Goal: Contribute content: Contribute content

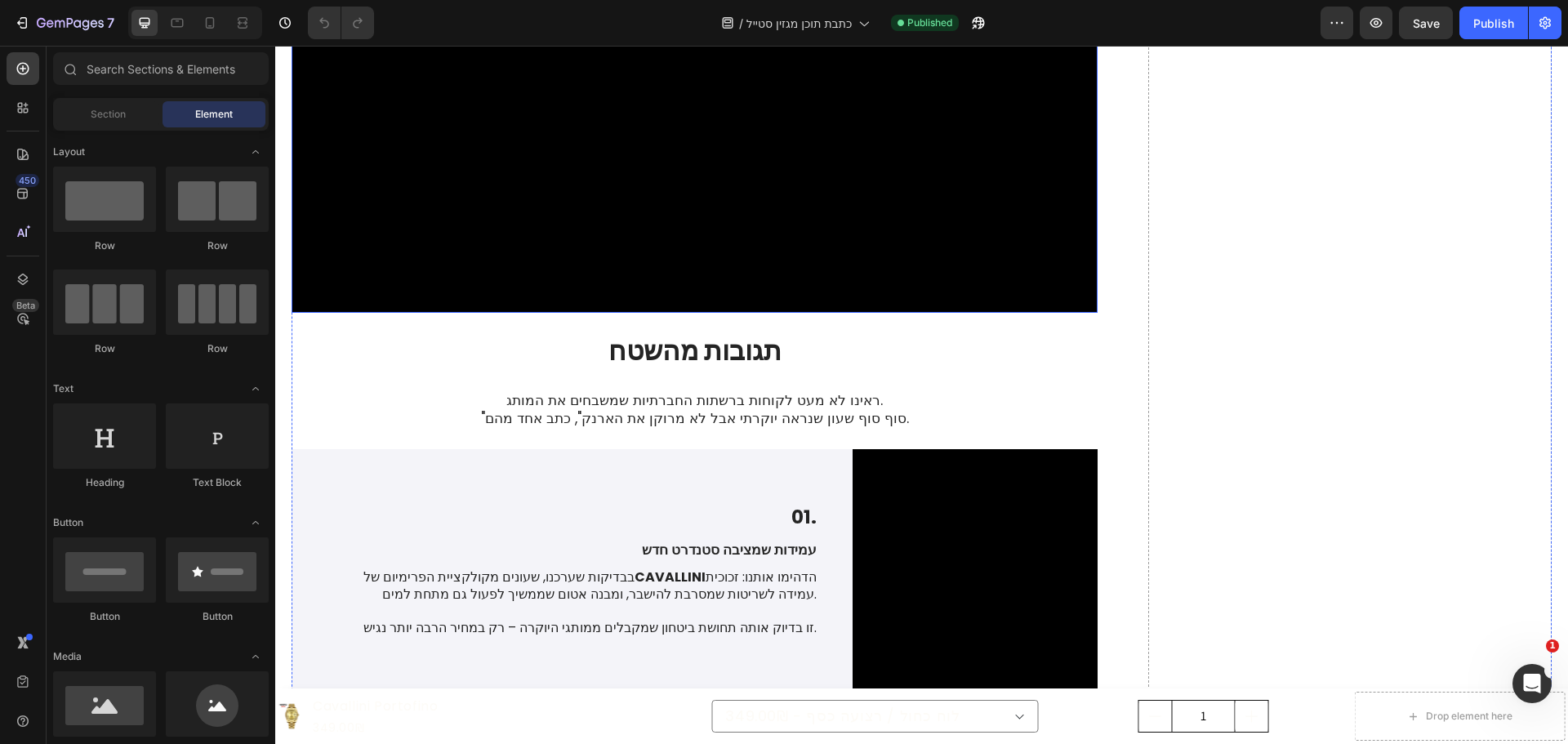
scroll to position [2042, 0]
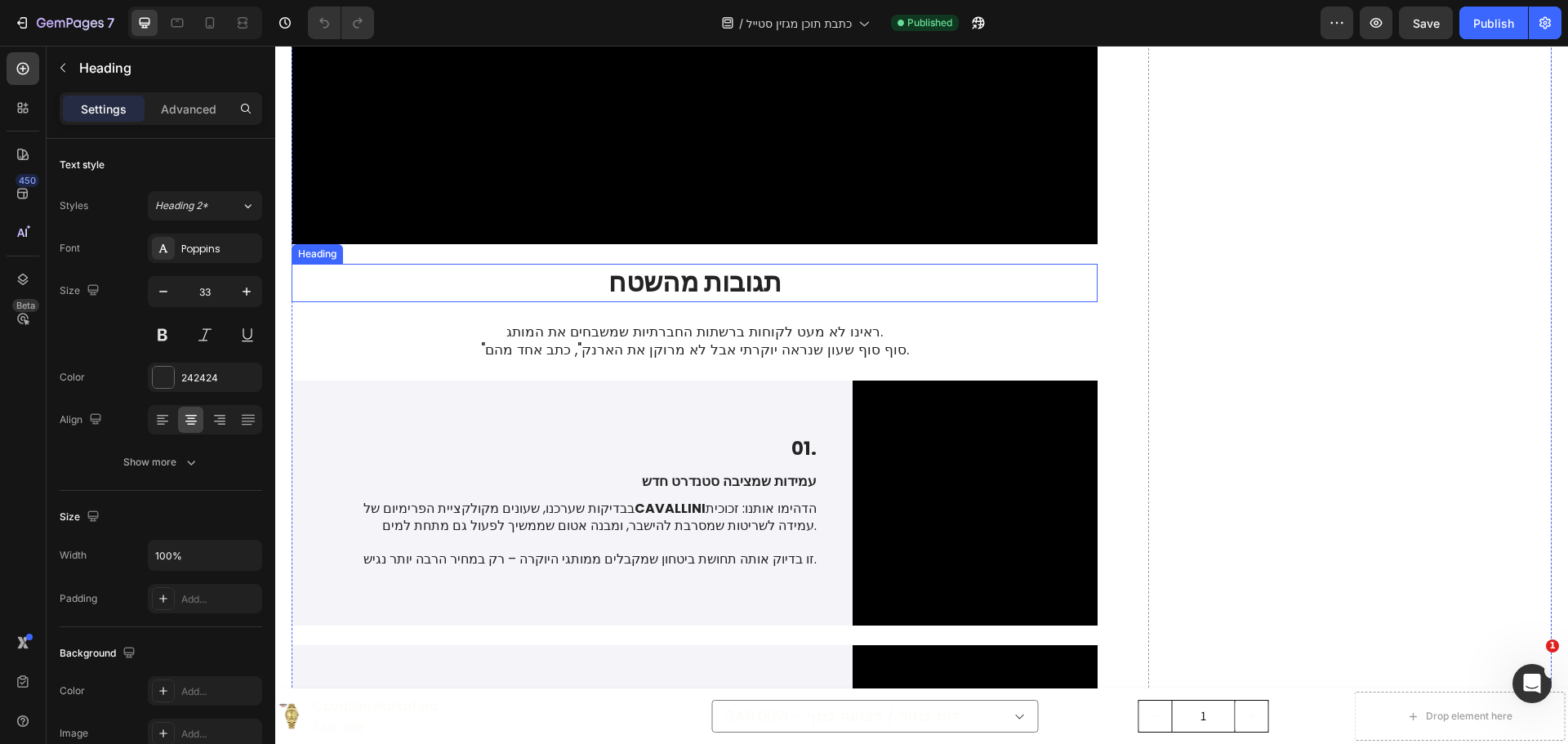
click at [660, 302] on h2 "תגובות מהשטח" at bounding box center [695, 283] width 806 height 39
click at [660, 301] on p "תגובות מהשטח" at bounding box center [695, 283] width 802 height 35
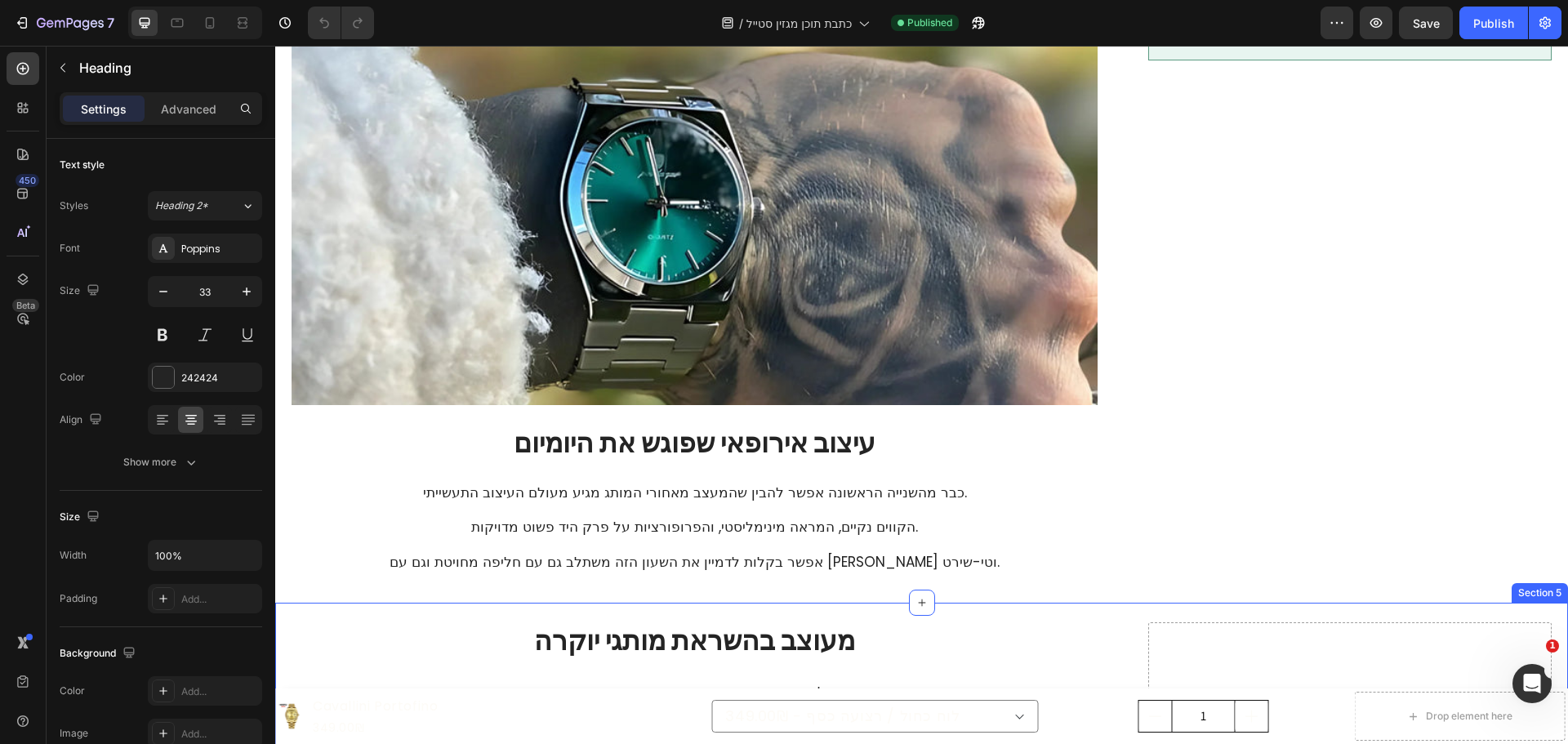
type input "16"
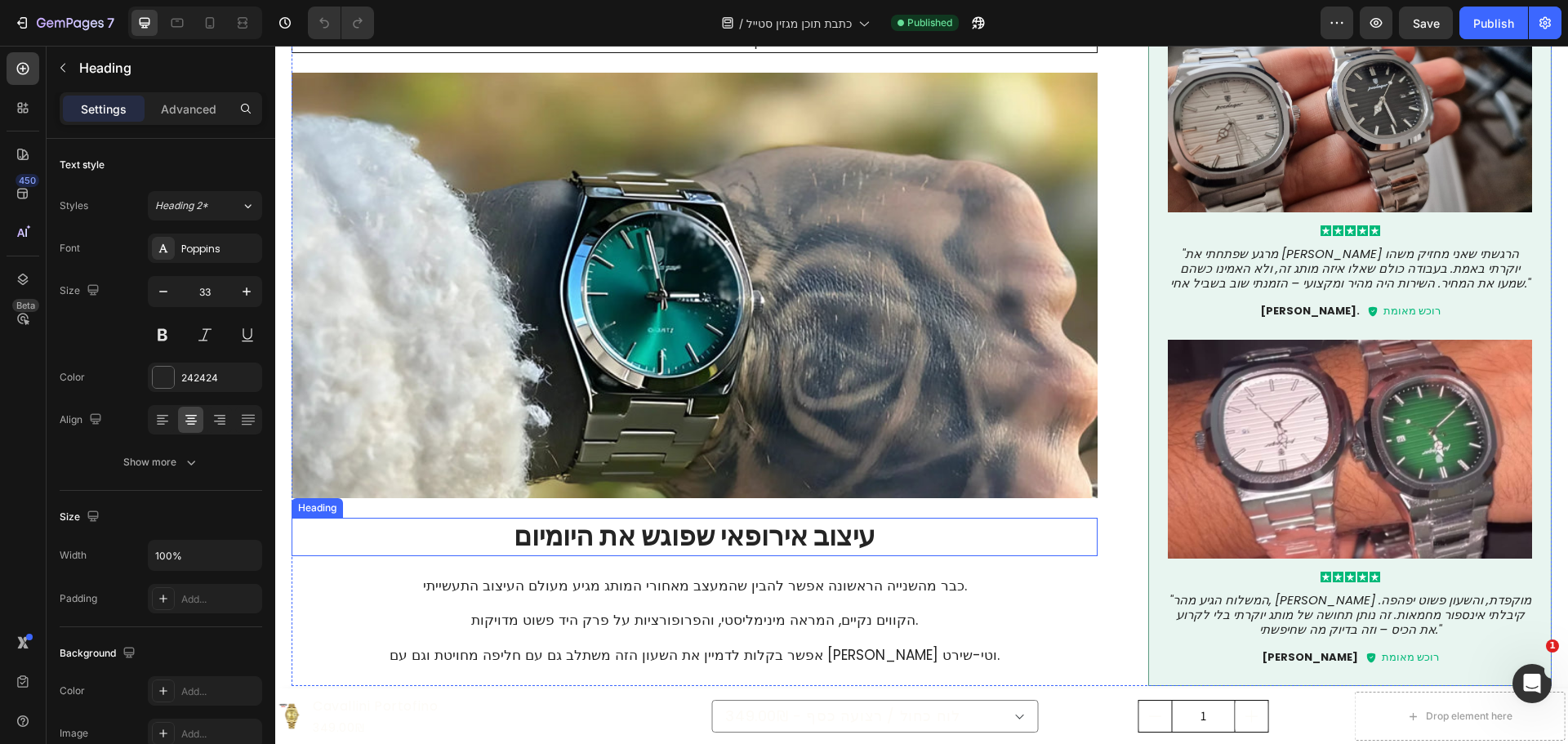
scroll to position [1143, 0]
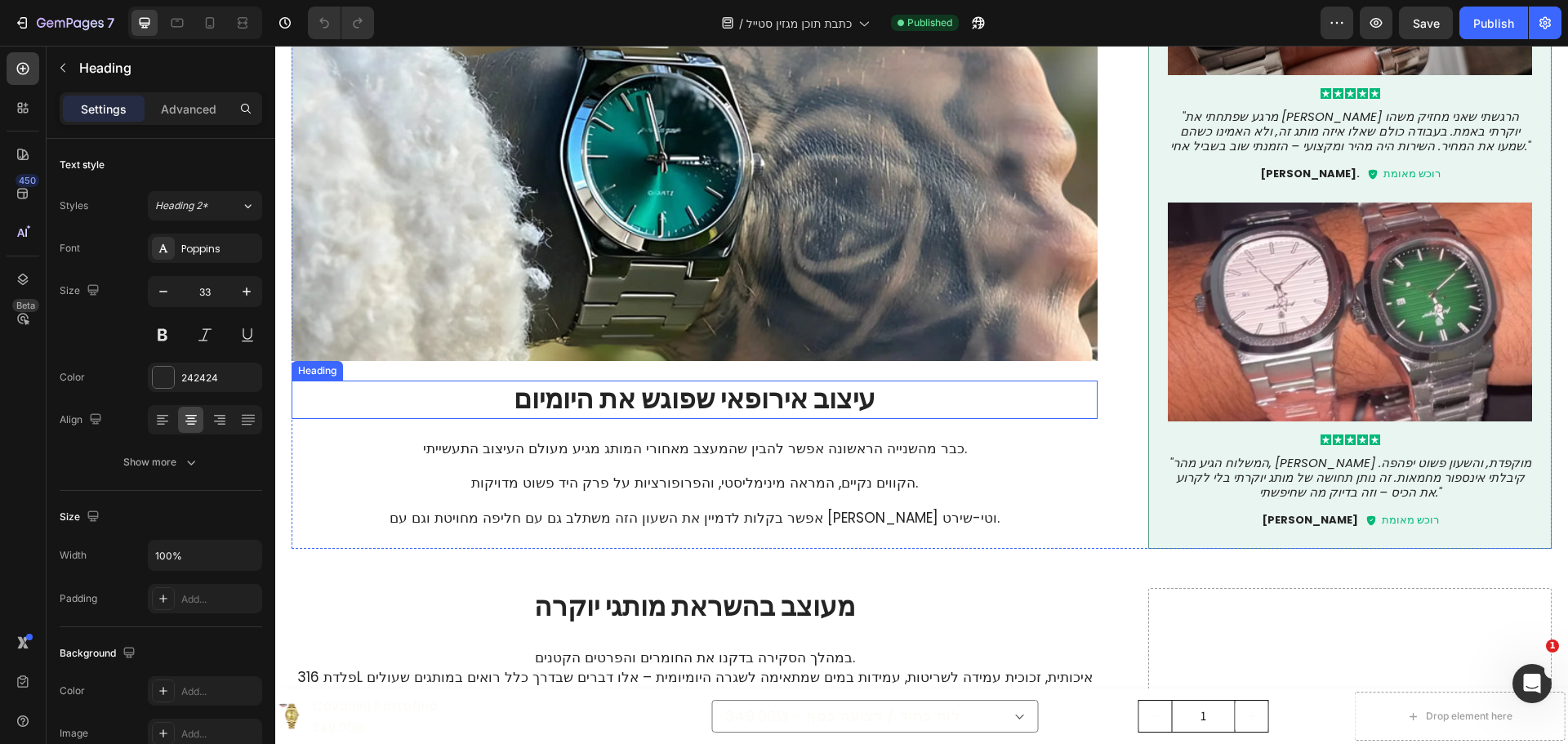
click at [754, 395] on h2 "עיצוב אירופאי שפוגש את היומיום" at bounding box center [695, 399] width 806 height 39
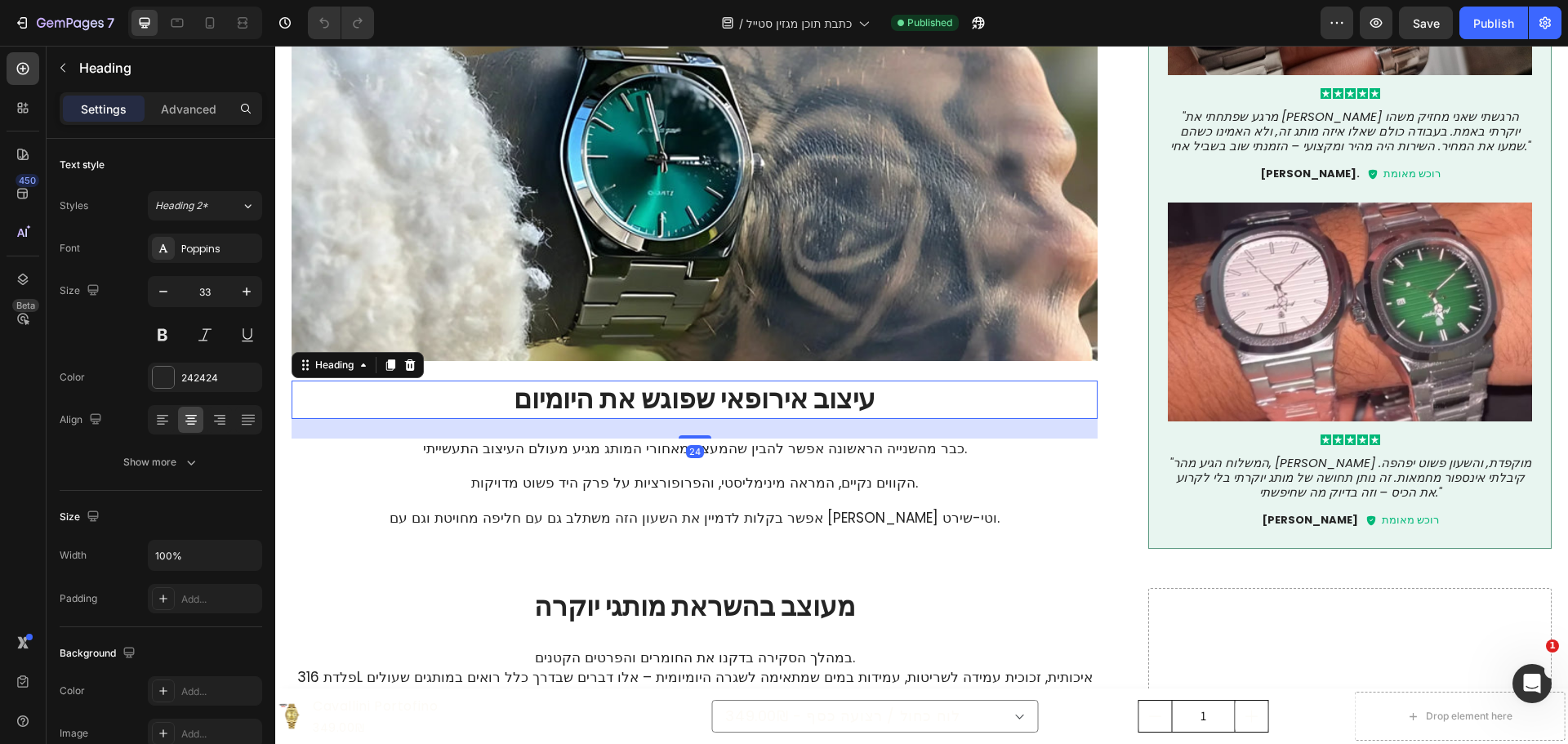
click at [754, 395] on h2 "עיצוב אירופאי שפוגש את היומיום" at bounding box center [695, 399] width 806 height 39
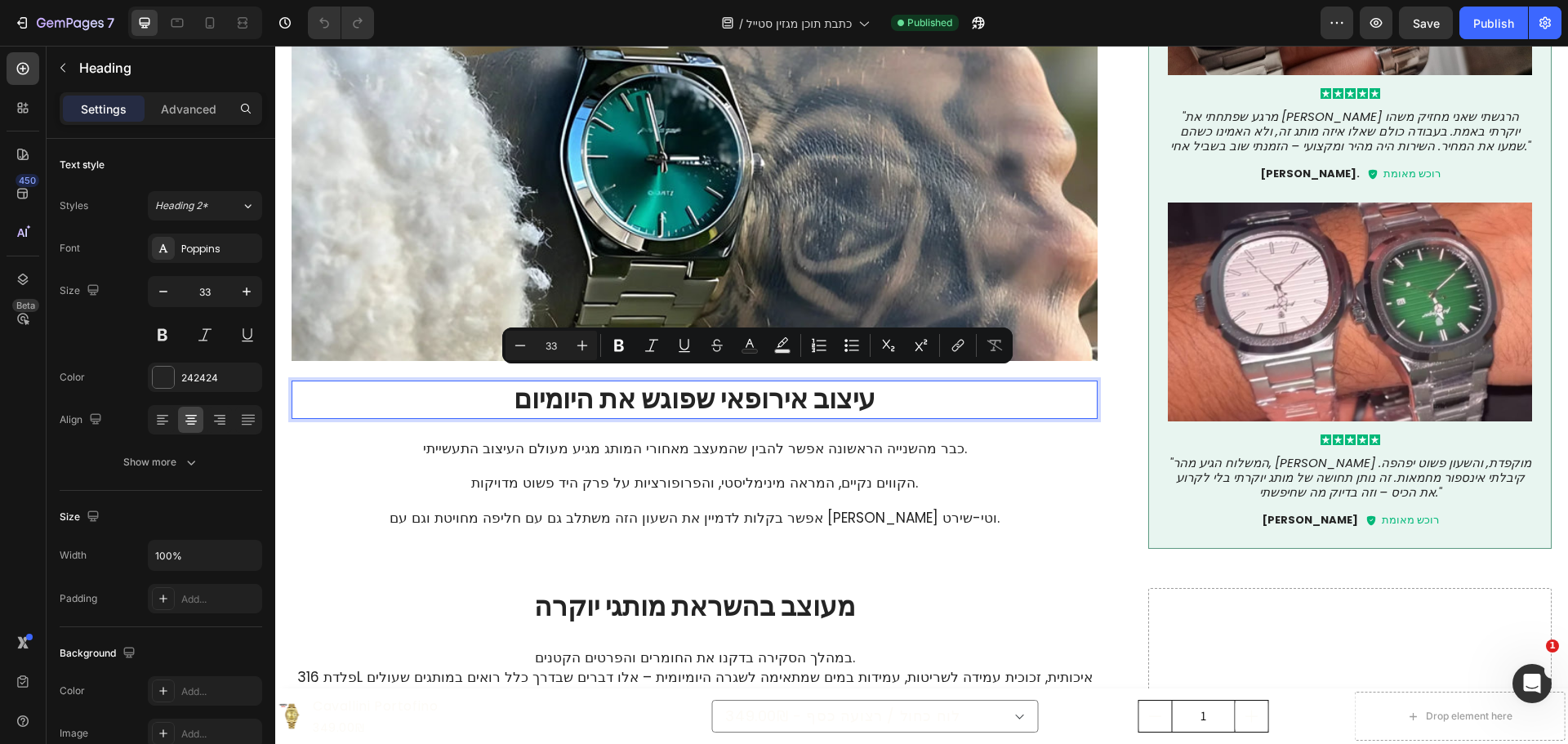
click at [584, 389] on p "עיצוב אירופאי שפוגש את היומיום" at bounding box center [695, 399] width 802 height 35
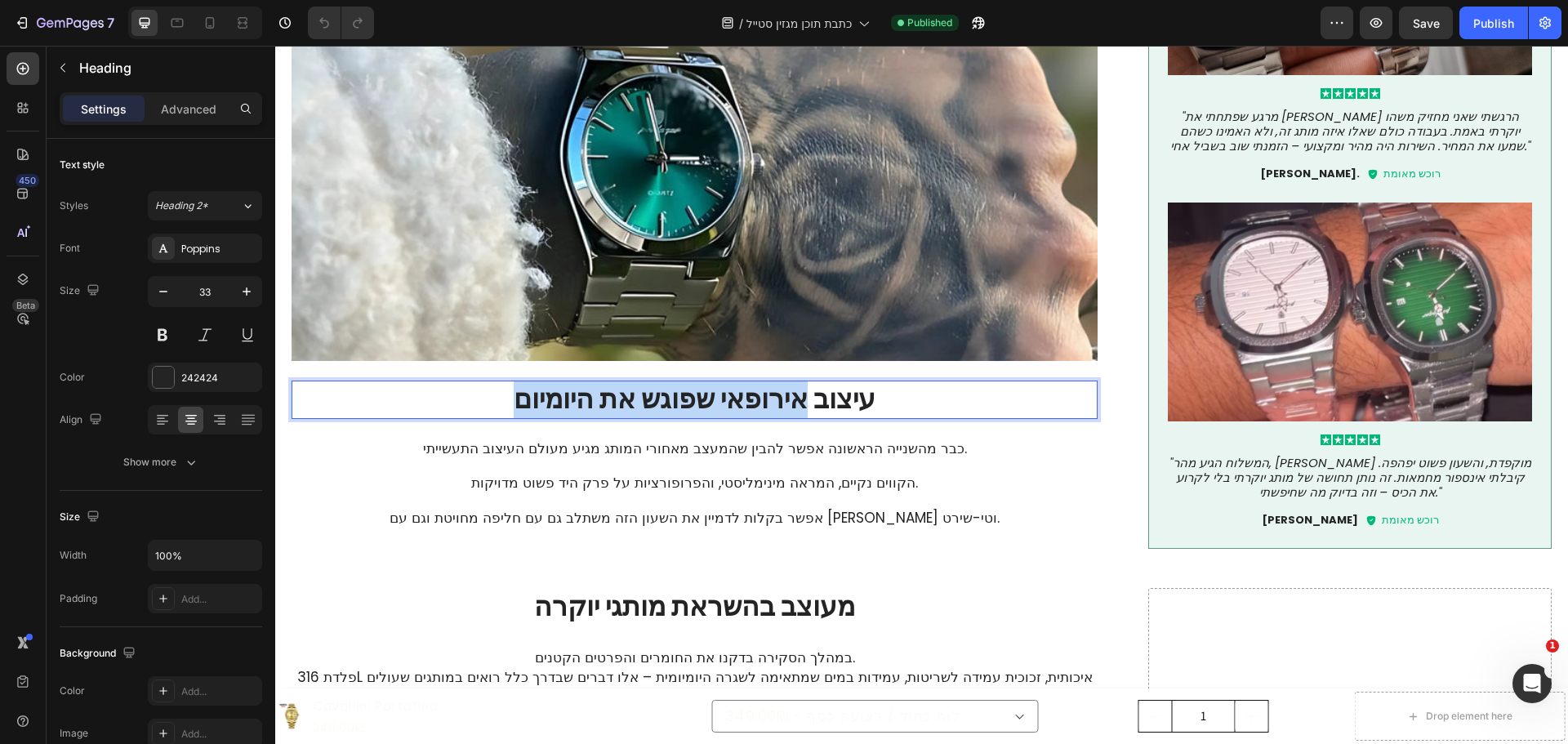
drag, startPoint x: 798, startPoint y: 390, endPoint x: 520, endPoint y: 402, distance: 278.3
click at [520, 402] on p "עיצוב אירופאי שפוגש את היומיום" at bounding box center [695, 399] width 802 height 35
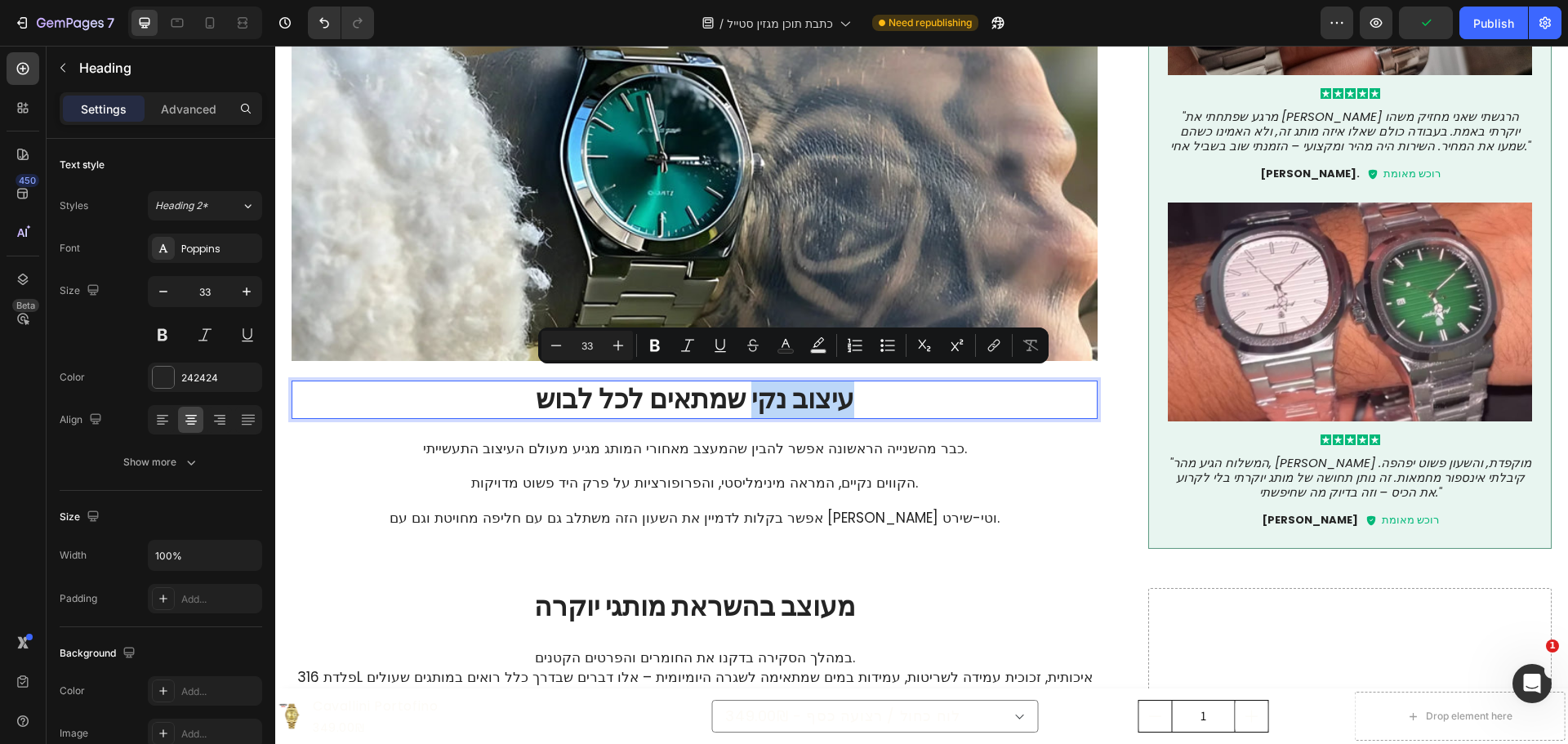
drag, startPoint x: 748, startPoint y: 397, endPoint x: 838, endPoint y: 394, distance: 90.0
click at [838, 394] on p "עיצוב נקי שמתאים לכל לבוש" at bounding box center [695, 399] width 802 height 35
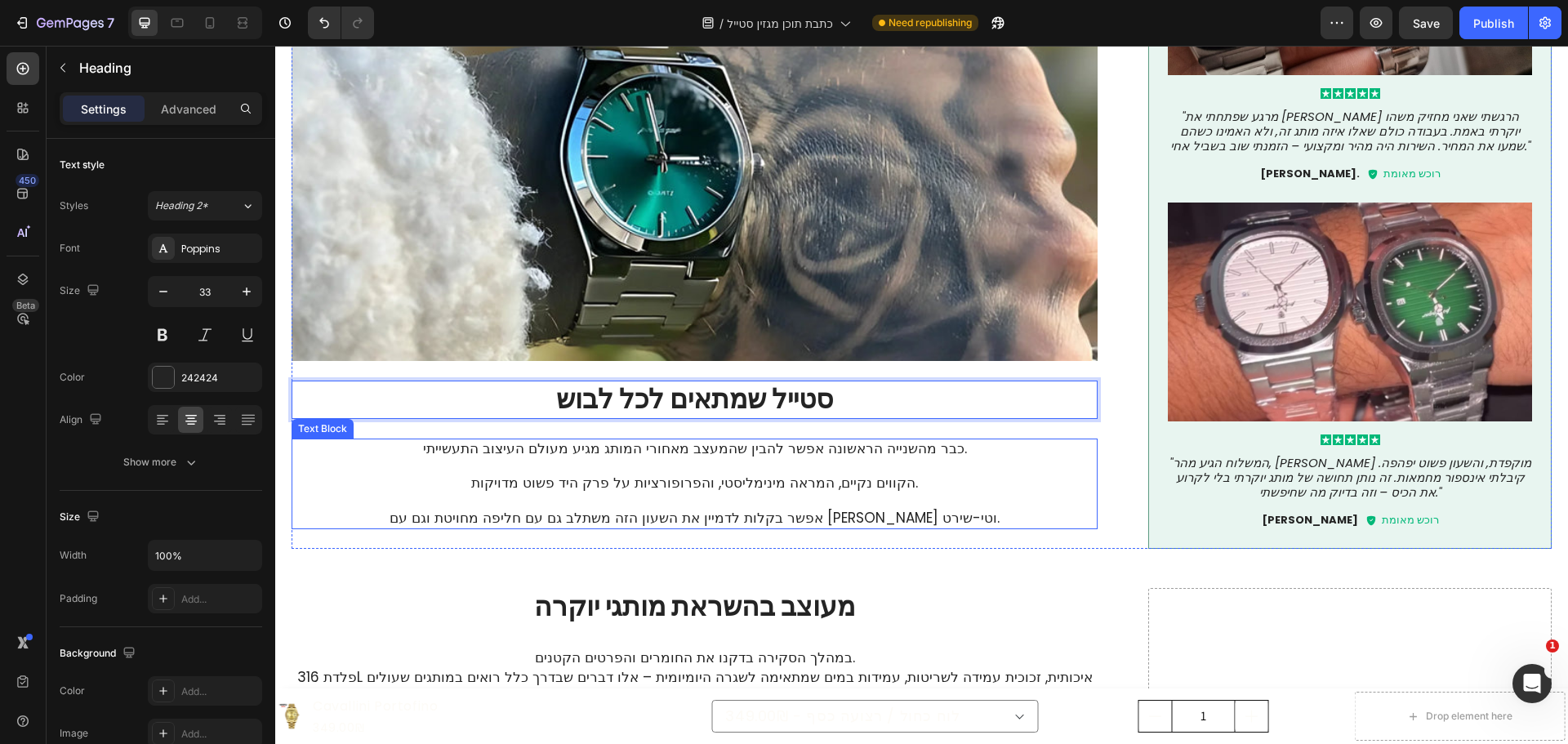
click at [775, 459] on p "כבר מהשנייה הראשונה אפשר להבין שהמעצב מאחורי המותג מגיע מעולם העיצוב התעשייתי. …" at bounding box center [695, 483] width 802 height 87
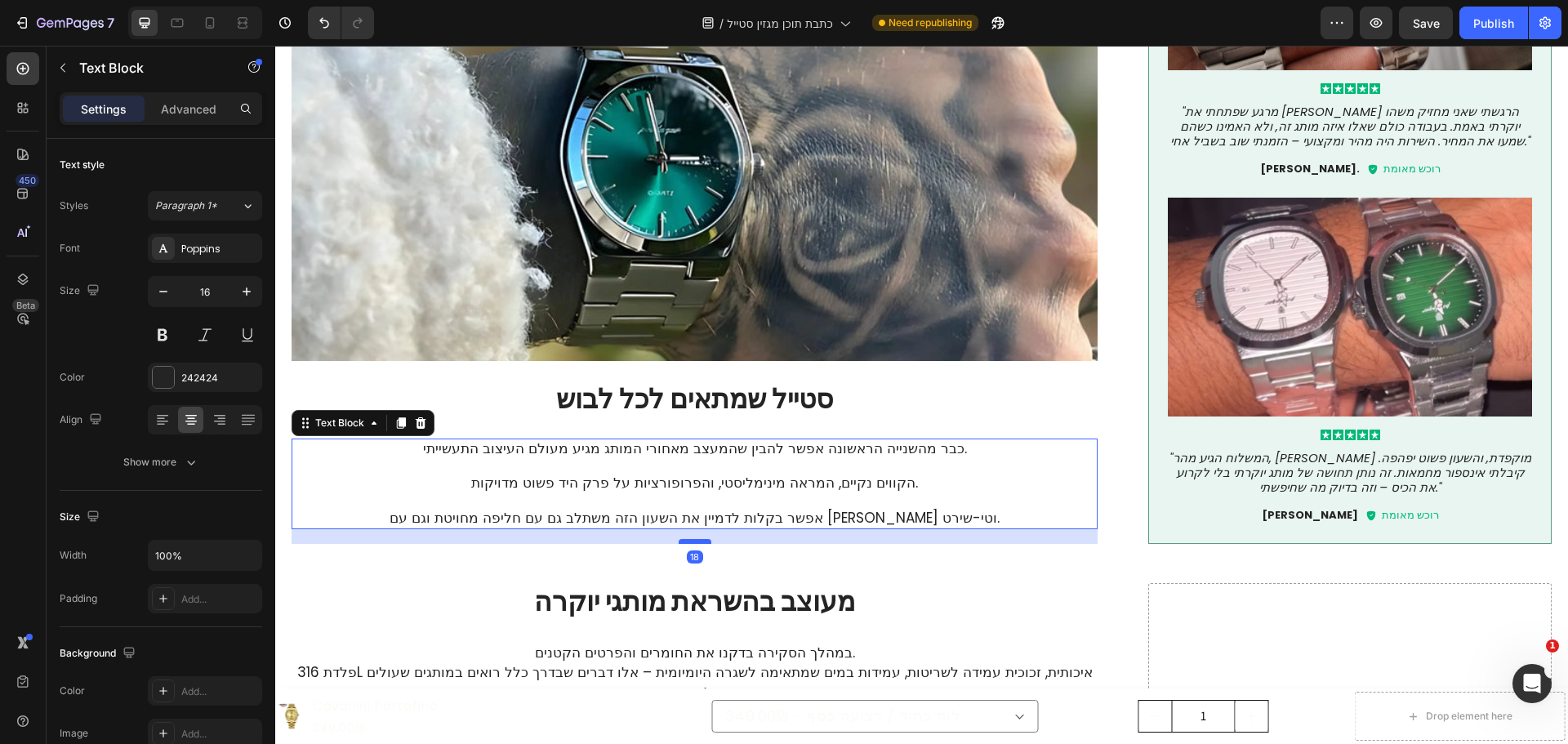
click at [693, 539] on div at bounding box center [695, 541] width 32 height 4
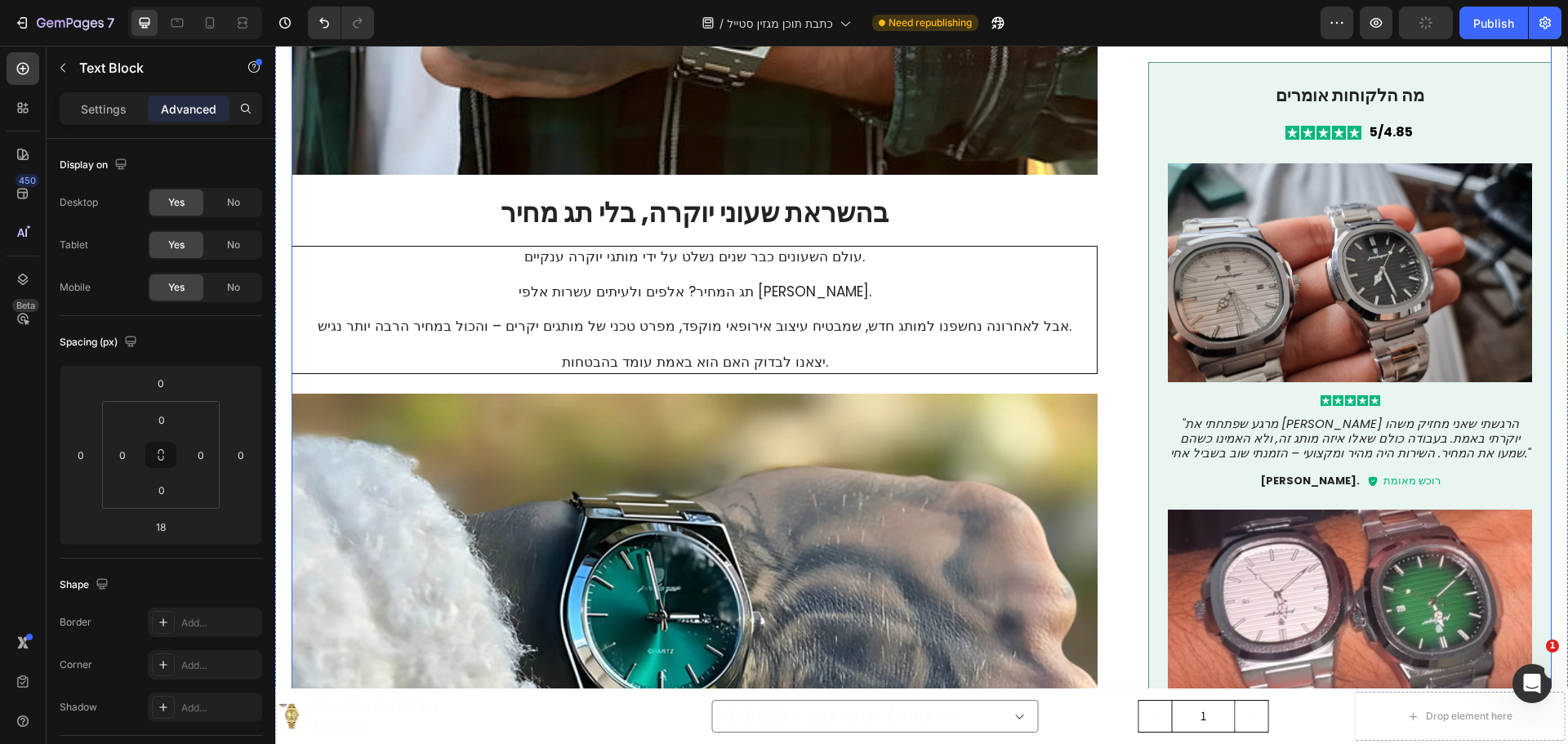
scroll to position [490, 0]
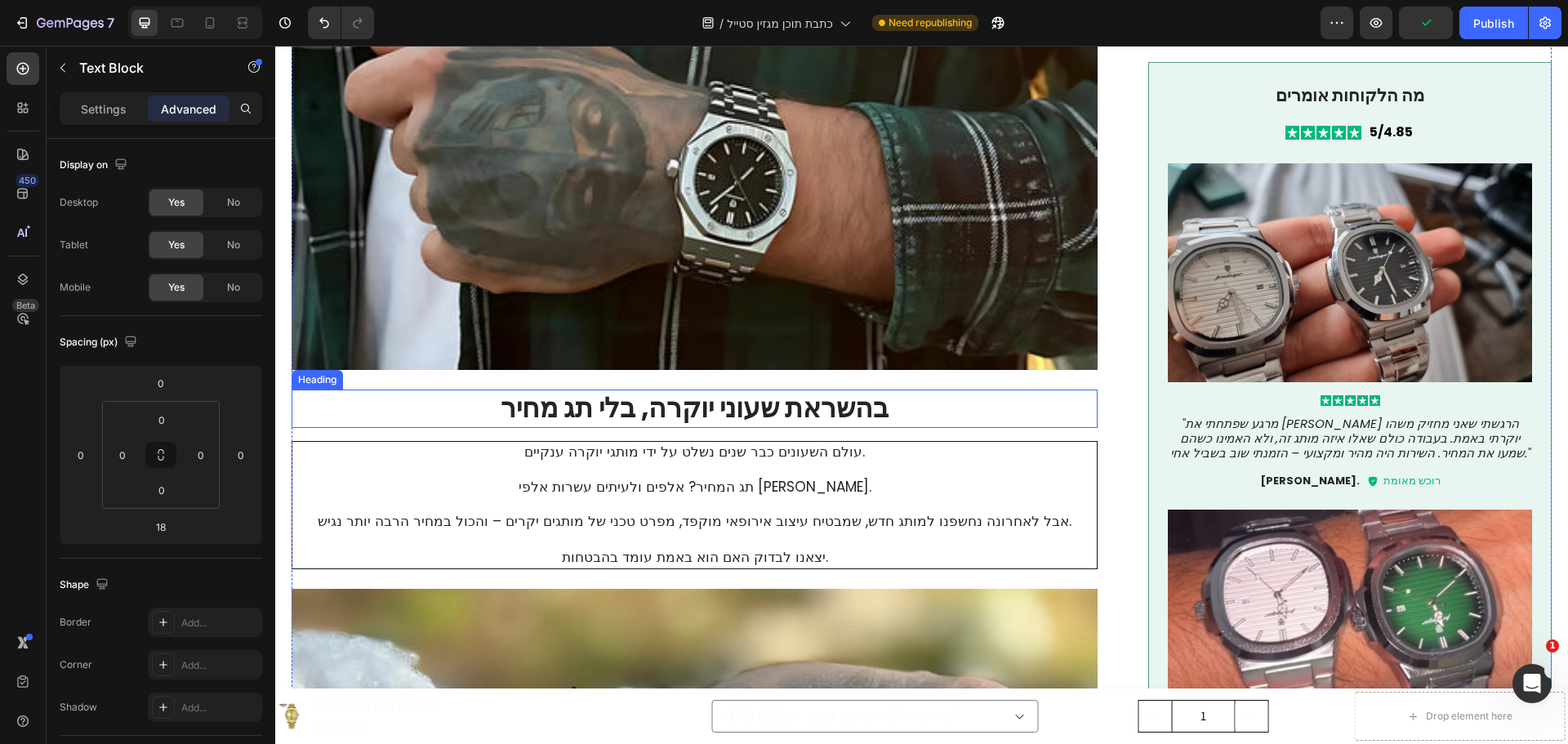
click at [629, 409] on h2 "בהשראת שעוני יוקרה, בלי תג מחיר" at bounding box center [695, 408] width 806 height 39
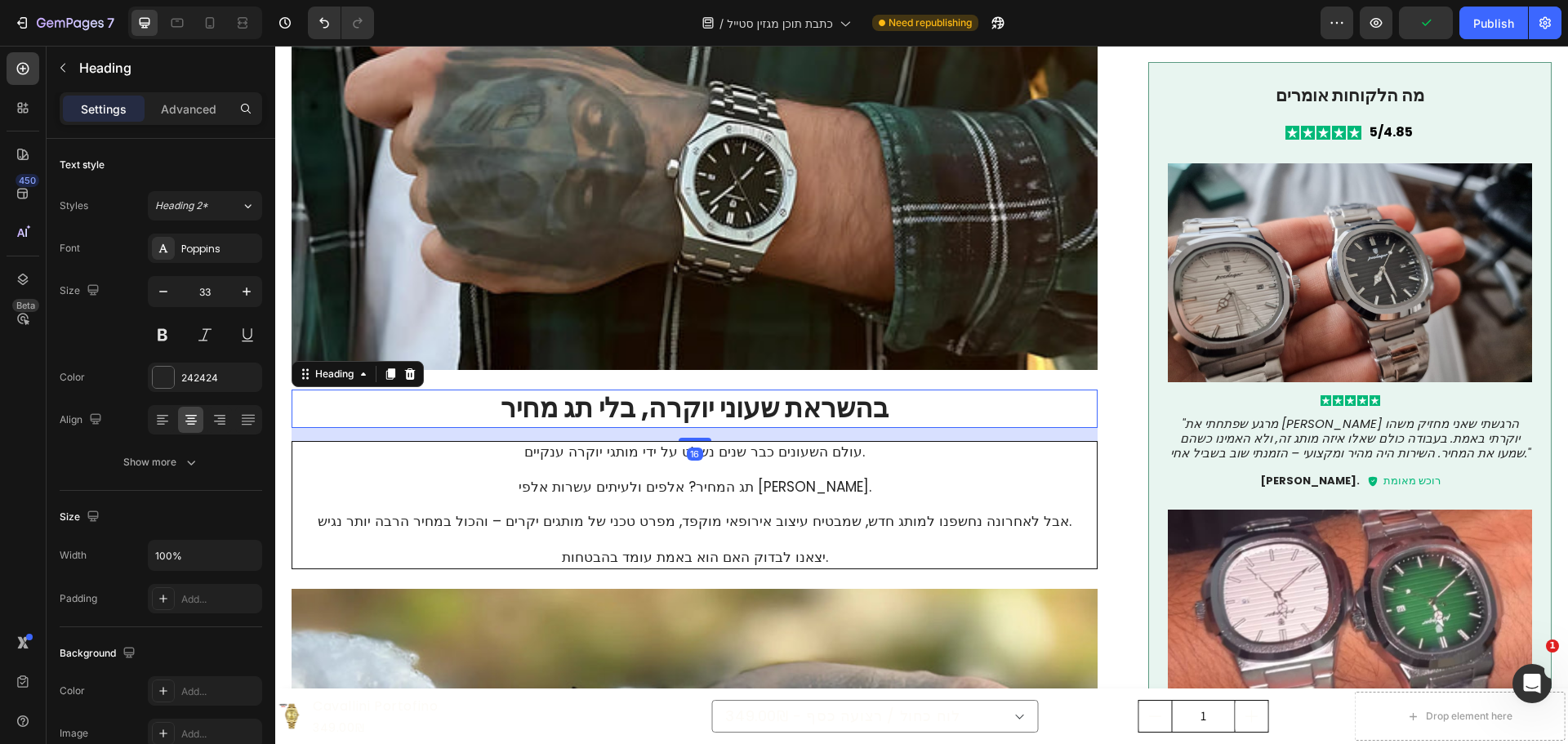
click at [635, 409] on h2 "בהשראת שעוני יוקרה, בלי תג מחיר" at bounding box center [695, 408] width 806 height 39
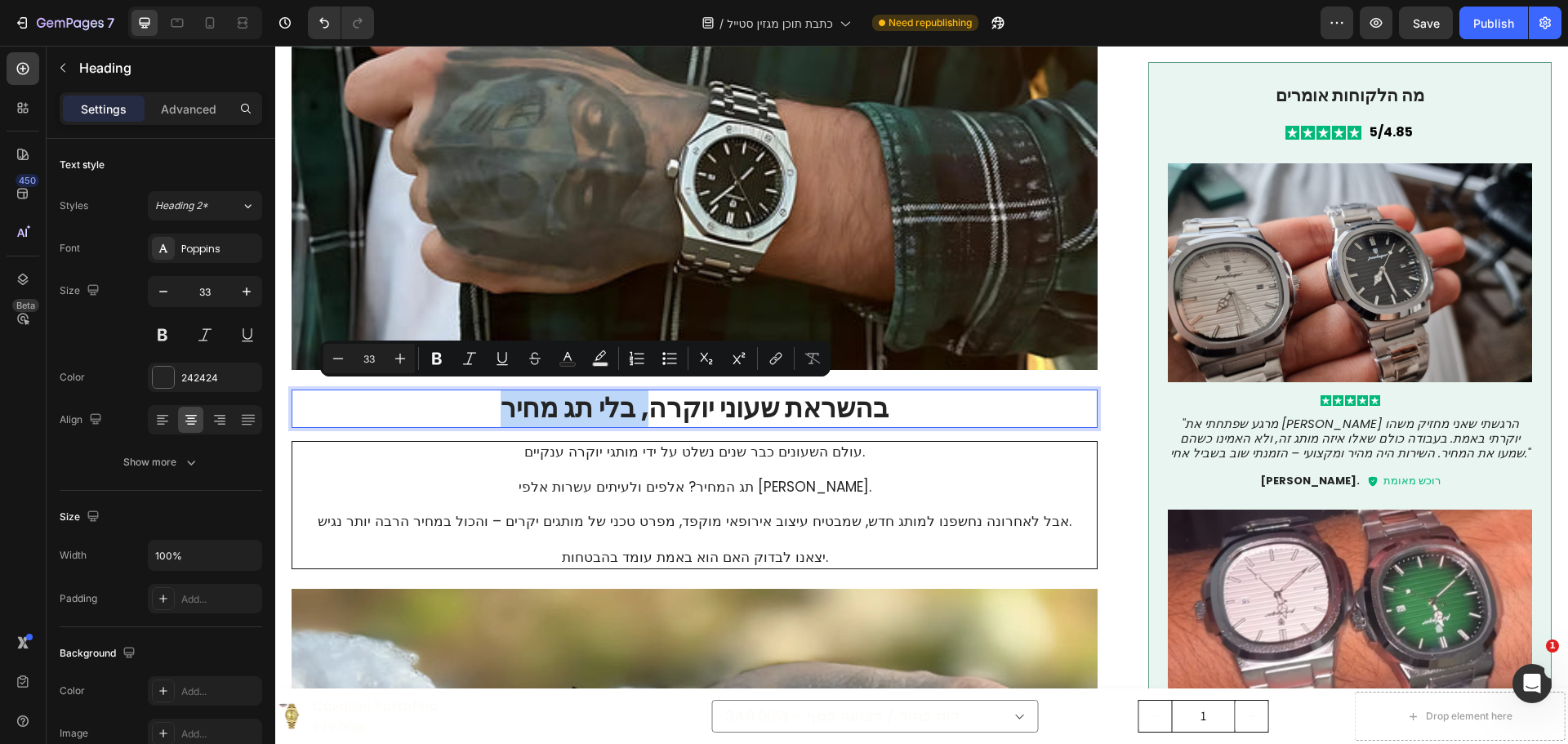
drag, startPoint x: 647, startPoint y: 409, endPoint x: 474, endPoint y: 411, distance: 173.0
click at [474, 411] on p "בהשראת שעוני יוקרה, בלי תג מחיר" at bounding box center [695, 408] width 802 height 35
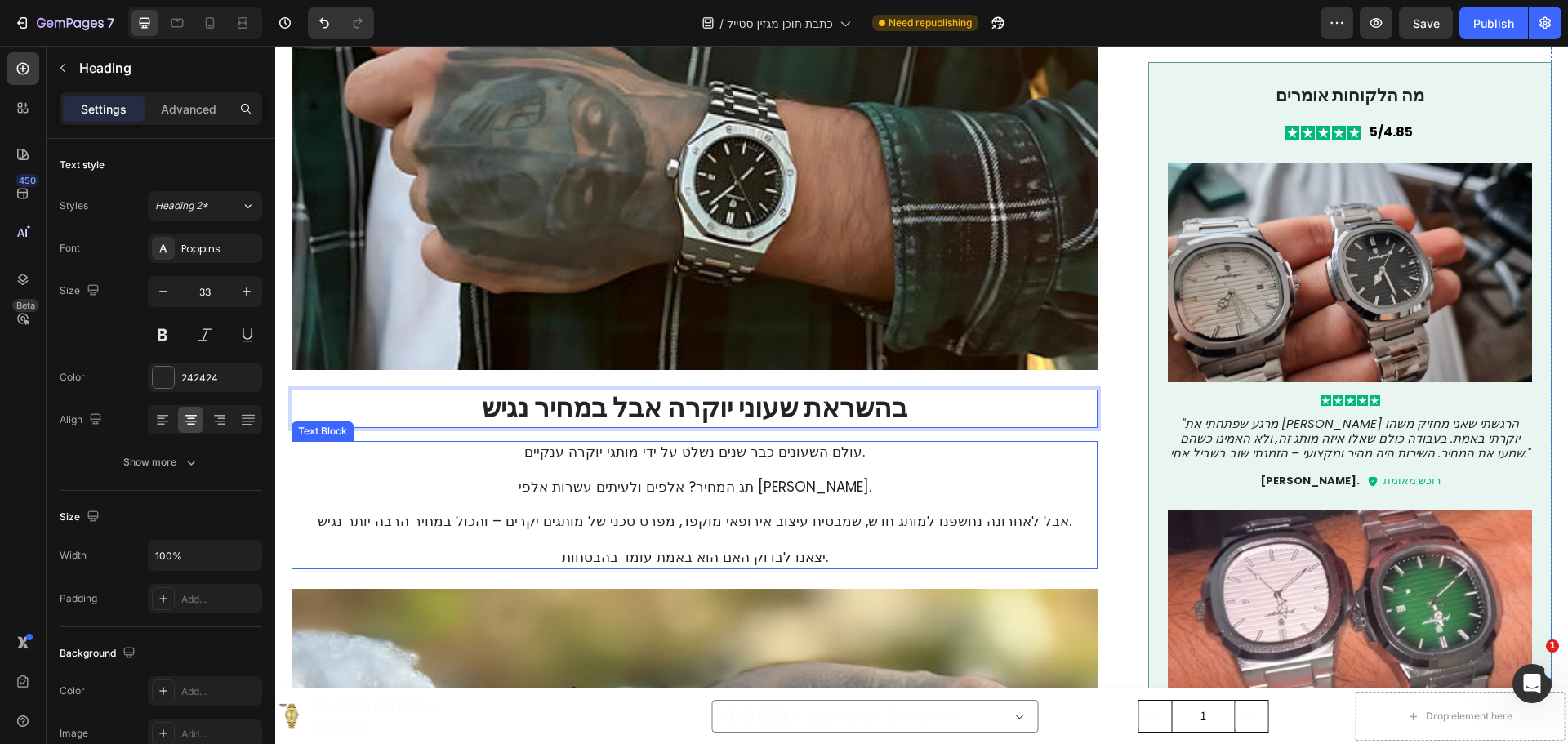
click at [695, 469] on p "עולם השעונים כבר שנים נשלט על ידי מותגי יוקרה ענקיים. תג המחיר? אלפים ולעיתים ע…" at bounding box center [695, 495] width 802 height 105
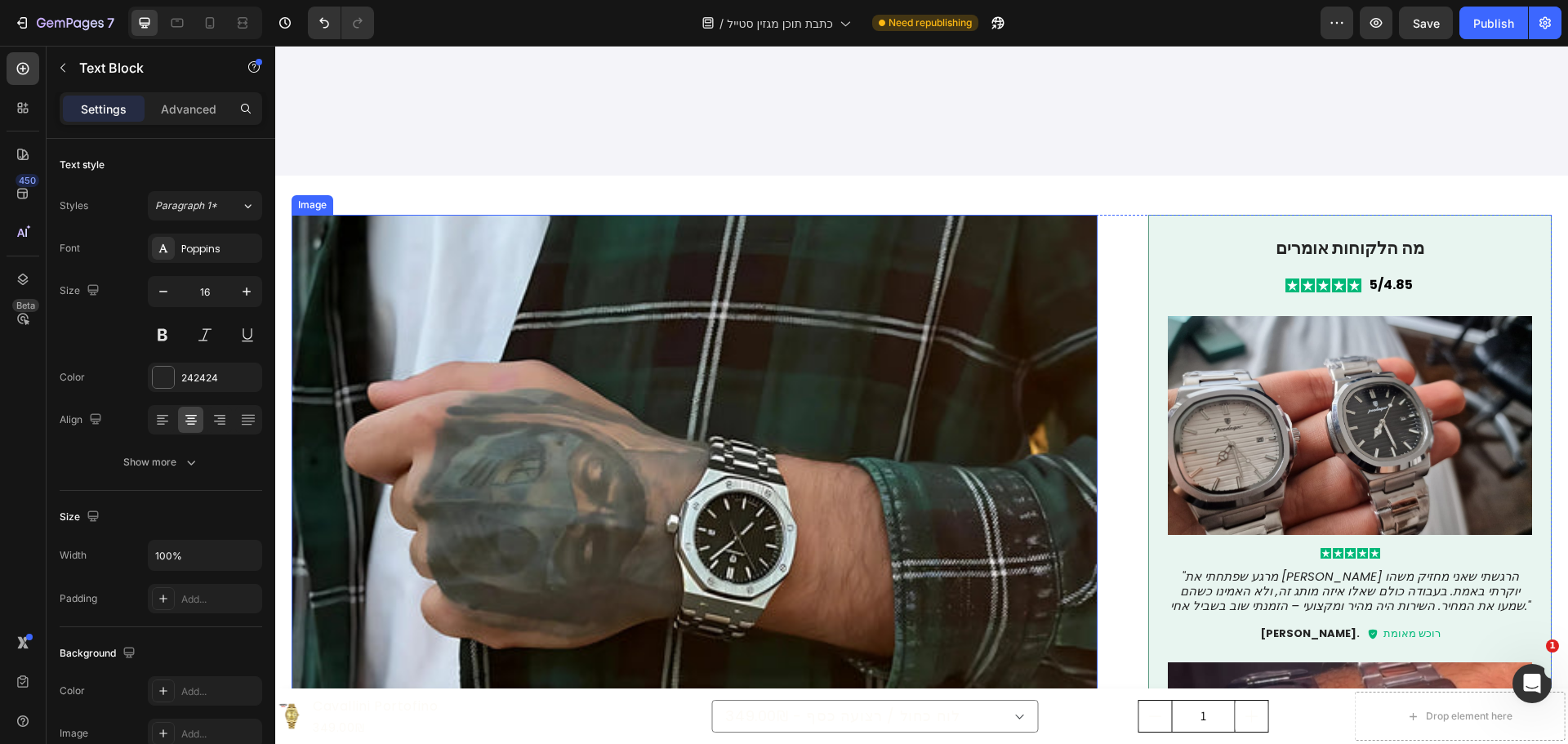
scroll to position [408, 0]
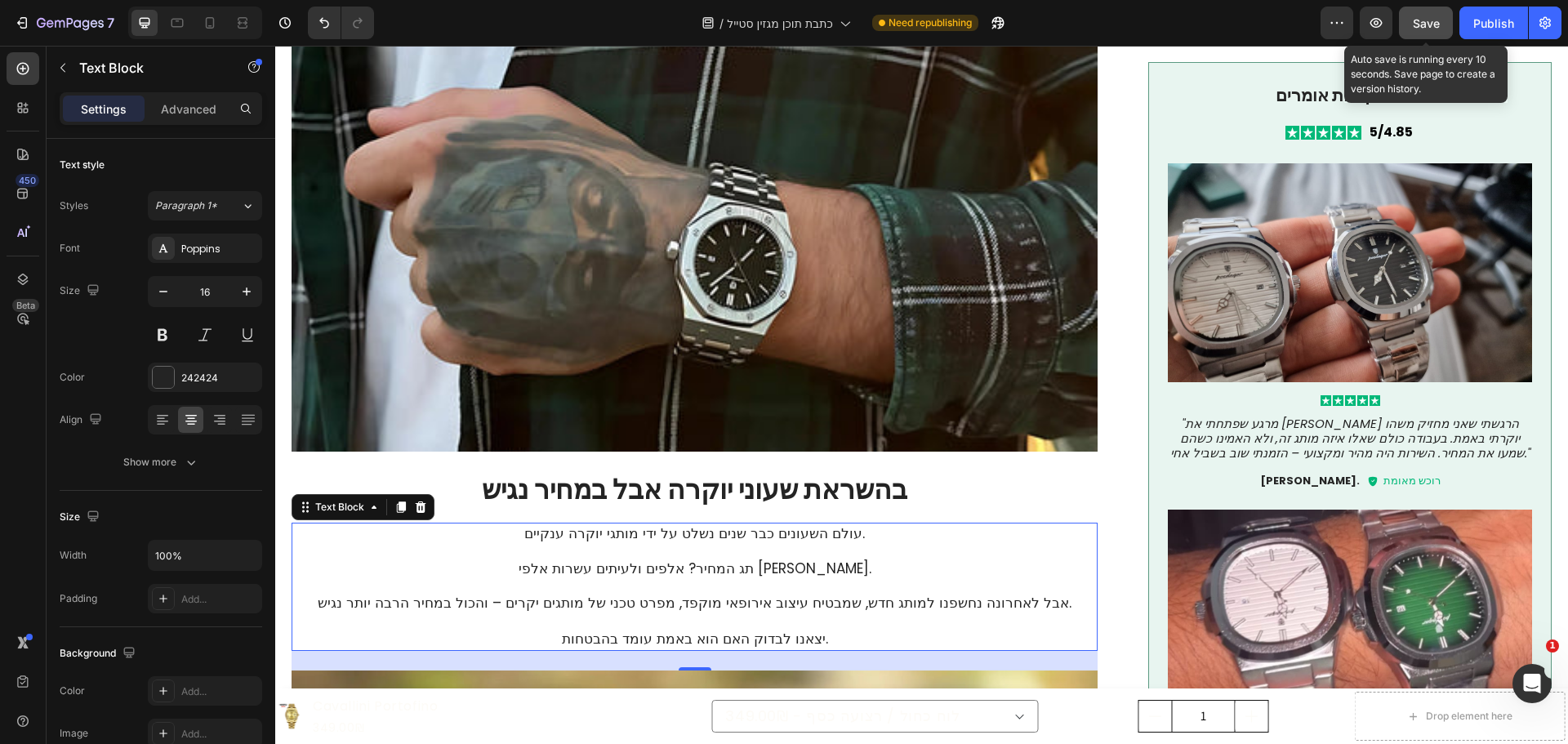
click at [1432, 22] on span "Save" at bounding box center [1426, 22] width 27 height 13
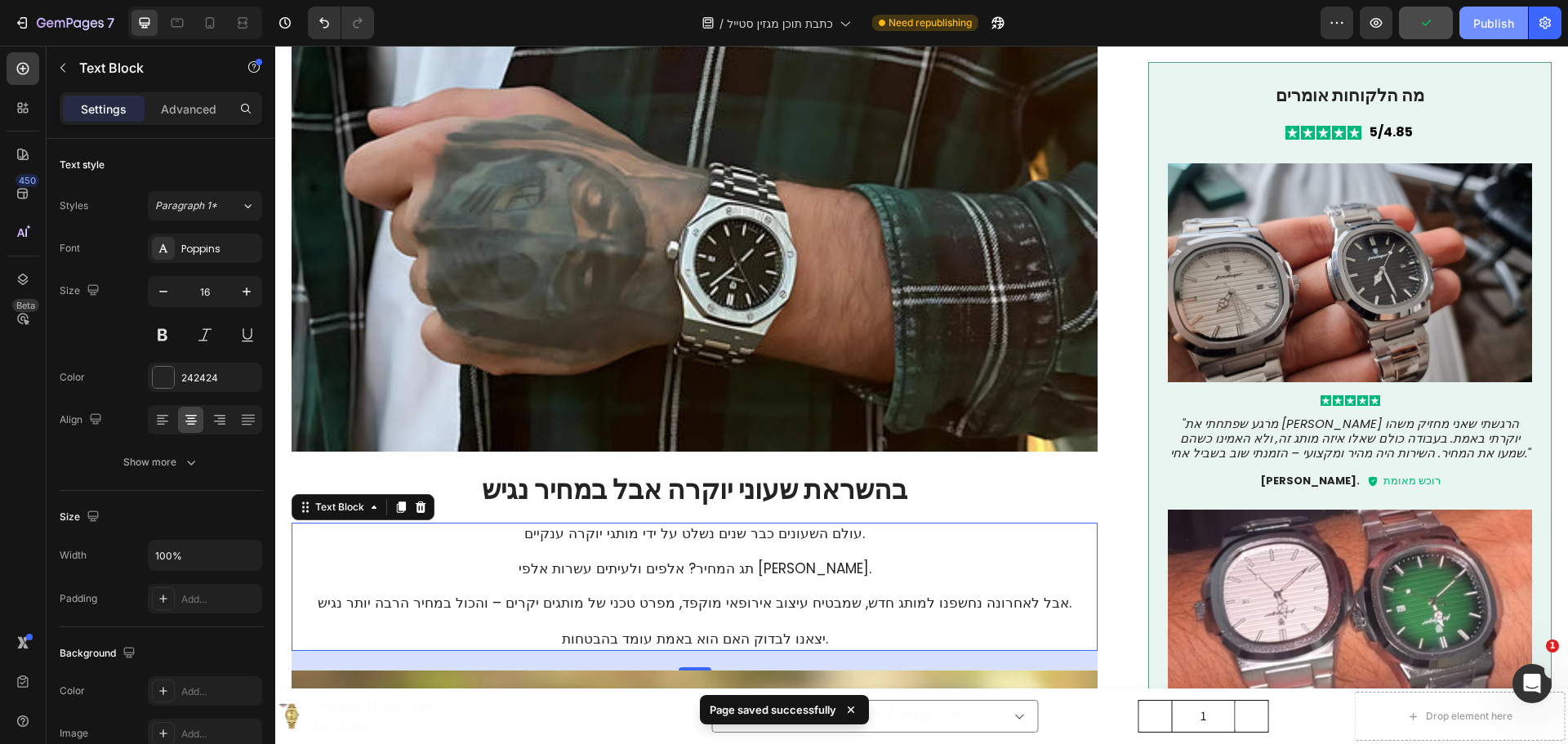
click at [1490, 19] on div "Publish" at bounding box center [1493, 22] width 40 height 17
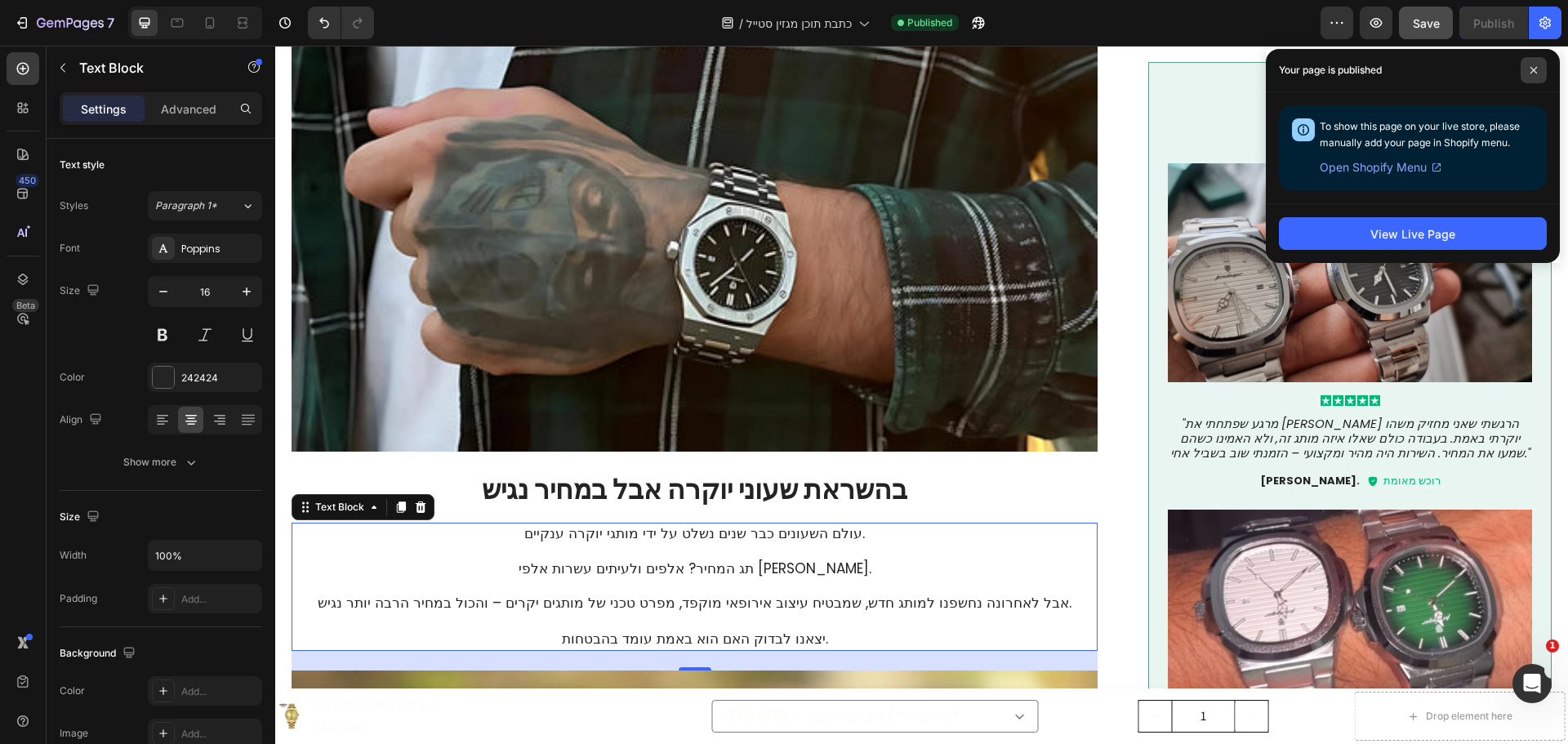
click at [1529, 75] on span at bounding box center [1533, 70] width 26 height 26
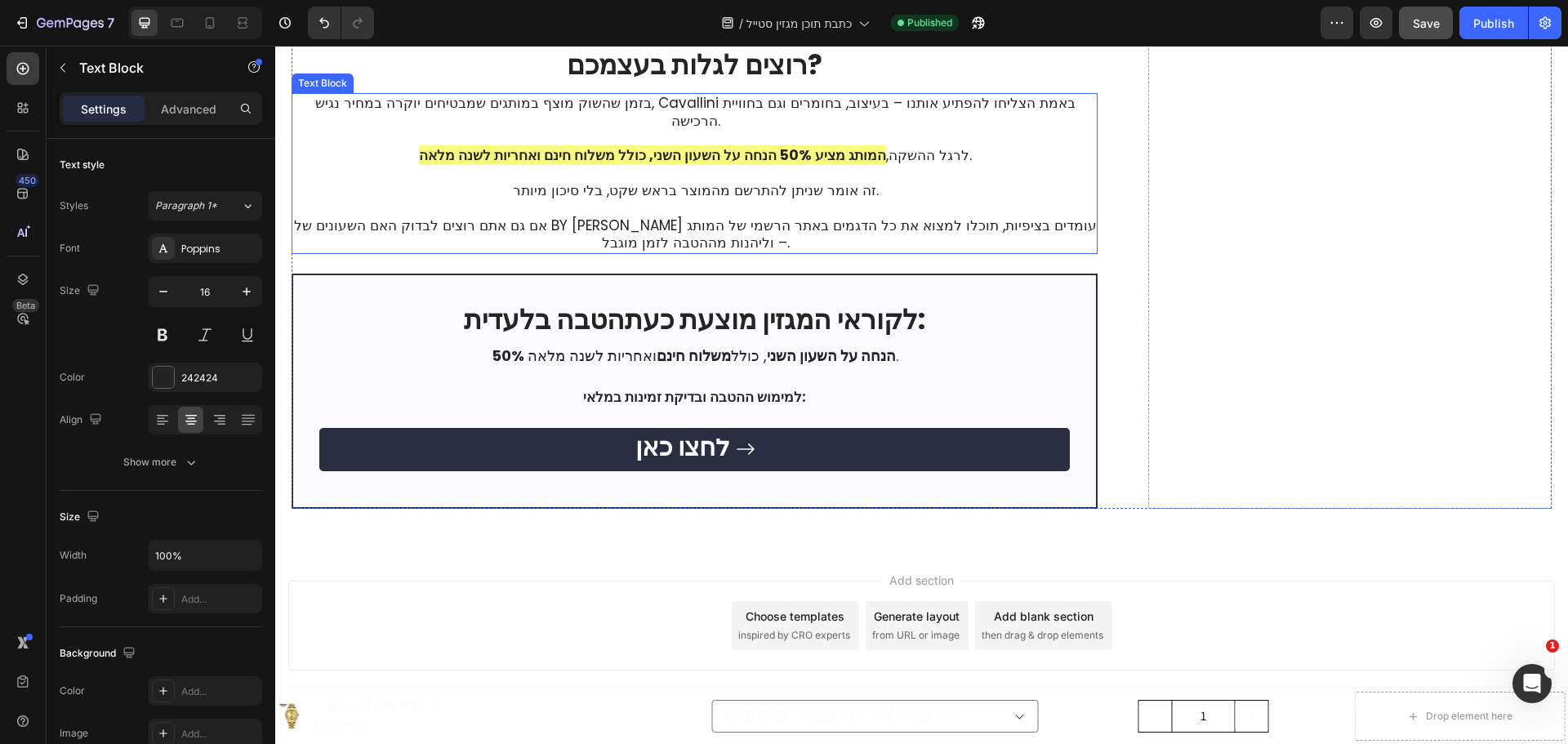
scroll to position [4224, 0]
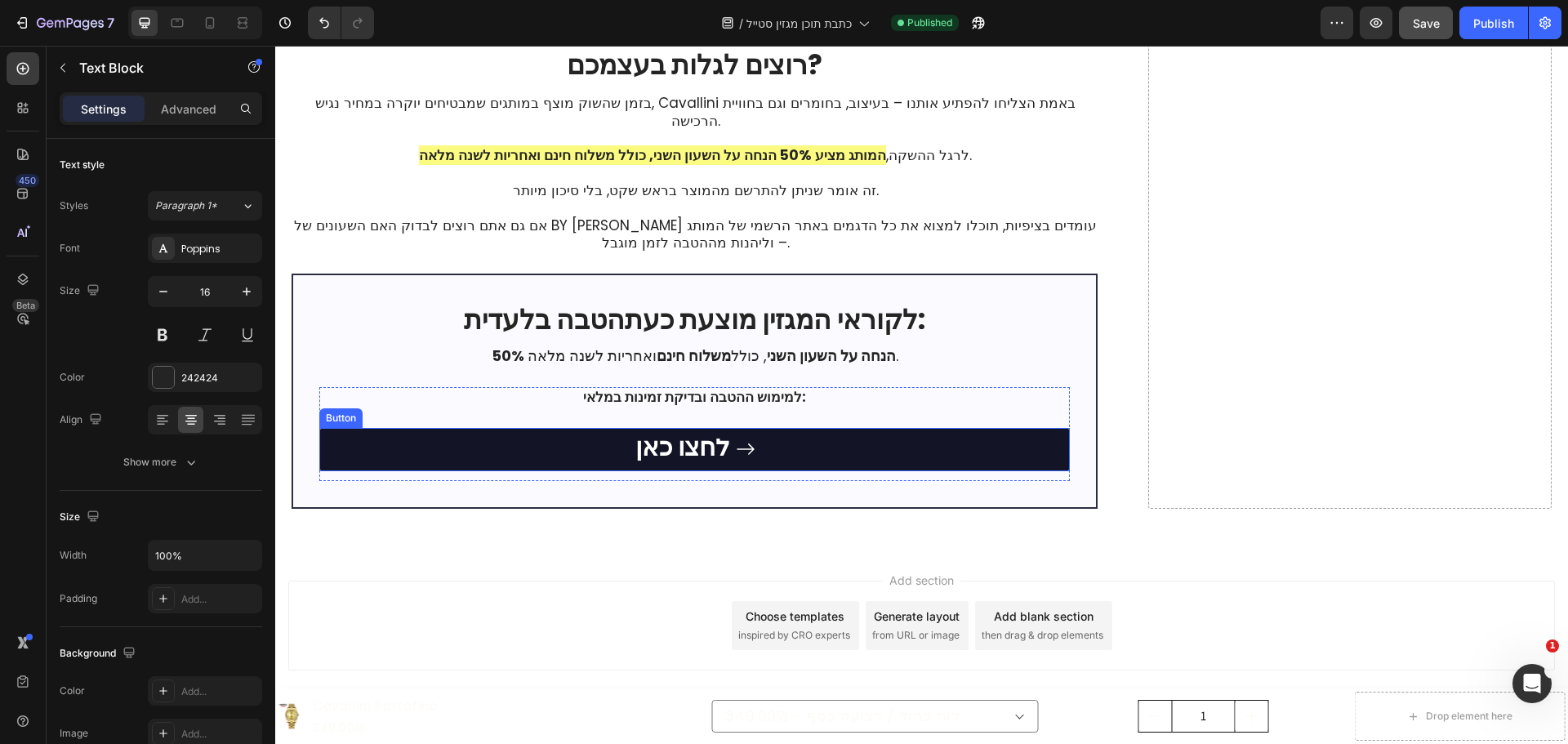
click at [898, 455] on link "לחצו כאן" at bounding box center [695, 450] width 750 height 43
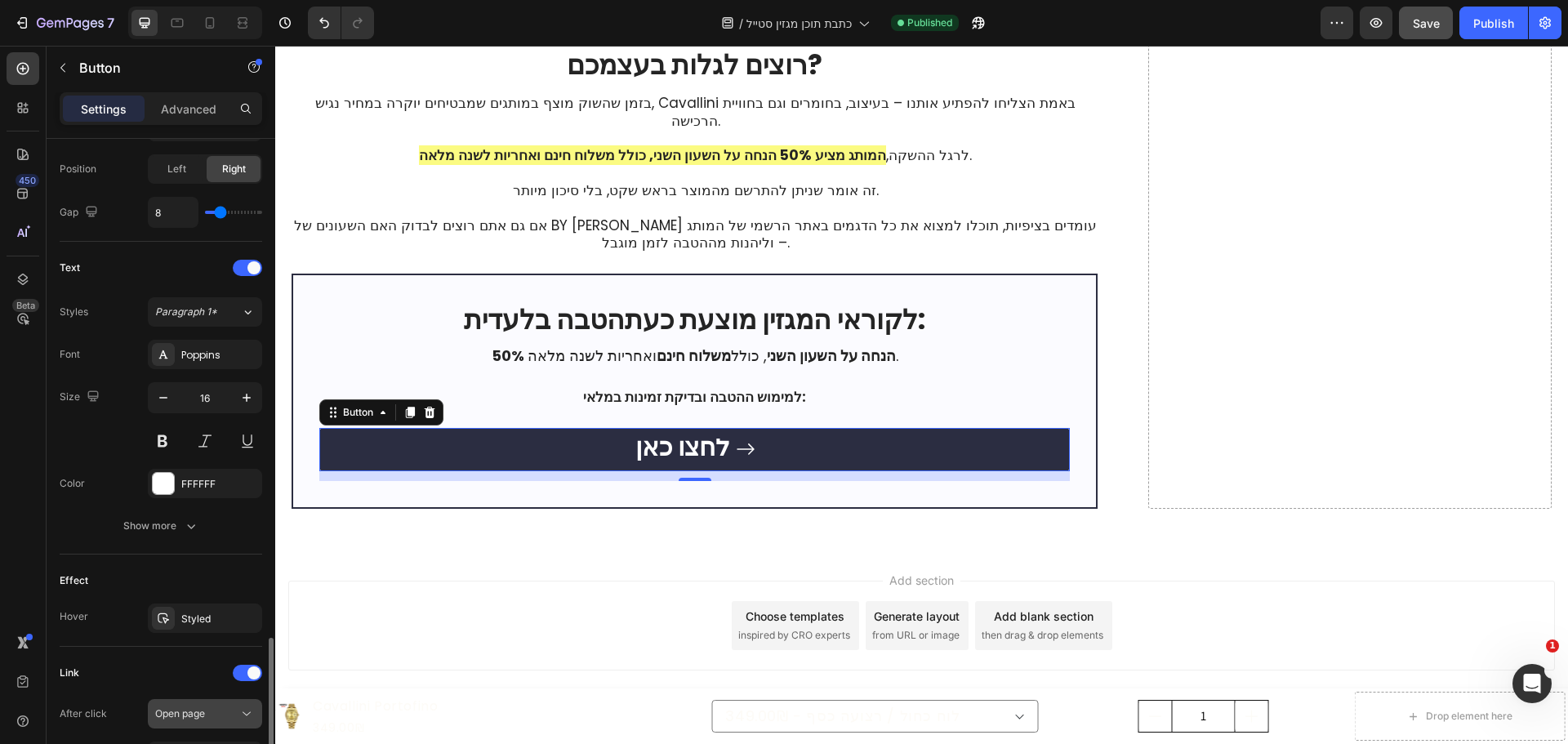
scroll to position [775, 0]
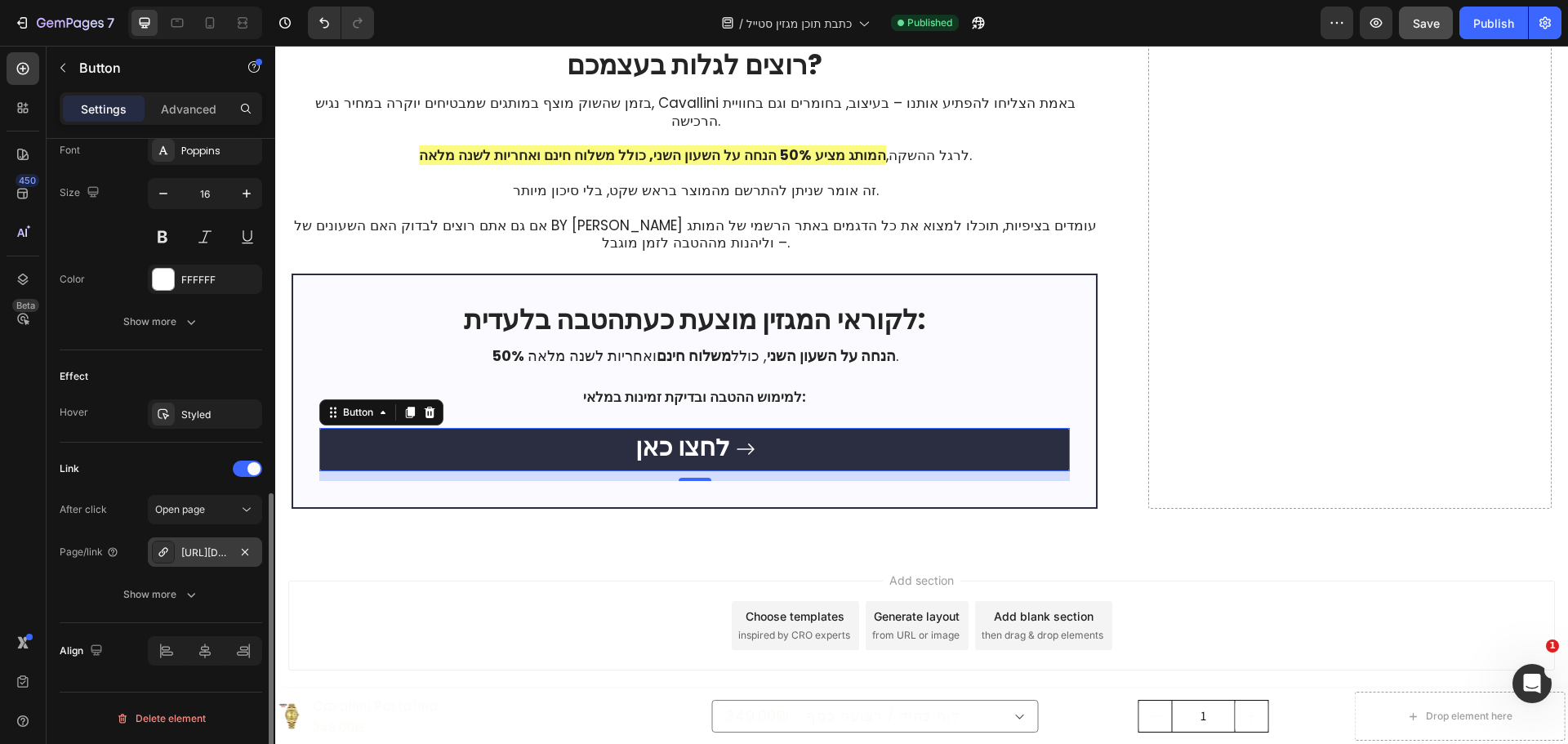
click at [218, 557] on div "https://bycavallini.com/" at bounding box center [205, 553] width 48 height 14
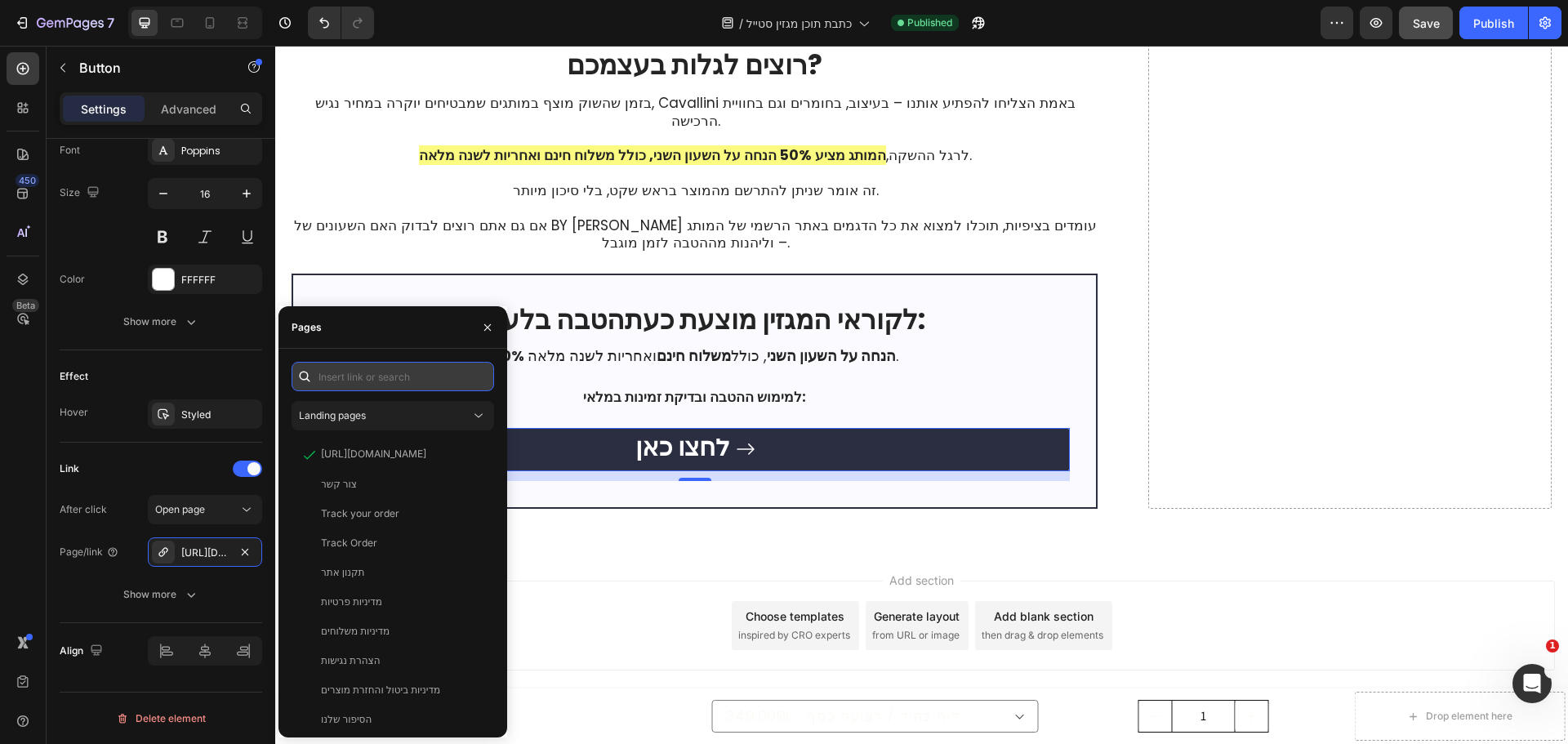
click at [366, 369] on input "text" at bounding box center [393, 376] width 203 height 30
paste input "https://bycavallini.com/collections/watches"
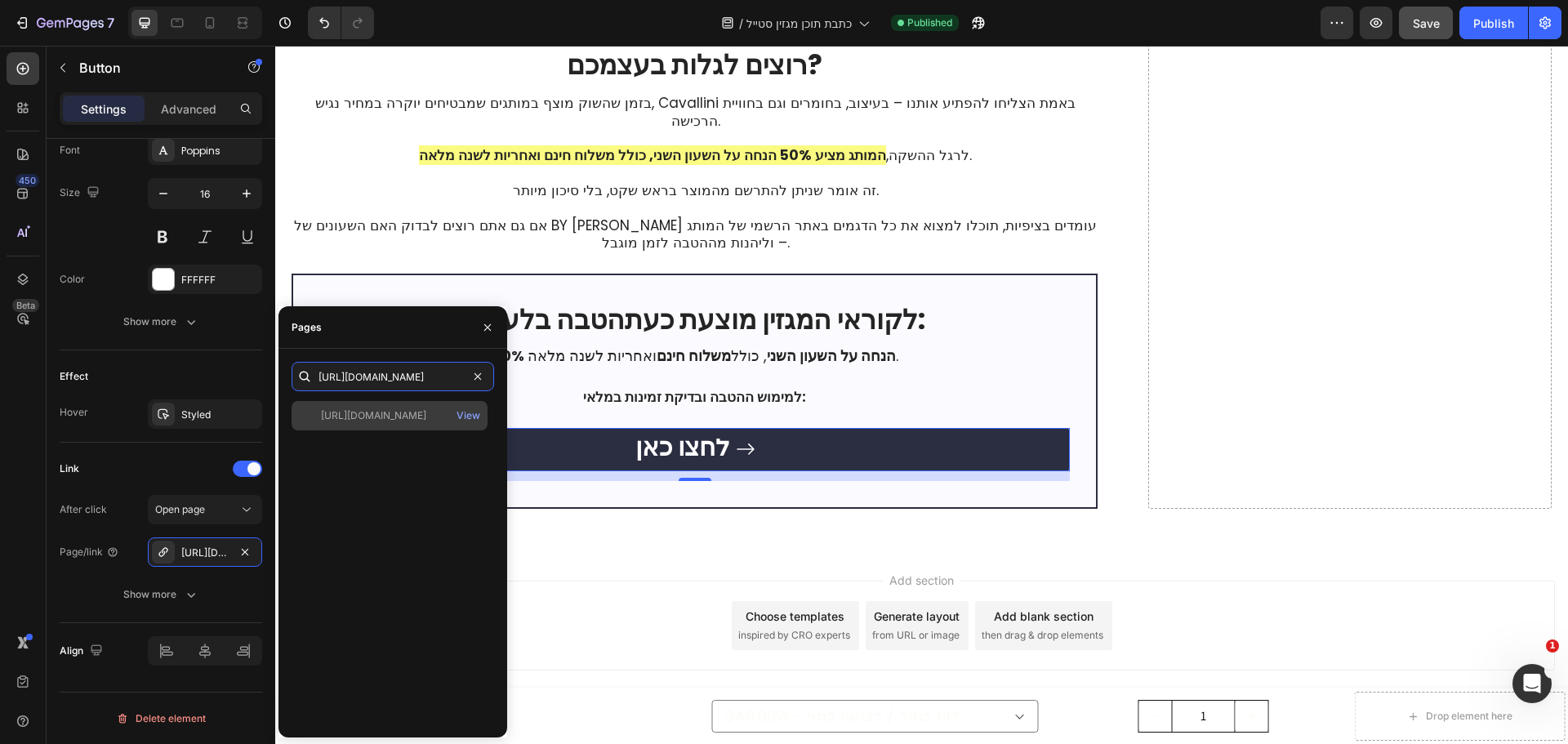
type input "https://bycavallini.com/collections/watches"
click at [426, 419] on div "https://bycavallini.com/collections/watches" at bounding box center [373, 416] width 105 height 14
click at [402, 423] on div "https://bycavallini.com/collections/watches" at bounding box center [373, 416] width 105 height 16
click at [385, 503] on div "https://bycavallini.com/collections/watches View" at bounding box center [393, 563] width 203 height 323
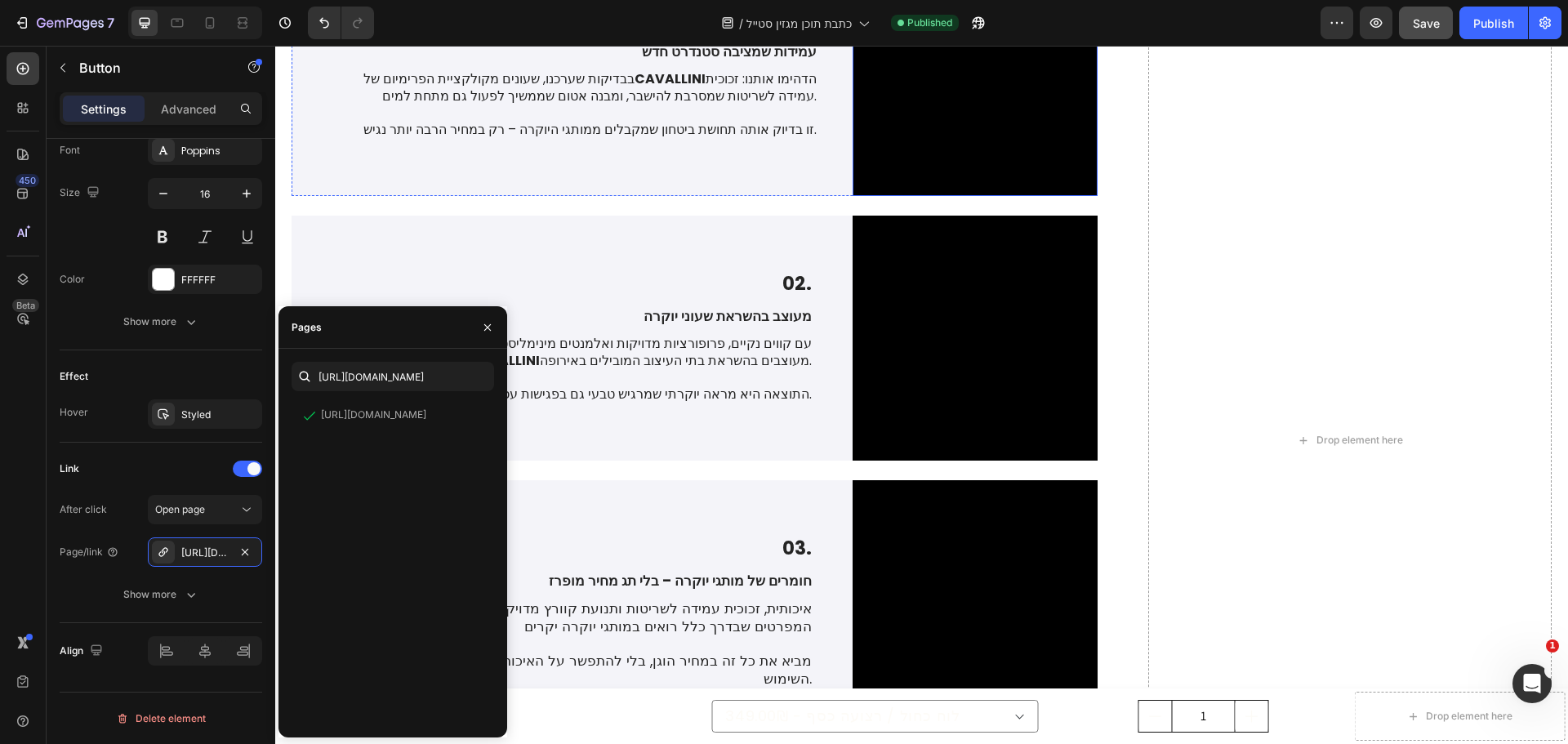
scroll to position [2673, 0]
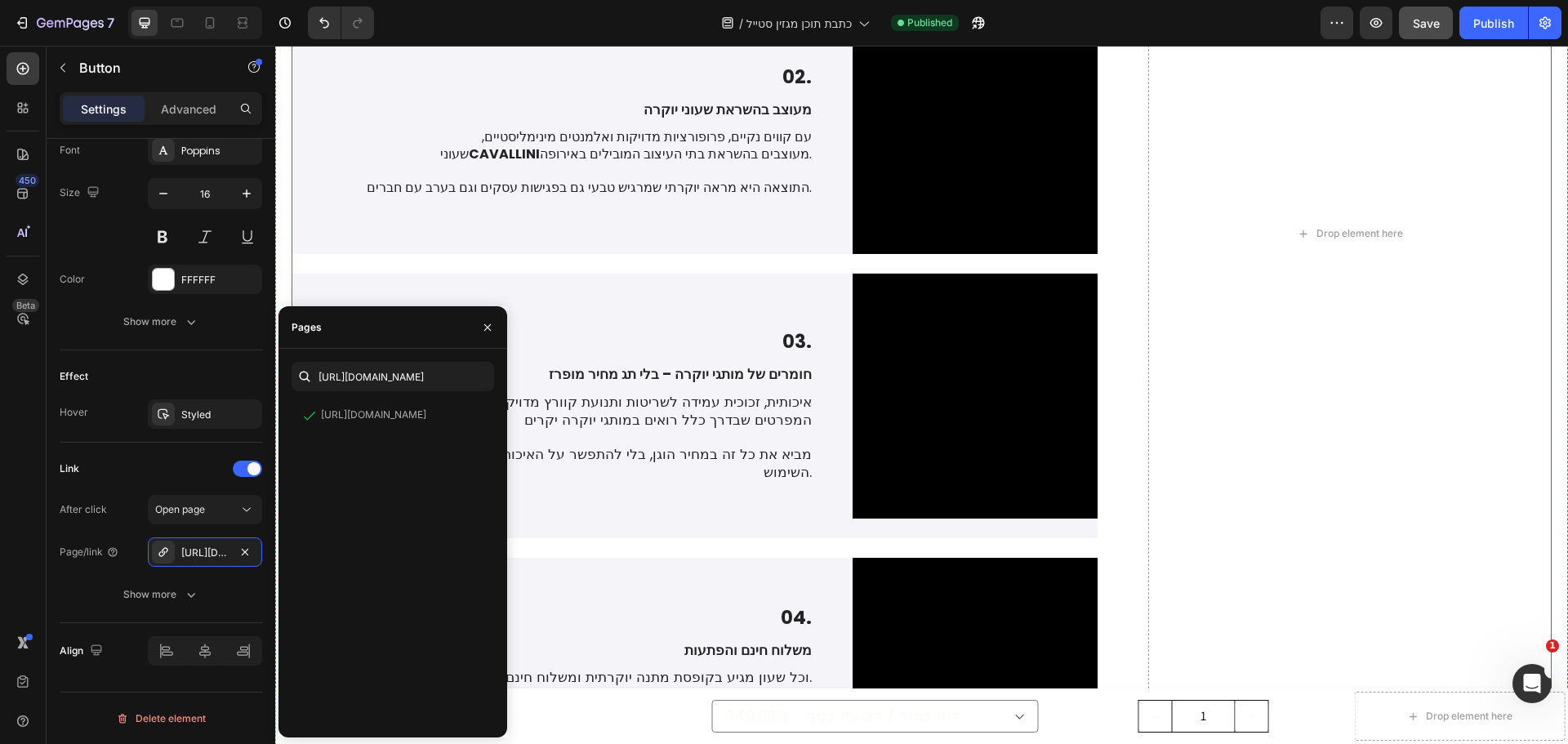
click at [1115, 370] on div "מעוצב בהשראת מותגי יוקרה Heading במהלך הסקירה בדקנו את החומרים והפרטים הקטנים. …" at bounding box center [922, 234] width 1260 height 2380
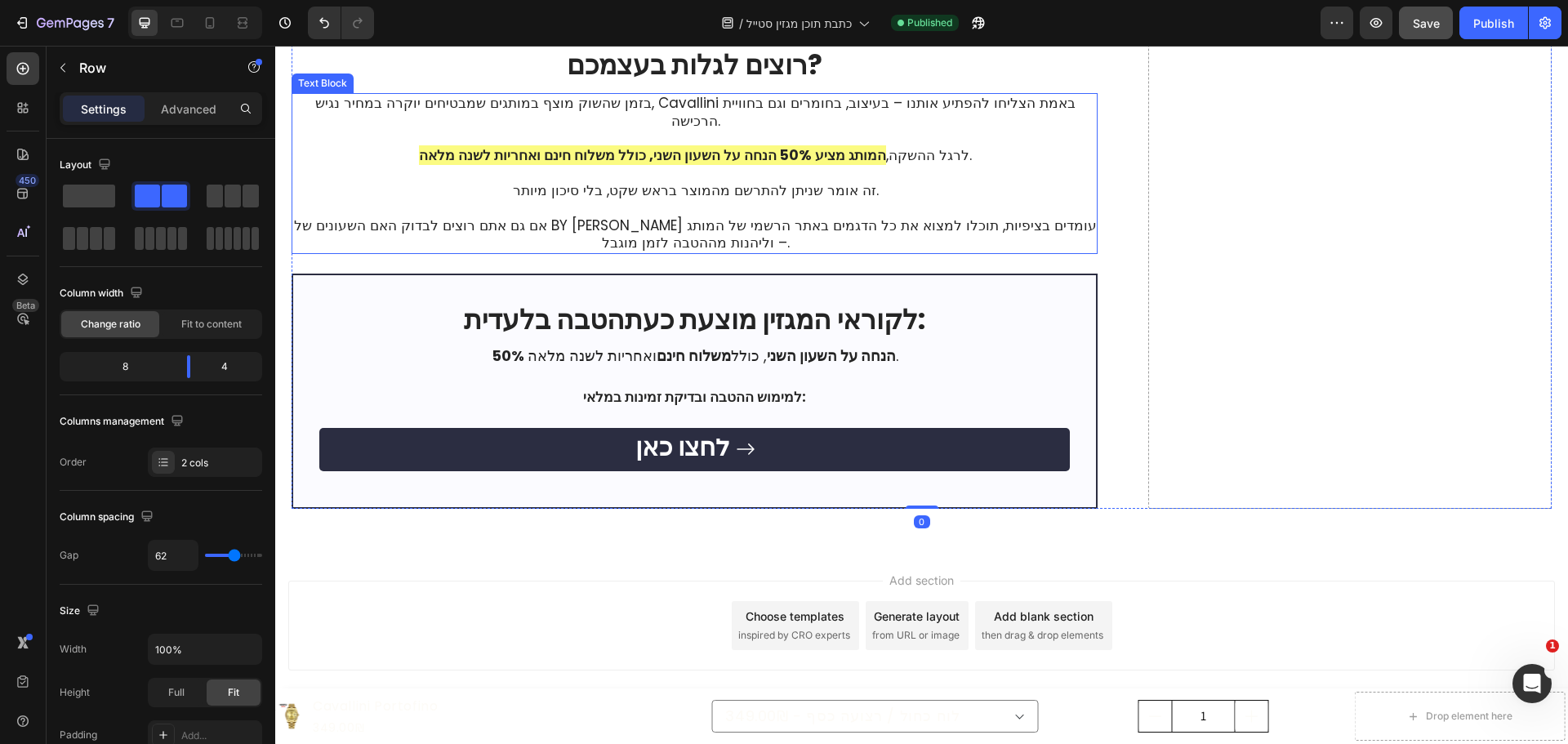
scroll to position [4224, 0]
click at [1020, 302] on h2 "לקוראי המגזין מוצעת כעת הטבה בלעדית :" at bounding box center [695, 320] width 750 height 39
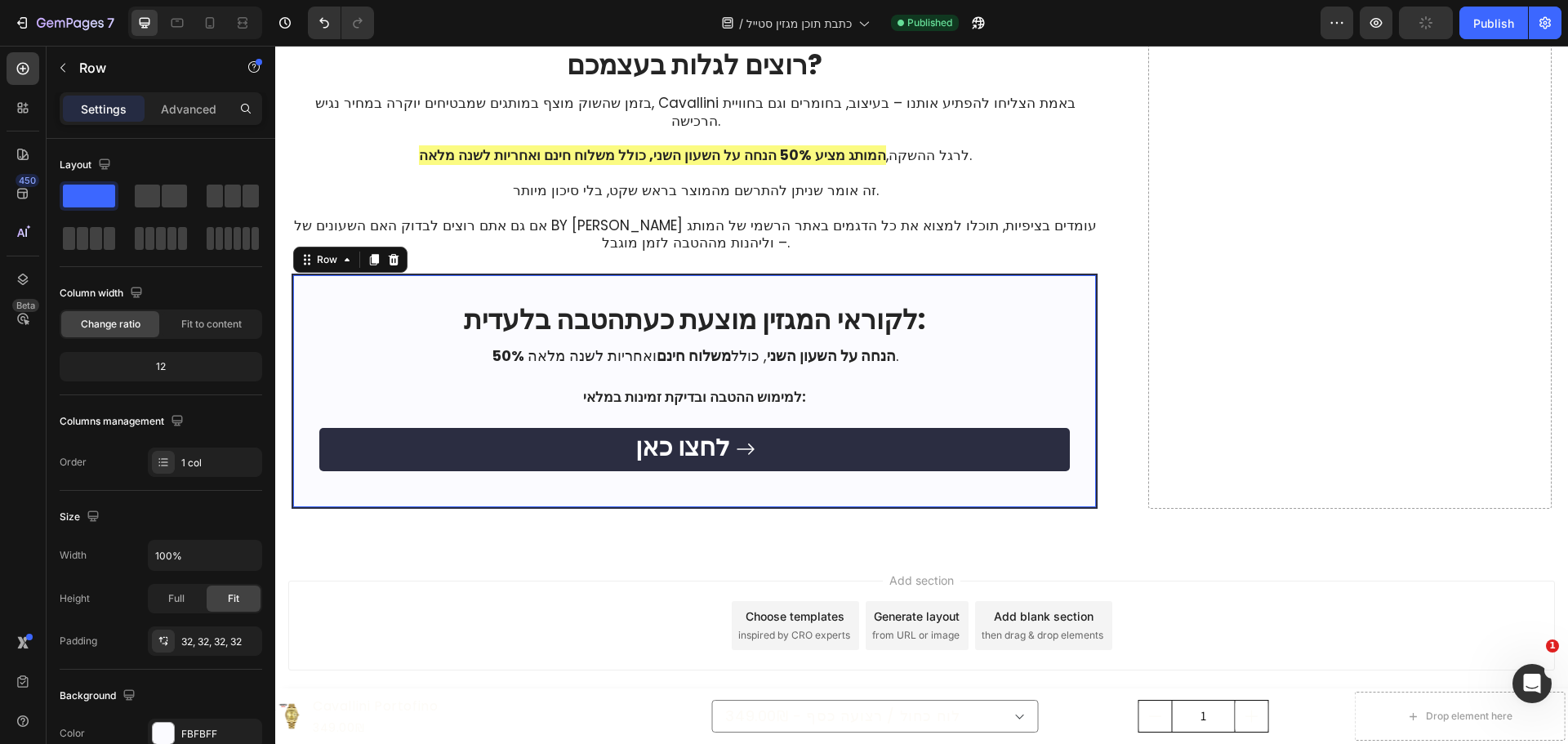
click at [1064, 277] on div "לקוראי המגזין מוצעת כעת הטבה בלעדית : Heading 50% הנחה על השעון השני , כולל משל…" at bounding box center [695, 391] width 806 height 235
click at [376, 264] on icon at bounding box center [374, 259] width 9 height 12
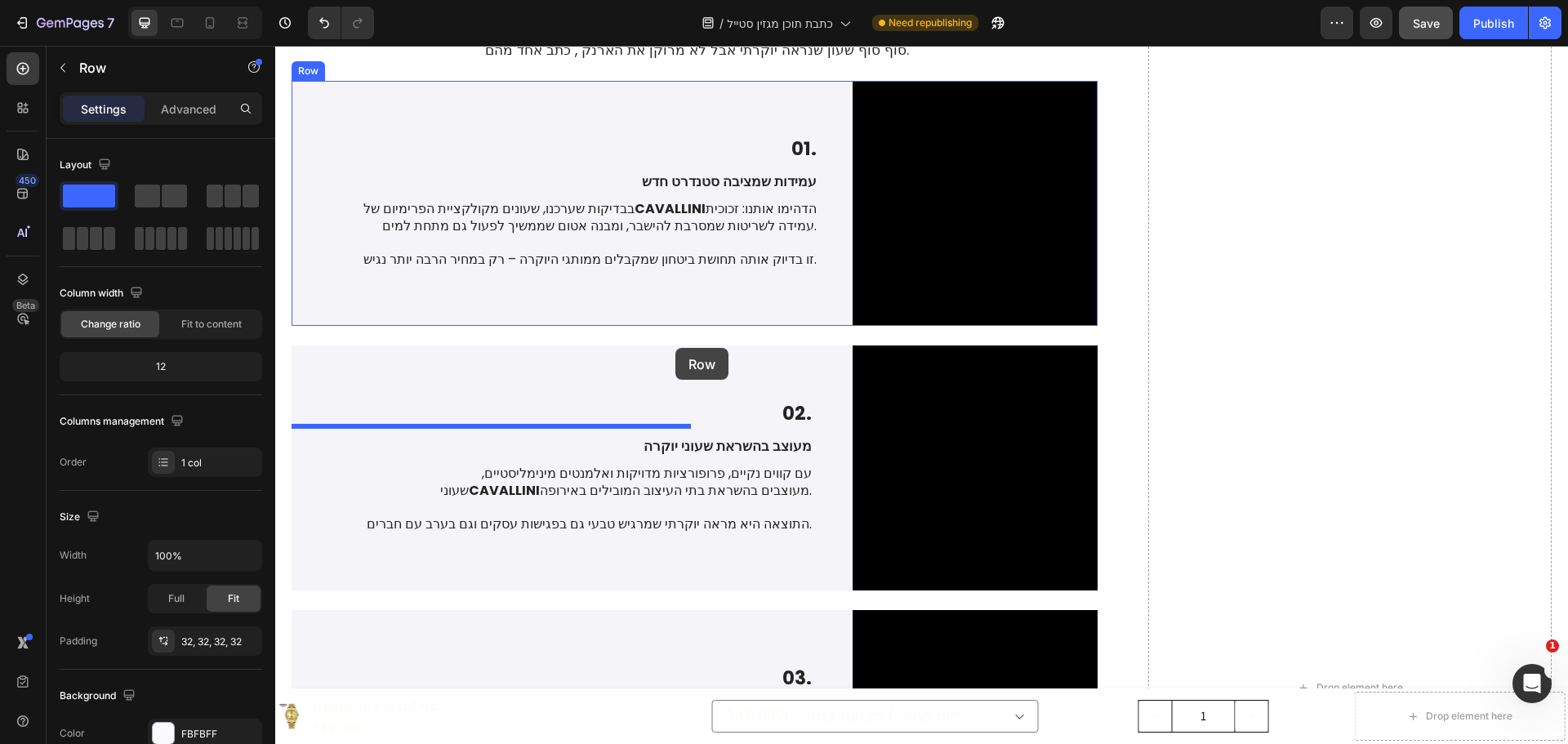
scroll to position [2183, 0]
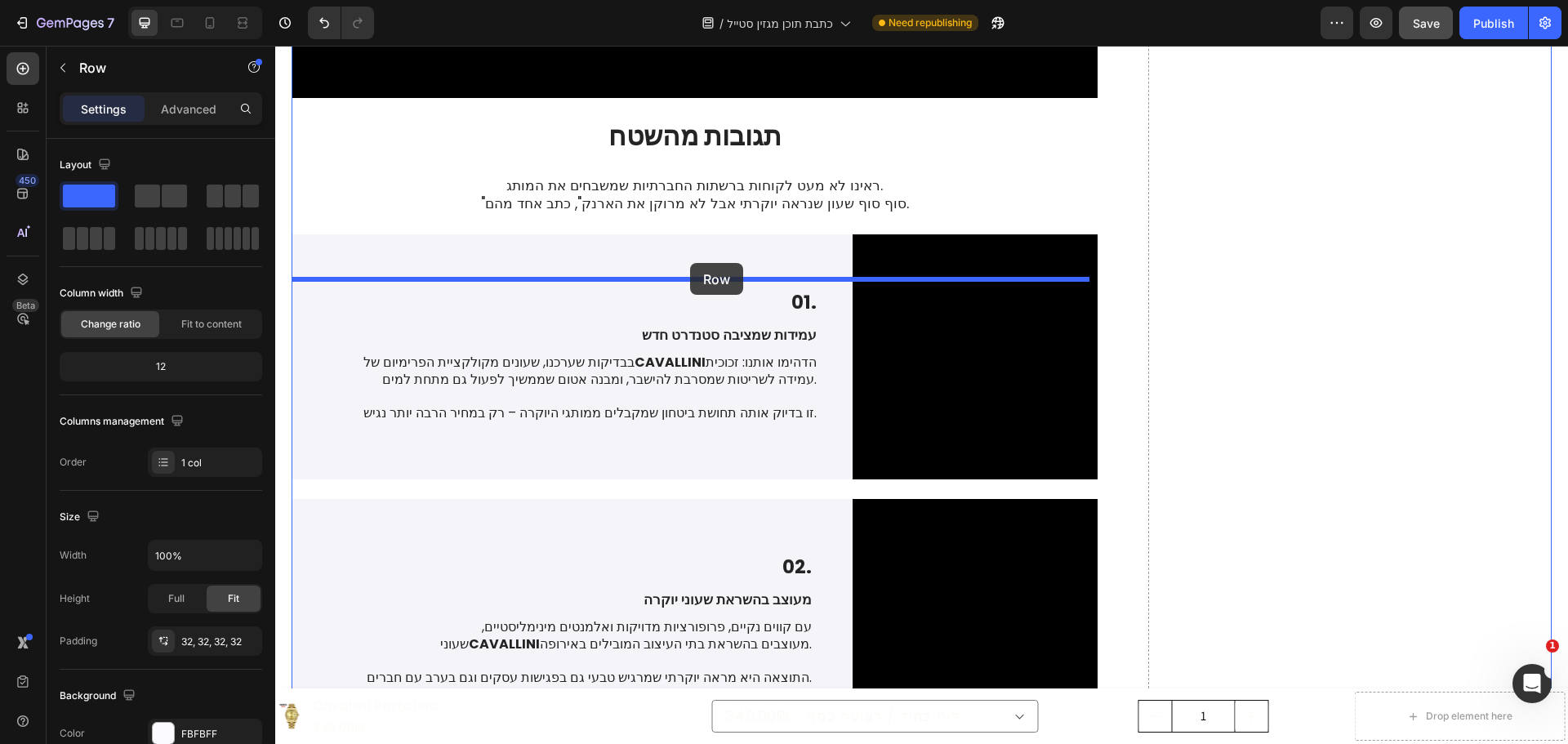
drag, startPoint x: 312, startPoint y: 497, endPoint x: 690, endPoint y: 263, distance: 444.6
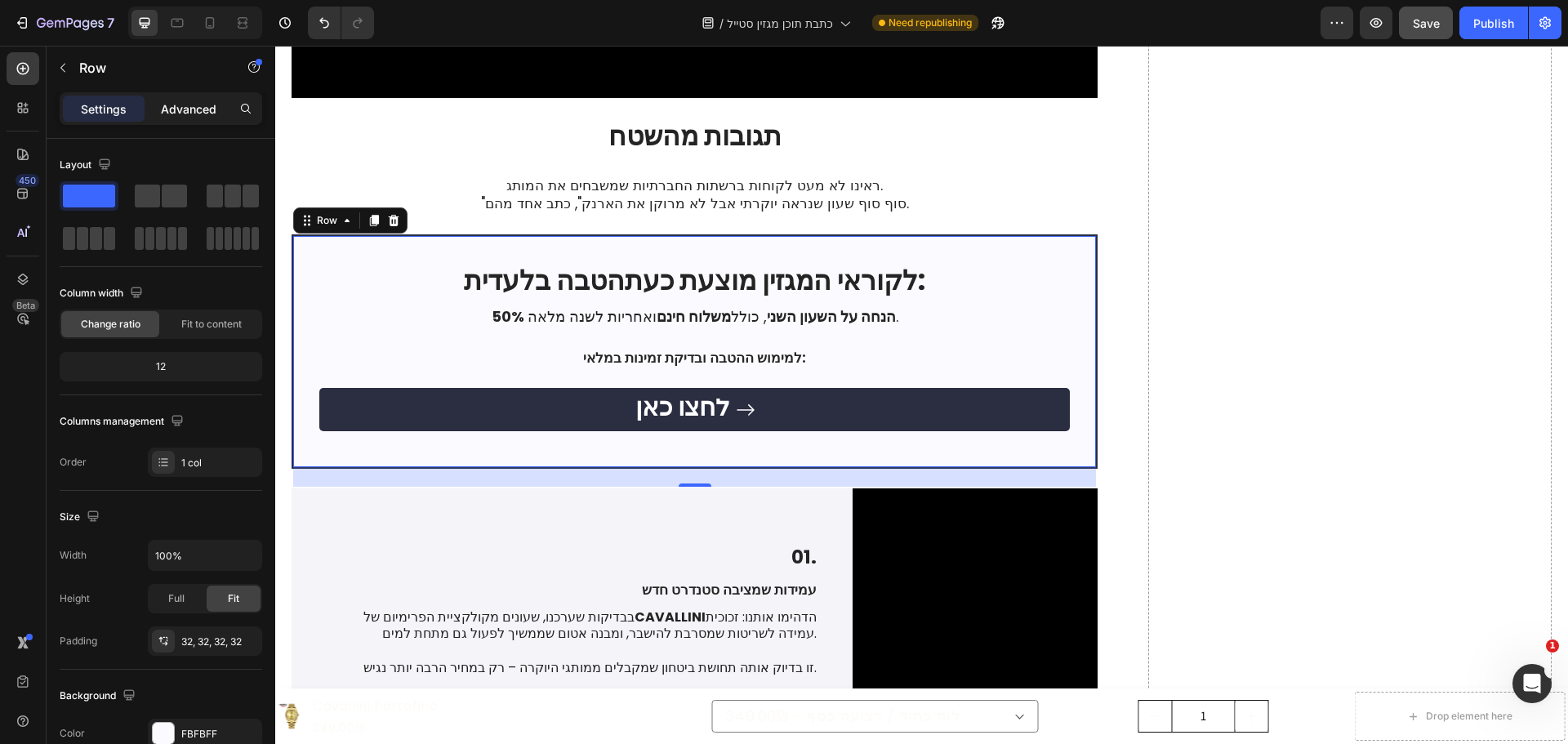
click at [192, 113] on p "Advanced" at bounding box center [188, 109] width 56 height 17
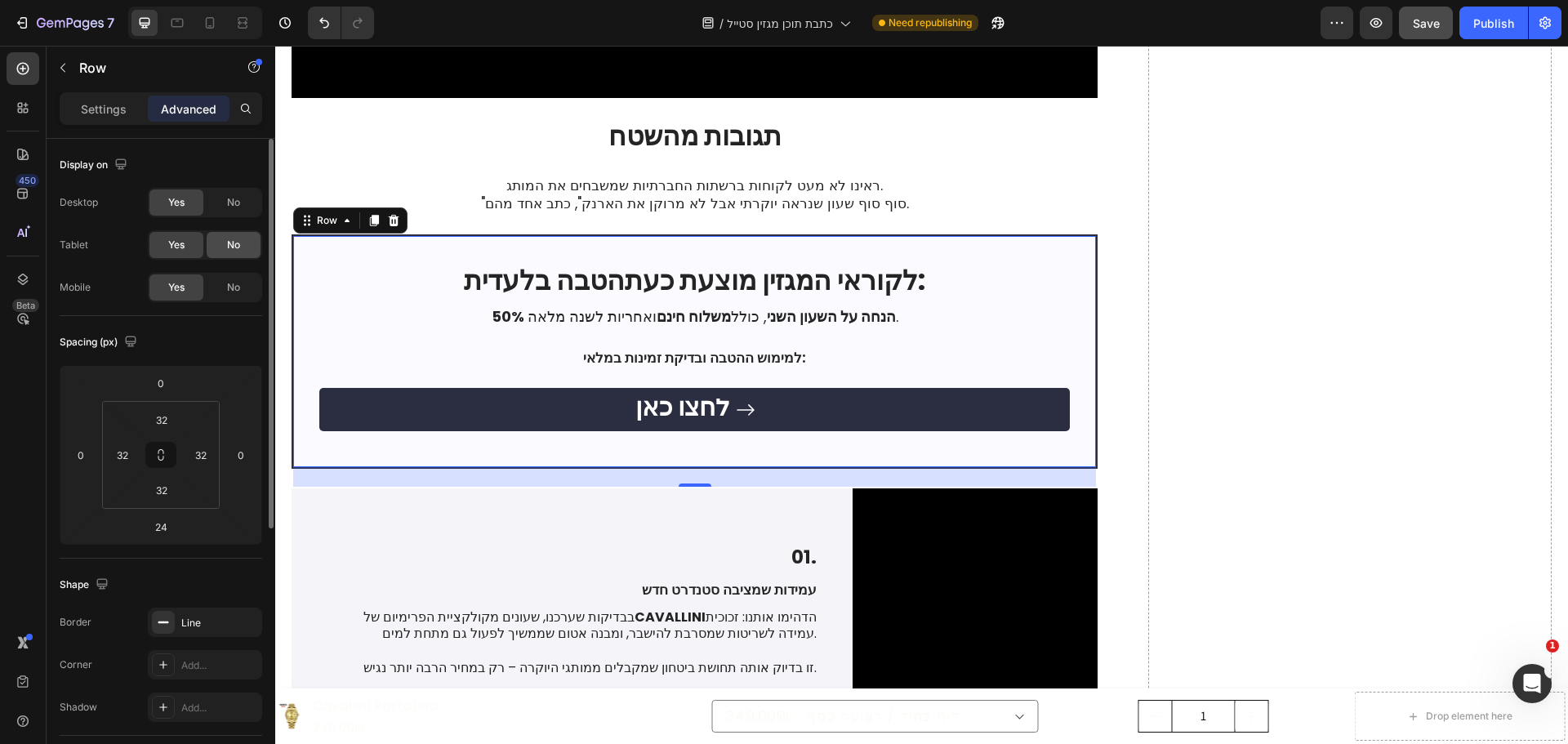
click at [225, 242] on div "No" at bounding box center [233, 244] width 54 height 26
click at [225, 288] on div "No" at bounding box center [233, 287] width 54 height 26
click at [210, 21] on icon at bounding box center [210, 22] width 16 height 16
type input "0"
type input "28"
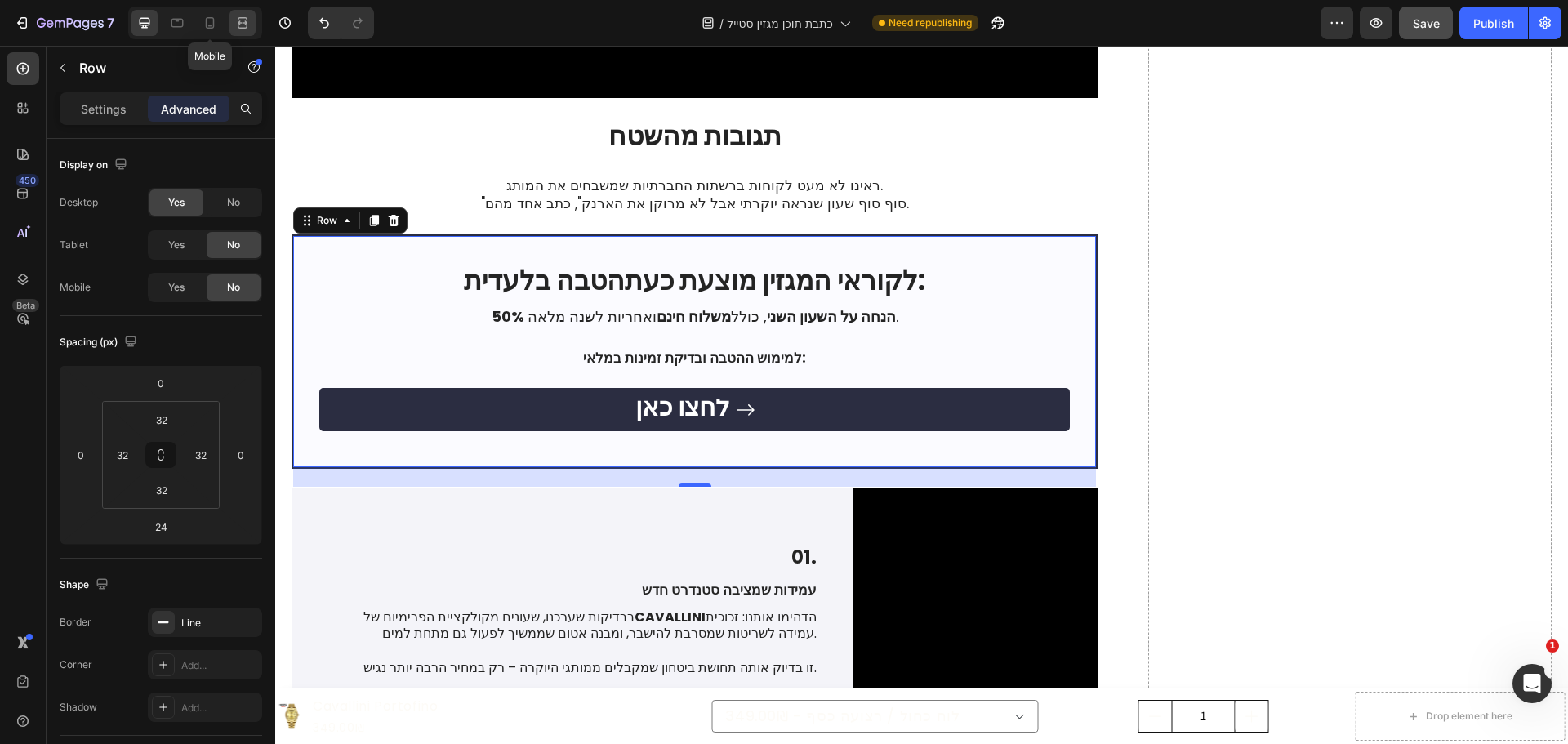
type input "18"
type input "28"
type input "18"
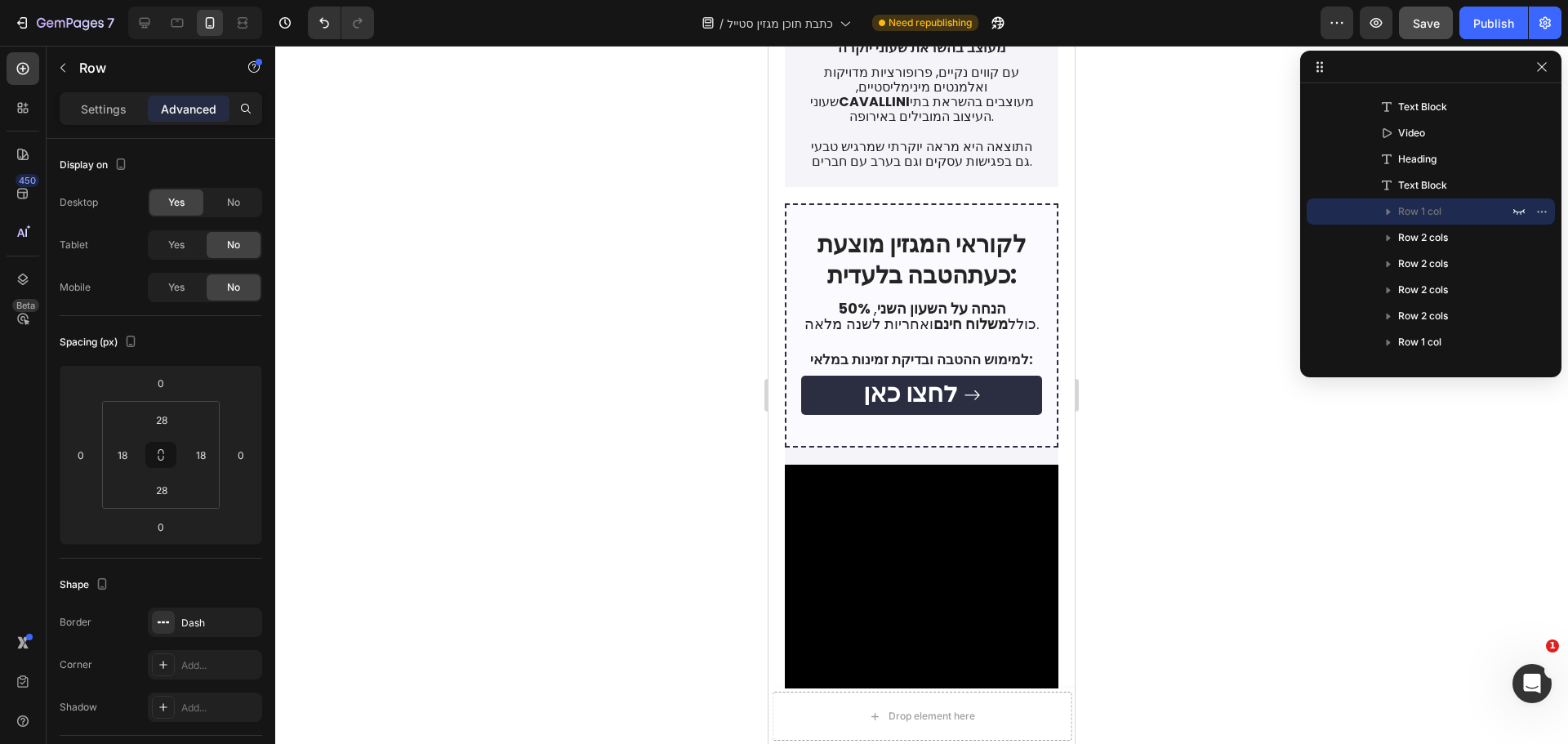
scroll to position [2287, 0]
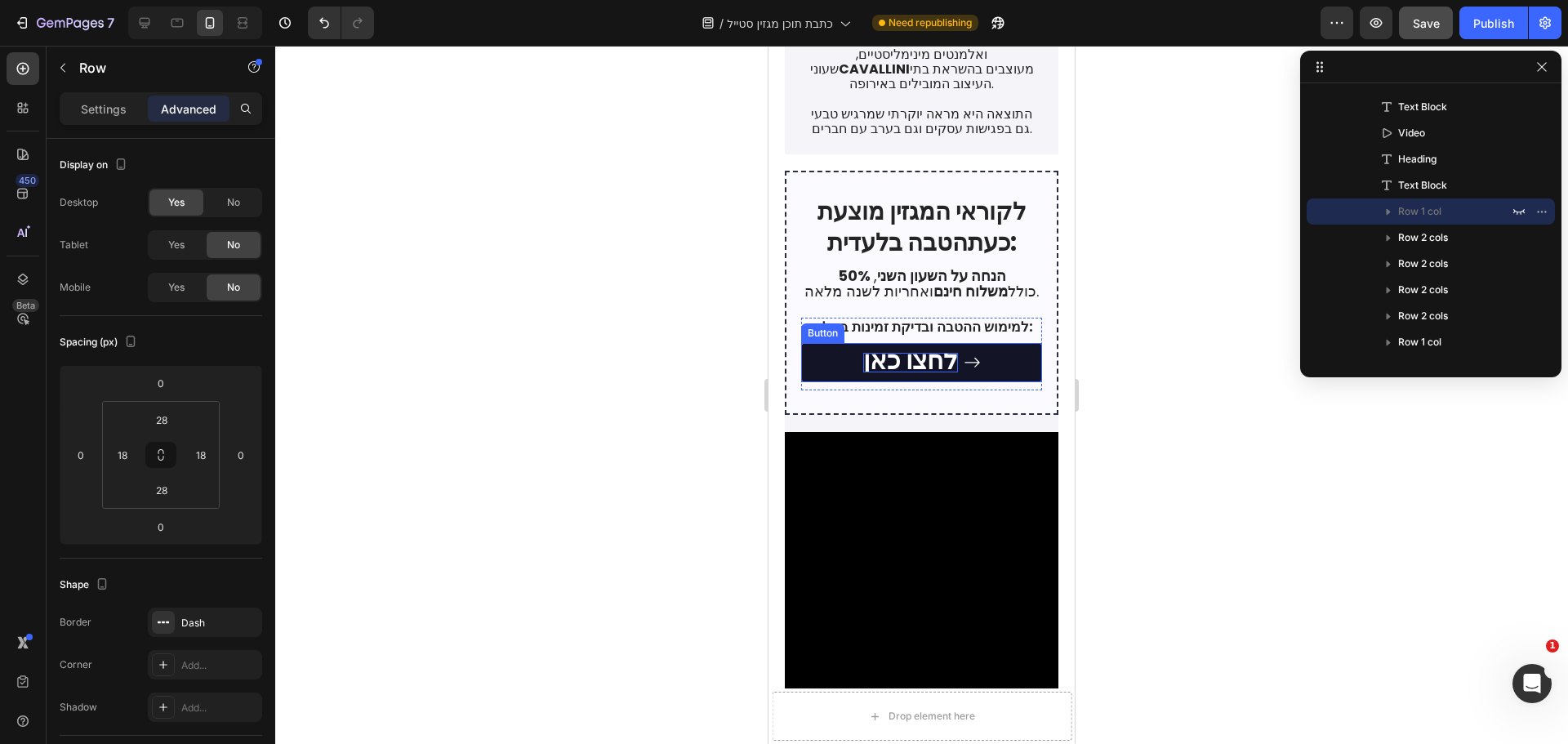
click at [937, 342] on span "לחצו כאן" at bounding box center [911, 360] width 95 height 36
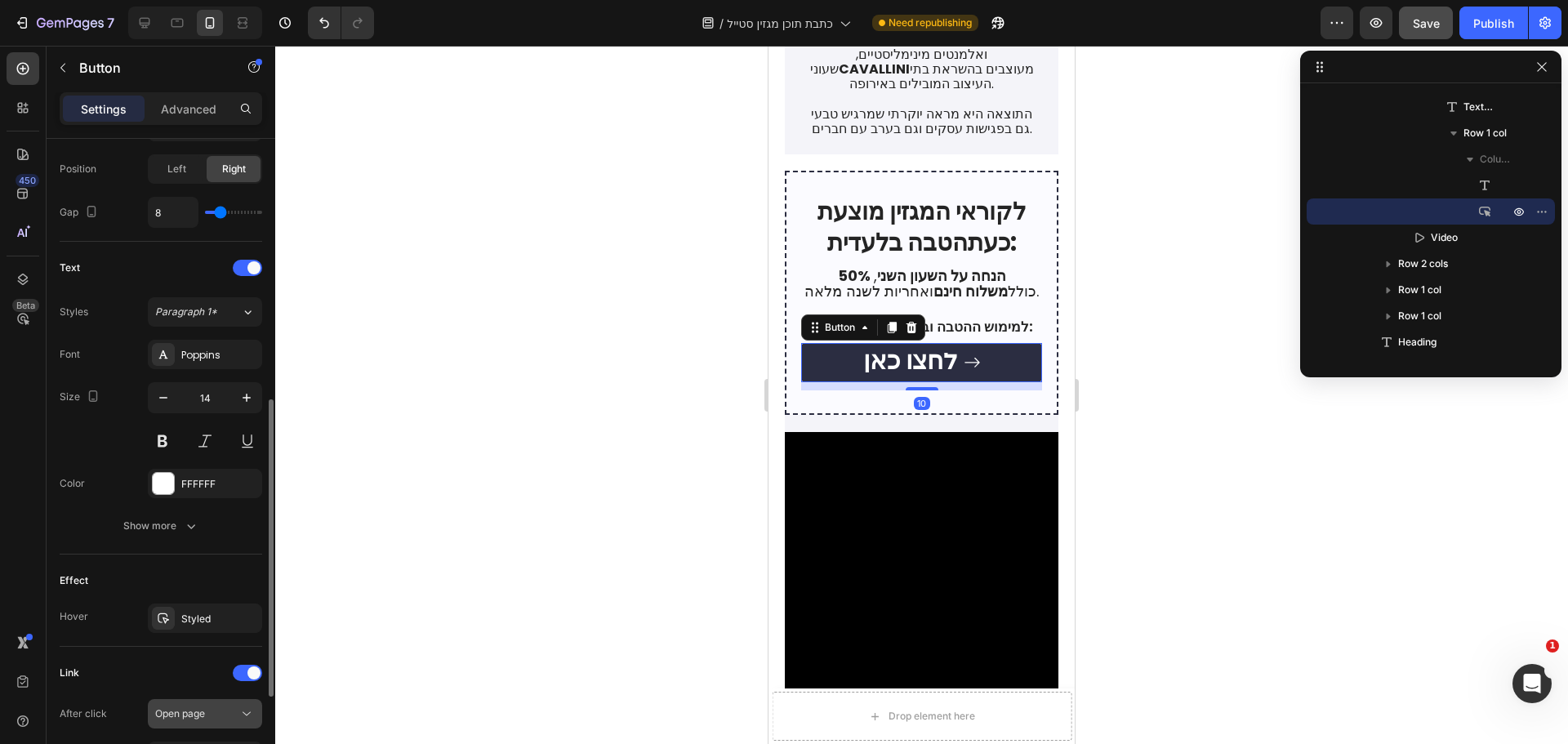
scroll to position [775, 0]
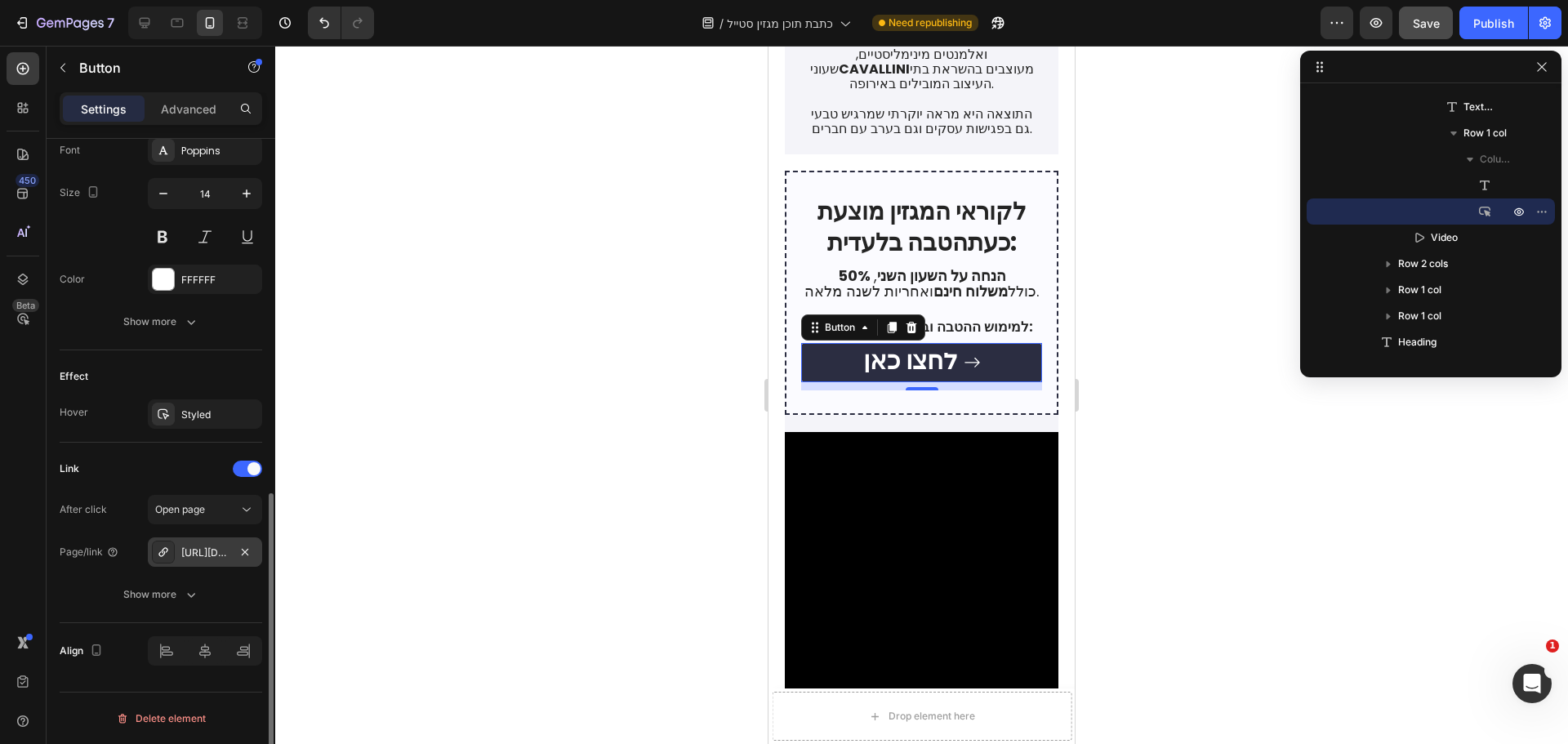
click at [224, 556] on div "https://bycavallini.com/" at bounding box center [205, 553] width 48 height 14
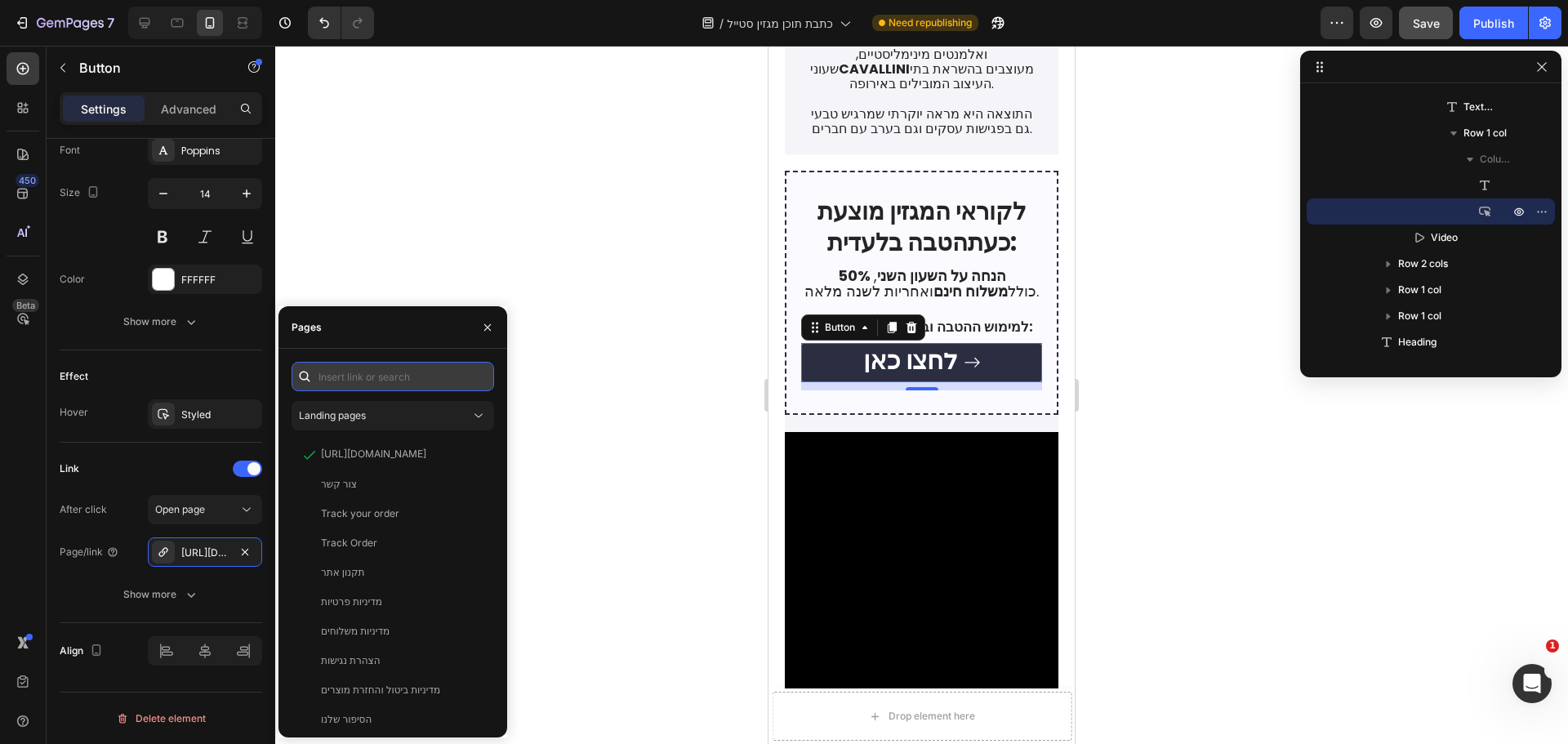
click at [405, 379] on input "text" at bounding box center [393, 376] width 203 height 30
paste input "https://bycavallini.com/collections/watches"
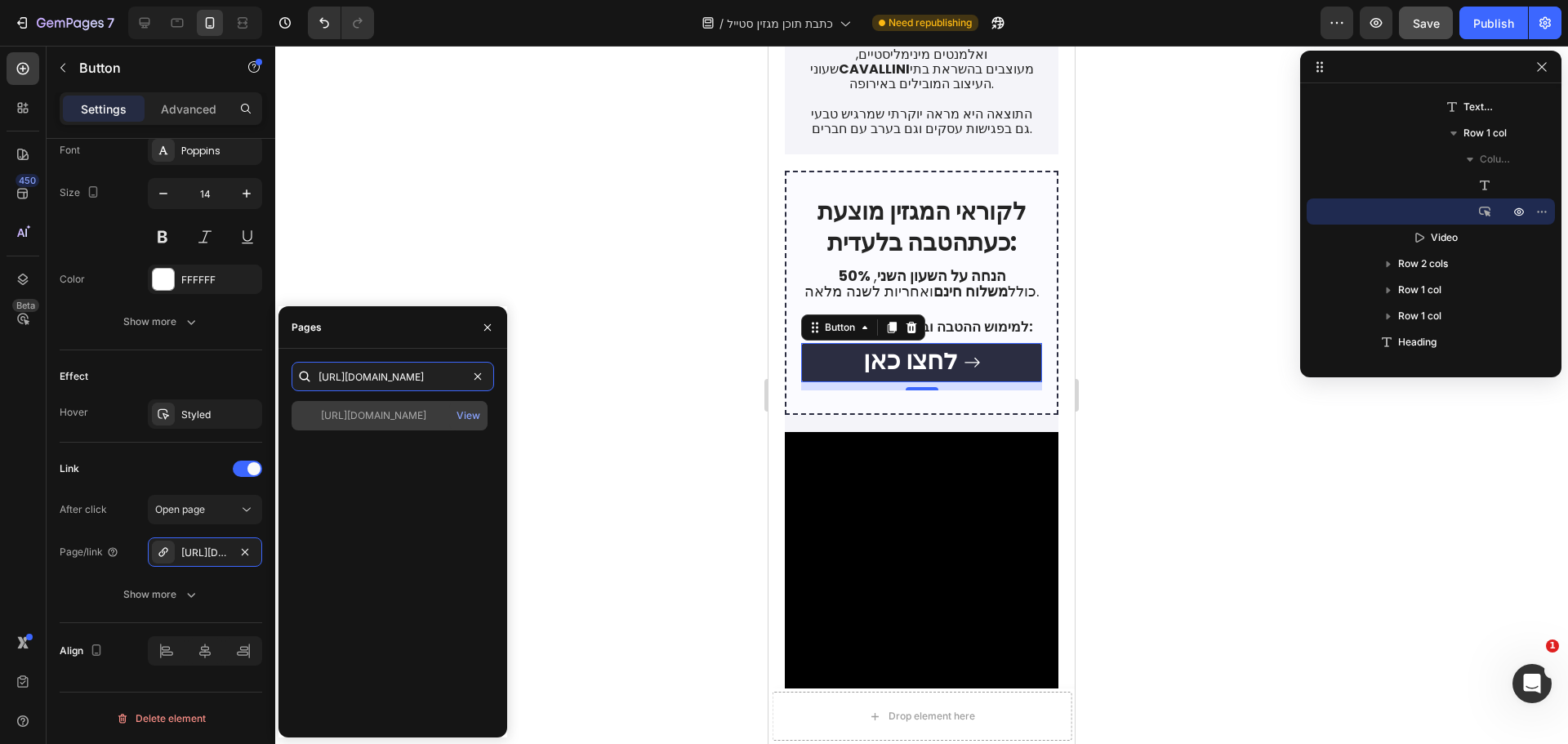
type input "https://bycavallini.com/collections/watches"
click at [414, 410] on div "https://bycavallini.com/collections/watches" at bounding box center [373, 416] width 105 height 14
click at [588, 378] on div at bounding box center [922, 395] width 1292 height 698
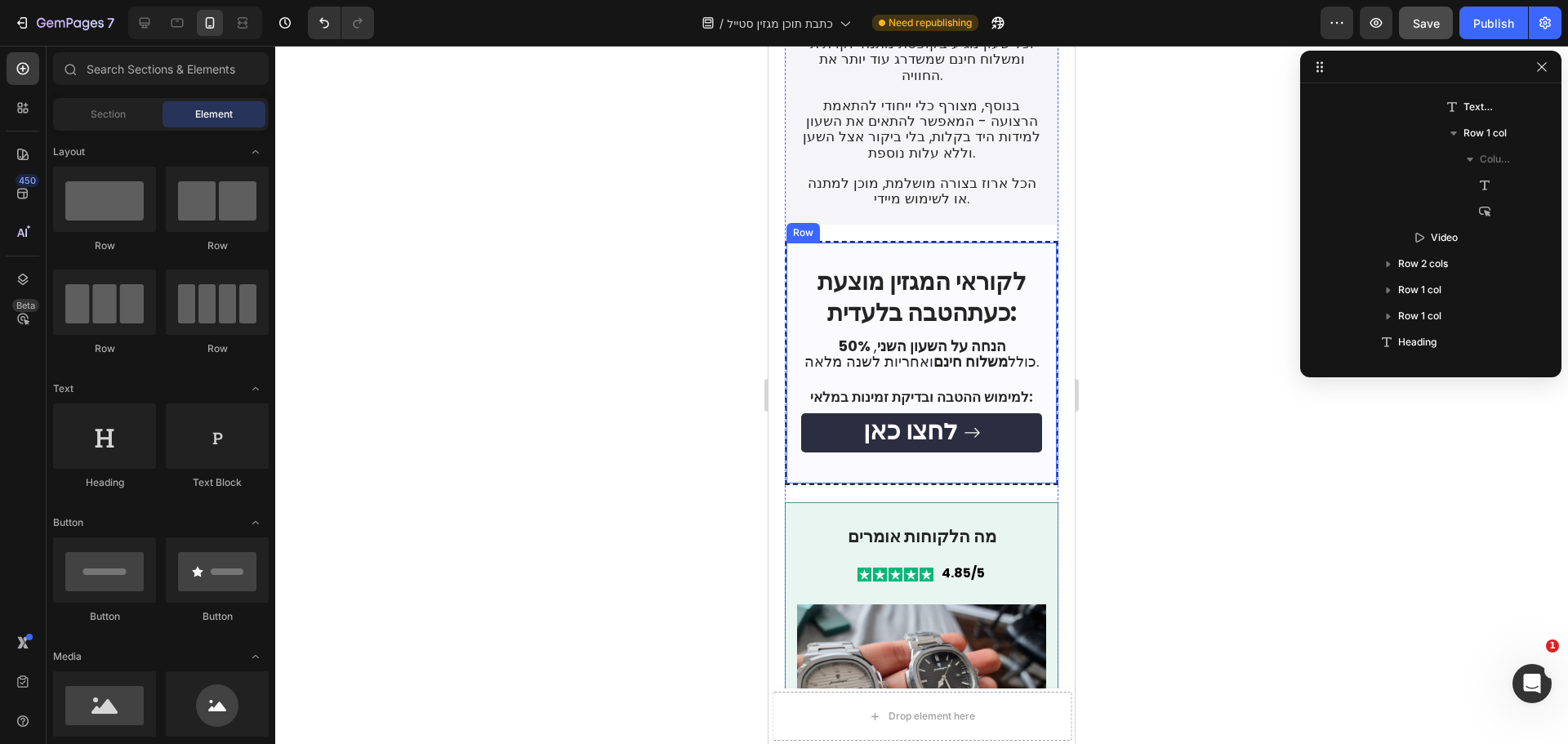
scroll to position [3511, 0]
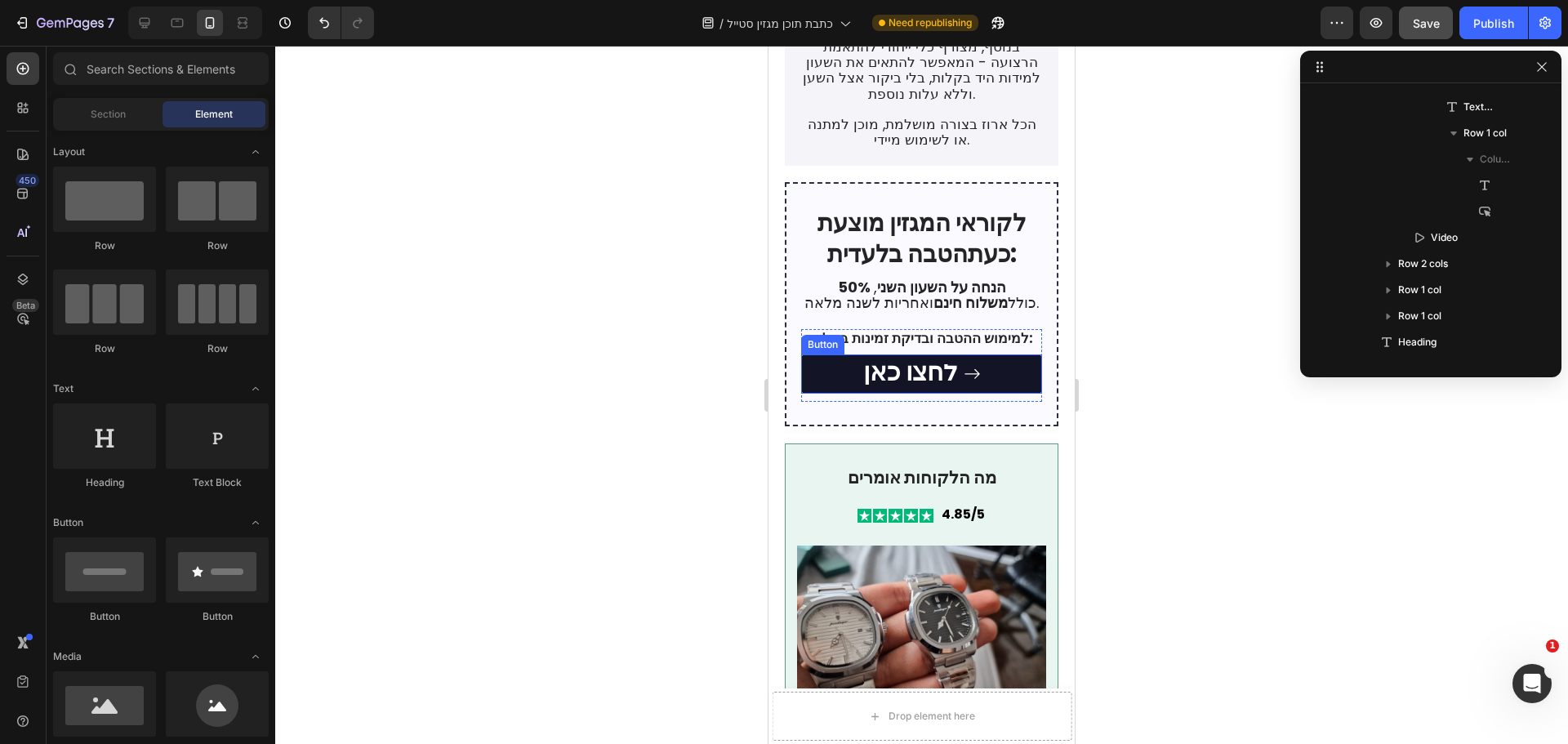
click at [850, 354] on link "לחצו כאן" at bounding box center [922, 374] width 241 height 39
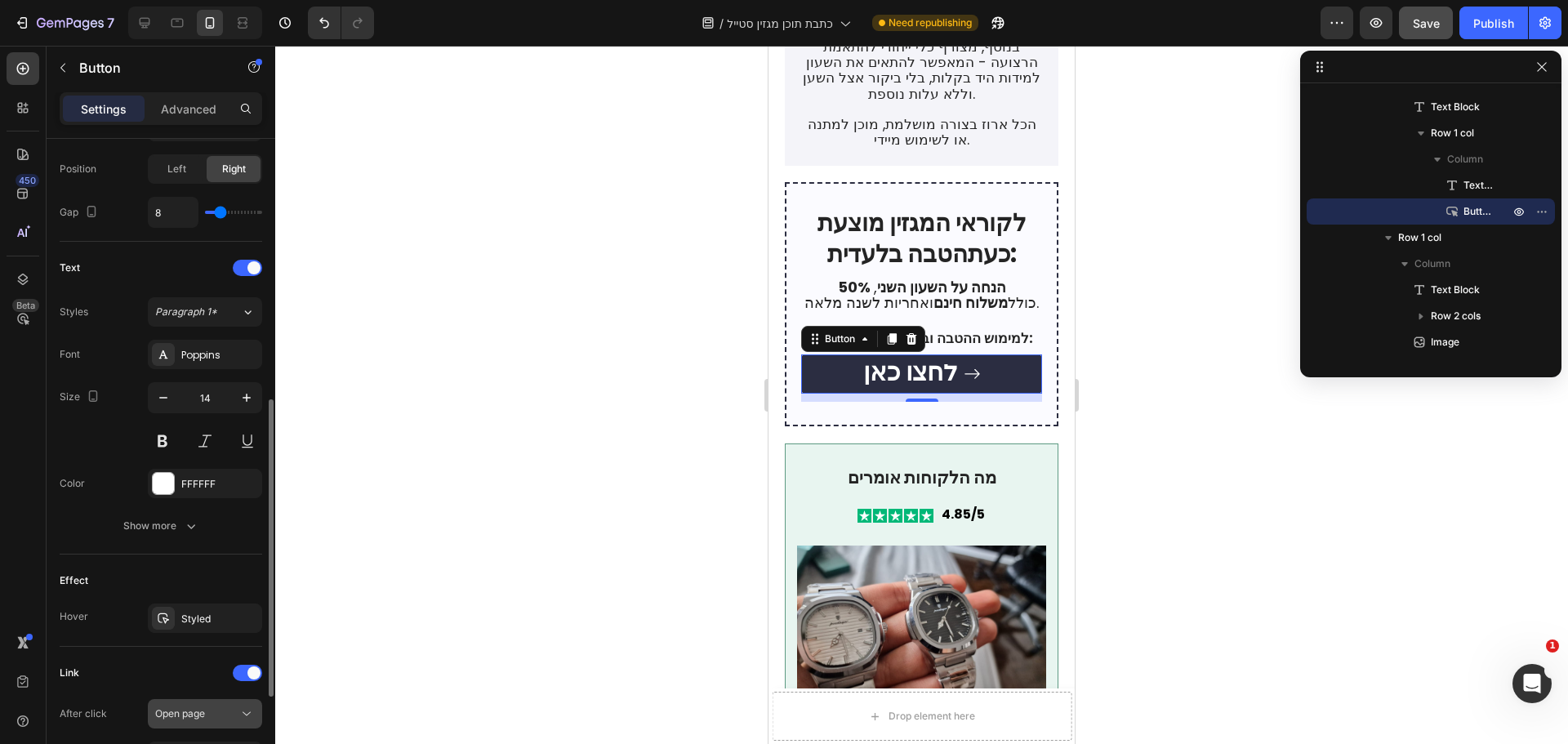
scroll to position [775, 0]
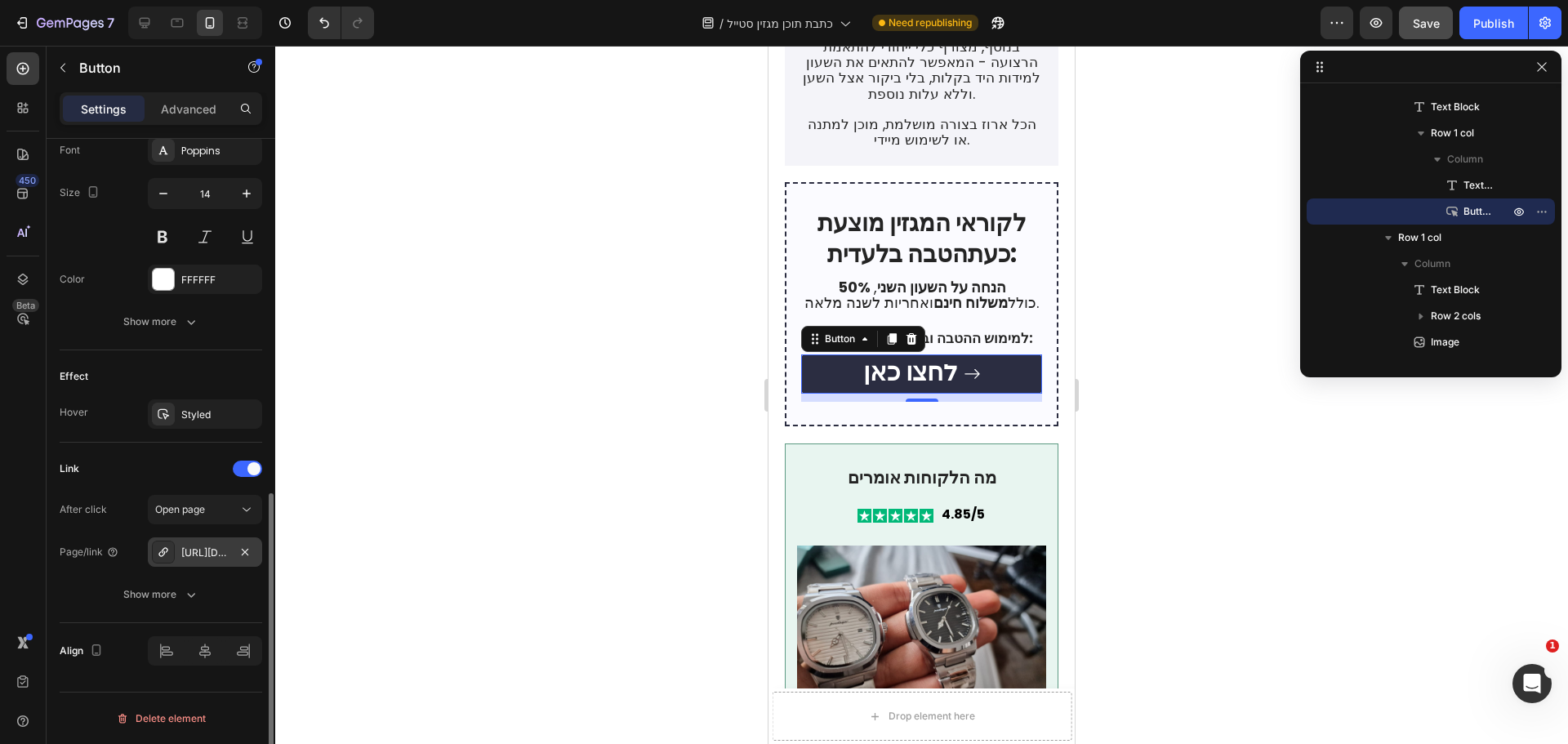
click at [208, 548] on div "https://bycavallini.com/" at bounding box center [205, 553] width 48 height 14
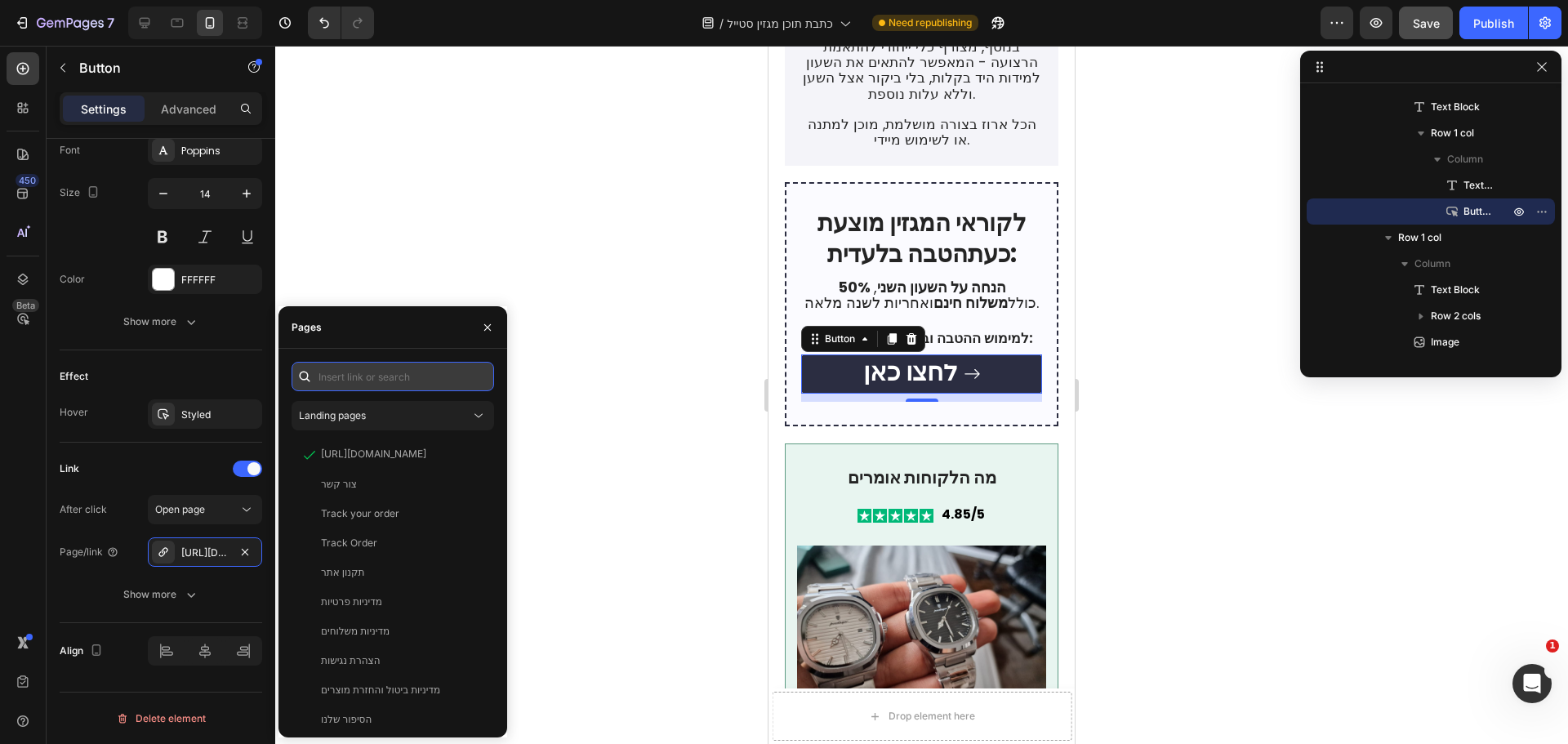
click at [378, 386] on input "text" at bounding box center [393, 376] width 203 height 30
paste input "https://bycavallini.com/collections/watches"
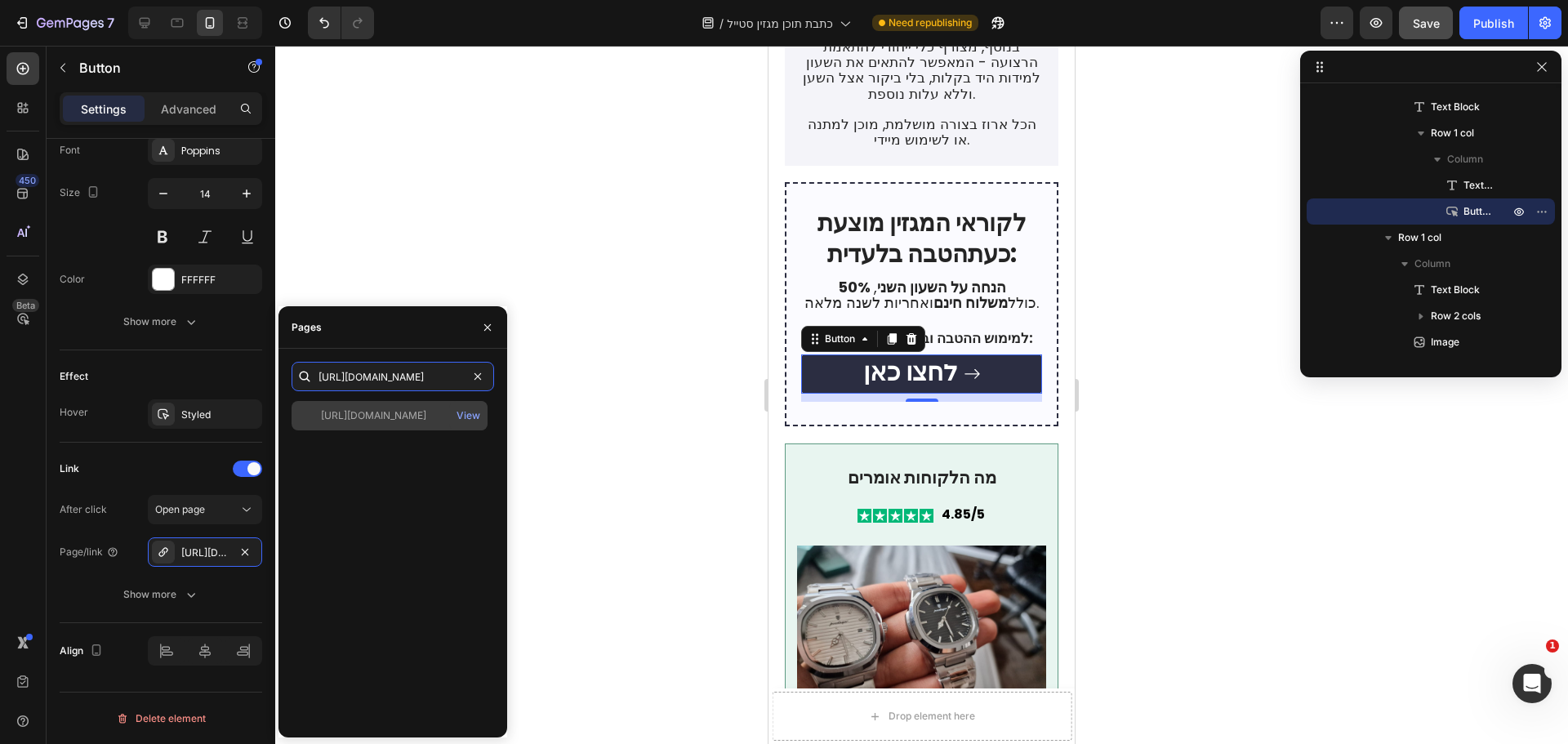
type input "https://bycavallini.com/collections/watches"
click at [401, 413] on div "https://bycavallini.com/collections/watches" at bounding box center [373, 416] width 105 height 14
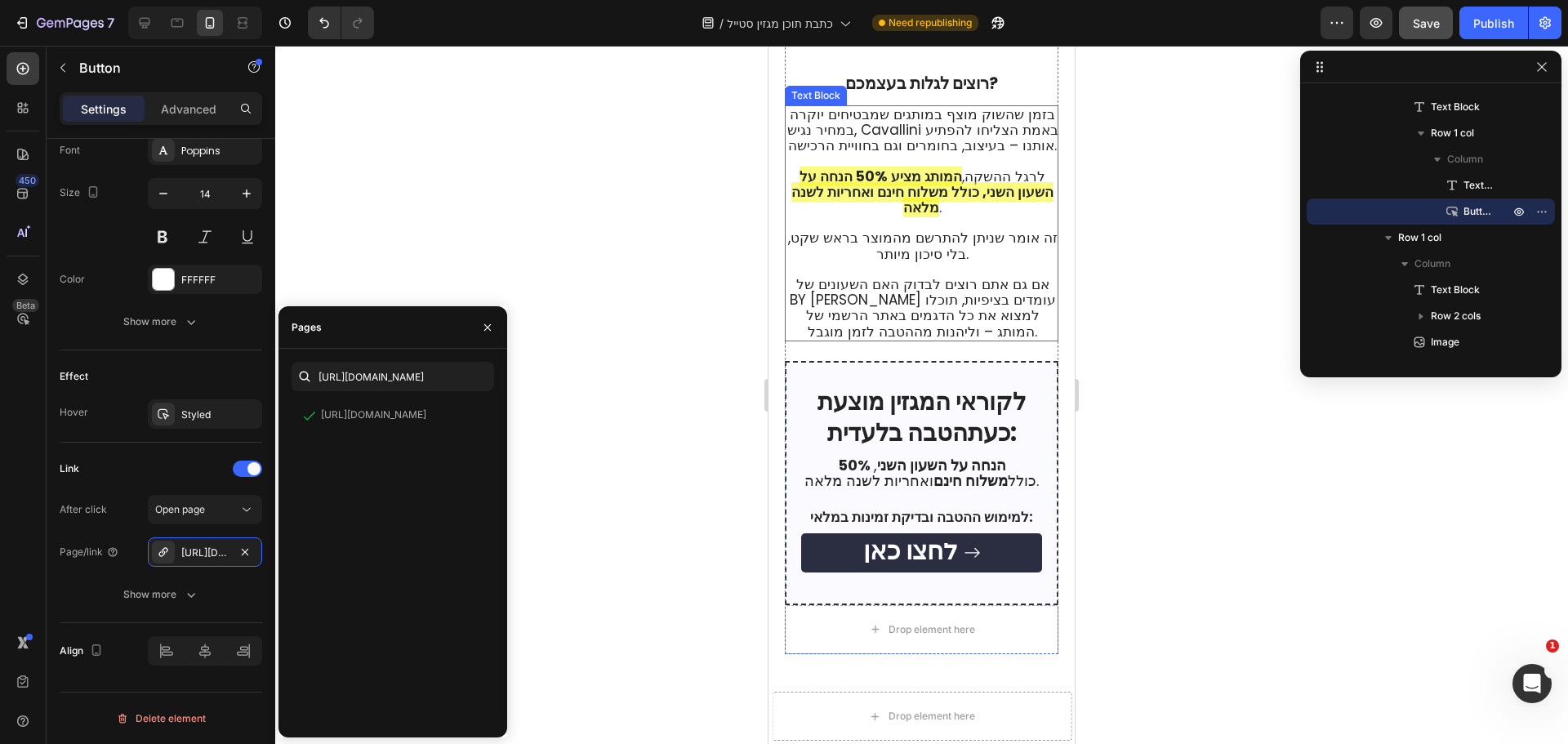
scroll to position [4818, 0]
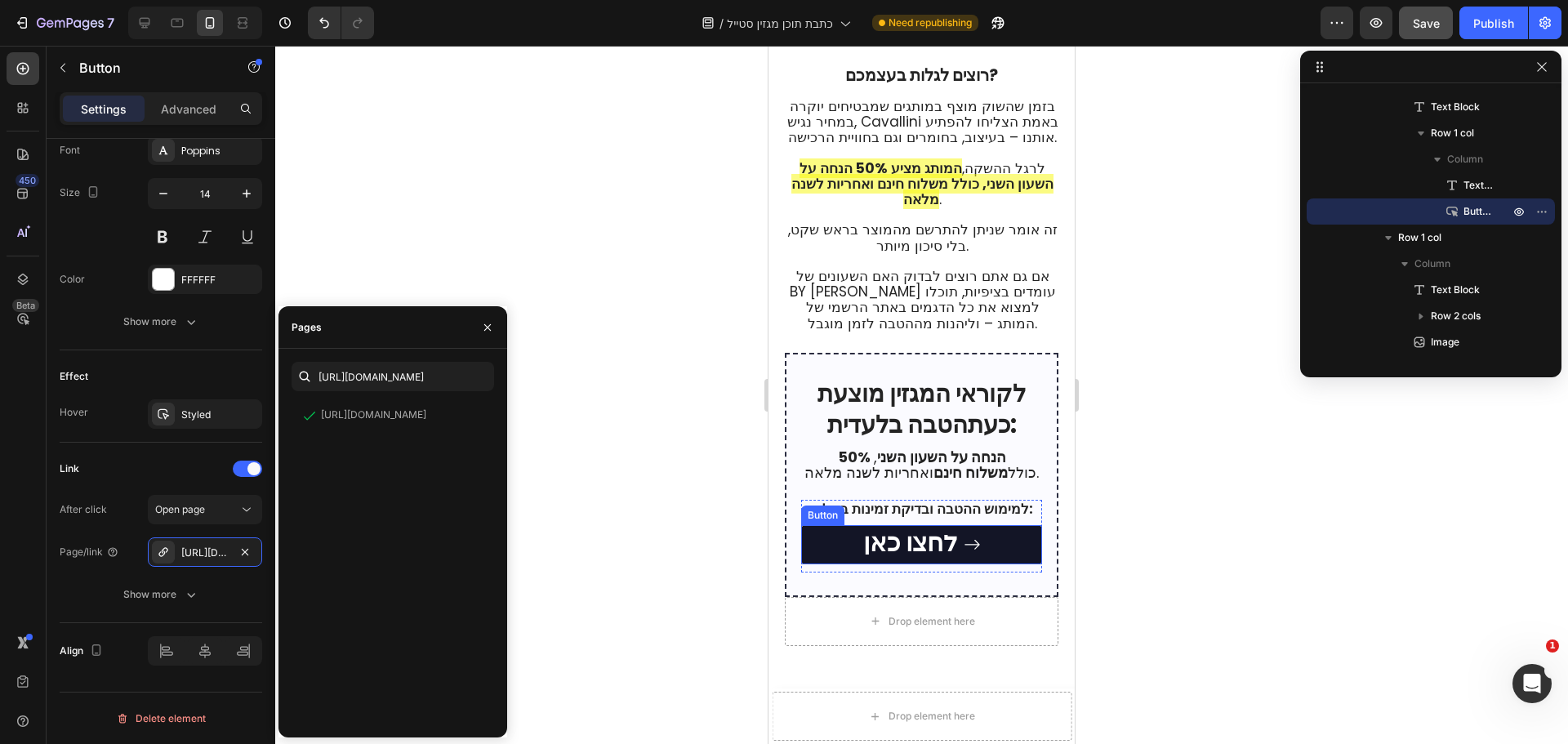
click at [838, 525] on link "לחצו כאן" at bounding box center [922, 545] width 241 height 39
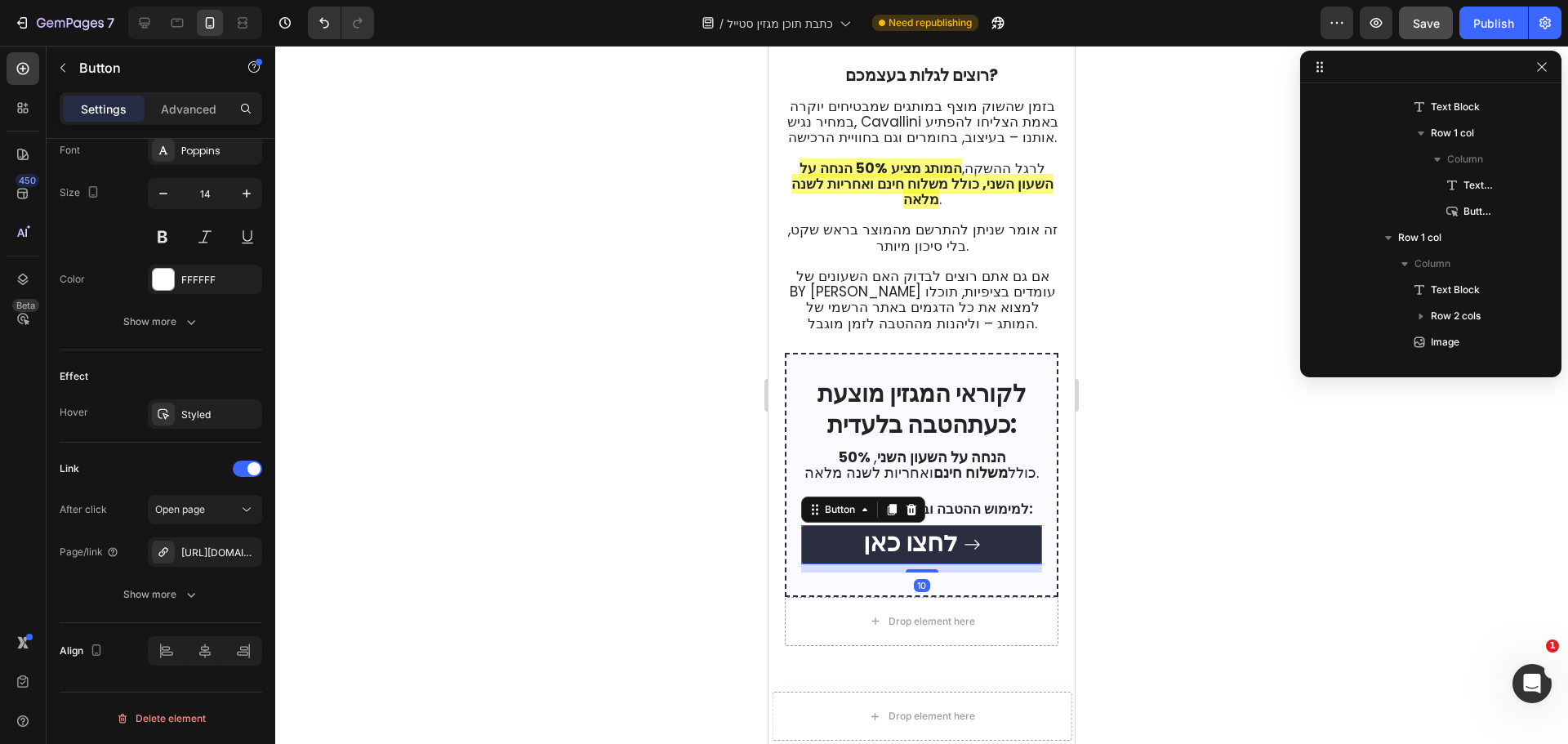
scroll to position [2206, 0]
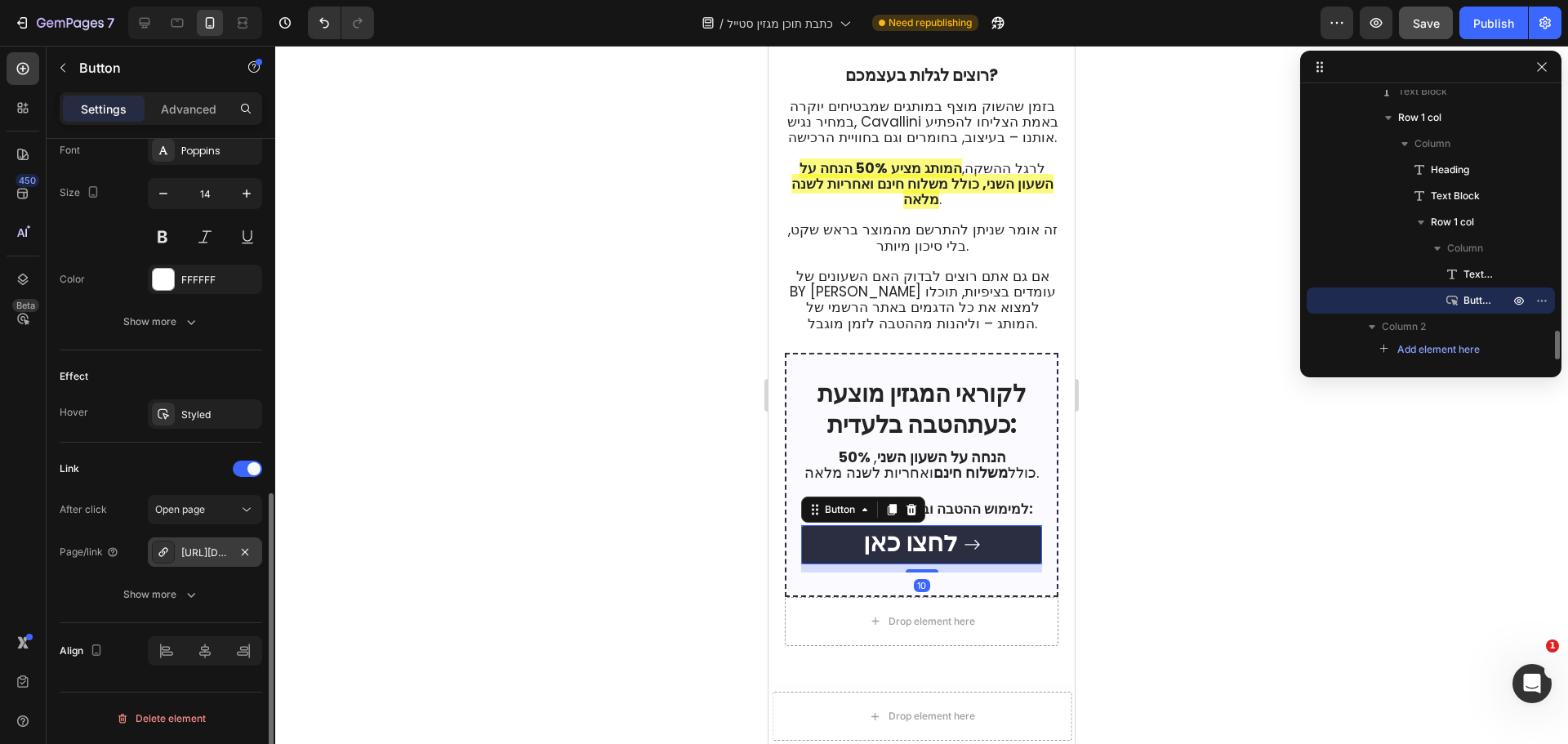
click at [218, 549] on div "https://bycavallini.com/watches" at bounding box center [205, 553] width 48 height 14
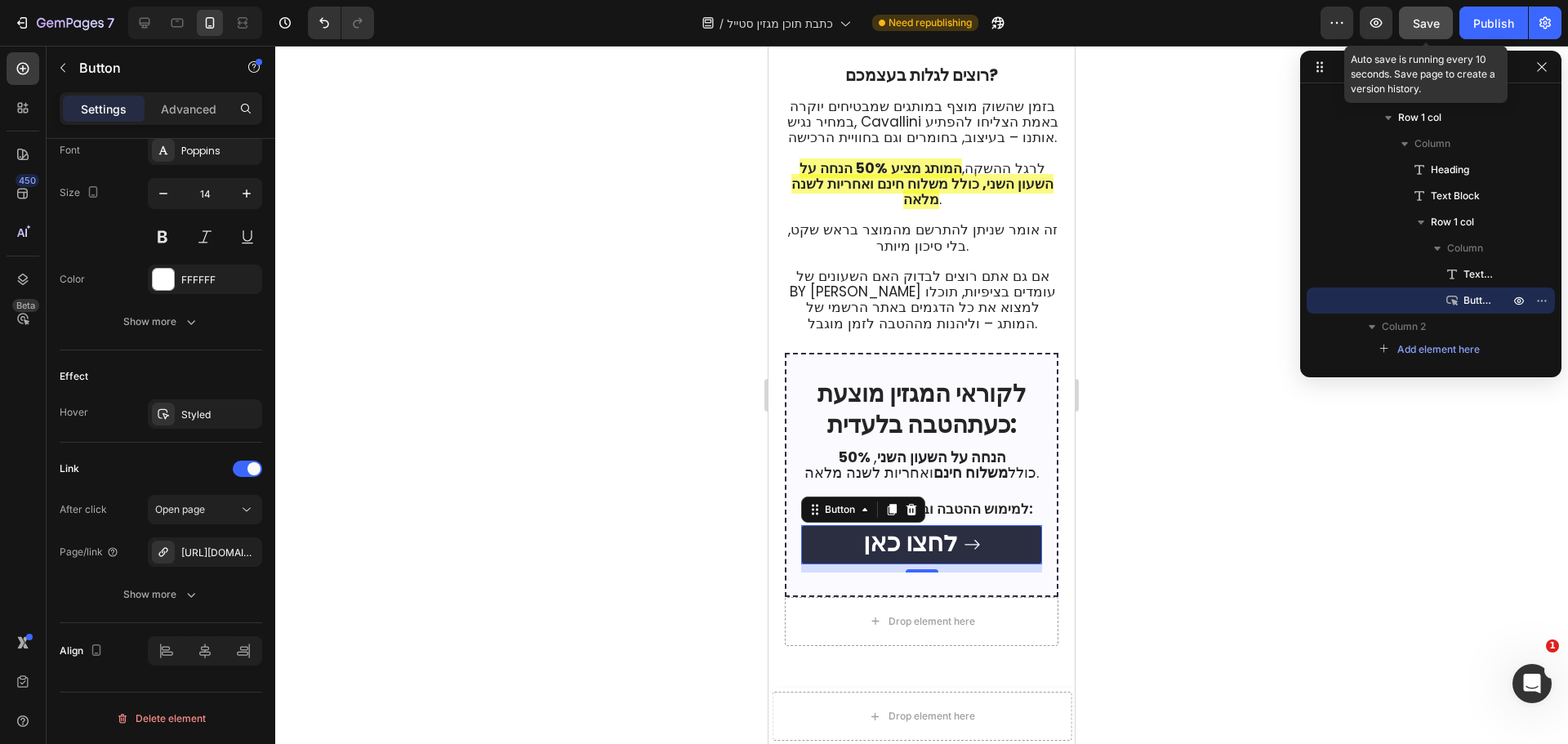
click at [1429, 28] on span "Save" at bounding box center [1426, 22] width 27 height 13
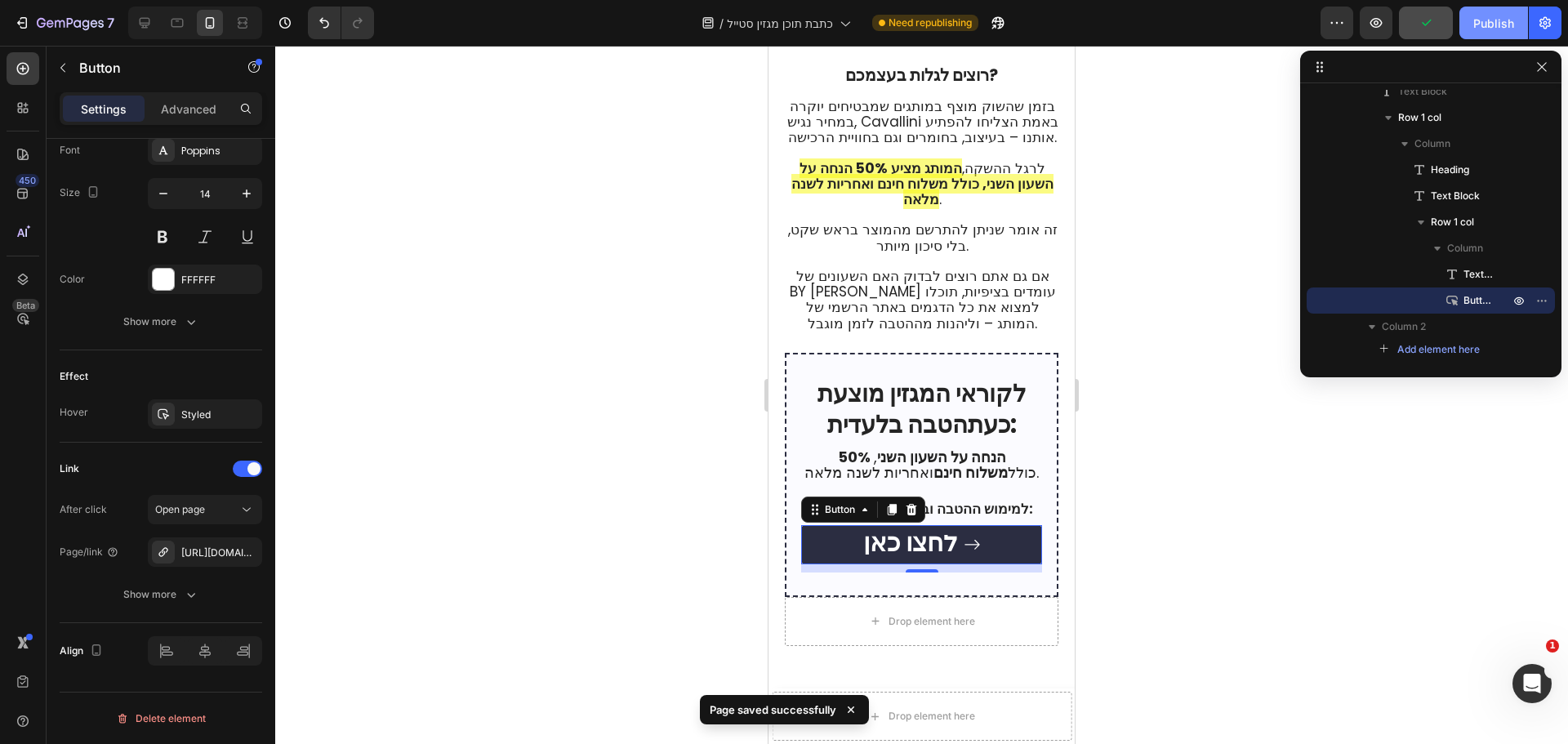
click at [1510, 23] on div "Publish" at bounding box center [1493, 22] width 40 height 17
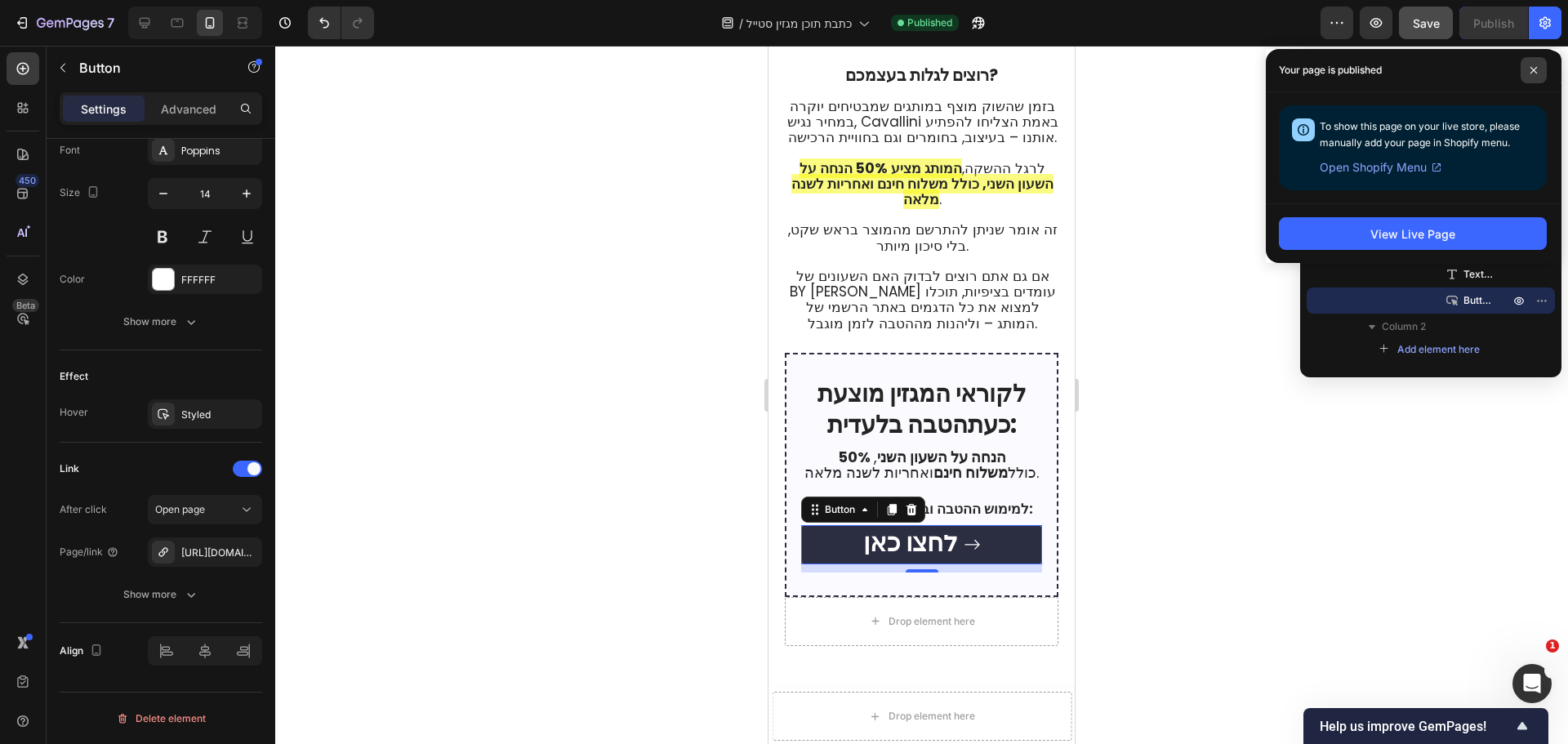
click at [1532, 66] on span at bounding box center [1533, 70] width 26 height 26
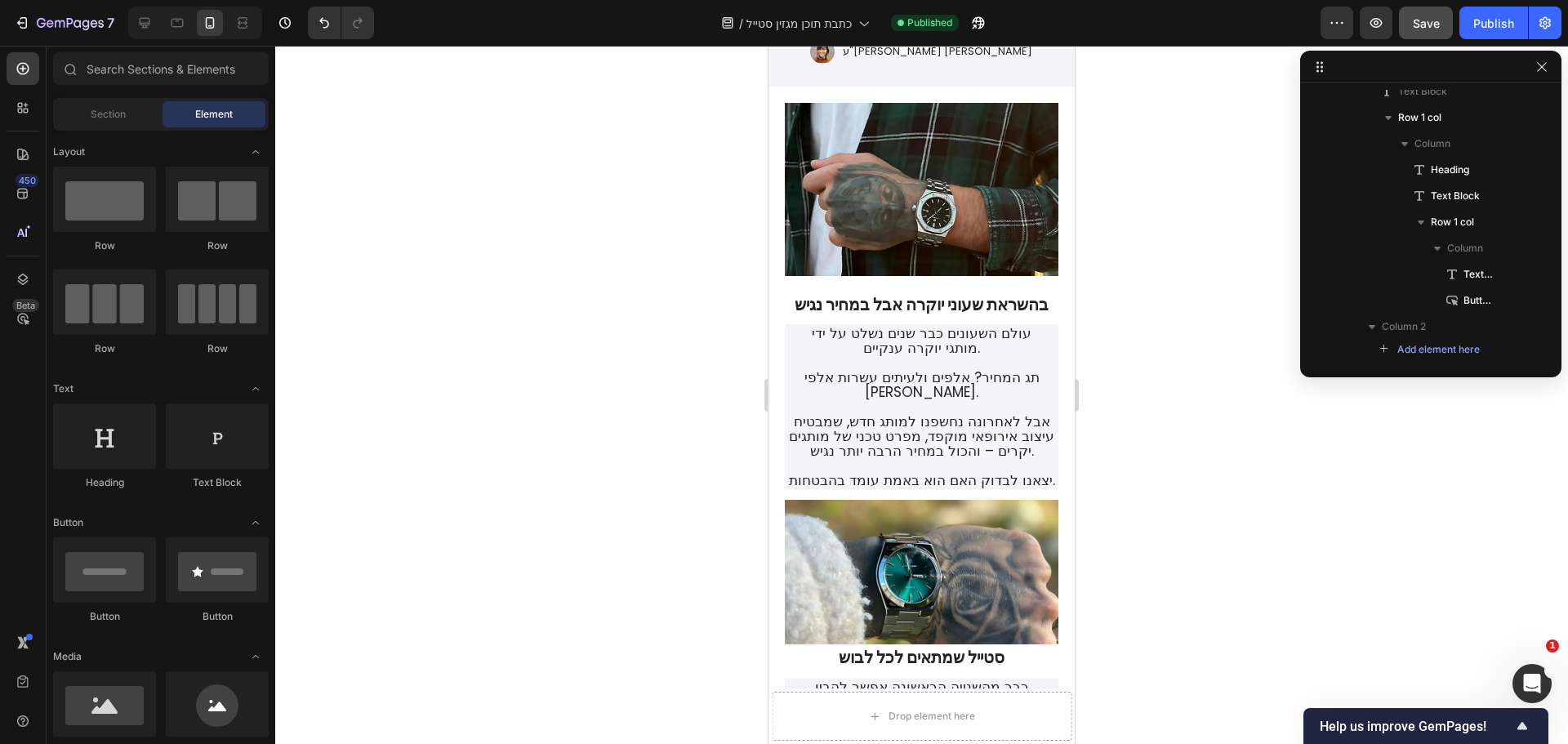
scroll to position [208, 0]
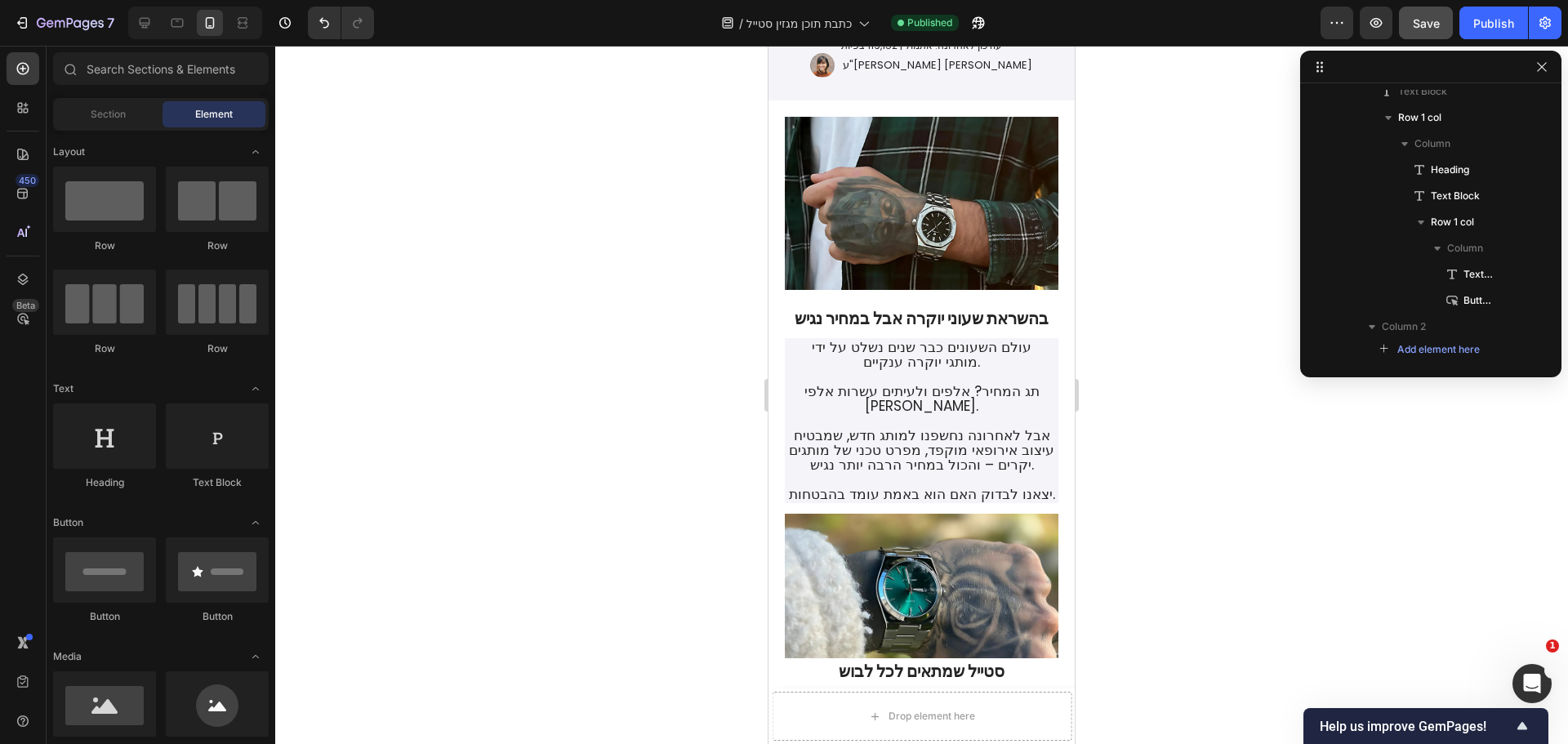
drag, startPoint x: 1071, startPoint y: 564, endPoint x: 1848, endPoint y: 163, distance: 874.4
click at [29, 25] on icon "button" at bounding box center [22, 22] width 16 height 16
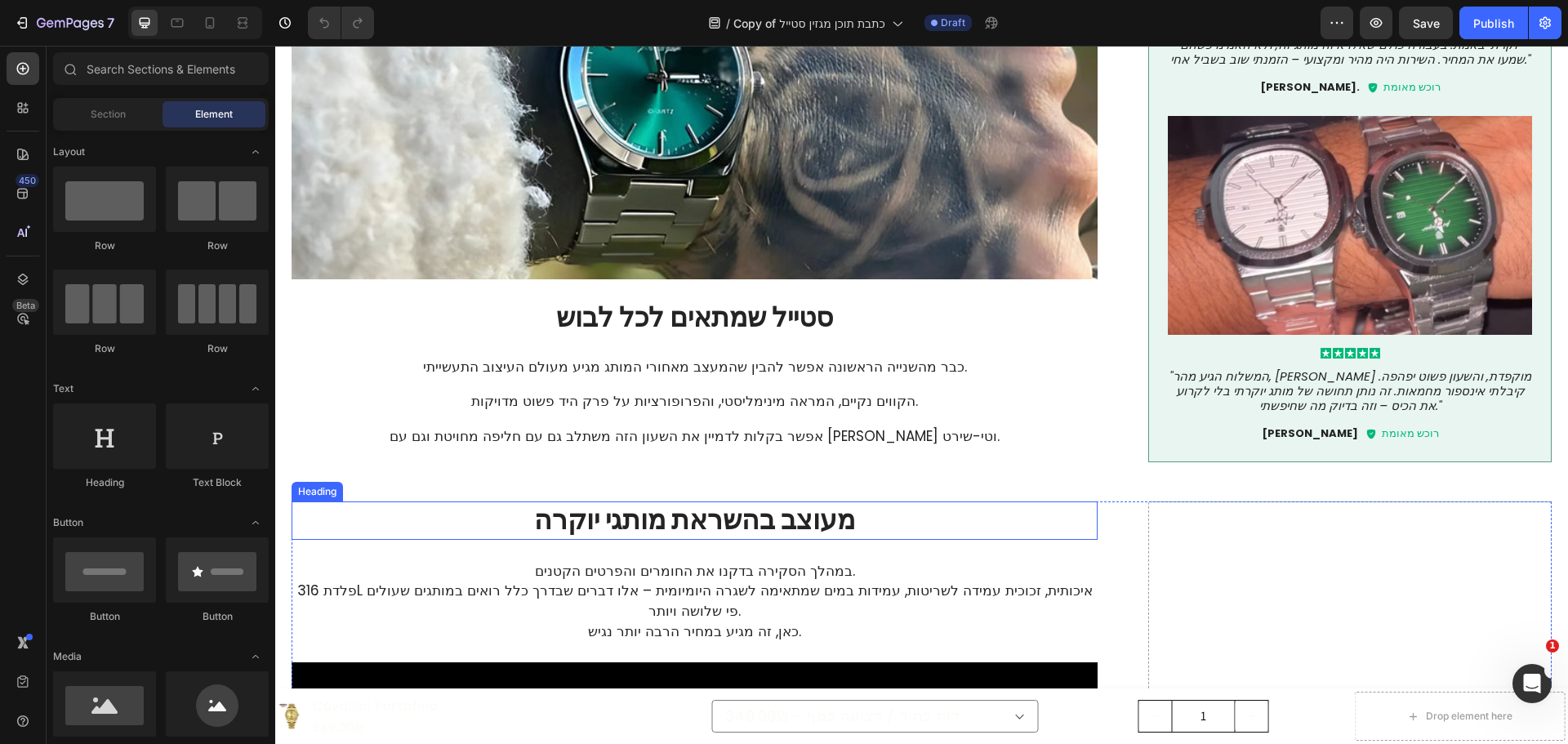
scroll to position [1552, 0]
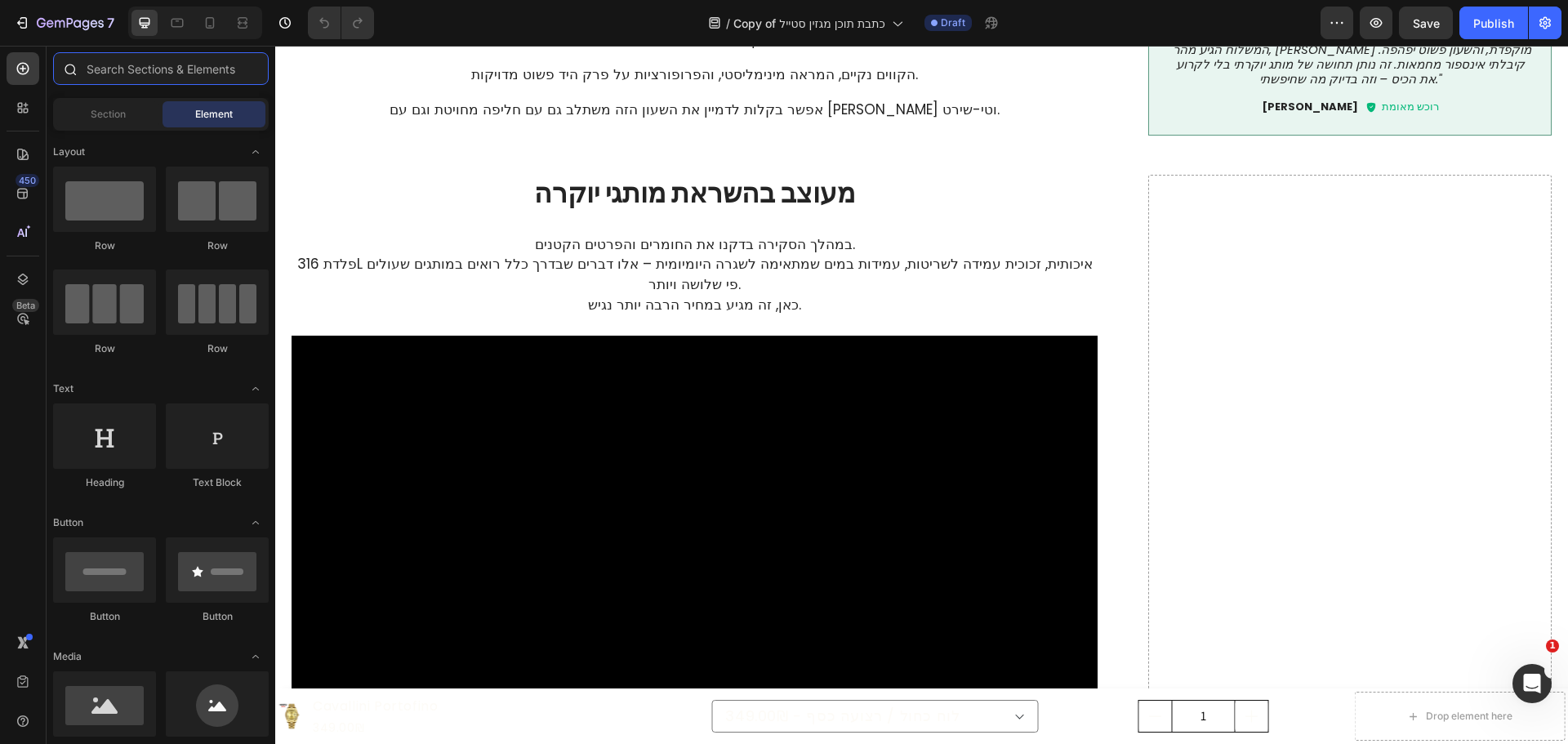
click at [91, 70] on input "text" at bounding box center [161, 68] width 215 height 32
click at [104, 112] on span "Section" at bounding box center [108, 114] width 35 height 14
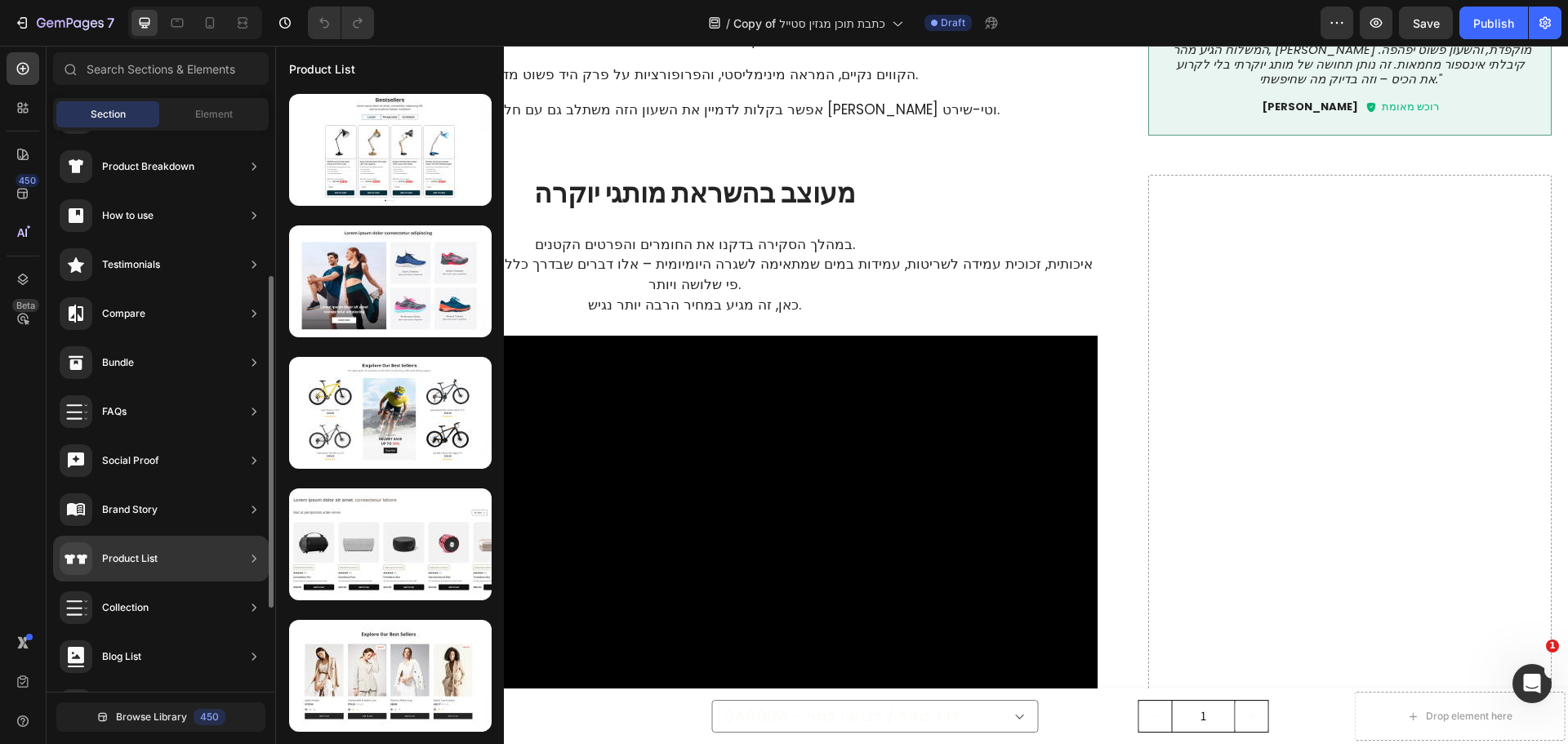
scroll to position [327, 0]
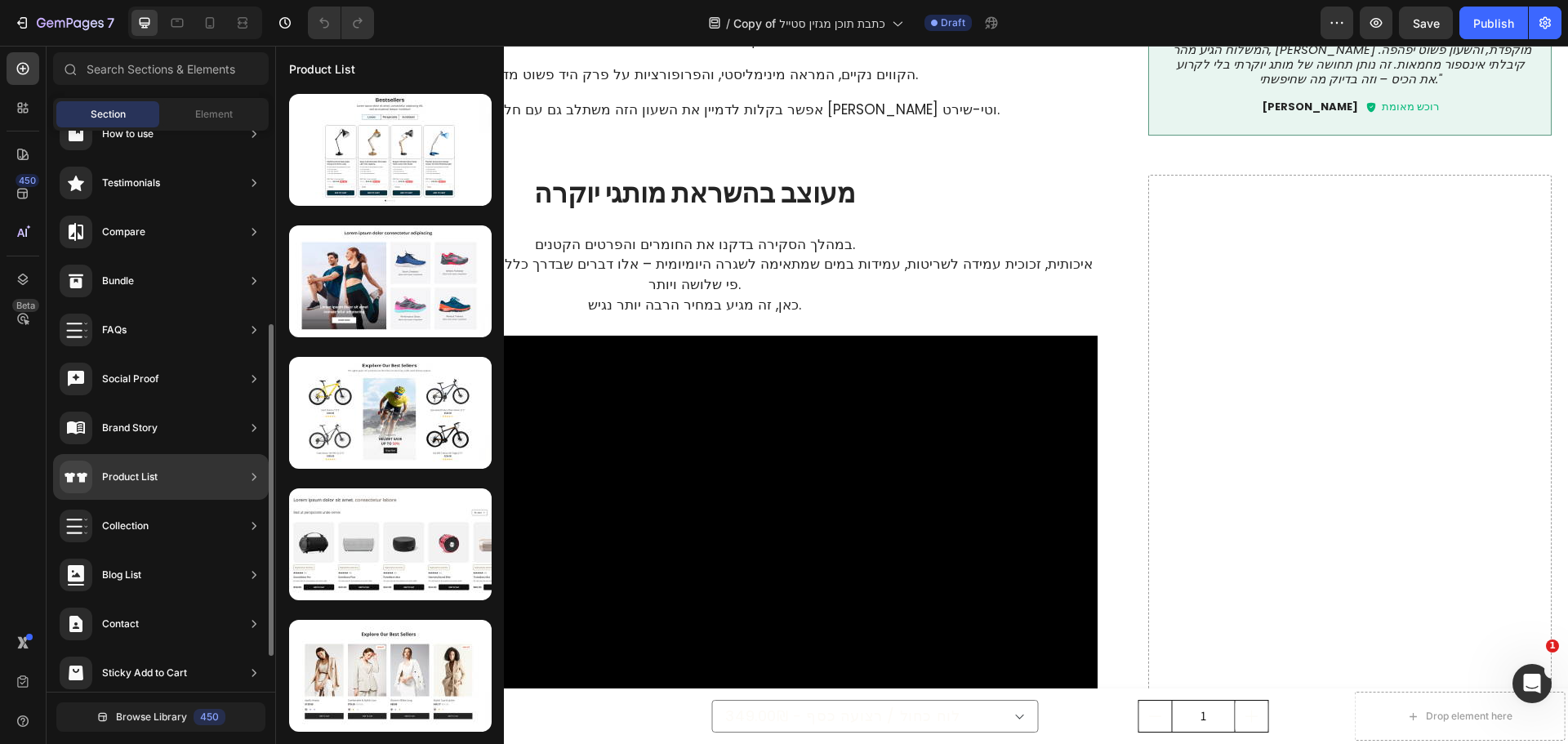
click at [169, 475] on div "Product List" at bounding box center [161, 477] width 215 height 46
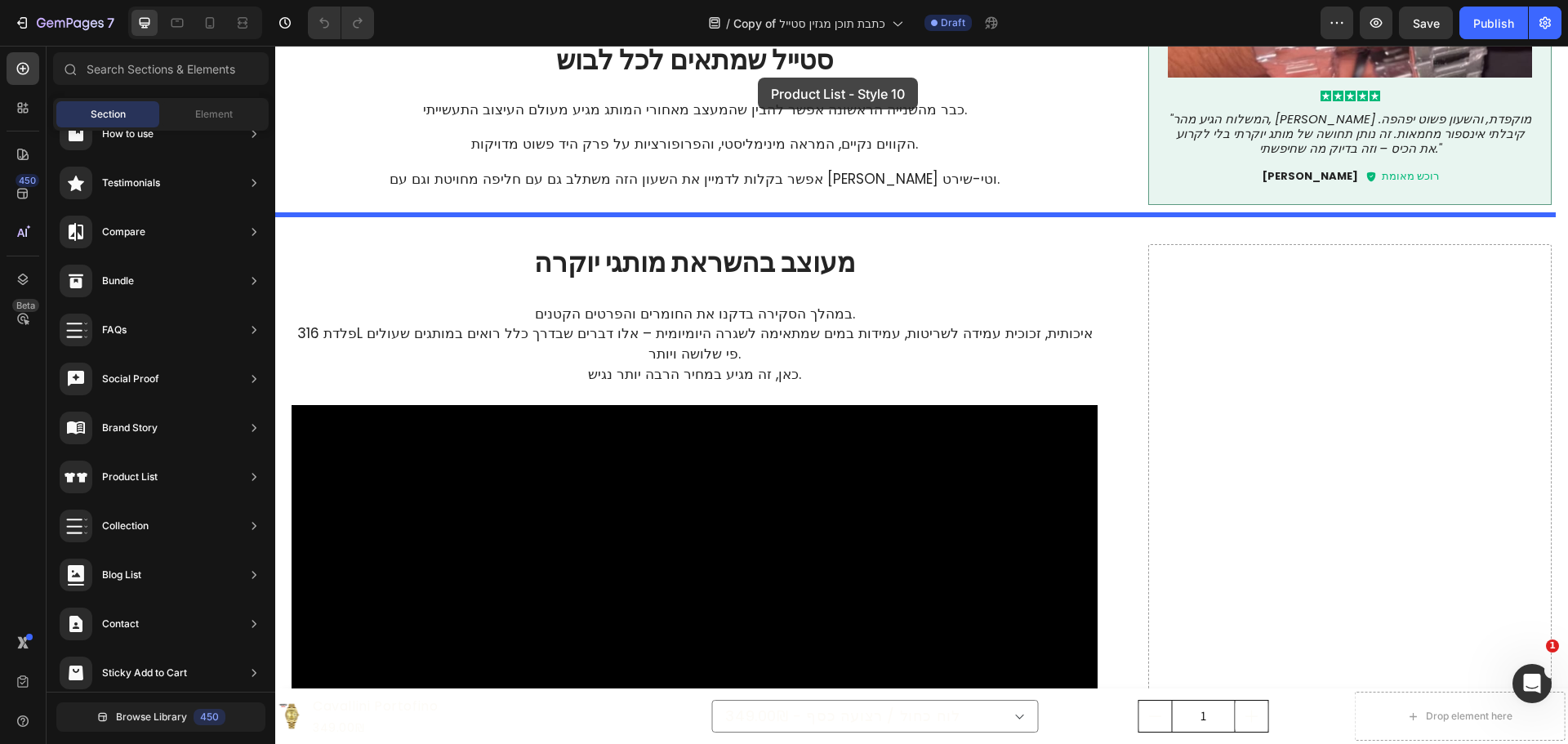
scroll to position [1436, 0]
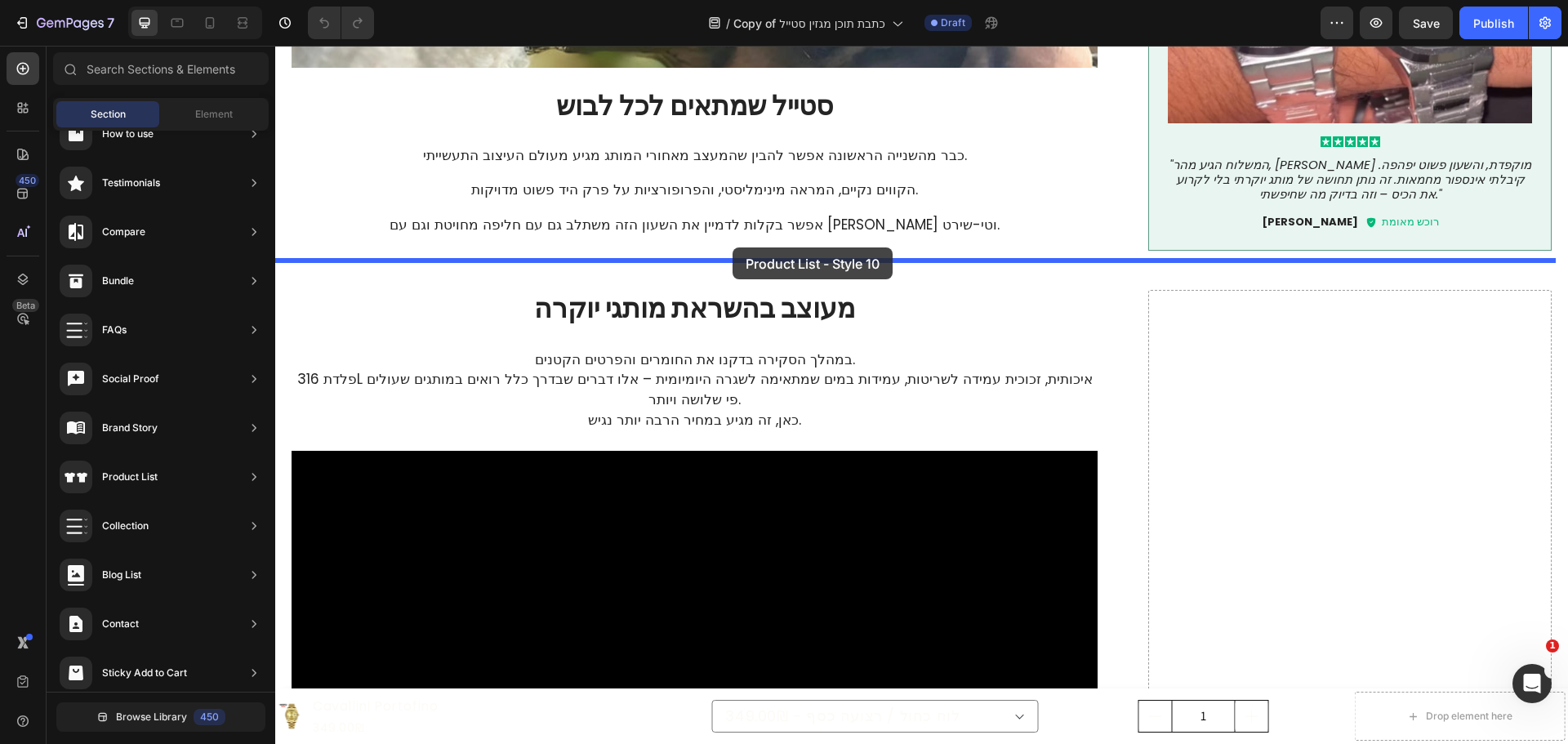
drag, startPoint x: 656, startPoint y: 530, endPoint x: 732, endPoint y: 248, distance: 292.1
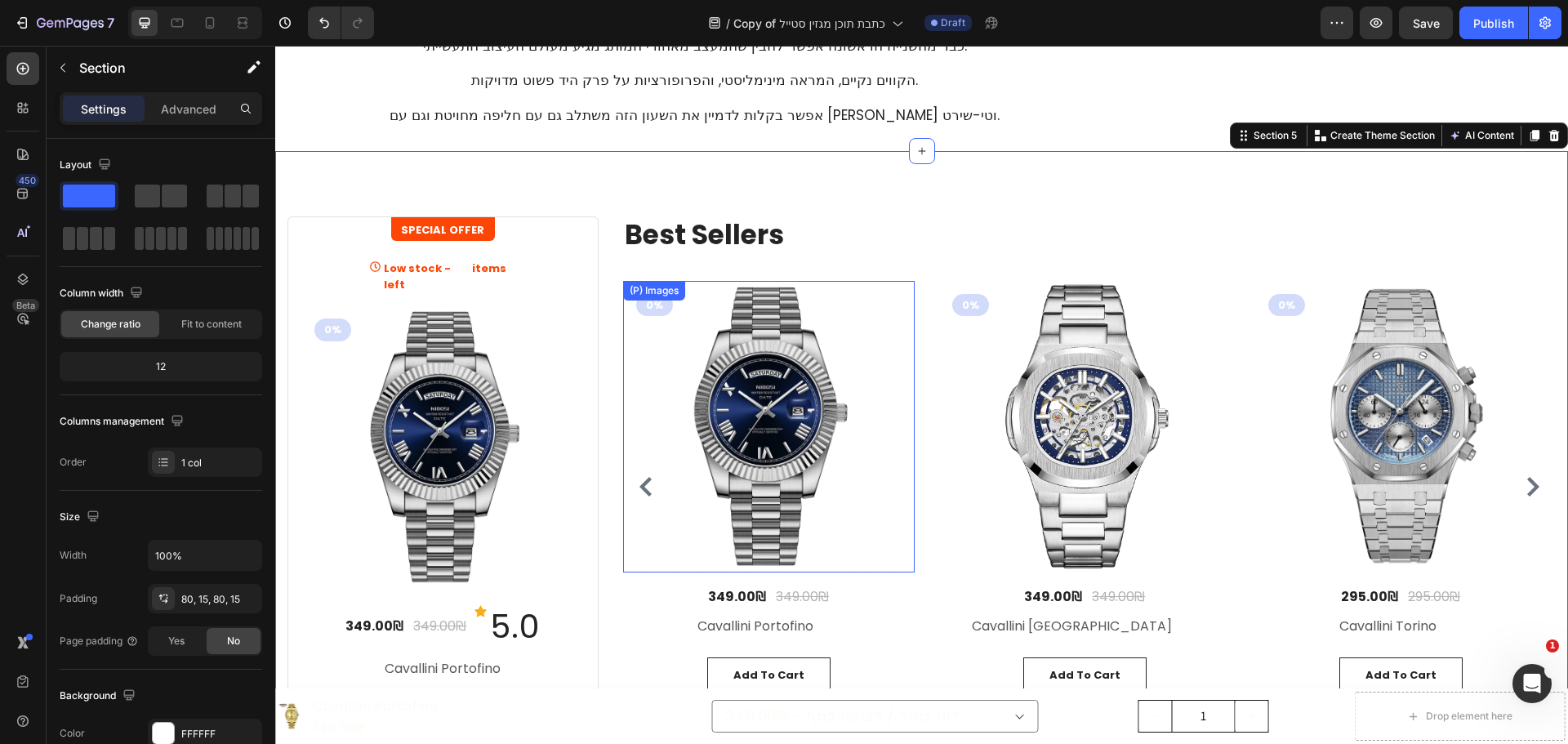
scroll to position [1518, 0]
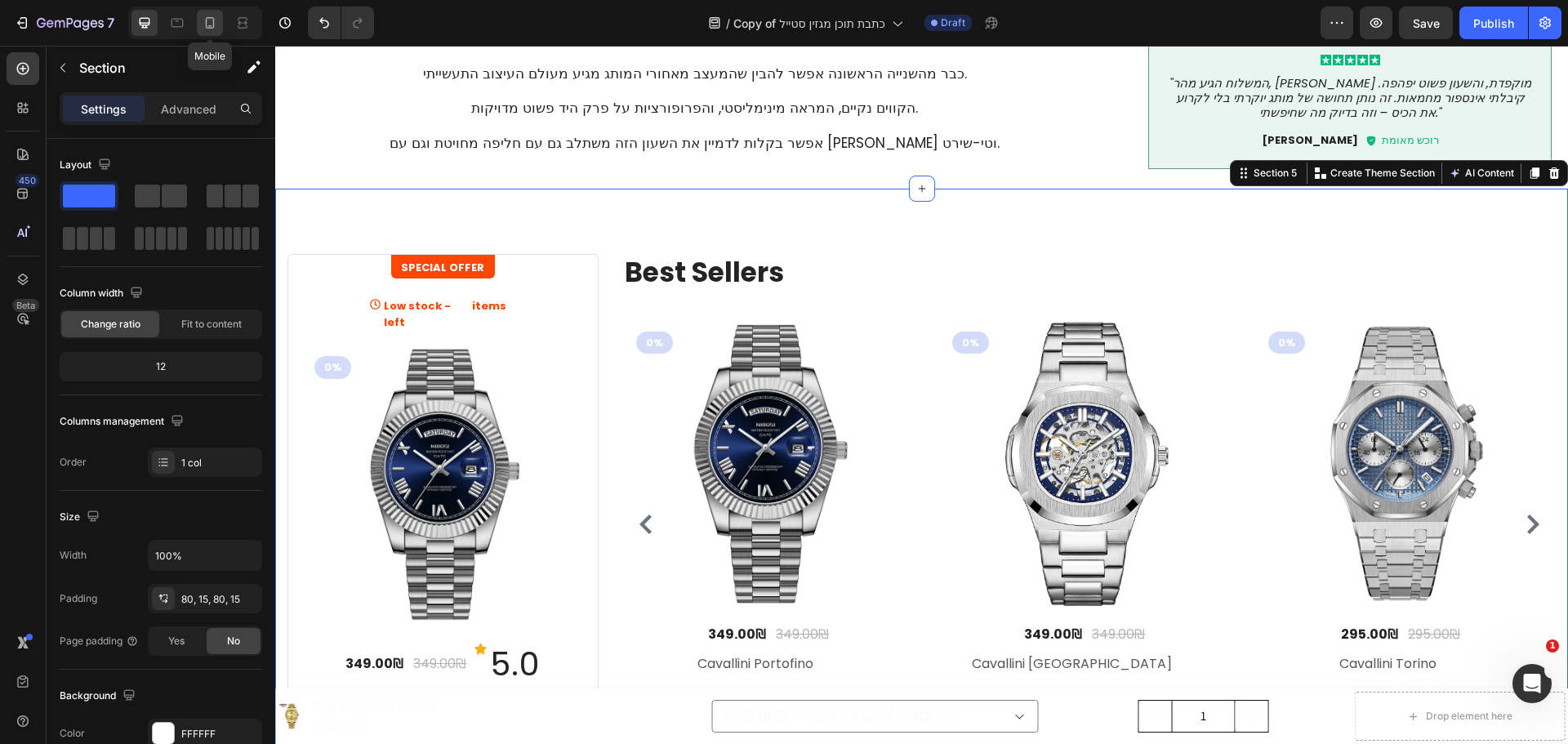
click at [212, 24] on icon at bounding box center [210, 22] width 16 height 16
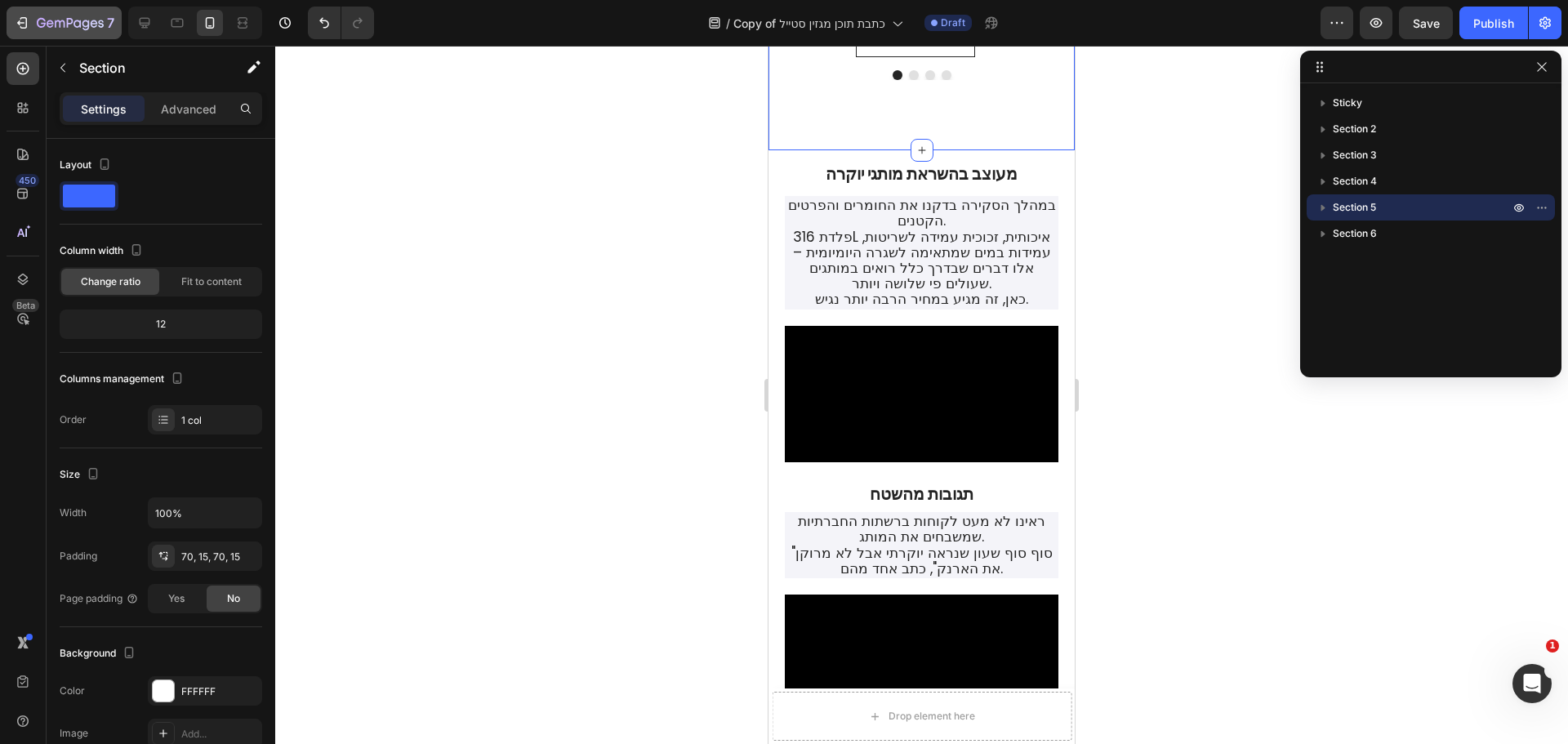
scroll to position [1729, 0]
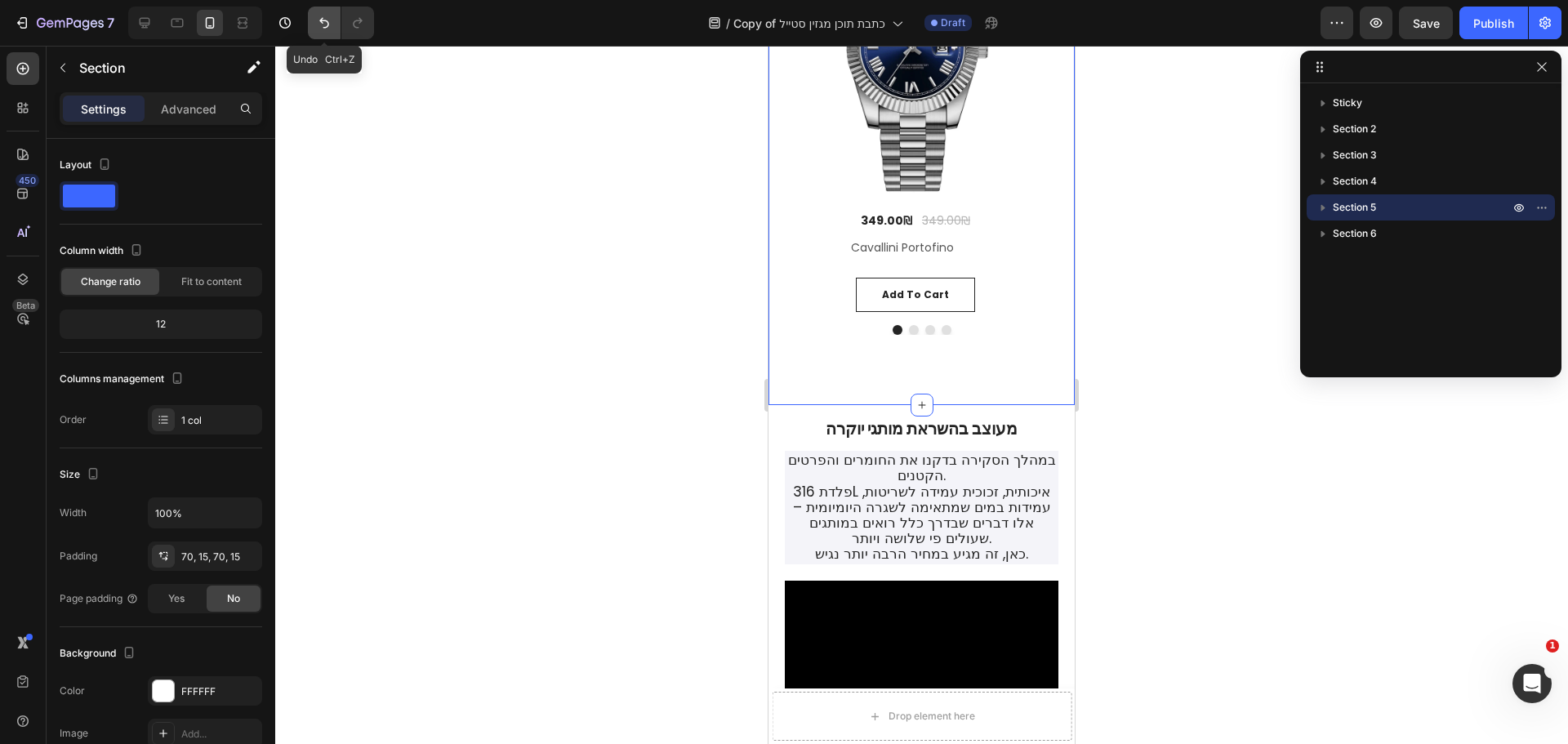
click at [325, 26] on icon "Undo/Redo" at bounding box center [324, 22] width 16 height 16
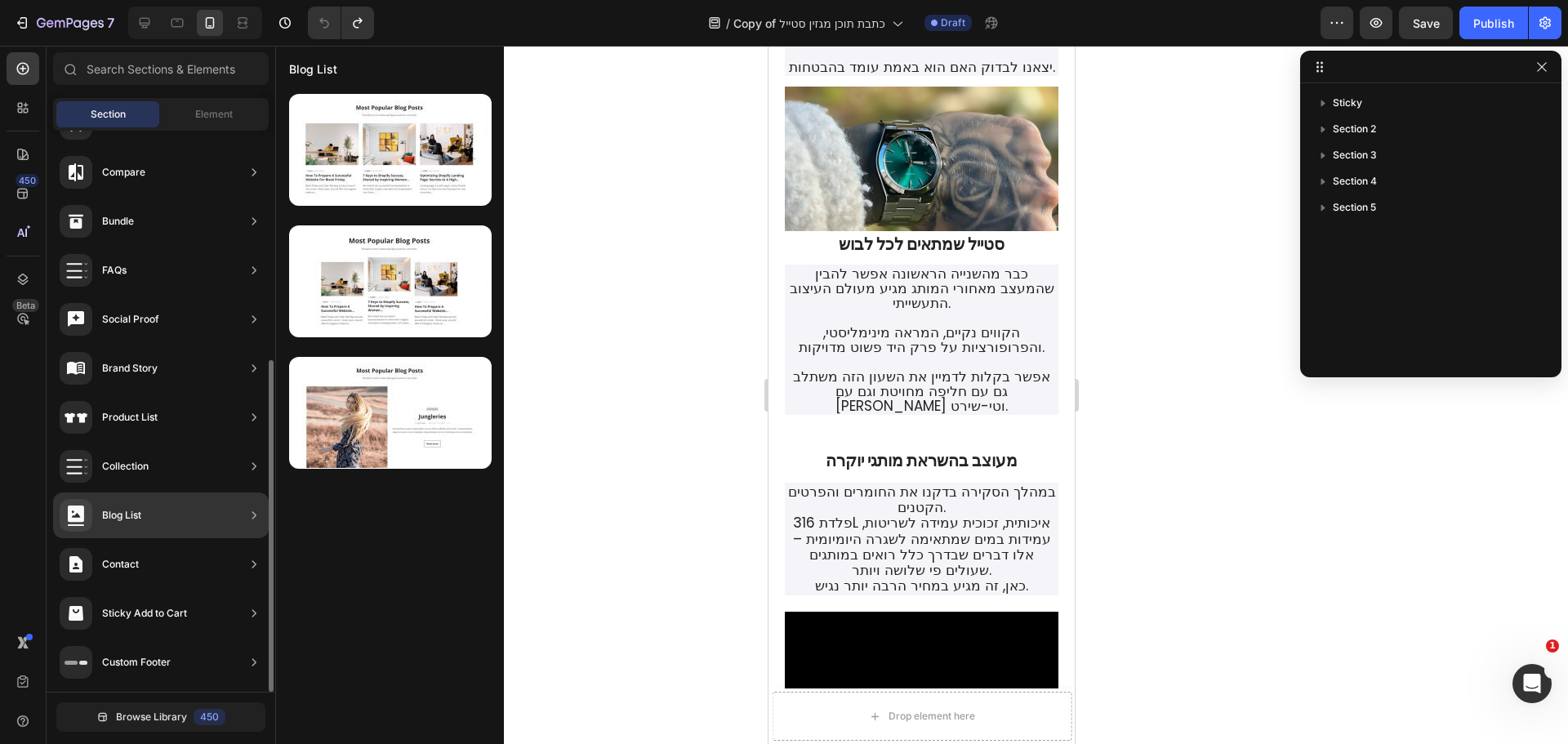
scroll to position [0, 0]
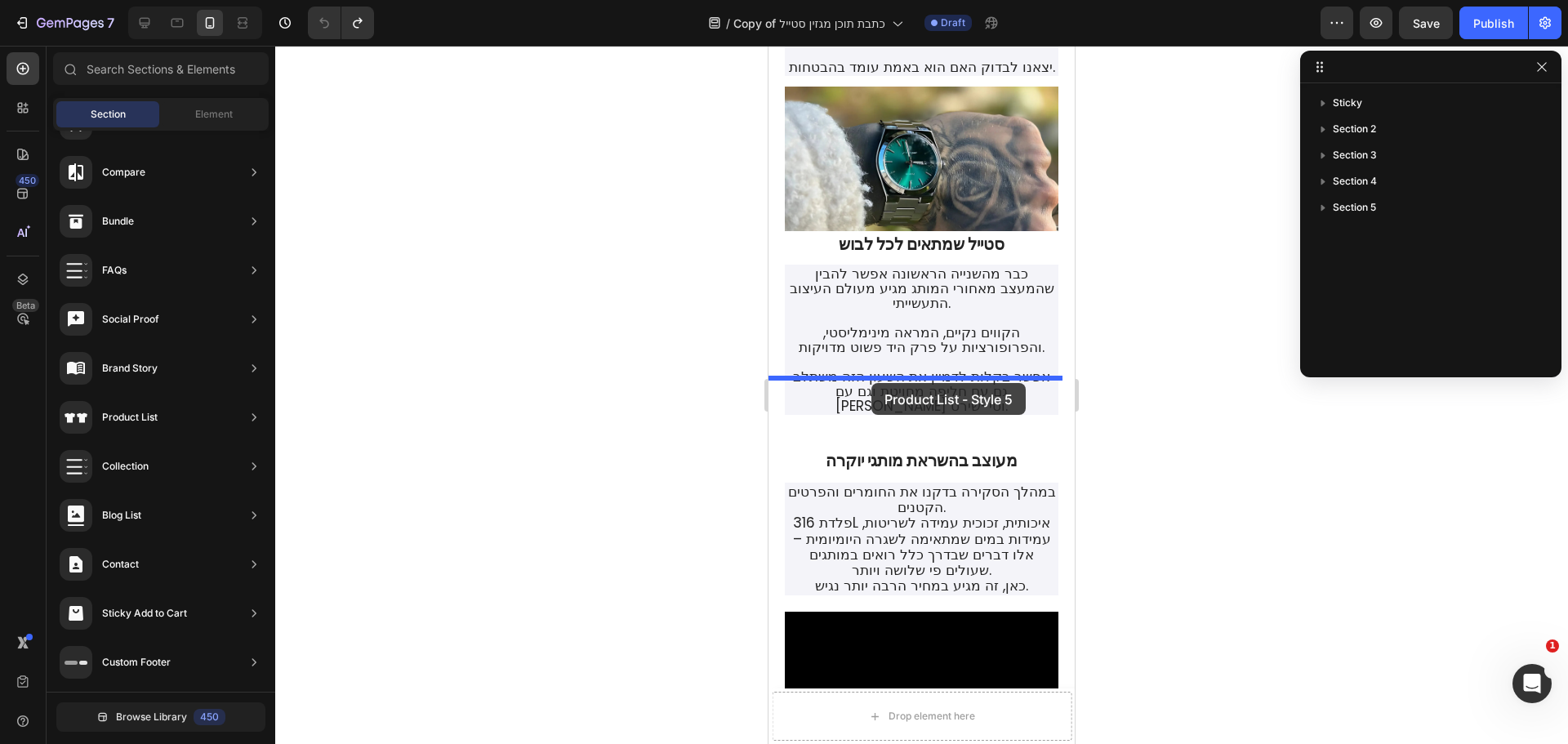
drag, startPoint x: 1141, startPoint y: 452, endPoint x: 872, endPoint y: 383, distance: 277.7
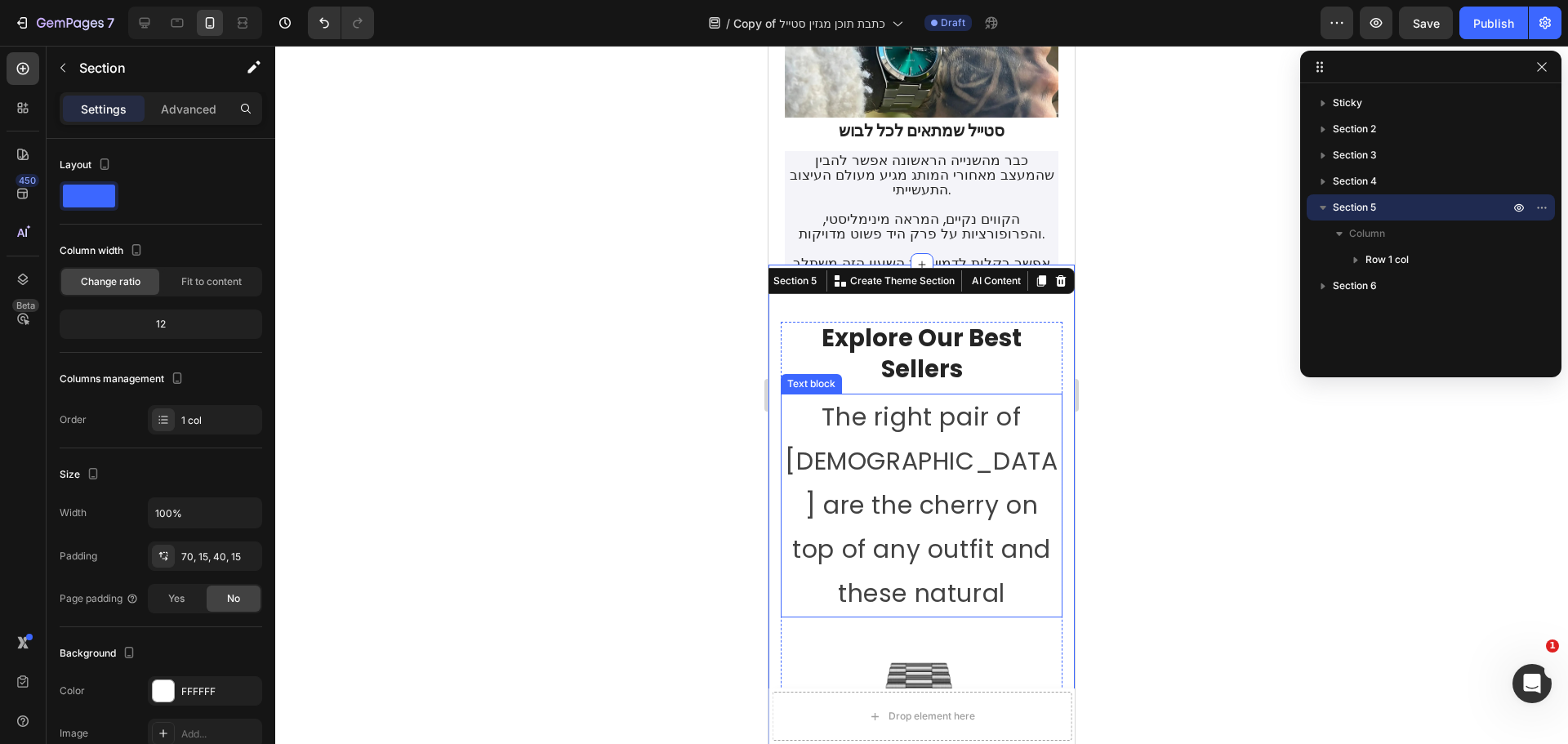
scroll to position [748, 0]
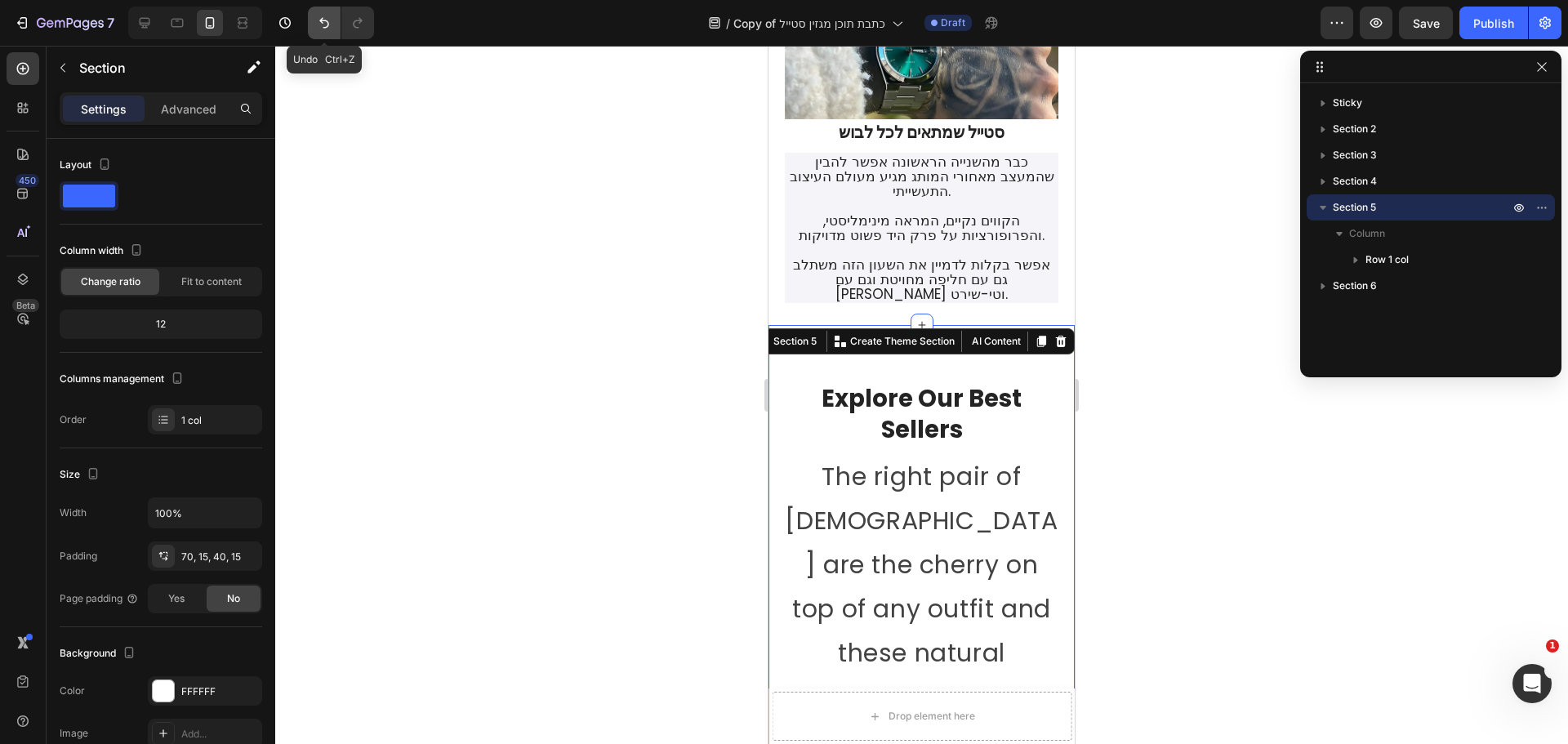
click at [321, 24] on icon "Undo/Redo" at bounding box center [324, 22] width 16 height 16
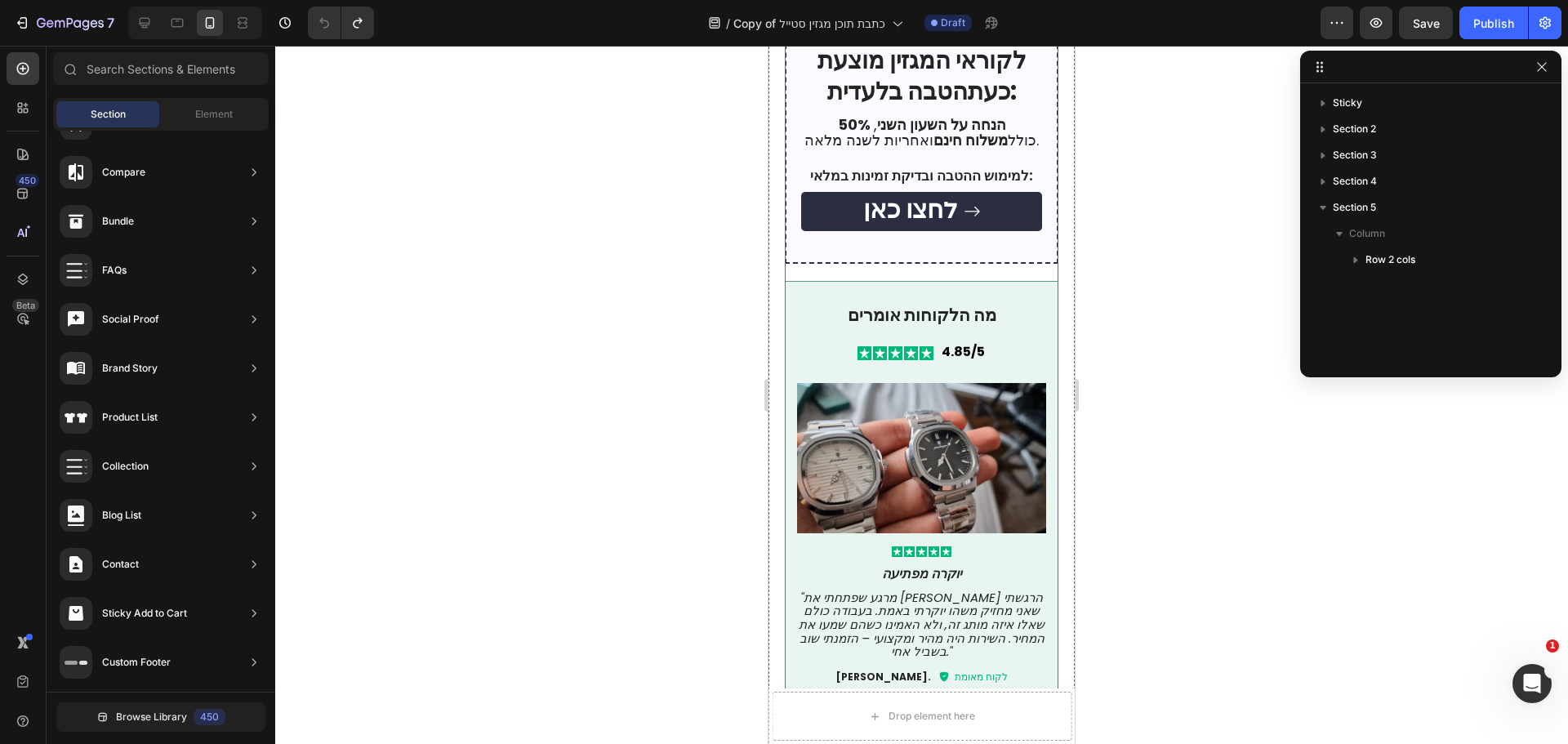
scroll to position [3934, 0]
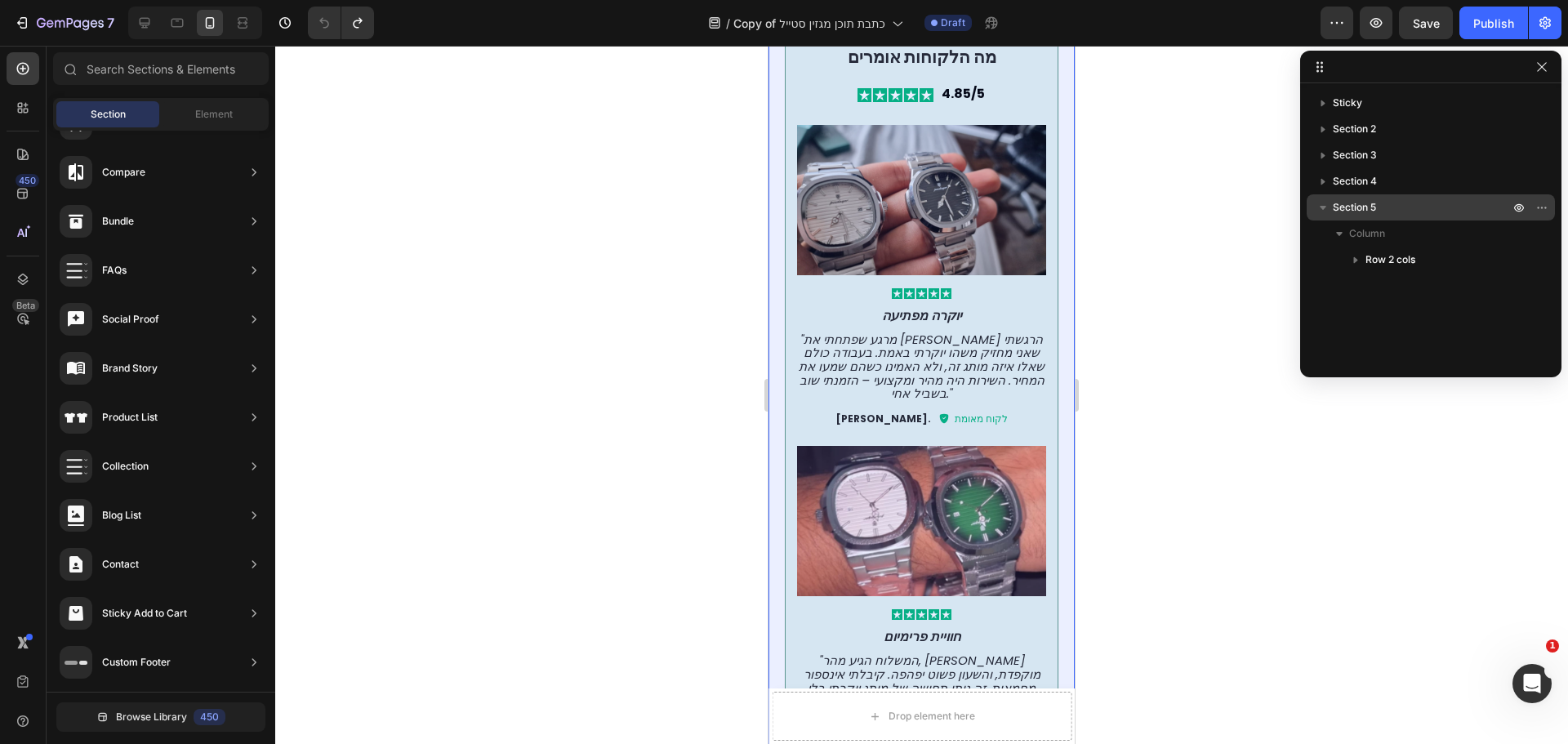
click at [1328, 208] on icon "button" at bounding box center [1323, 207] width 16 height 16
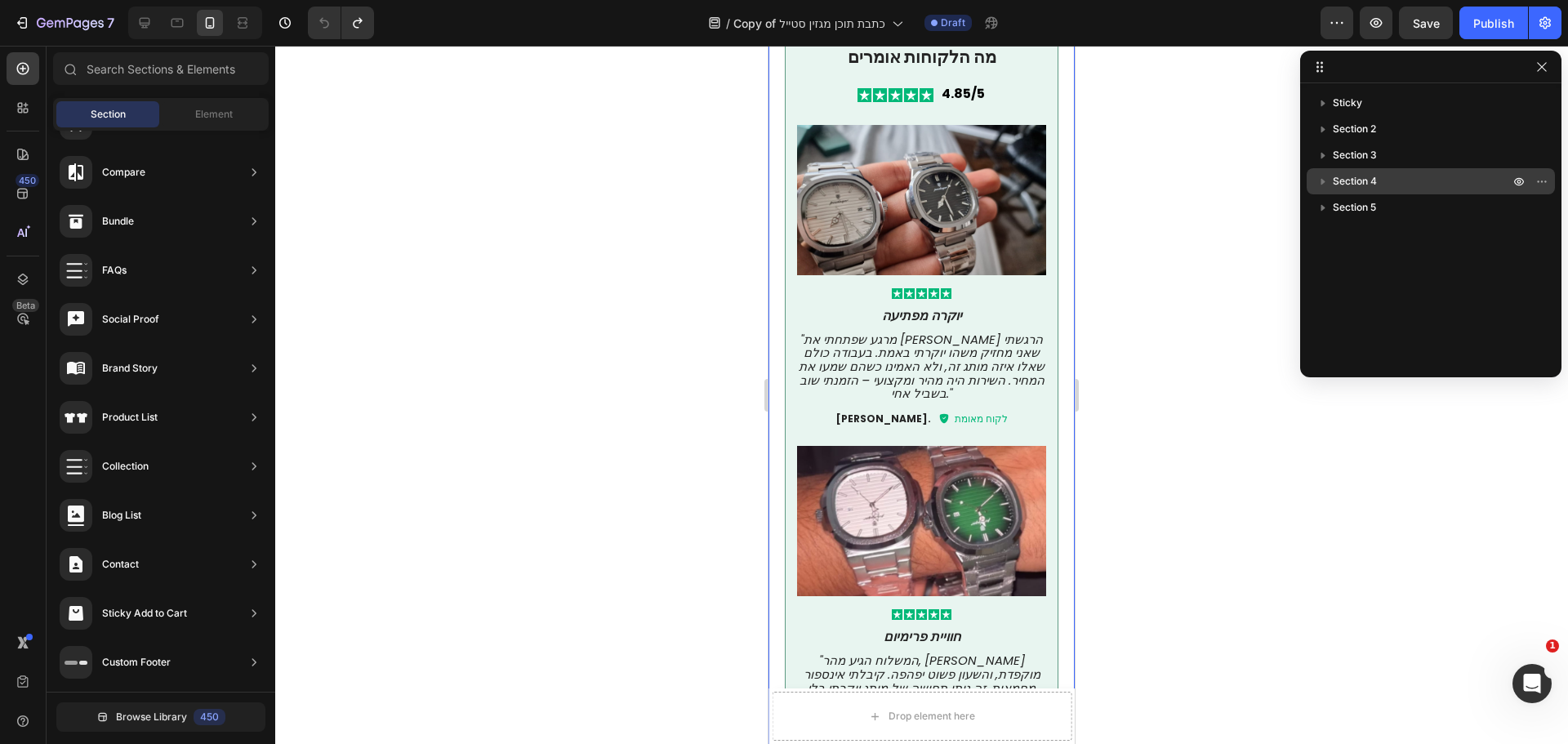
click at [1323, 182] on icon "button" at bounding box center [1323, 181] width 4 height 6
click at [1323, 182] on icon "button" at bounding box center [1322, 181] width 6 height 4
click at [1318, 150] on icon "button" at bounding box center [1323, 155] width 16 height 16
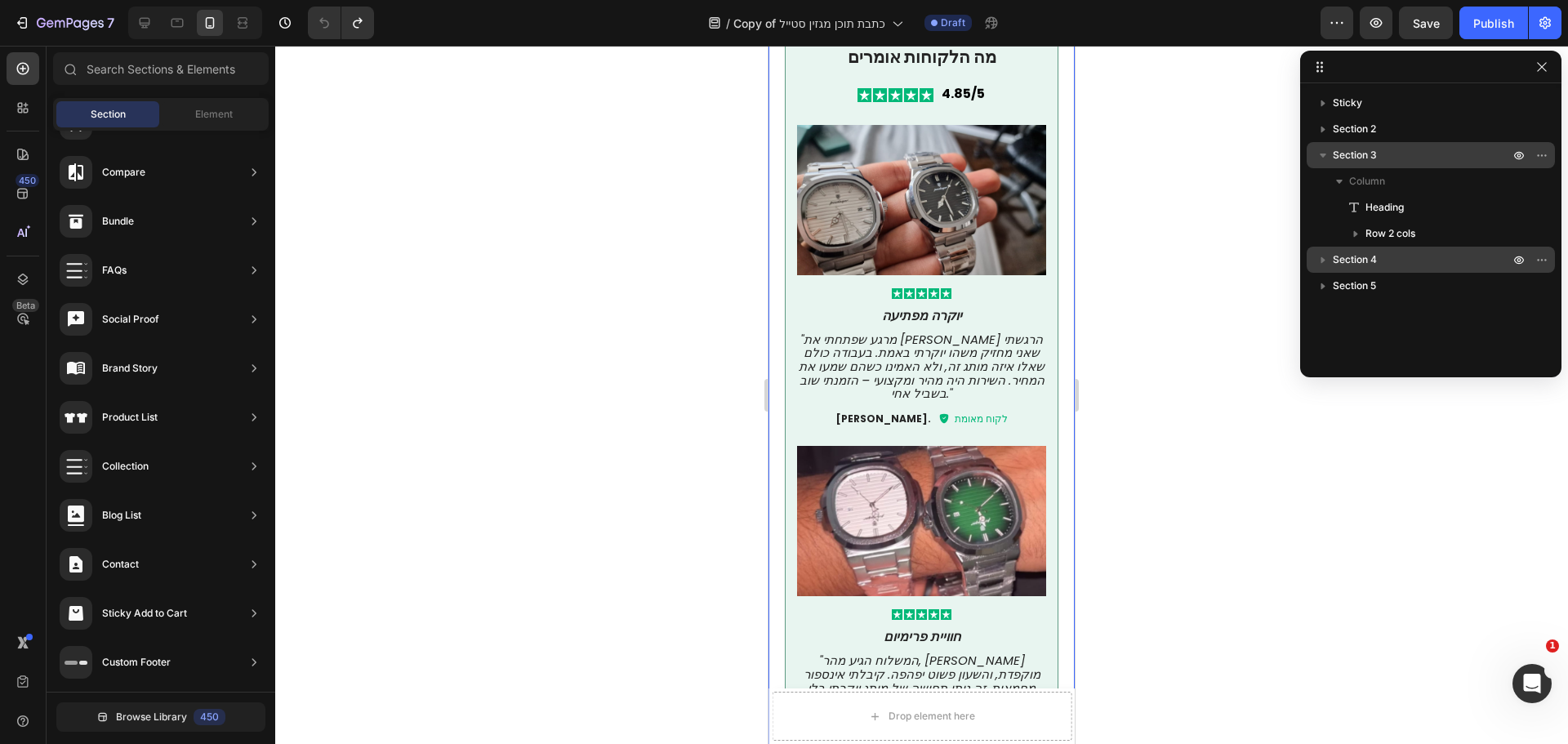
click at [1318, 150] on icon "button" at bounding box center [1323, 155] width 16 height 16
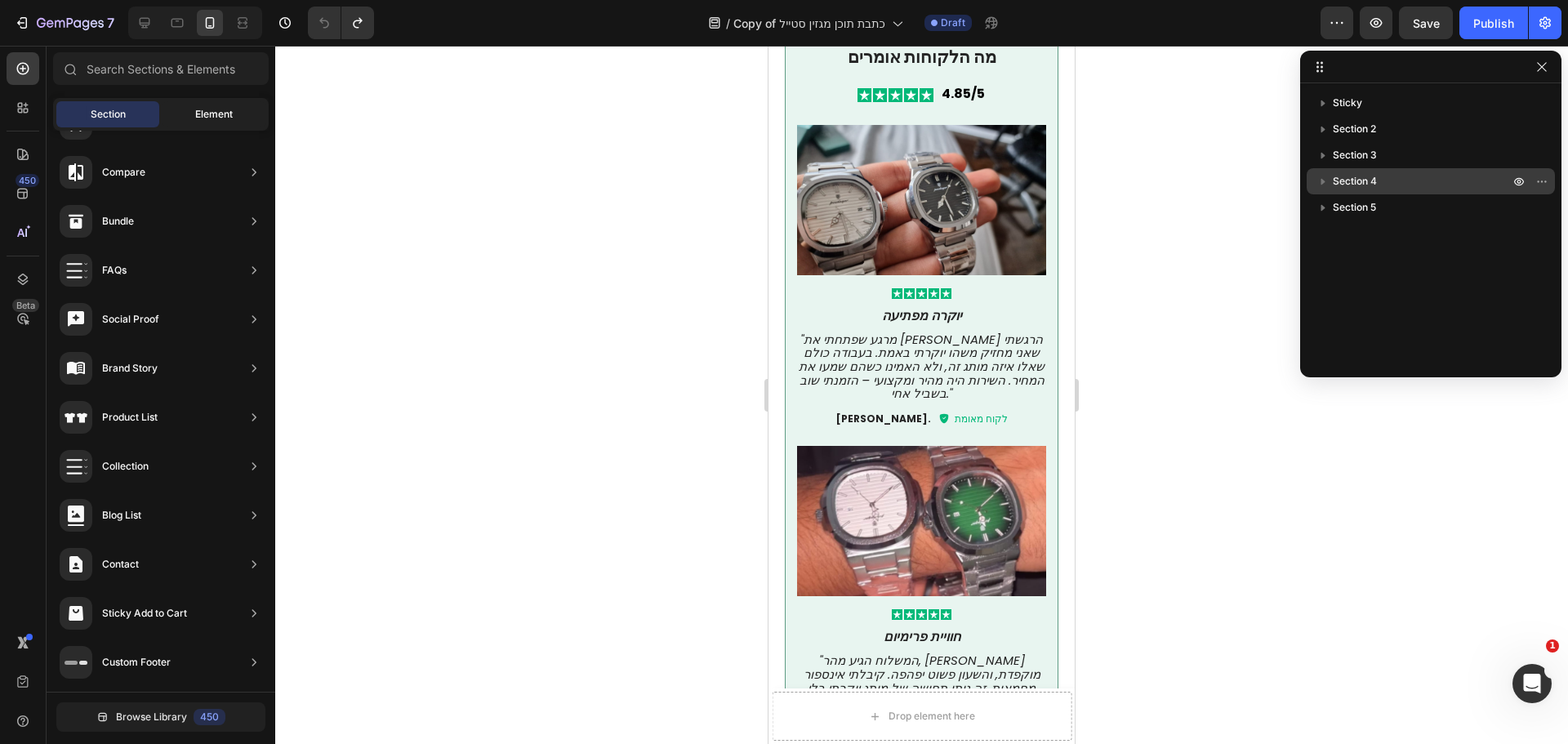
click at [218, 104] on div "Element" at bounding box center [214, 114] width 103 height 26
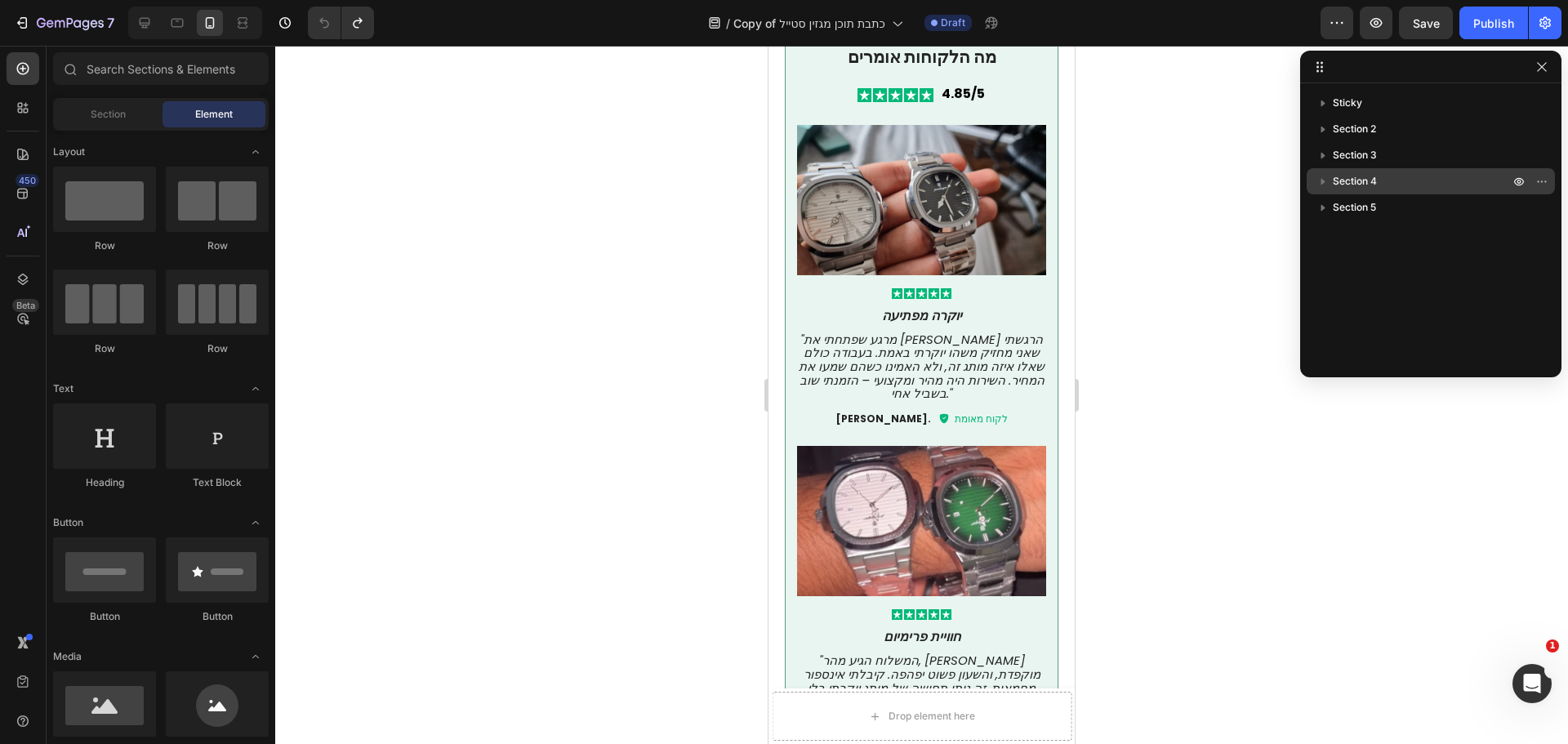
click at [116, 100] on div "Section Element" at bounding box center [161, 114] width 215 height 32
click at [115, 104] on div "Section" at bounding box center [108, 114] width 103 height 26
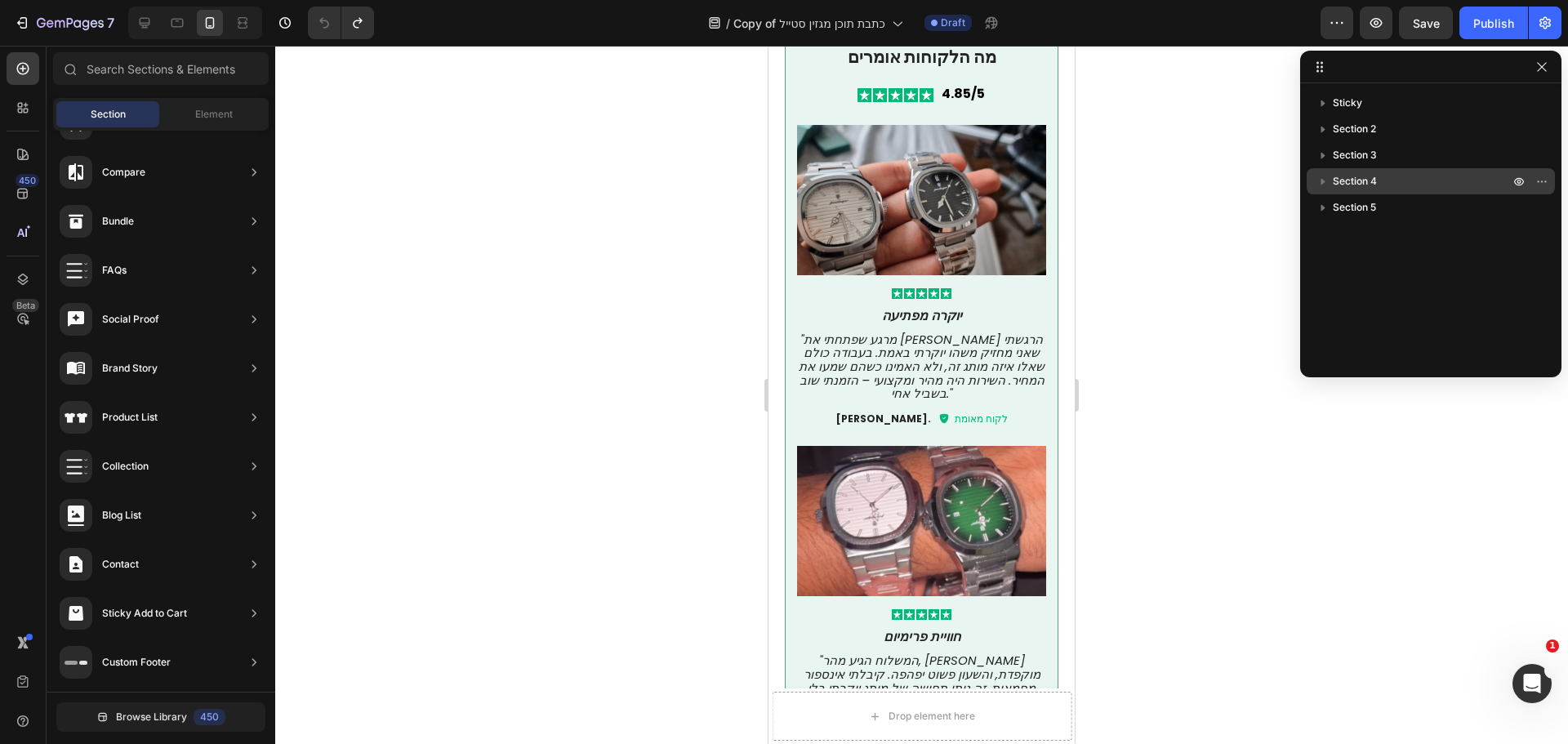
click at [1354, 63] on div at bounding box center [1430, 66] width 261 height 32
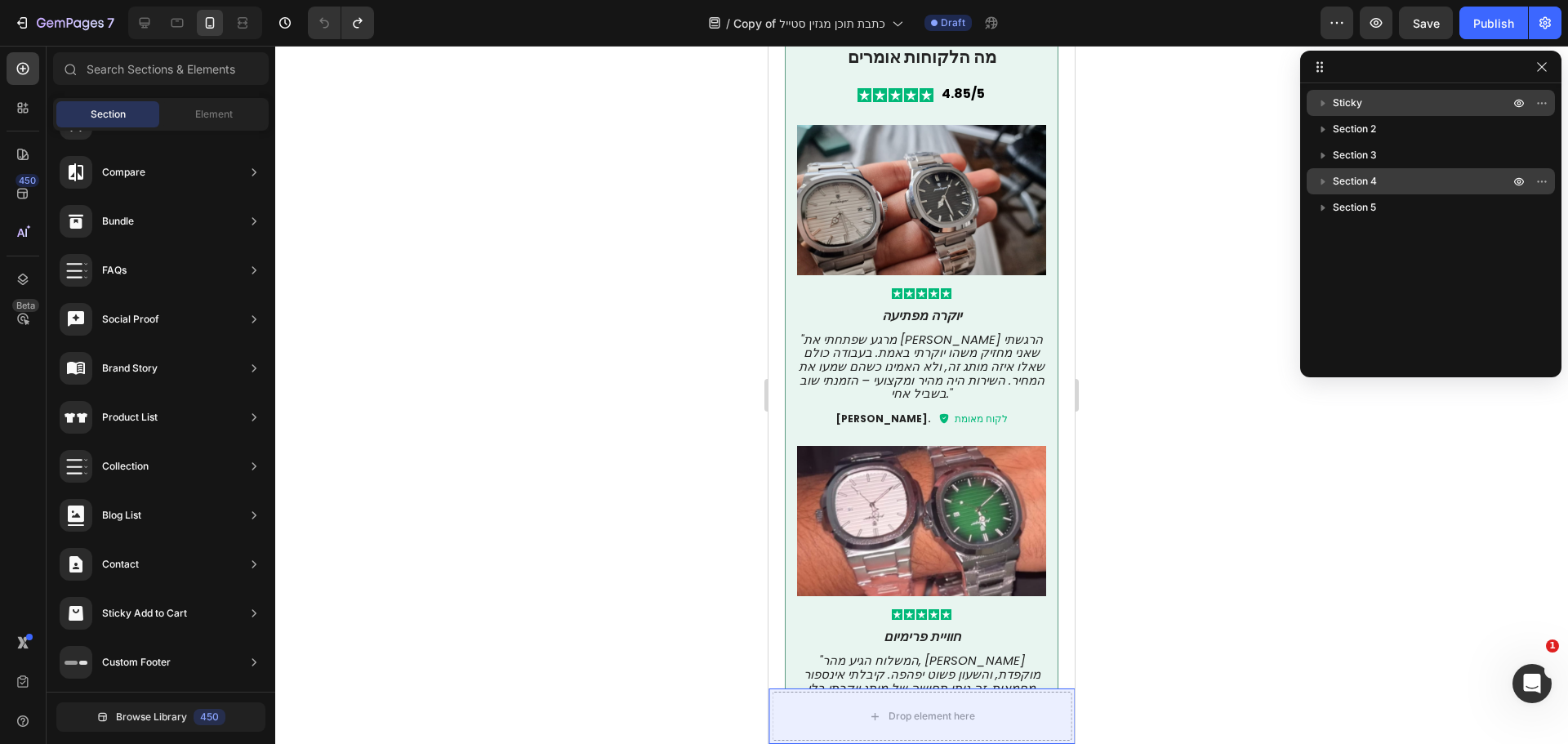
click at [1332, 99] on button "button" at bounding box center [1323, 103] width 20 height 20
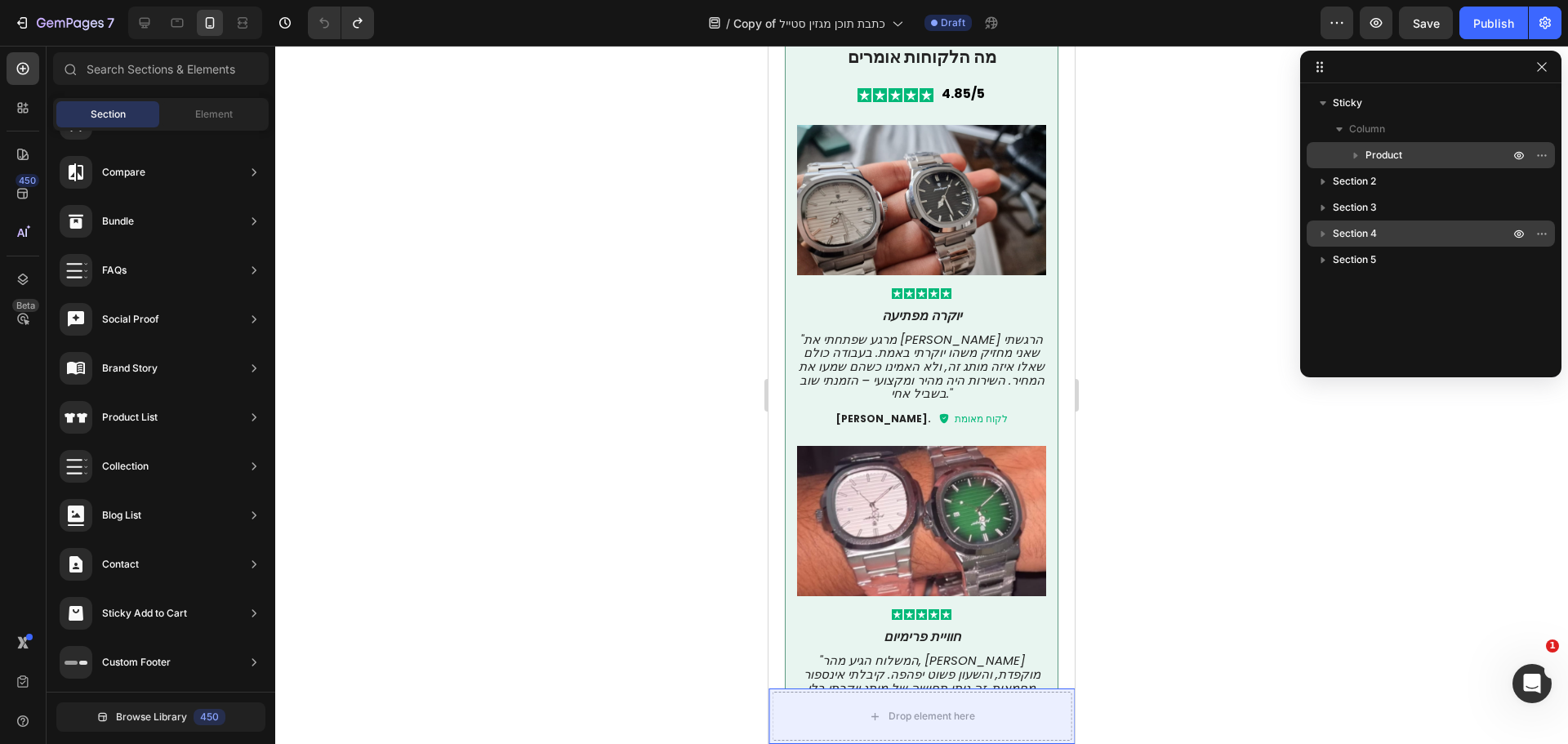
click at [1360, 153] on icon "button" at bounding box center [1355, 155] width 16 height 16
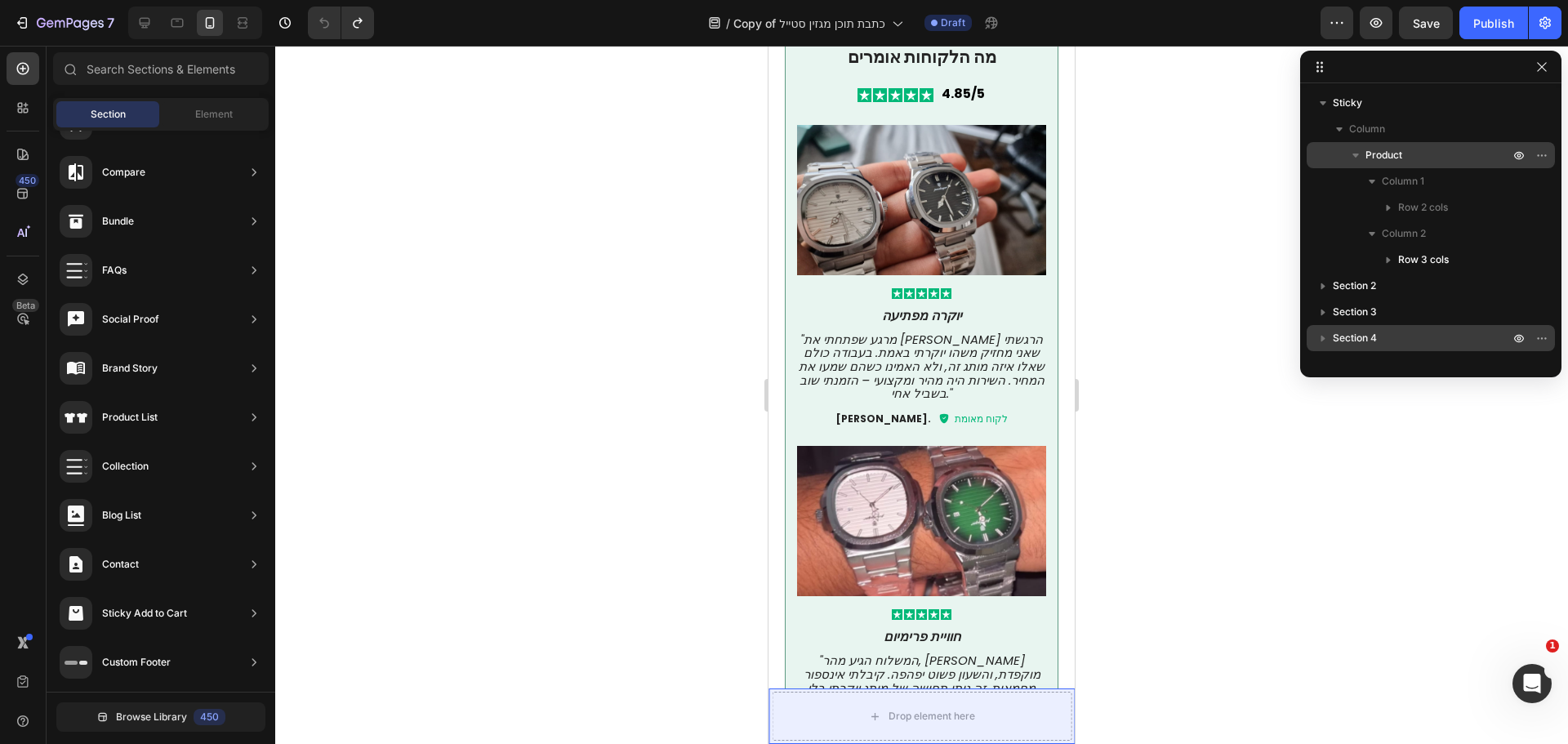
click at [1360, 153] on icon "button" at bounding box center [1355, 155] width 16 height 16
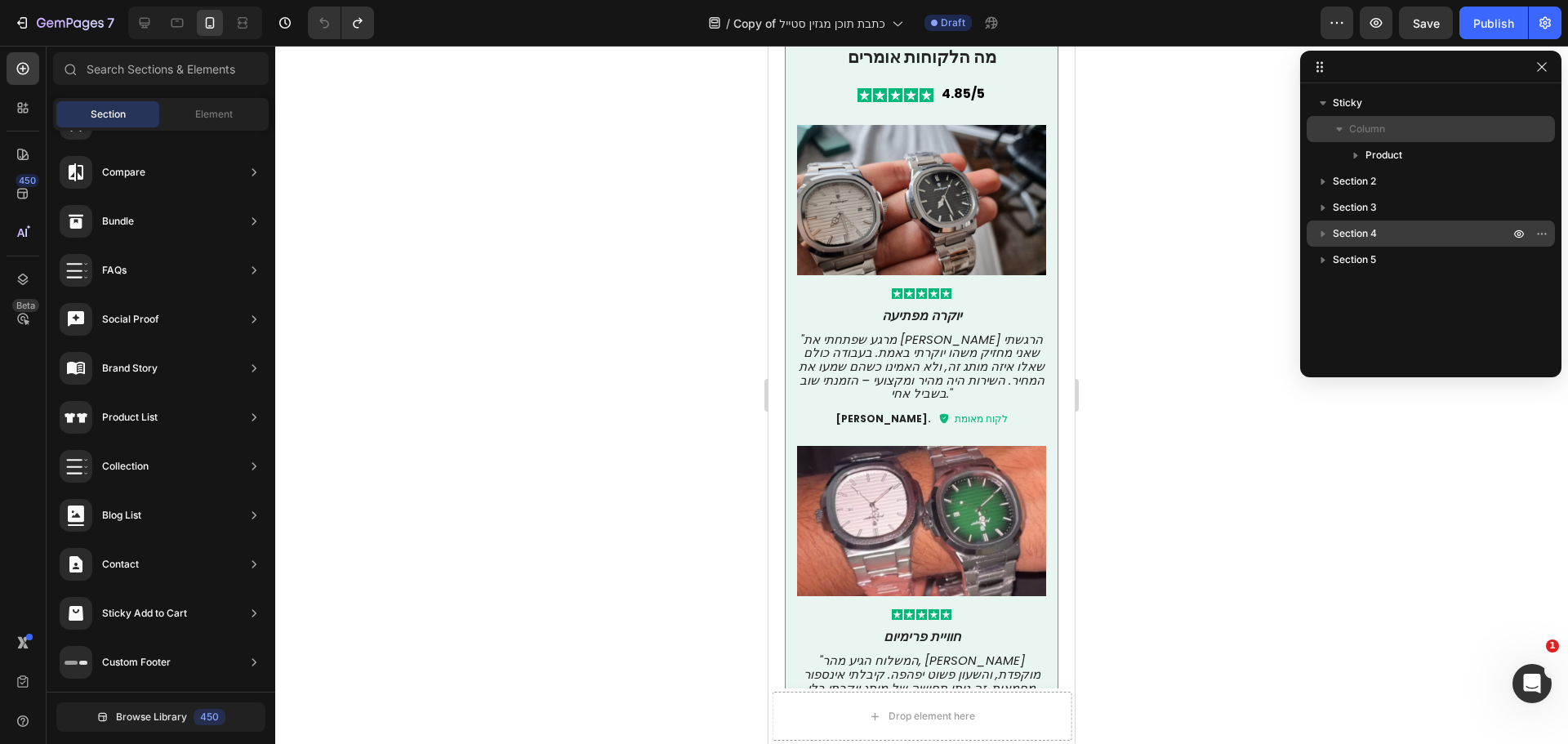
click at [1352, 135] on span "Column" at bounding box center [1367, 129] width 36 height 16
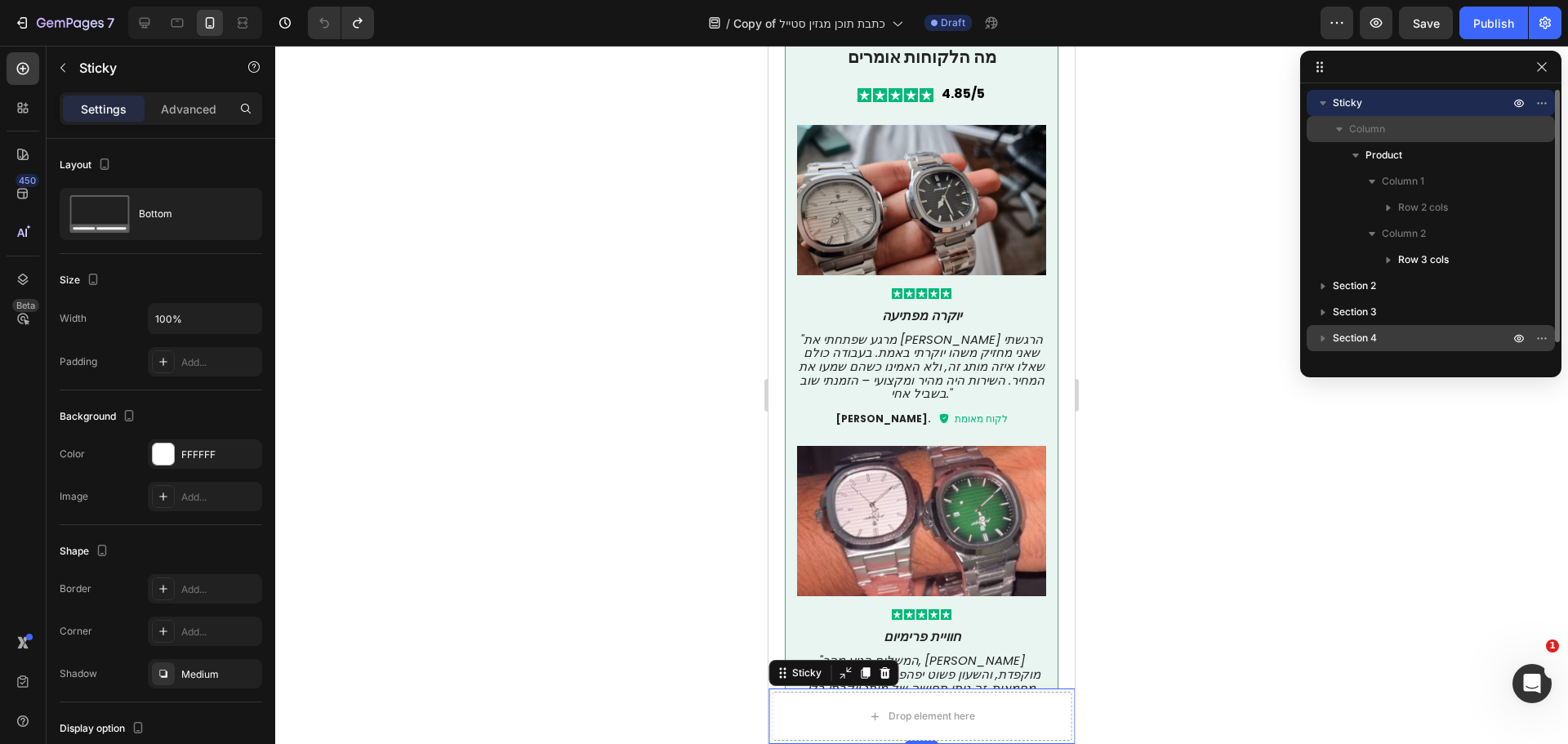
click at [1352, 135] on span "Column" at bounding box center [1367, 129] width 36 height 16
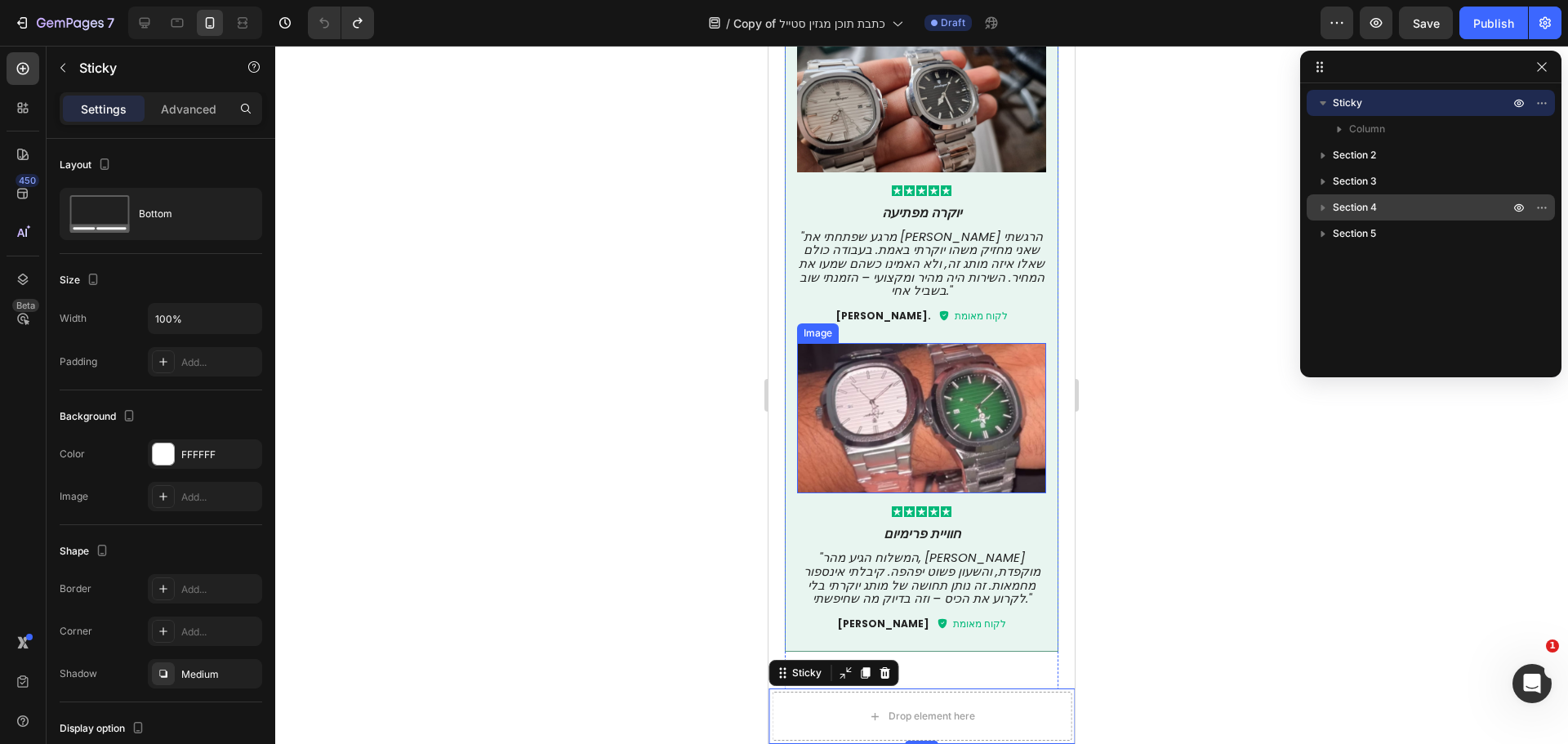
scroll to position [4342, 0]
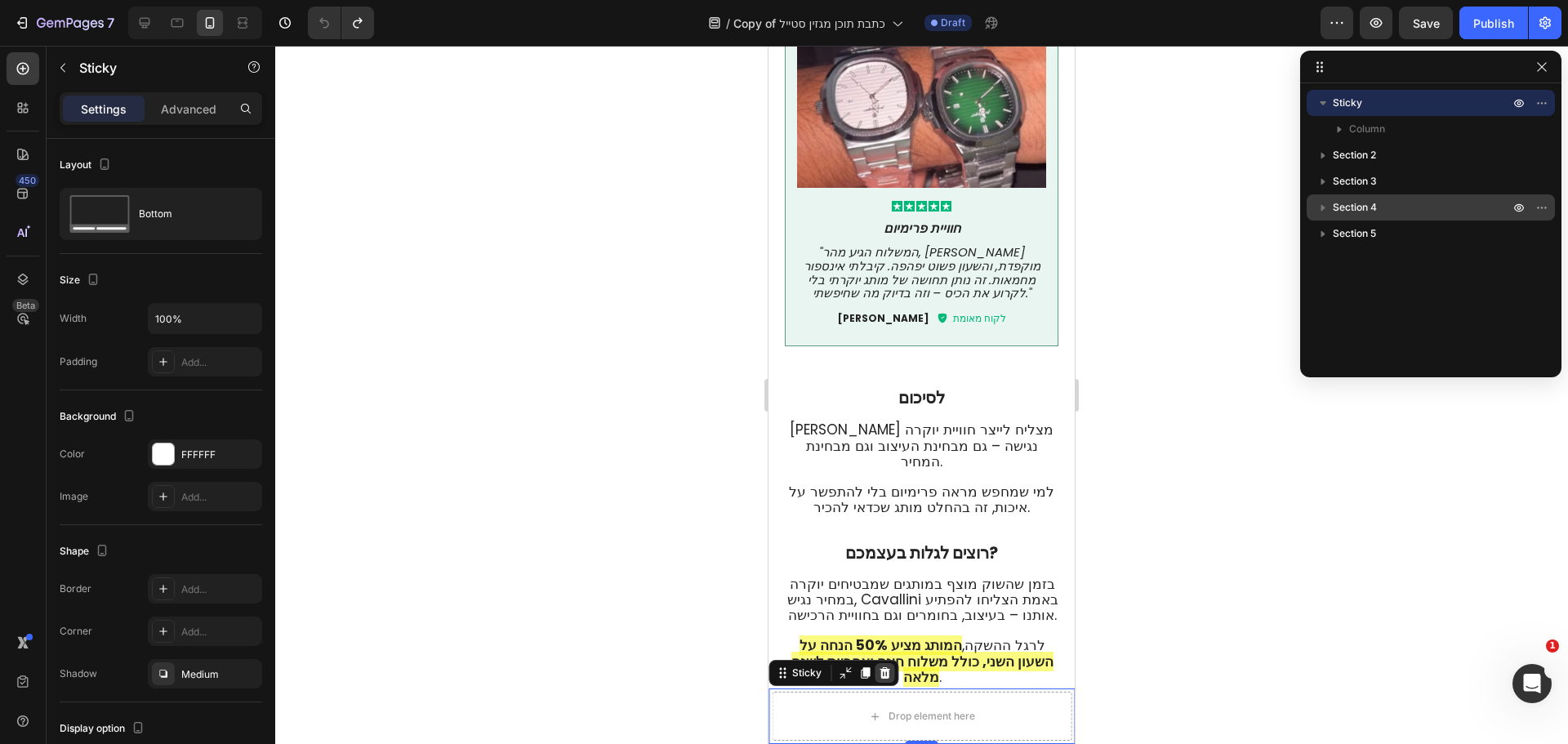
click at [881, 674] on icon at bounding box center [885, 672] width 11 height 12
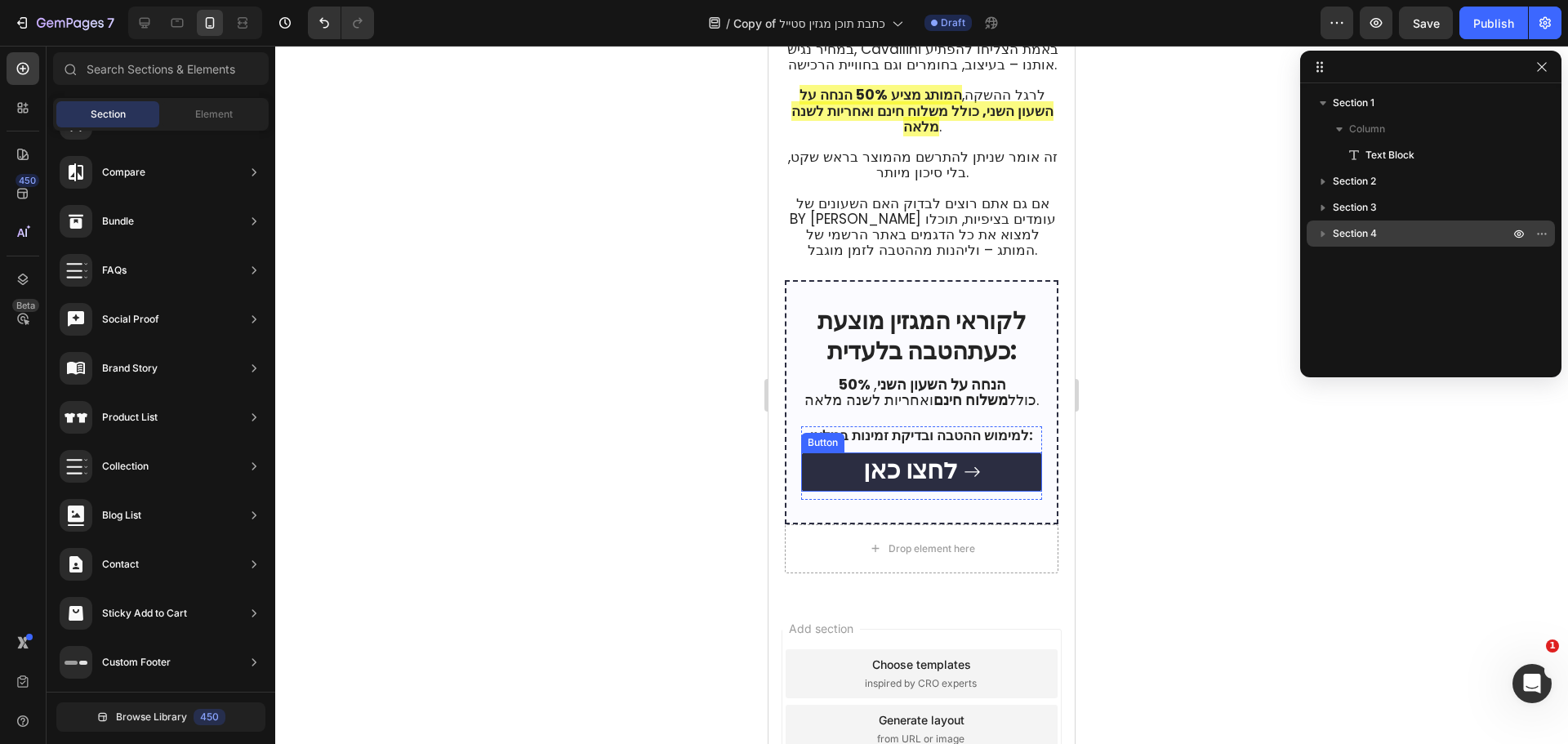
scroll to position [4989, 0]
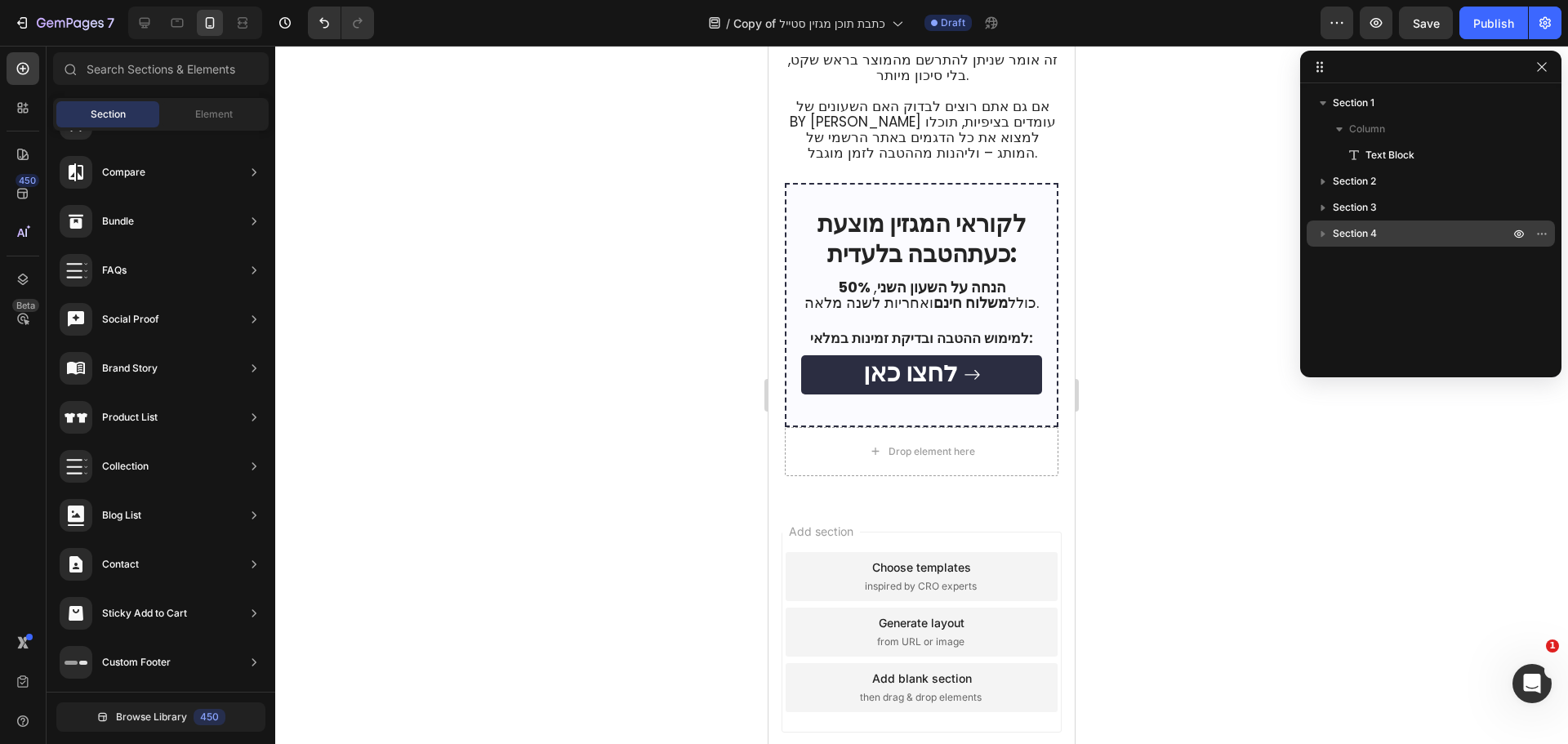
click at [1359, 266] on div "Section 1 Column Text Block Section 2 Section 3 Section 4" at bounding box center [1430, 224] width 261 height 269
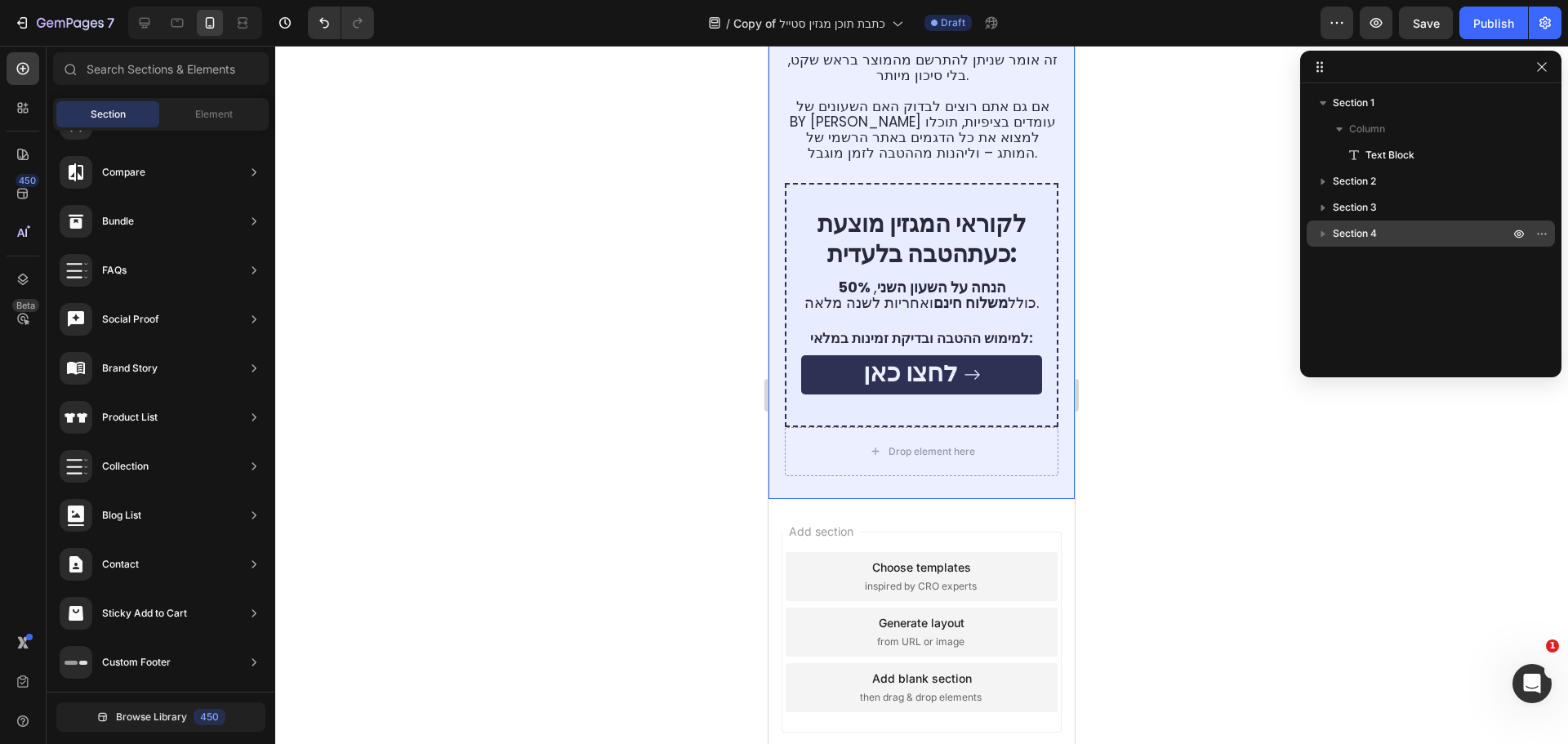
click at [1345, 231] on span "Section 4" at bounding box center [1354, 233] width 44 height 16
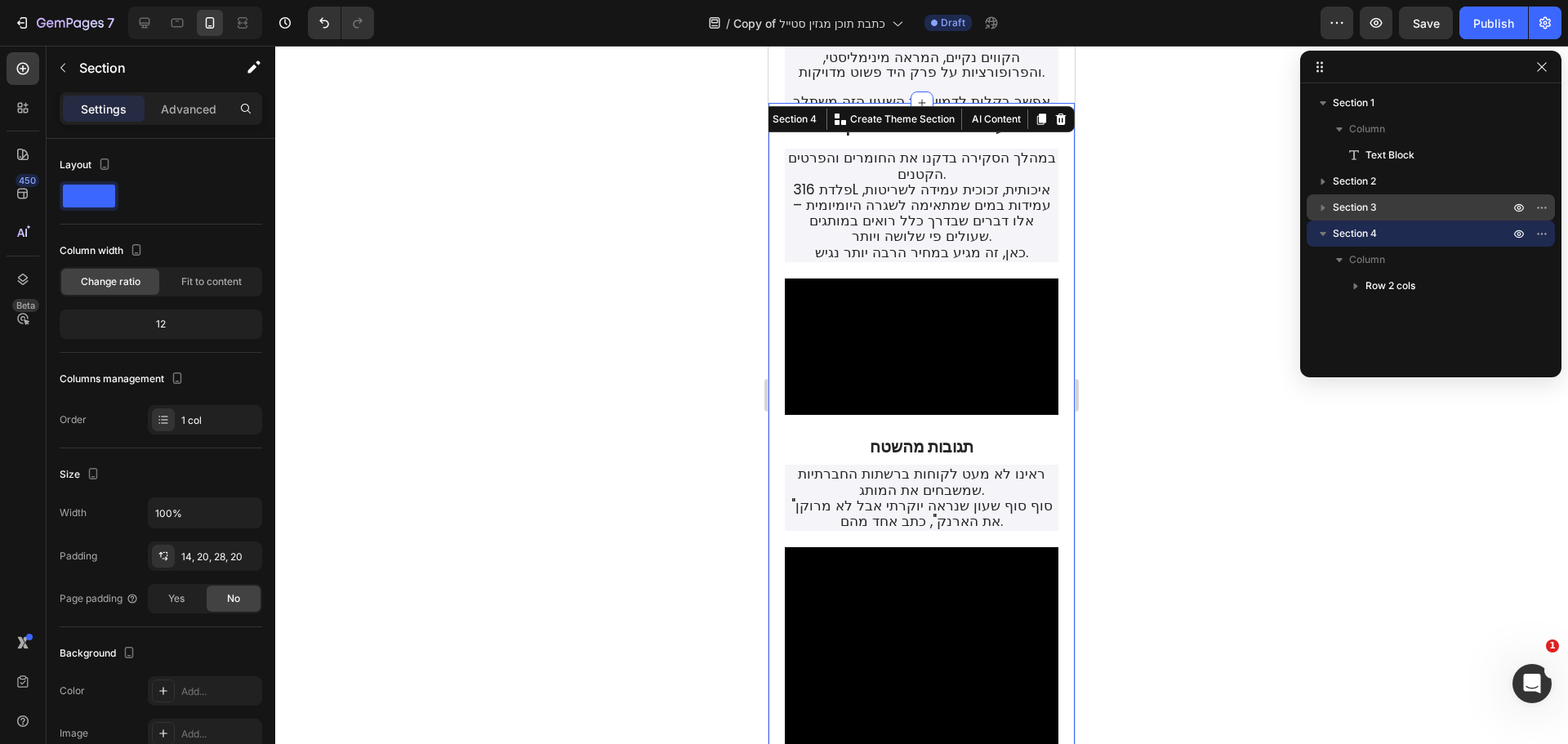
click at [1357, 203] on span "Section 3" at bounding box center [1354, 207] width 44 height 16
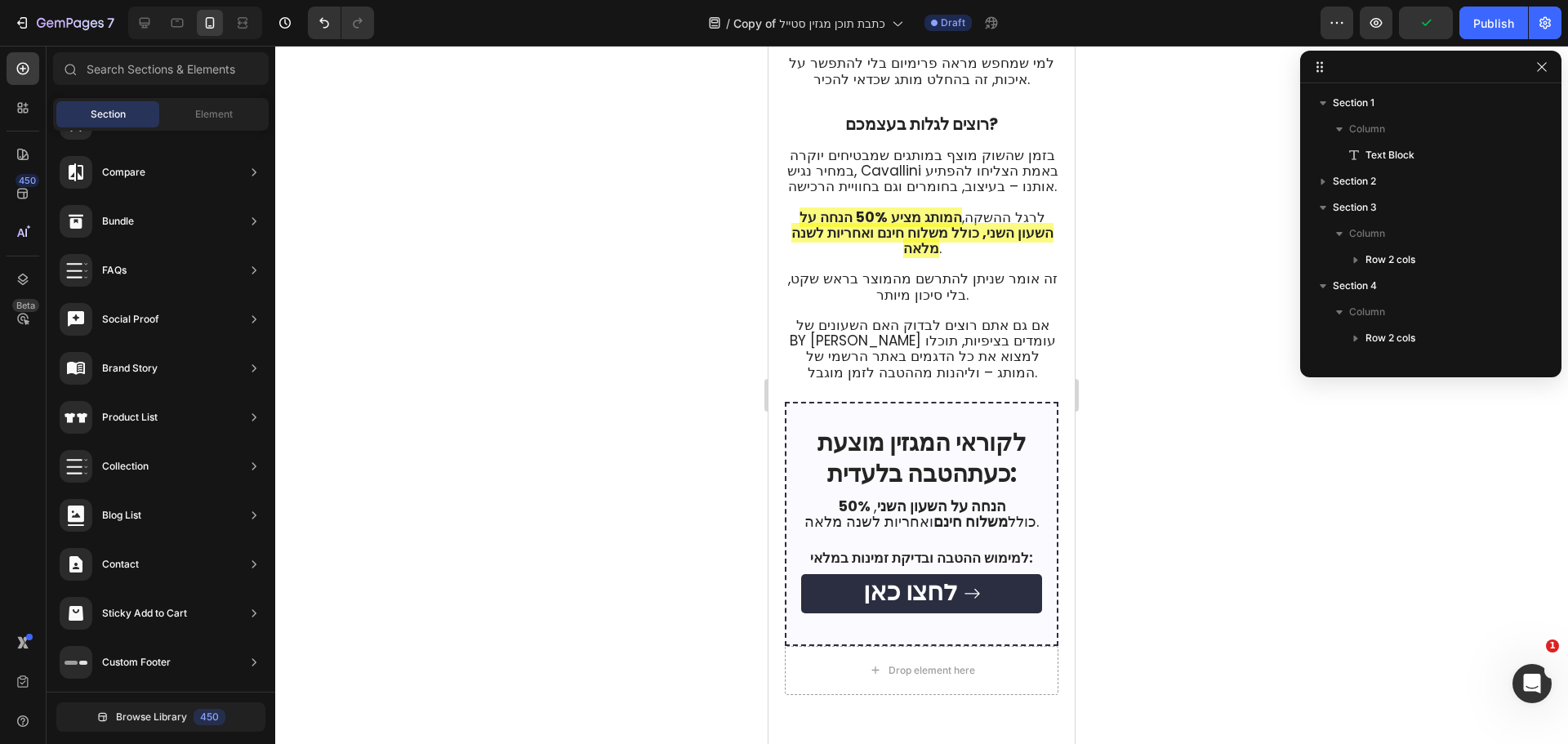
scroll to position [4913, 0]
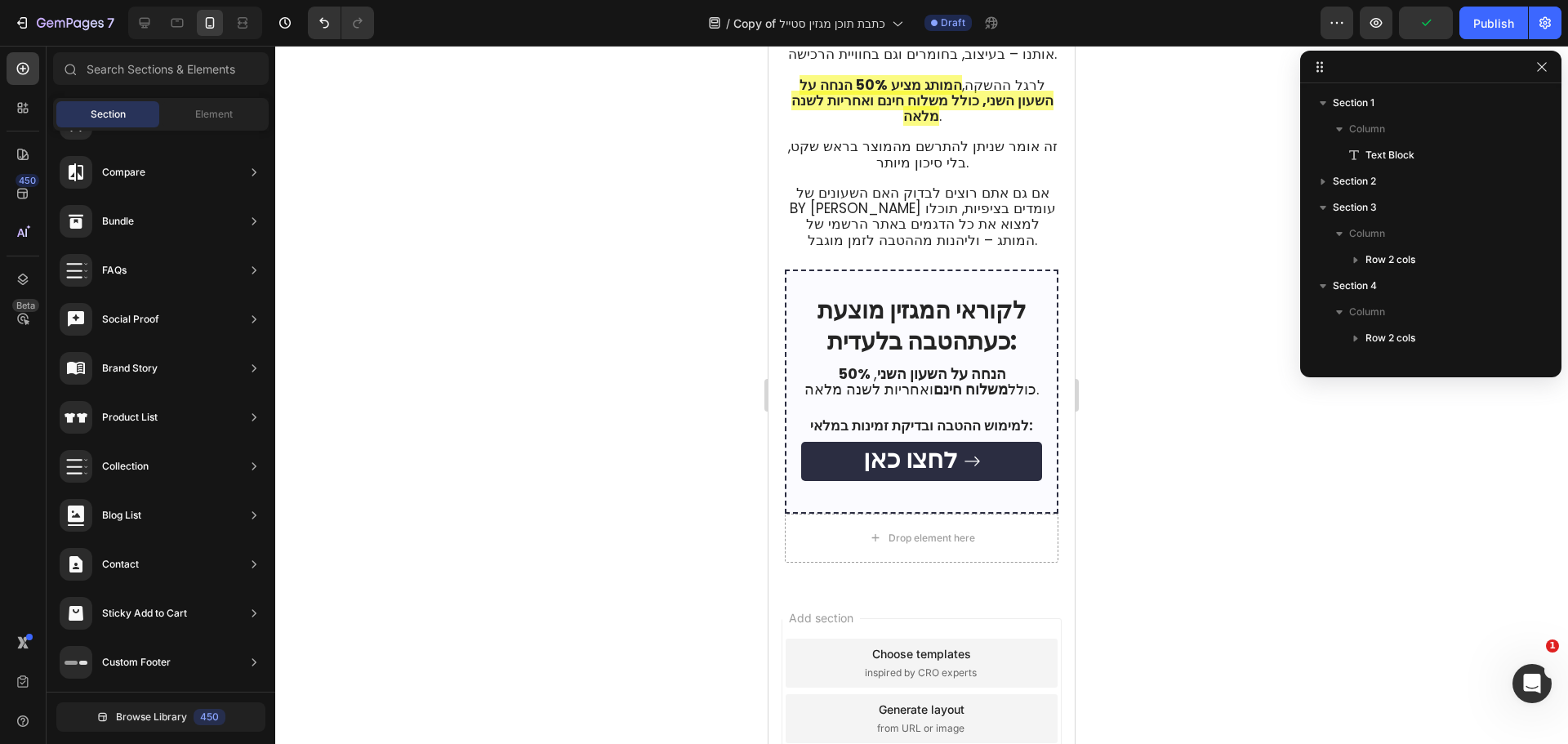
click at [953, 585] on div "Add section Choose templates inspired by CRO experts Generate layout from URL o…" at bounding box center [921, 722] width 306 height 273
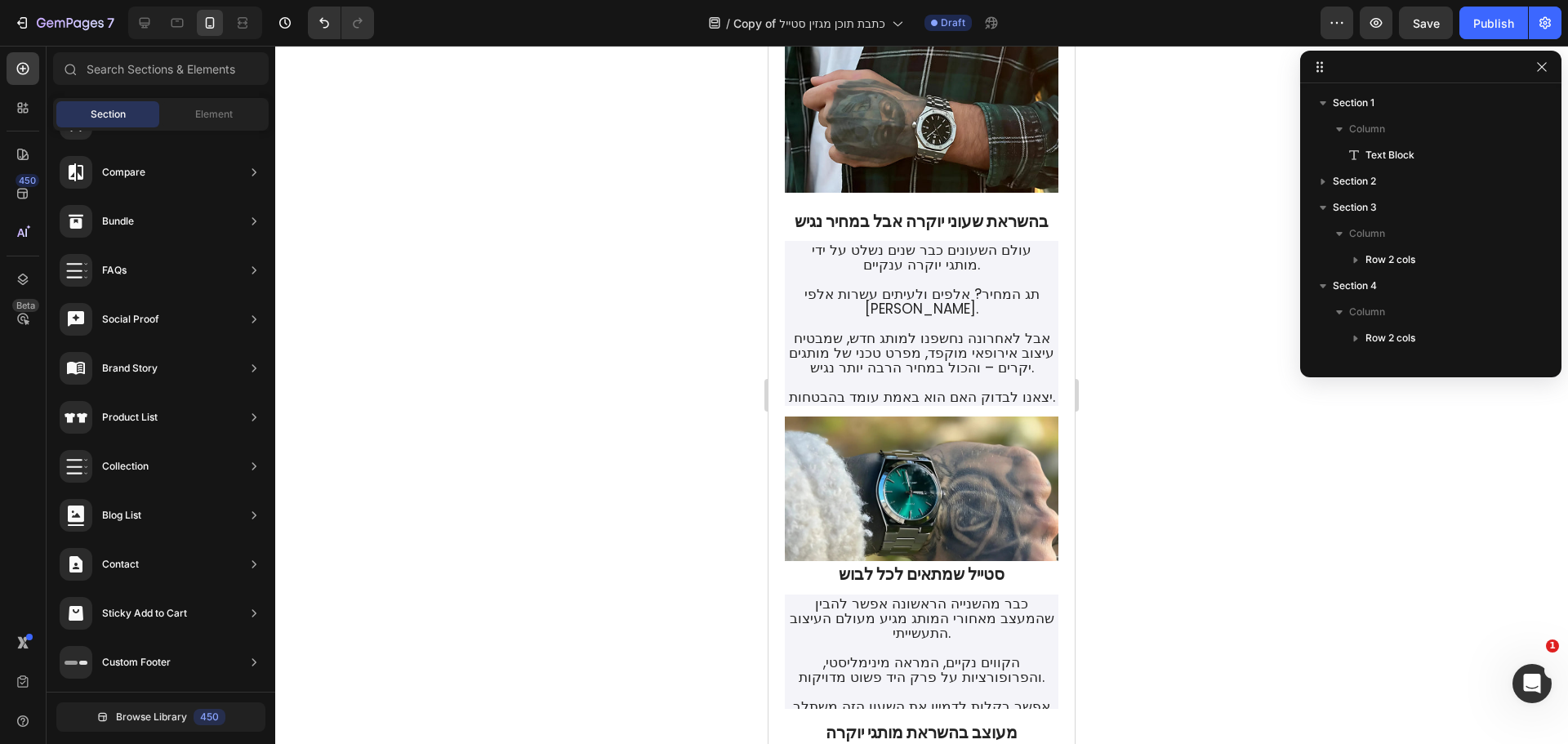
scroll to position [0, 0]
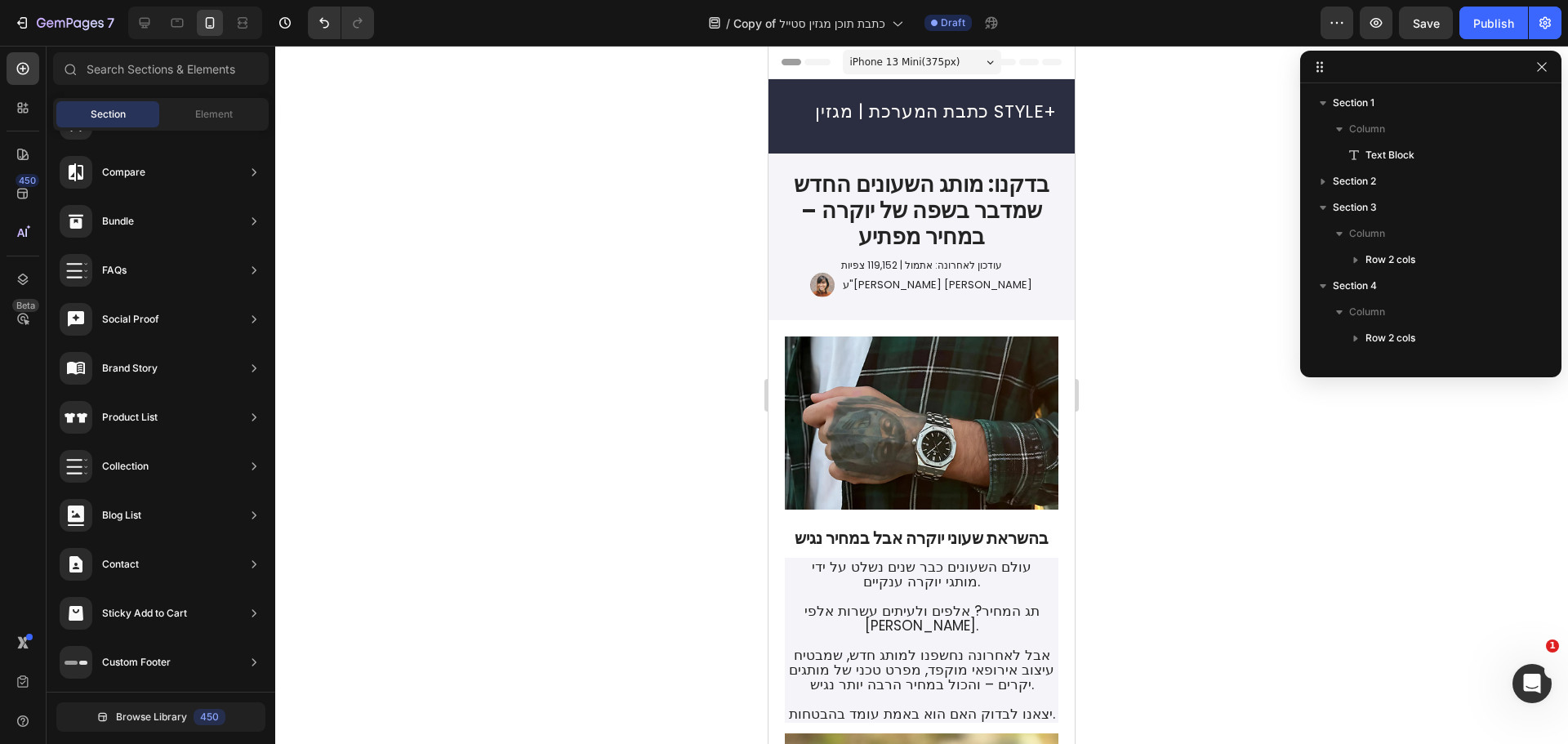
drag, startPoint x: 1064, startPoint y: 661, endPoint x: 1835, endPoint y: 50, distance: 983.7
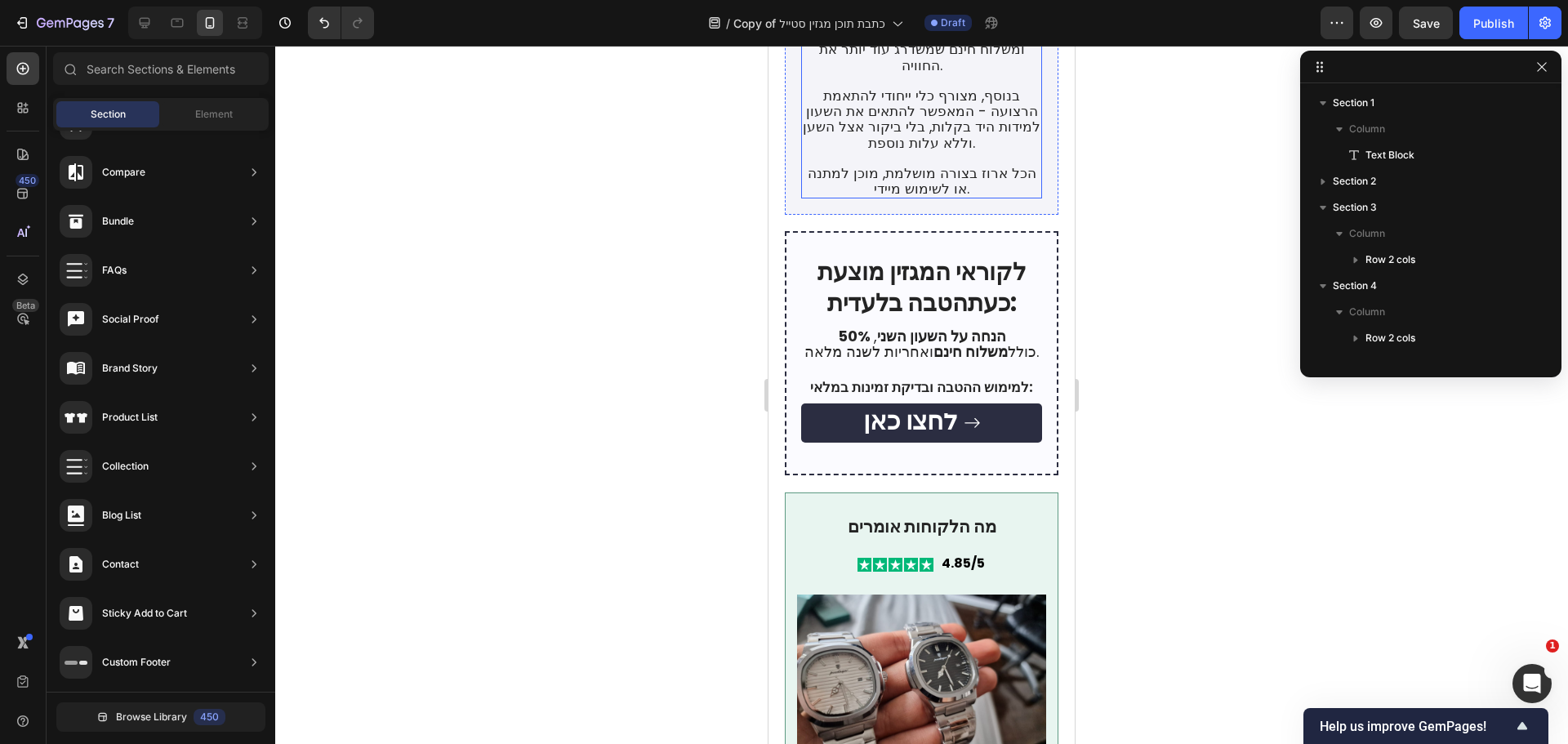
scroll to position [3674, 0]
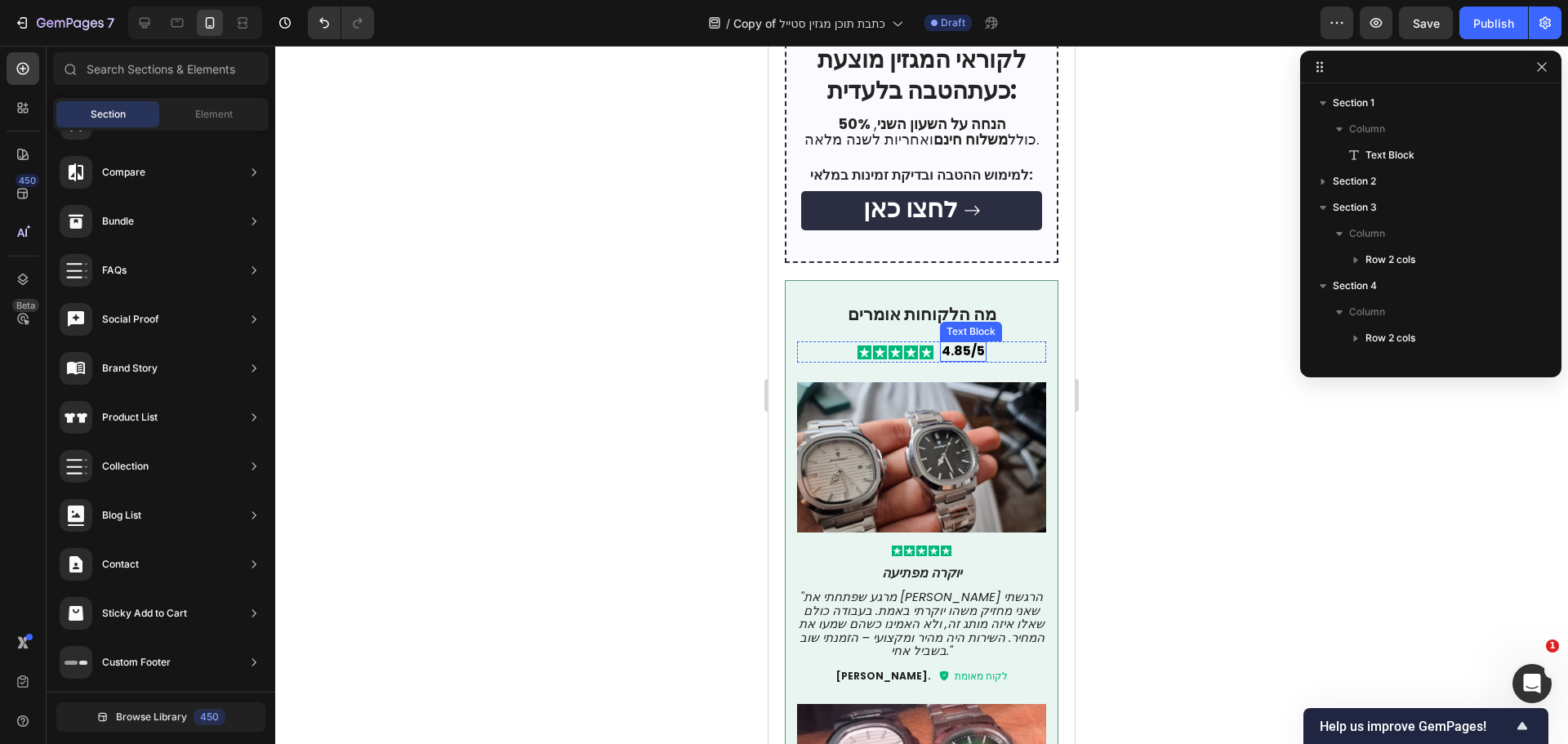
click at [961, 343] on p "4.85/5" at bounding box center [963, 351] width 43 height 17
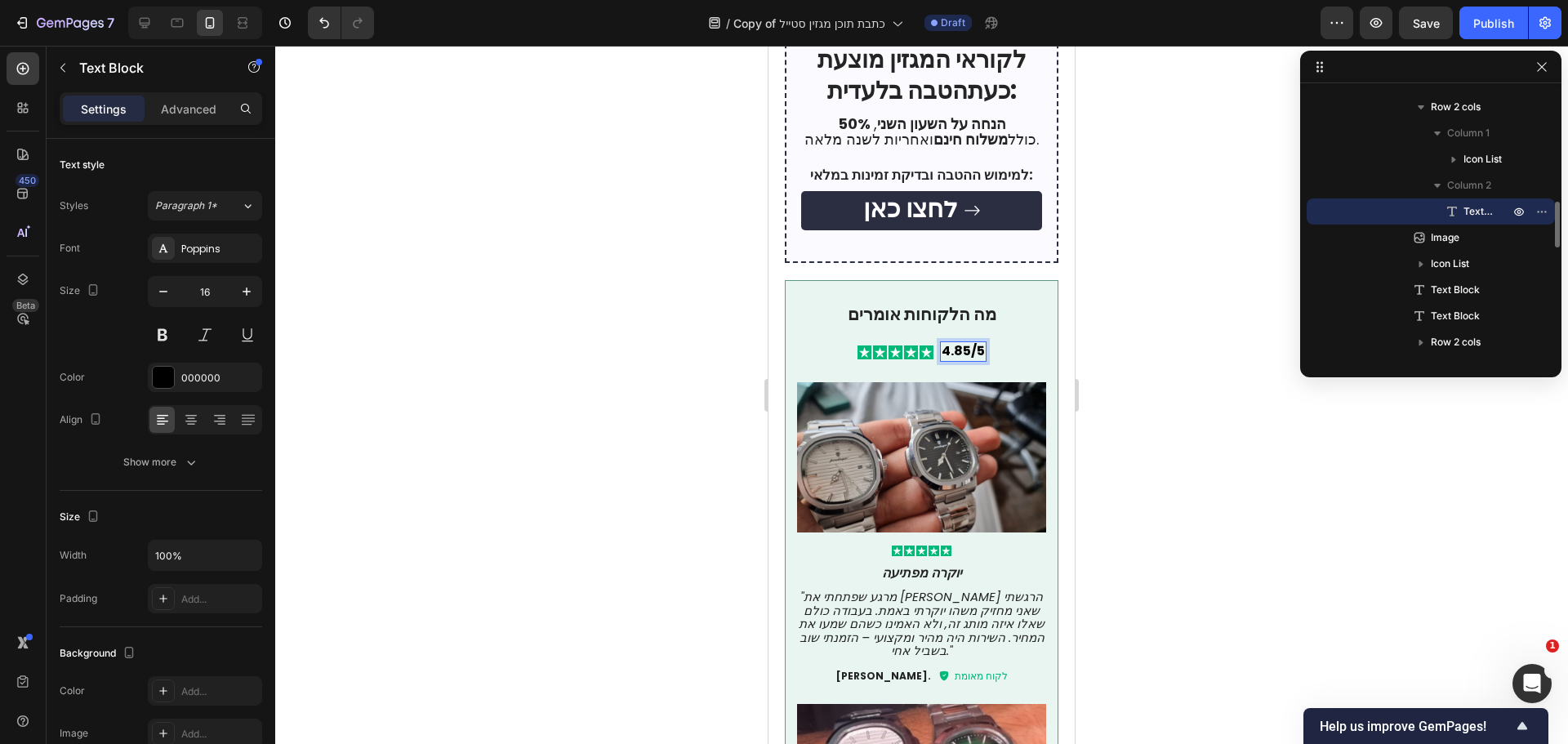
click at [959, 343] on p "4.85/5" at bounding box center [963, 351] width 43 height 17
click at [924, 564] on strong "יוקרה מפתיעה" at bounding box center [922, 573] width 80 height 19
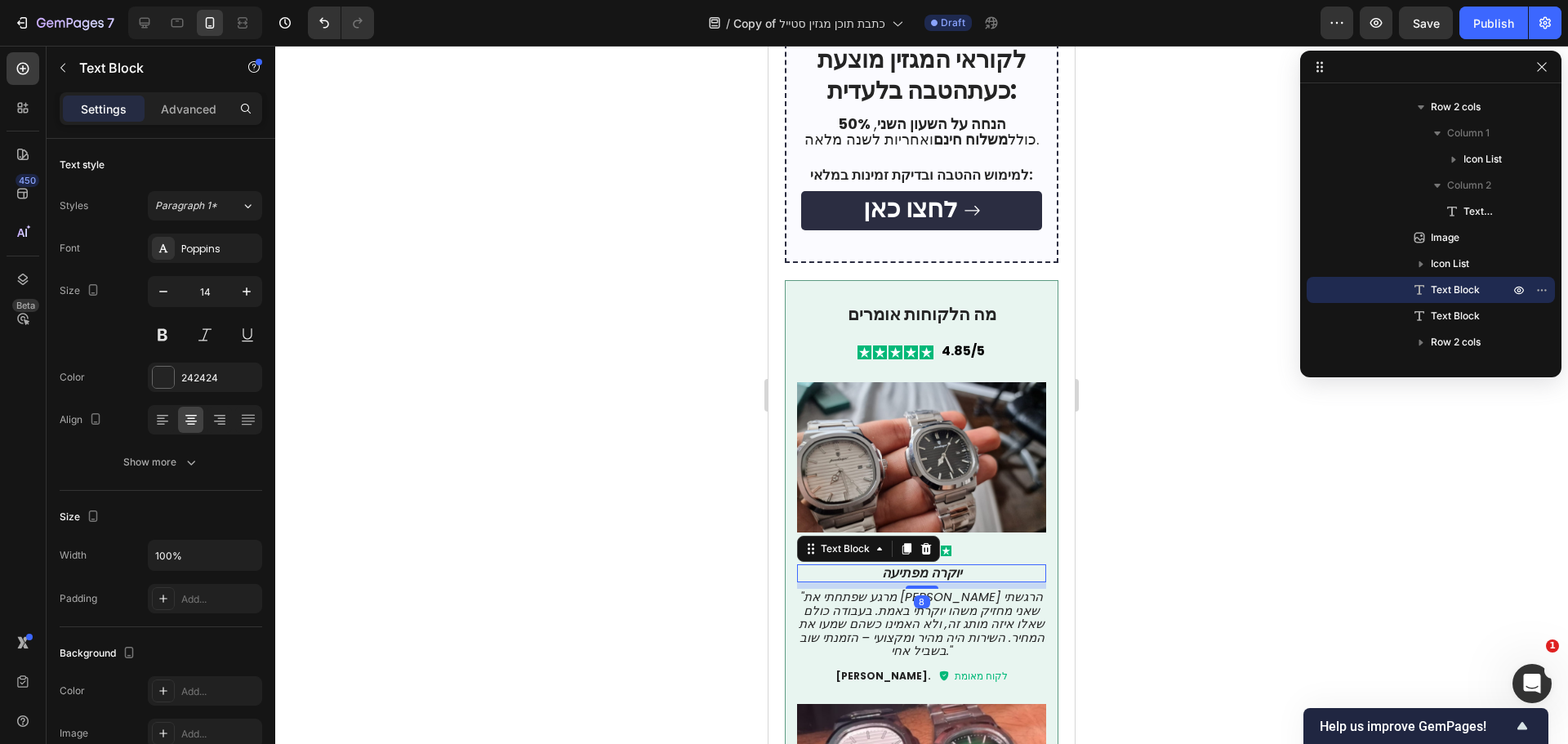
click at [924, 564] on strong "יוקרה מפתיעה" at bounding box center [922, 573] width 80 height 19
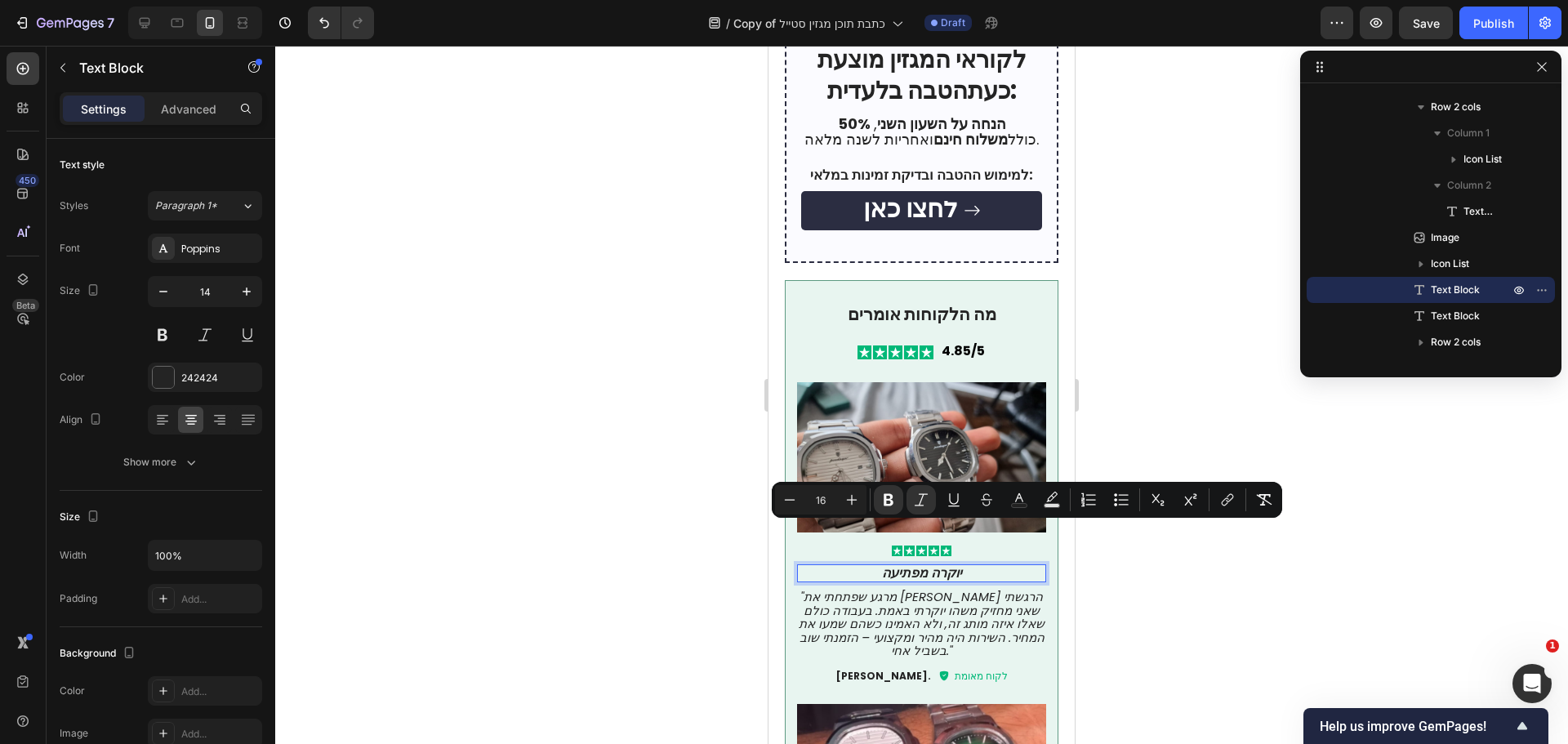
click at [1110, 570] on div at bounding box center [922, 395] width 1292 height 698
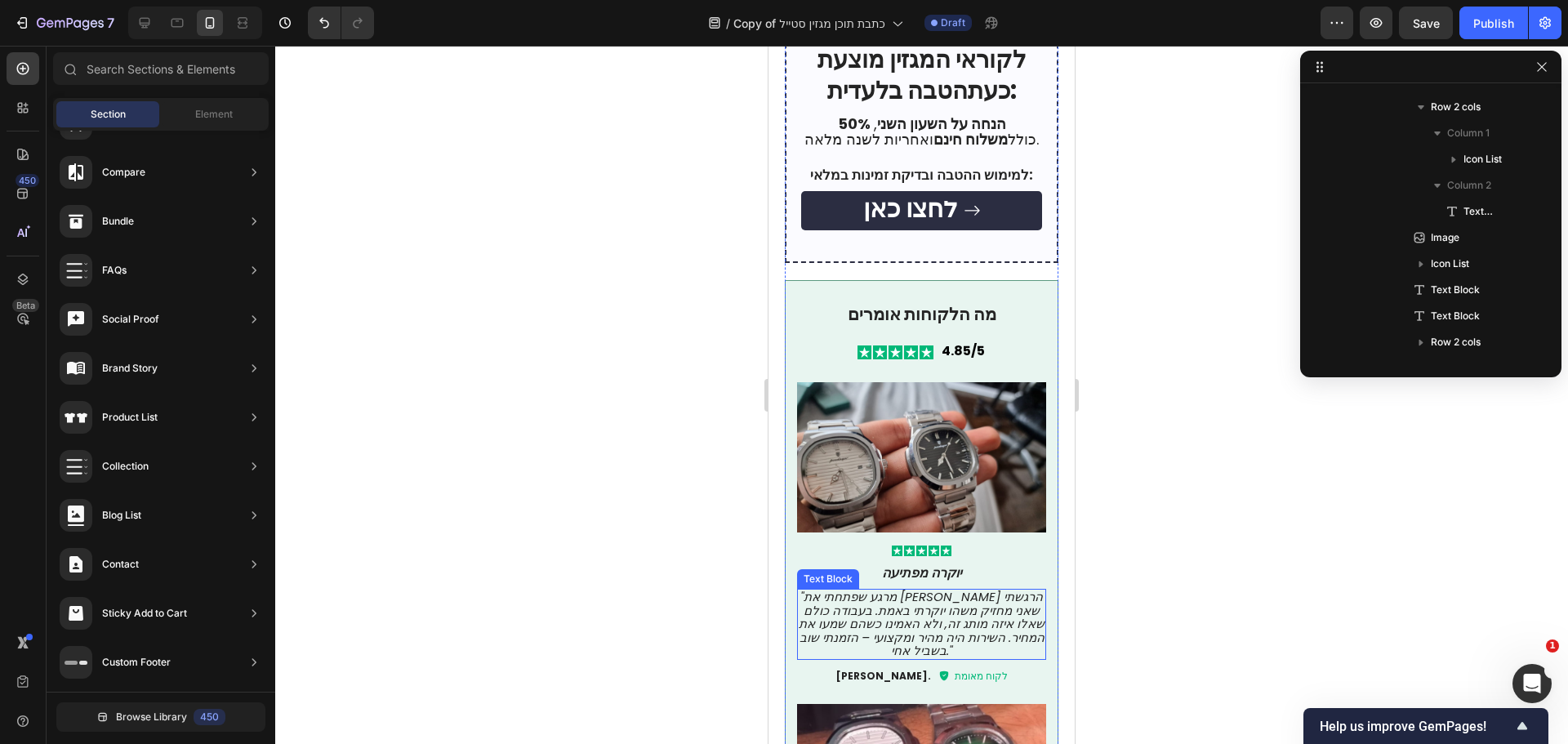
scroll to position [3756, 0]
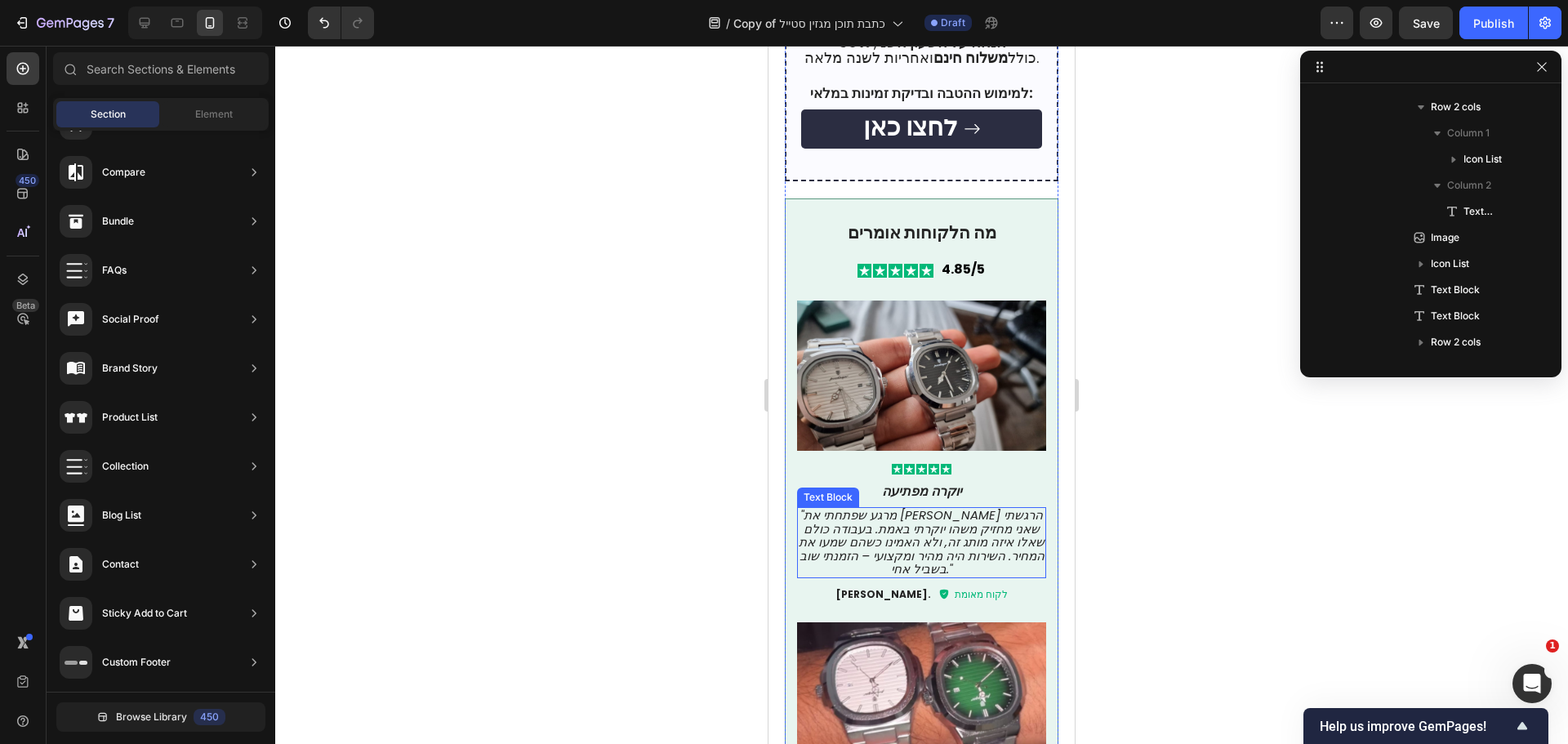
click at [992, 506] on icon ""מרגע שפתחתי את [PERSON_NAME] הרגשתי שאני מחזיק משהו יוקרתי באמת. בעבודה כולם ש…" at bounding box center [922, 541] width 246 height 71
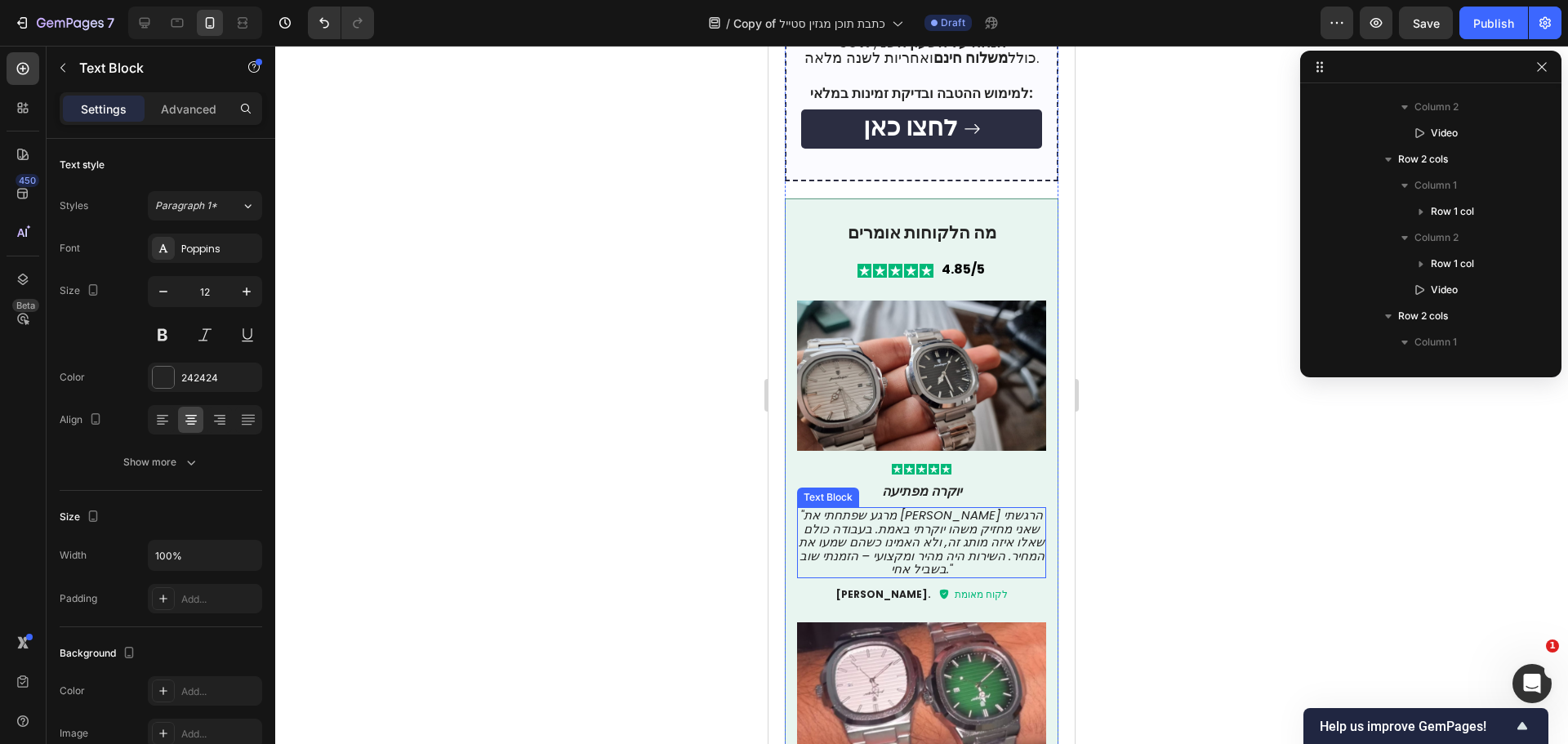
click at [992, 506] on icon ""מרגע שפתחתי את [PERSON_NAME] הרגשתי שאני מחזיק משהו יוקרתי באמת. בעבודה כולם ש…" at bounding box center [922, 541] width 246 height 71
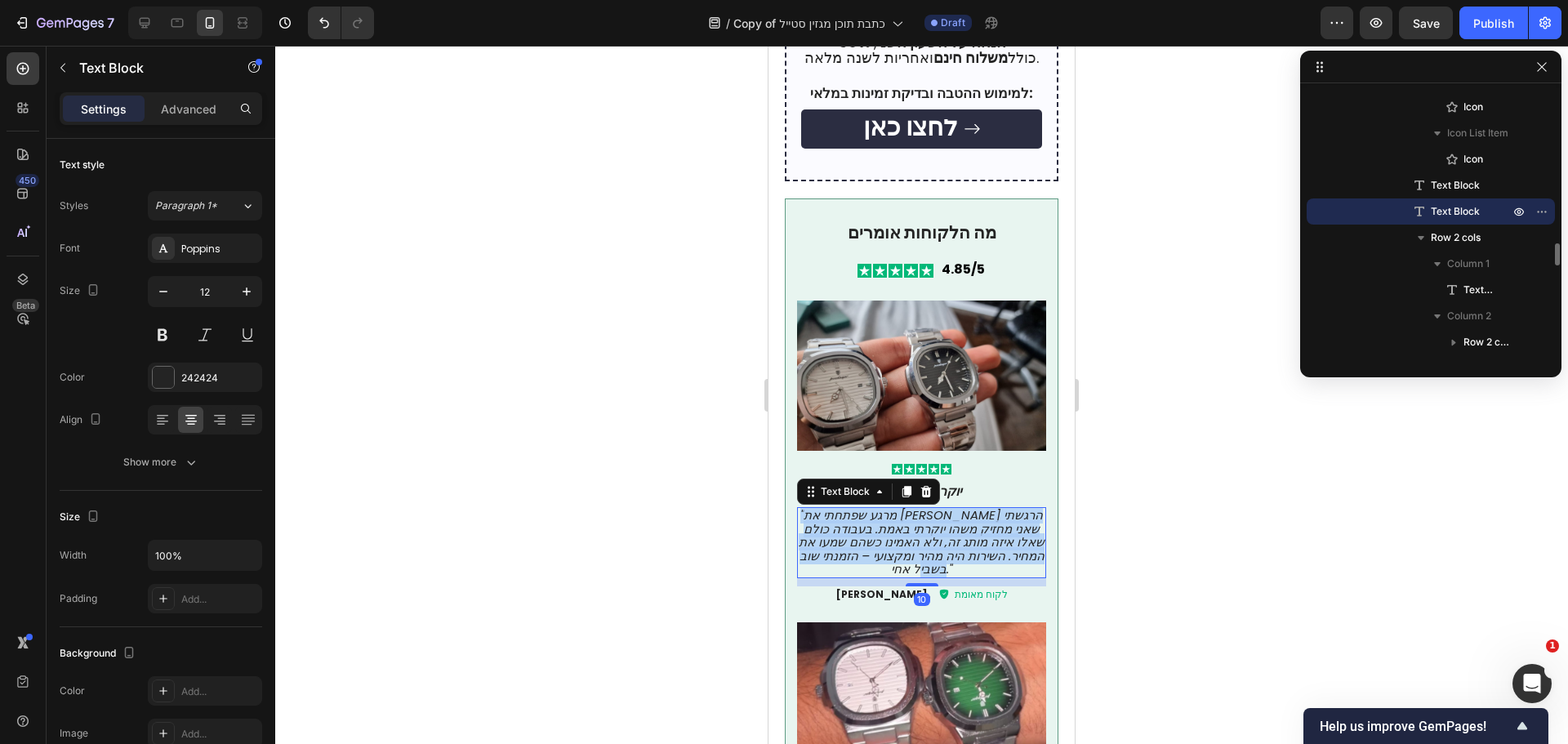
click at [992, 506] on icon ""מרגע שפתחתי את [PERSON_NAME] הרגשתי שאני מחזיק משהו יוקרתי באמת. בעבודה כולם ש…" at bounding box center [922, 541] width 246 height 71
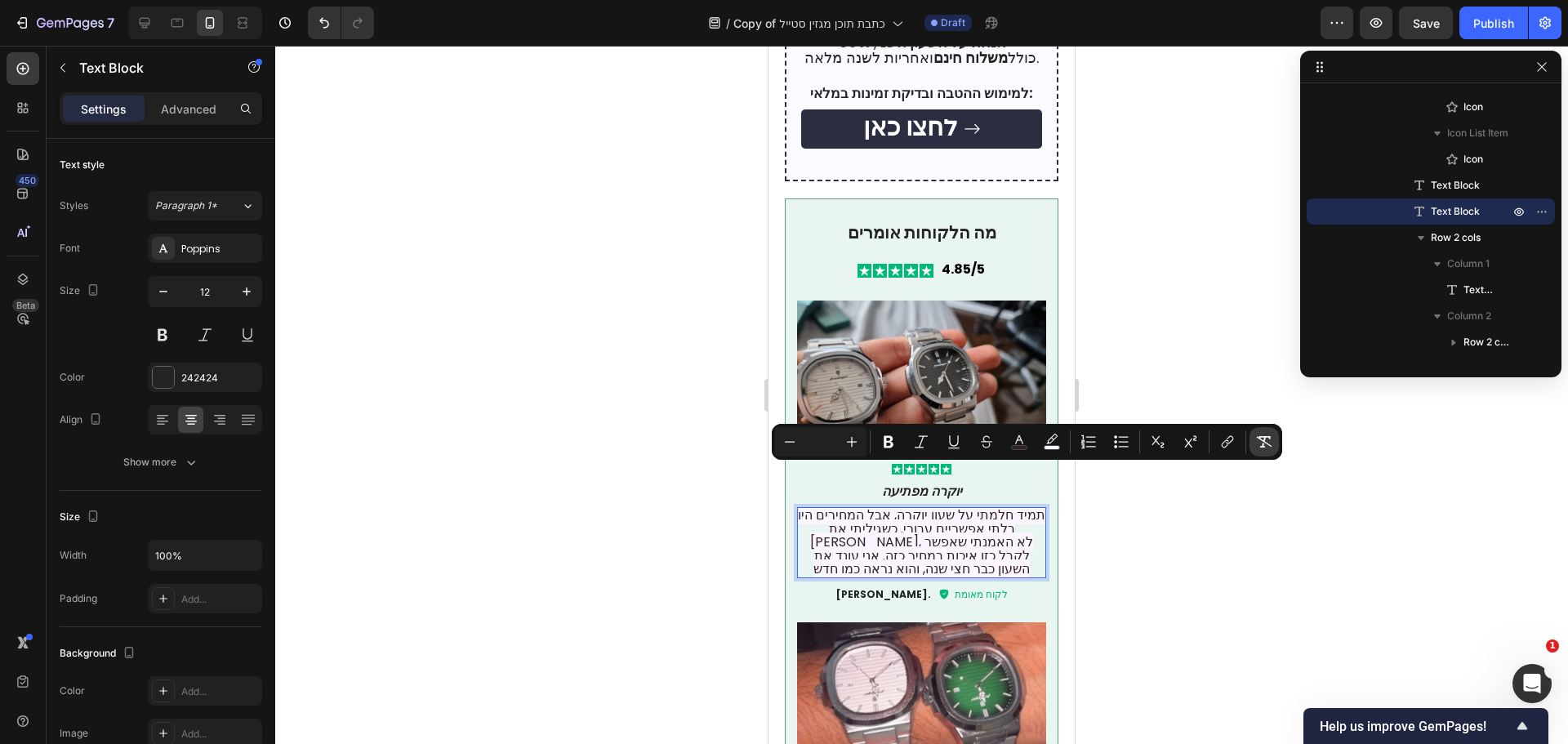
click at [1261, 447] on icon "Editor contextual toolbar" at bounding box center [1264, 442] width 15 height 12
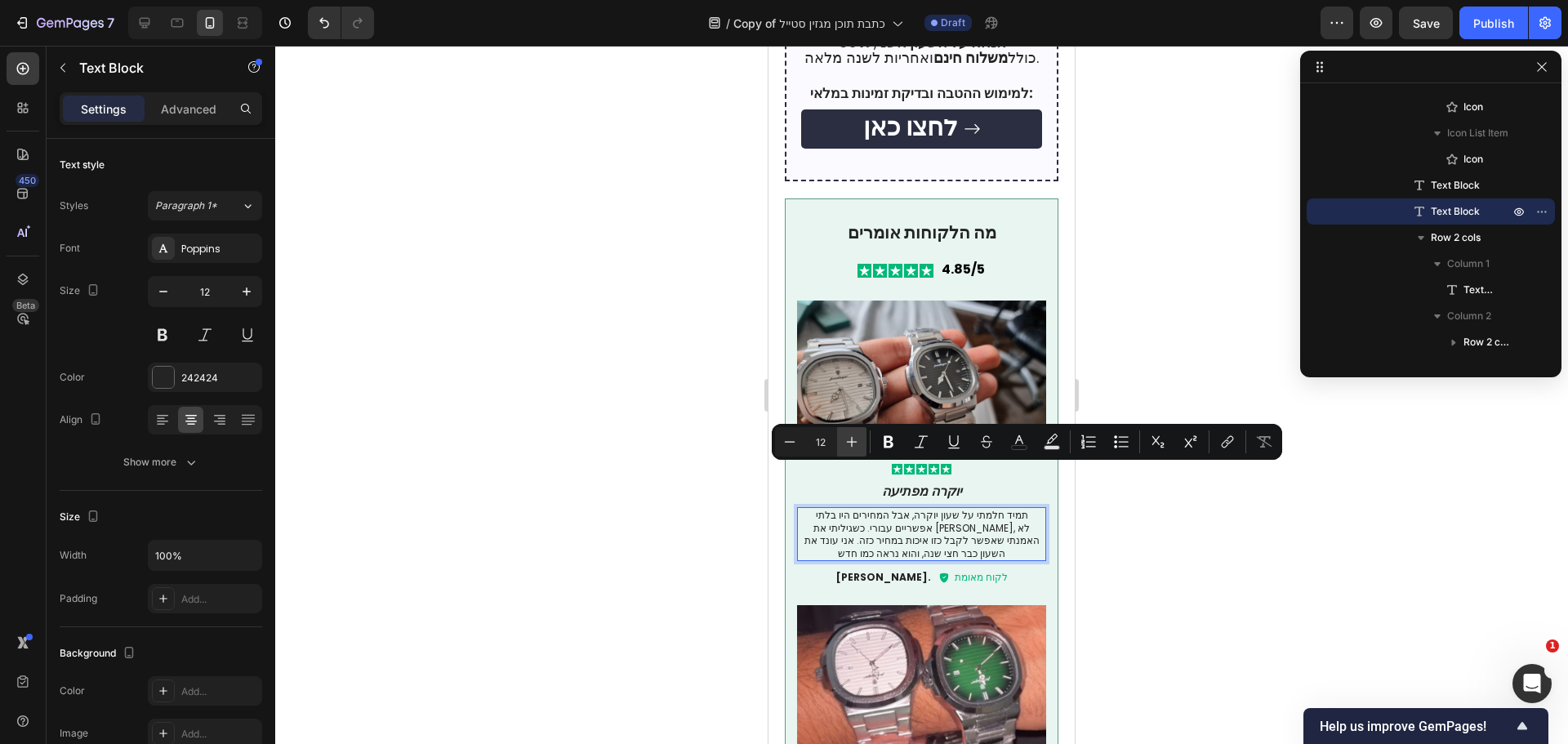
click at [849, 440] on icon "Editor contextual toolbar" at bounding box center [852, 442] width 16 height 16
click at [854, 440] on icon "Editor contextual toolbar" at bounding box center [852, 442] width 16 height 16
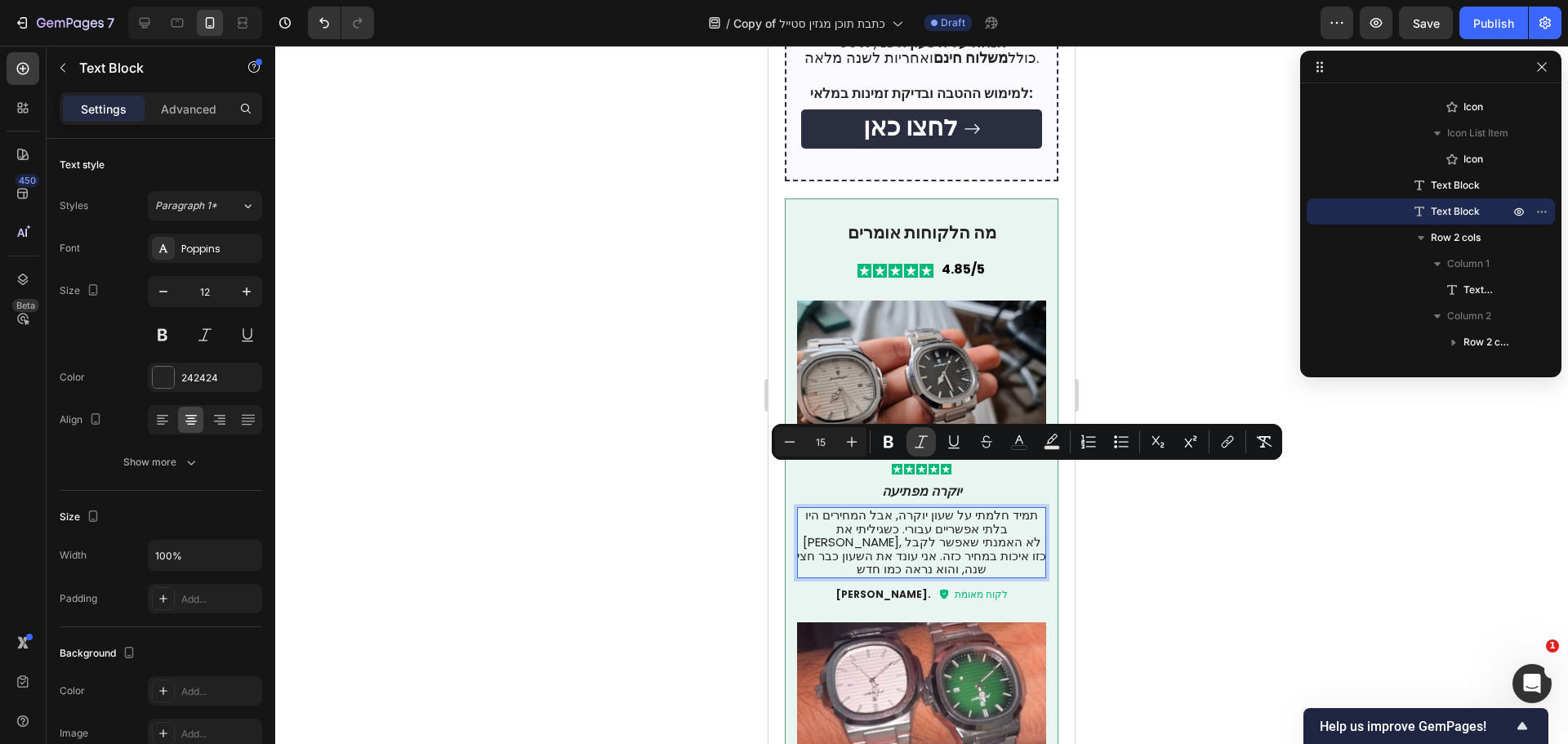
click at [925, 442] on icon "Editor contextual toolbar" at bounding box center [921, 442] width 16 height 16
type input "12"
click at [972, 506] on icon "תמיד חלמתי על שעון יוקרה, אבל המחירים היו בלתי אפשריים עבורי. כשגיליתי את Caval…" at bounding box center [922, 541] width 250 height 71
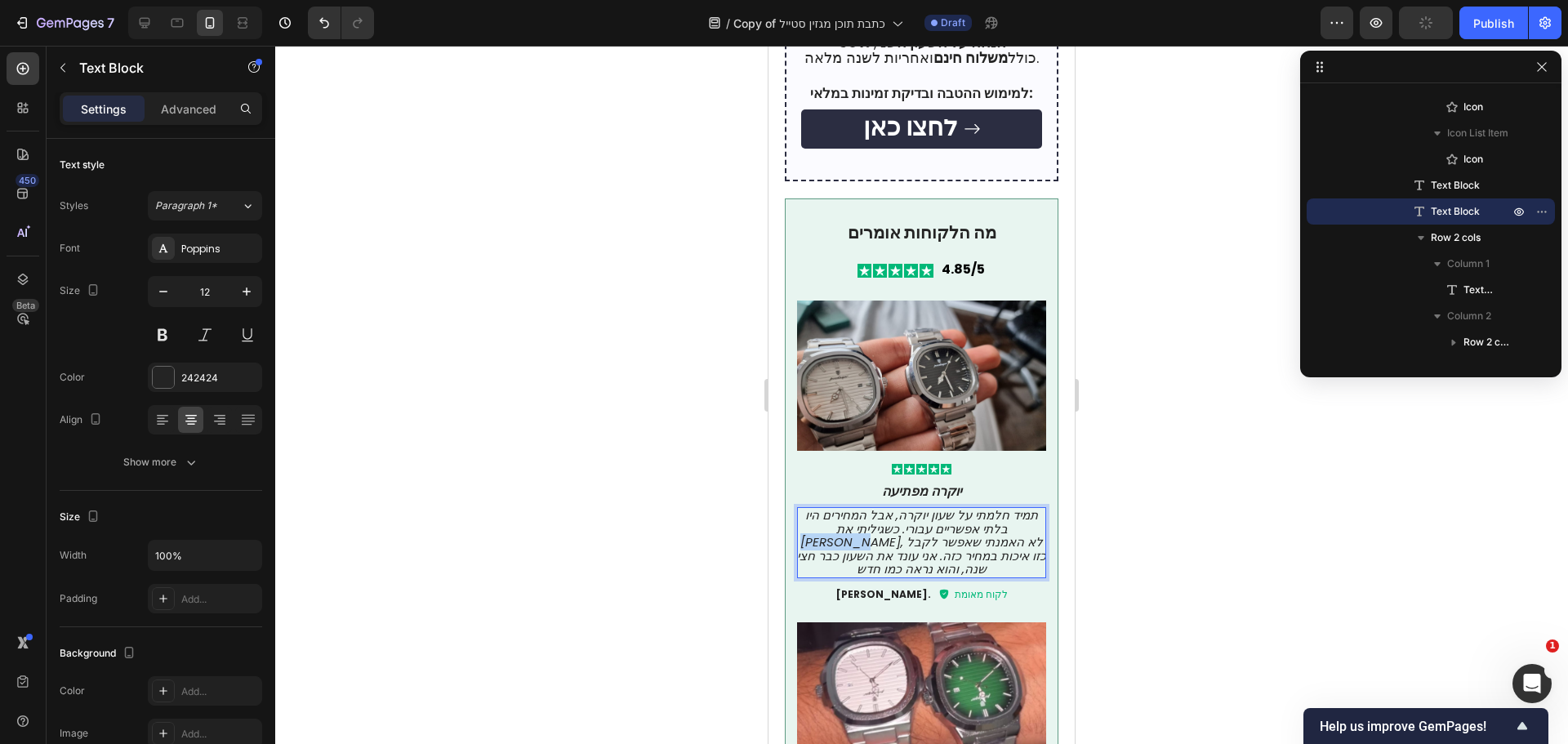
drag, startPoint x: 971, startPoint y: 491, endPoint x: 1023, endPoint y: 489, distance: 52.0
click at [1023, 506] on icon "תמיד חלמתי על שעון יוקרה, אבל המחירים היו בלתי אפשריים עבורי. כשגיליתי את Caval…" at bounding box center [922, 541] width 250 height 71
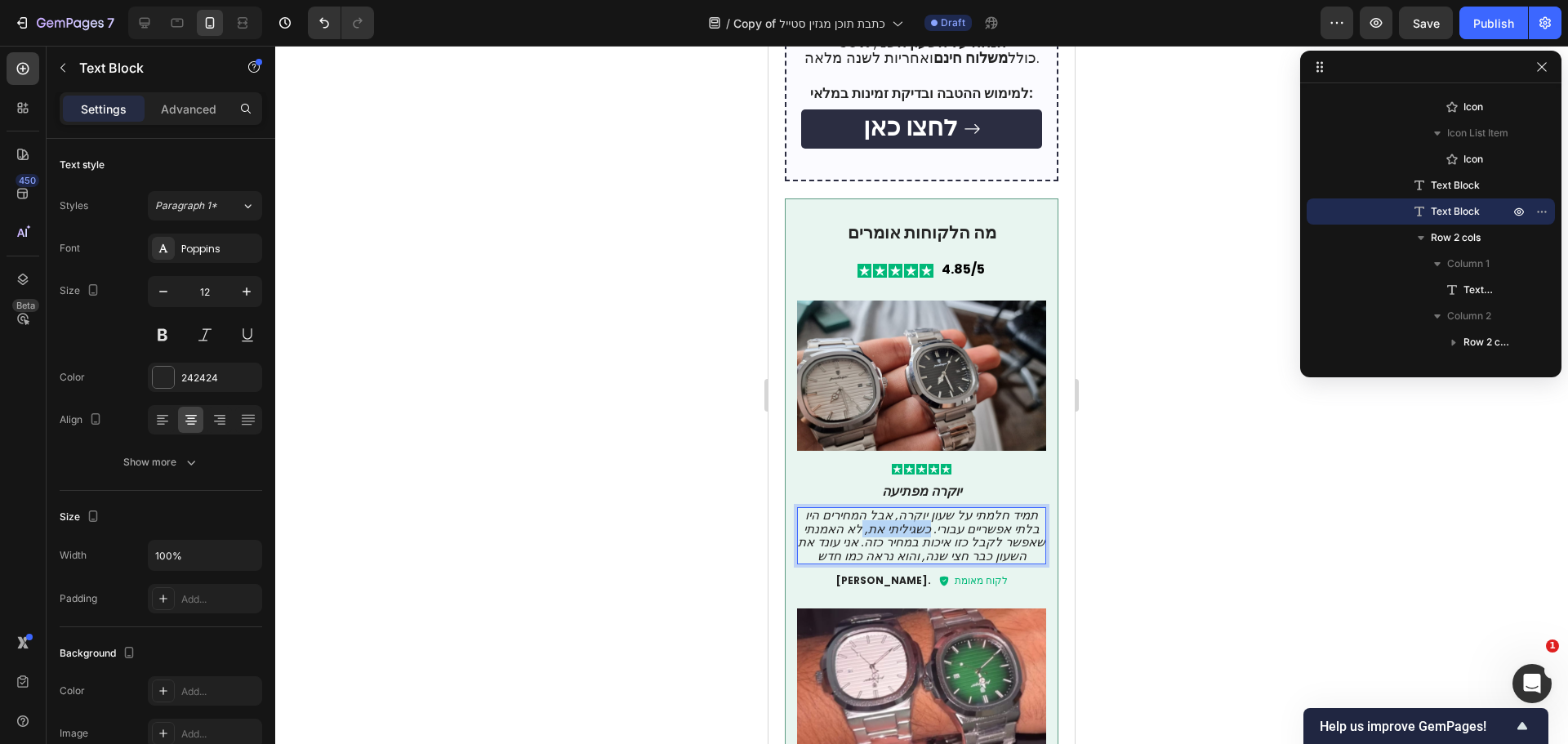
drag, startPoint x: 858, startPoint y: 491, endPoint x: 923, endPoint y: 491, distance: 65.0
click at [923, 506] on icon "תמיד חלמתי על שעון יוקרה, אבל המחירים היו בלתי אפשריים עבורי. כשגיליתי את, לא ה…" at bounding box center [922, 535] width 248 height 58
click at [843, 518] on p "תמיד חלמתי על שעון יוקרה, אבל המחירים היו בלתי אפשריים עבורי. לא האמנתי שאפשר ל…" at bounding box center [922, 536] width 250 height 54
click at [1028, 509] on p "תמיד חלמתי על שעון יוקרה, אבל המחירים היו בלתי אפשריים עבורי. לא האמנתי שאפשר ל…" at bounding box center [922, 536] width 250 height 54
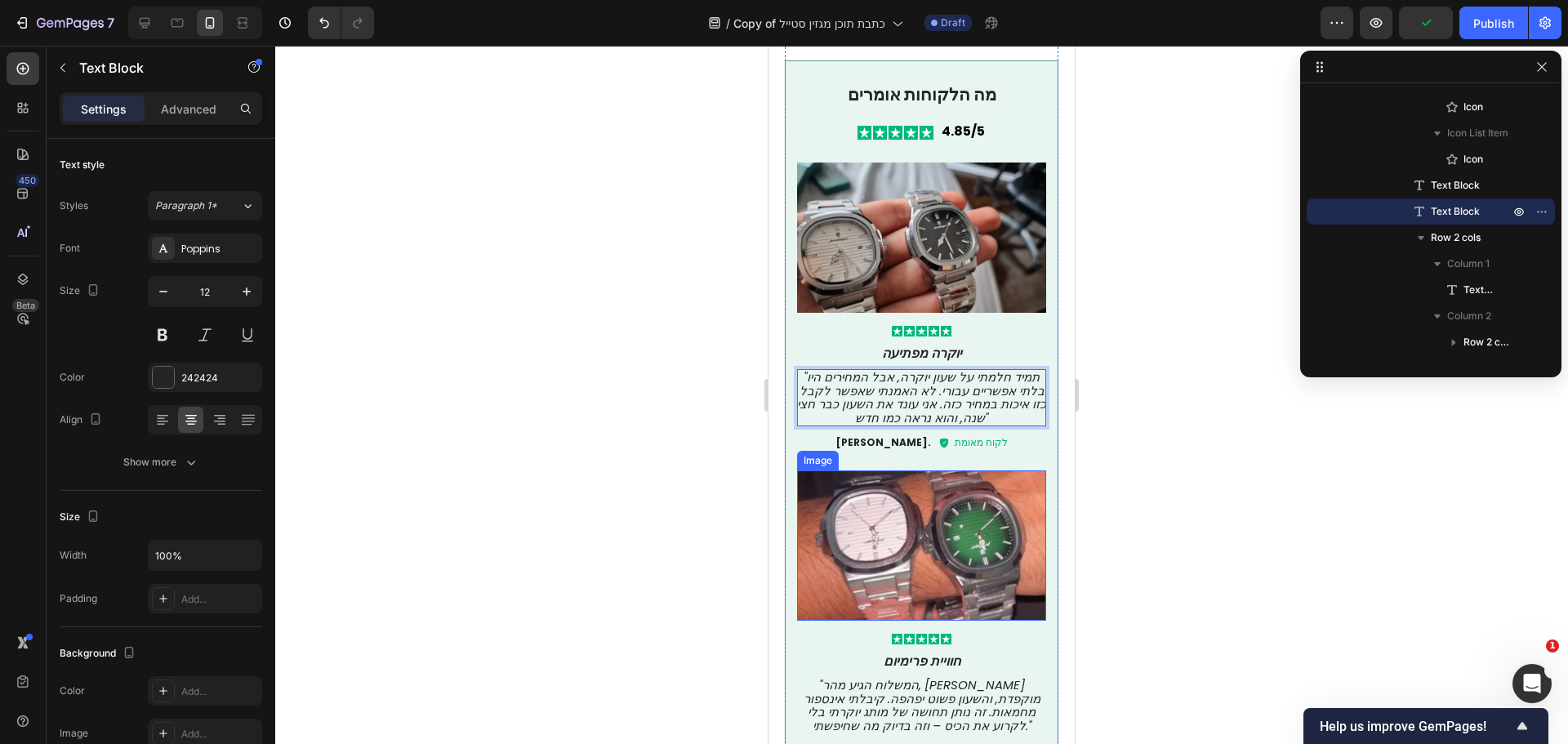
scroll to position [3919, 0]
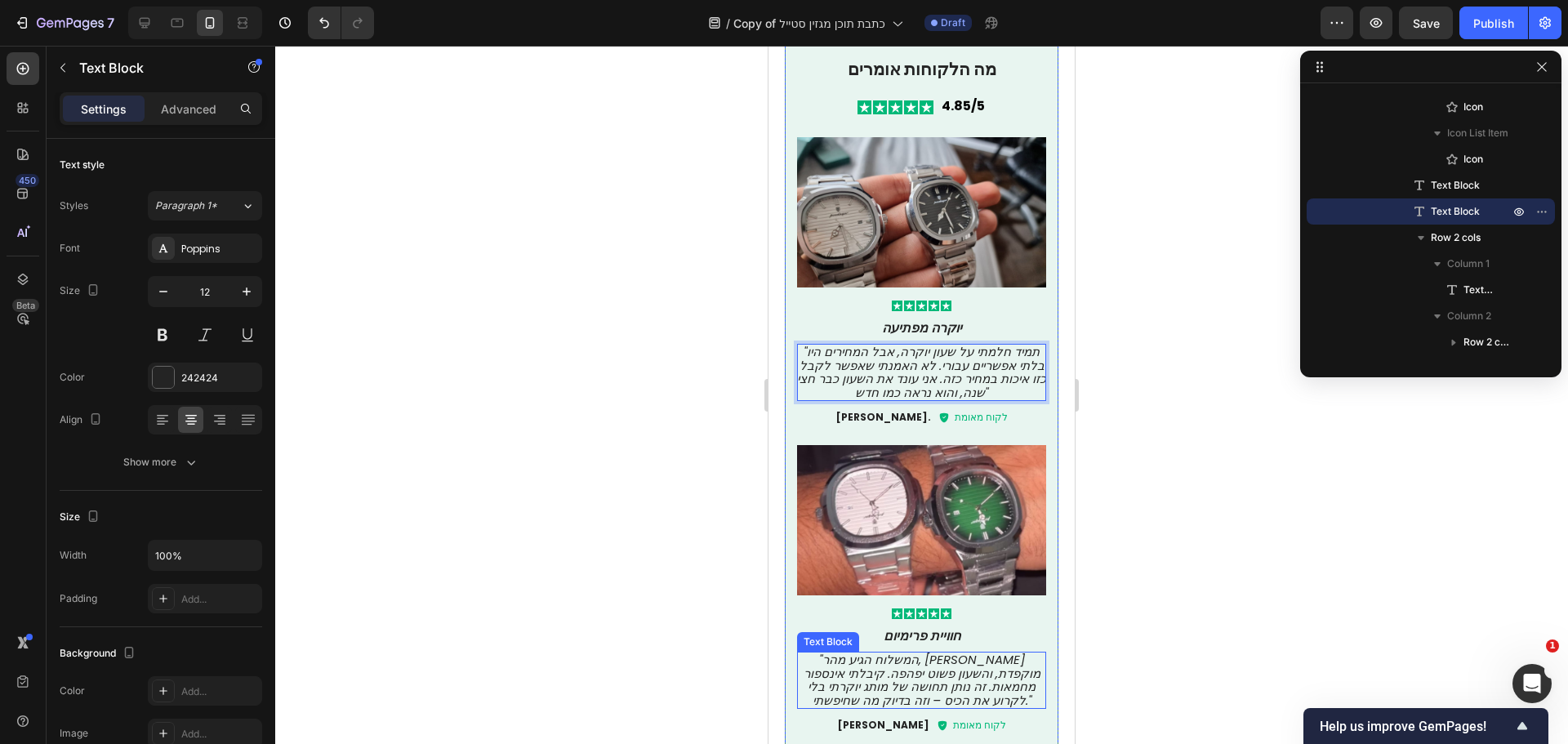
click at [961, 651] on icon ""המשלוח הגיע מהר, [PERSON_NAME] מוקפדת, והשעון פשוט יפהפה. קיבלתי אינספור מחמאו…" at bounding box center [922, 679] width 237 height 58
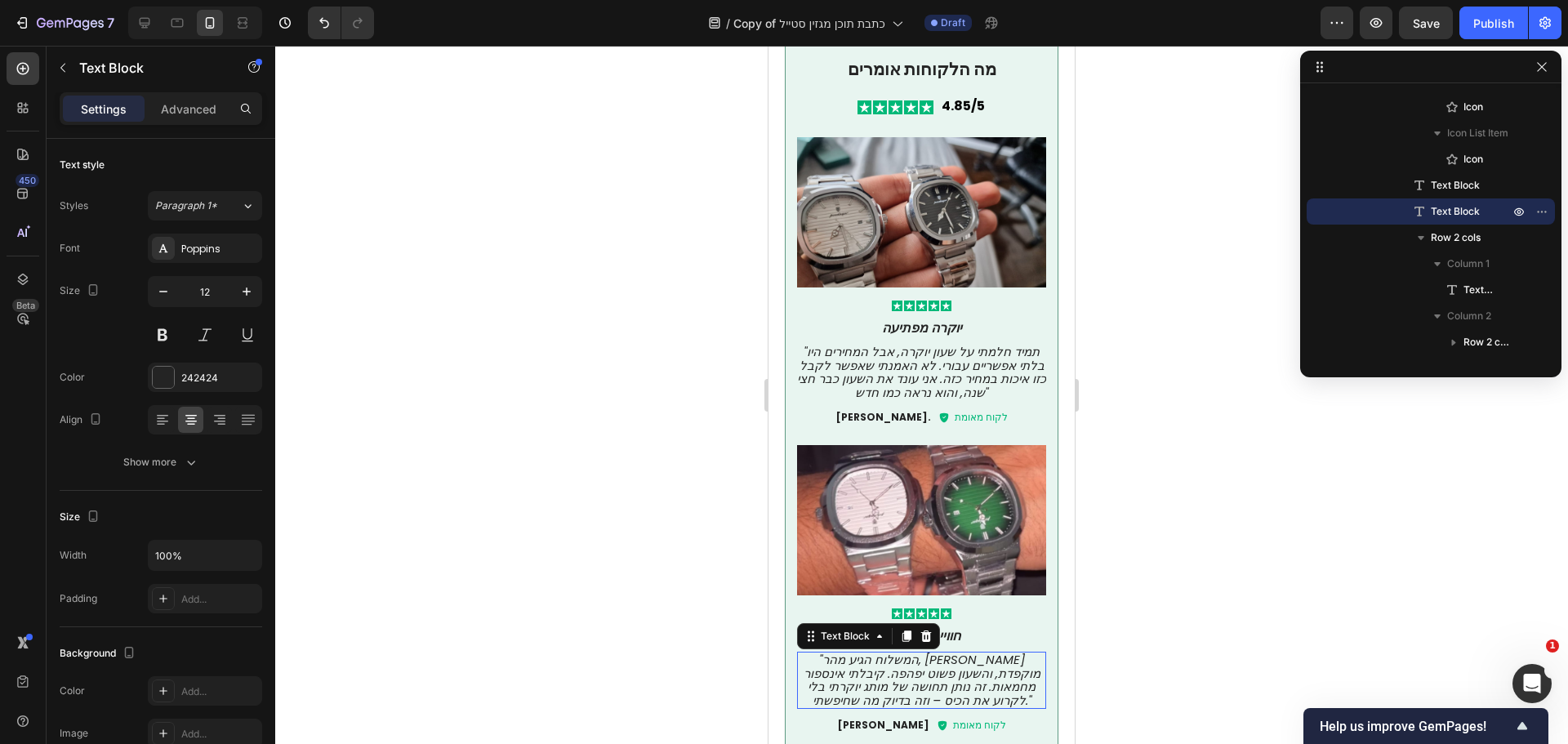
scroll to position [2322, 0]
click at [961, 651] on icon ""המשלוח הגיע מהר, [PERSON_NAME] מוקפדת, והשעון פשוט יפהפה. קיבלתי אינספור מחמאו…" at bounding box center [922, 679] width 237 height 58
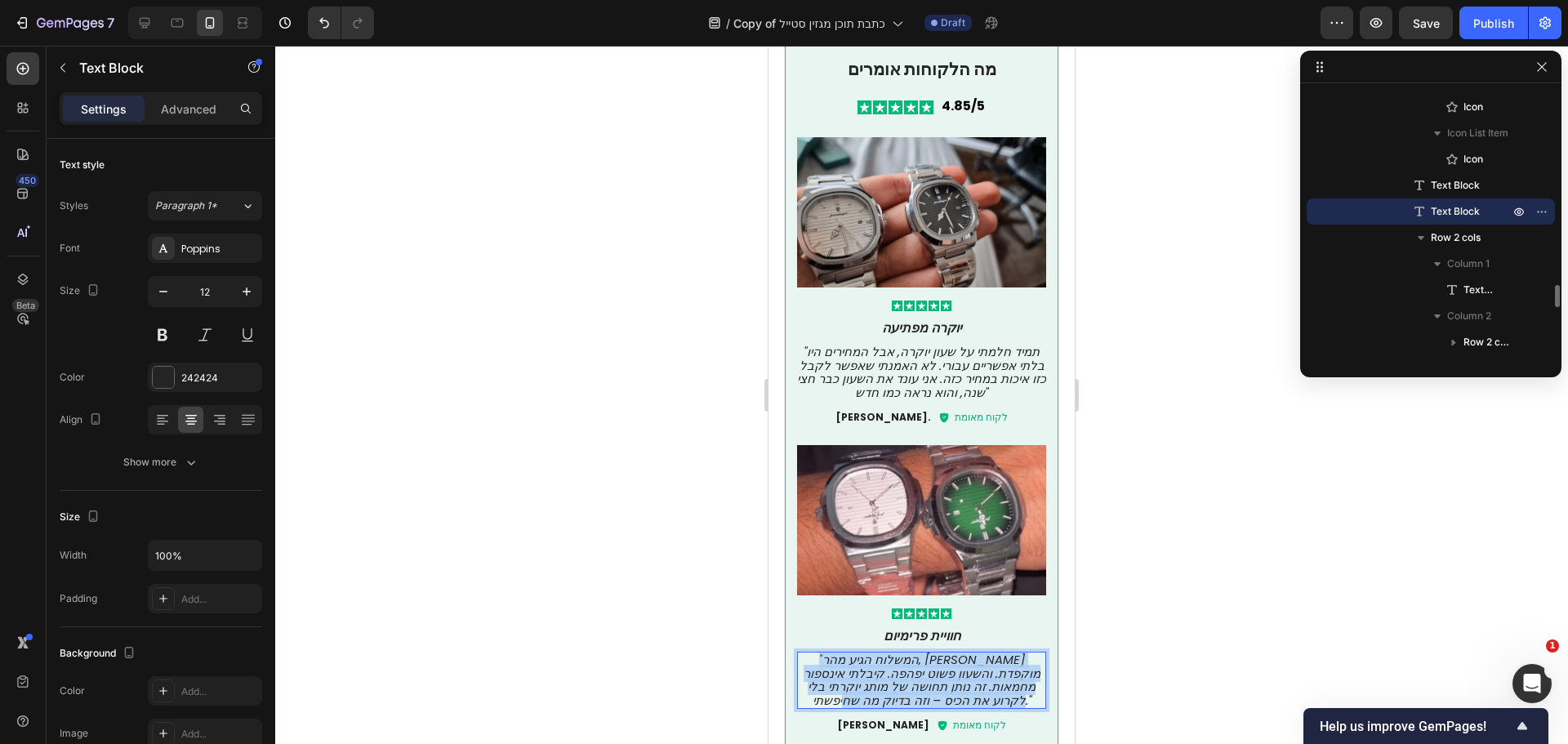
click at [961, 651] on icon ""המשלוח הגיע מהר, [PERSON_NAME] מוקפדת, והשעון פשוט יפהפה. קיבלתי אינספור מחמאו…" at bounding box center [922, 679] width 237 height 58
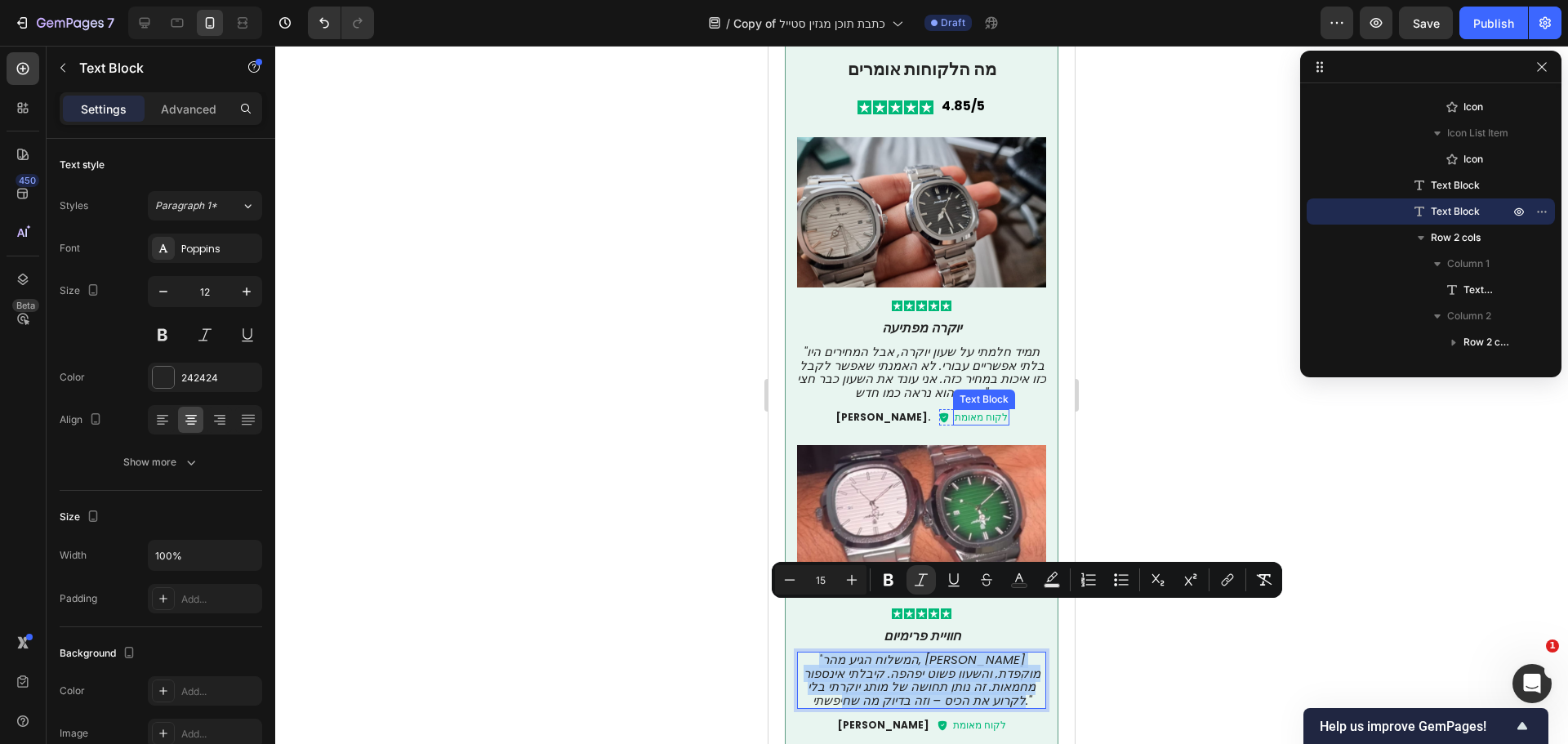
click at [944, 343] on icon "תמיד חלמתי על שעון יוקרה, אבל המחירים היו" בלתי אפשריים עבורי. לא האמנתי שאפשר …" at bounding box center [922, 372] width 250 height 58
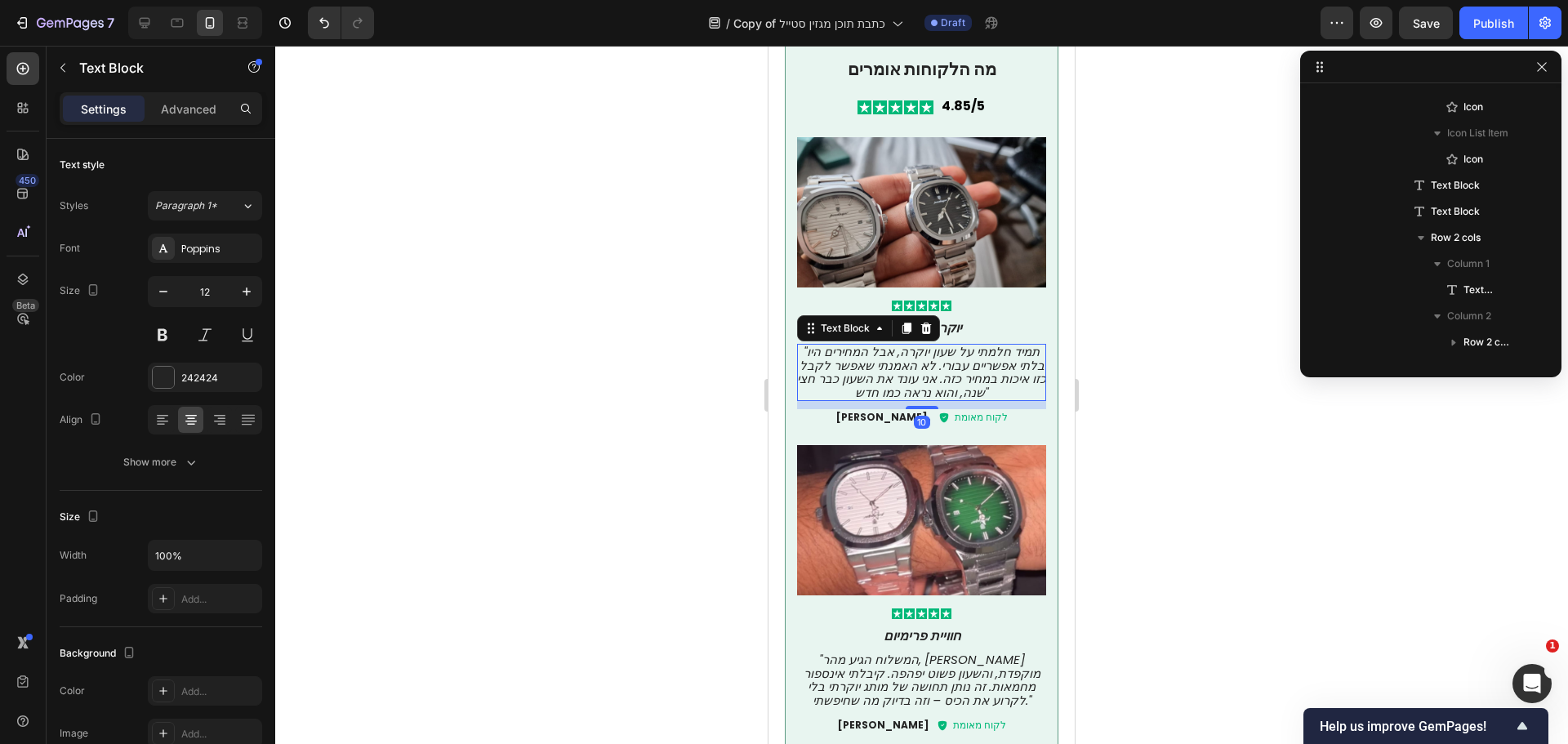
scroll to position [1825, 0]
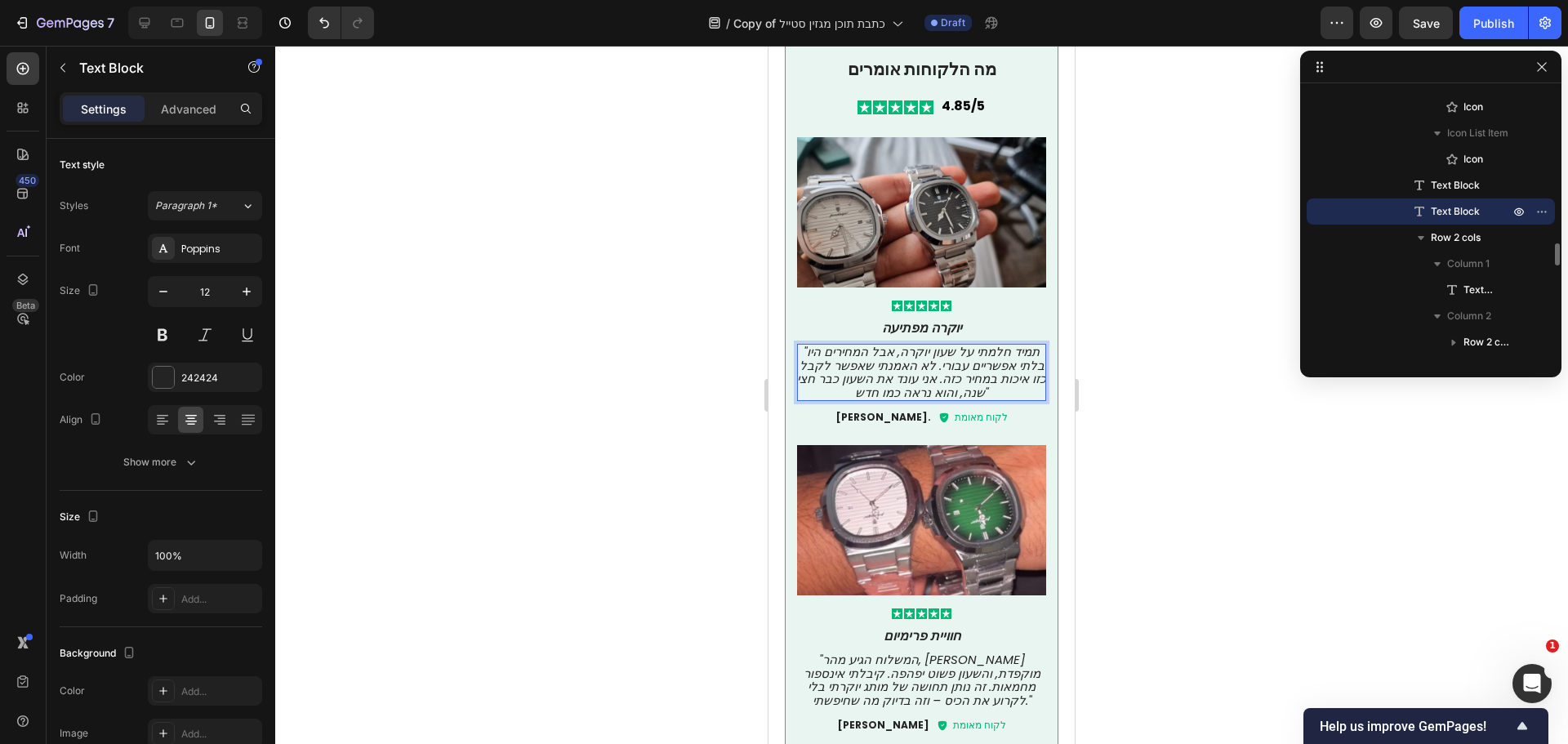
click at [944, 343] on icon "תמיד חלמתי על שעון יוקרה, אבל המחירים היו" בלתי אפשריים עבורי. לא האמנתי שאפשר …" at bounding box center [922, 372] width 250 height 58
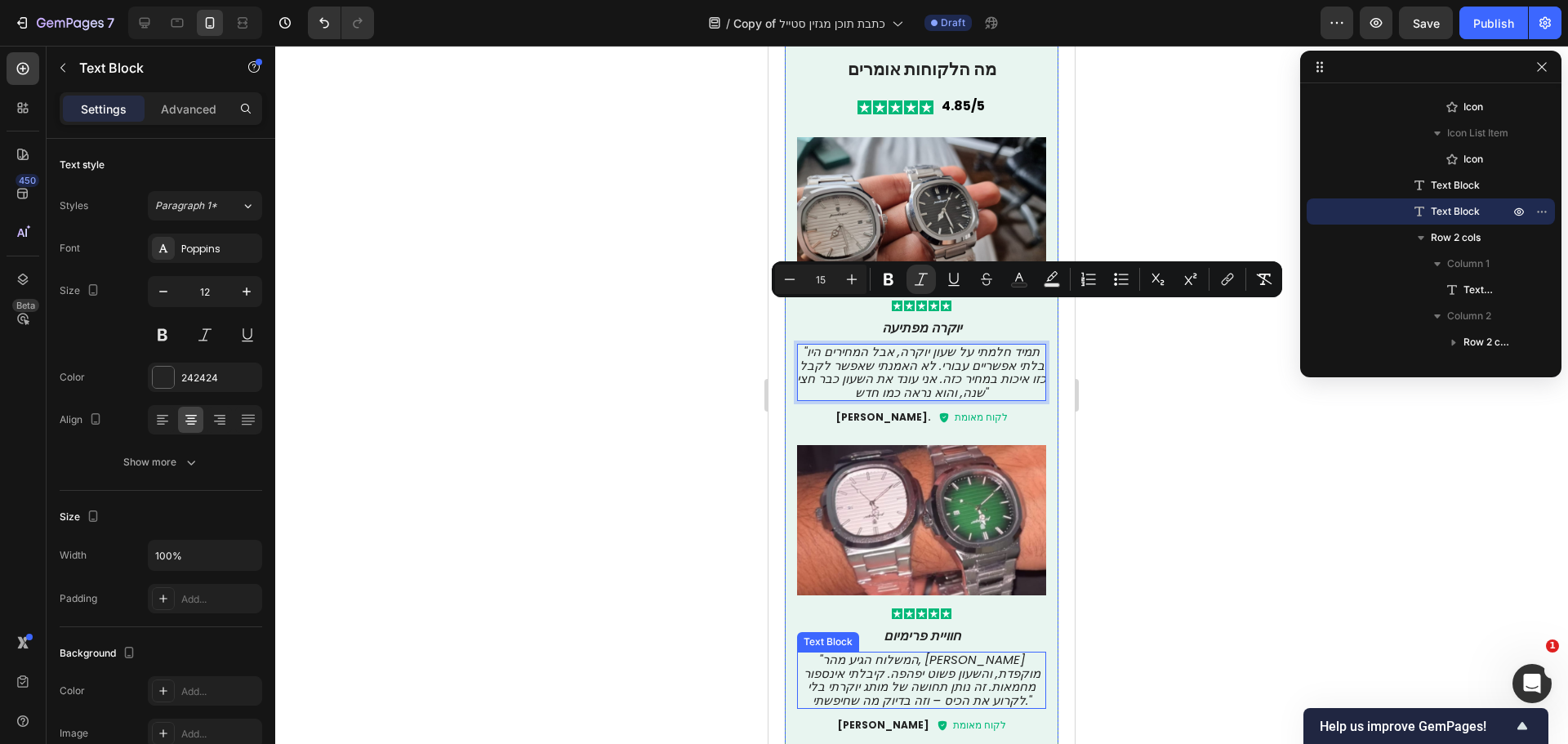
click at [950, 651] on icon ""המשלוח הגיע מהר, [PERSON_NAME] מוקפדת, והשעון פשוט יפהפה. קיבלתי אינספור מחמאו…" at bounding box center [922, 679] width 237 height 58
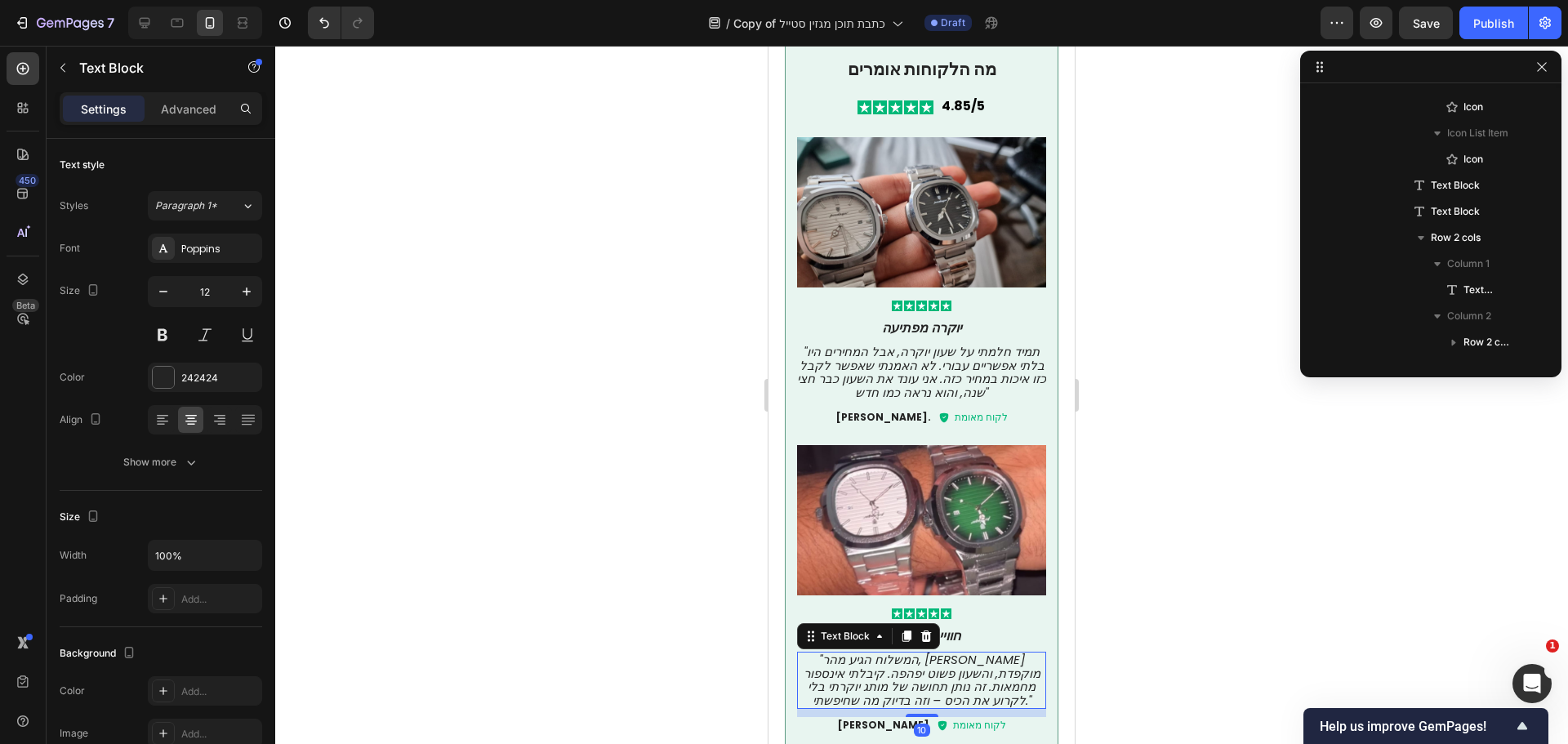
scroll to position [2322, 0]
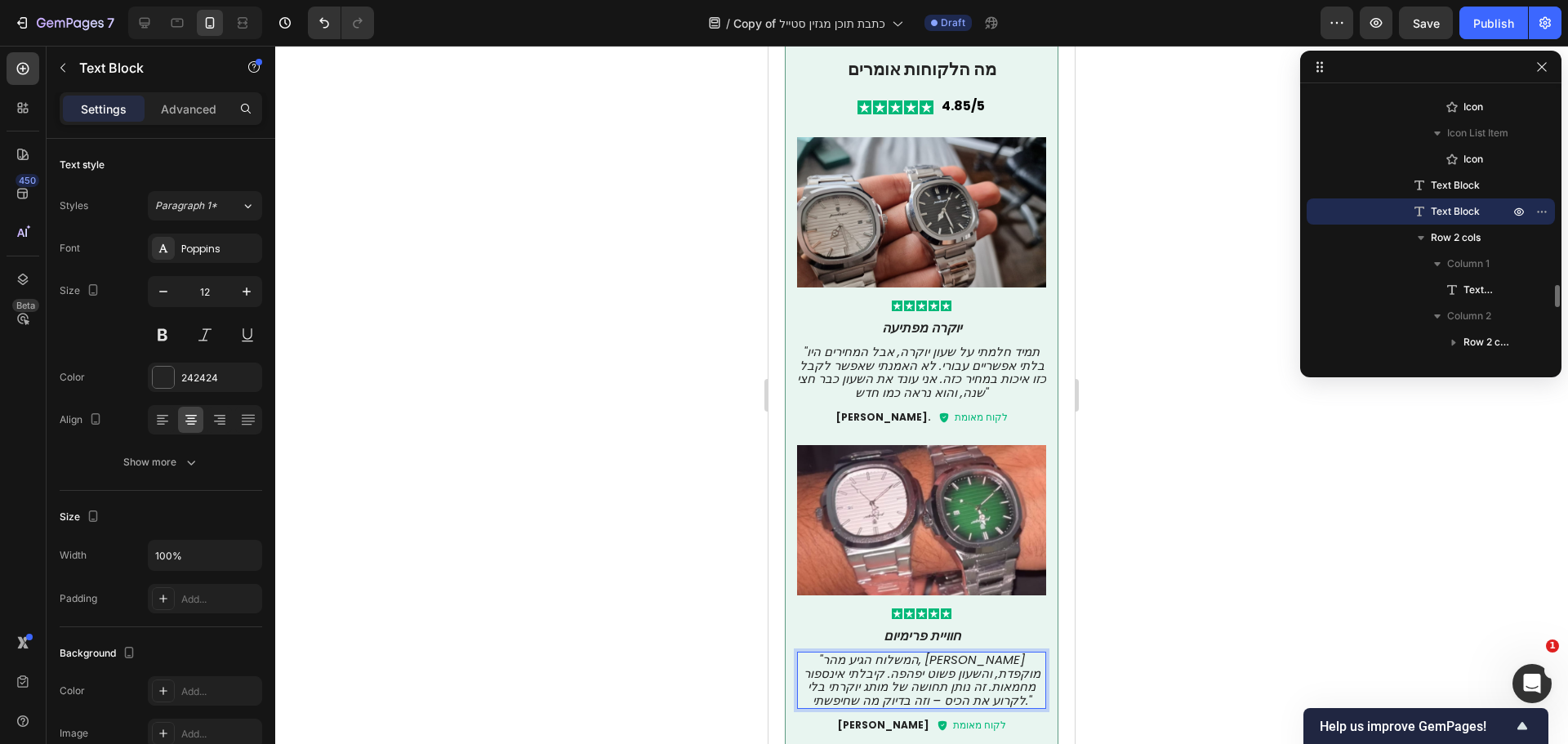
click at [950, 651] on icon ""המשלוח הגיע מהר, [PERSON_NAME] מוקפדת, והשעון פשוט יפהפה. קיבלתי אינספור מחמאו…" at bounding box center [922, 679] width 237 height 58
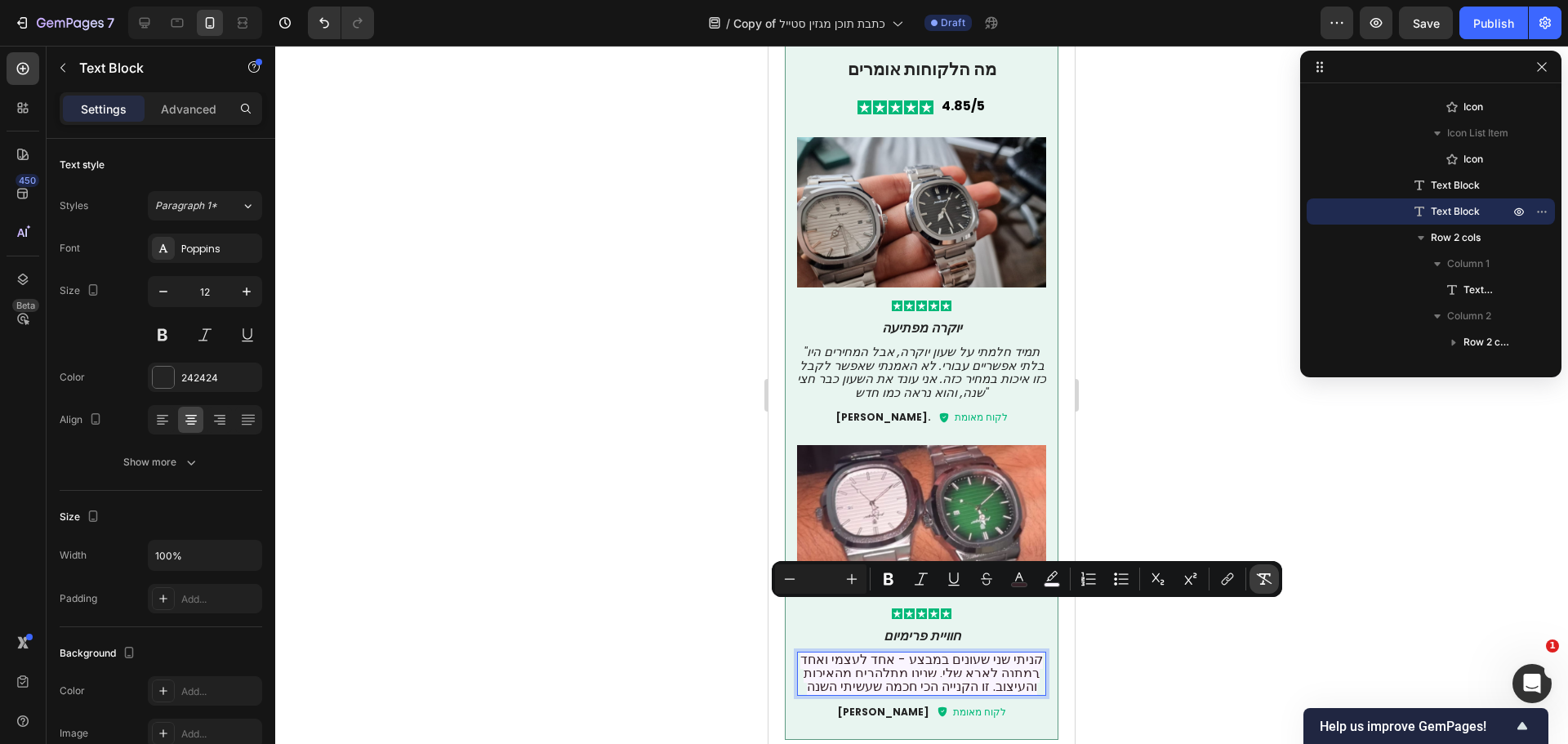
click at [1260, 574] on icon "Editor contextual toolbar" at bounding box center [1264, 579] width 15 height 12
click at [854, 584] on icon "Editor contextual toolbar" at bounding box center [852, 579] width 16 height 16
click at [931, 582] on button "Italic" at bounding box center [921, 579] width 30 height 30
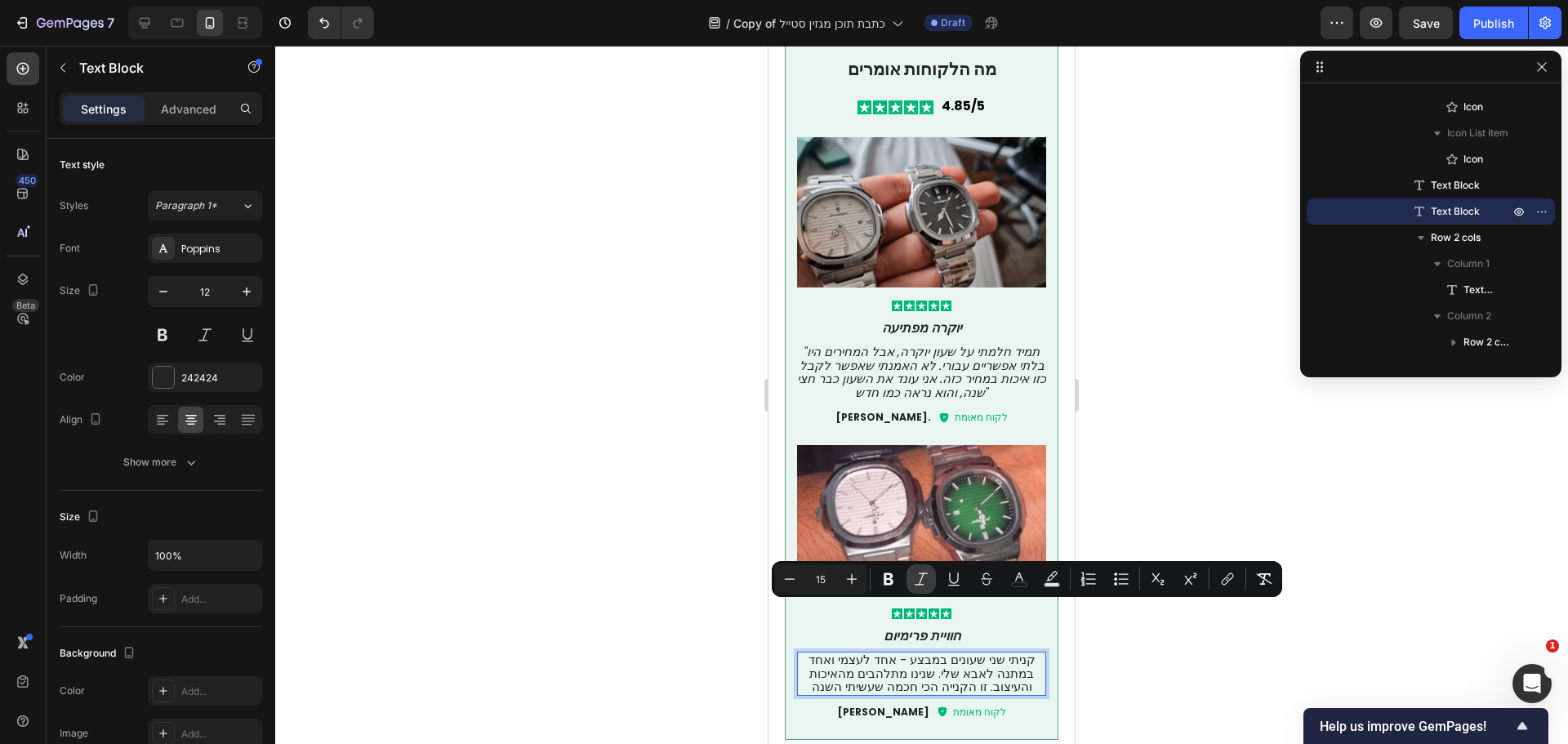
type input "12"
click at [993, 651] on icon "קניתי שני שעונים במבצע - אחד לעצמי ואחד במתנה לאבא שלי. שנינו מתלהבים מהאיכות ו…" at bounding box center [922, 672] width 227 height 44
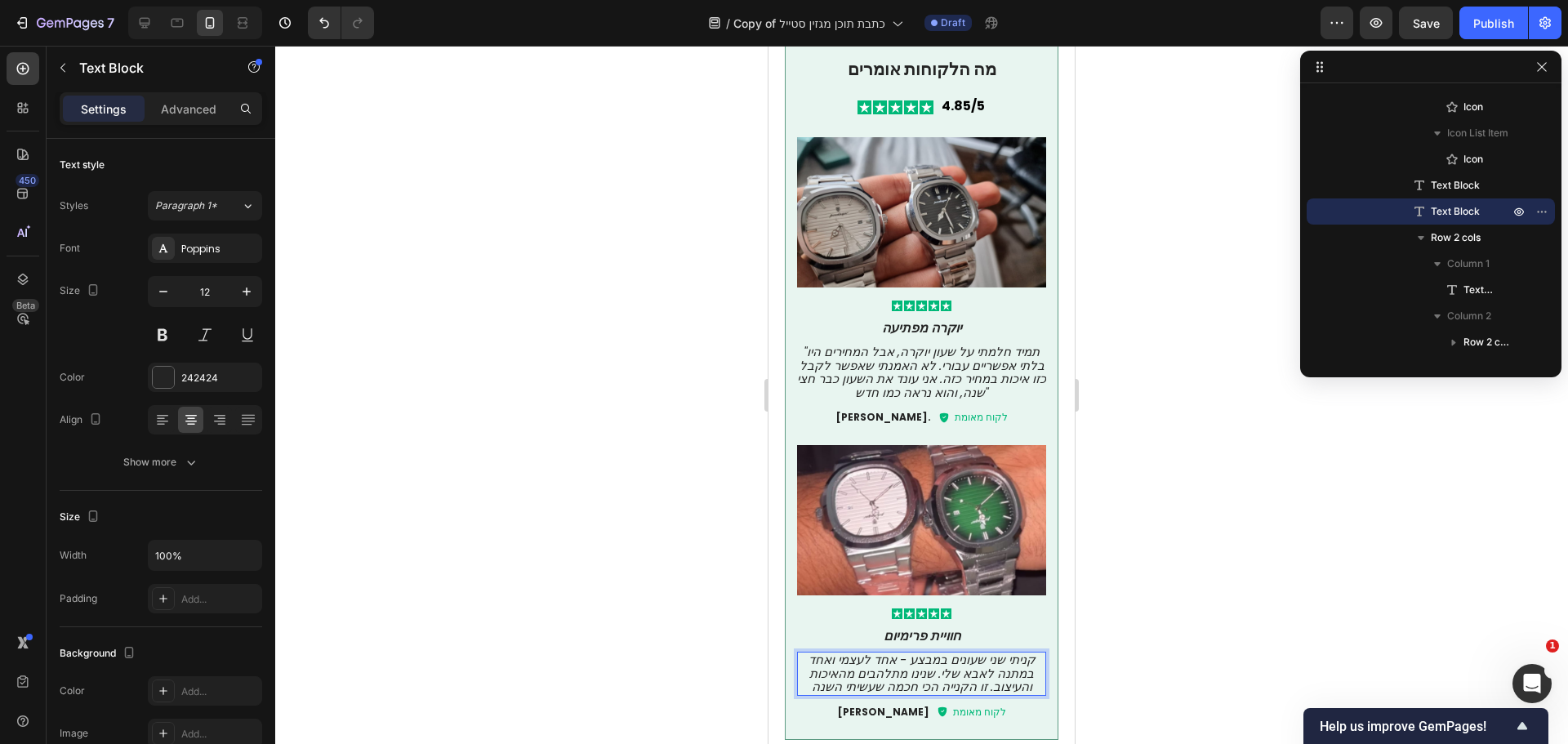
click at [1021, 651] on icon "קניתי שני שעונים במבצע - אחד לעצמי ואחד במתנה לאבא שלי. שנינו מתלהבים מהאיכות ו…" at bounding box center [922, 672] width 227 height 44
click at [1024, 653] on p "קניתי שני שעונים במבצע - אחד לעצמי ואחד" במתנה לאבא שלי. שנינו מתלהבים מהאיכות …" at bounding box center [922, 673] width 250 height 40
click at [1439, 25] on span "Save" at bounding box center [1426, 22] width 27 height 13
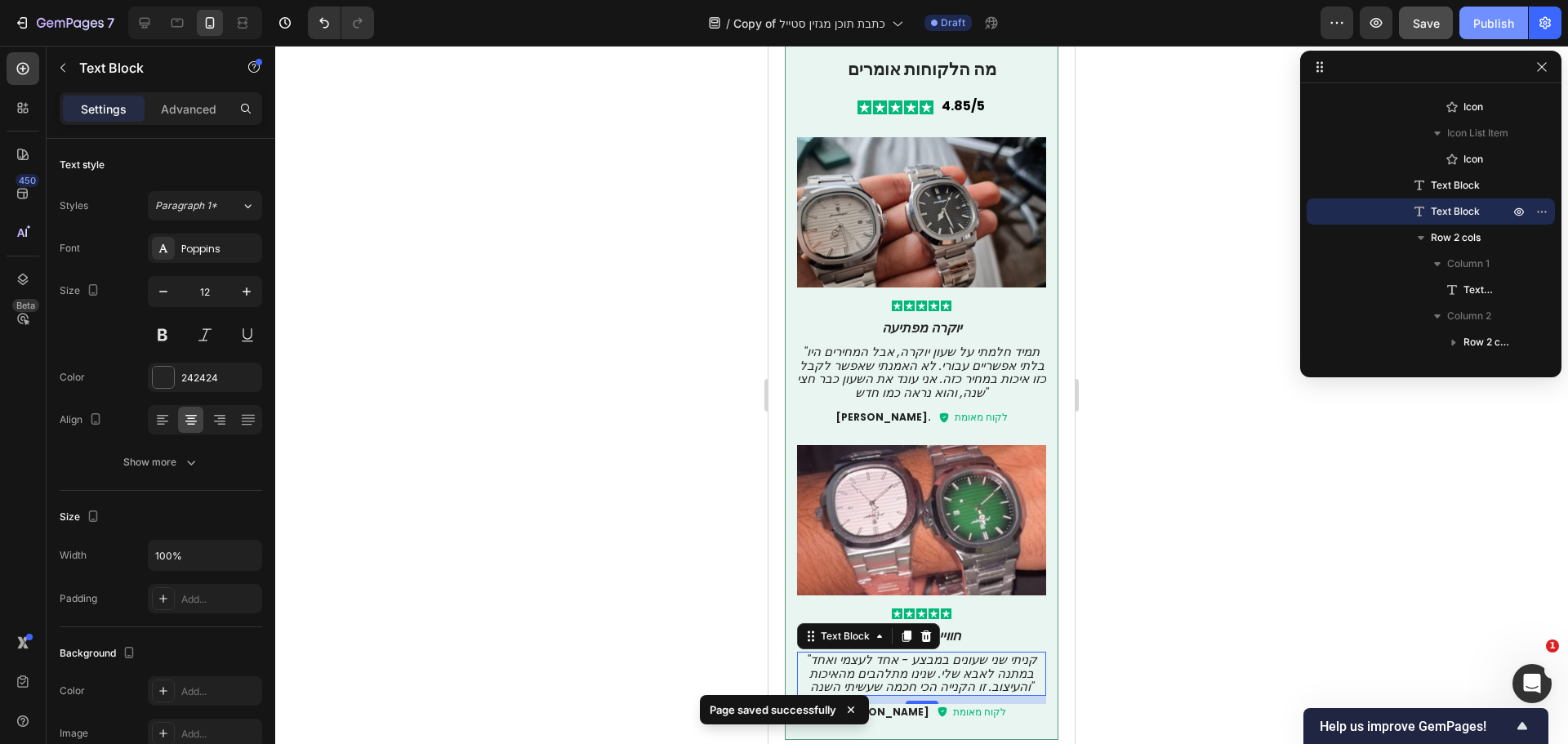
click at [1496, 19] on div "Publish" at bounding box center [1493, 22] width 40 height 17
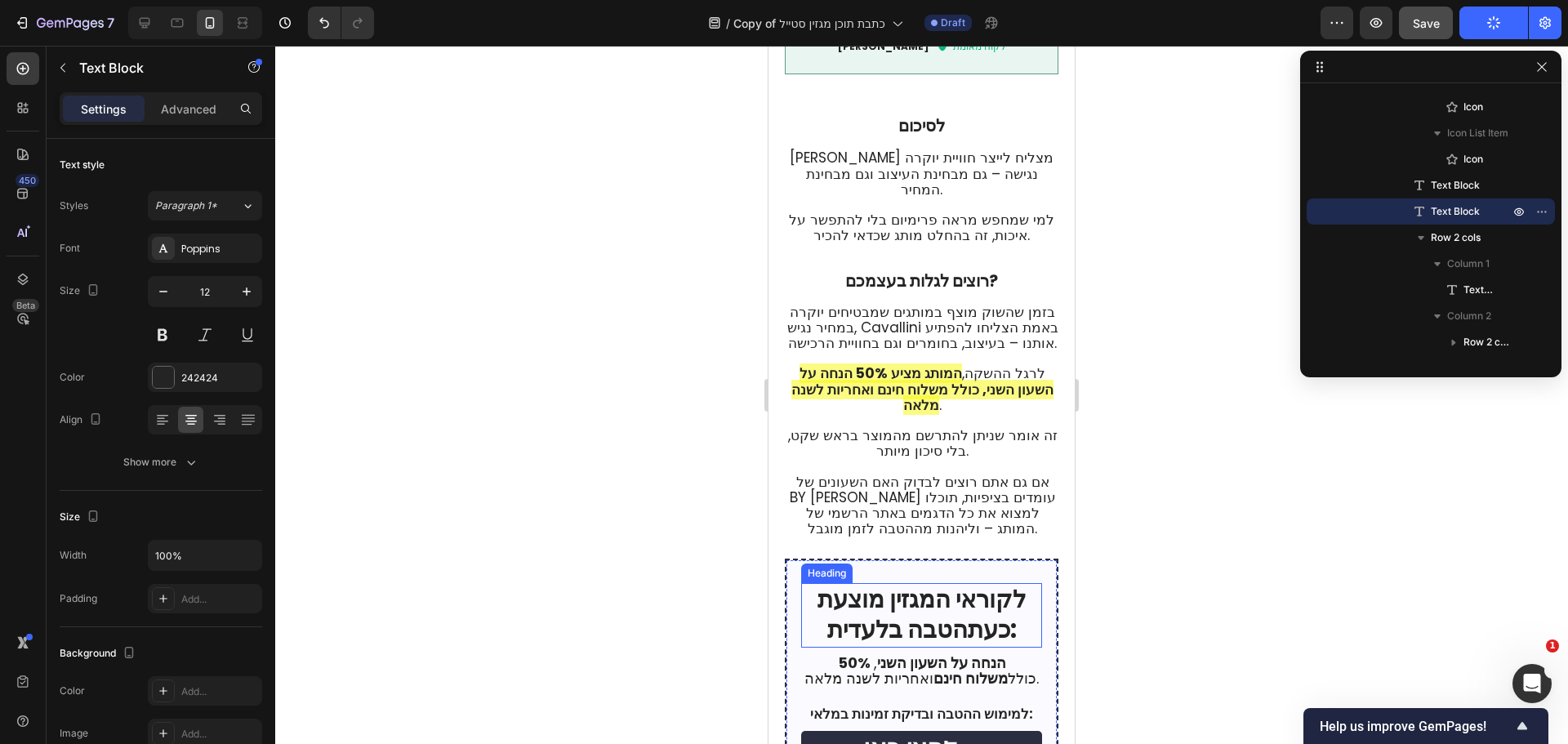
scroll to position [4573, 0]
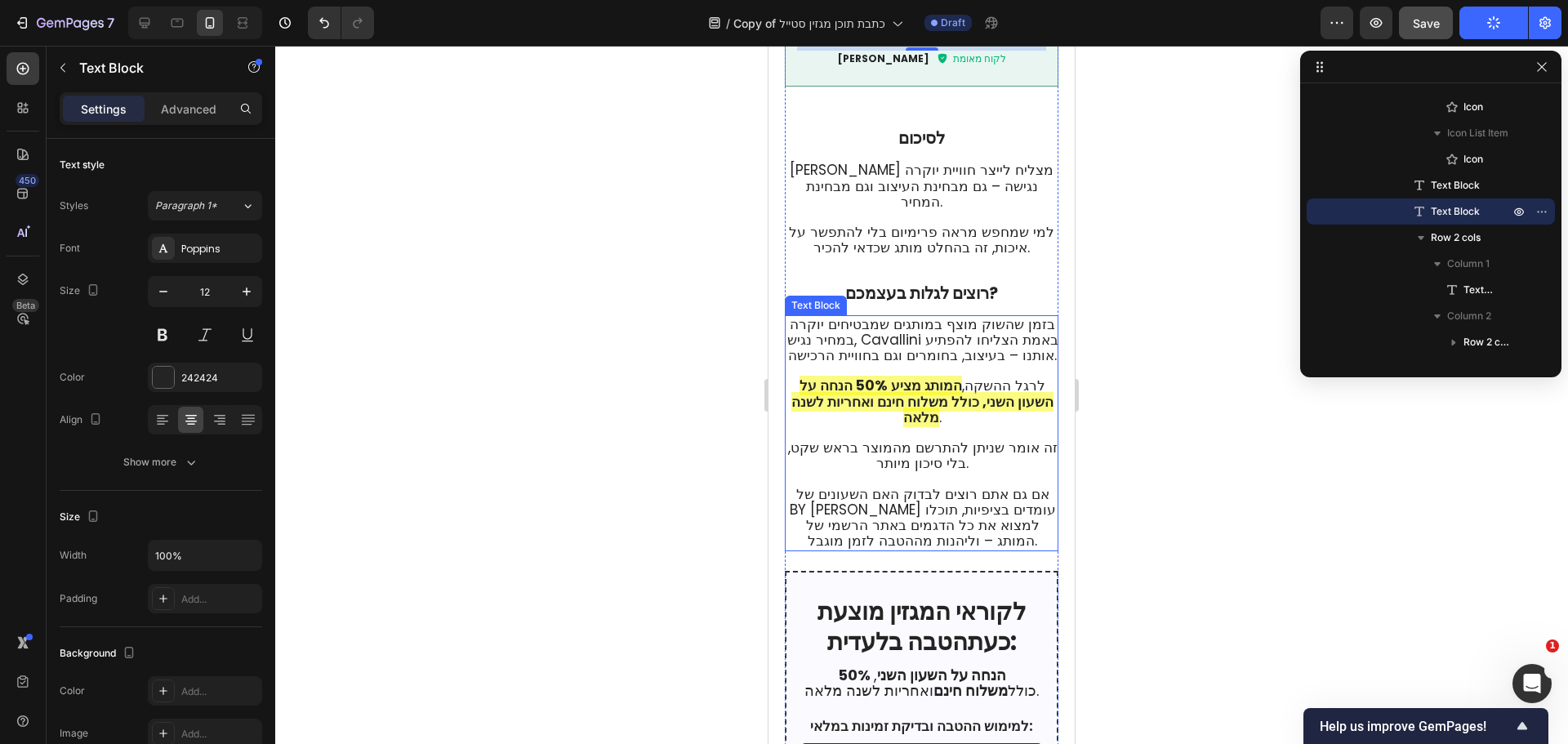
click at [1029, 485] on span "אם גם אתם רוצים לבדוק האם השעונים של BY Cavallini עומדים בציפיות, תוכלו למצוא א…" at bounding box center [923, 518] width 267 height 67
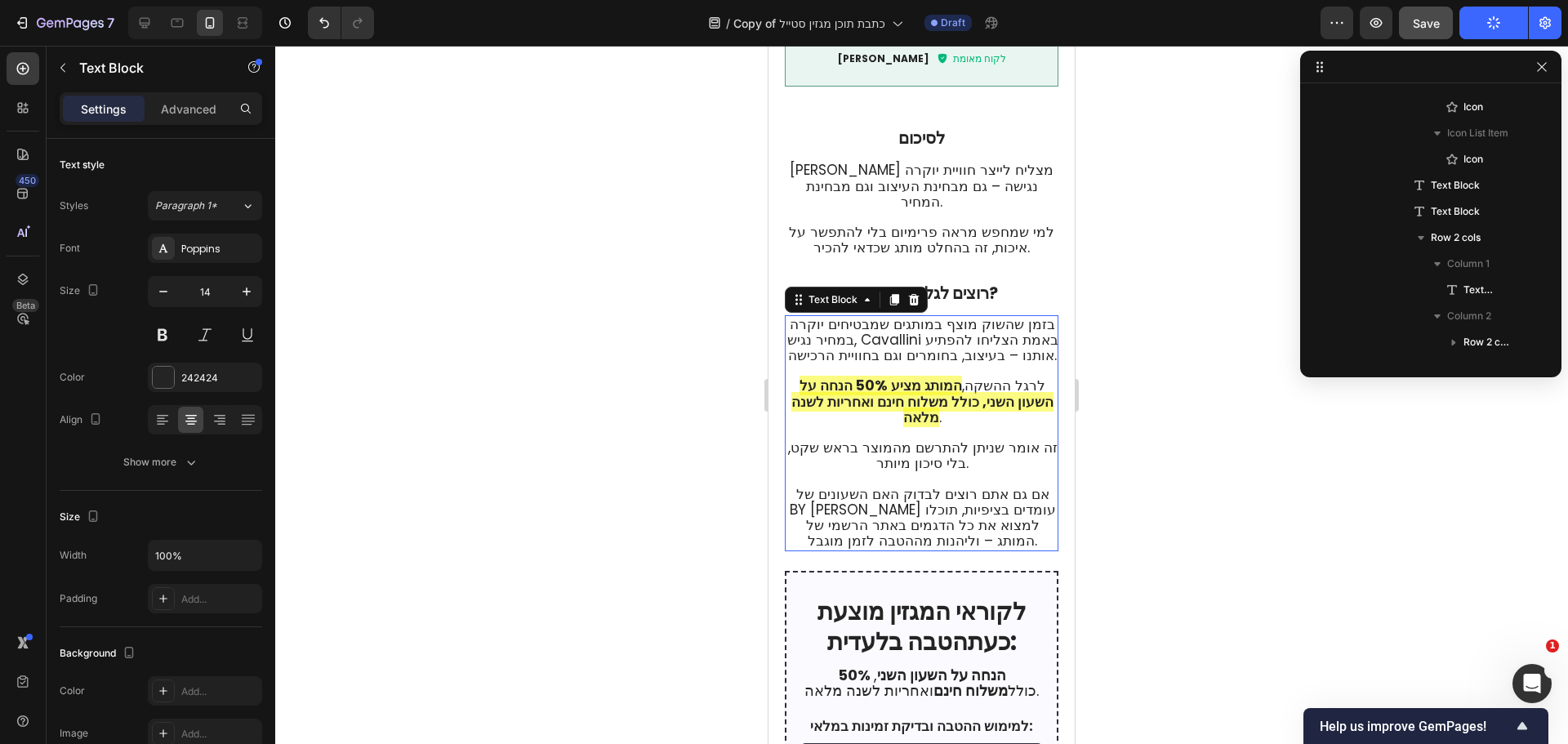
scroll to position [2557, 0]
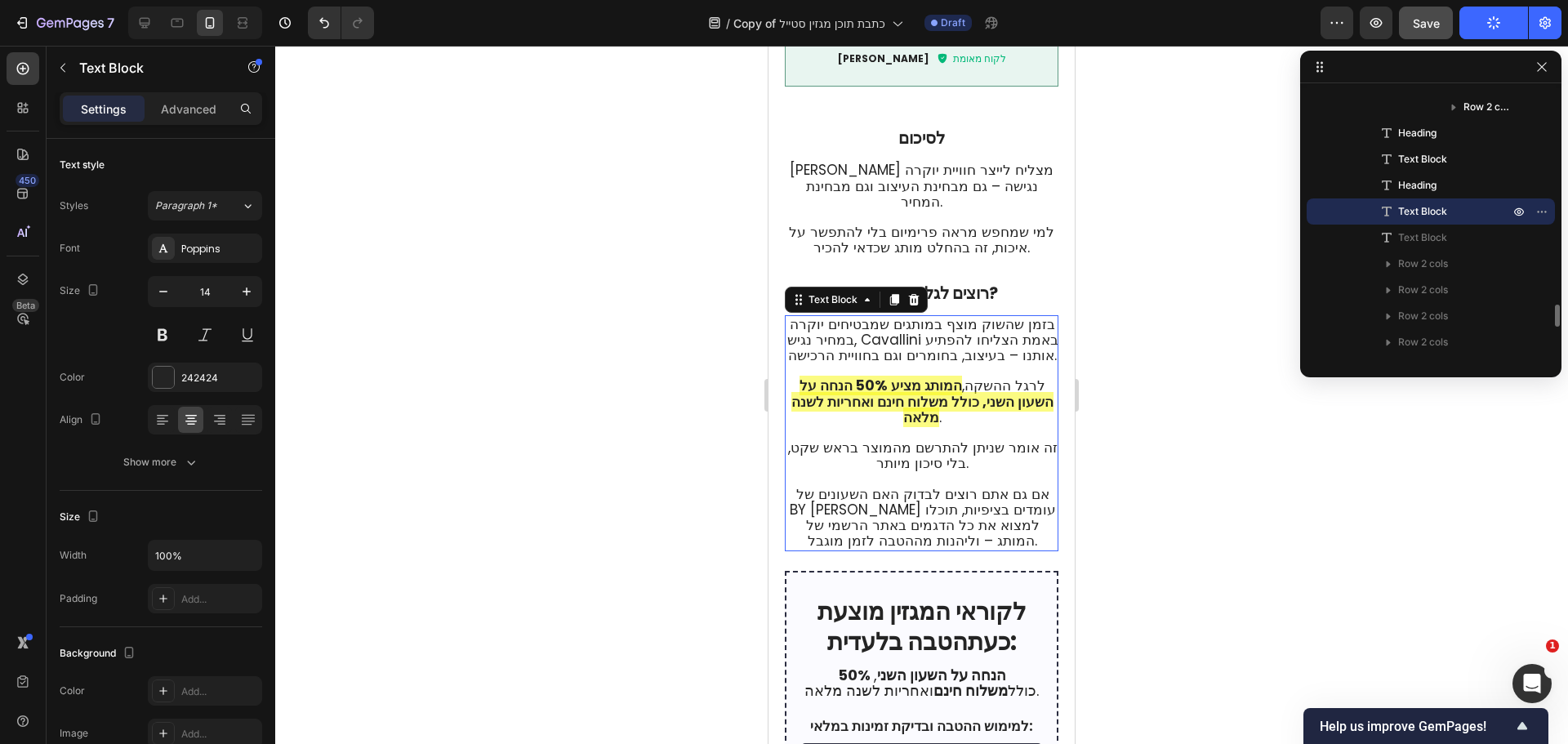
click at [1029, 485] on span "אם גם אתם רוצים לבדוק האם השעונים של BY Cavallini עומדים בציפיות, תוכלו למצוא א…" at bounding box center [923, 518] width 267 height 67
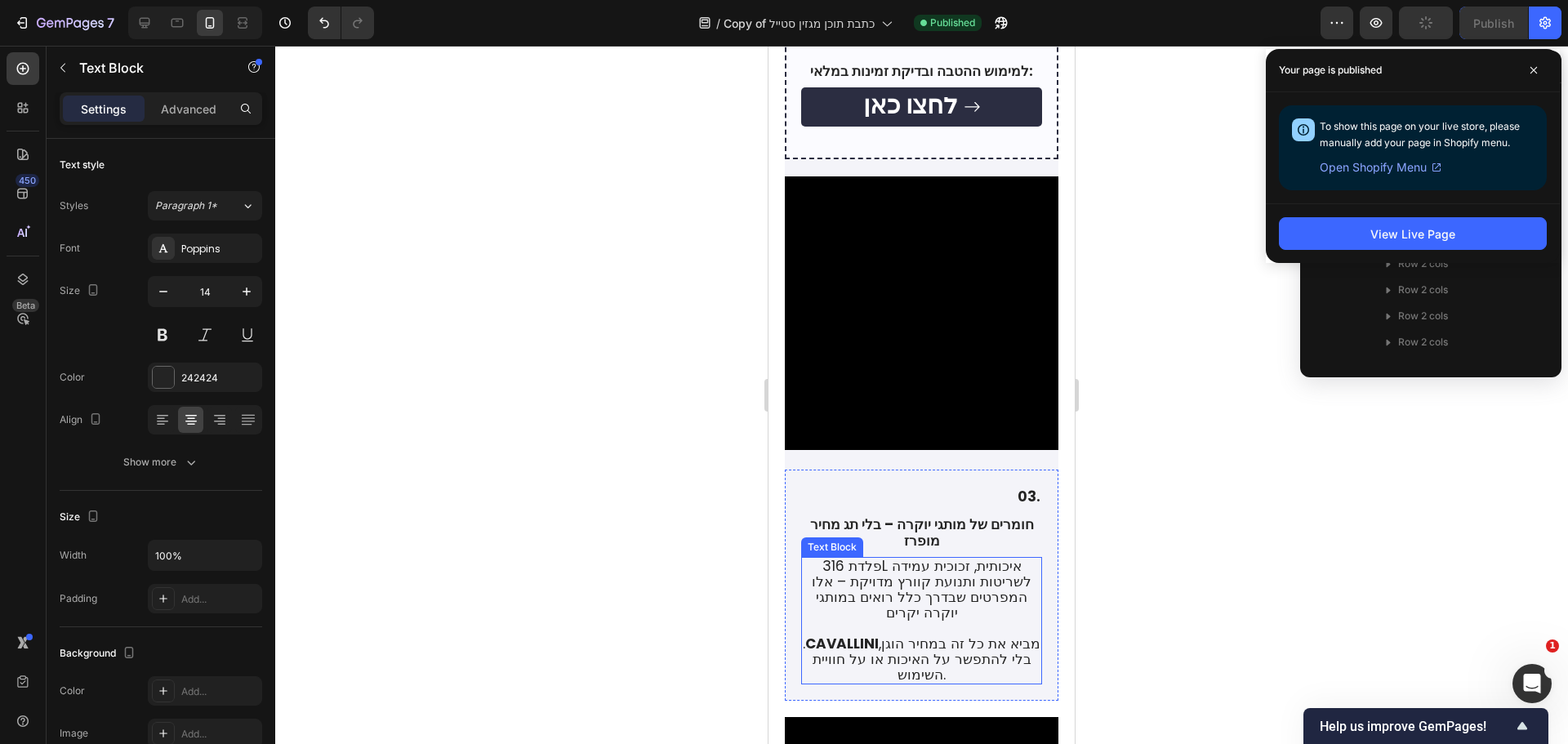
scroll to position [2532, 0]
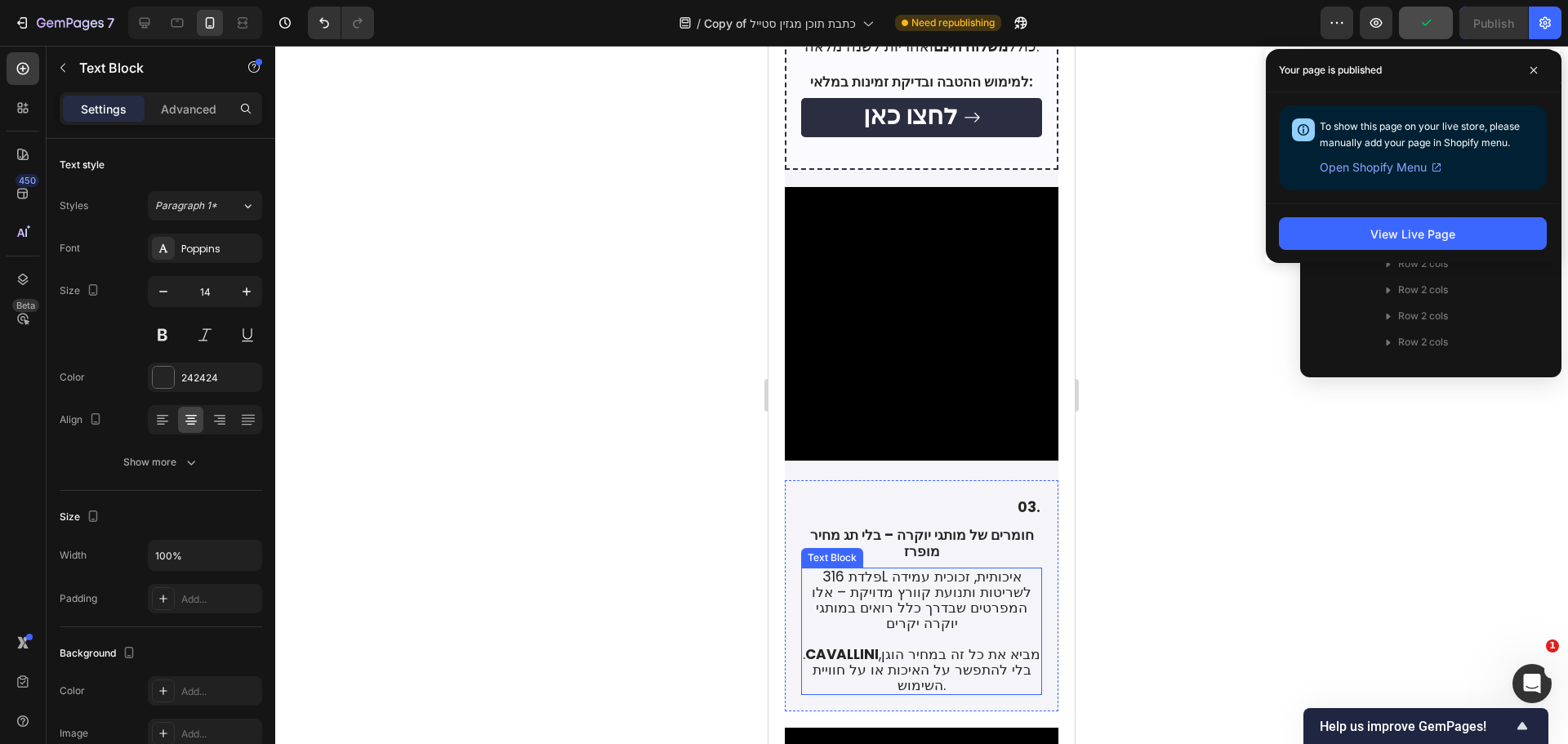
click at [860, 644] on strong "CAVALLINI" at bounding box center [842, 654] width 74 height 20
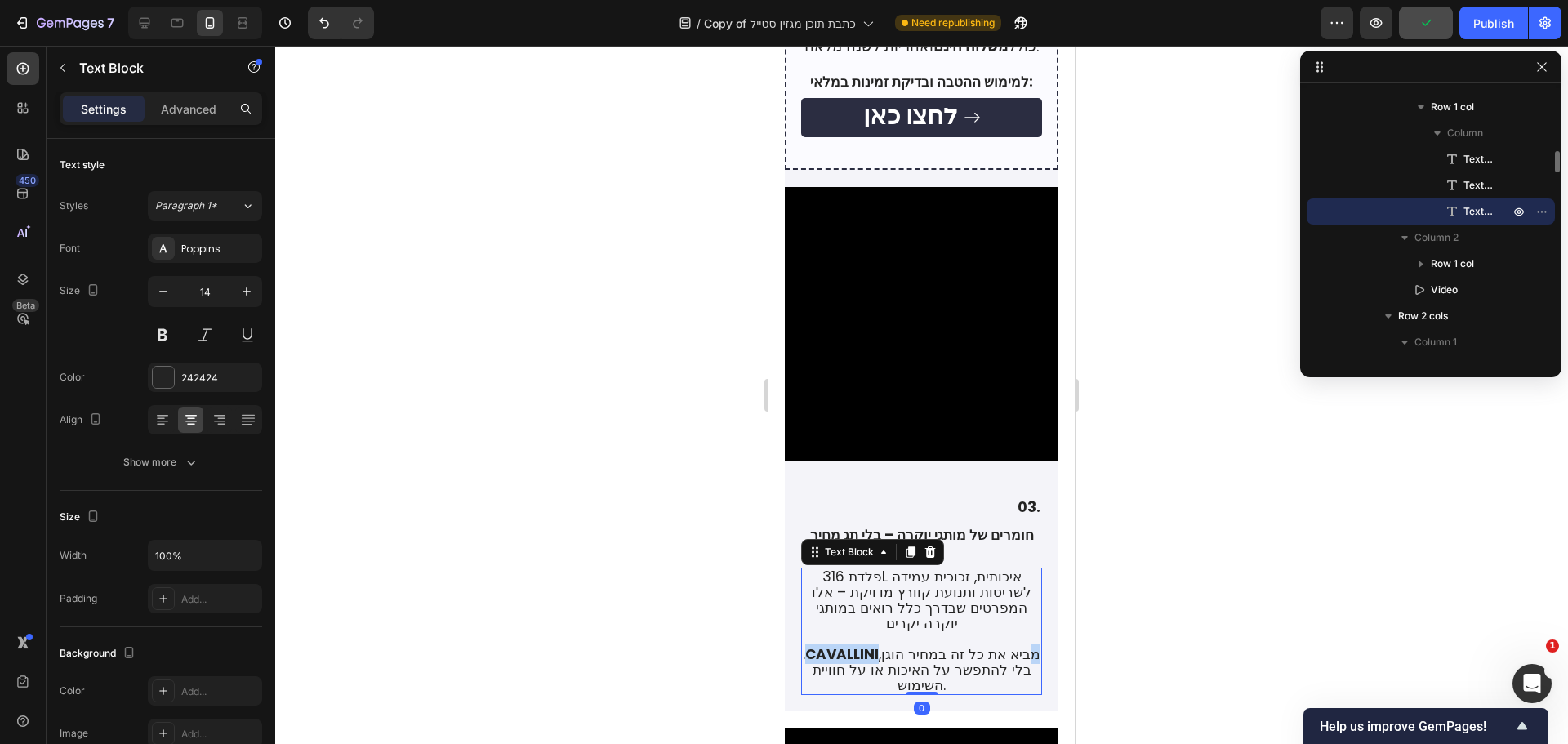
click at [860, 644] on strong "CAVALLINI" at bounding box center [842, 654] width 74 height 20
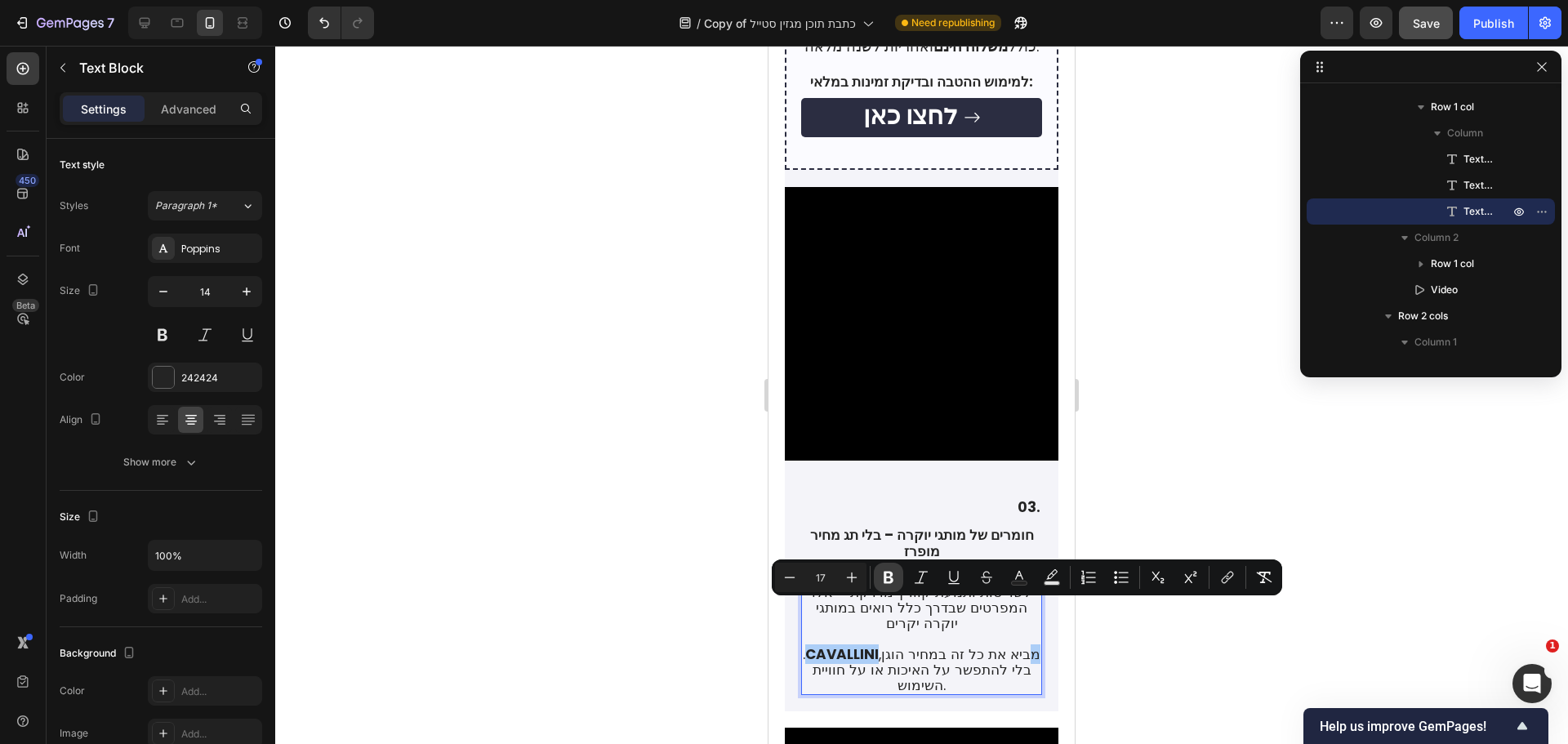
click at [895, 573] on icon "Editor contextual toolbar" at bounding box center [889, 577] width 16 height 16
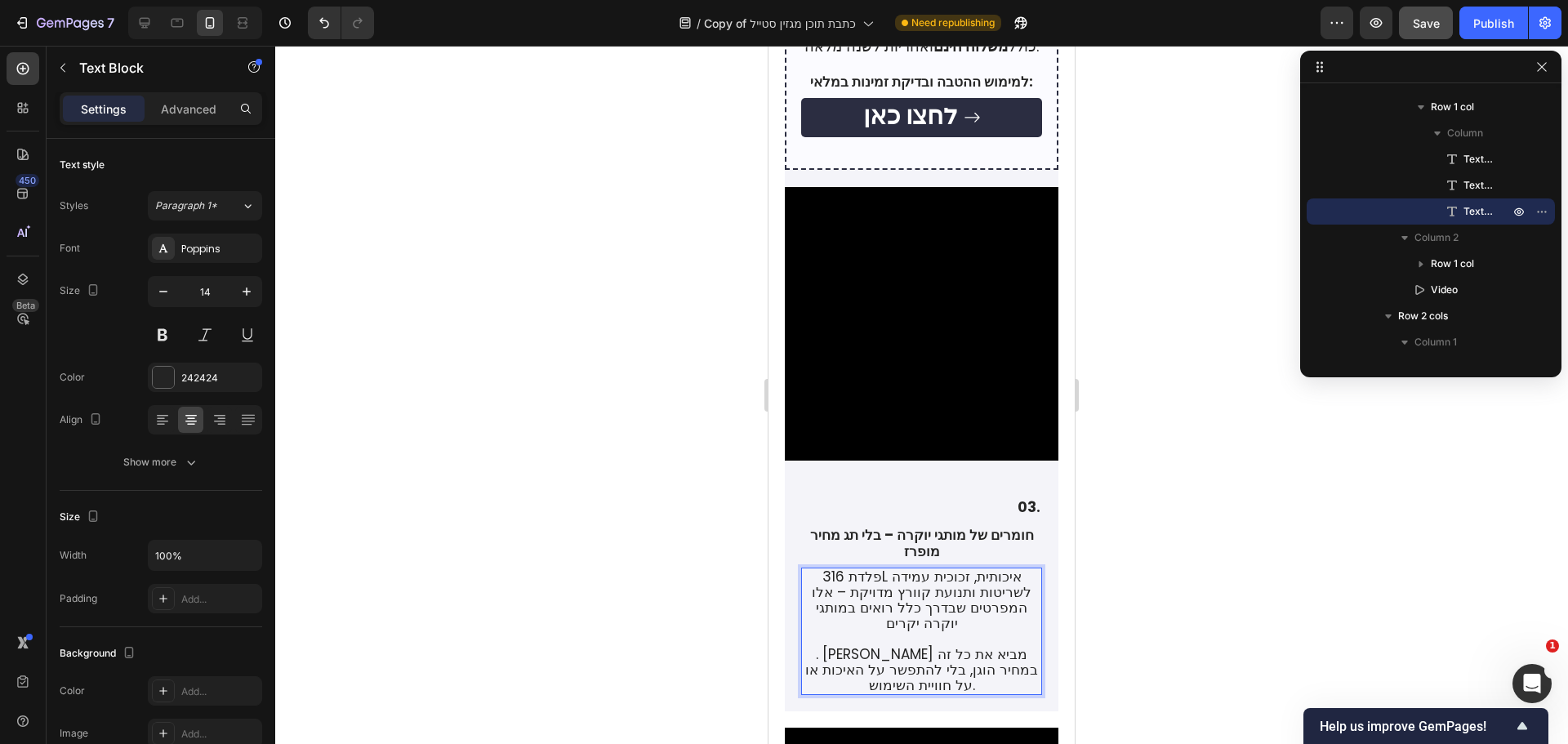
click at [864, 644] on span ". [PERSON_NAME] מביא את כל זה במחיר הוגן, בלי להתפשר על האיכות או על חוויית השי…" at bounding box center [921, 670] width 232 height 50
drag, startPoint x: 822, startPoint y: 609, endPoint x: 875, endPoint y: 605, distance: 53.2
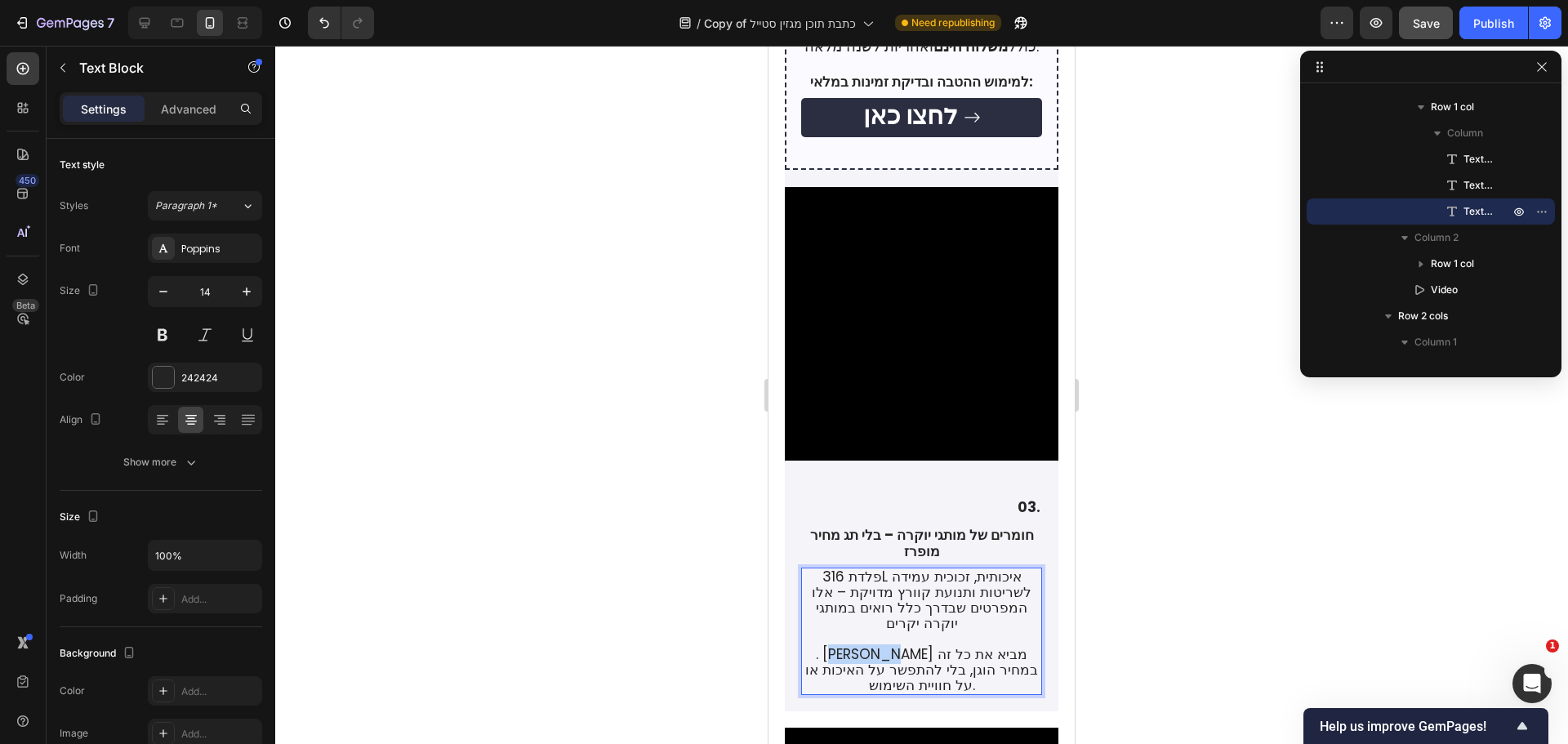
click at [875, 644] on span ". [PERSON_NAME] מביא את כל זה במחיר הוגן, בלי להתפשר על האיכות או על חוויית השי…" at bounding box center [921, 670] width 232 height 50
click at [845, 644] on span ". [PERSON_NAME] מביא את כל זה במחיר הוגן, בלי להתפשר על האיכות או על חוויית השי…" at bounding box center [921, 670] width 232 height 50
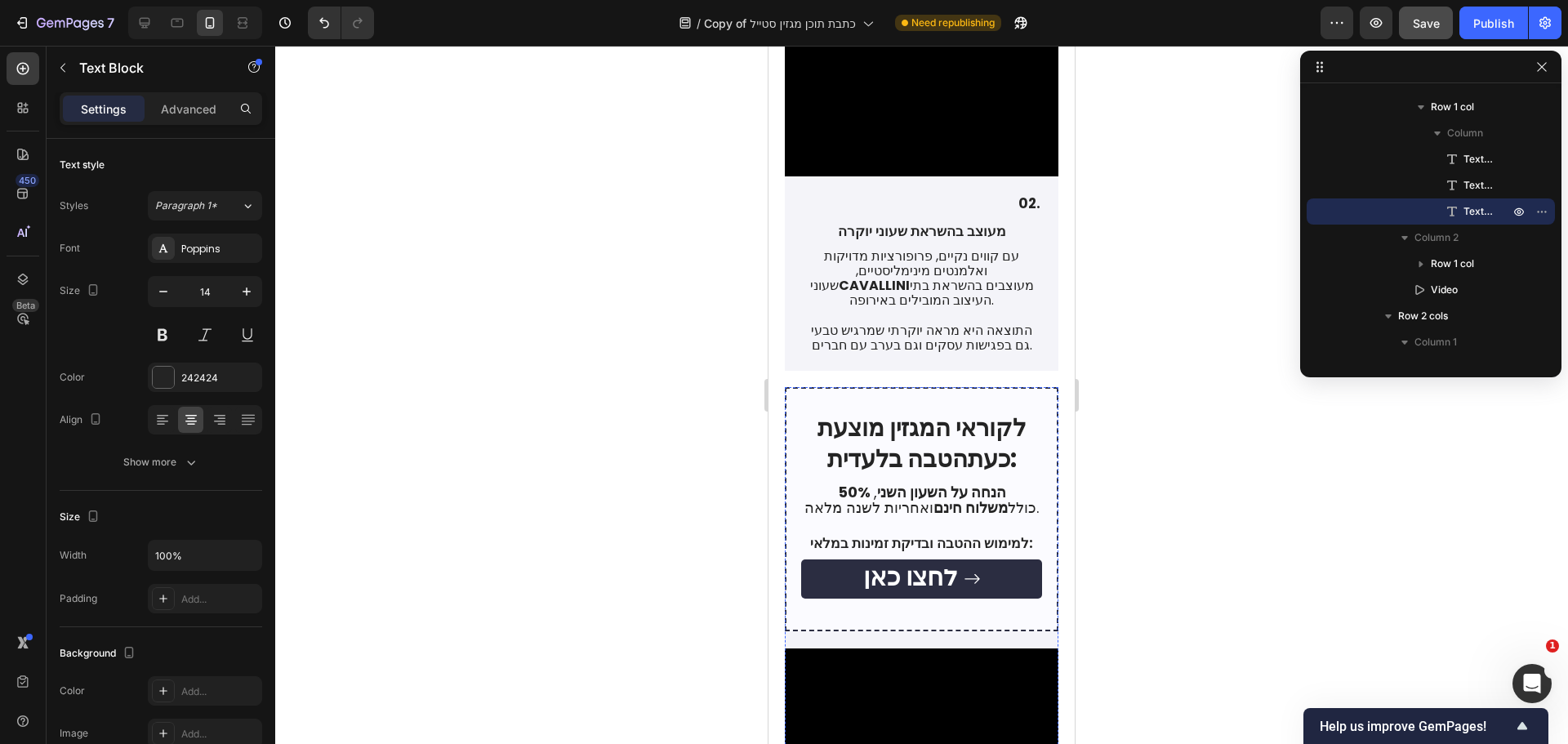
scroll to position [2042, 0]
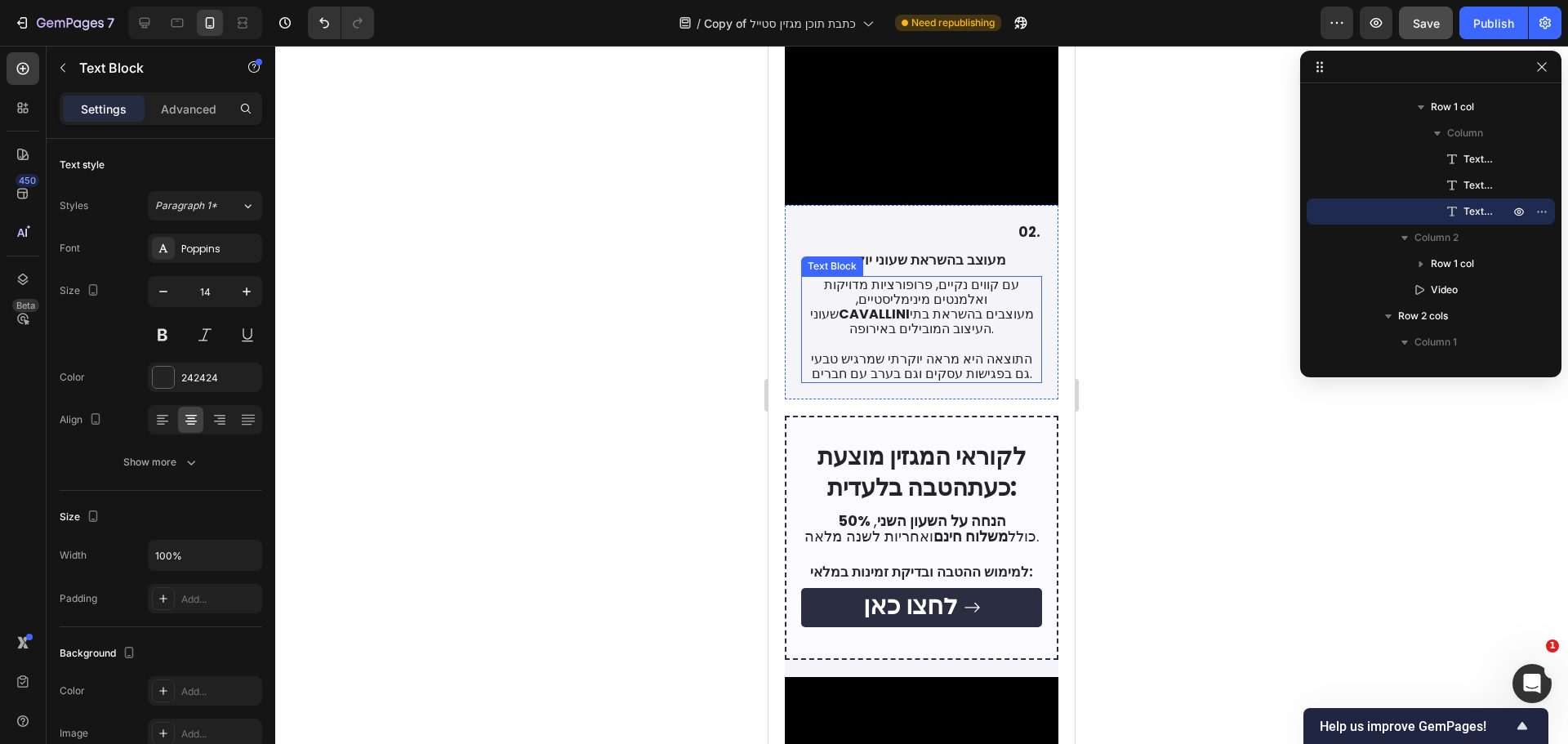
click at [910, 304] on strong "CAVALLINI" at bounding box center [873, 313] width 71 height 19
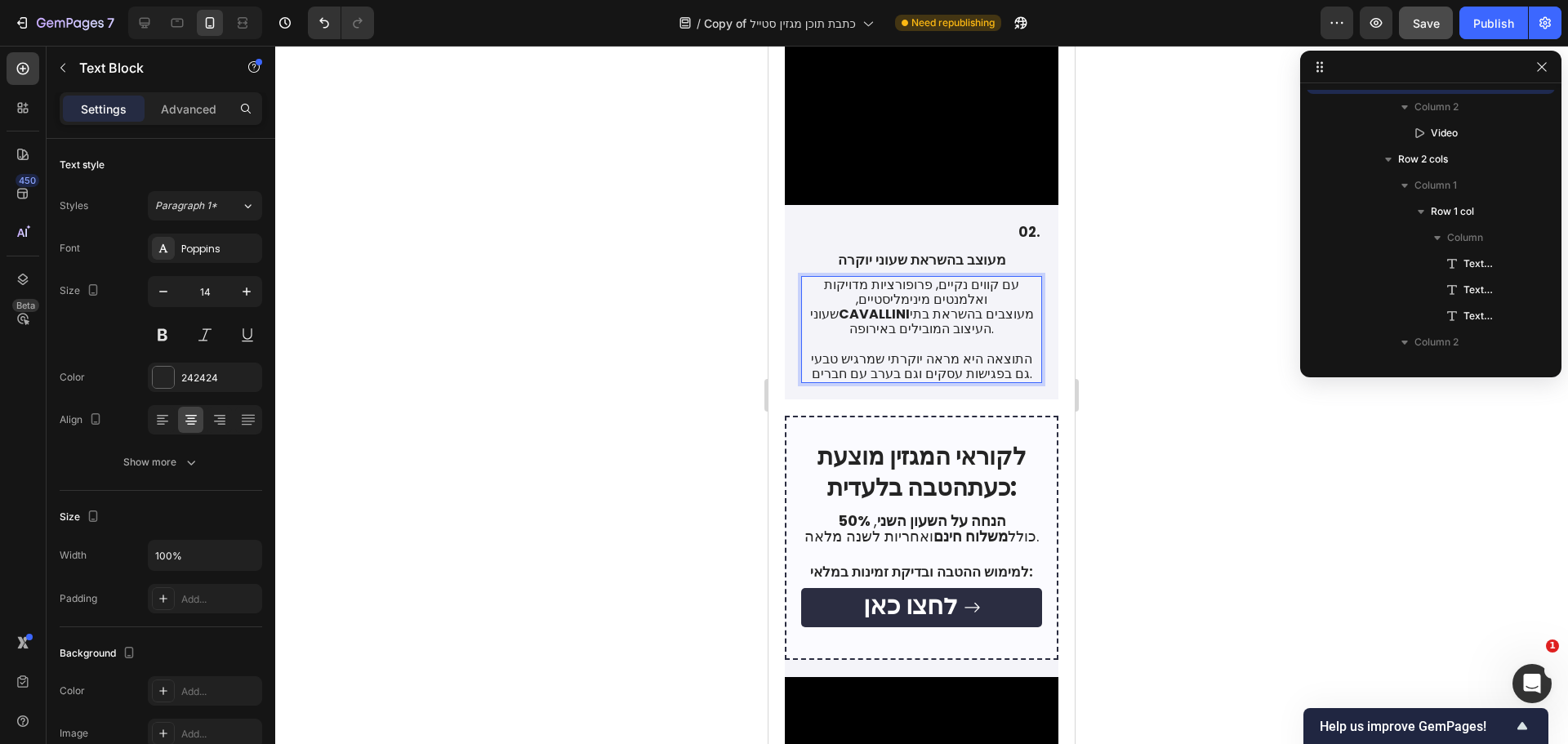
scroll to position [623, 0]
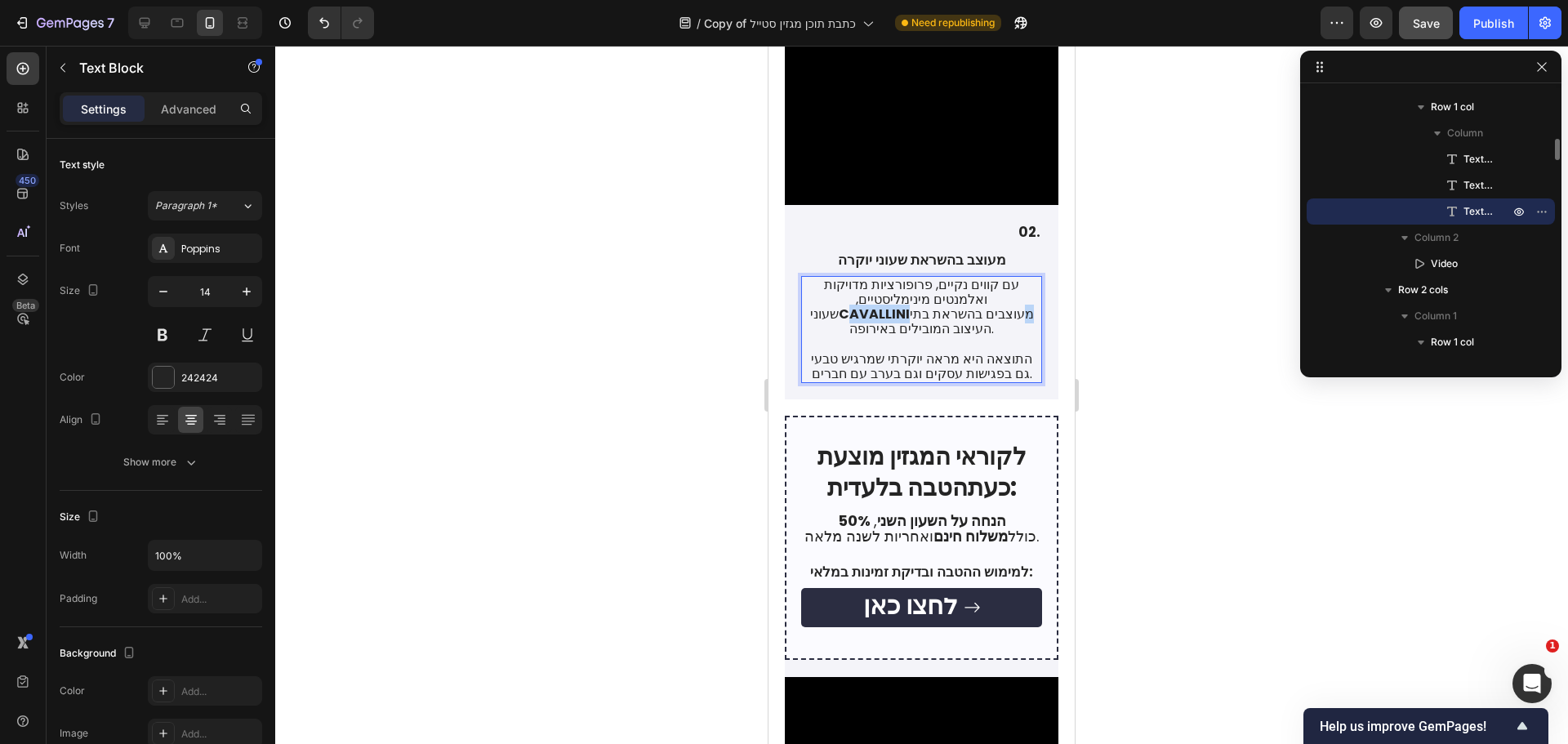
click at [910, 304] on strong "CAVALLINI" at bounding box center [873, 313] width 71 height 19
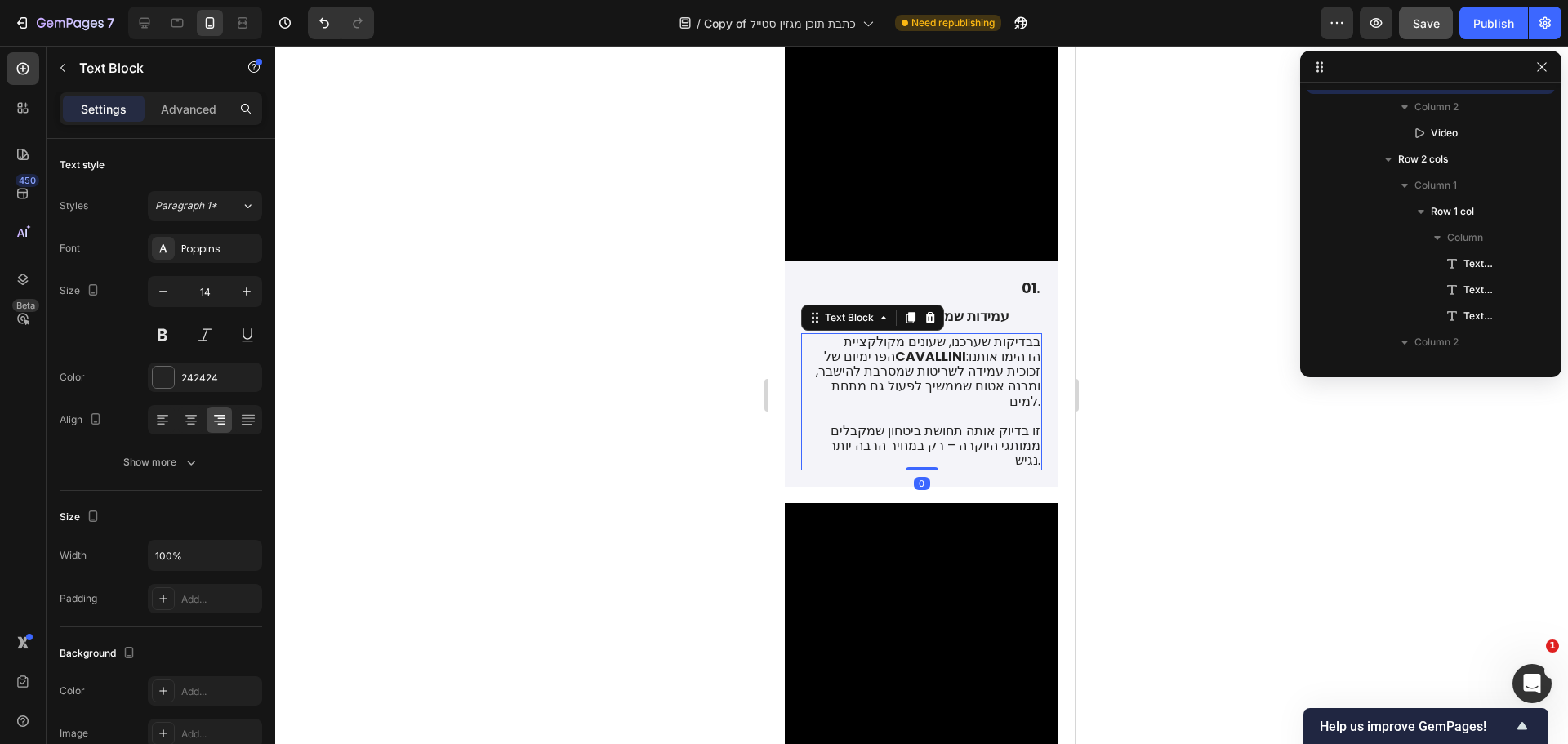
scroll to position [493, 0]
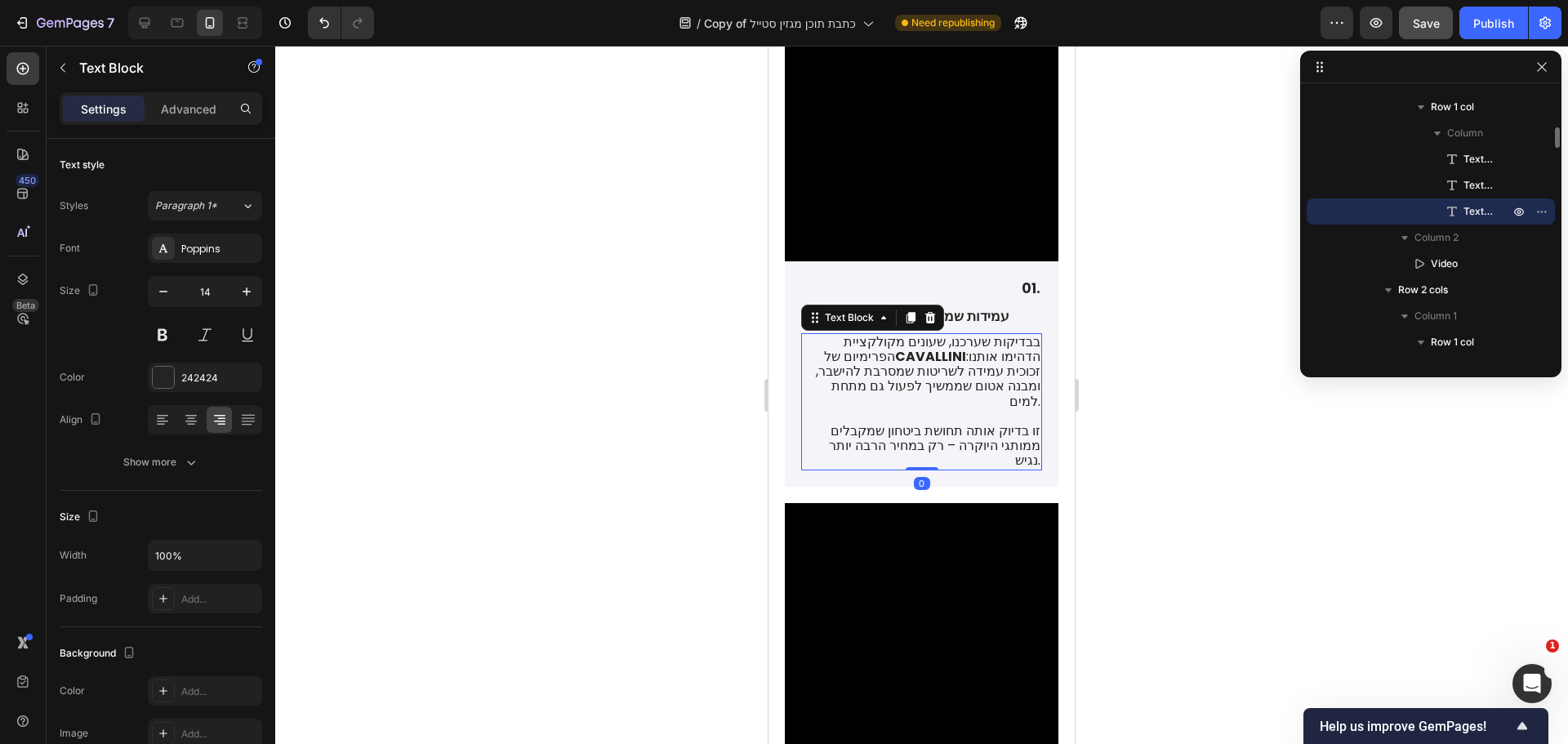
click at [928, 354] on strong "CAVALLINI" at bounding box center [930, 356] width 71 height 19
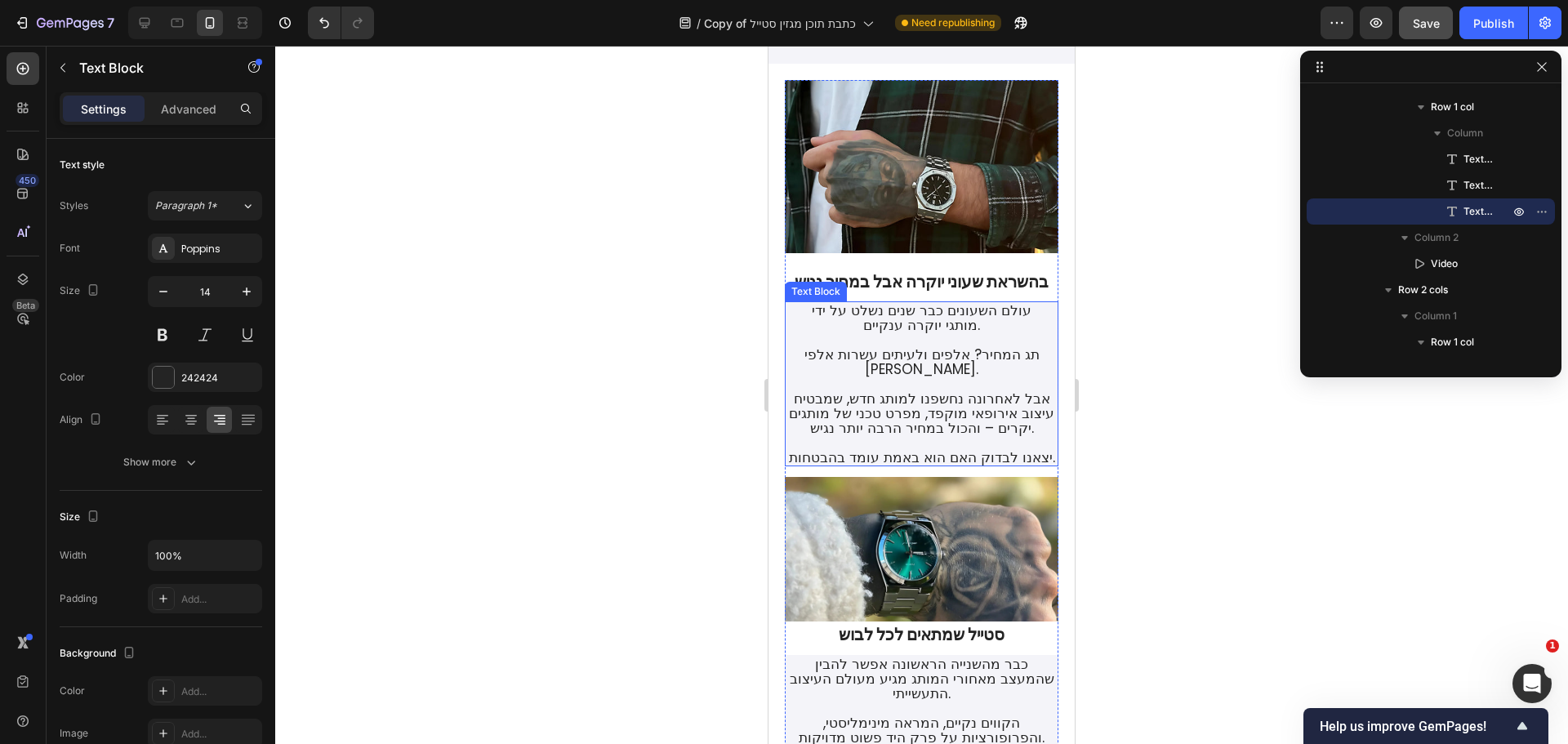
scroll to position [0, 0]
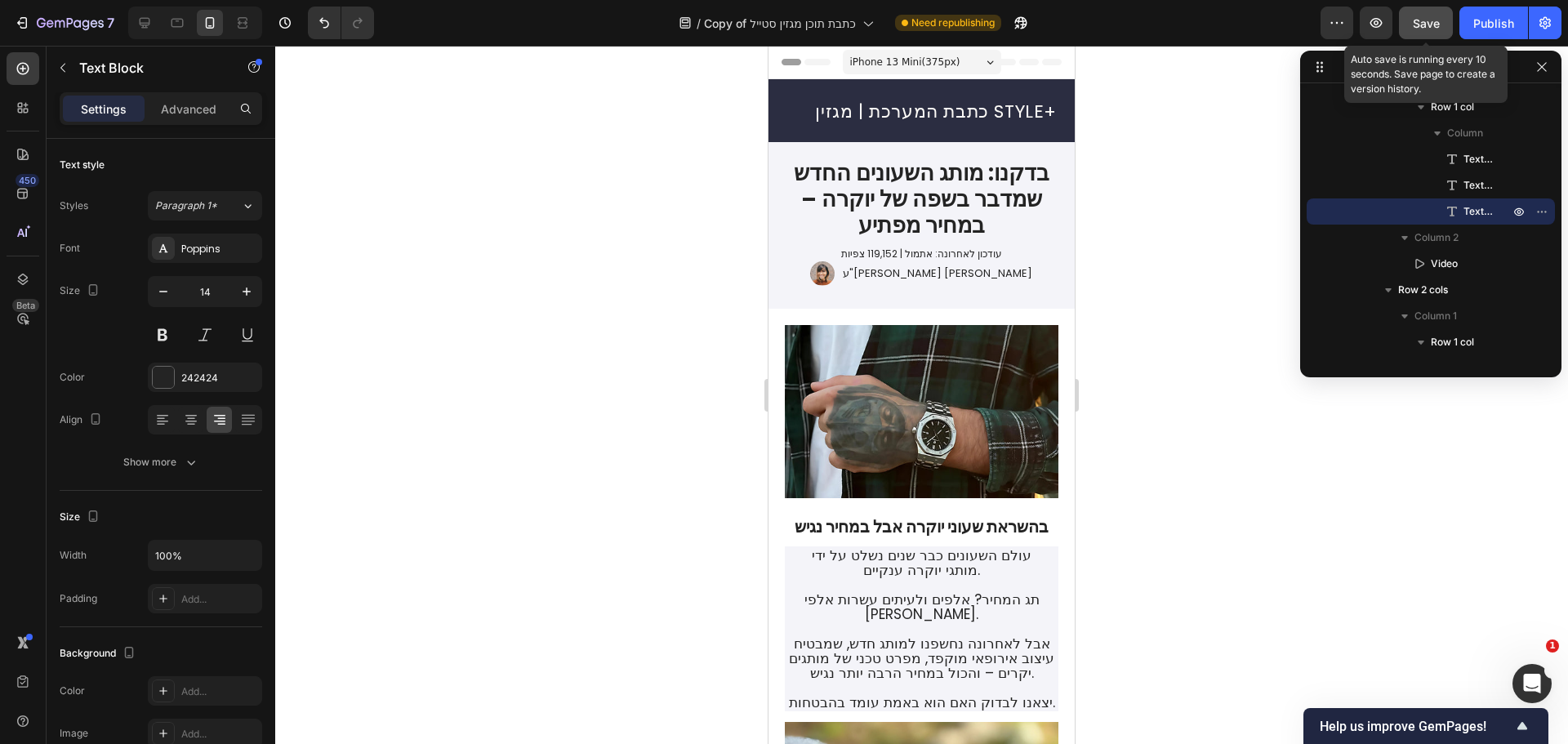
click at [1432, 16] on span "Save" at bounding box center [1426, 22] width 27 height 13
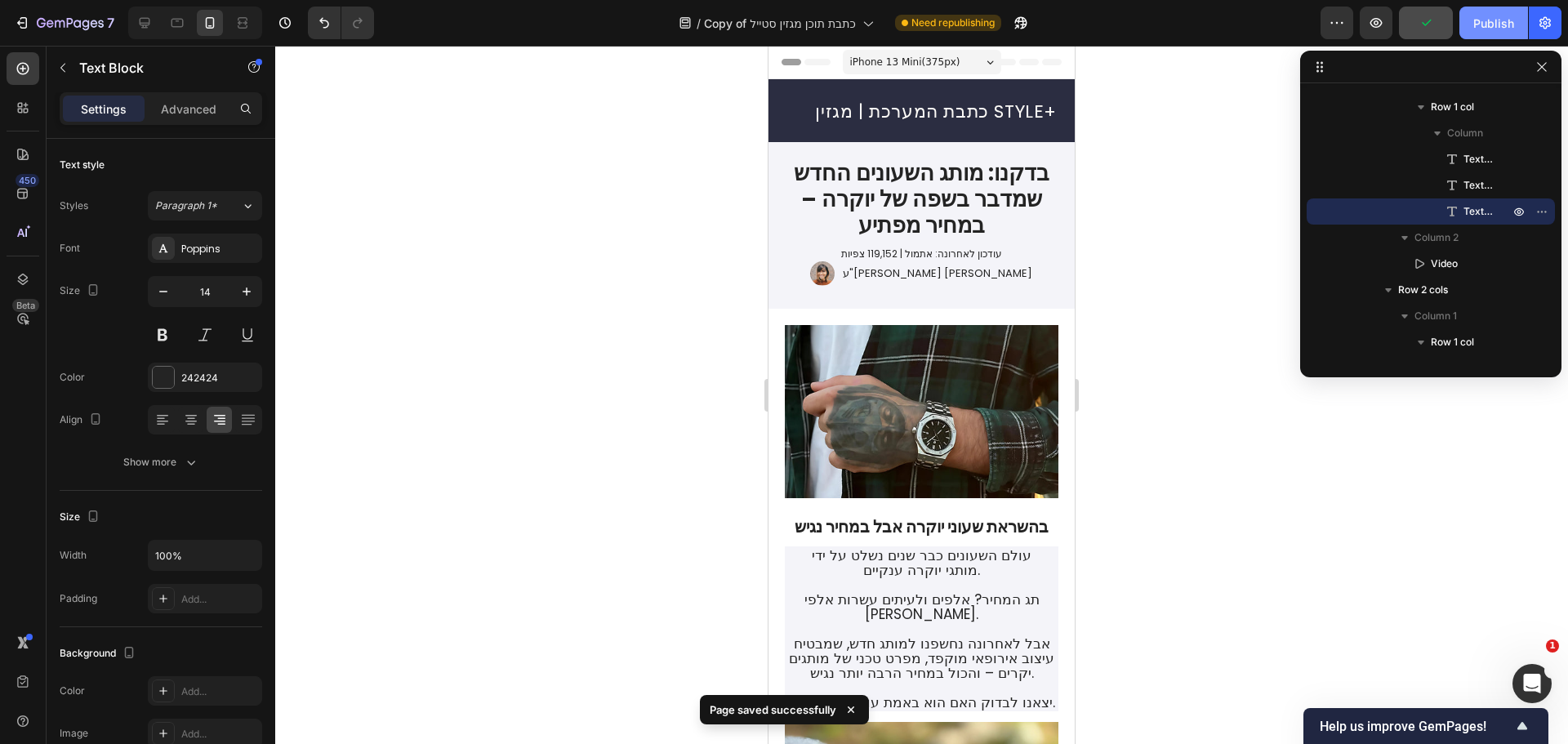
click at [1498, 20] on div "Publish" at bounding box center [1493, 22] width 40 height 17
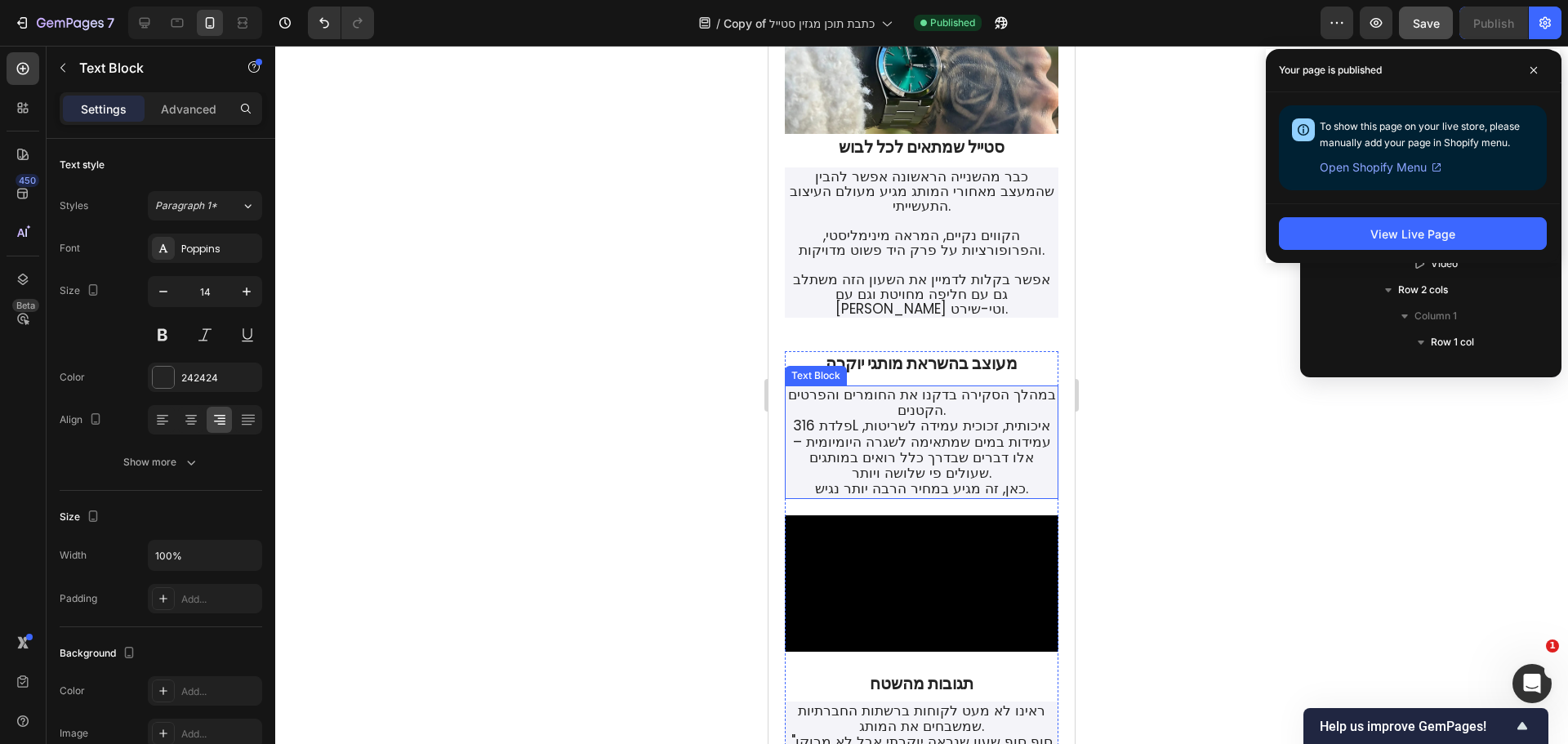
scroll to position [735, 0]
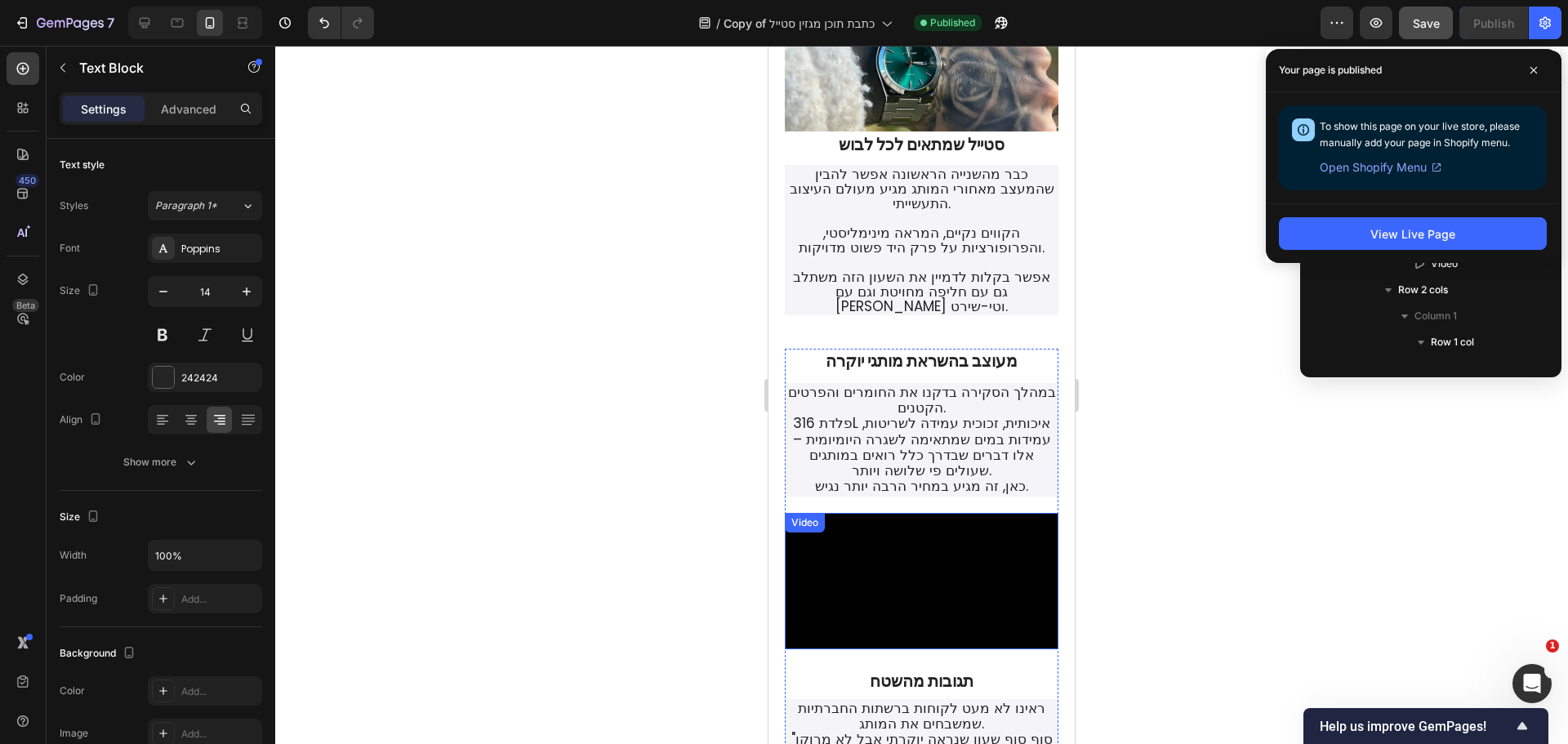
click at [938, 512] on video at bounding box center [921, 581] width 274 height 137
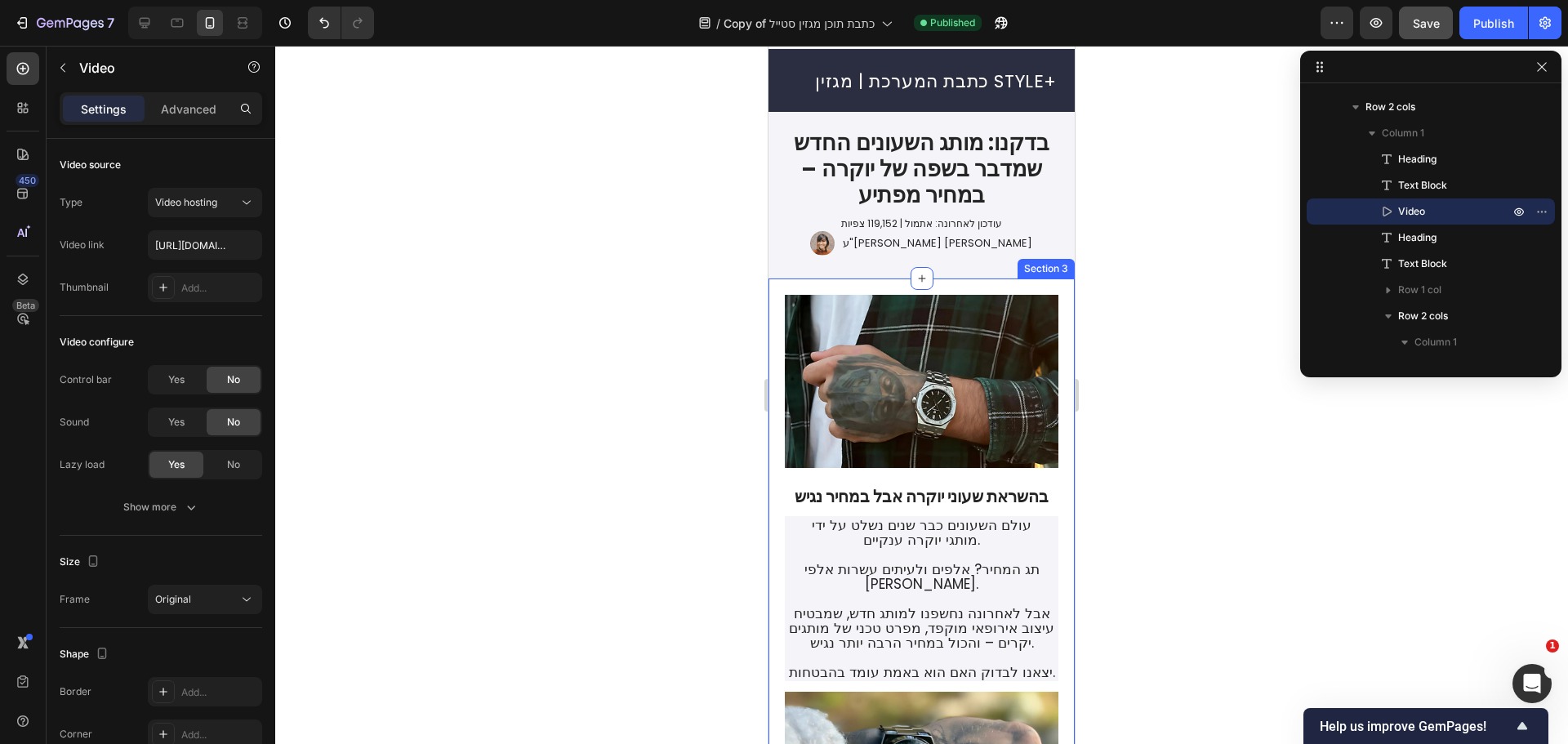
scroll to position [0, 0]
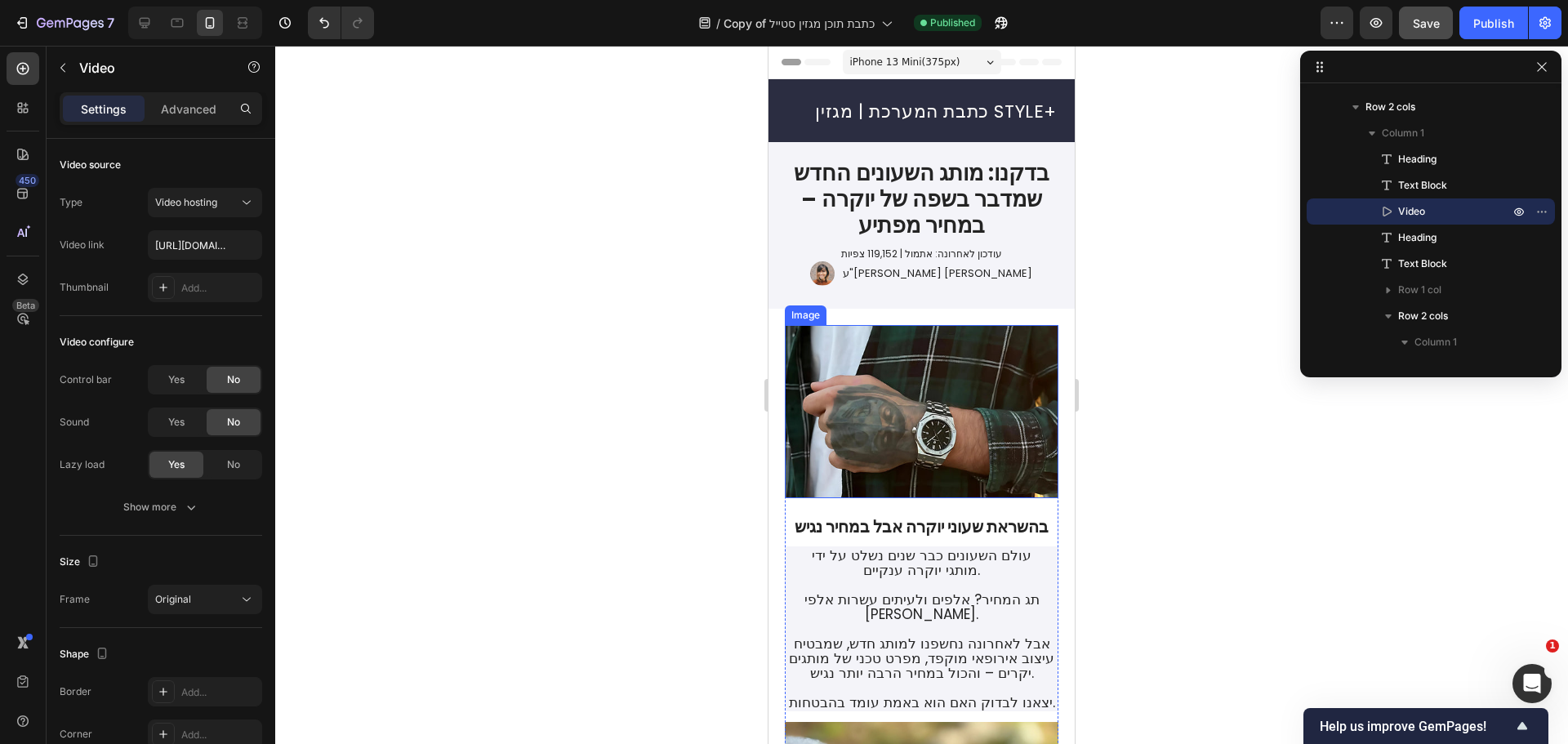
click at [952, 416] on img at bounding box center [921, 411] width 274 height 173
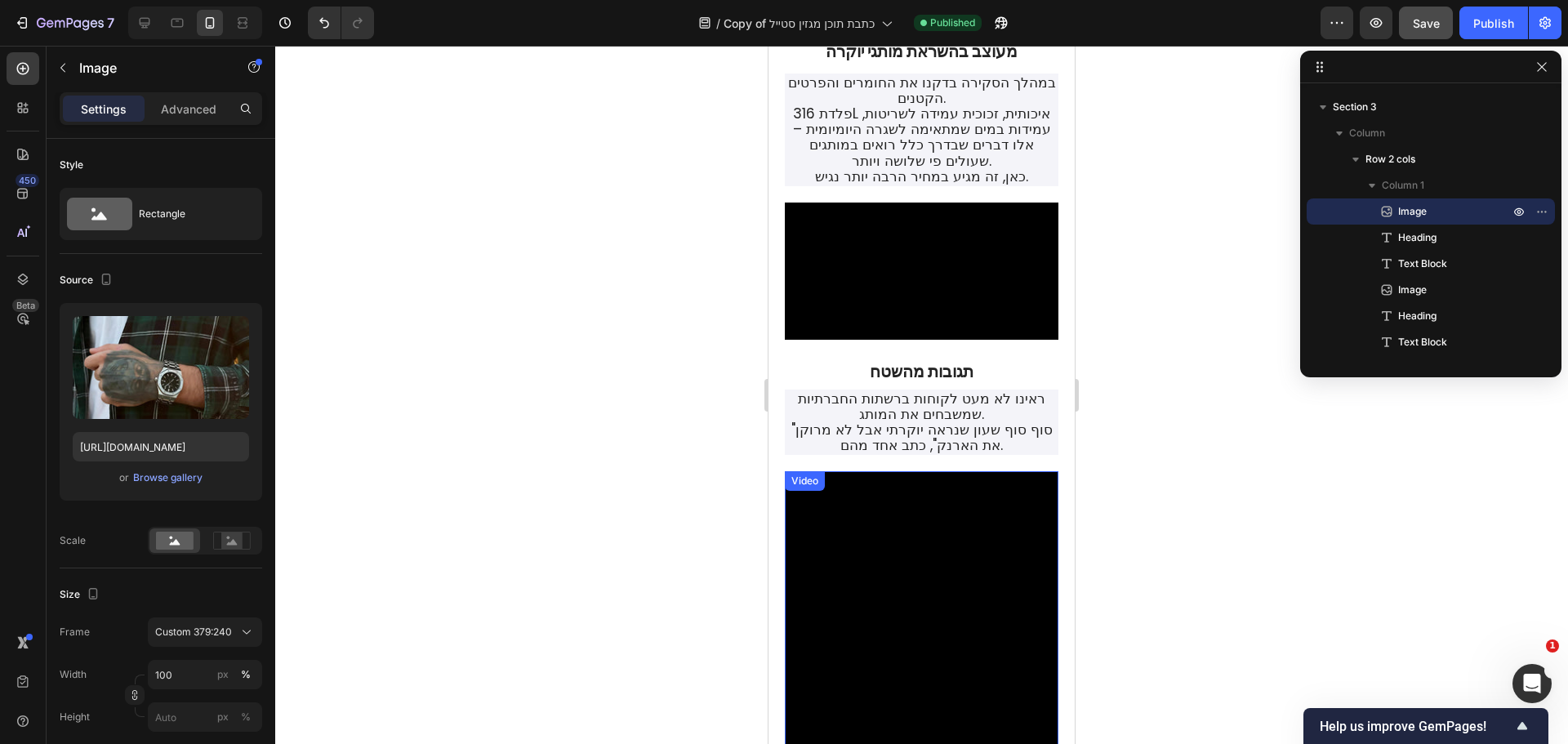
scroll to position [980, 0]
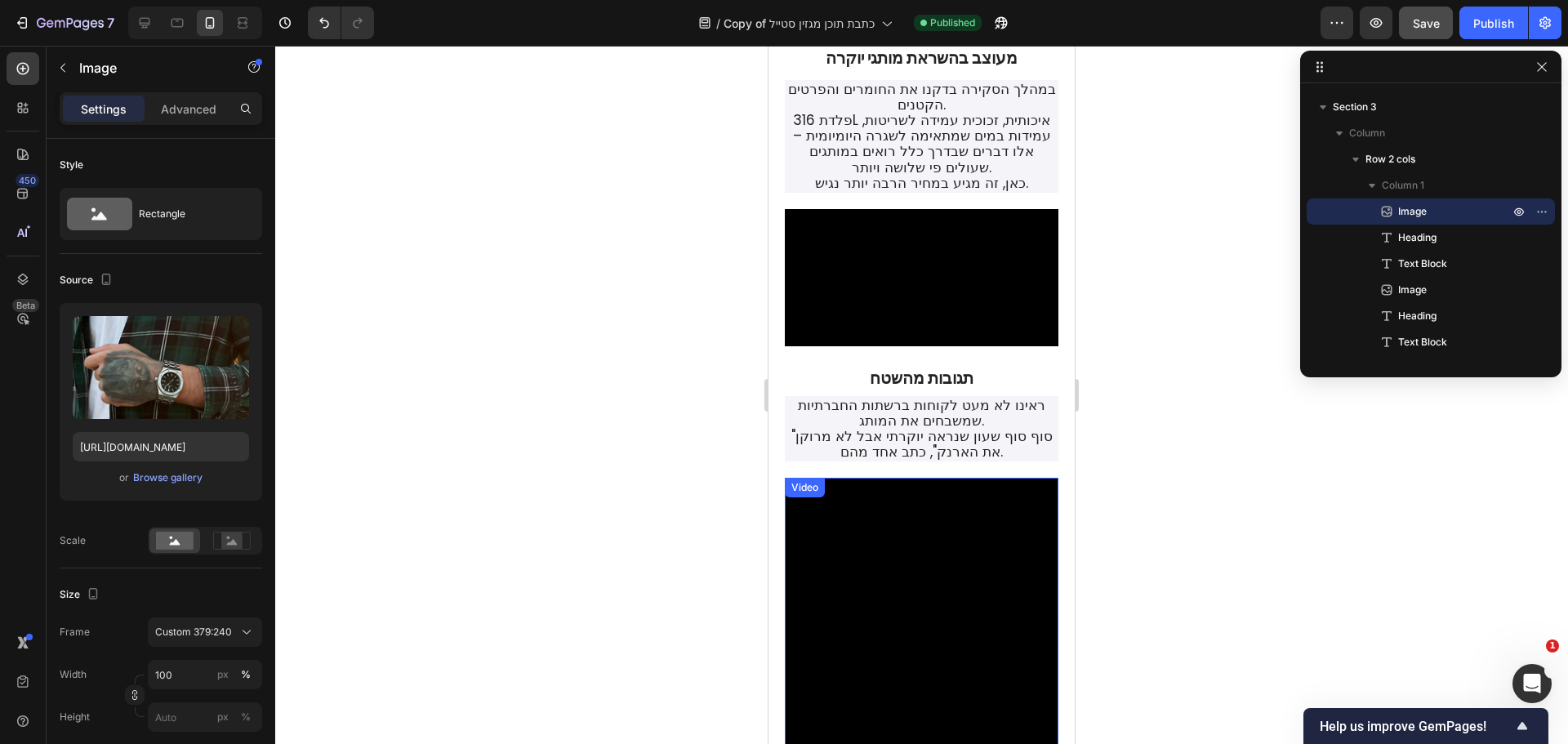
drag, startPoint x: 947, startPoint y: 558, endPoint x: 929, endPoint y: 551, distance: 19.3
click at [947, 558] on video at bounding box center [921, 614] width 274 height 274
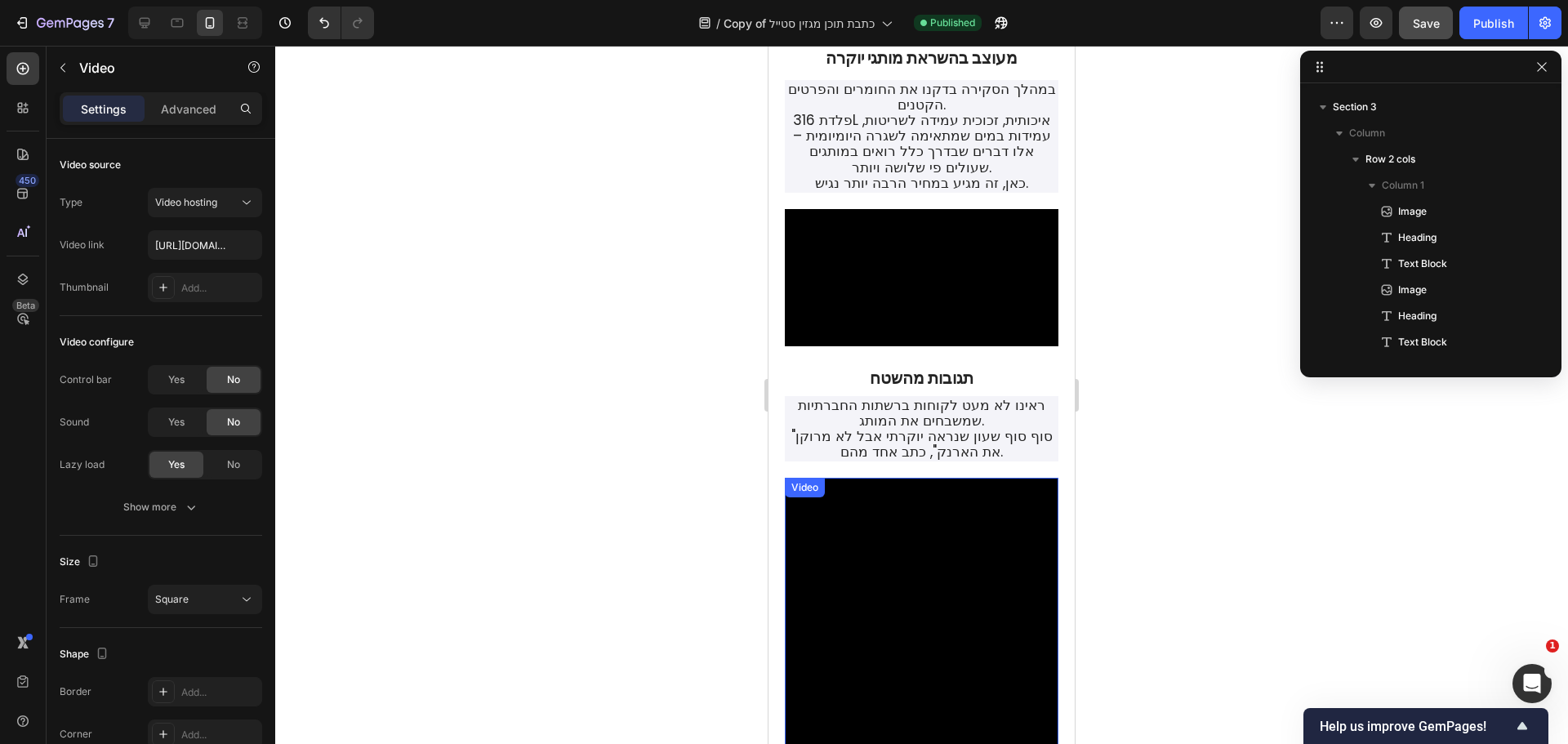
scroll to position [780, 0]
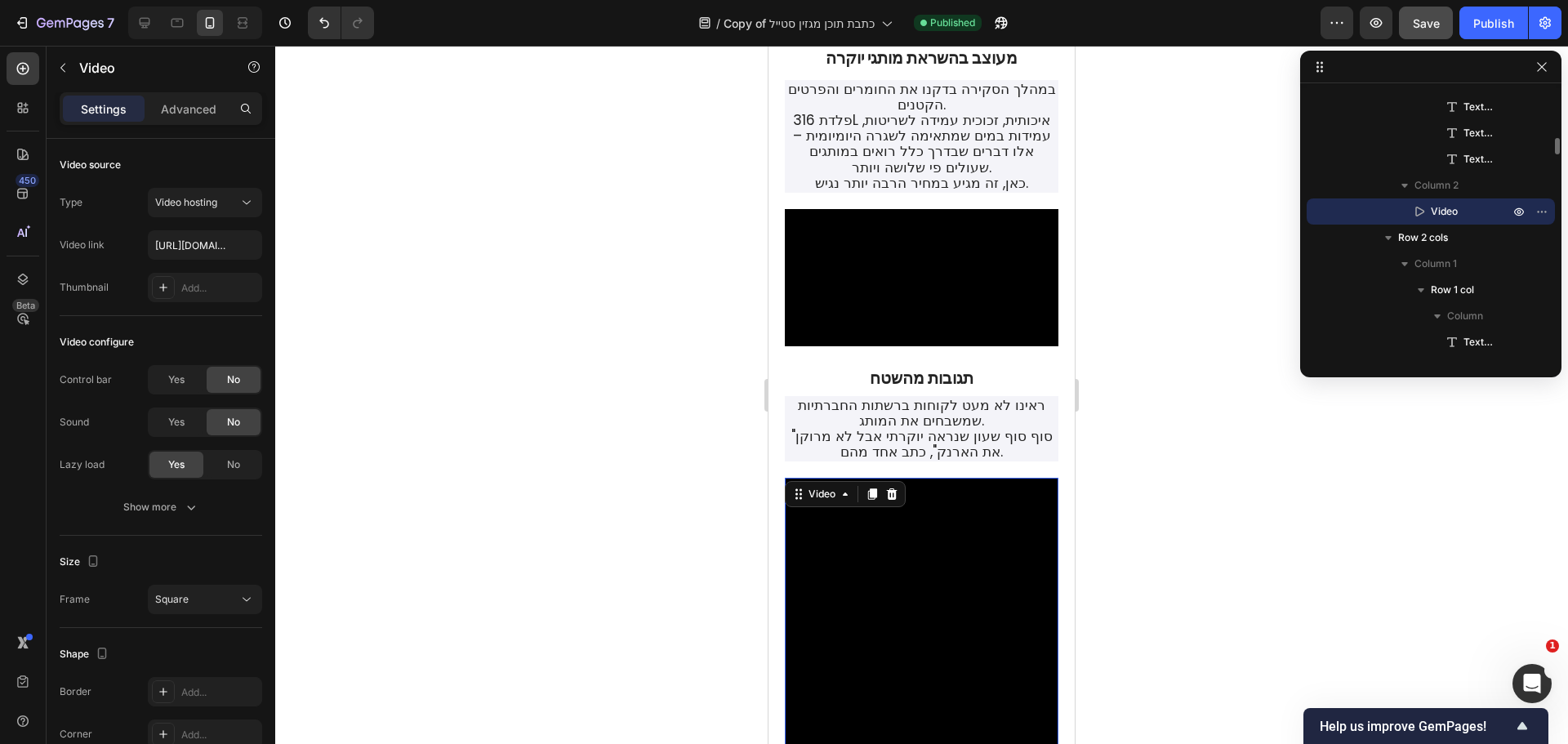
click at [872, 501] on icon at bounding box center [872, 495] width 9 height 12
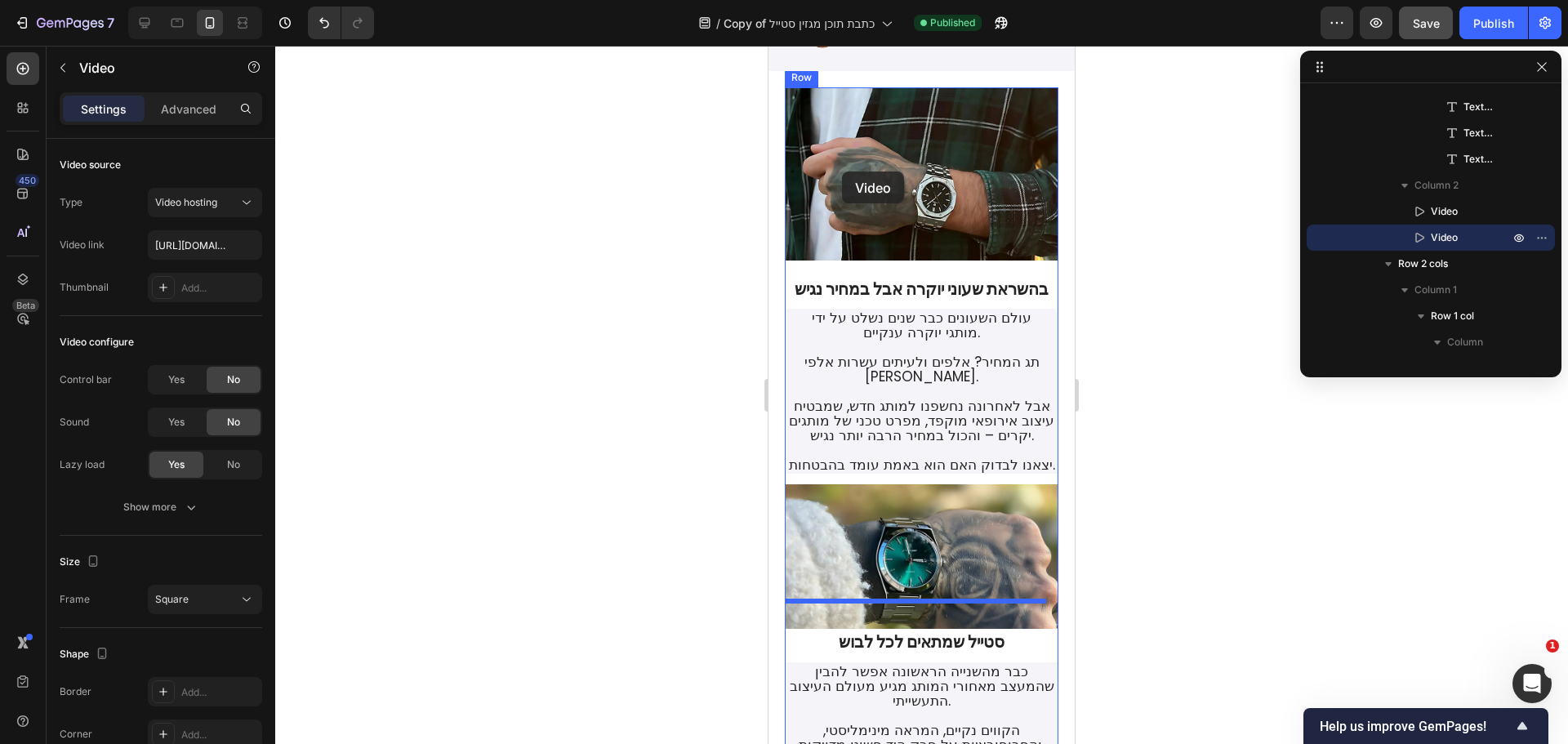
scroll to position [0, 0]
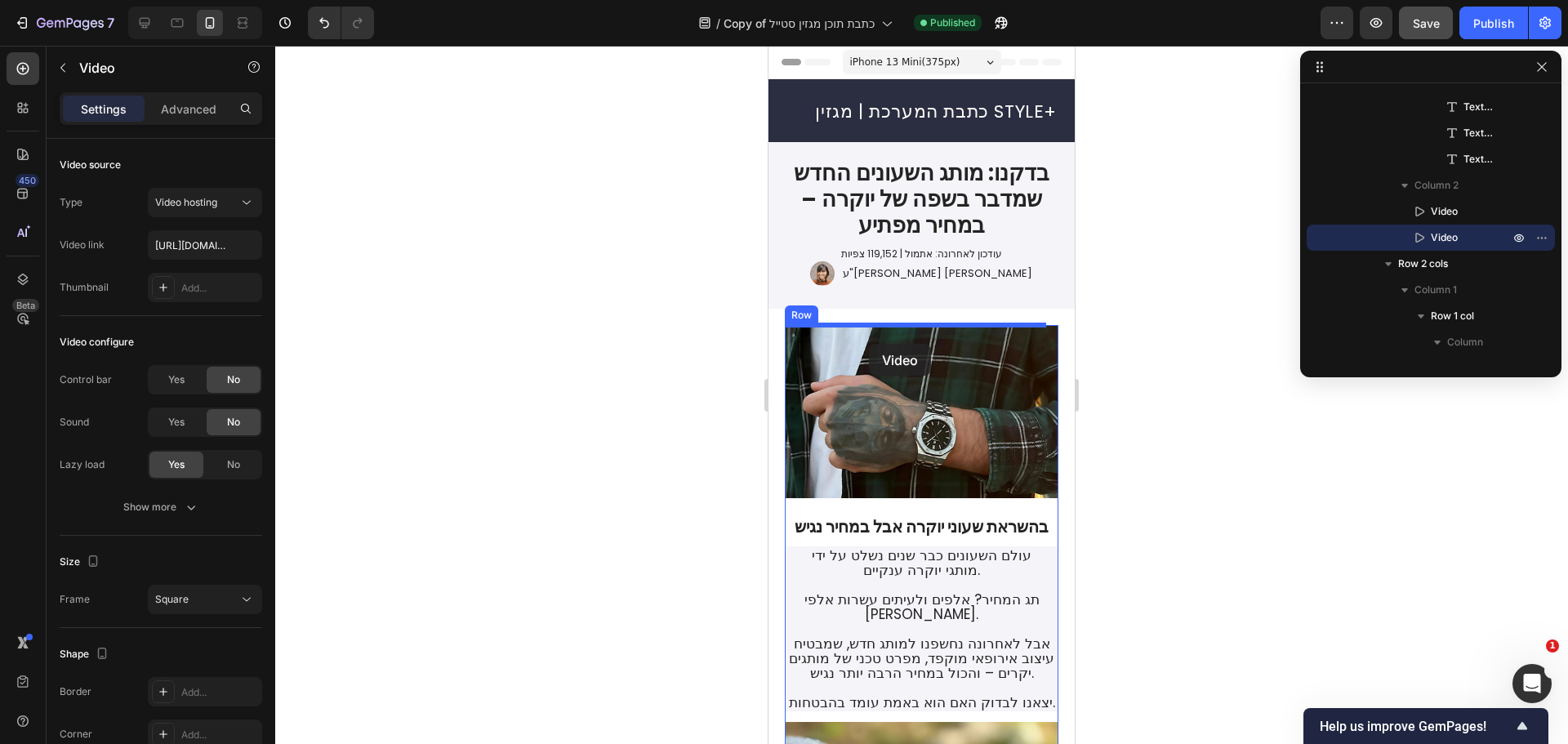
drag, startPoint x: 793, startPoint y: 121, endPoint x: 869, endPoint y: 344, distance: 235.6
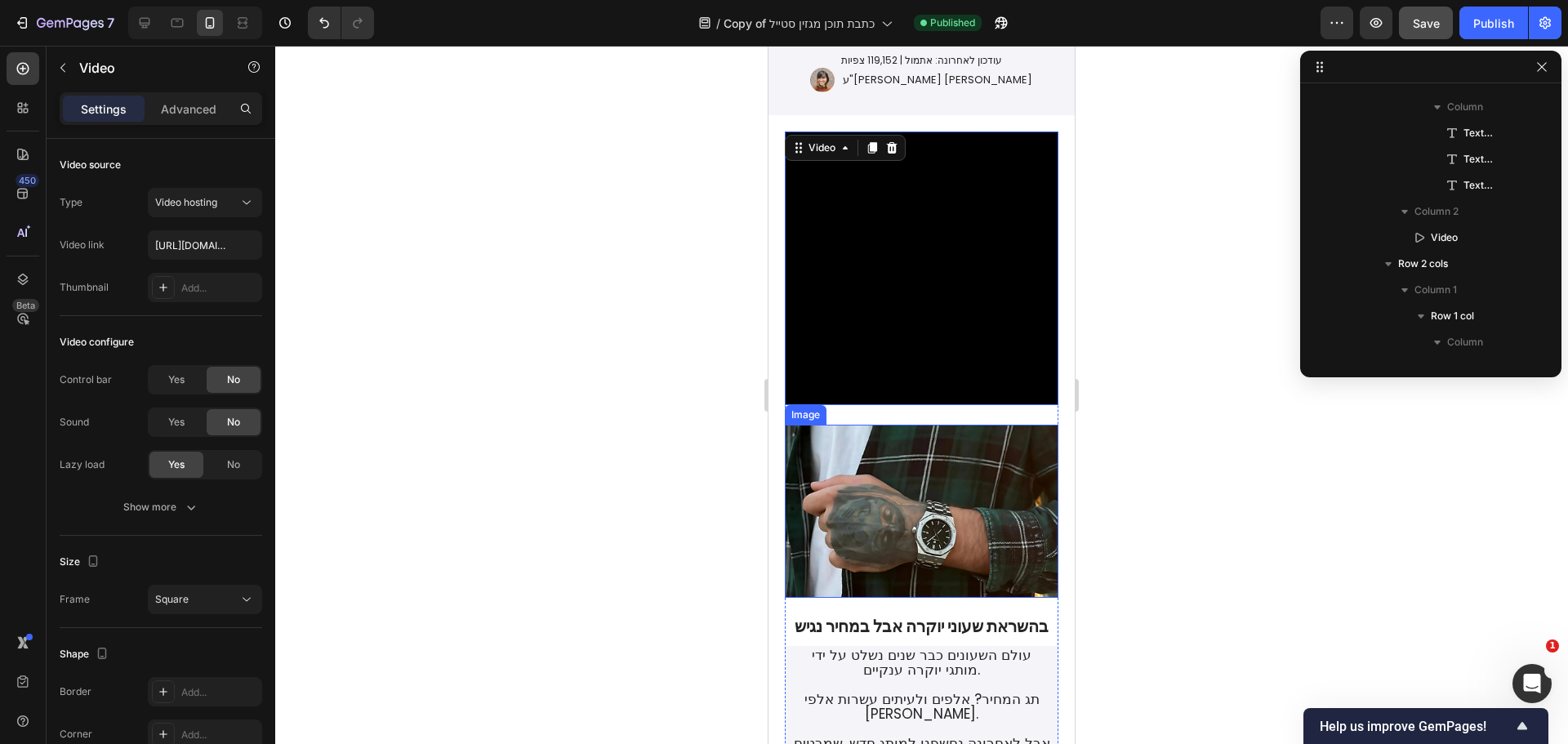
scroll to position [245, 0]
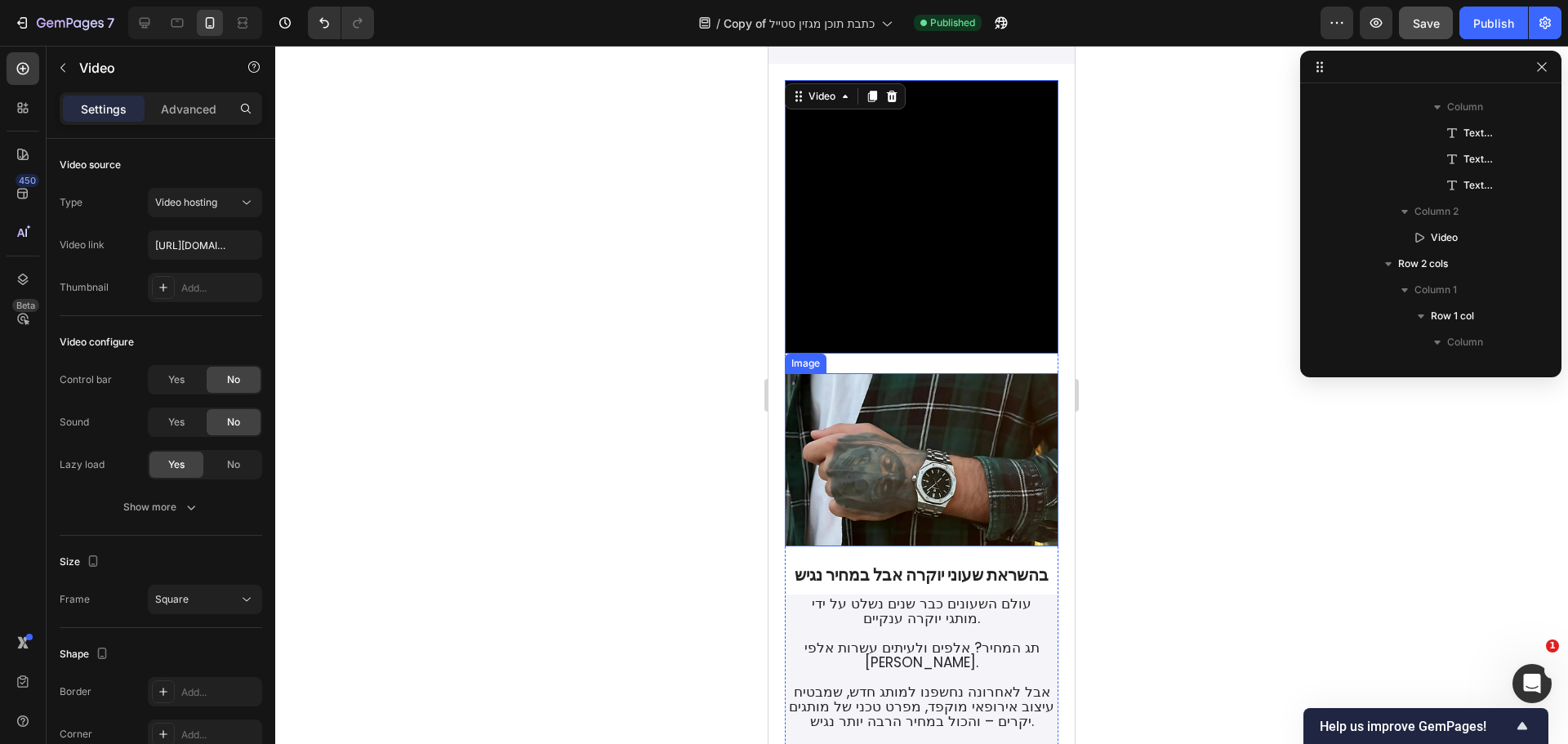
click at [922, 449] on img at bounding box center [921, 460] width 274 height 173
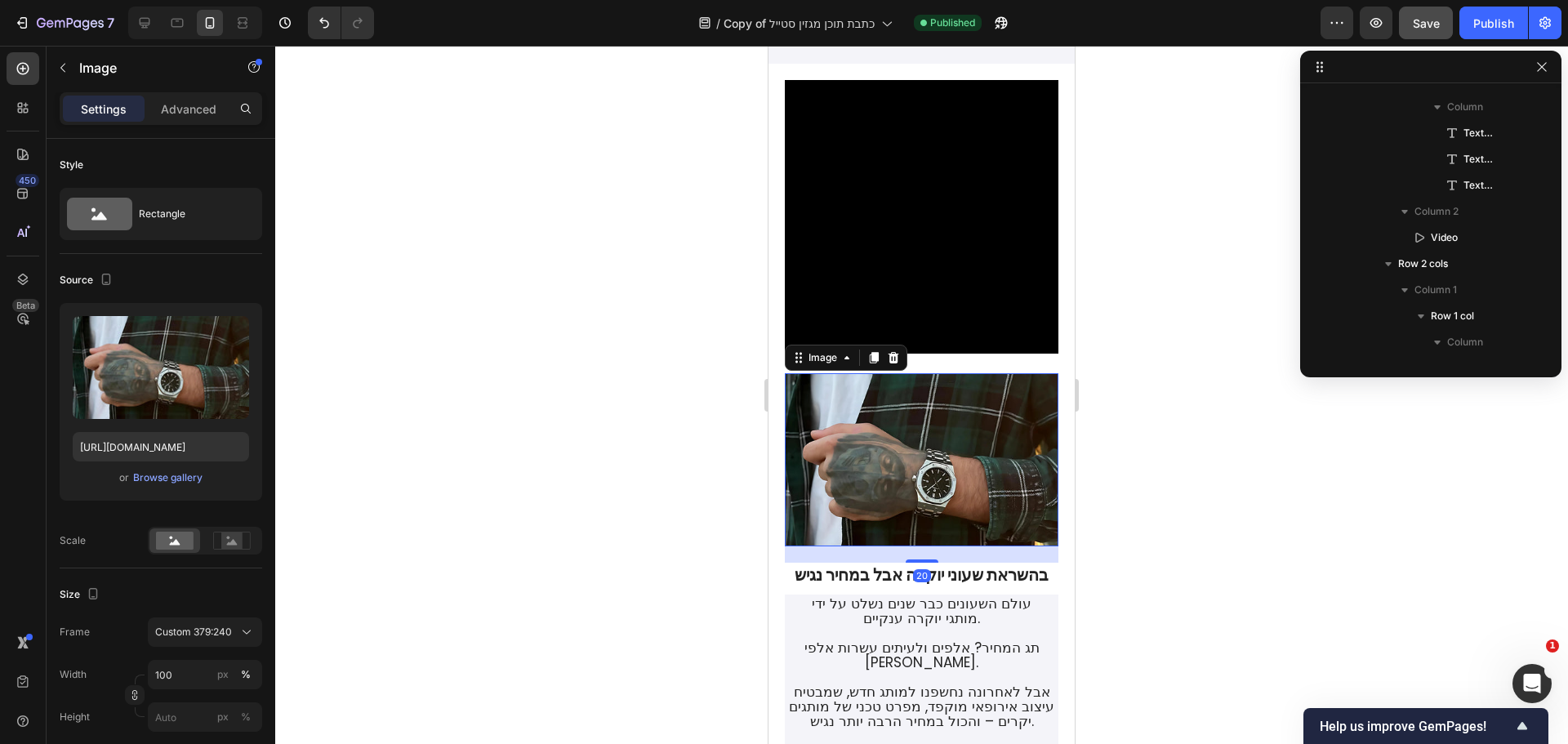
scroll to position [127, 0]
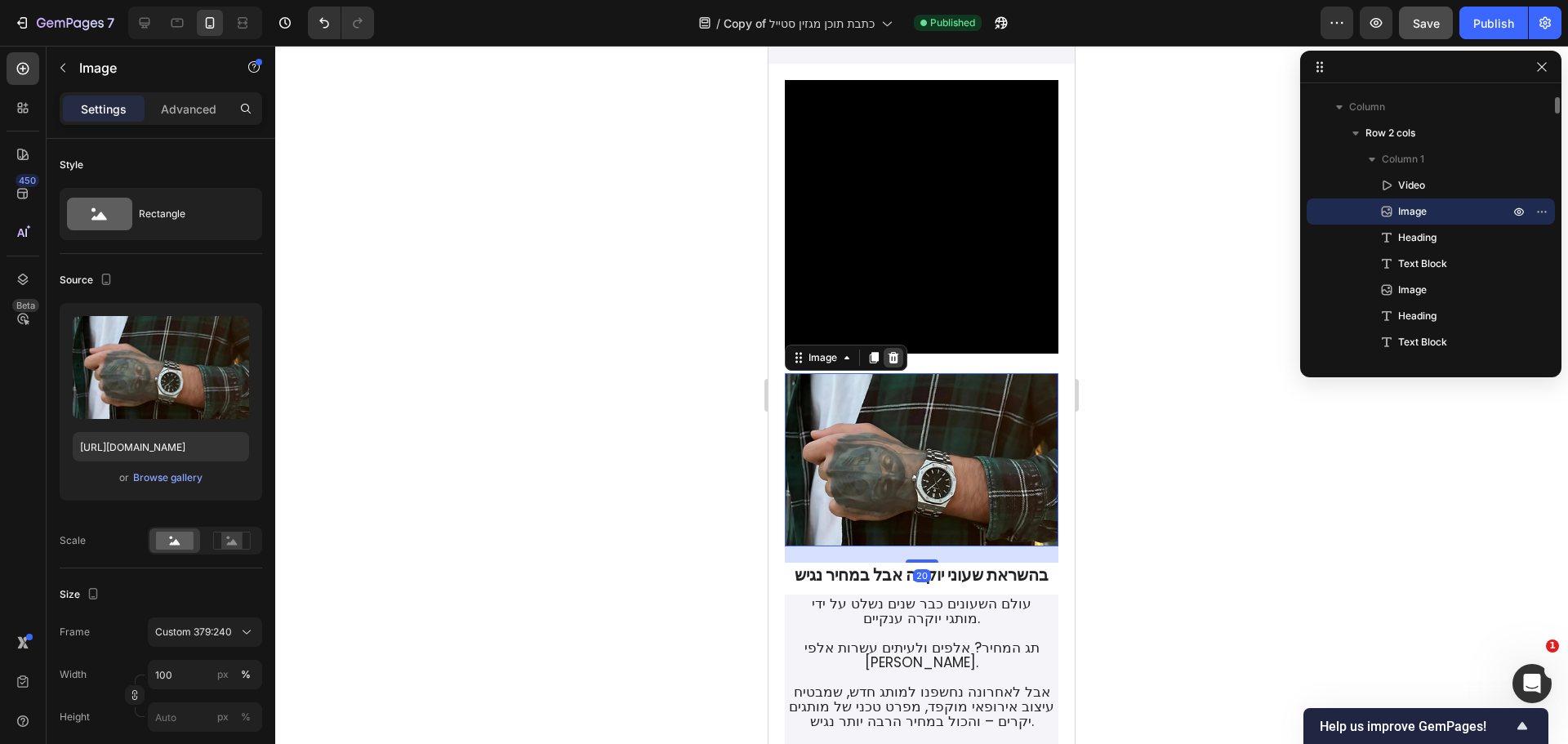
click at [895, 351] on icon at bounding box center [893, 357] width 13 height 13
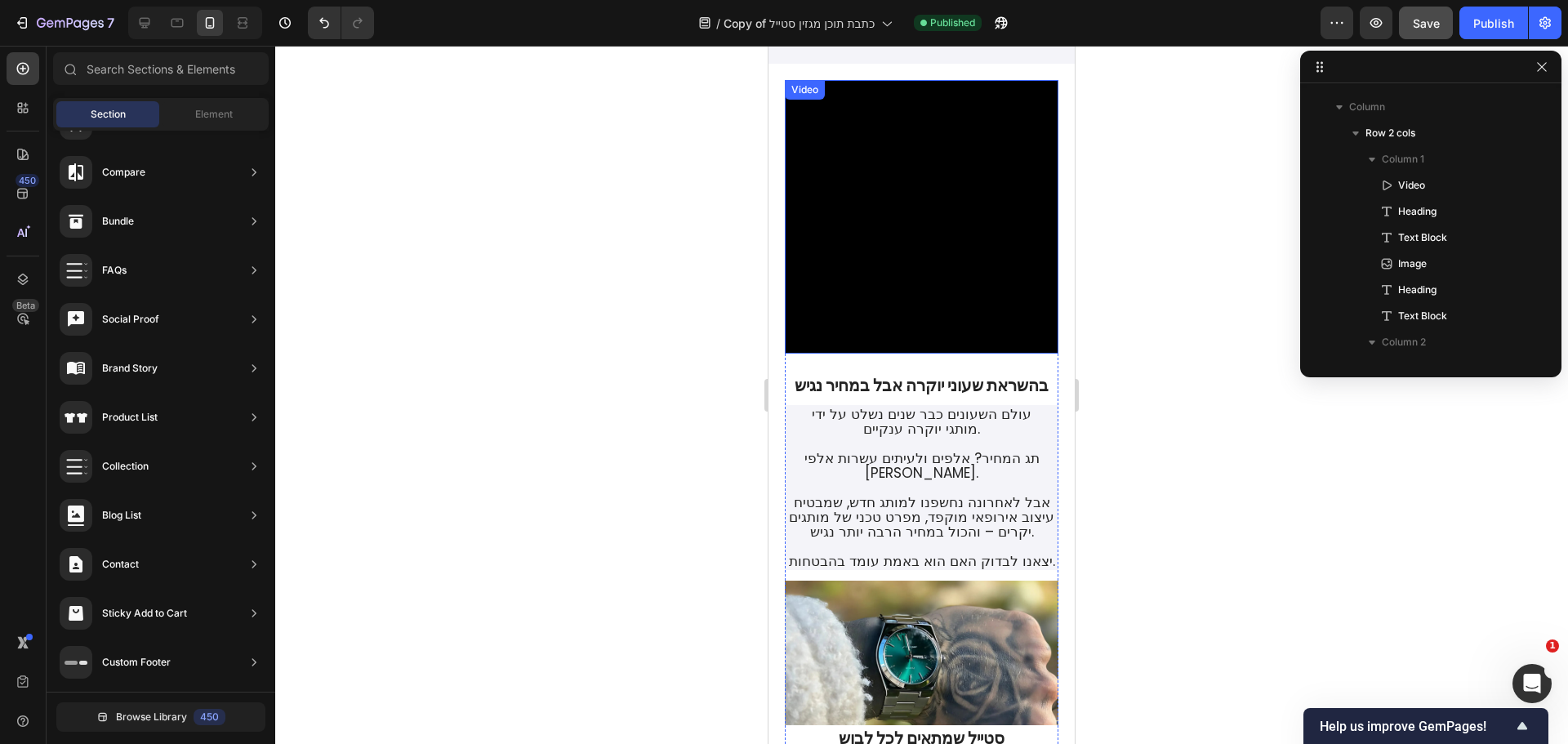
click at [937, 223] on video at bounding box center [921, 216] width 274 height 274
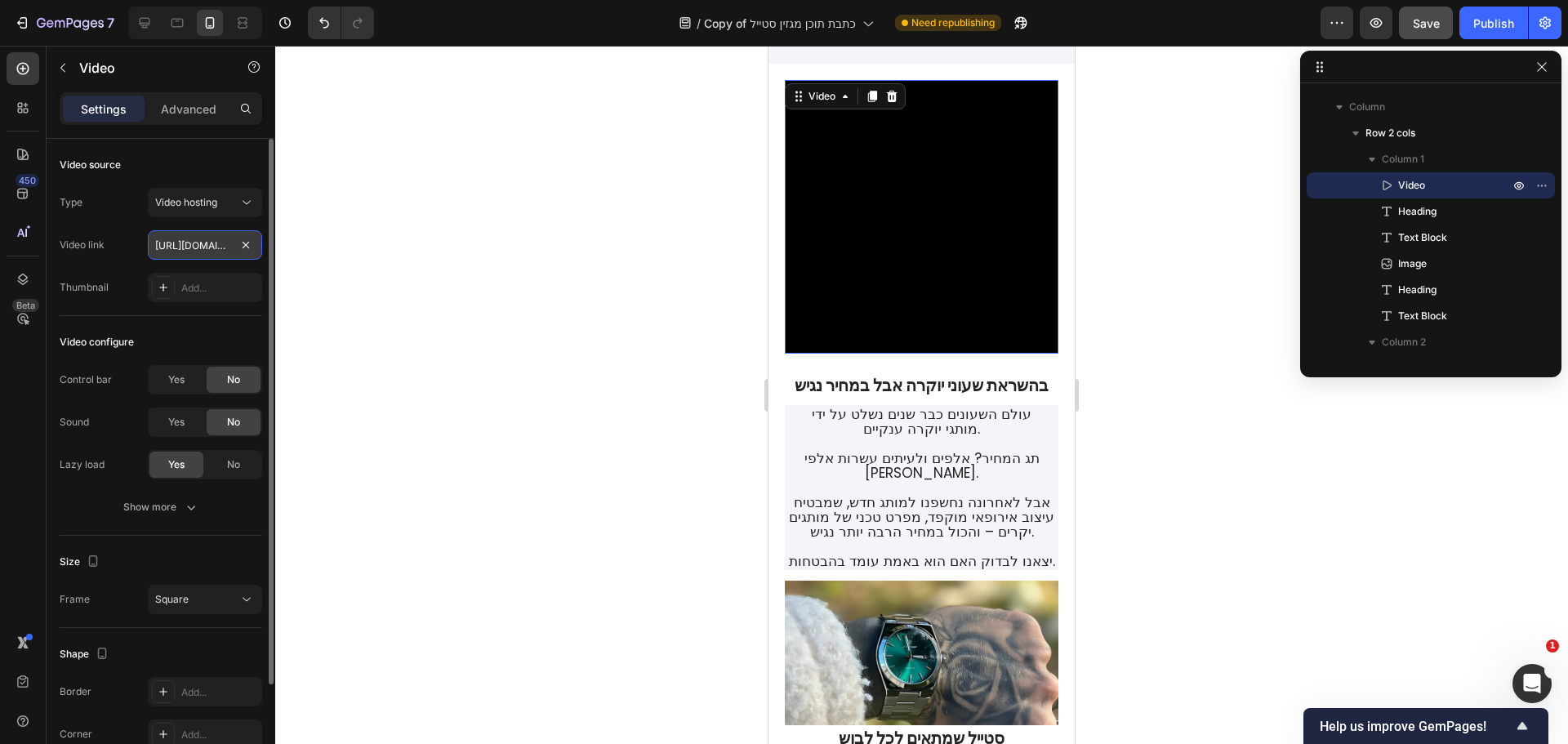
click at [202, 249] on input "https://cdn.shopify.com/videos/c/o/v/5bb2192b848149c0ba3af8ff10449bec.mp4" at bounding box center [205, 245] width 114 height 30
paste input "414bdf4a401a42c58f302b9e76668f0f"
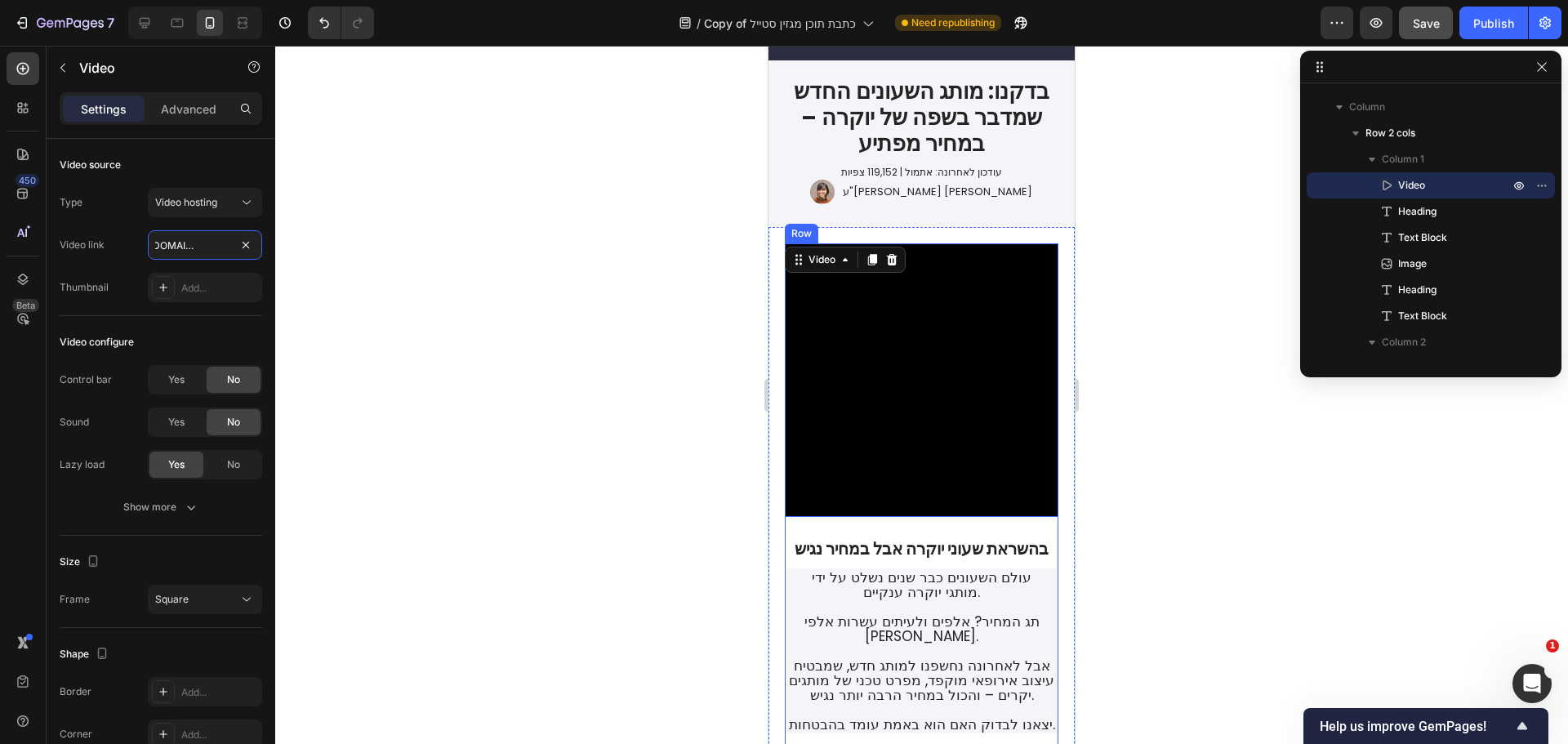
scroll to position [163, 0]
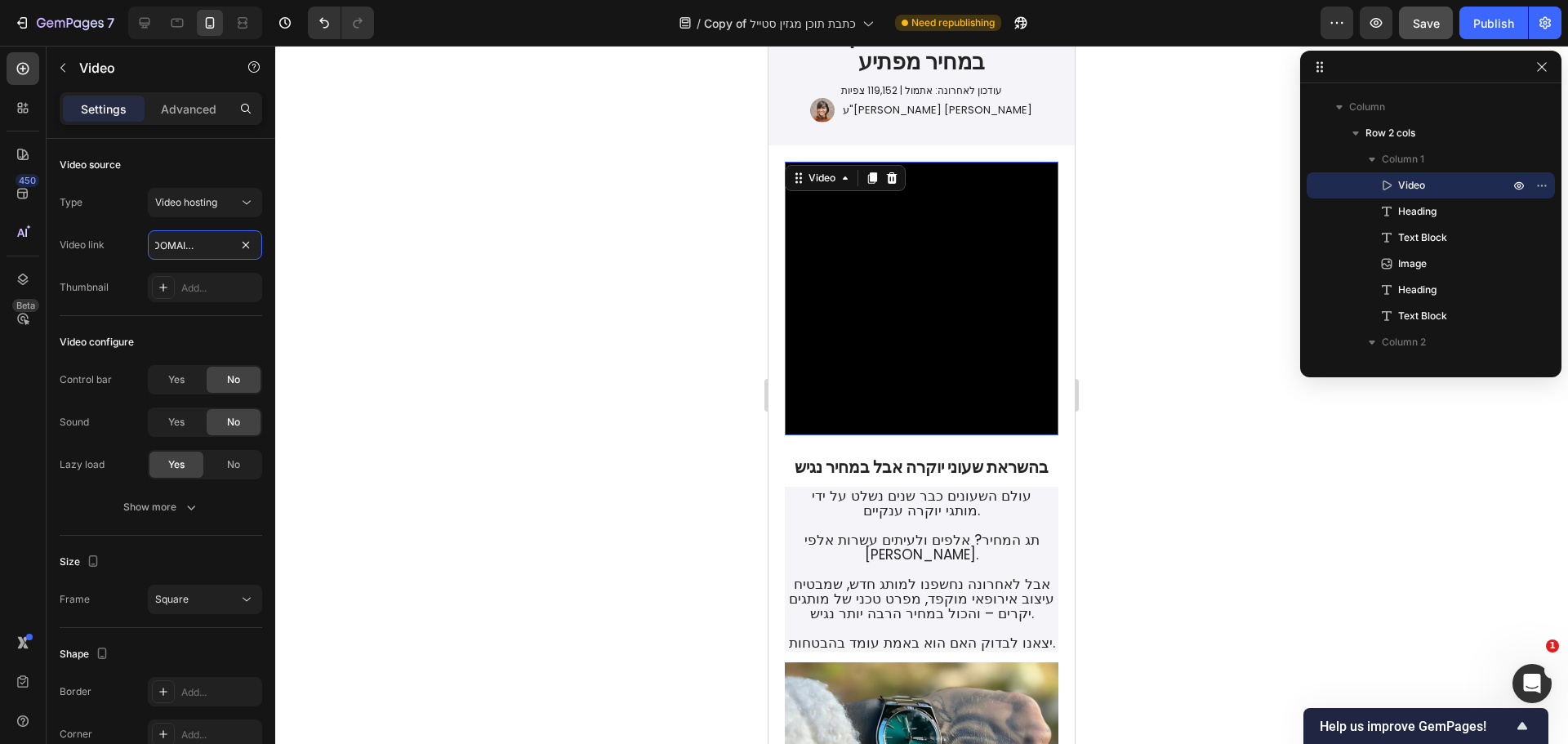
type input "[URL][DOMAIN_NAME]"
click at [146, 27] on icon at bounding box center [145, 23] width 11 height 11
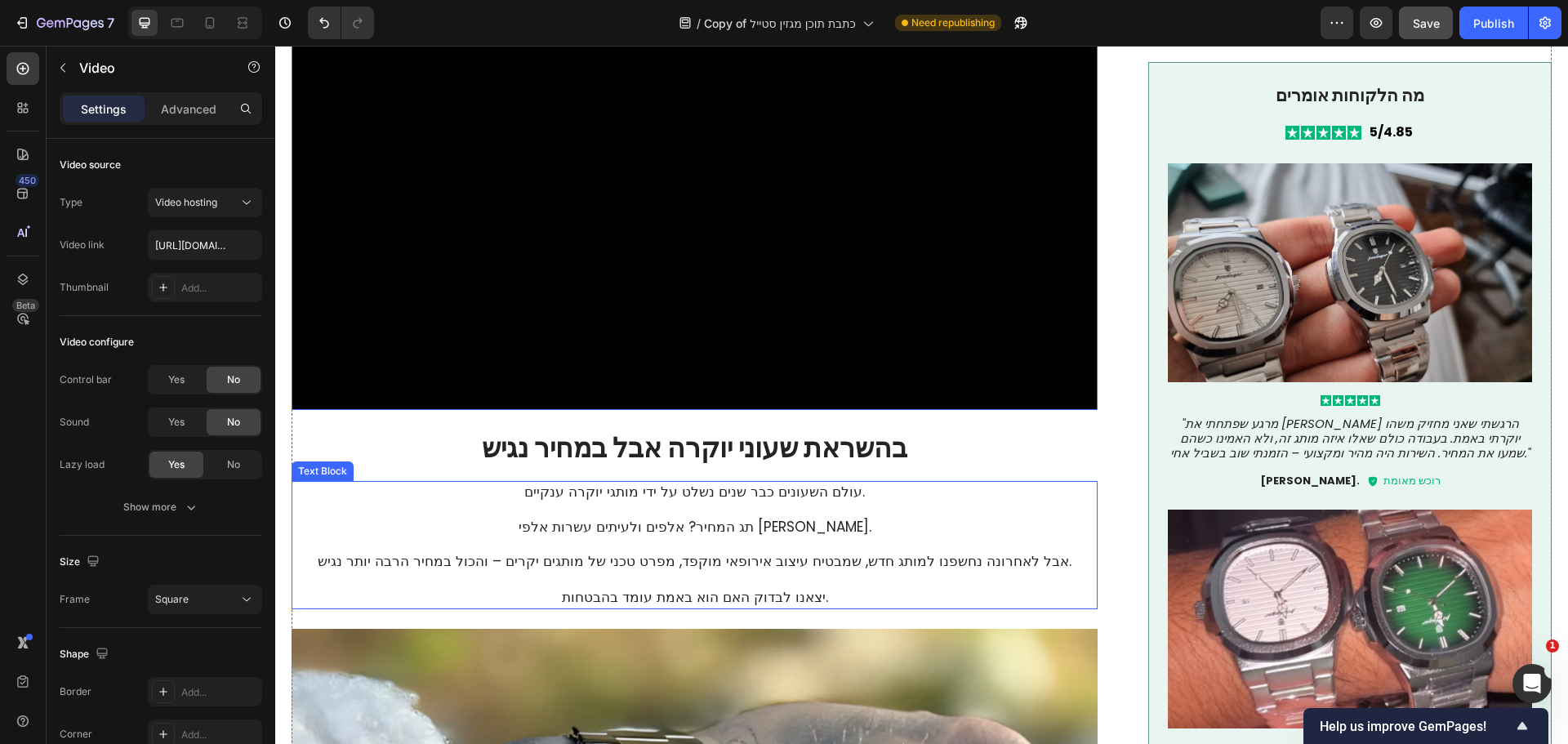
scroll to position [735, 0]
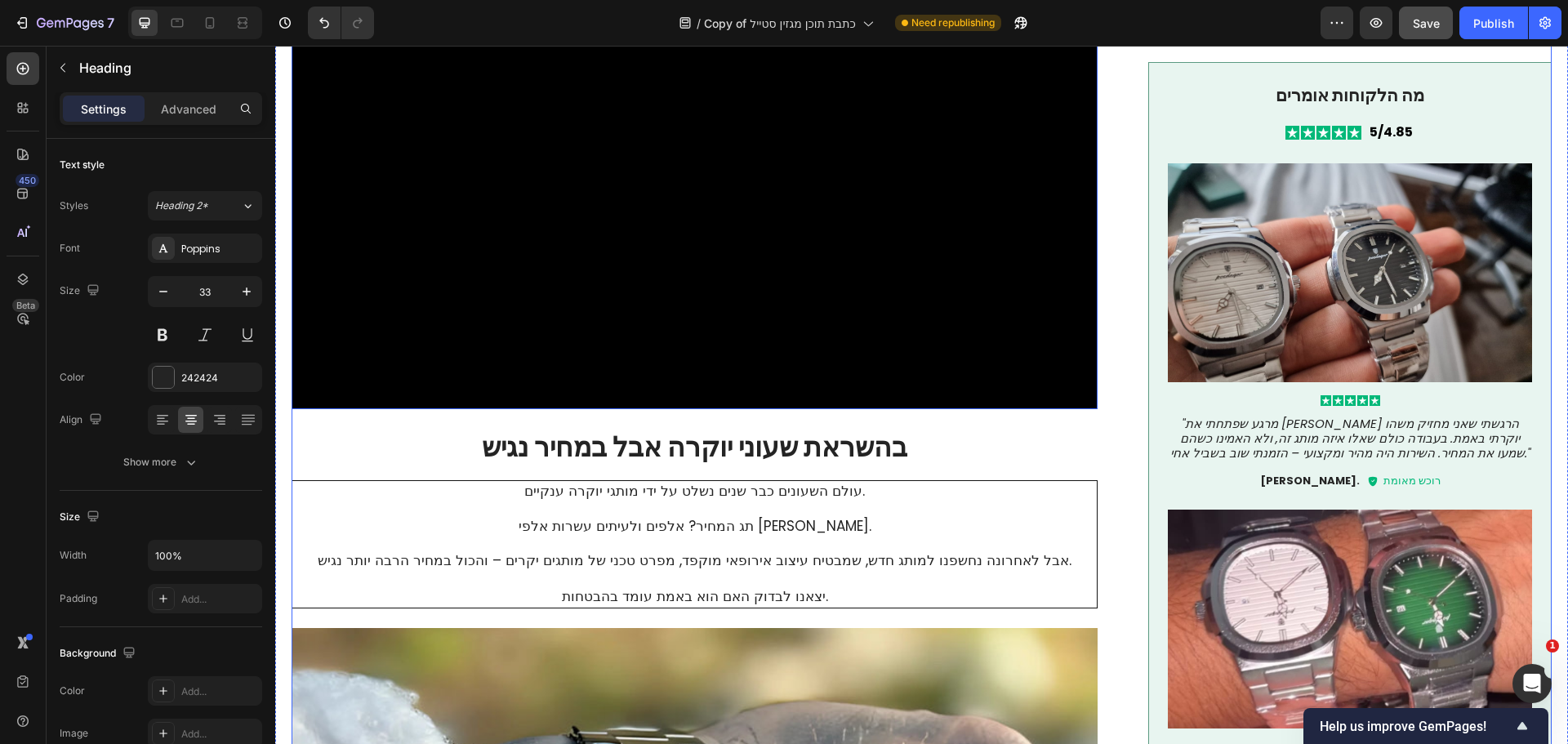
click at [735, 440] on h2 "בהשראת שעוני יוקרה אבל במחיר נגיש" at bounding box center [695, 448] width 806 height 39
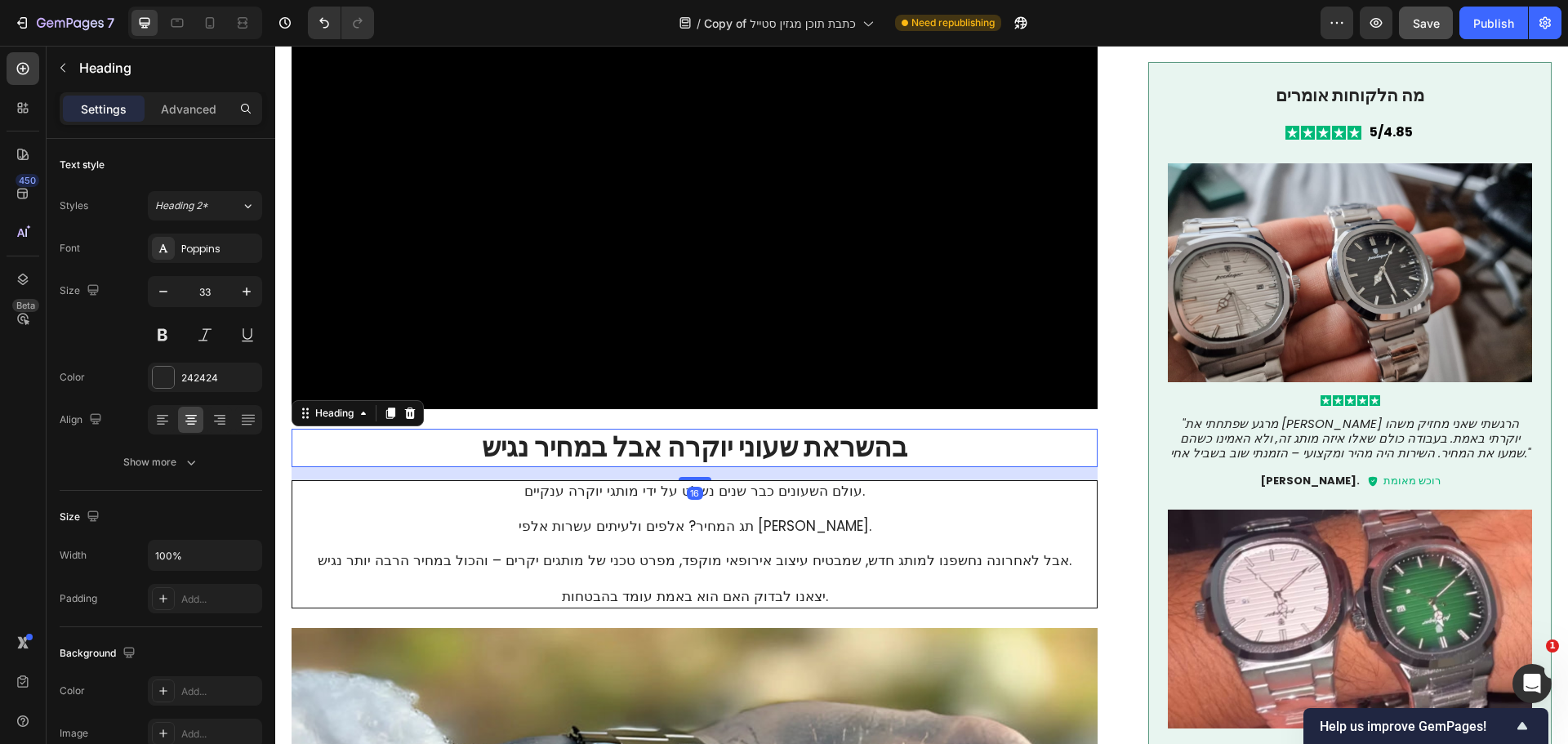
click at [735, 440] on h2 "בהשראת שעוני יוקרה אבל במחיר נגיש" at bounding box center [695, 448] width 806 height 39
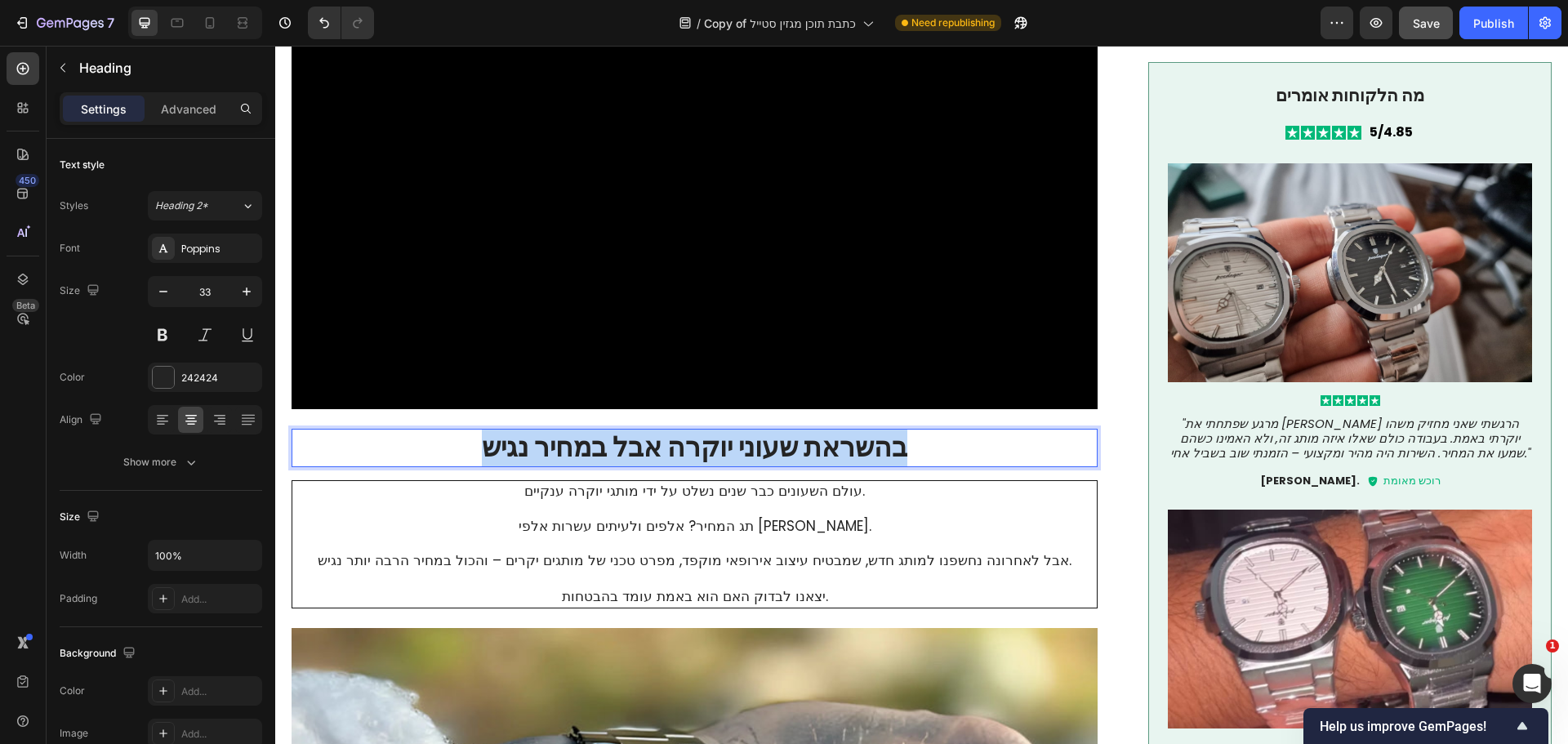
click at [735, 440] on p "בהשראת שעוני יוקרה אבל במחיר נגיש" at bounding box center [695, 447] width 802 height 35
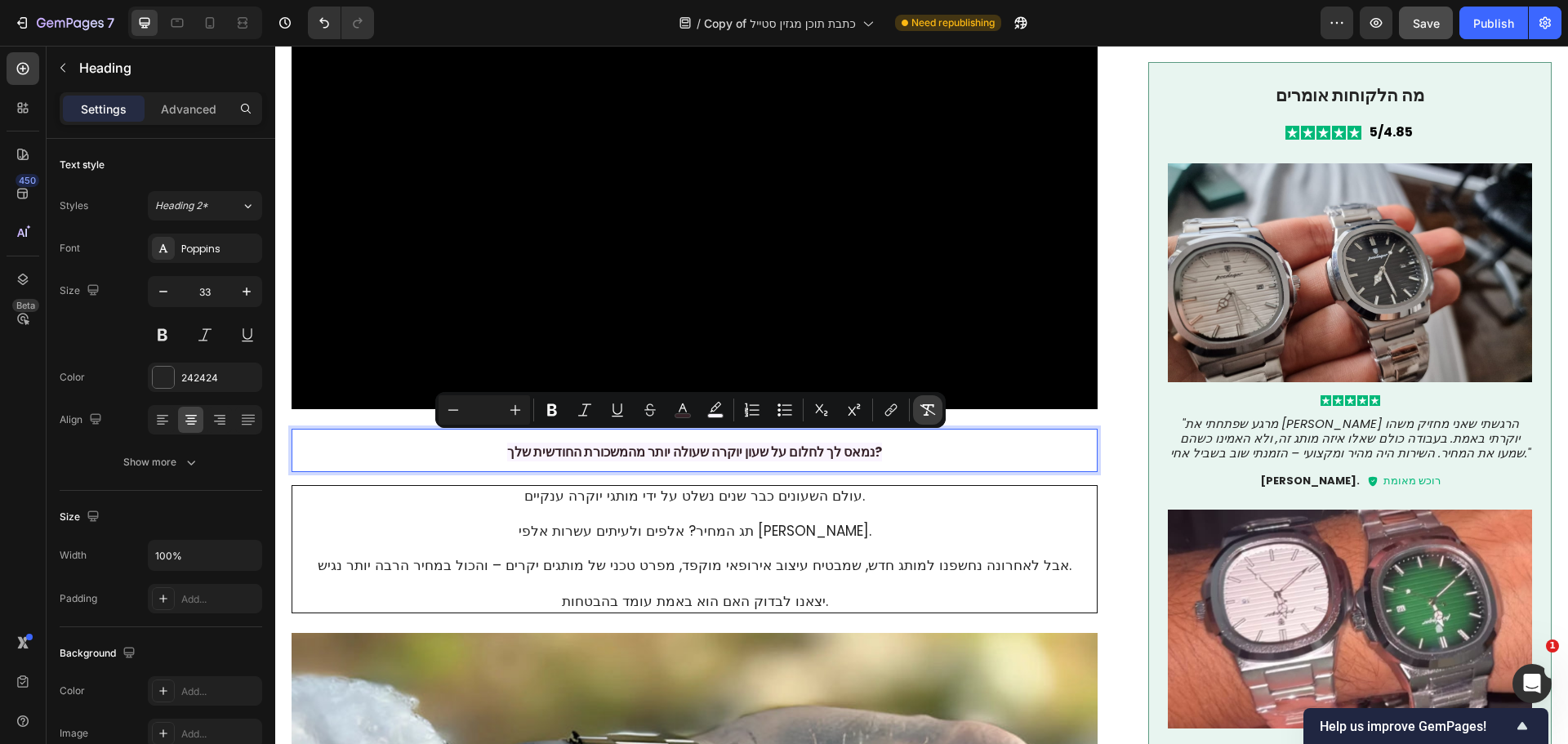
click at [929, 409] on icon "Editor contextual toolbar" at bounding box center [928, 410] width 16 height 16
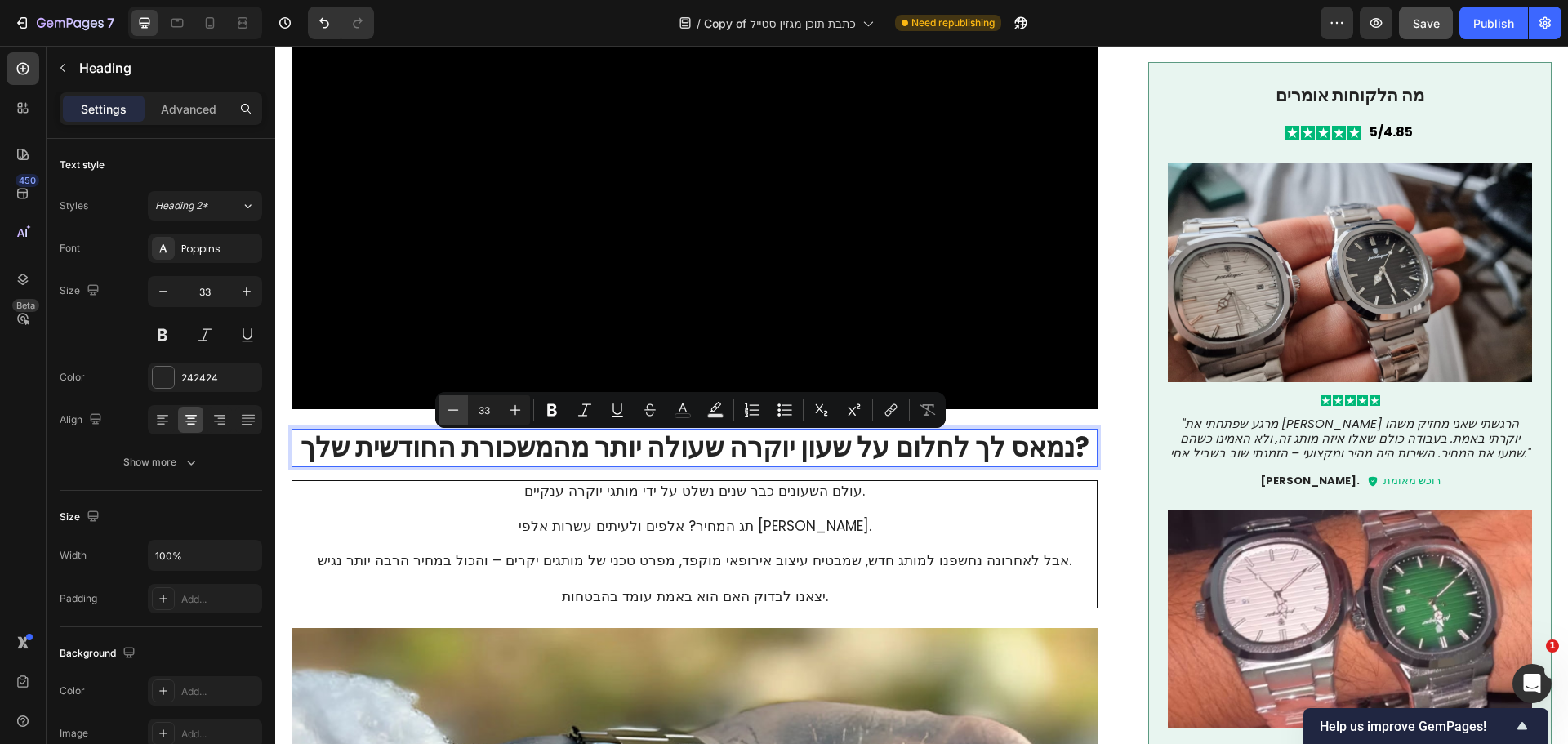
click at [453, 404] on icon "Editor contextual toolbar" at bounding box center [453, 410] width 16 height 16
click at [452, 405] on icon "Editor contextual toolbar" at bounding box center [453, 410] width 16 height 16
click at [451, 406] on icon "Editor contextual toolbar" at bounding box center [453, 410] width 16 height 16
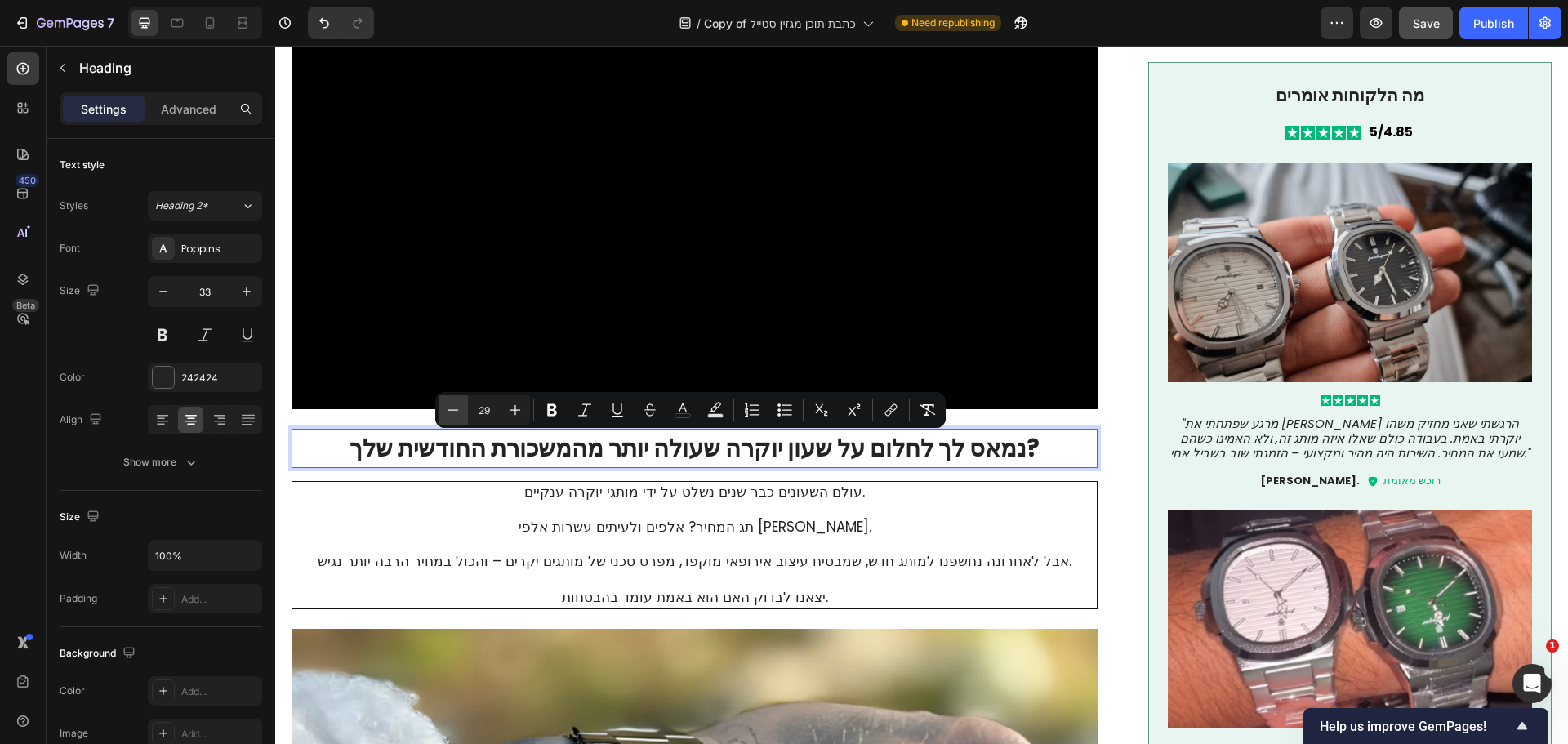
type input "28"
click at [210, 21] on icon at bounding box center [210, 22] width 16 height 16
type input "20"
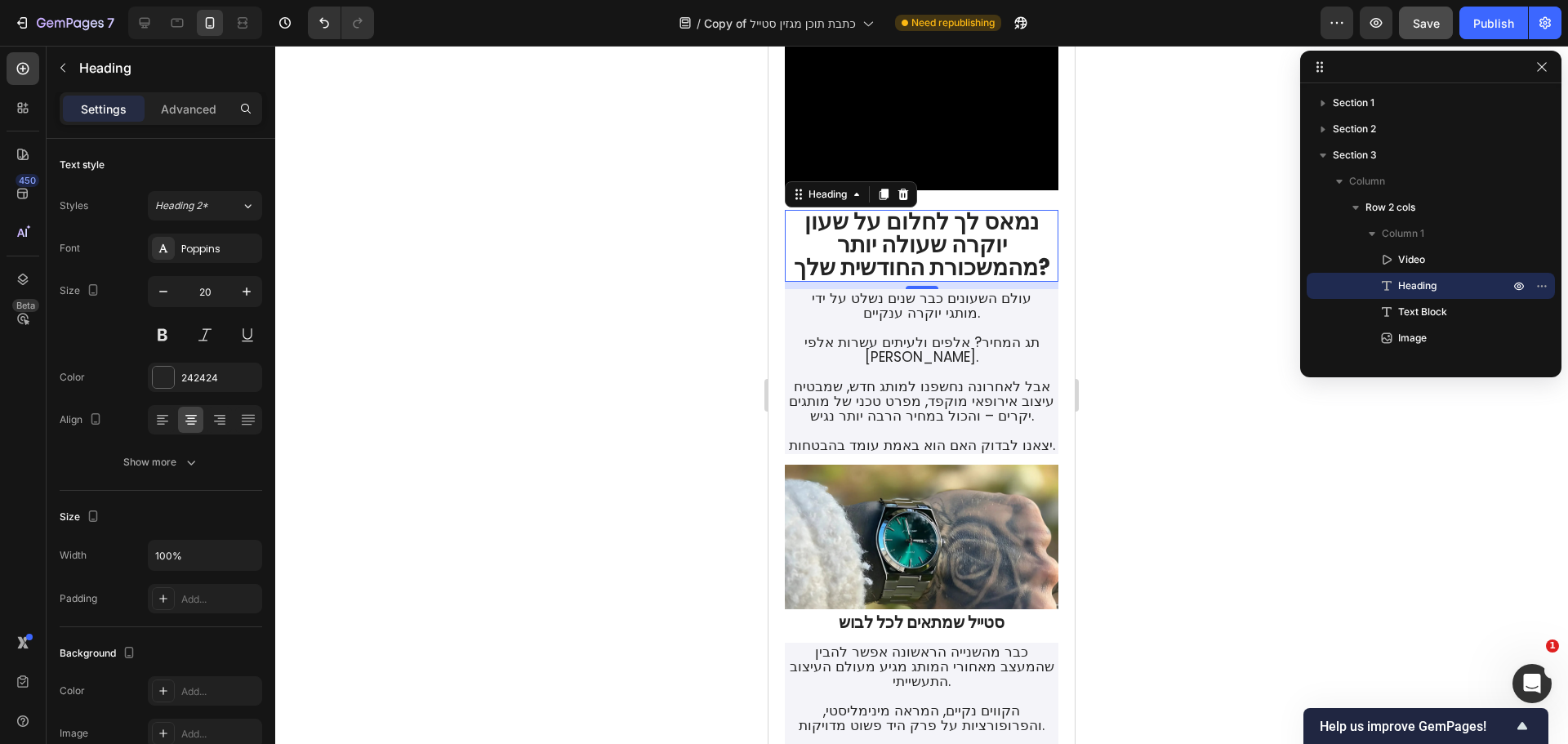
scroll to position [249, 0]
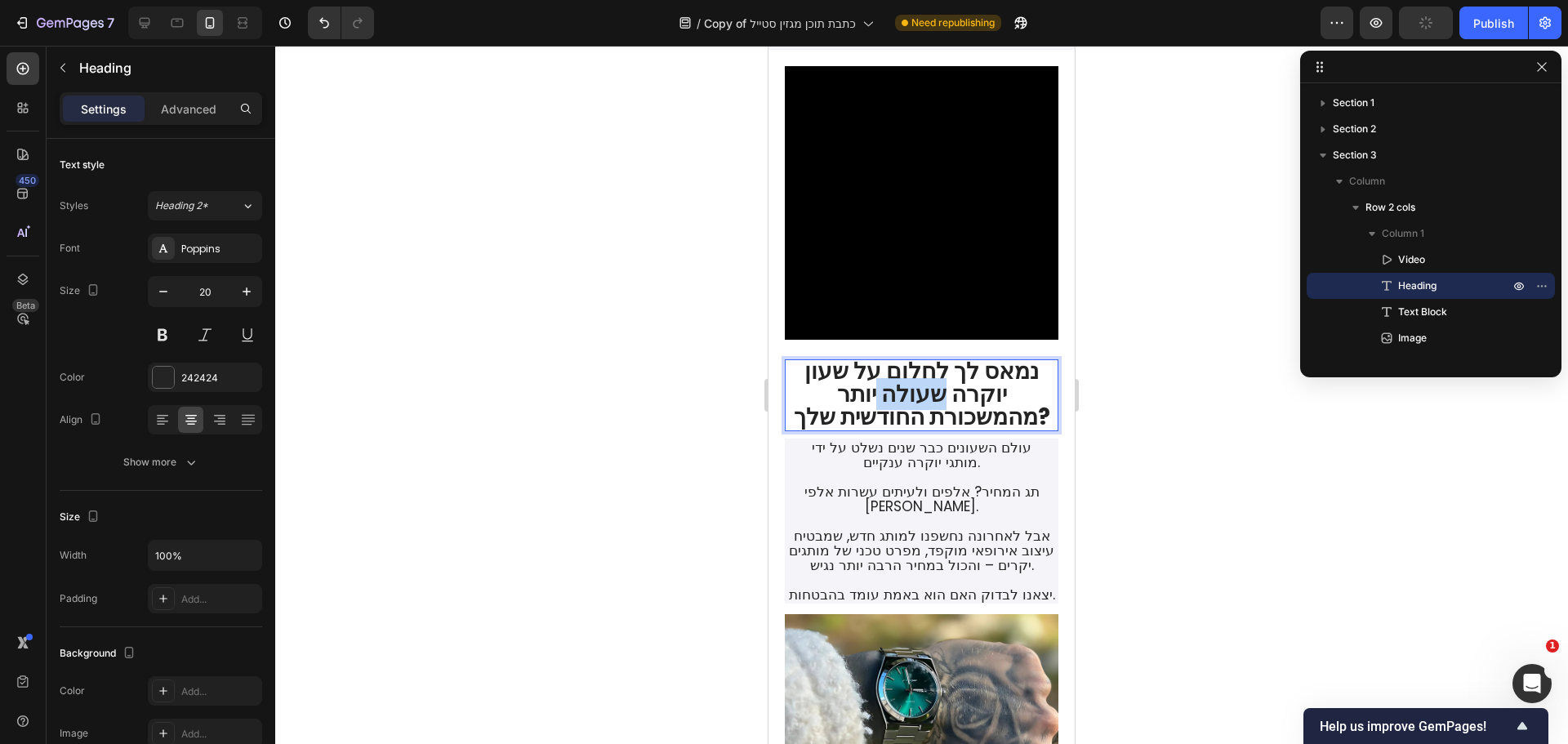
click at [895, 388] on span "נמאס לך לחלום על שעון יוקרה שעולה יותר מהמשכורת החודשית שלך?" at bounding box center [922, 394] width 257 height 77
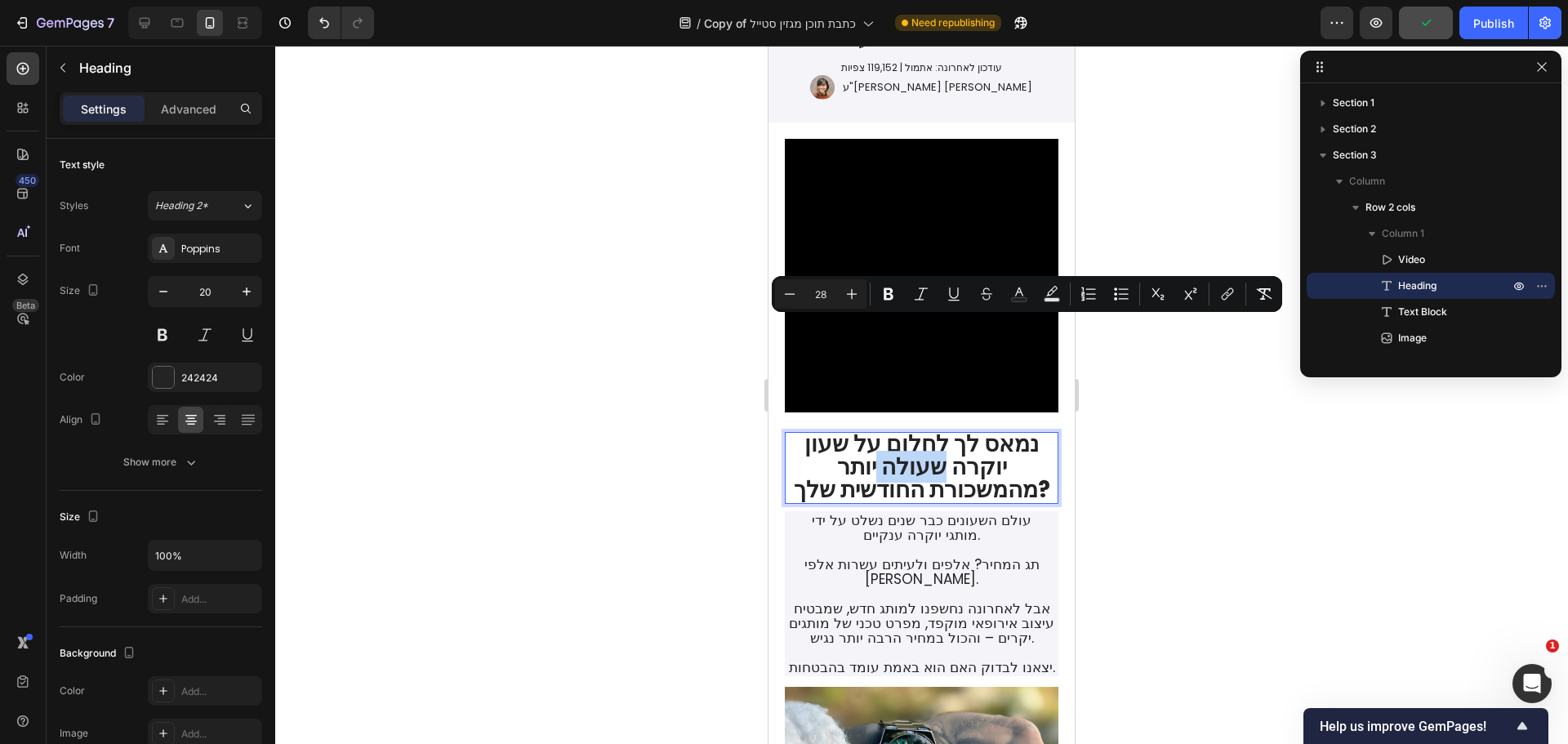
scroll to position [177, 0]
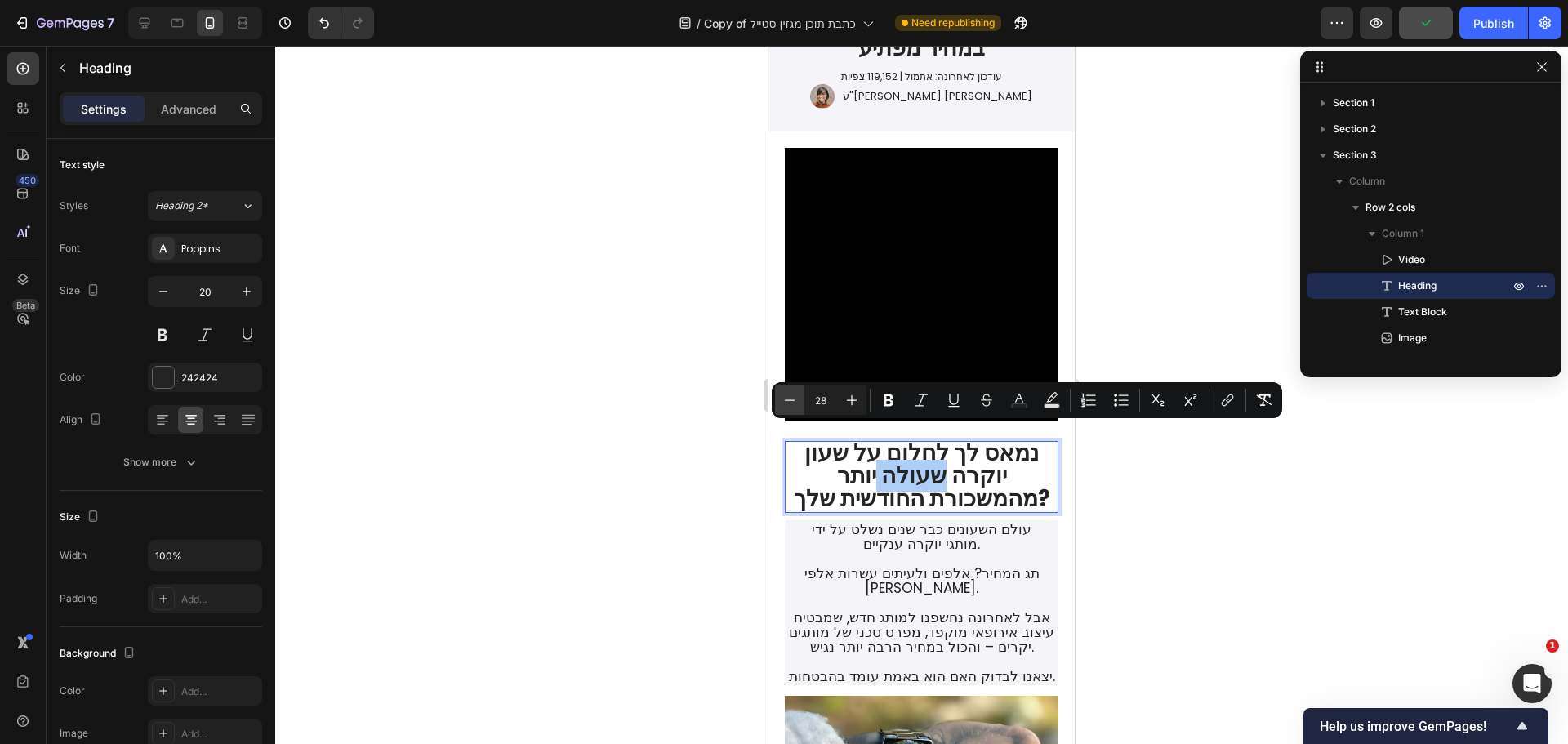
click at [799, 395] on button "Minus" at bounding box center [789, 399] width 30 height 30
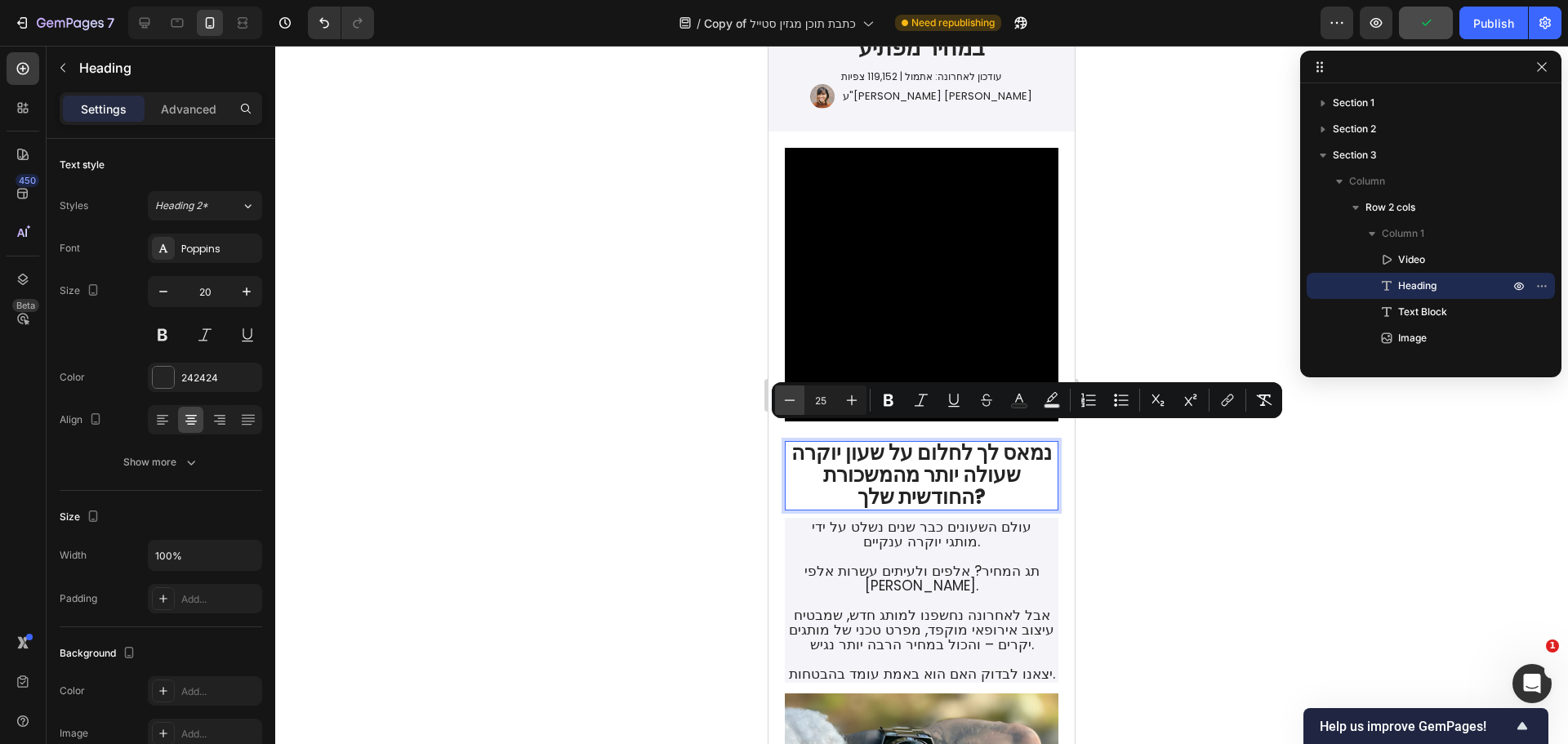
click at [799, 395] on button "Minus" at bounding box center [789, 399] width 30 height 30
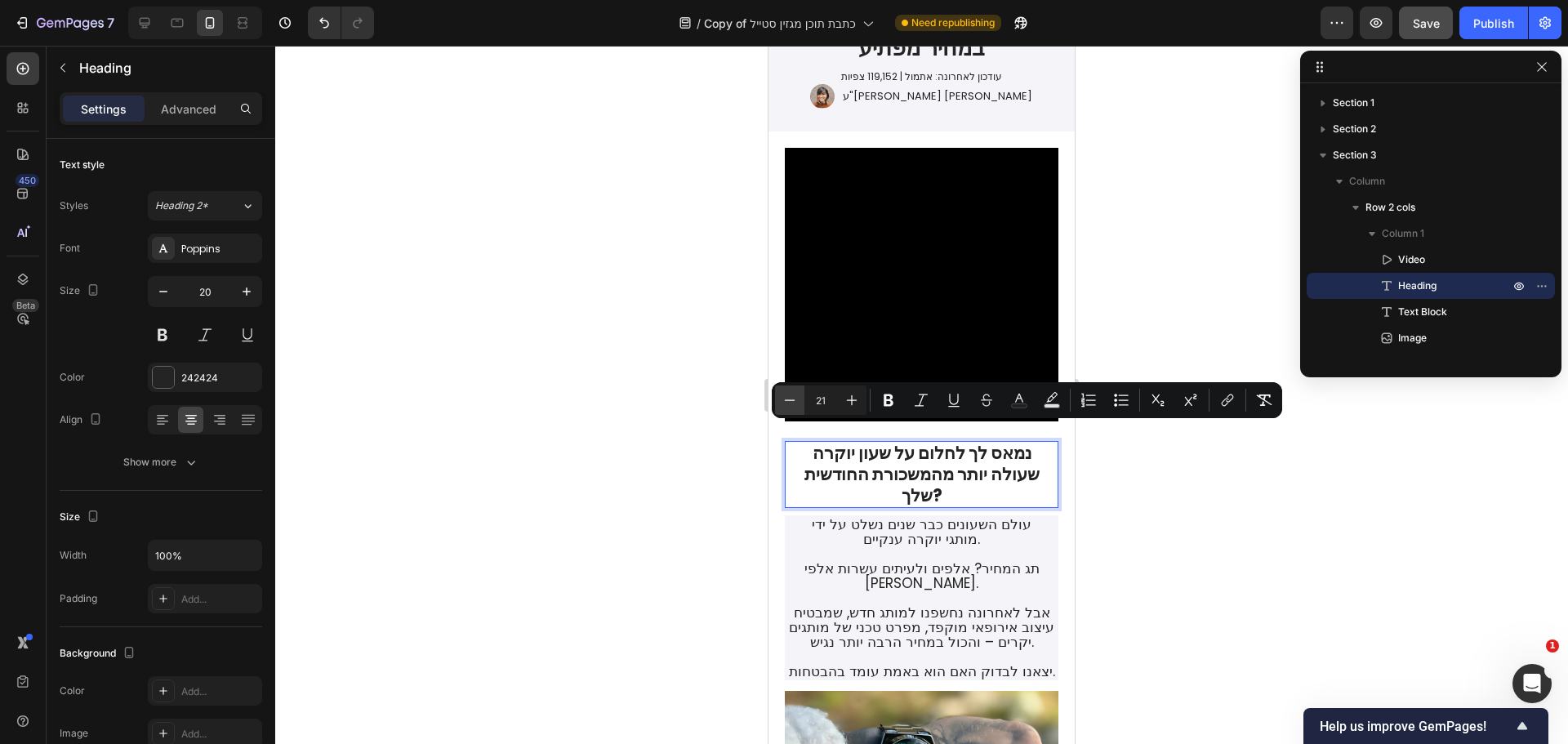
click at [799, 395] on button "Minus" at bounding box center [789, 399] width 30 height 30
type input "20"
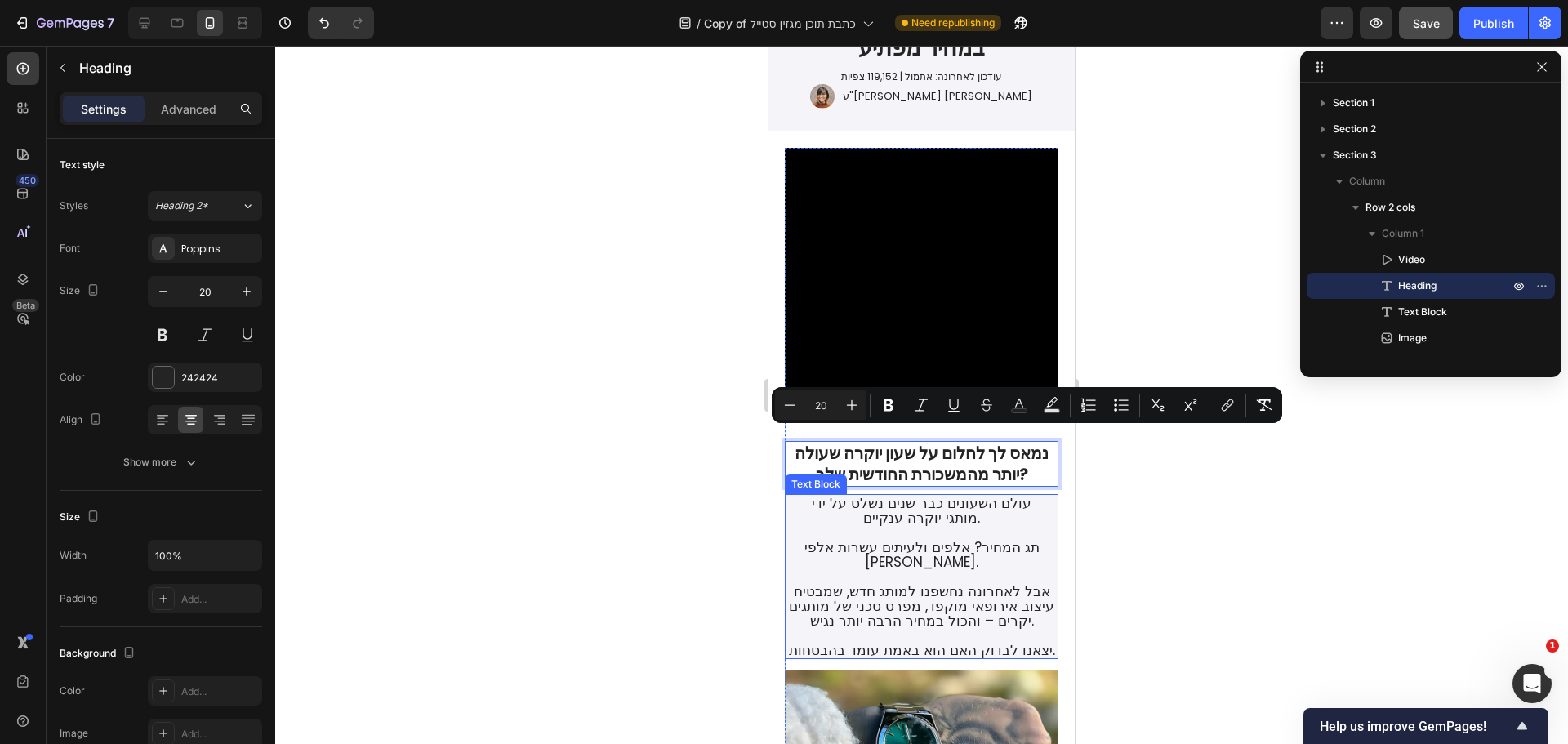
click at [888, 507] on span "עולם השעונים כבר שנים נשלט על ידי מותגי יוקרה ענקיים." at bounding box center [921, 511] width 220 height 34
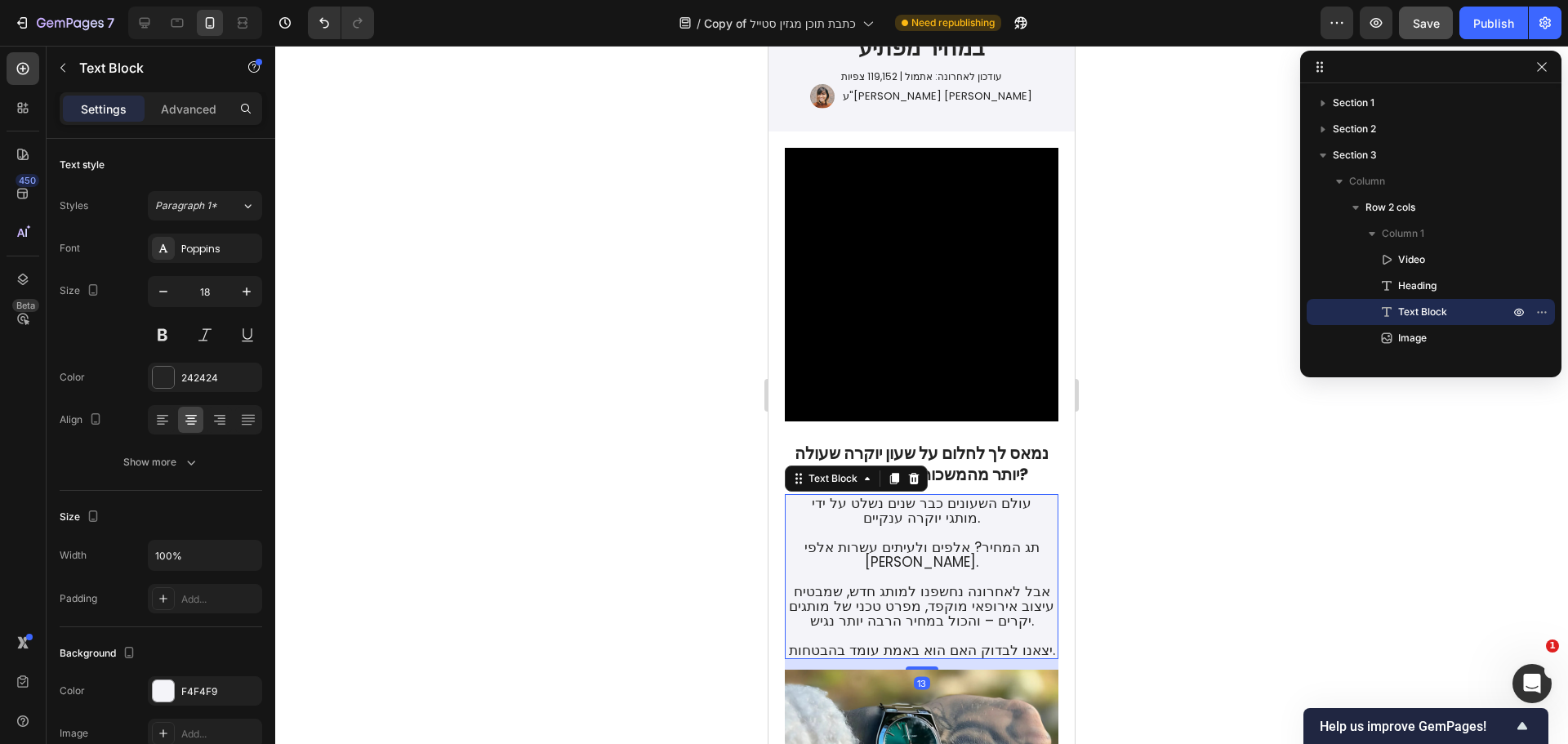
click at [888, 507] on span "עולם השעונים כבר שנים נשלט על ידי מותגי יוקרה ענקיים." at bounding box center [921, 511] width 220 height 34
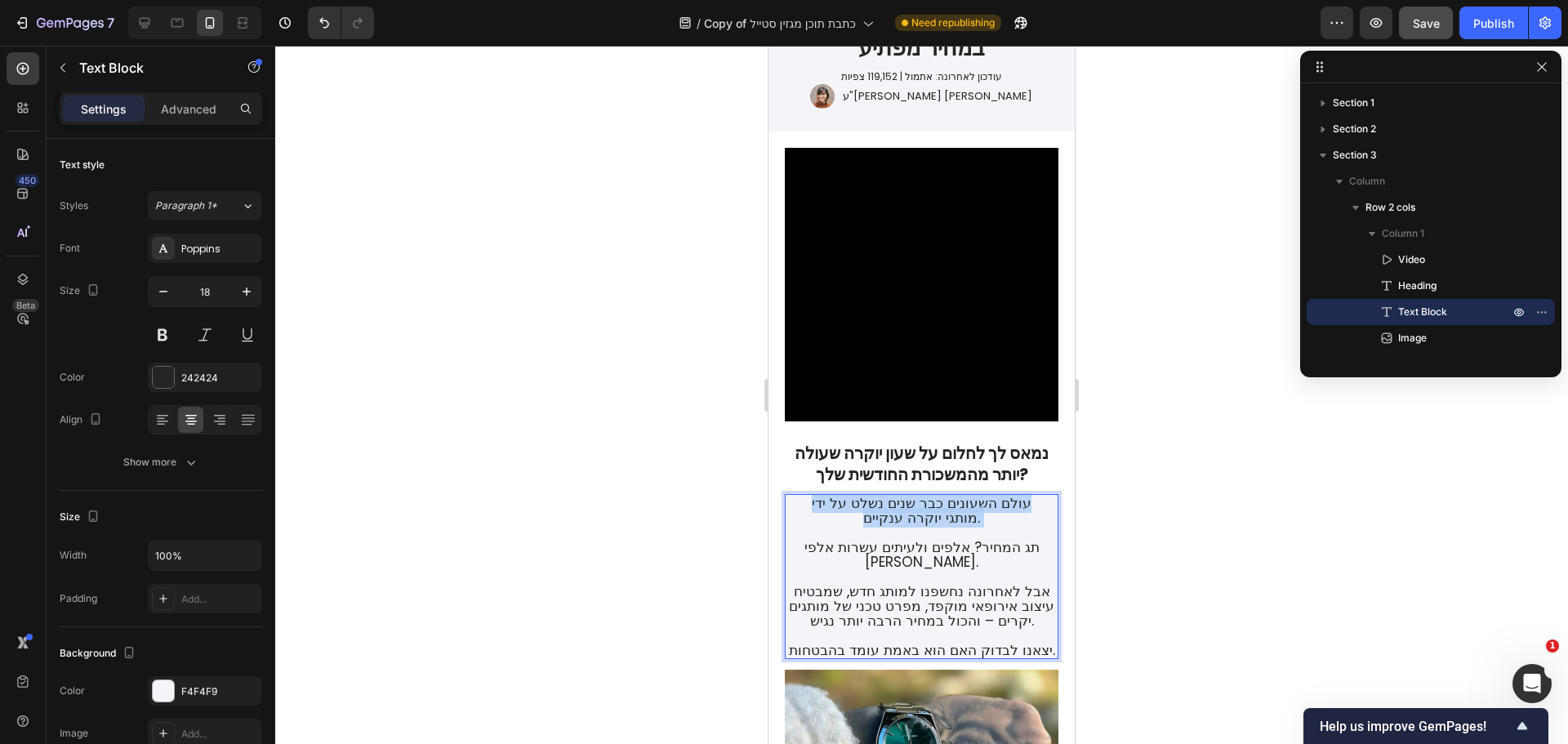
click at [888, 507] on span "עולם השעונים כבר שנים נשלט על ידי מותגי יוקרה ענקיים." at bounding box center [921, 511] width 220 height 34
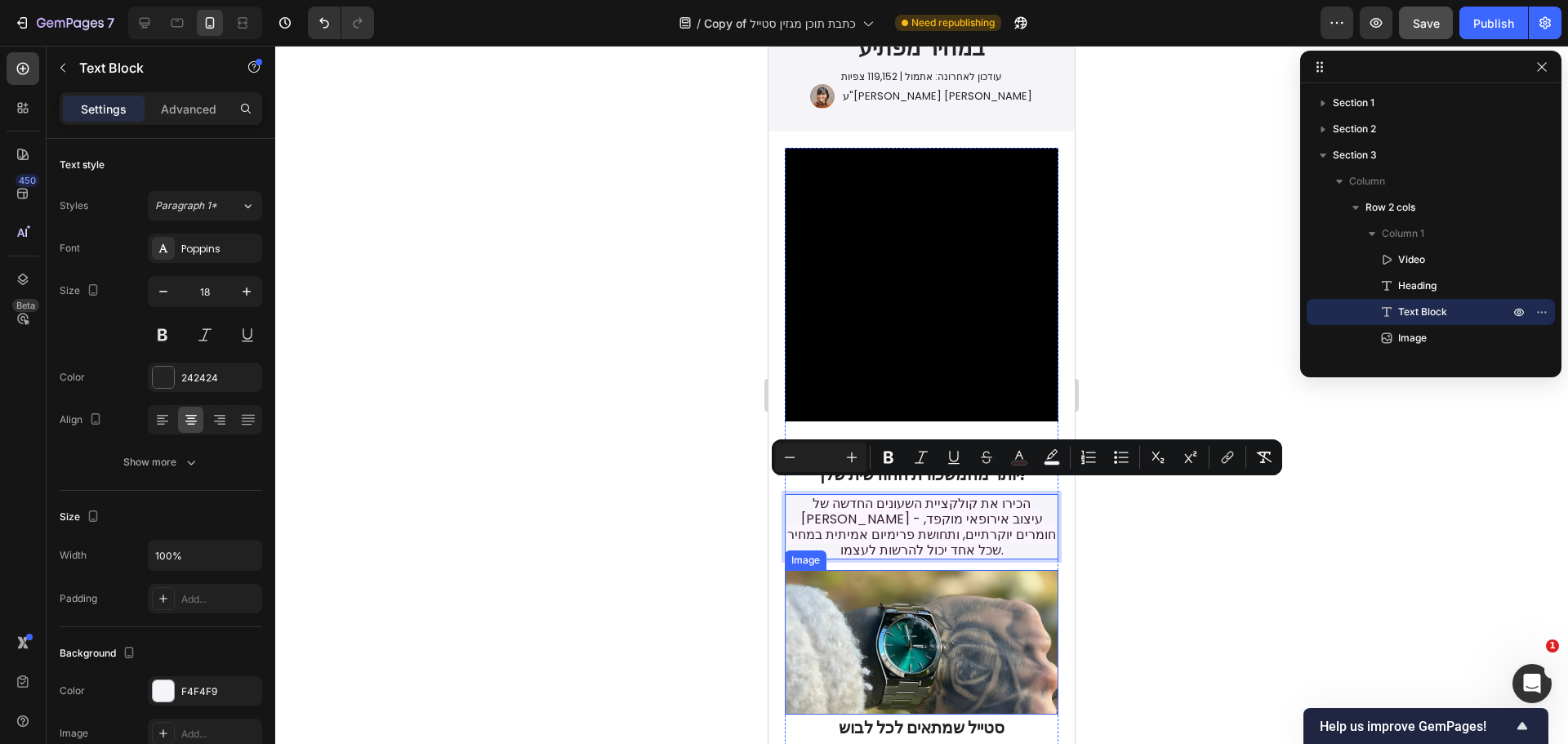
click at [722, 503] on div at bounding box center [922, 395] width 1292 height 698
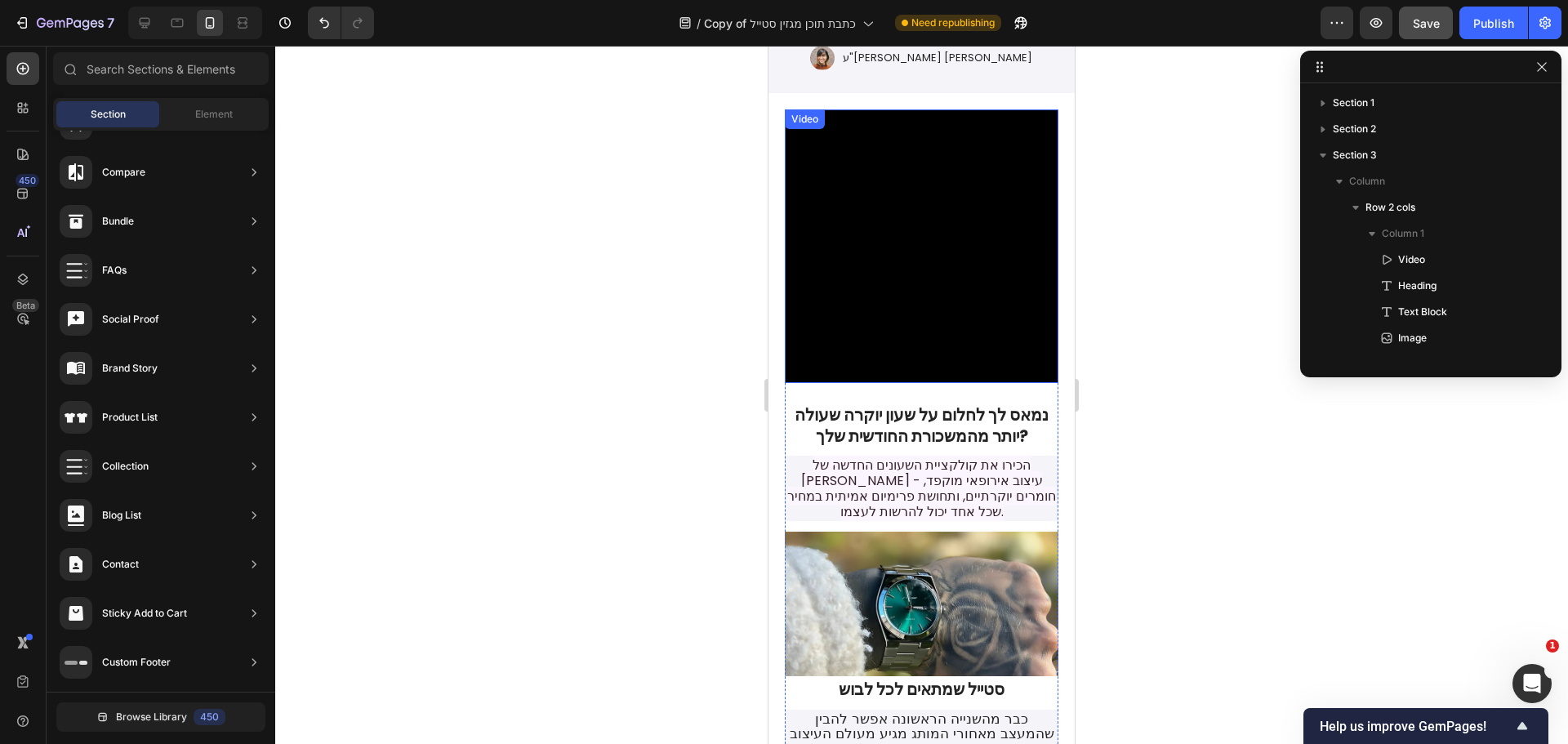
scroll to position [258, 0]
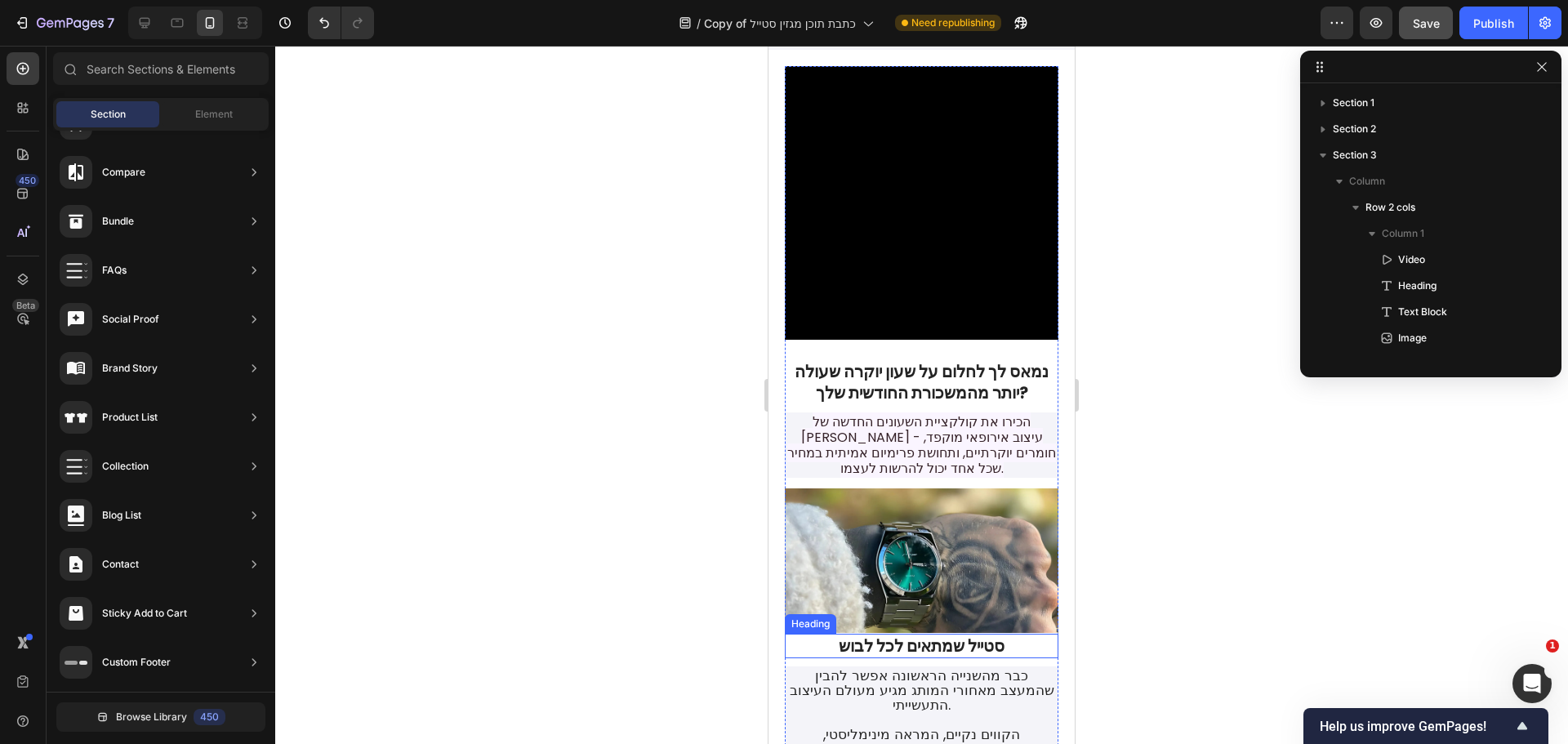
click at [938, 634] on h2 "סטייל שמתאים לכל לבוש" at bounding box center [921, 645] width 274 height 24
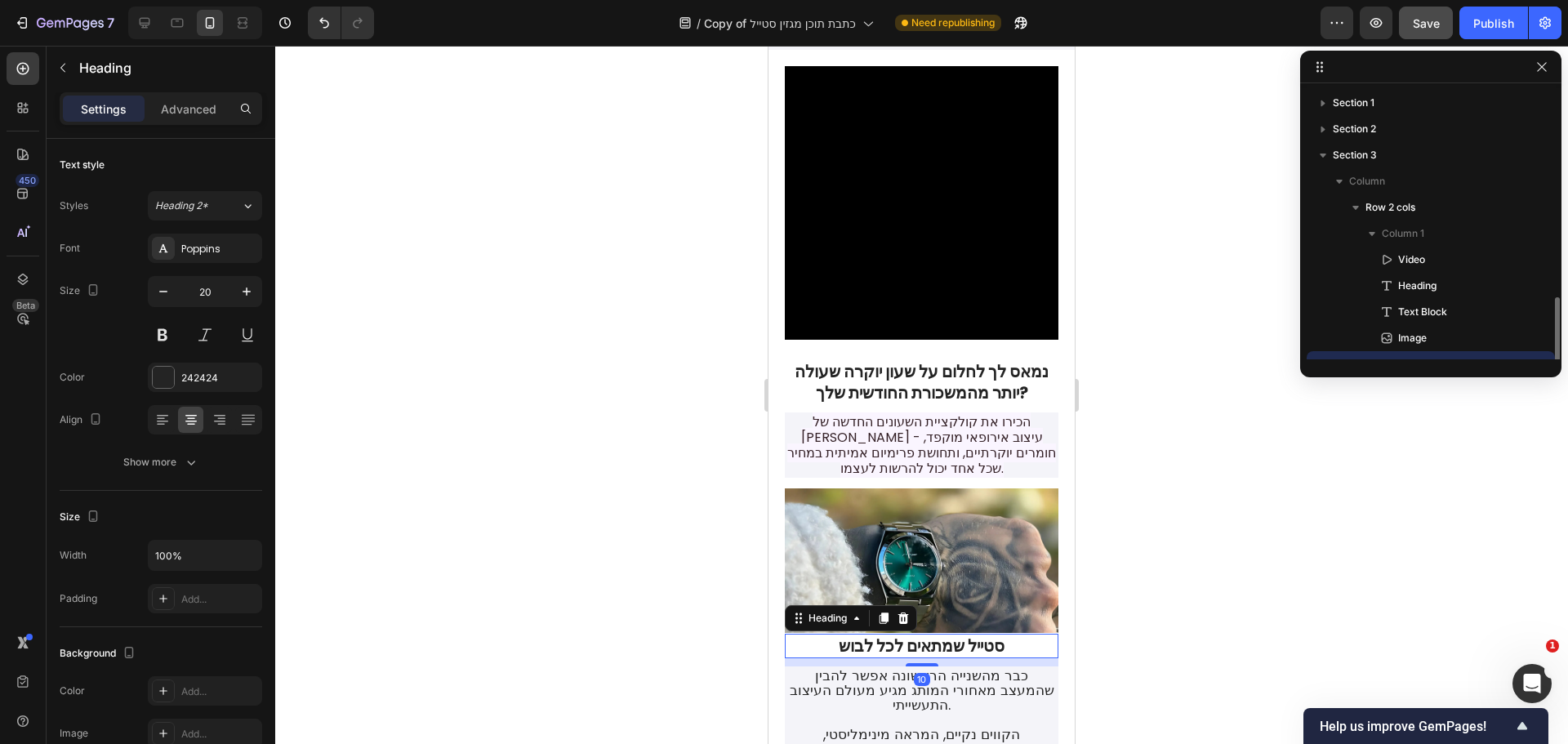
scroll to position [122, 0]
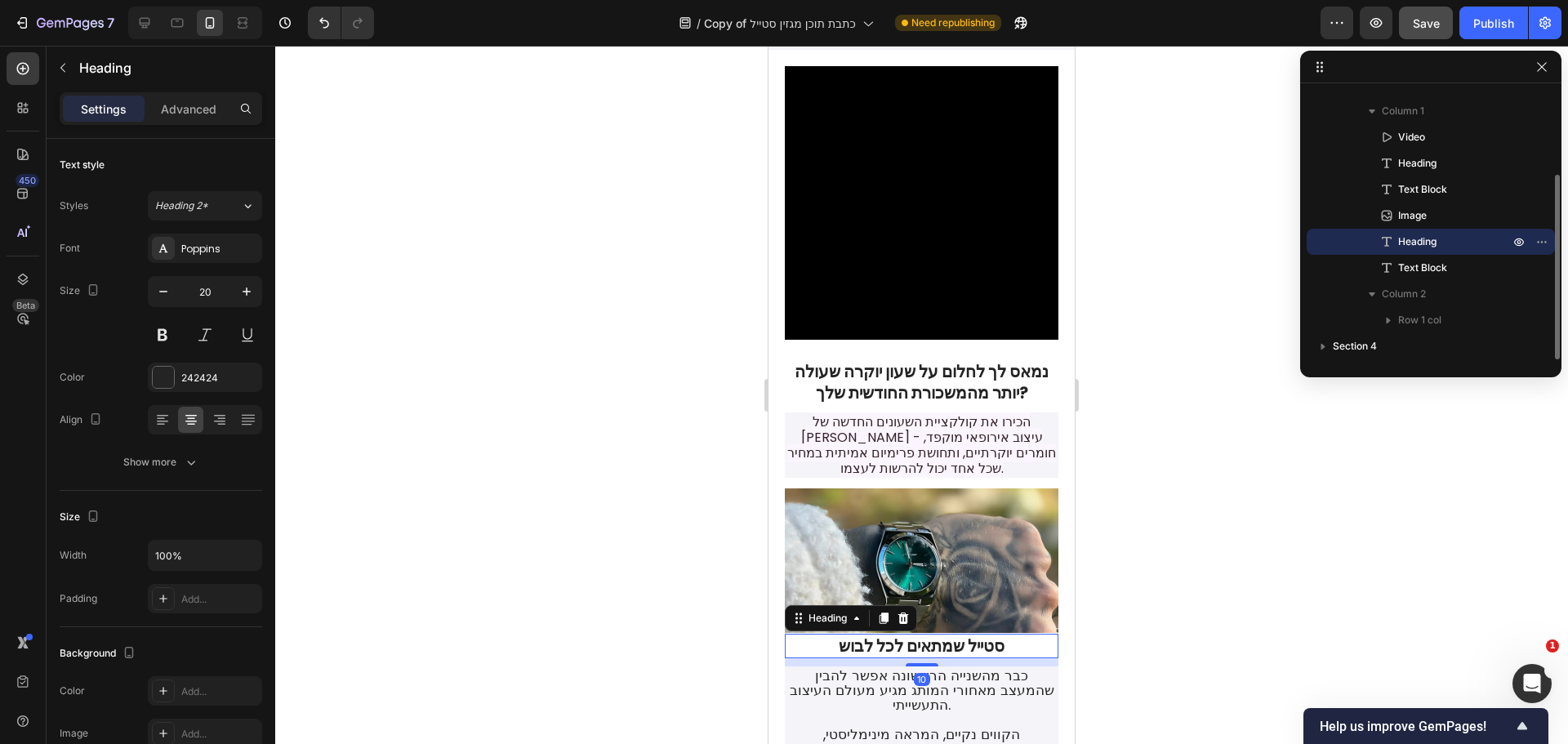
click at [938, 634] on h2 "סטייל שמתאים לכל לבוש" at bounding box center [921, 645] width 274 height 24
click at [938, 635] on p "סטייל שמתאים לכל לבוש" at bounding box center [921, 646] width 270 height 22
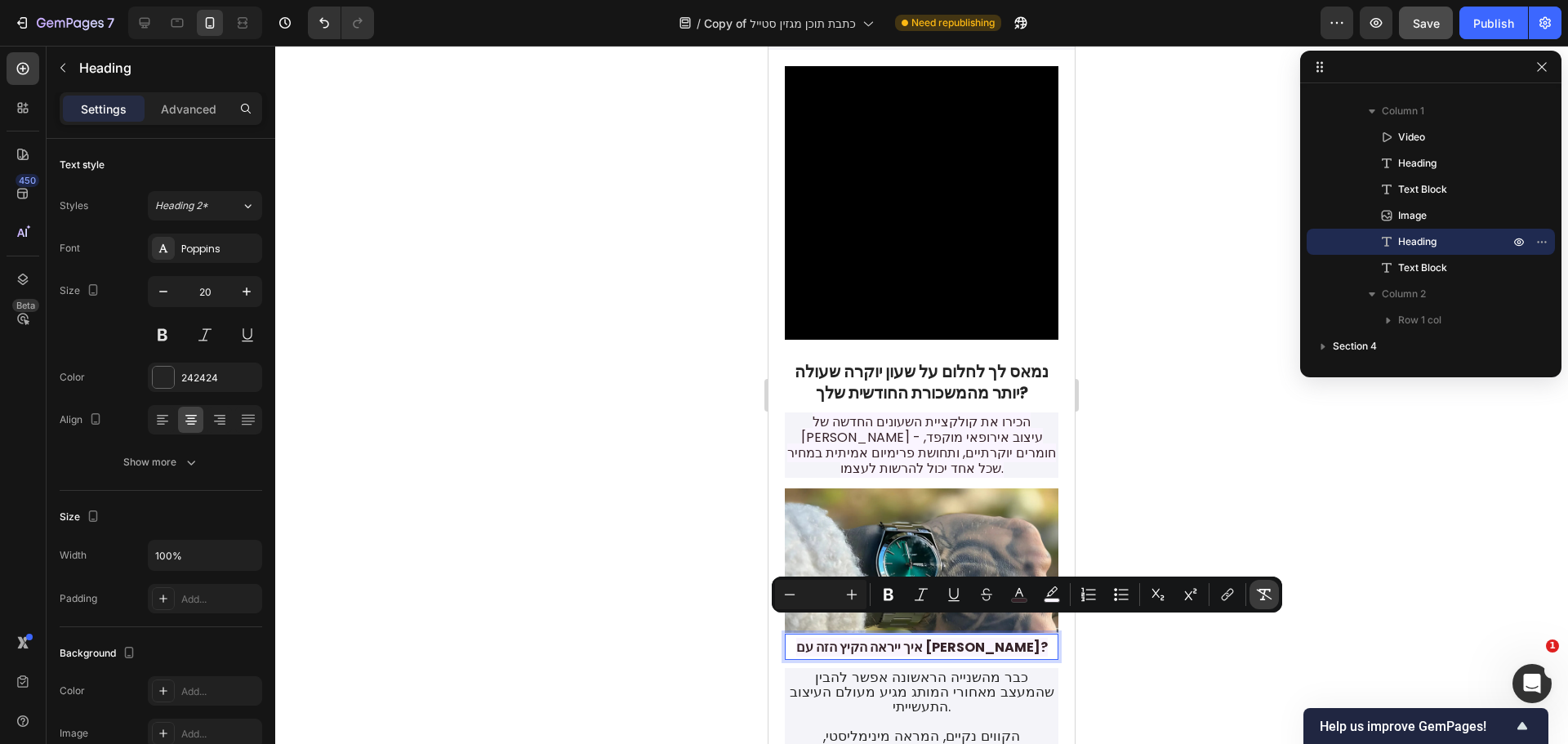
click at [1275, 598] on button "Remove Format" at bounding box center [1264, 594] width 30 height 30
type input "20"
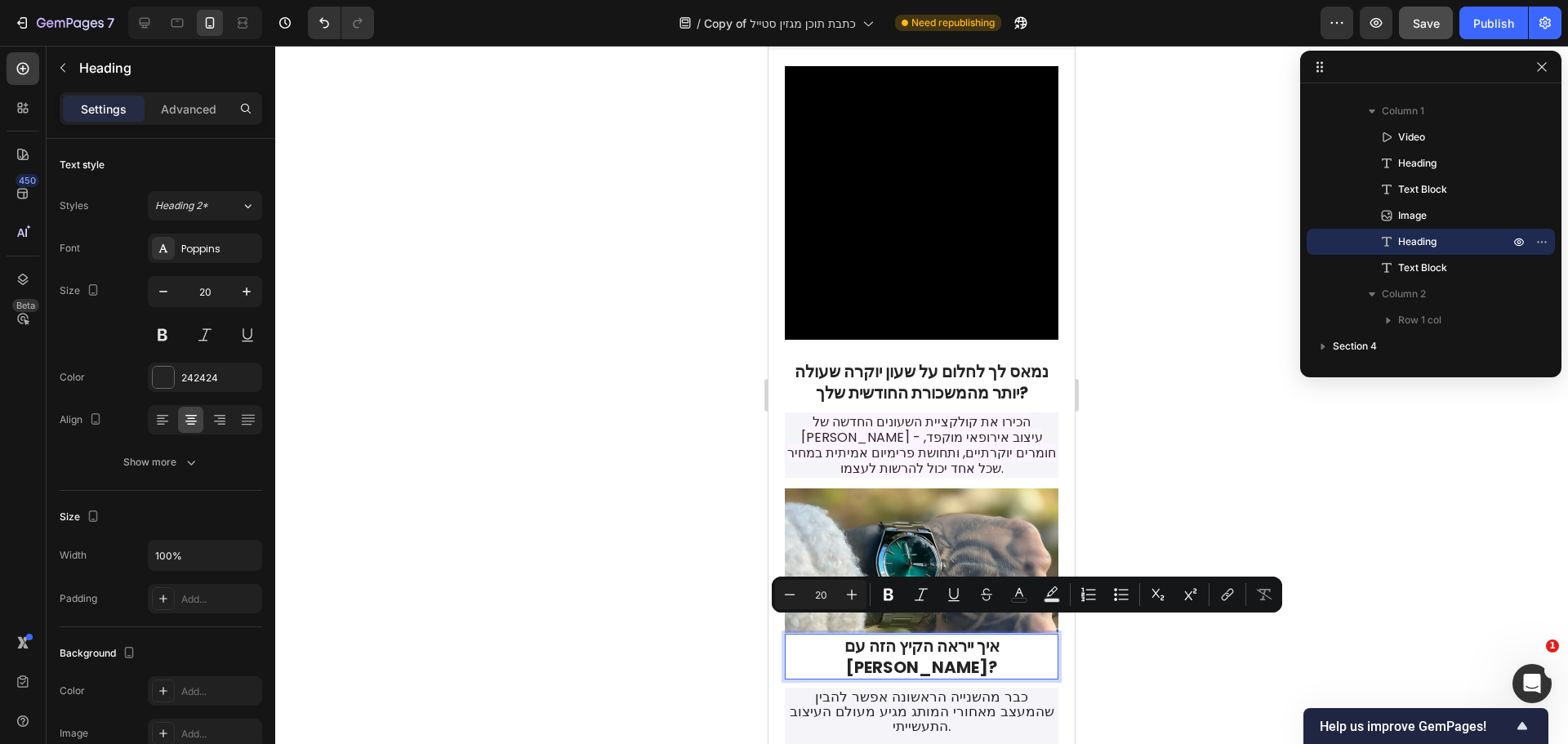
click at [945, 635] on p "איך ייראה הקיץ הזה עם Cavallini?" at bounding box center [921, 656] width 270 height 42
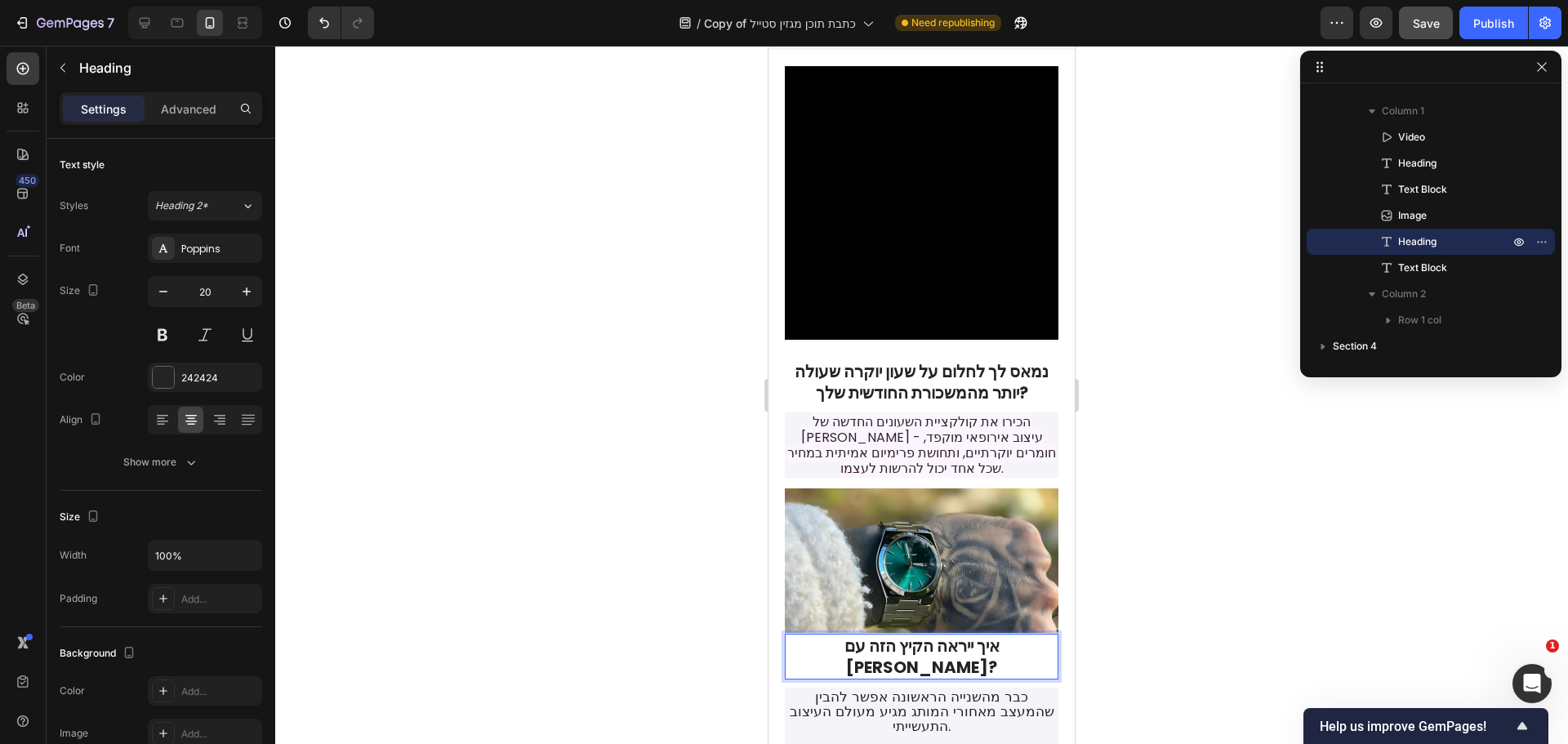
click at [954, 635] on p "איך ייראה הקיץ הזה עם Cavallini?" at bounding box center [921, 656] width 270 height 42
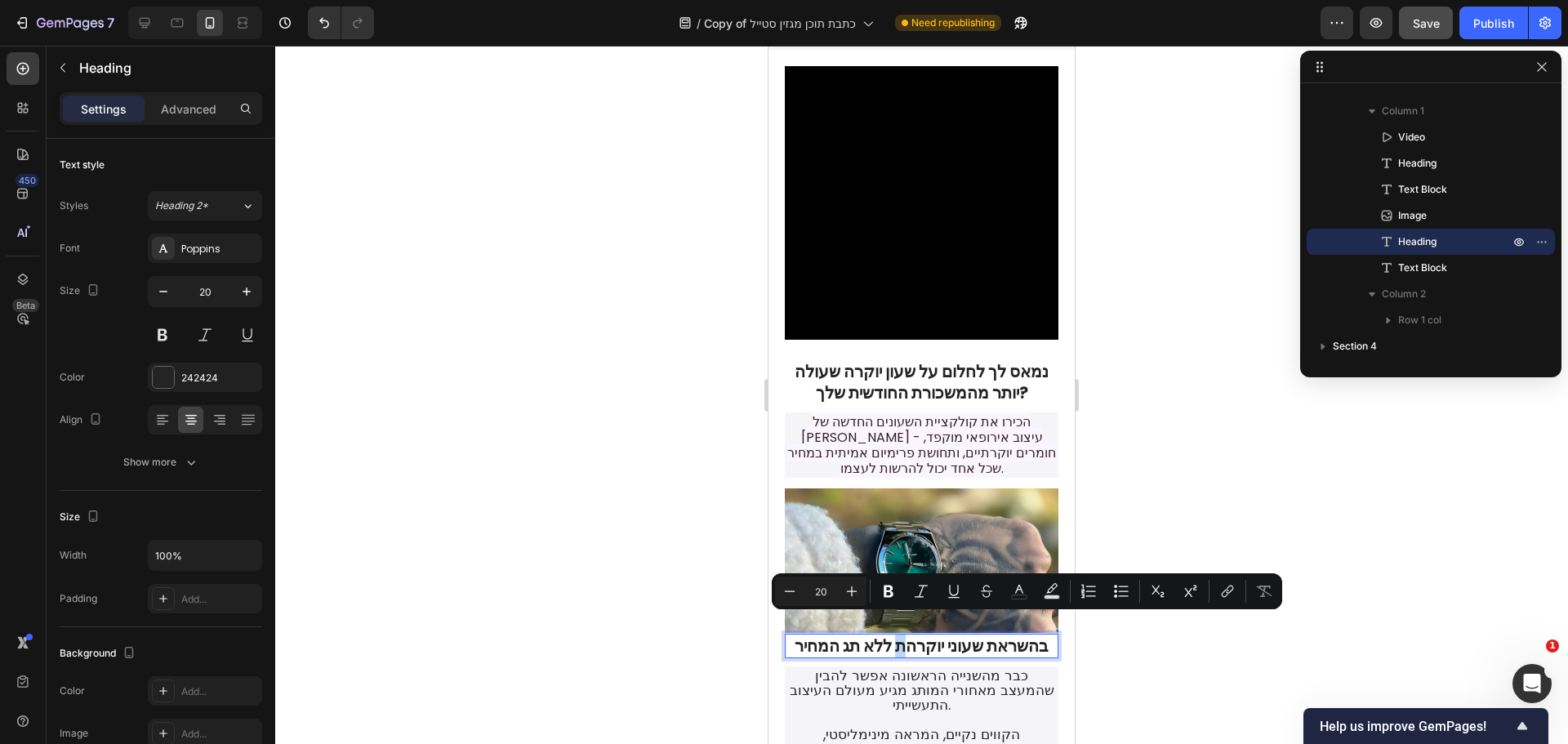
click at [897, 635] on p "בהשראת שעוני יוקרהת ללא תג המחיר" at bounding box center [921, 646] width 270 height 22
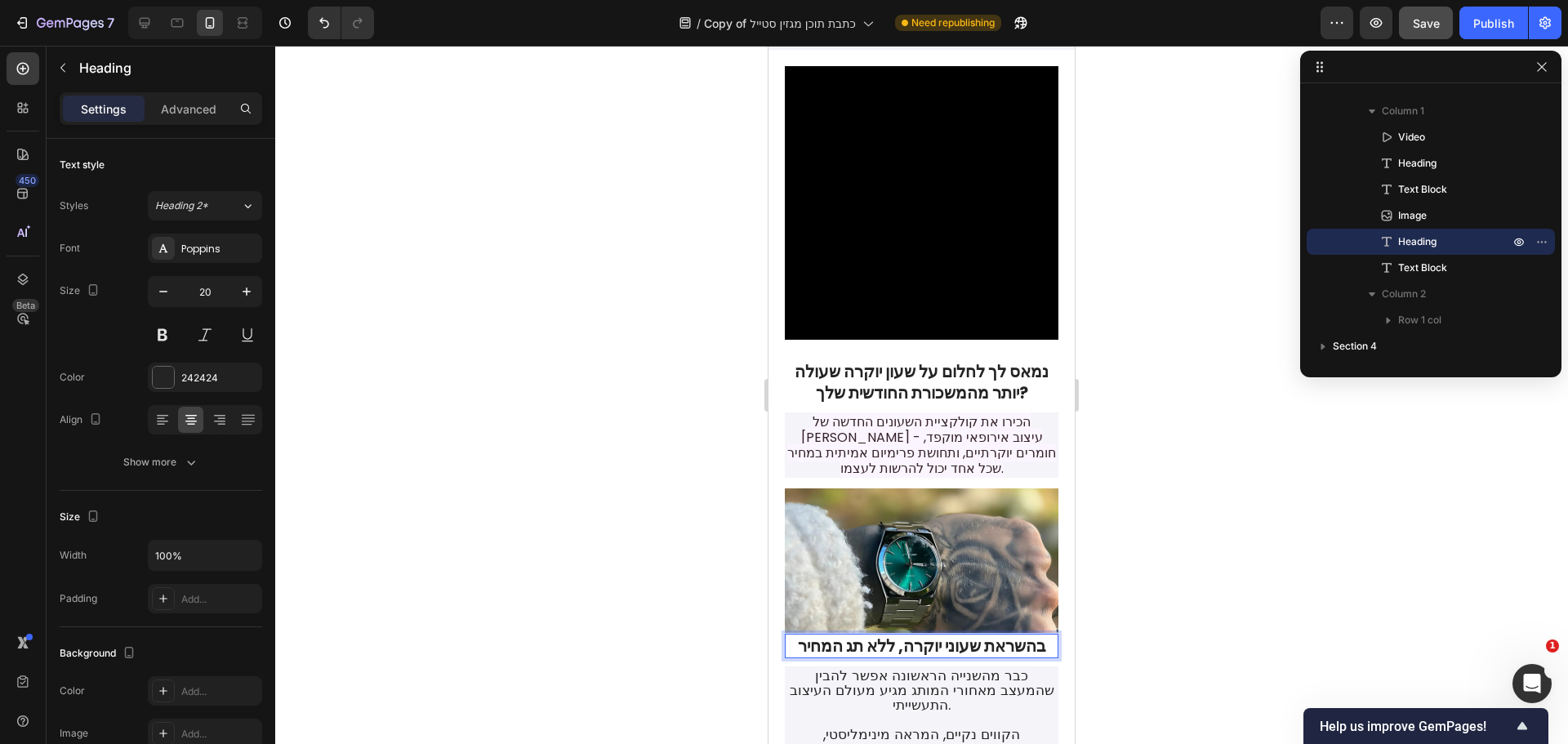
click at [877, 635] on p "בהשראת שעוני יוקרה, ללא תג המחיר" at bounding box center [921, 646] width 270 height 22
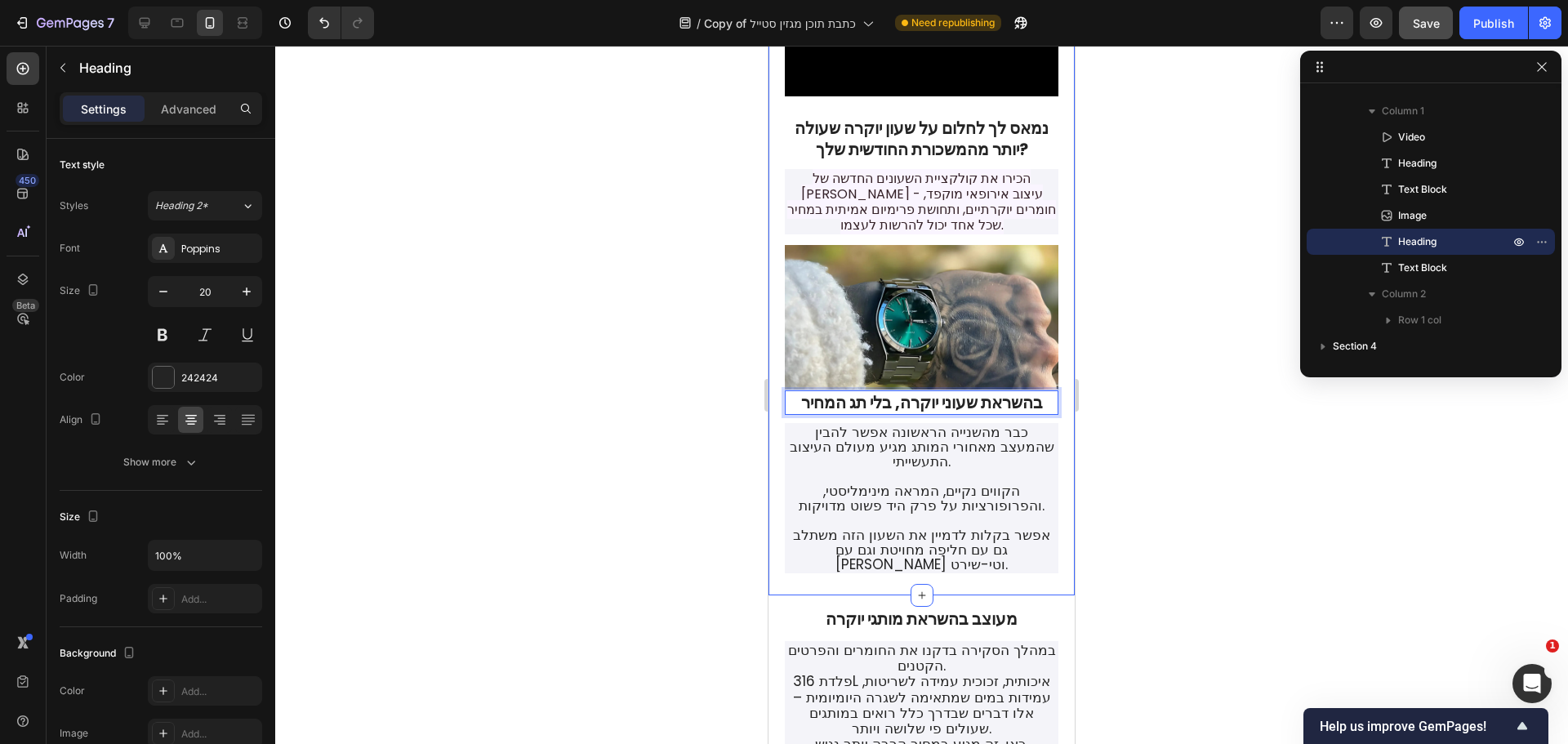
scroll to position [503, 0]
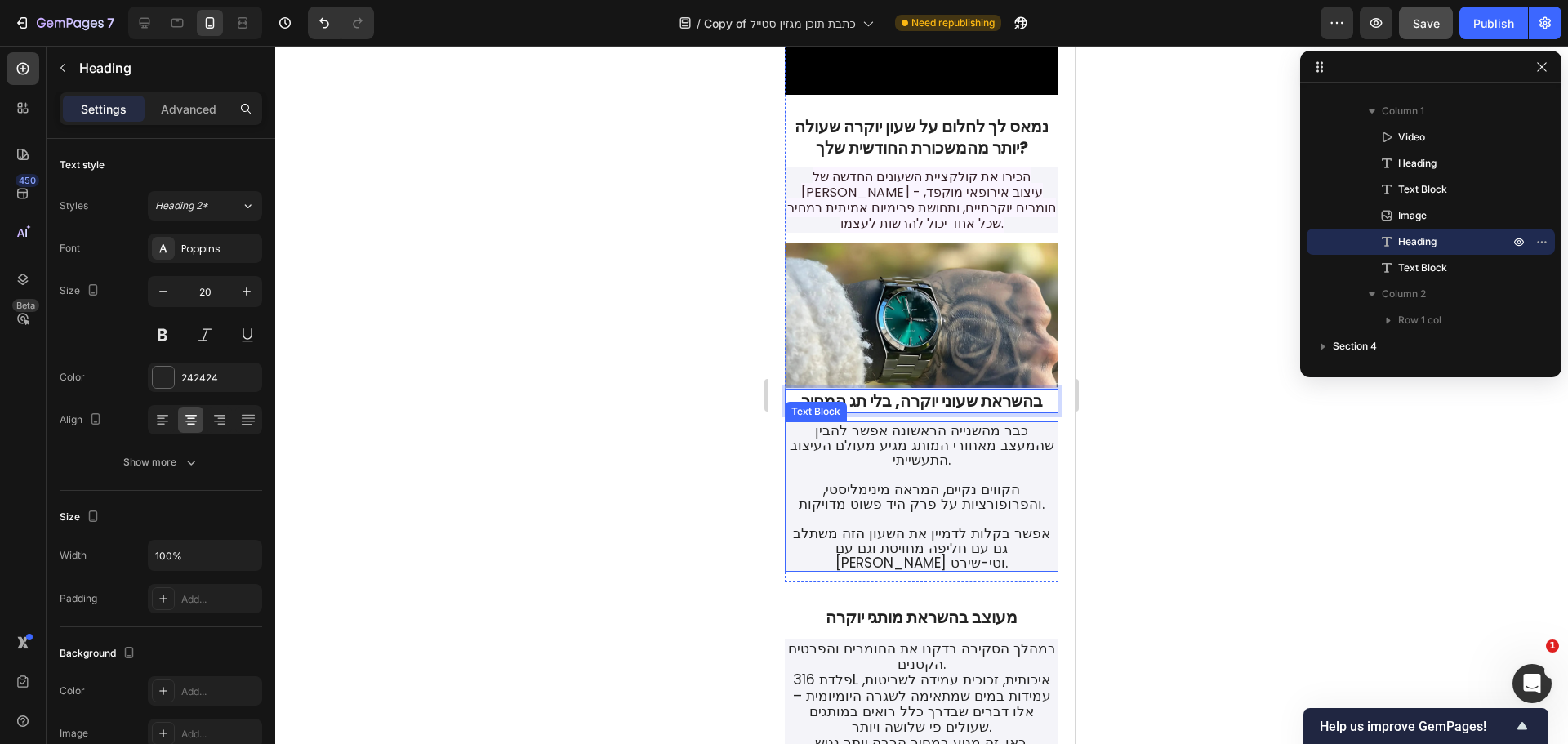
click at [951, 443] on p "כבר מהשנייה הראשונה אפשר להבין שהמעצב מאחורי המותג מגיע מעולם העיצוב התעשייתי. …" at bounding box center [921, 496] width 270 height 147
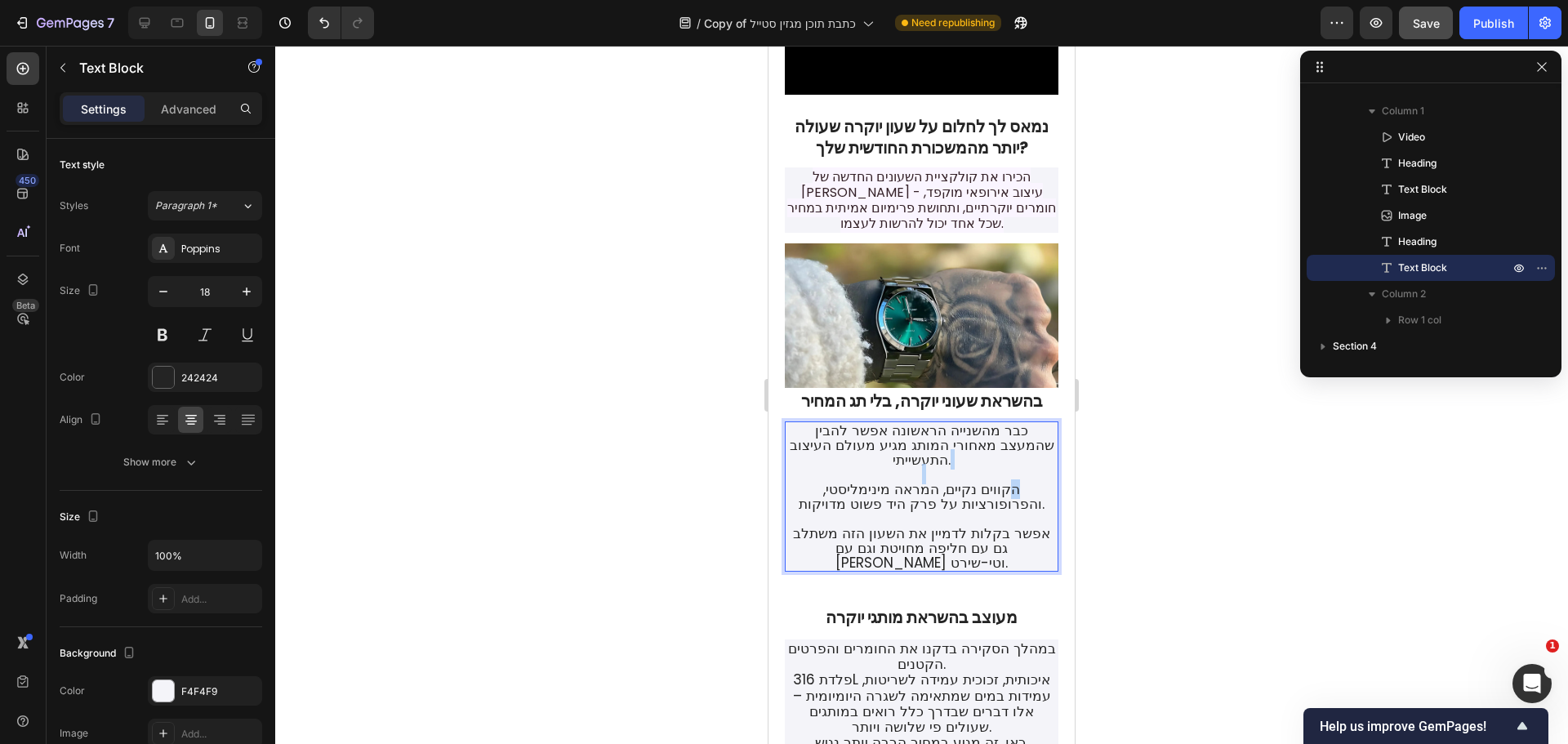
click at [951, 443] on p "כבר מהשנייה הראשונה אפשר להבין שהמעצב מאחורי המותג מגיע מעולם העיצוב התעשייתי. …" at bounding box center [921, 496] width 270 height 147
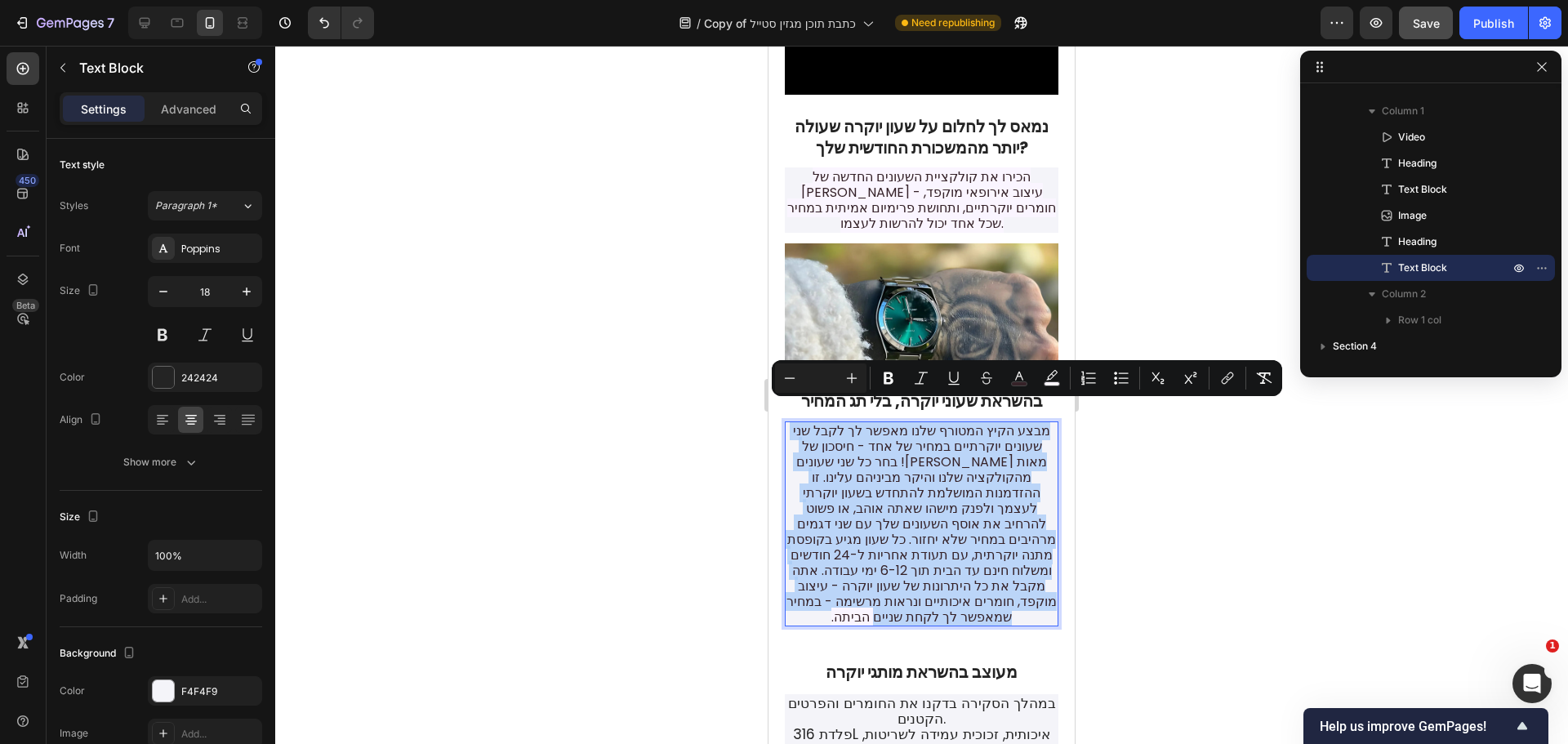
click at [958, 444] on span "מבצע הקיץ המטורף שלנו מאפשר לך לקבל שני שעונים יוקרתיים במחיר של אחד - חיסכון ש…" at bounding box center [921, 523] width 270 height 205
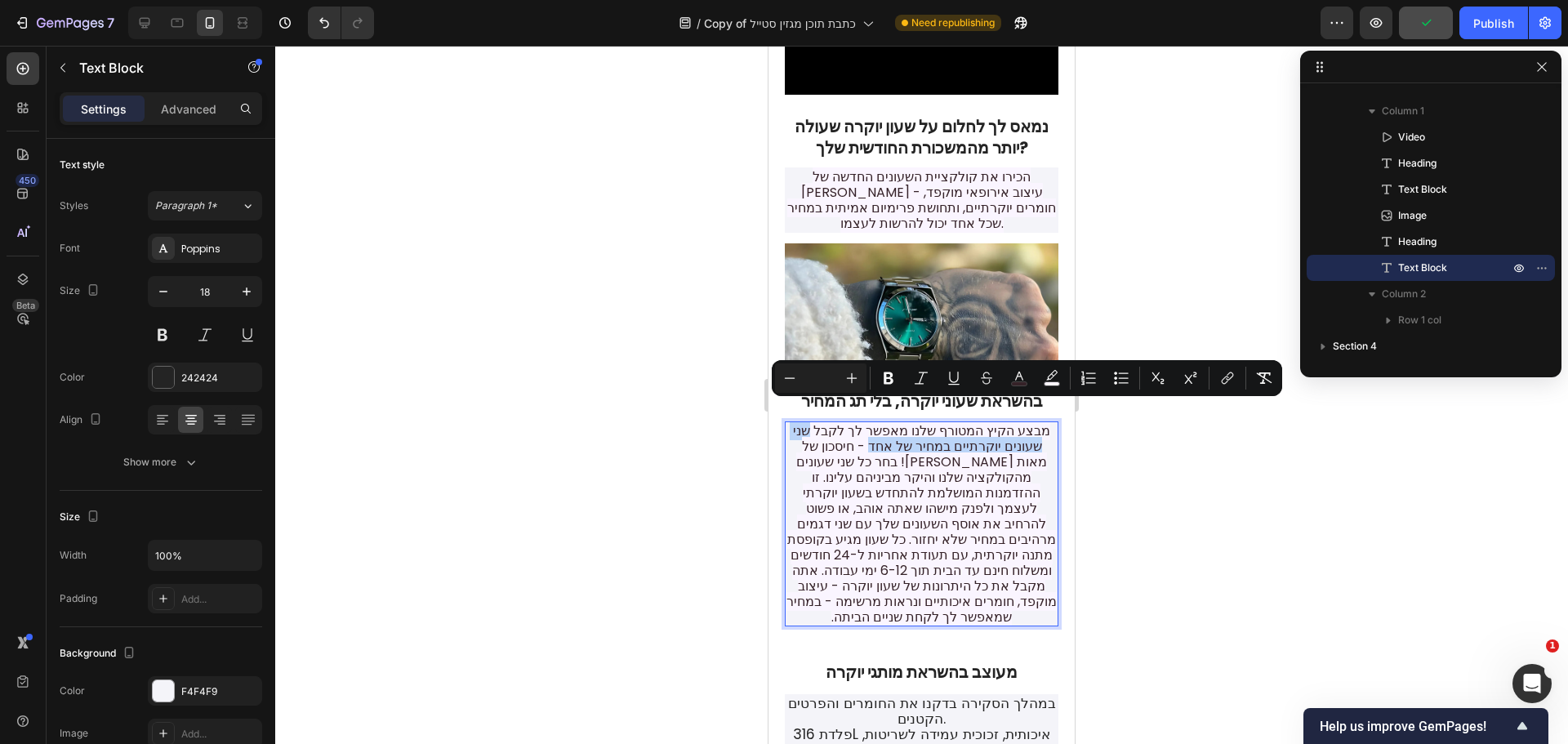
drag, startPoint x: 815, startPoint y: 415, endPoint x: 884, endPoint y: 425, distance: 69.7
click at [884, 425] on span "מבצע הקיץ המטורף שלנו מאפשר לך לקבל שני שעונים יוקרתיים במחיר של אחד - חיסכון ש…" at bounding box center [921, 523] width 270 height 205
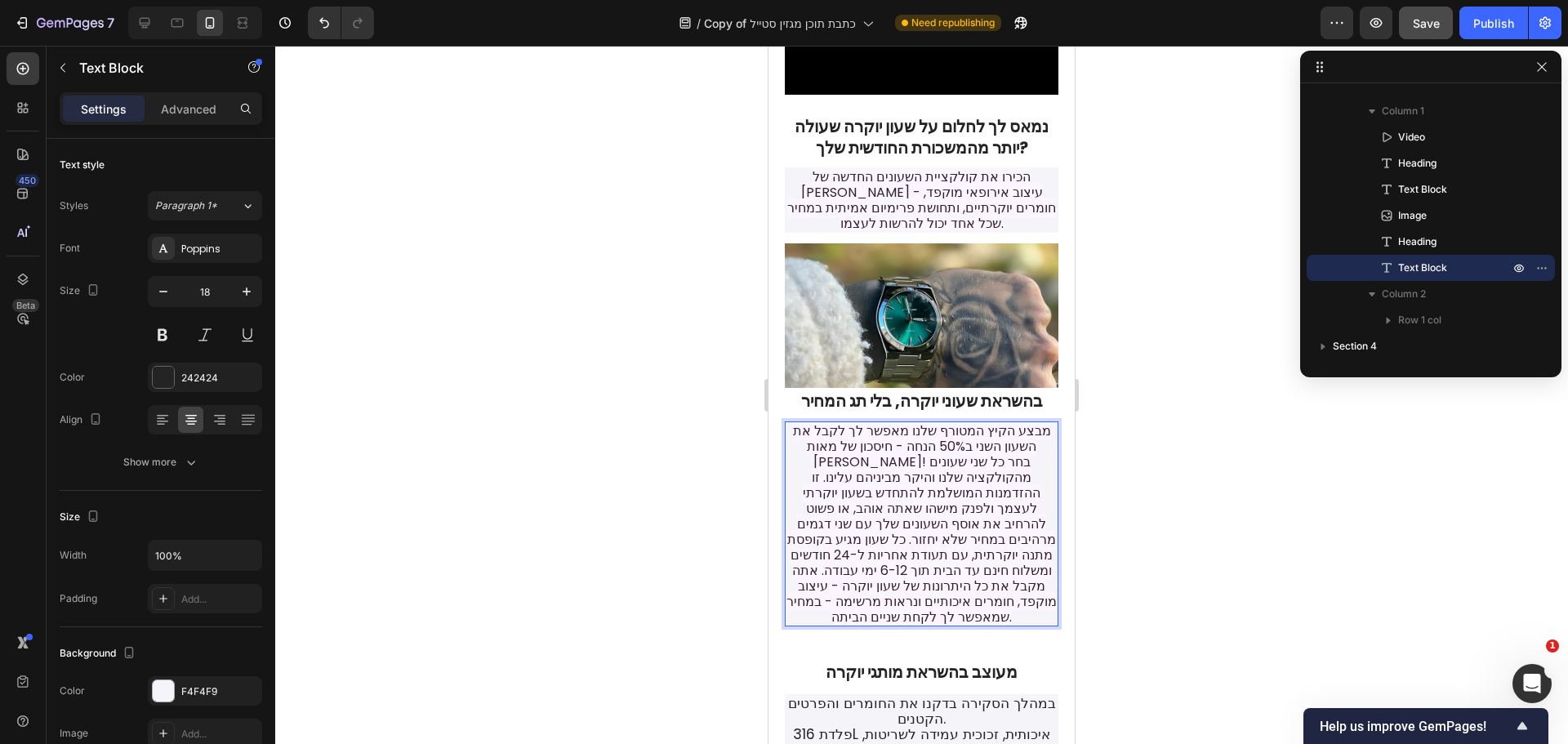
click at [918, 421] on span "מבצע הקיץ המטורף שלנו מאפשר לך לקבל את השעון השני ב50% הנחה - חיסכון של מאות שק…" at bounding box center [921, 523] width 270 height 205
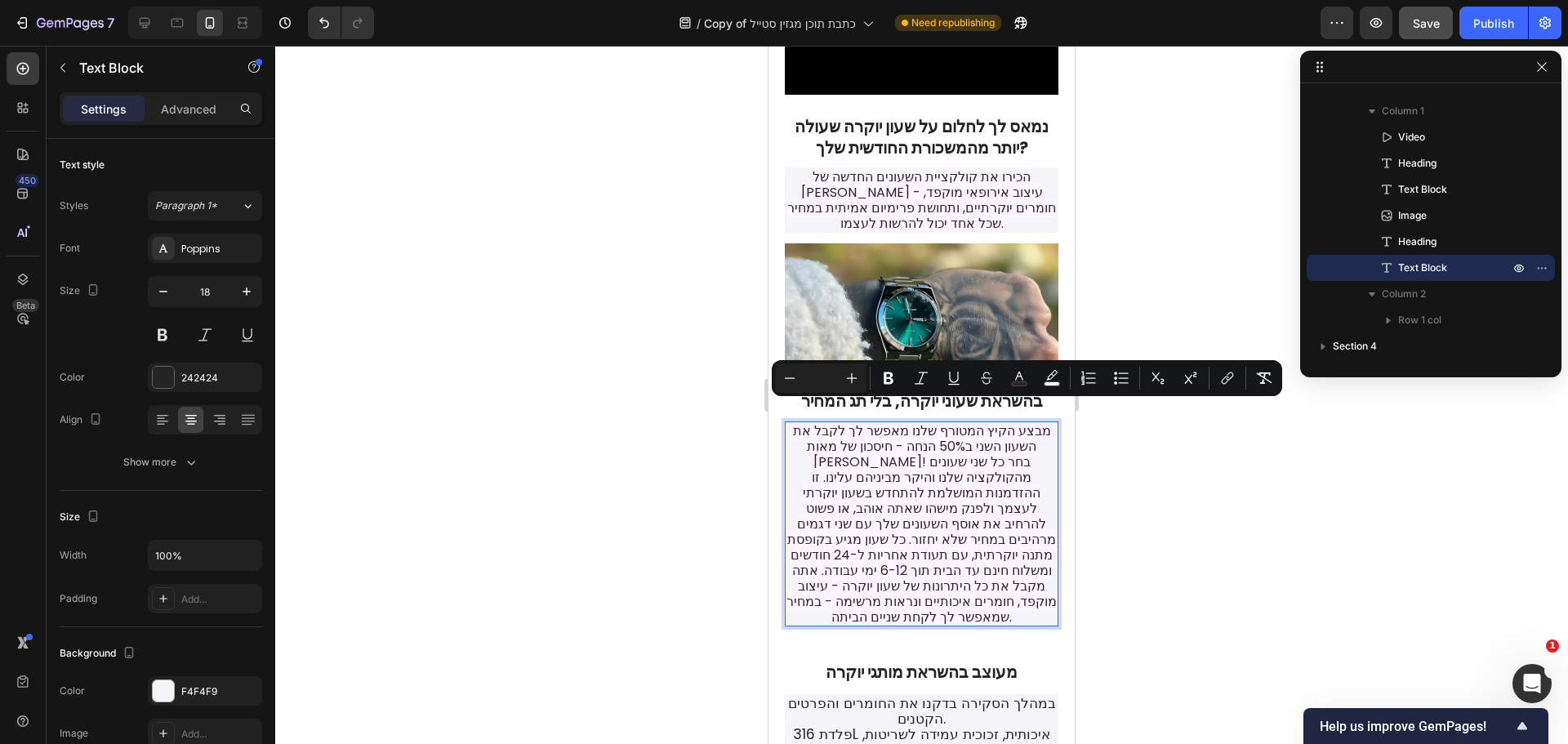
click at [951, 421] on span "מבצע הקיץ המטורף שלנו מאפשר לך לקבל את השעון השני ב50% הנחה - חיסכון של מאות שק…" at bounding box center [921, 523] width 270 height 205
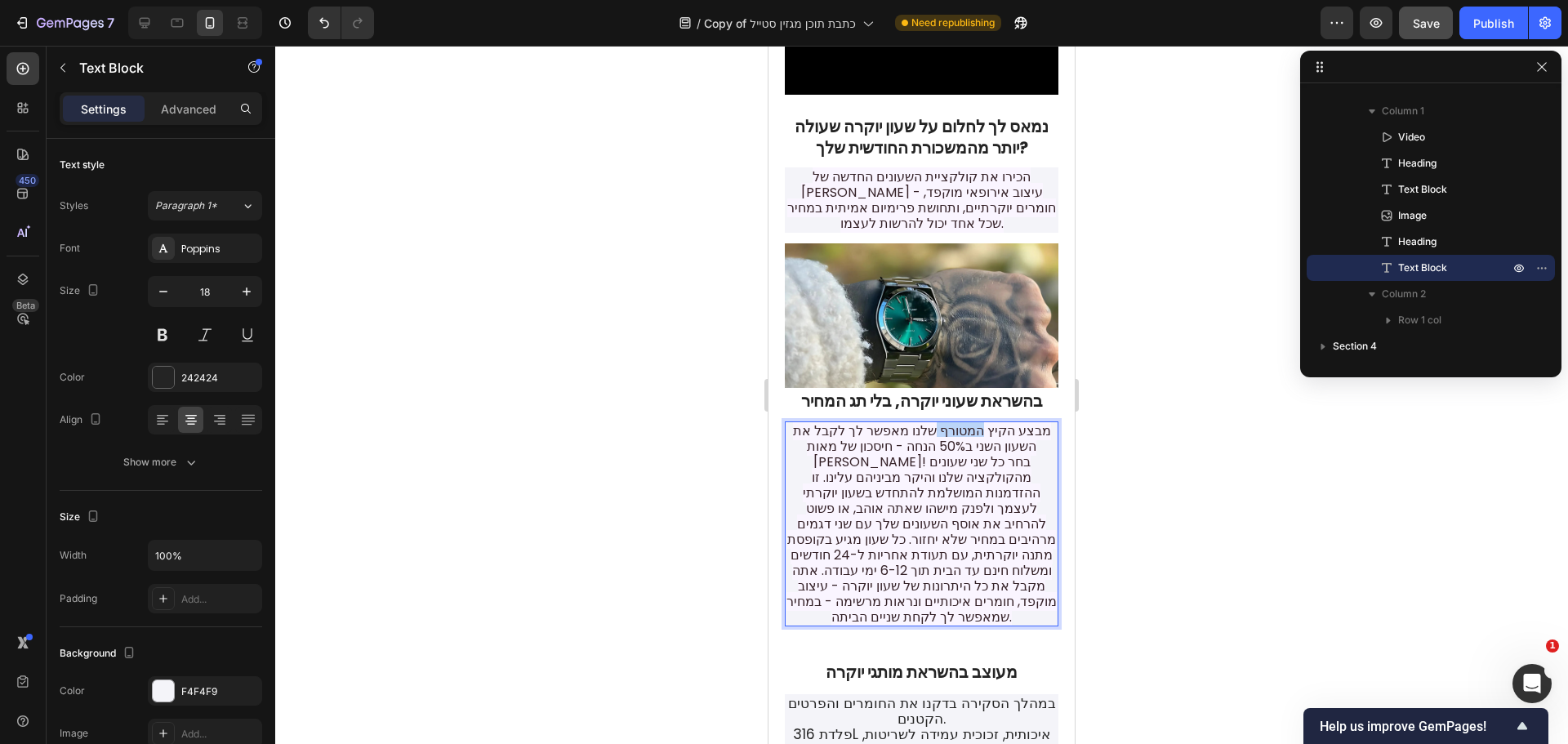
click at [951, 421] on span "מבצע הקיץ המטורף שלנו מאפשר לך לקבל את השעון השני ב50% הנחה - חיסכון של מאות שק…" at bounding box center [921, 523] width 270 height 205
click at [974, 421] on span "מבצע הקיץ שלנו מאפשר לך לקבל את השעון השני ב50% הנחה - חיסכון של מאות שקלים! בח…" at bounding box center [921, 523] width 270 height 205
click at [1030, 423] on p "מבצע הקיץ מאפשר לך לקבל את השעון השני ב50% הנחה - חיסכון של מאות שקלים! בחר כל …" at bounding box center [921, 523] width 270 height 202
click at [905, 431] on span "מבצע הקיץ מאפשר לך לקבל את השעון השני ב50% הנחה - חיסכון של מאות שקלים! בחר כל …" at bounding box center [921, 523] width 270 height 205
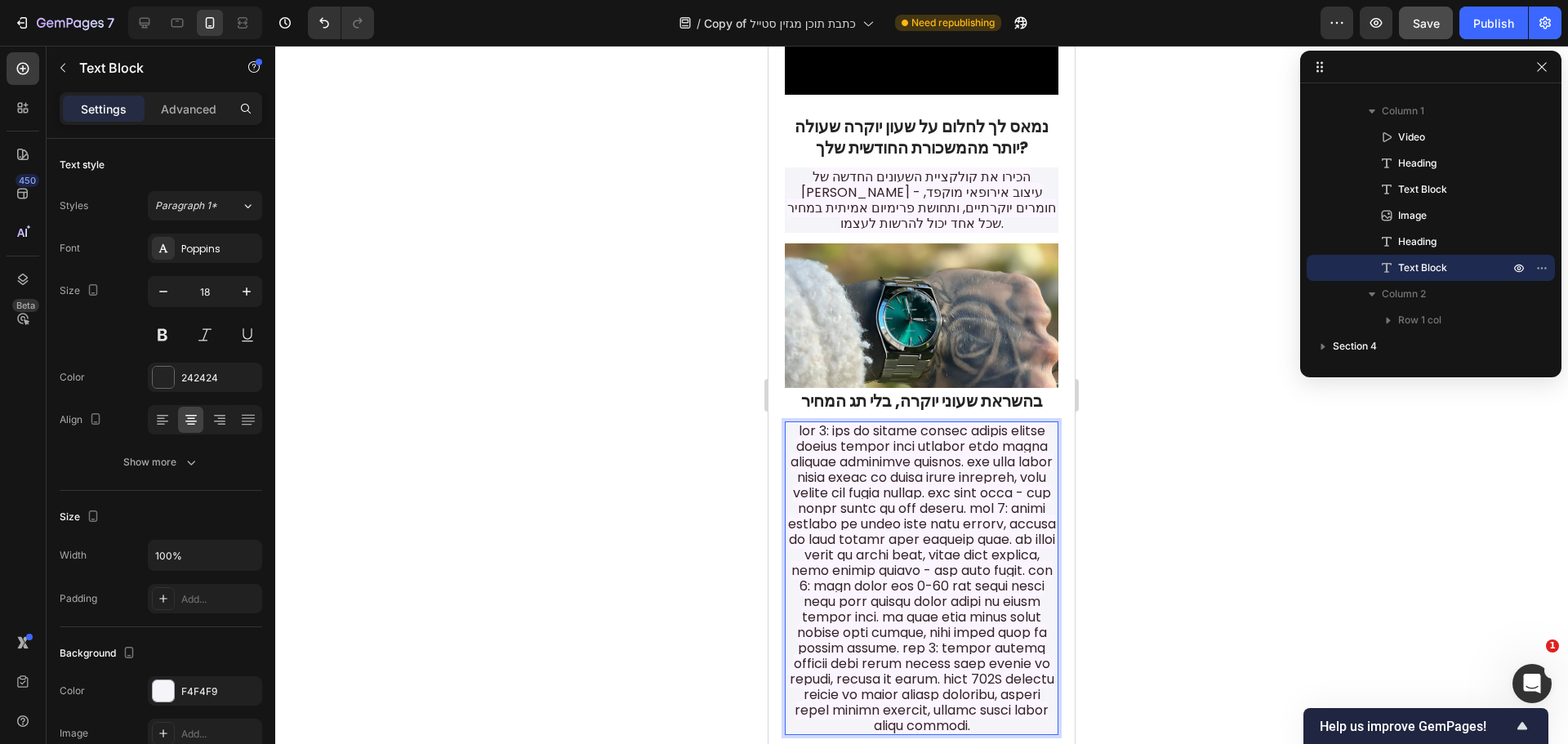
click at [1005, 421] on span "Rich Text Editor. Editing area: main" at bounding box center [922, 577] width 267 height 313
click at [1007, 421] on span "Rich Text Editor. Editing area: main" at bounding box center [922, 577] width 267 height 313
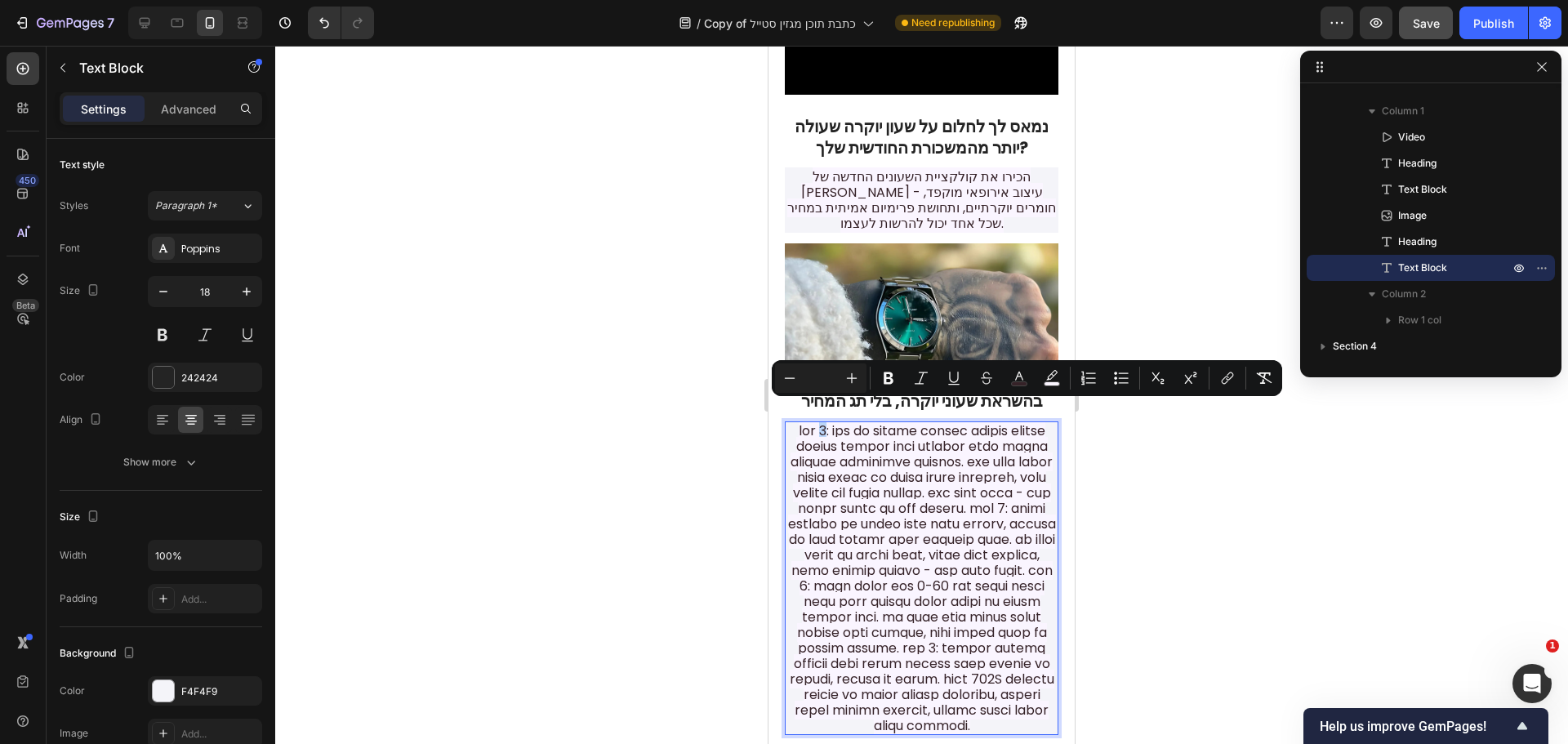
click at [1007, 421] on span "Rich Text Editor. Editing area: main" at bounding box center [922, 577] width 267 height 313
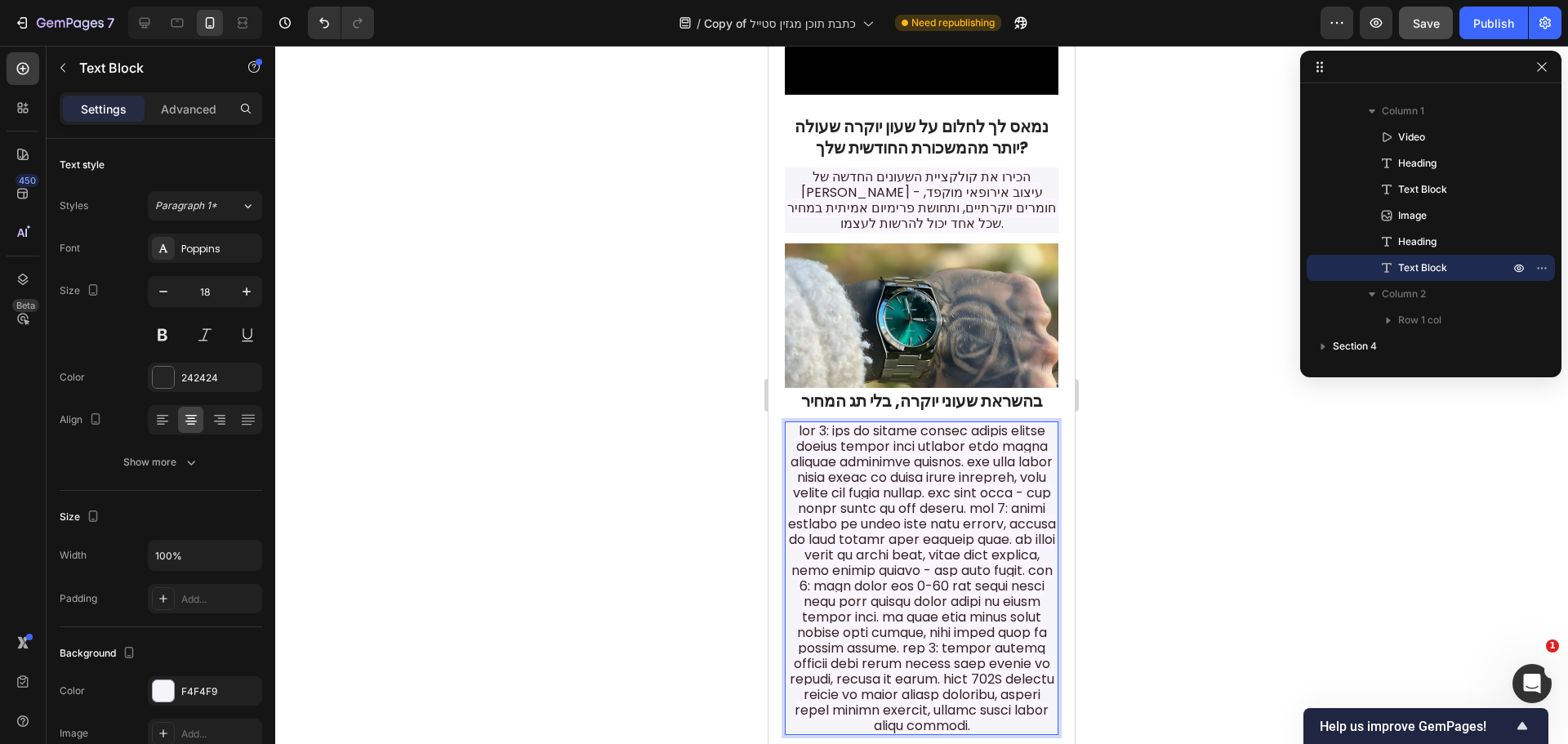
click at [1003, 421] on span "Rich Text Editor. Editing area: main" at bounding box center [922, 577] width 267 height 313
drag, startPoint x: 1007, startPoint y: 413, endPoint x: 1034, endPoint y: 415, distance: 27.1
click at [1034, 421] on span "Rich Text Editor. Editing area: main" at bounding box center [922, 577] width 267 height 313
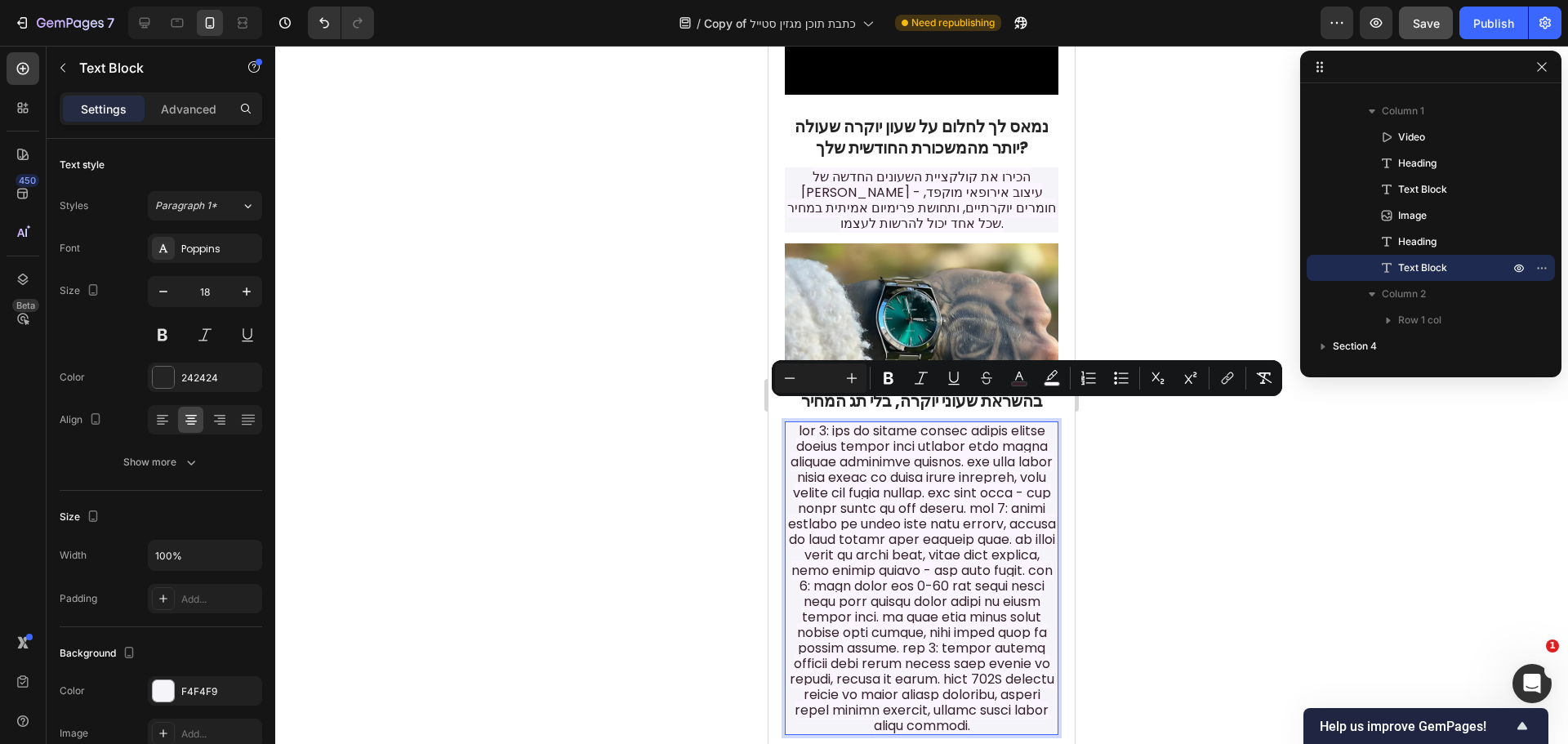
click at [1014, 421] on span "Rich Text Editor. Editing area: main" at bounding box center [922, 577] width 267 height 313
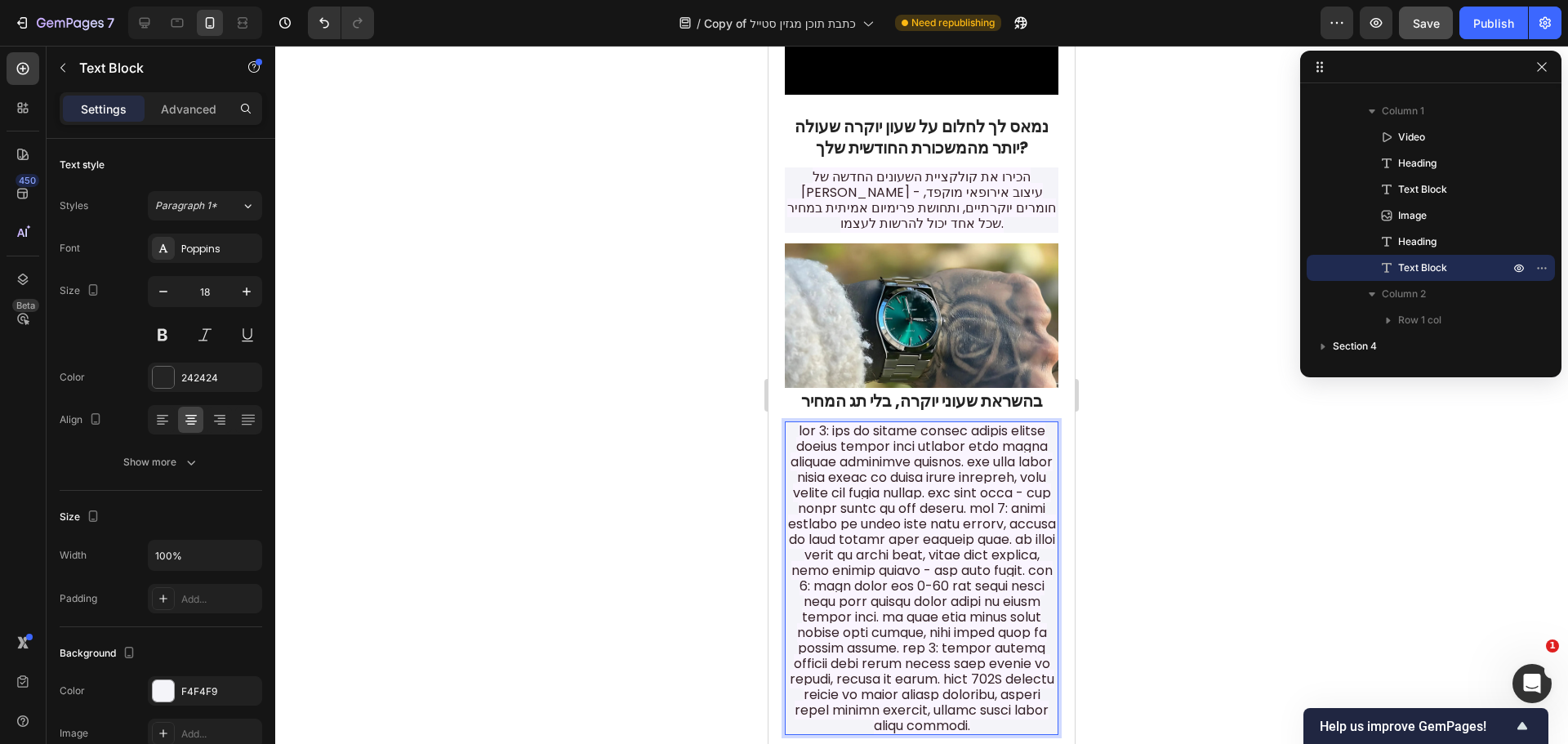
click at [942, 446] on span "Rich Text Editor. Editing area: main" at bounding box center [922, 577] width 267 height 313
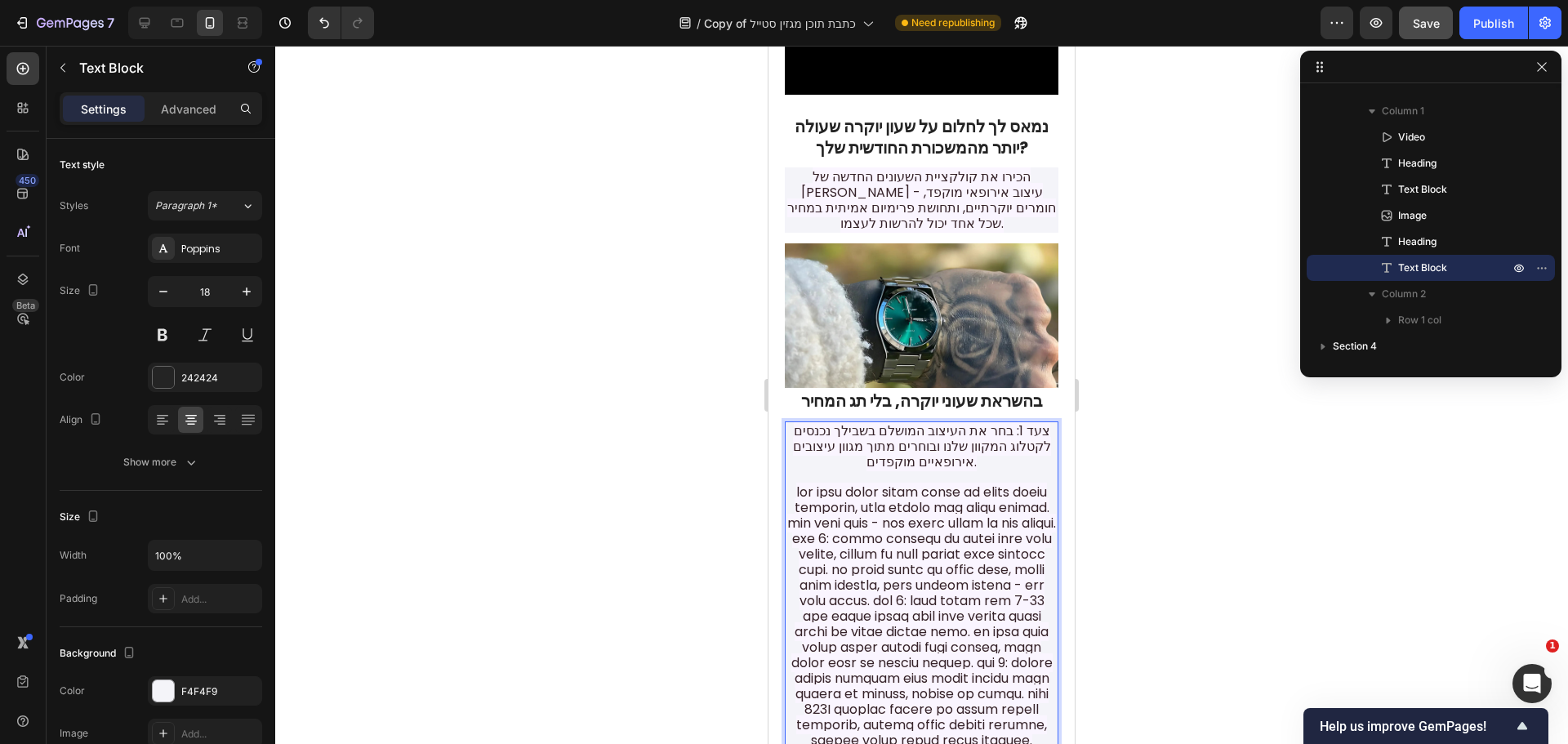
click at [829, 489] on span "Rich Text Editor. Editing area: main" at bounding box center [921, 617] width 268 height 267
click at [1037, 520] on p "צעד 1: בחר את העיצוב המושלם בשבילך נכנסים לקטלוג המקוון שלנו ובוחרים מתוך מגוון…" at bounding box center [921, 592] width 270 height 340
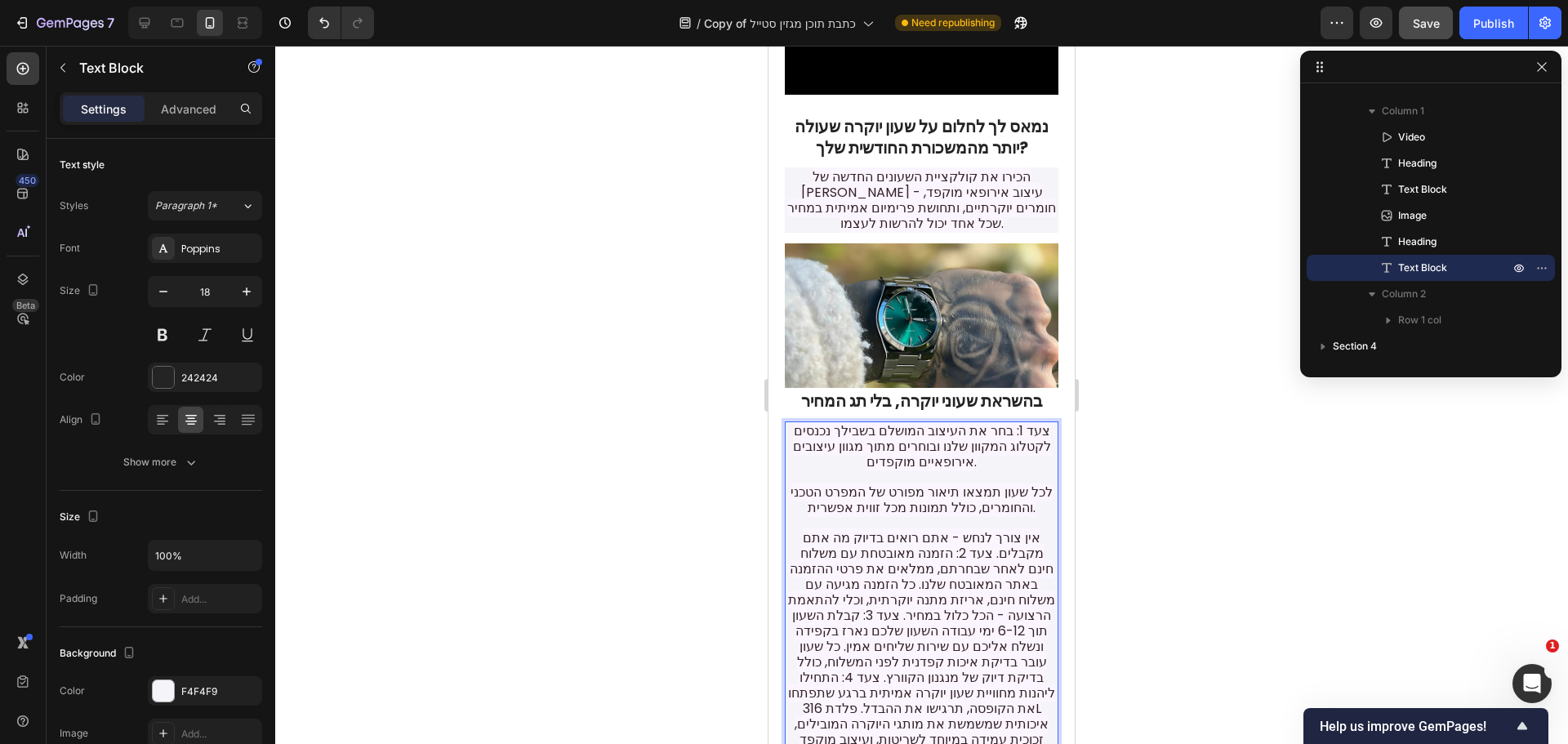
click at [794, 517] on p "צעד 1: בחר את העיצוב המושלם בשבילך נכנסים לקטלוג המקוון שלנו ובוחרים מתוך מגוון…" at bounding box center [921, 592] width 270 height 340
click at [1000, 544] on span "מקבלים. צעד 2: הזמנה מאובטחת עם משלוח חינם לאחר שבחרתם, ממלאים את פרטי ההזמנה ב…" at bounding box center [922, 654] width 267 height 221
click at [955, 503] on p "צעד 1: בחר את העיצוב המושלם בשבילך נכנסים לקטלוג המקוון שלנו ובוחרים מתוך מגוון…" at bounding box center [921, 608] width 270 height 370
click at [1003, 421] on span "צעד 1: בחר את העיצוב המושלם בשבילך נכנסים לקטלוג המקוון שלנו ובוחרים מתוך מגוון…" at bounding box center [922, 446] width 258 height 50
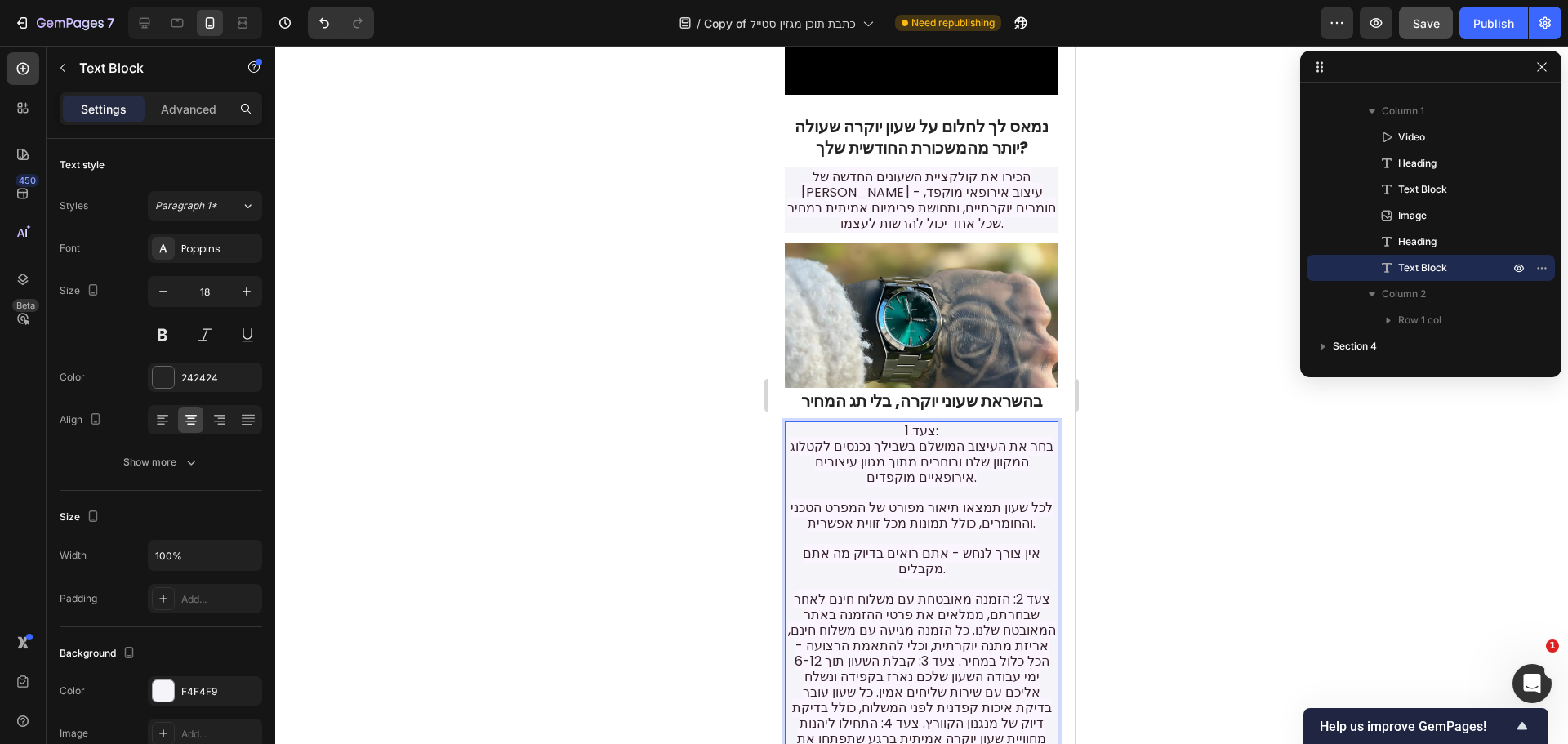
click at [923, 421] on span "צעד 1:" at bounding box center [921, 430] width 33 height 19
click at [1025, 590] on span "צעד 2: הזמנה מאובטחת עם משלוח חינם לאחר שבחרתם, ממלאים את פרטי ההזמנה באתר המאו…" at bounding box center [922, 700] width 267 height 221
click at [964, 544] on span "אין צורך לנחש - אתם רואים בדיוק מה אתם" at bounding box center [921, 553] width 238 height 19
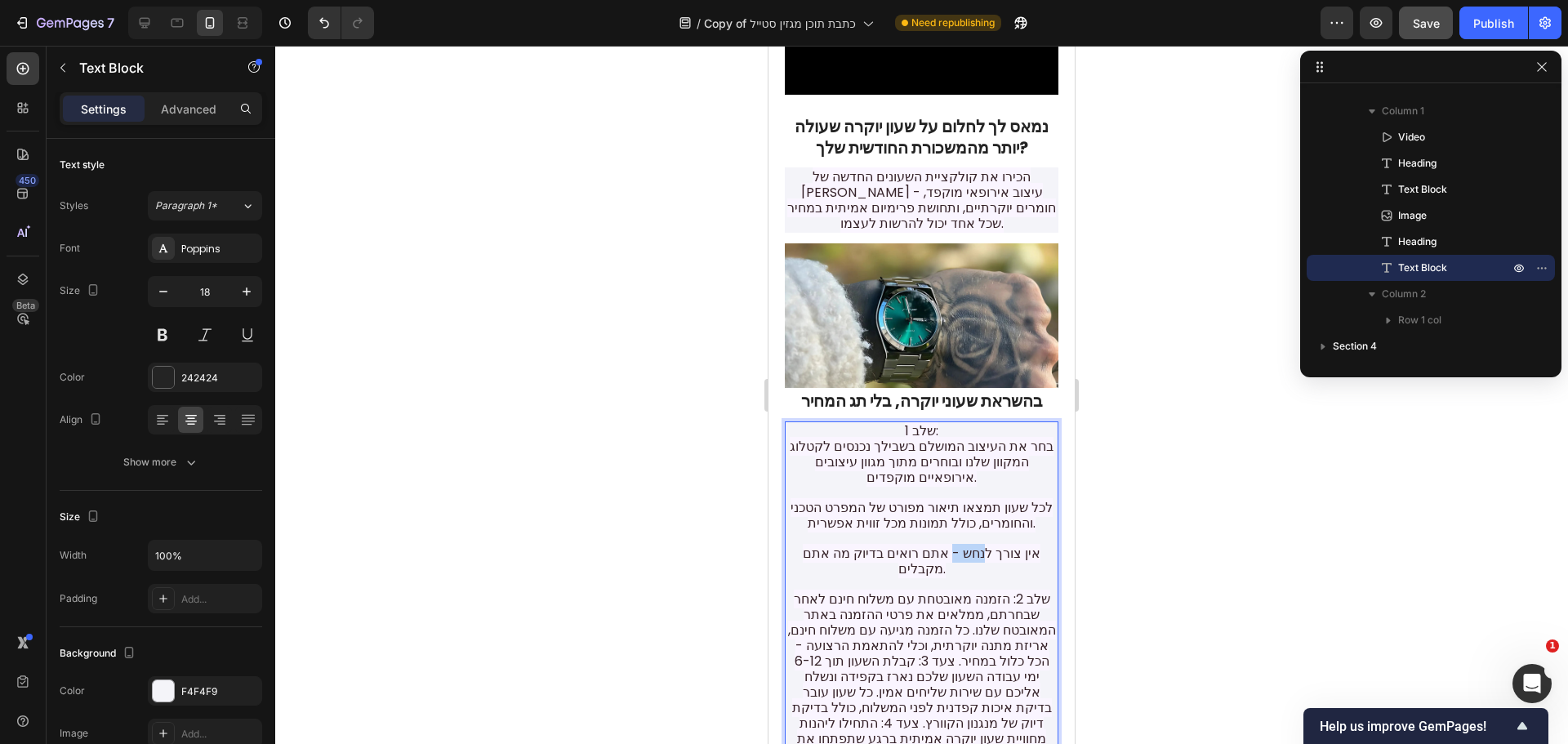
click at [964, 544] on span "אין צורך לנחש - אתם רואים בדיוק מה אתם" at bounding box center [921, 553] width 238 height 19
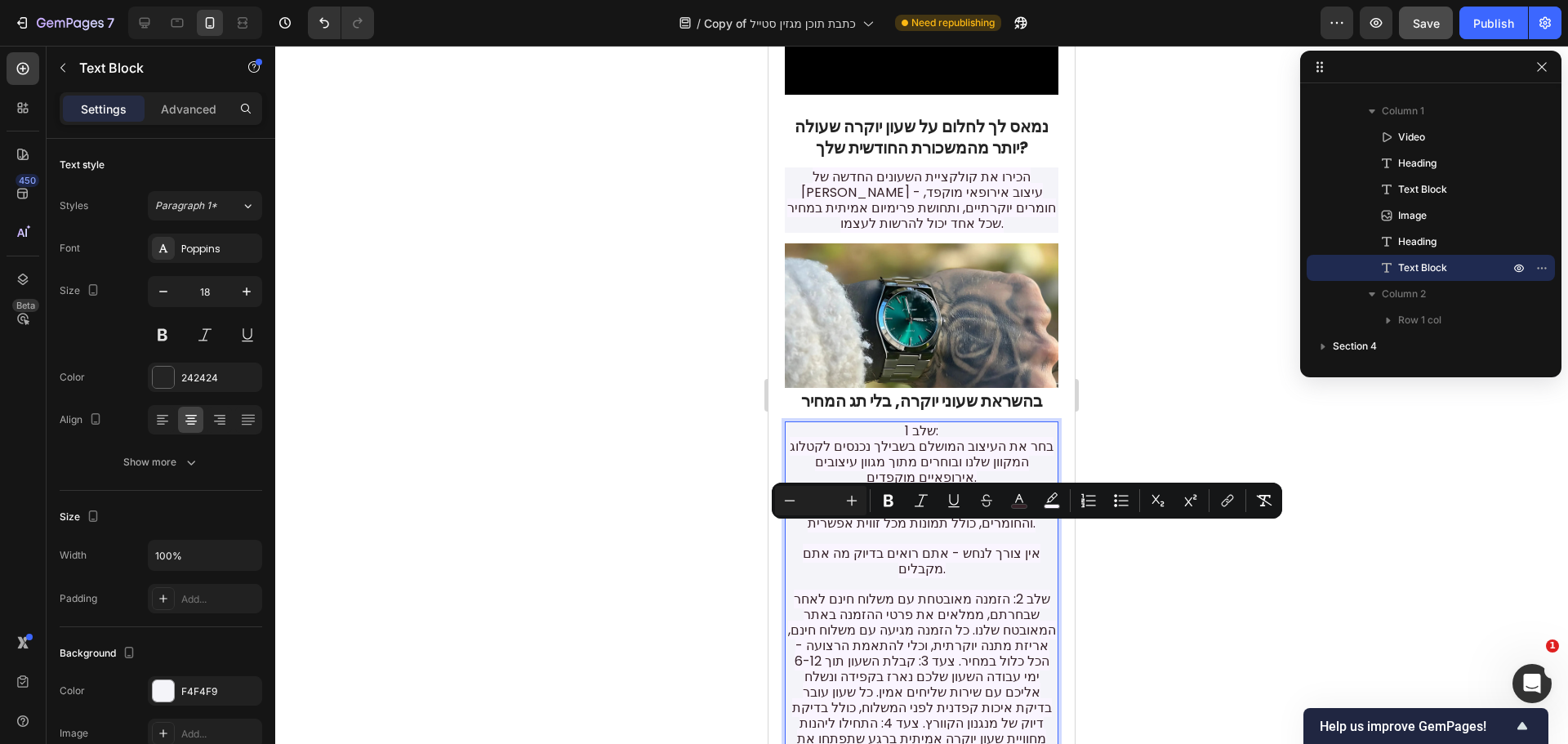
click at [930, 559] on span "מקבלים." at bounding box center [922, 568] width 48 height 19
drag, startPoint x: 933, startPoint y: 552, endPoint x: 803, endPoint y: 542, distance: 130.4
click at [803, 542] on p "שלב 1: בחר את העיצוב המושלם בשבילך נכנסים לקטלוג המקוון שלנו ובוחרים מתוך מגוון…" at bounding box center [921, 615] width 270 height 385
click at [887, 503] on icon "Editor contextual toolbar" at bounding box center [889, 501] width 16 height 16
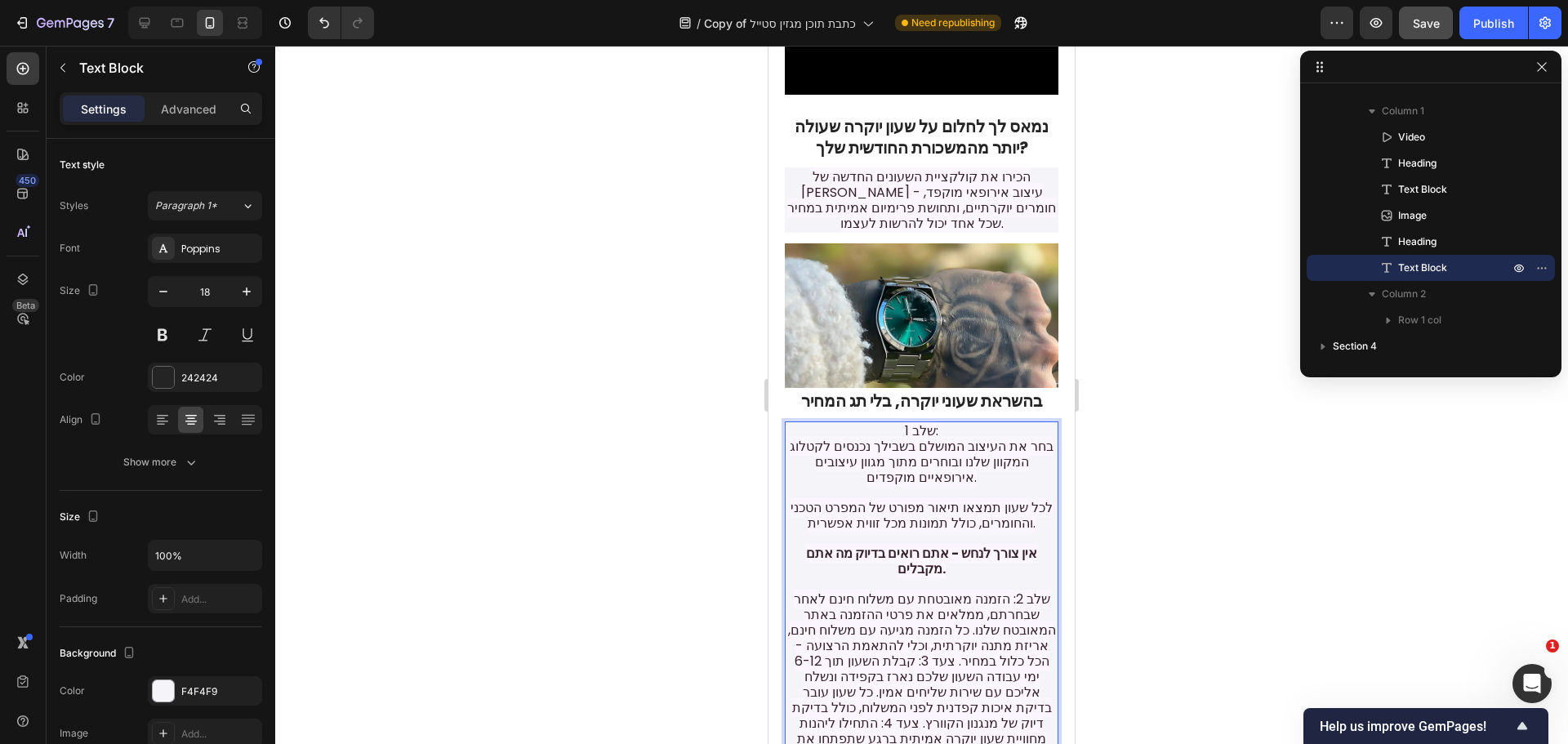
click at [907, 559] on strong "מקבלים." at bounding box center [922, 568] width 48 height 19
click at [992, 551] on p "שלב 1: בחר את העיצוב המושלם בשבילך נכנסים לקטלוג המקוון שלנו ובוחרים מתוך מגוון…" at bounding box center [921, 615] width 270 height 385
click at [1002, 590] on span "שלב 2: הזמנה מאובטחת עם משלוח חינם לאחר שבחרתם, ממלאים את פרטי ההזמנה באתר המאו…" at bounding box center [922, 700] width 267 height 221
click at [901, 614] on span "הזמנה מאובטחת עם משלוח חינם לאחר שבחרתם, ממלאים את פרטי ההזמנה באתר המאובטח שלנ…" at bounding box center [922, 715] width 267 height 221
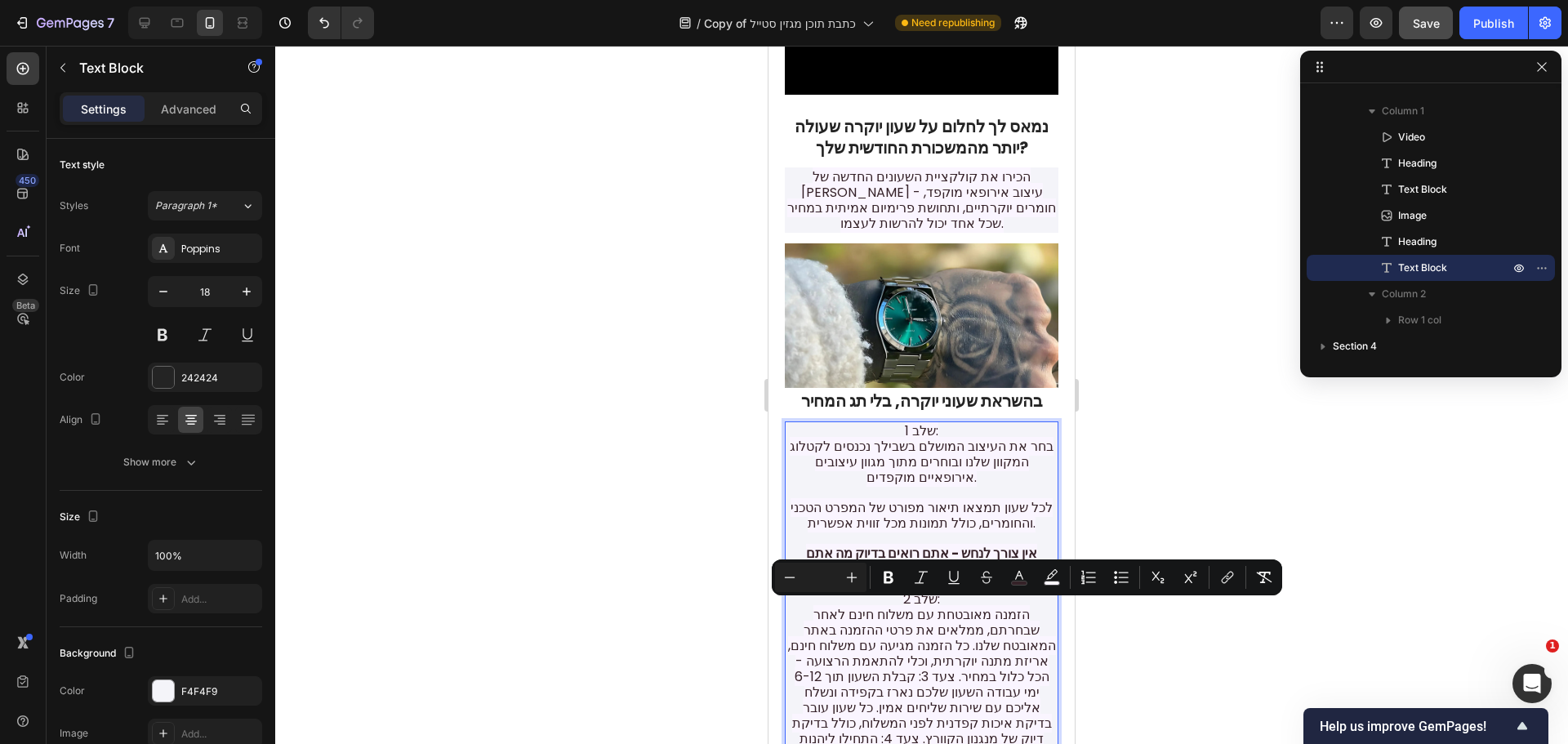
click at [898, 498] on span "לכל שעון תמצאו תיאור מפורט של המפרט הטכני והחומרים, כולל תמונות מכל זווית אפשרי…" at bounding box center [922, 515] width 262 height 34
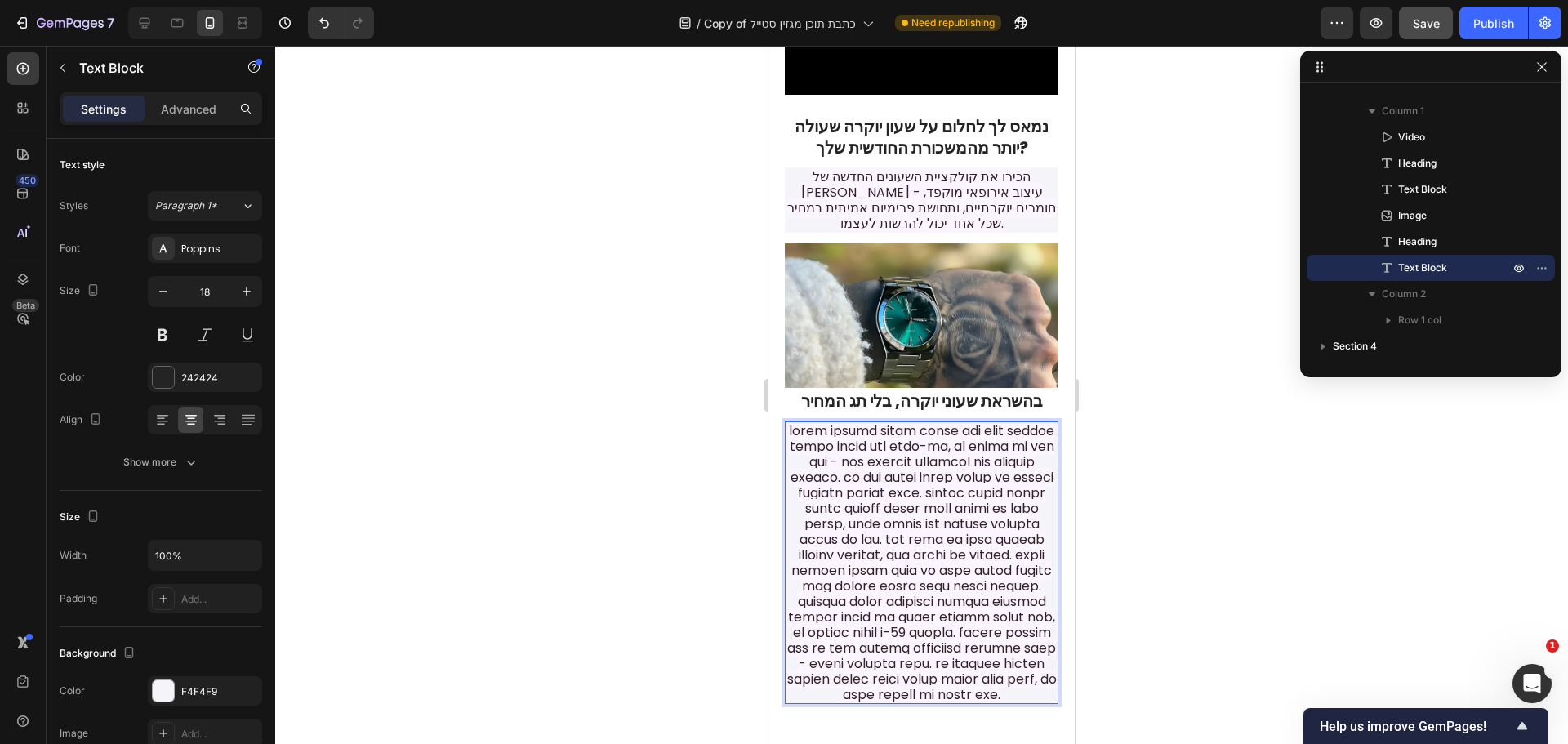
click at [1002, 461] on span "Rich Text Editor. Editing area: main" at bounding box center [922, 562] width 269 height 283
click at [999, 463] on span "Rich Text Editor. Editing area: main" at bounding box center [922, 562] width 269 height 283
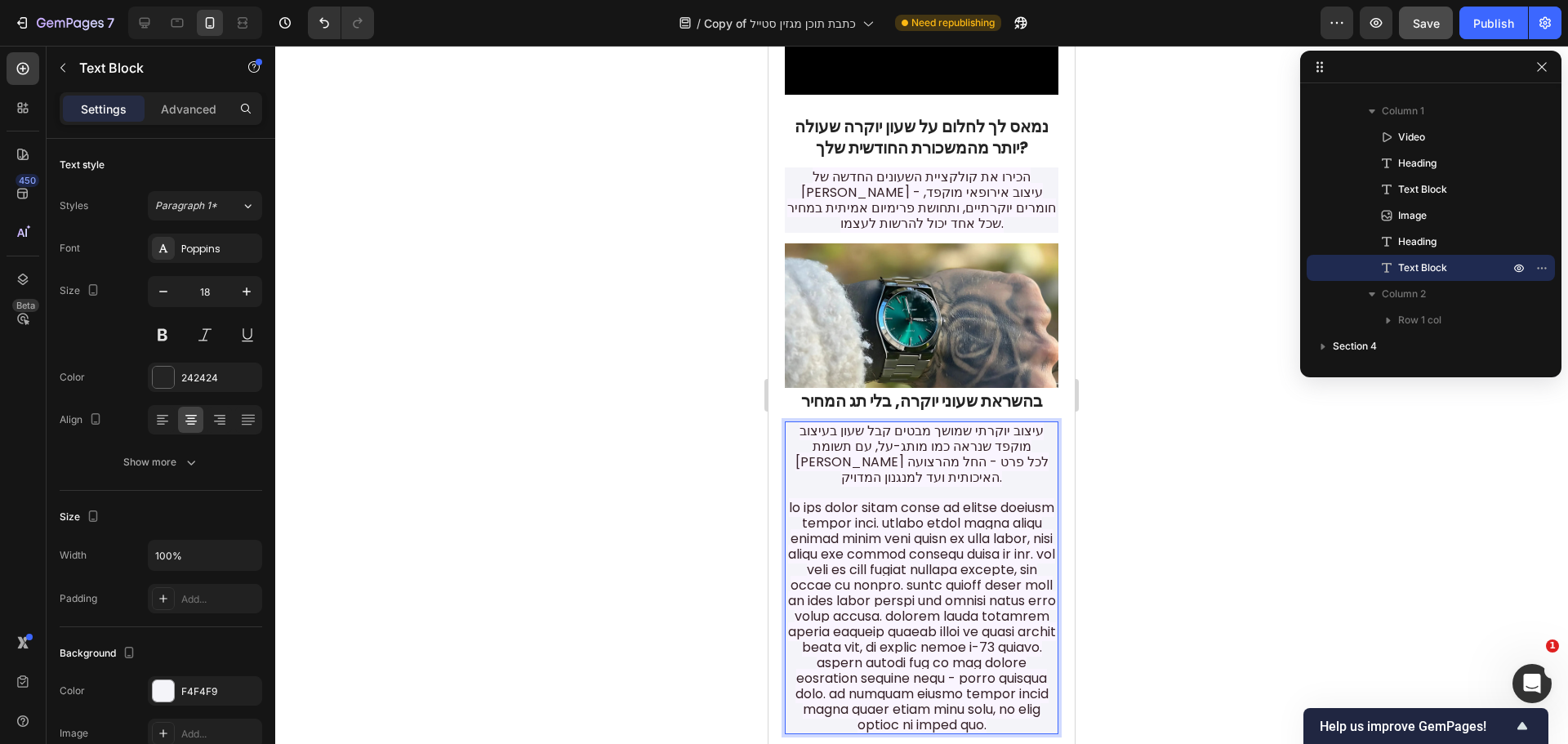
click at [971, 506] on span "Rich Text Editor. Editing area: main" at bounding box center [922, 616] width 267 height 236
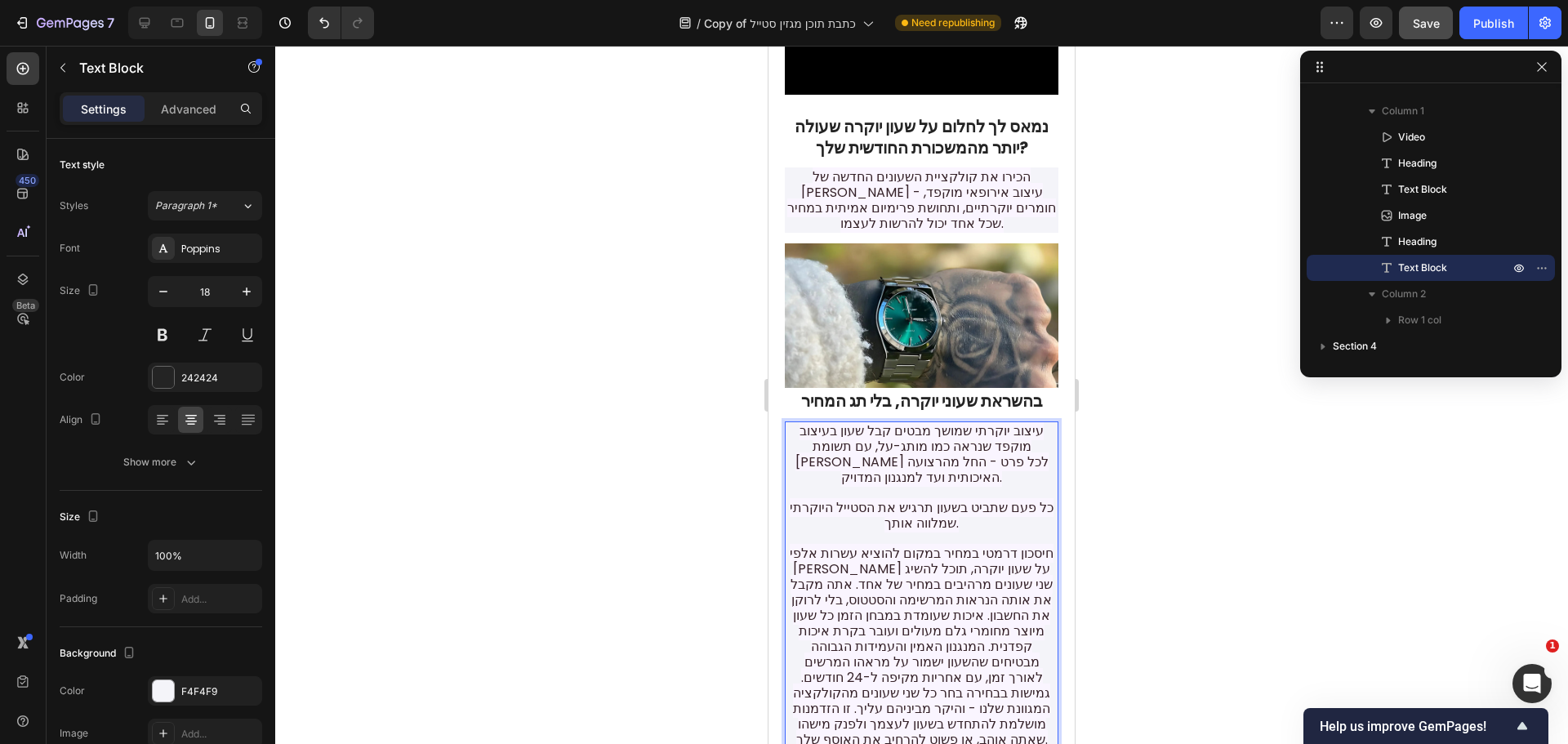
click at [929, 498] on span "כל פעם שתביט בשעון תרגיש את הסטייל היוקרתי שמלווה אותך." at bounding box center [922, 515] width 264 height 34
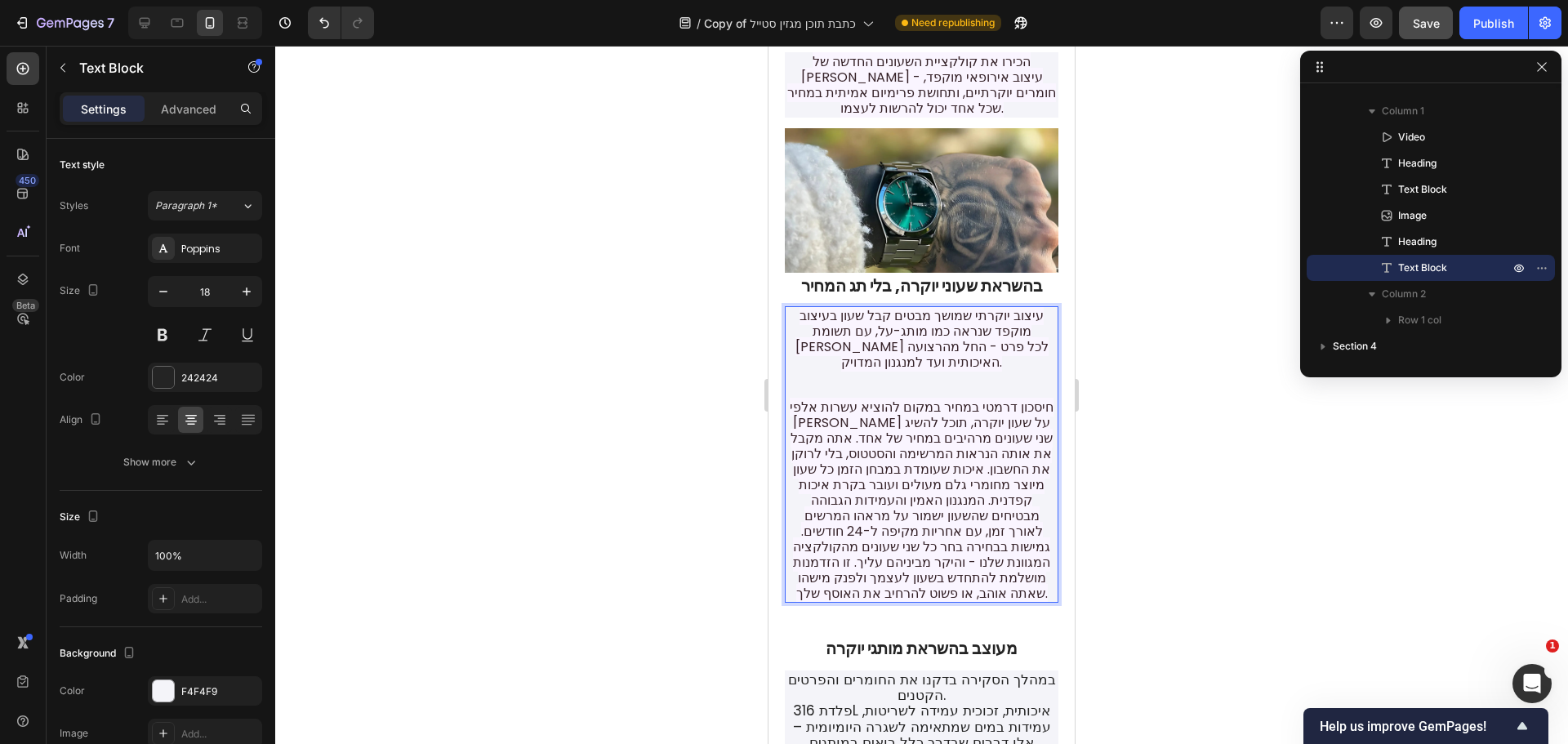
scroll to position [585, 0]
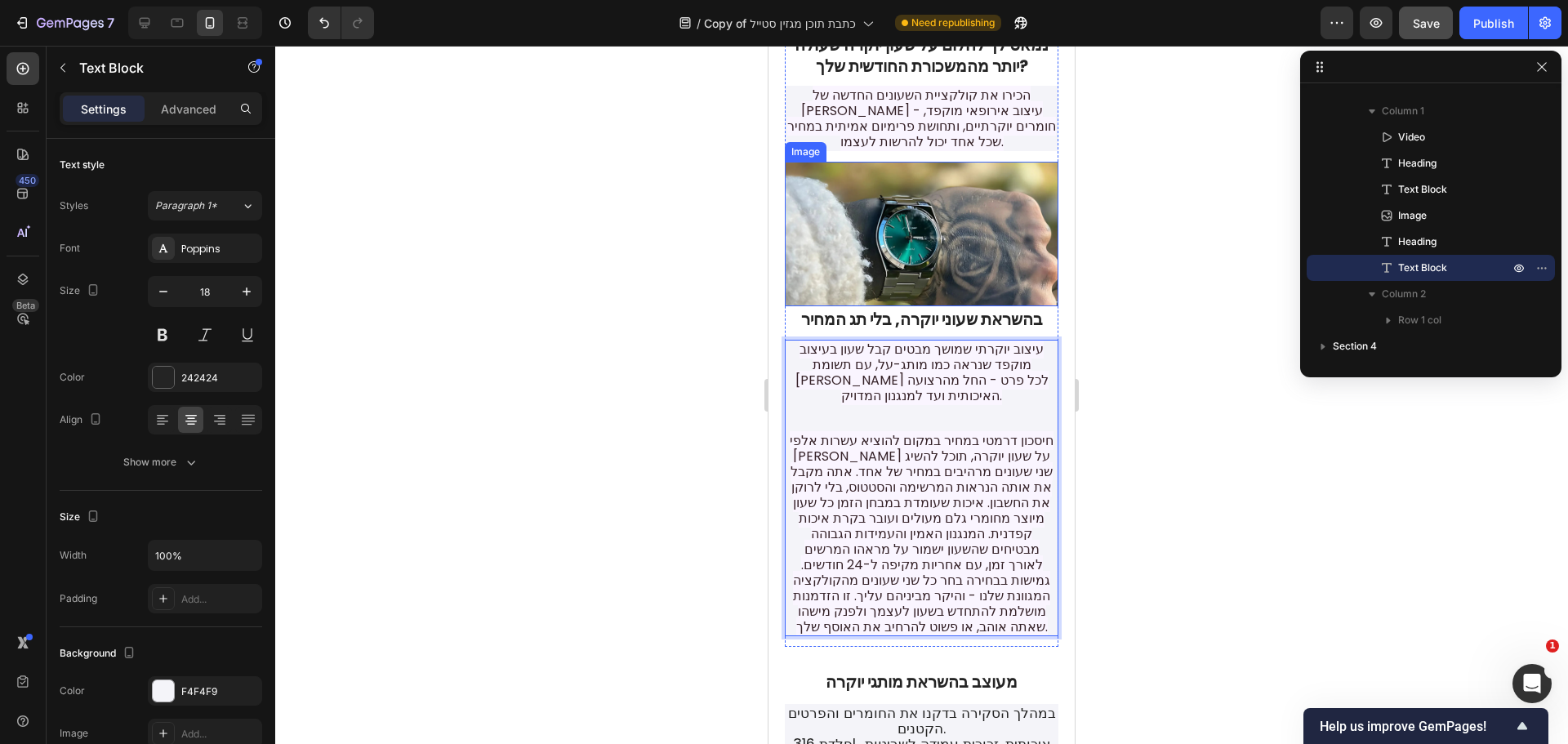
click at [935, 232] on img at bounding box center [921, 233] width 274 height 144
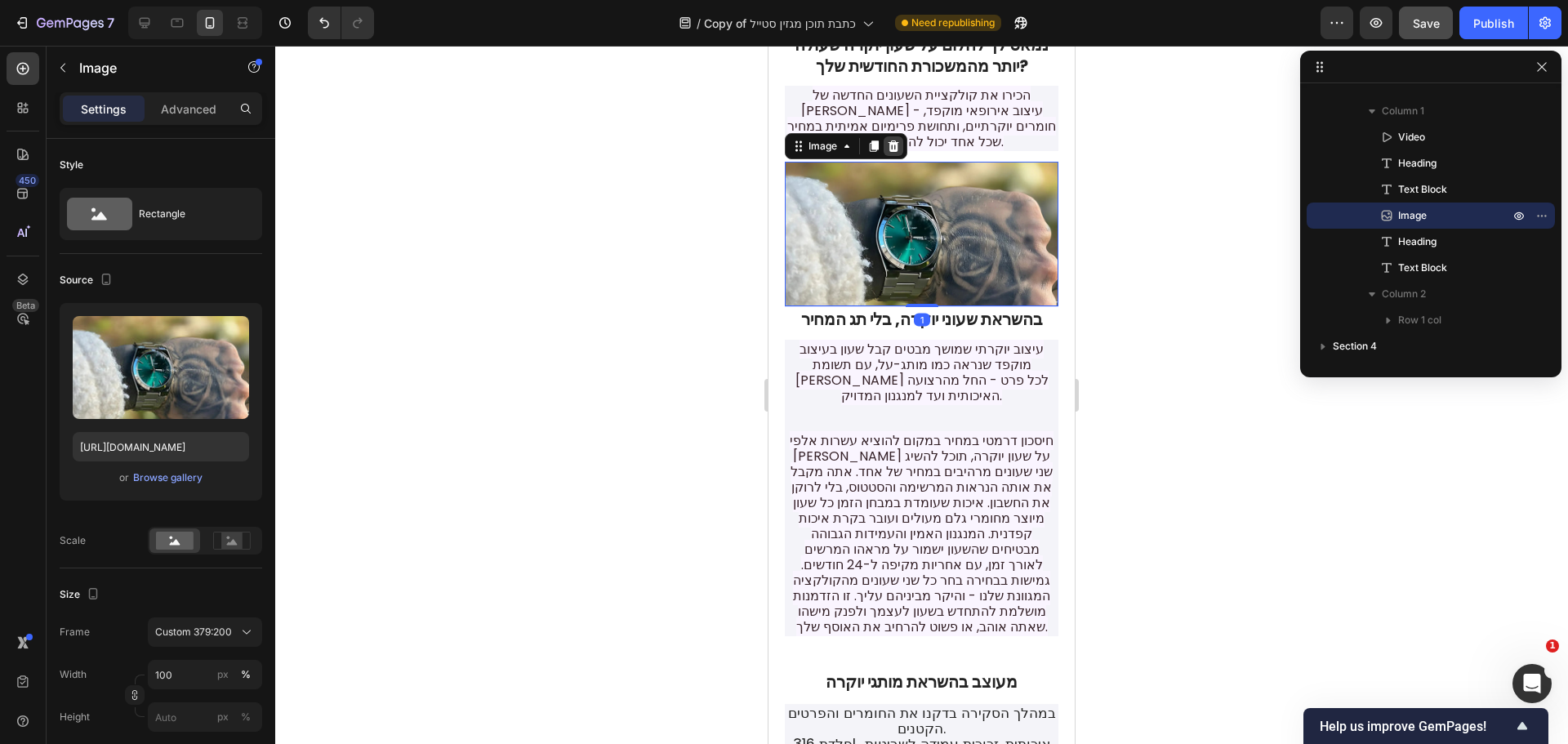
click at [892, 140] on icon at bounding box center [893, 146] width 13 height 13
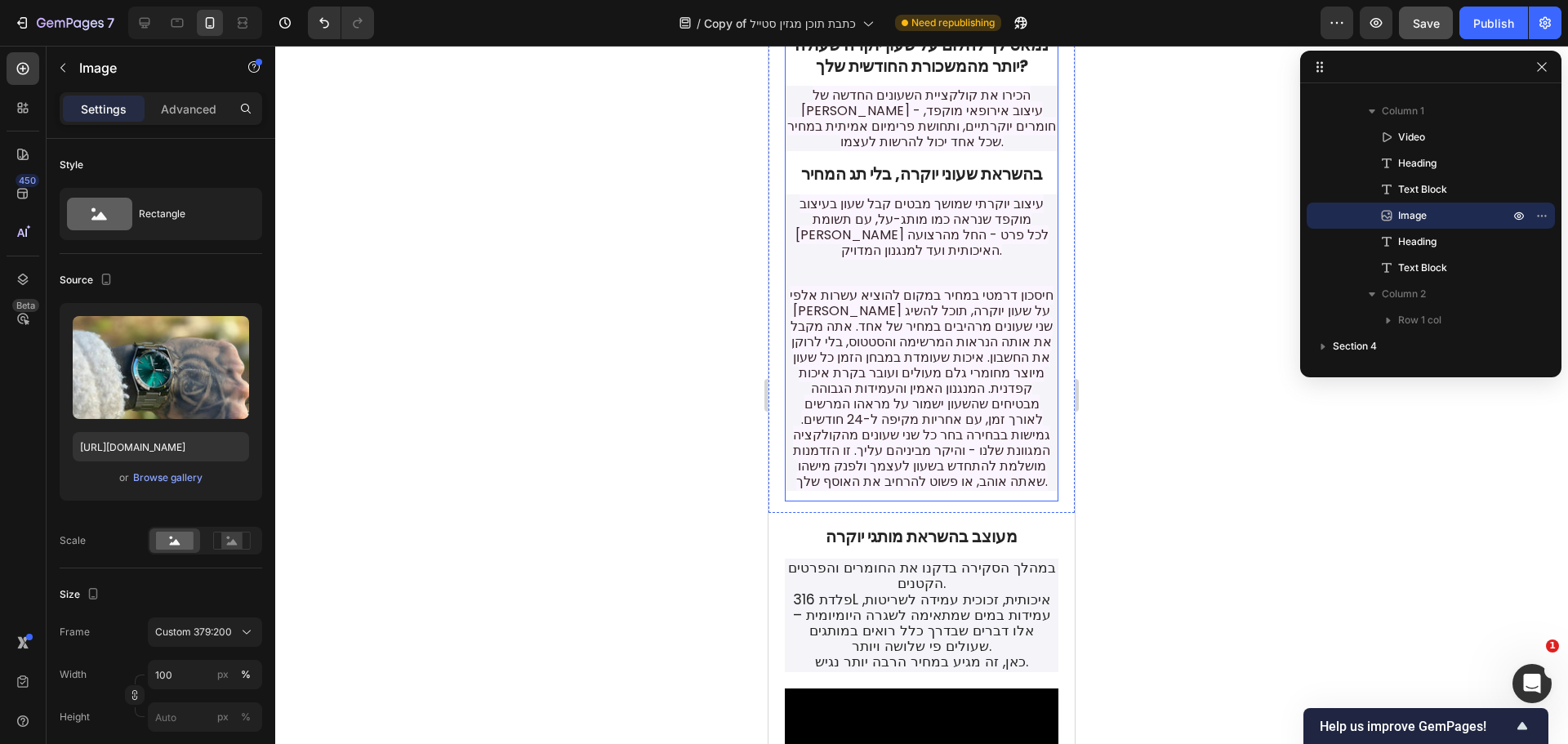
scroll to position [96, 0]
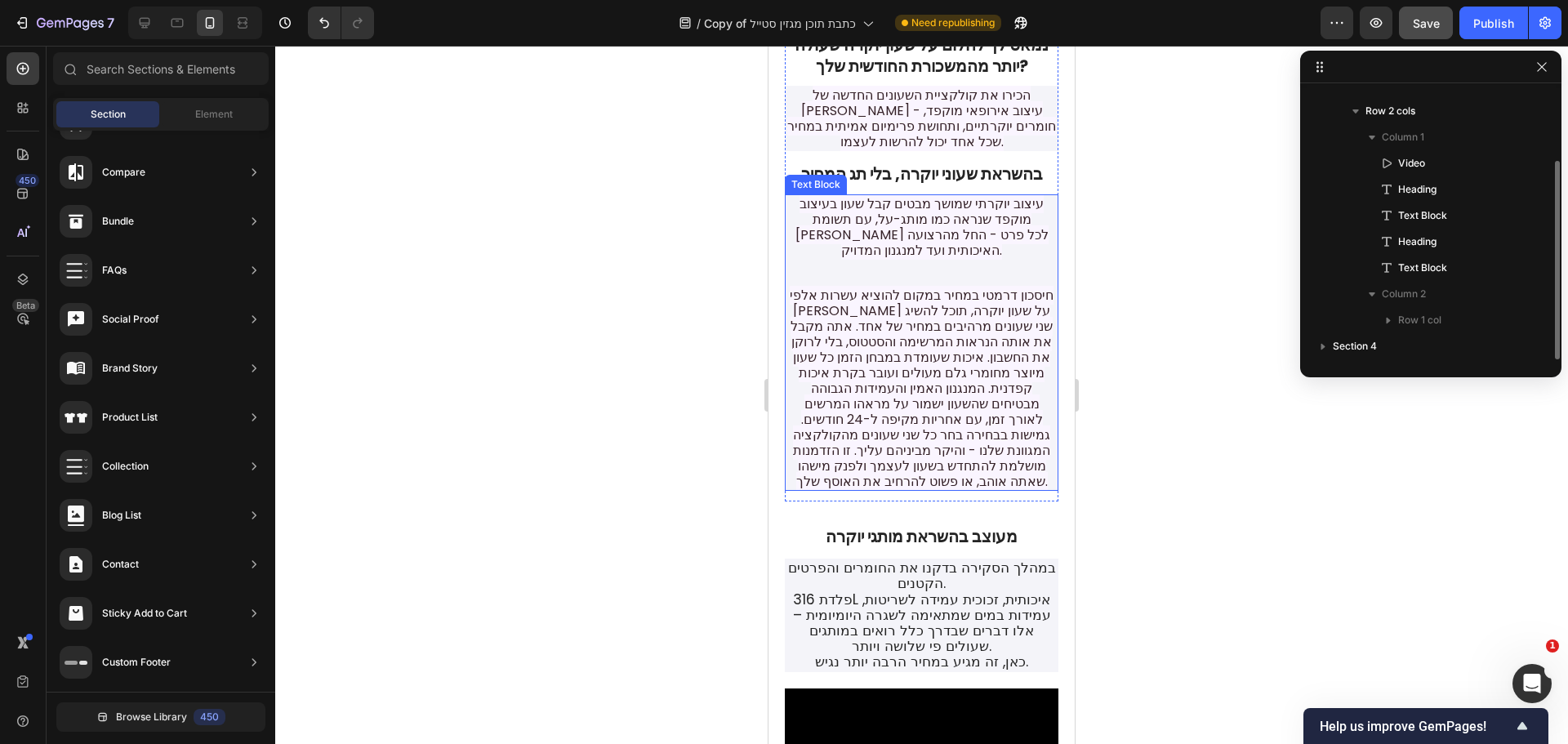
click at [923, 195] on span "עיצוב יוקרתי שמושך מבטים קבל שעון בעיצוב מוקפד שנראה כמו מותג-על, עם תשומת לב ל…" at bounding box center [922, 227] width 253 height 66
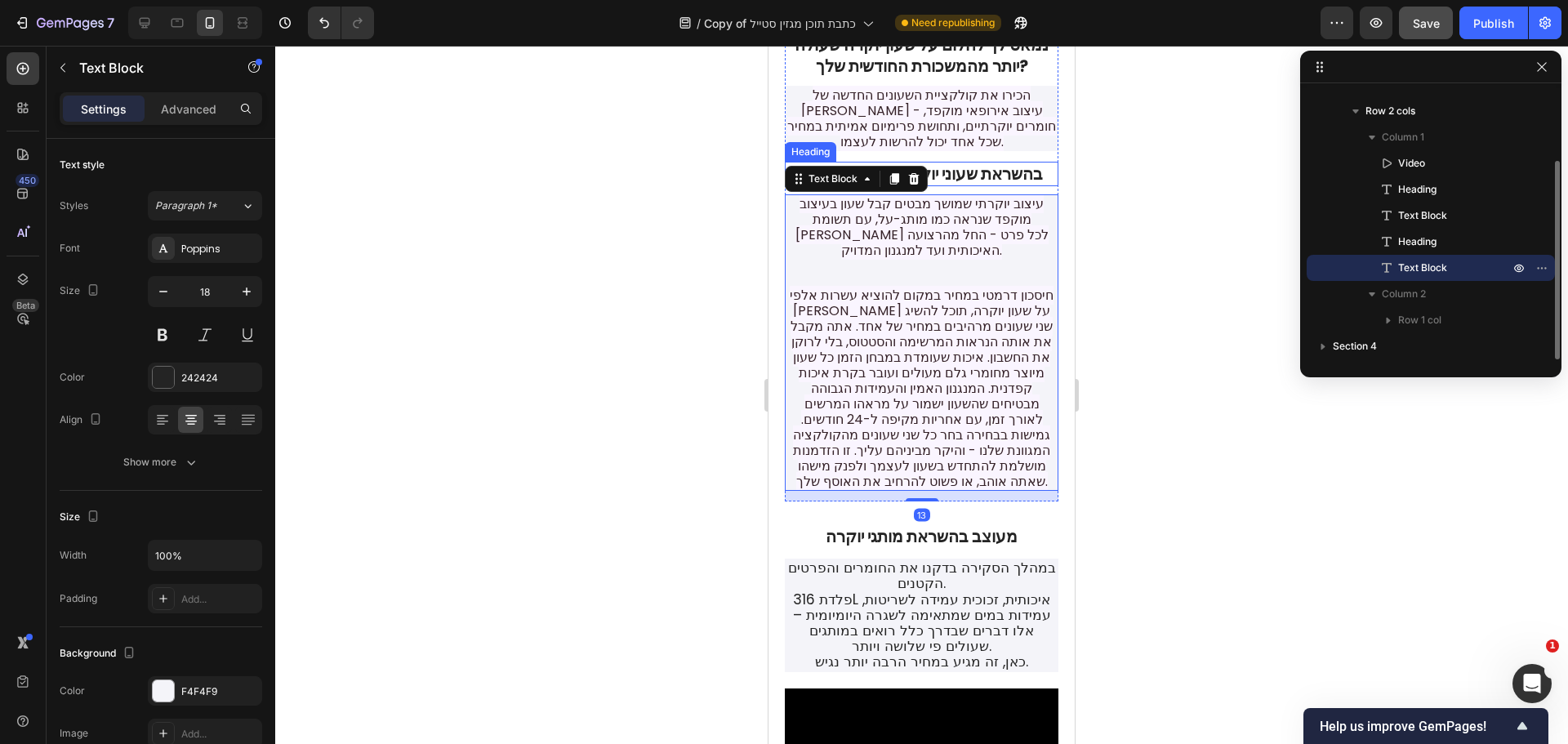
click at [962, 163] on p "בהשראת שעוני יוקרה, בלי תג המחיר" at bounding box center [921, 174] width 270 height 22
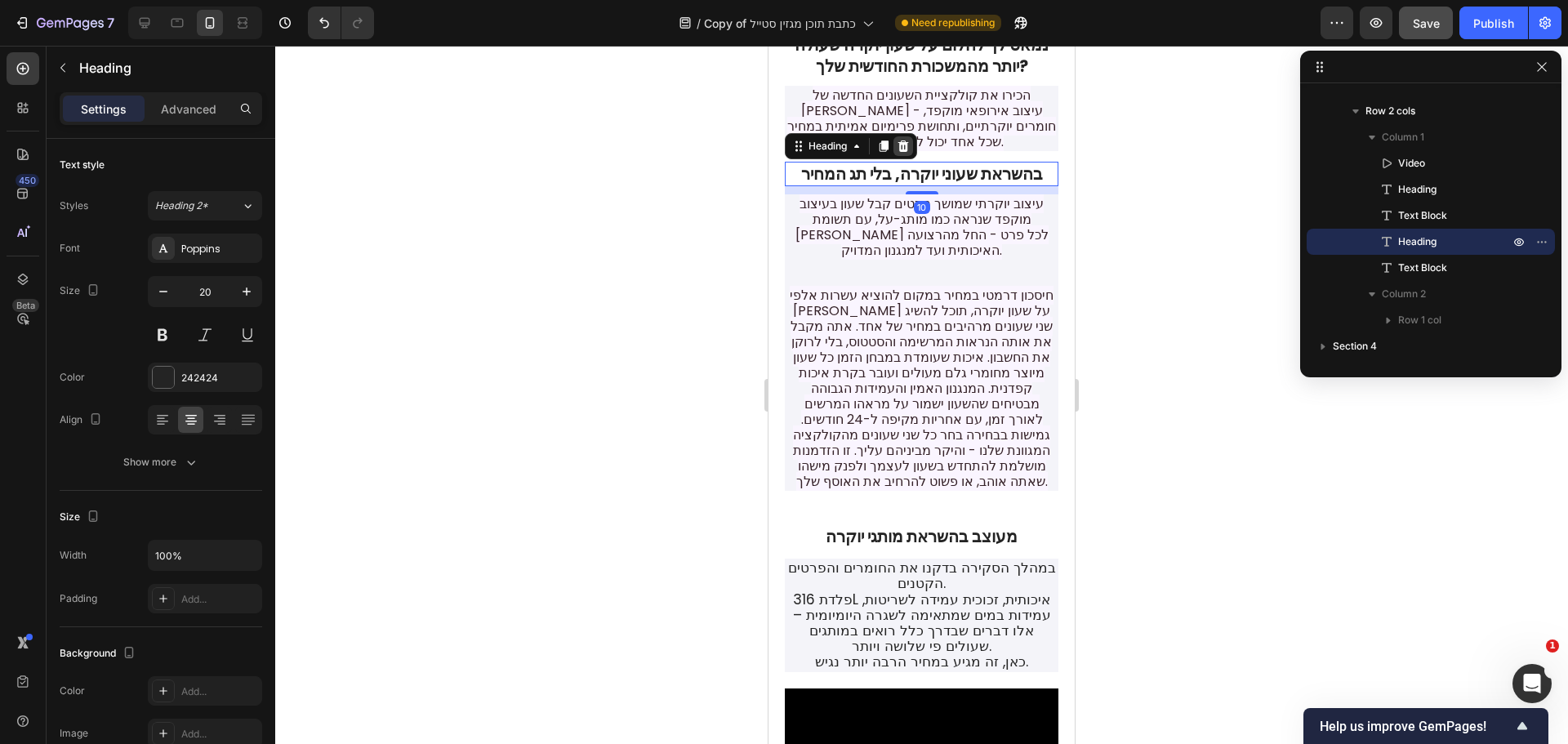
click at [904, 140] on icon at bounding box center [904, 145] width 11 height 12
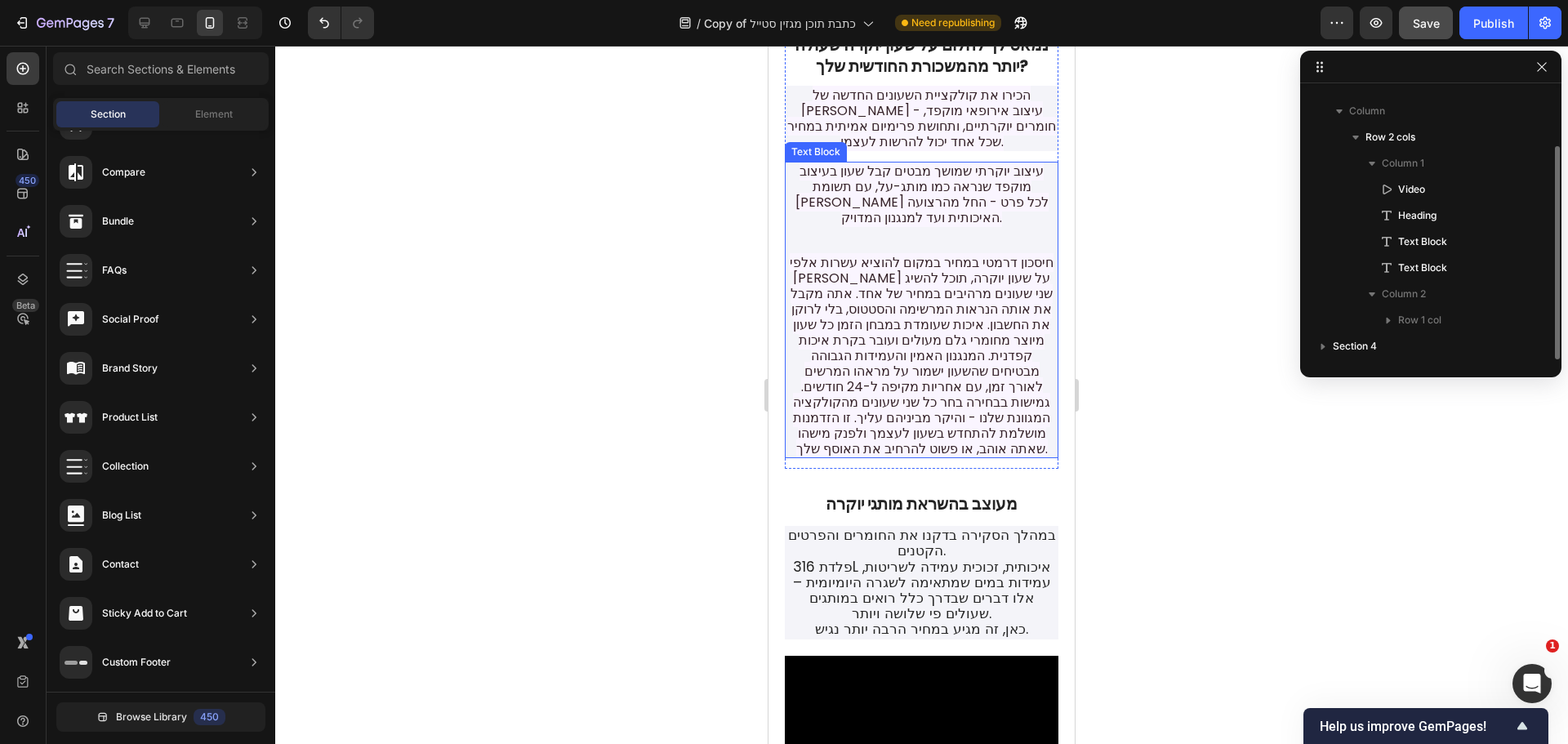
click at [927, 180] on span "עיצוב יוקרתי שמושך מבטים קבל שעון בעיצוב מוקפד שנראה כמו מותג-על, עם תשומת לב ל…" at bounding box center [922, 194] width 253 height 66
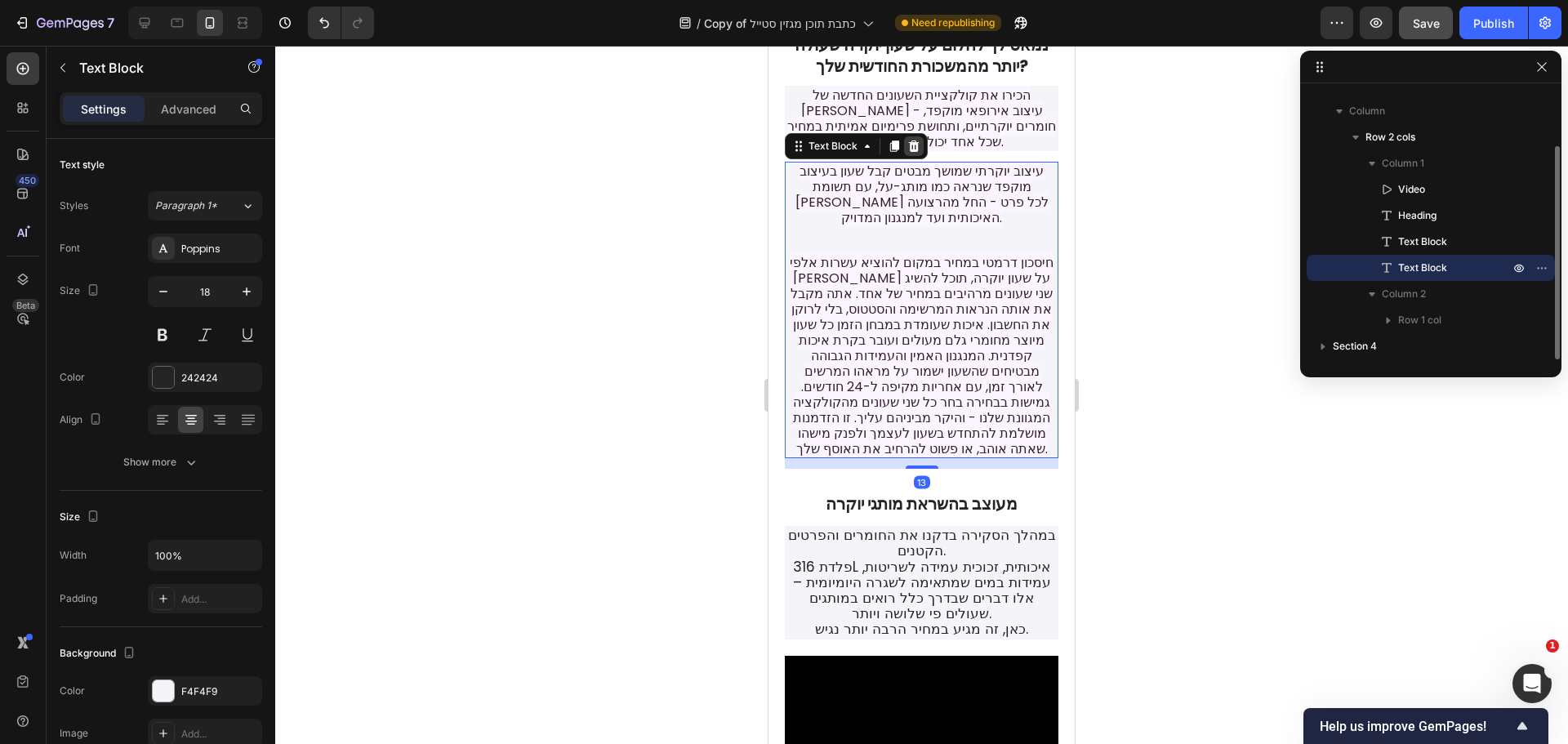
click at [917, 140] on icon at bounding box center [915, 145] width 11 height 12
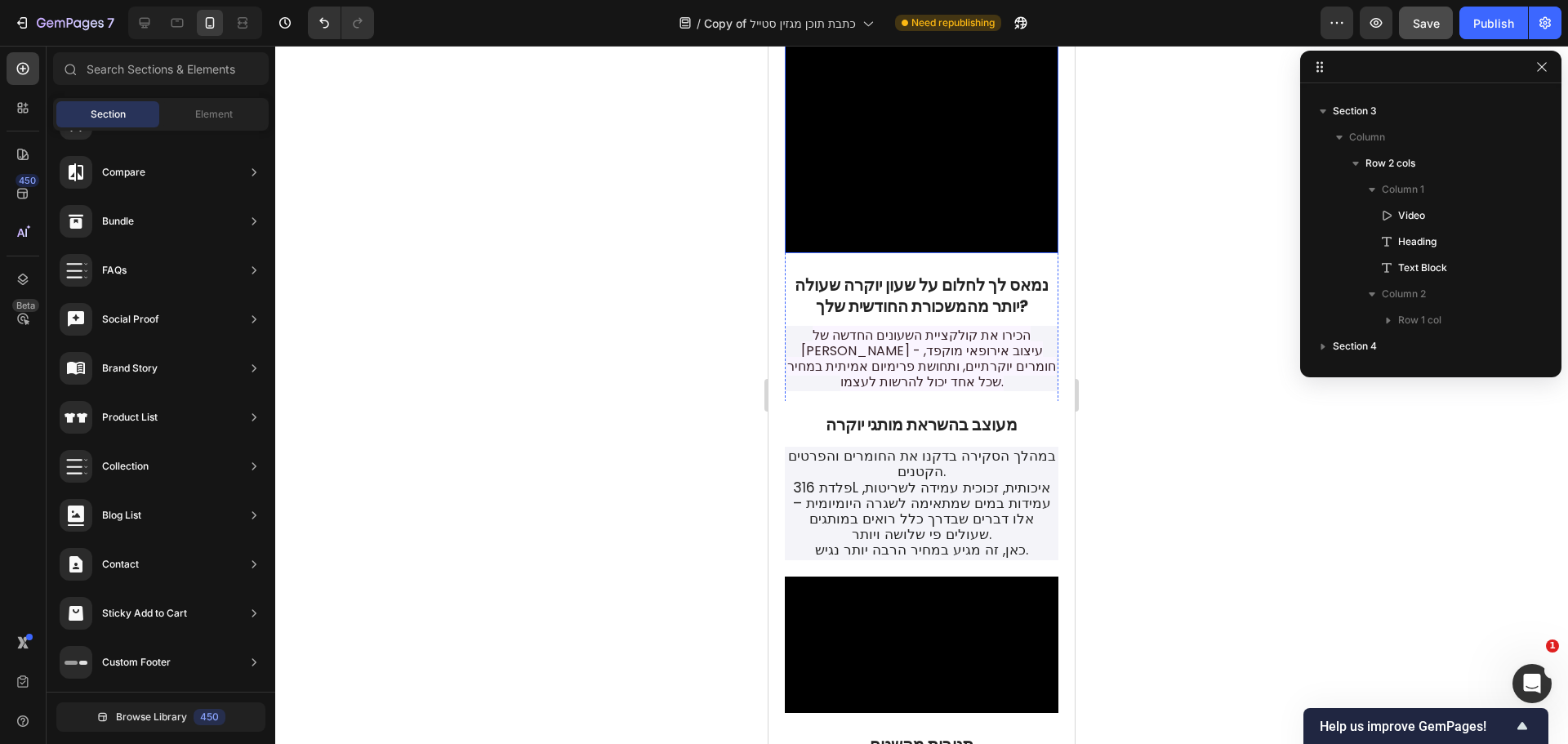
scroll to position [95, 0]
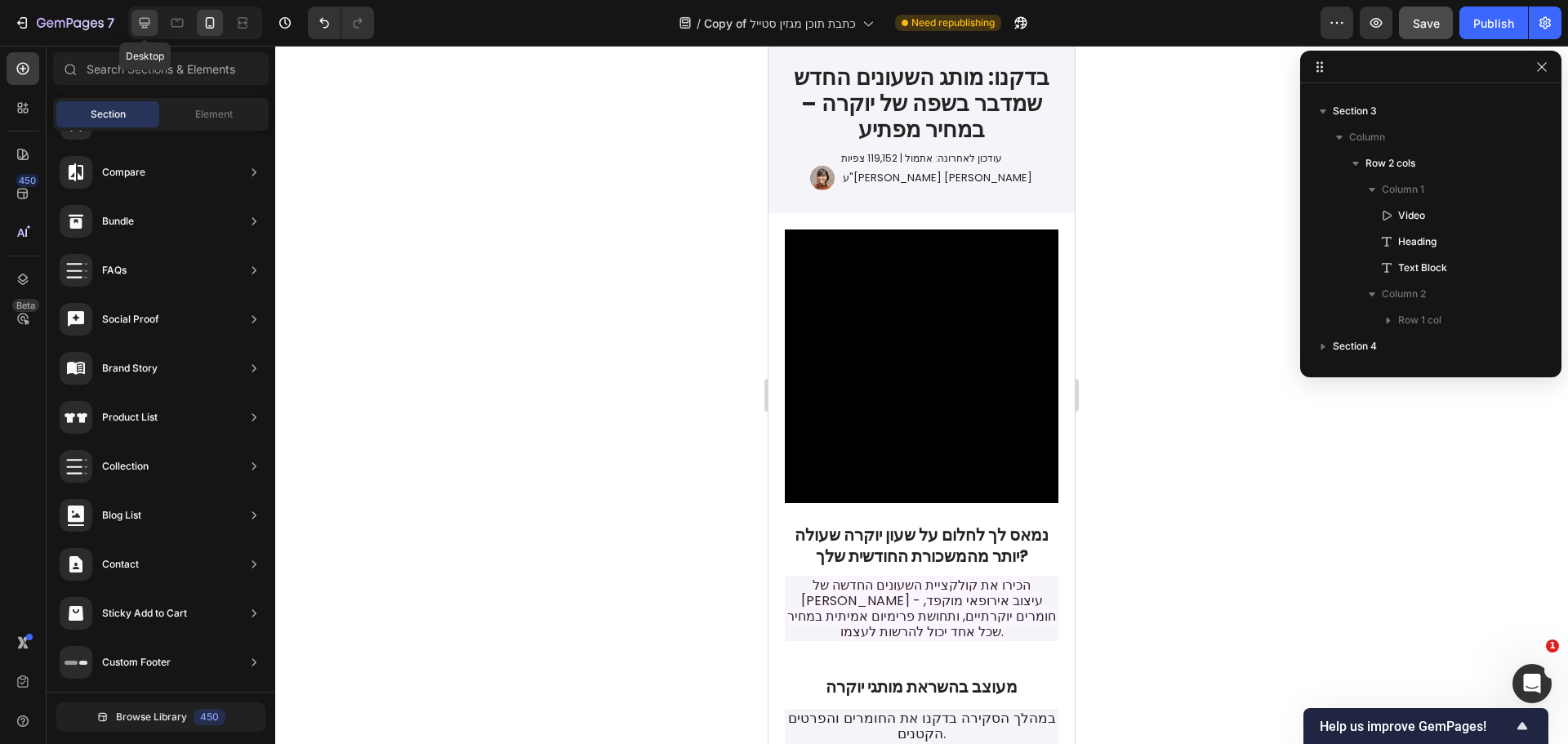
click at [149, 20] on icon at bounding box center [145, 22] width 16 height 16
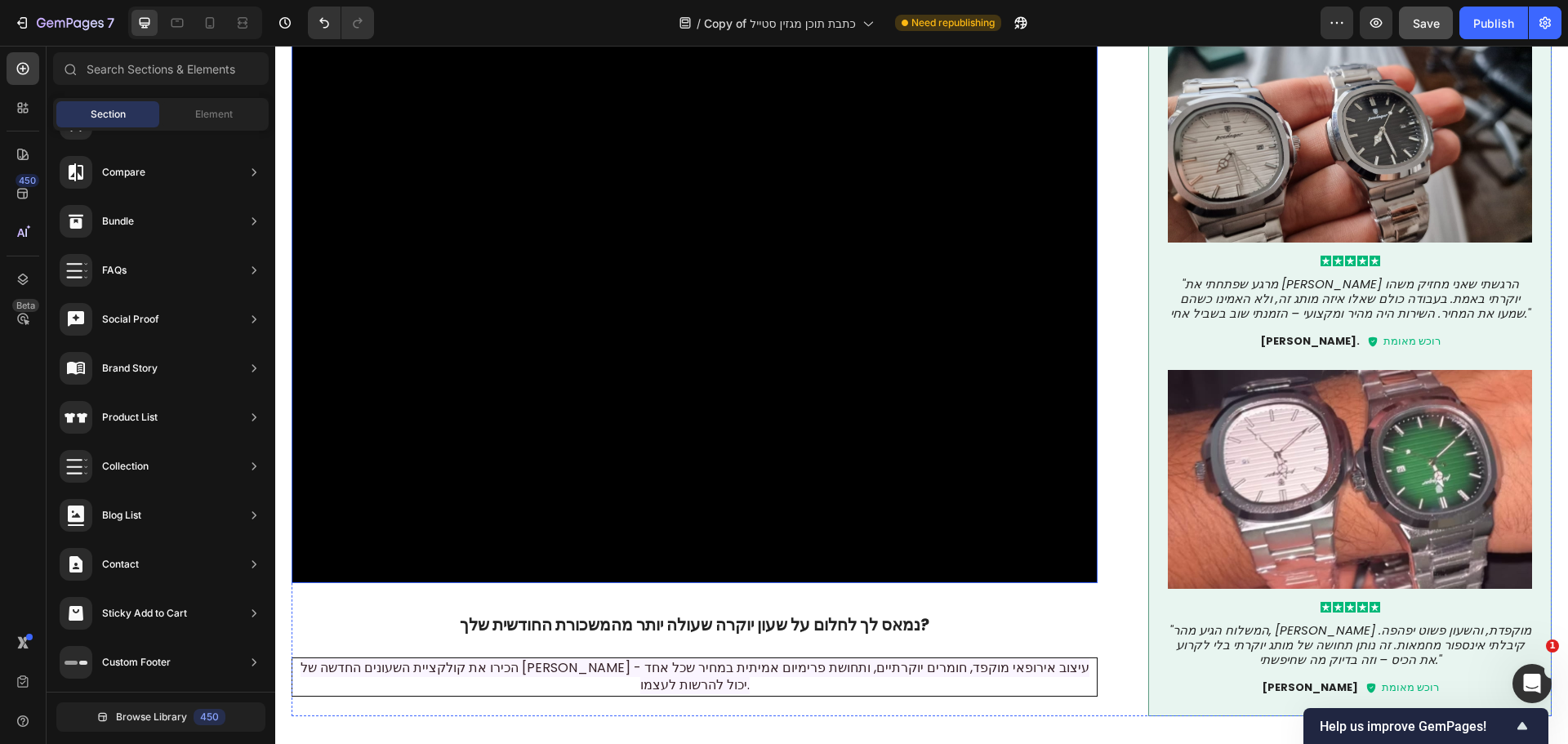
scroll to position [667, 0]
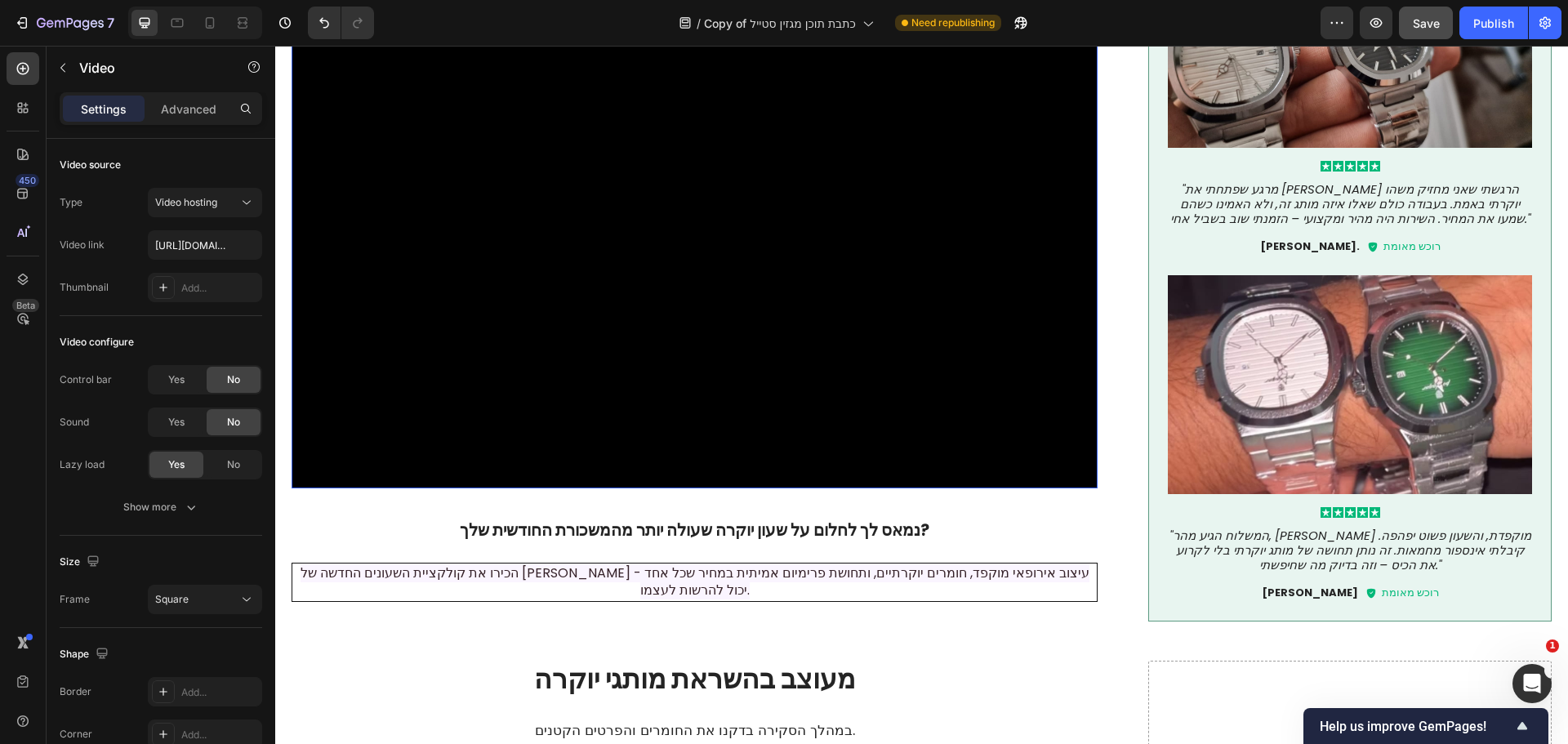
click at [937, 286] on video at bounding box center [695, 85] width 806 height 806
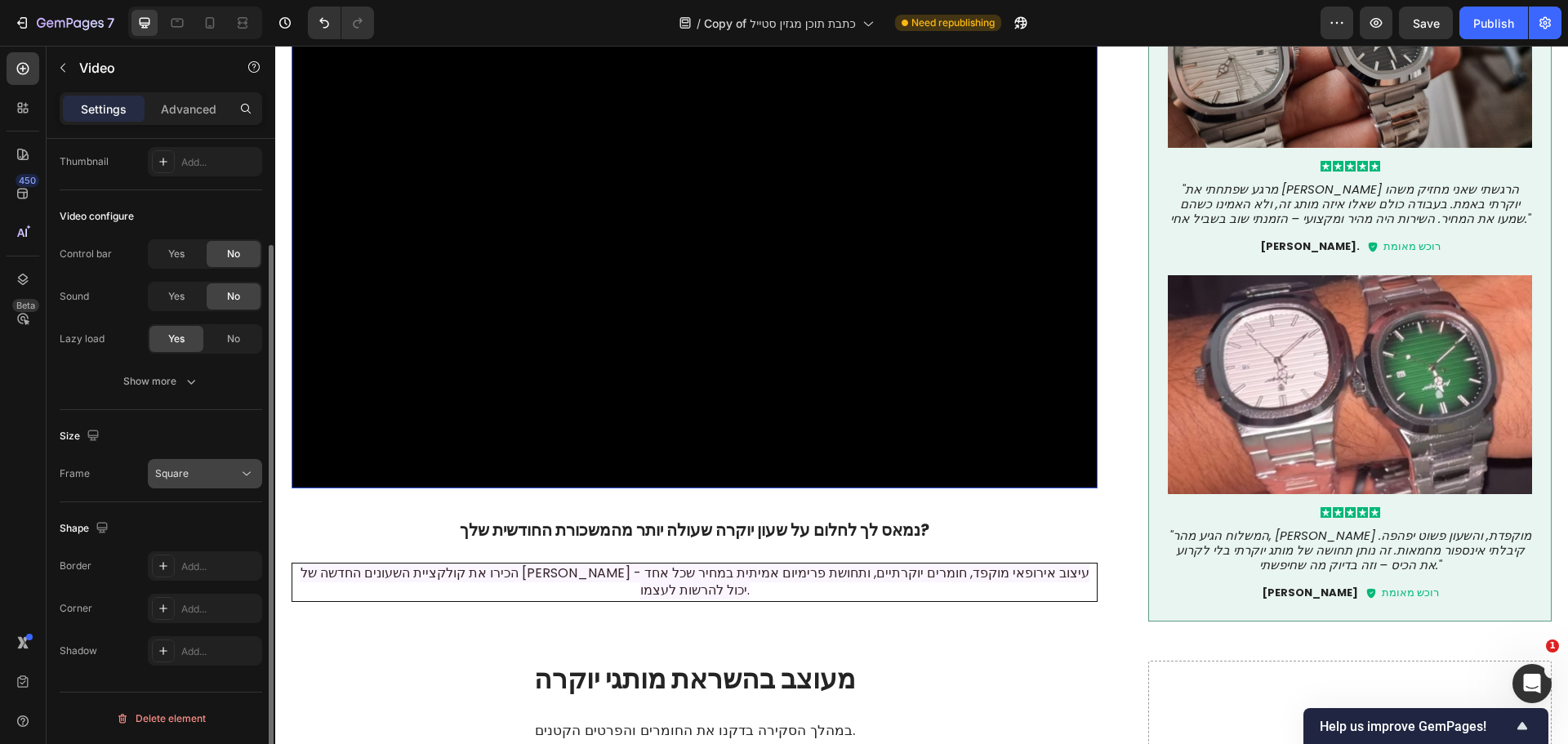
click at [210, 484] on button "Square" at bounding box center [205, 473] width 114 height 30
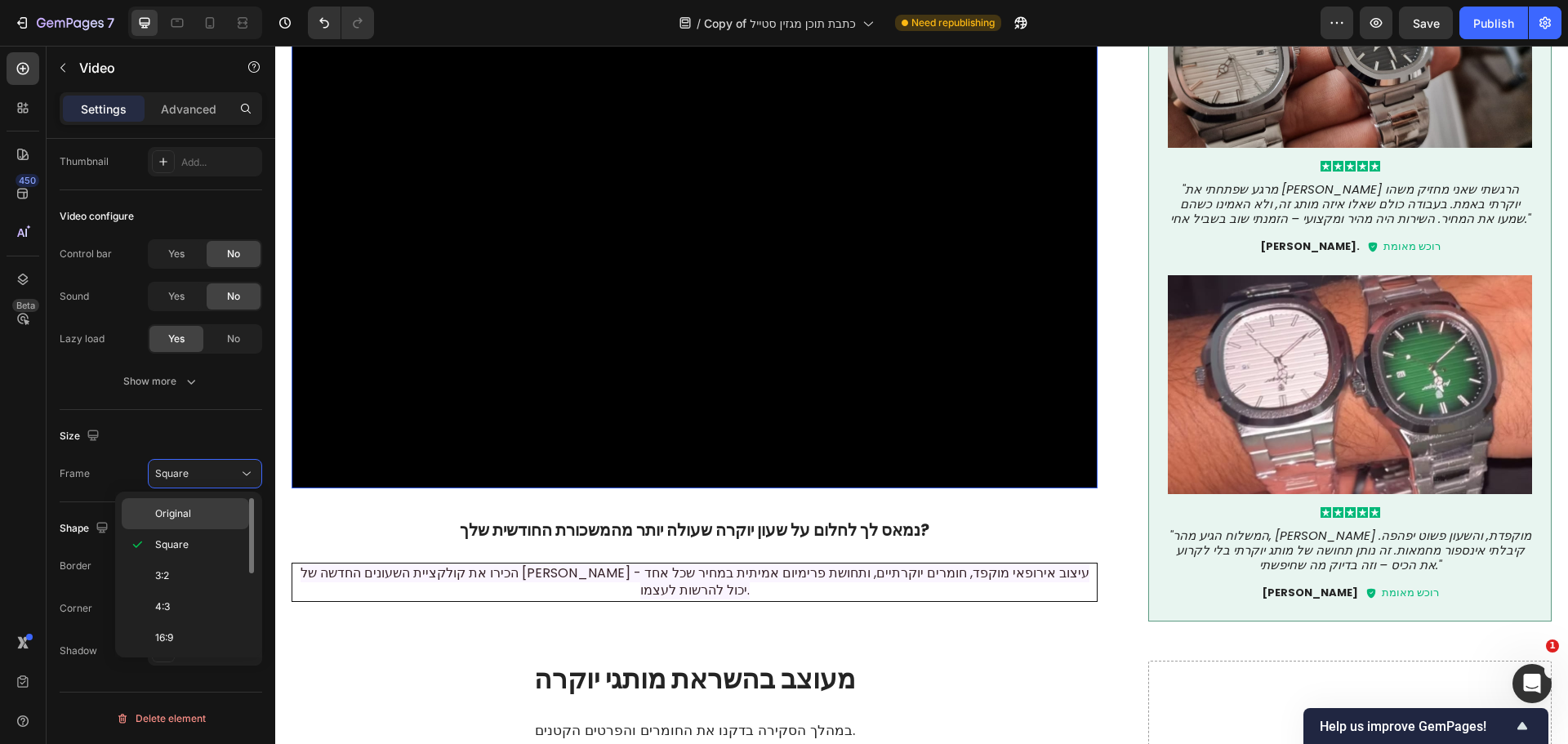
click at [207, 506] on p "Original" at bounding box center [198, 513] width 86 height 14
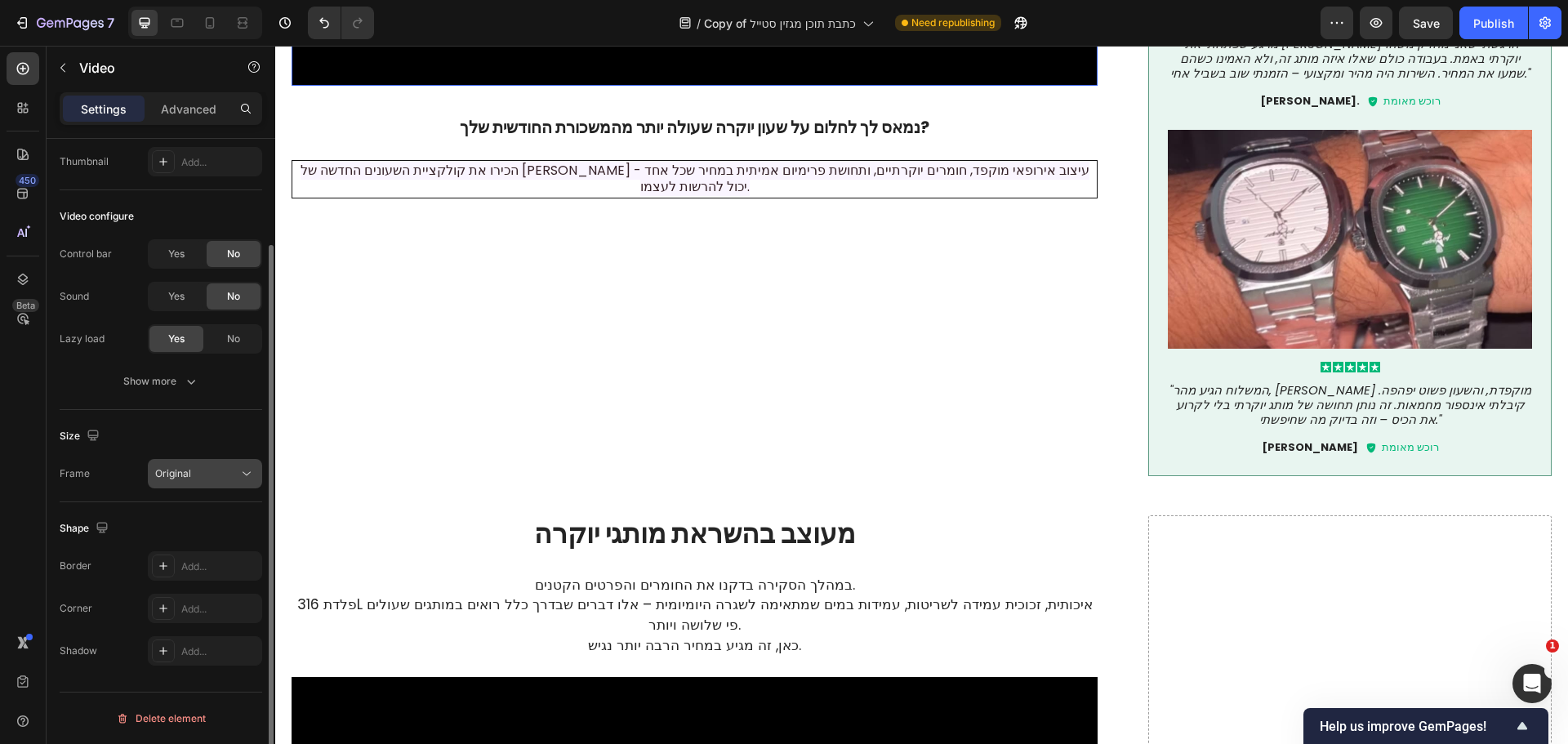
click at [198, 473] on div "Original" at bounding box center [197, 474] width 83 height 14
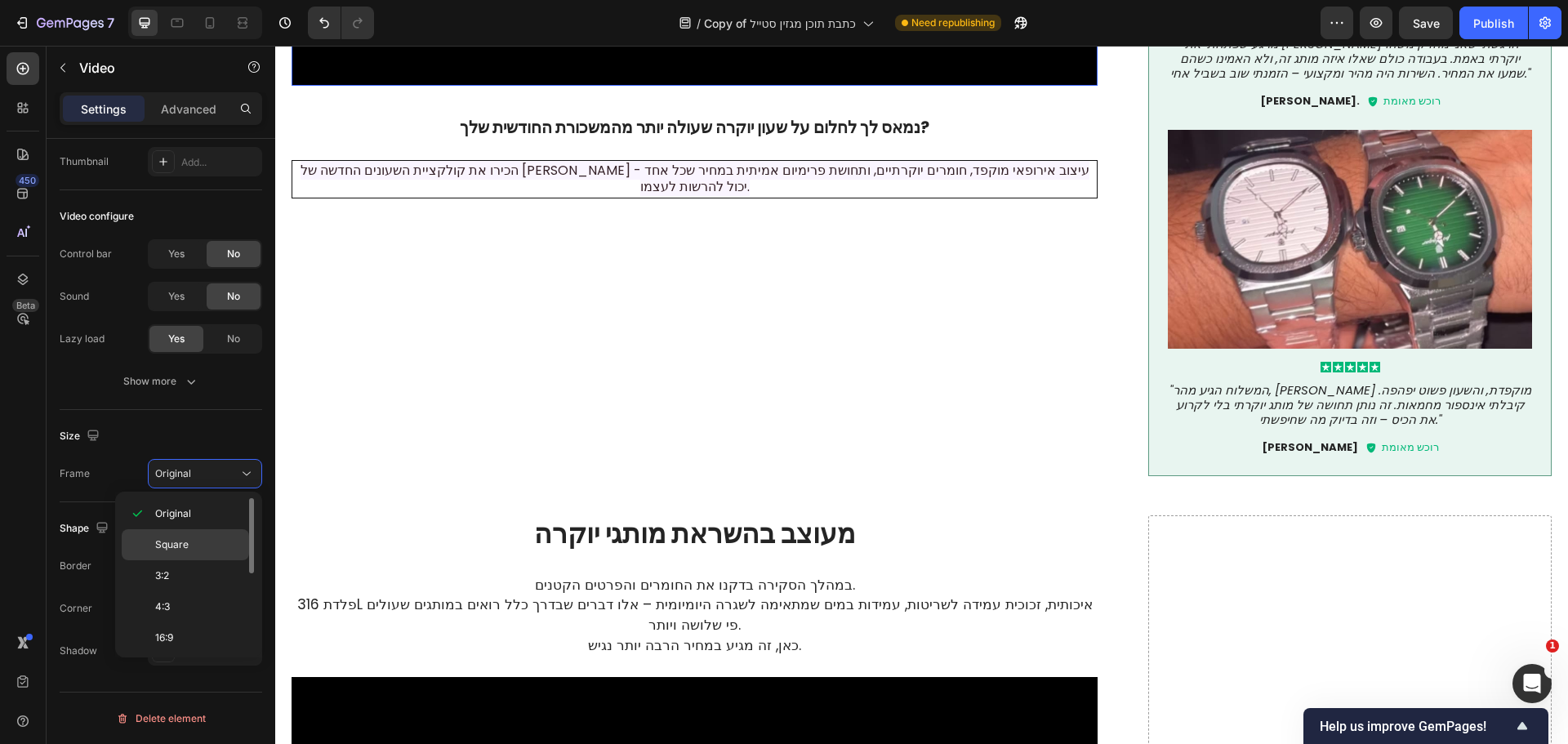
click at [199, 537] on div "Square" at bounding box center [186, 545] width 127 height 31
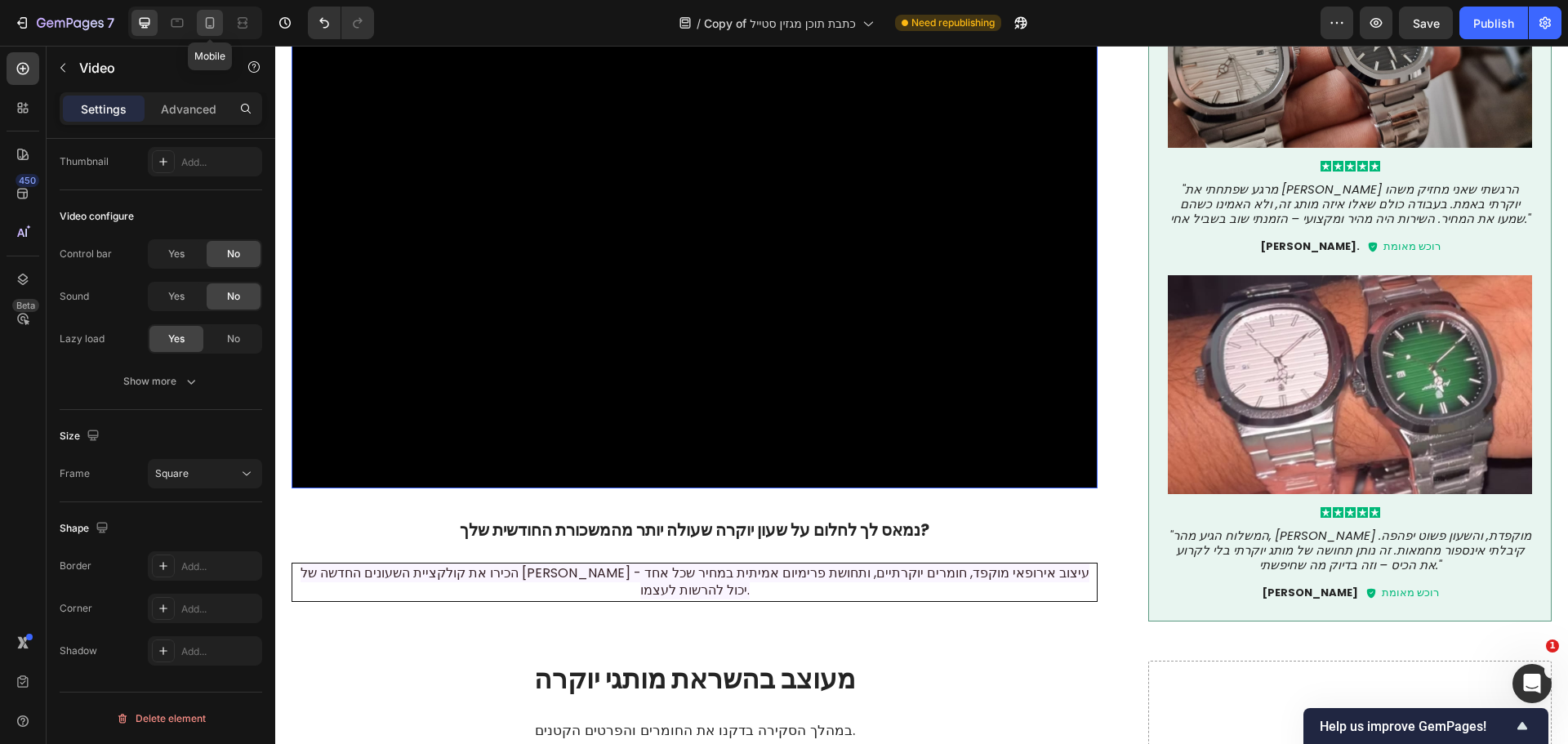
click at [212, 24] on icon at bounding box center [210, 22] width 16 height 16
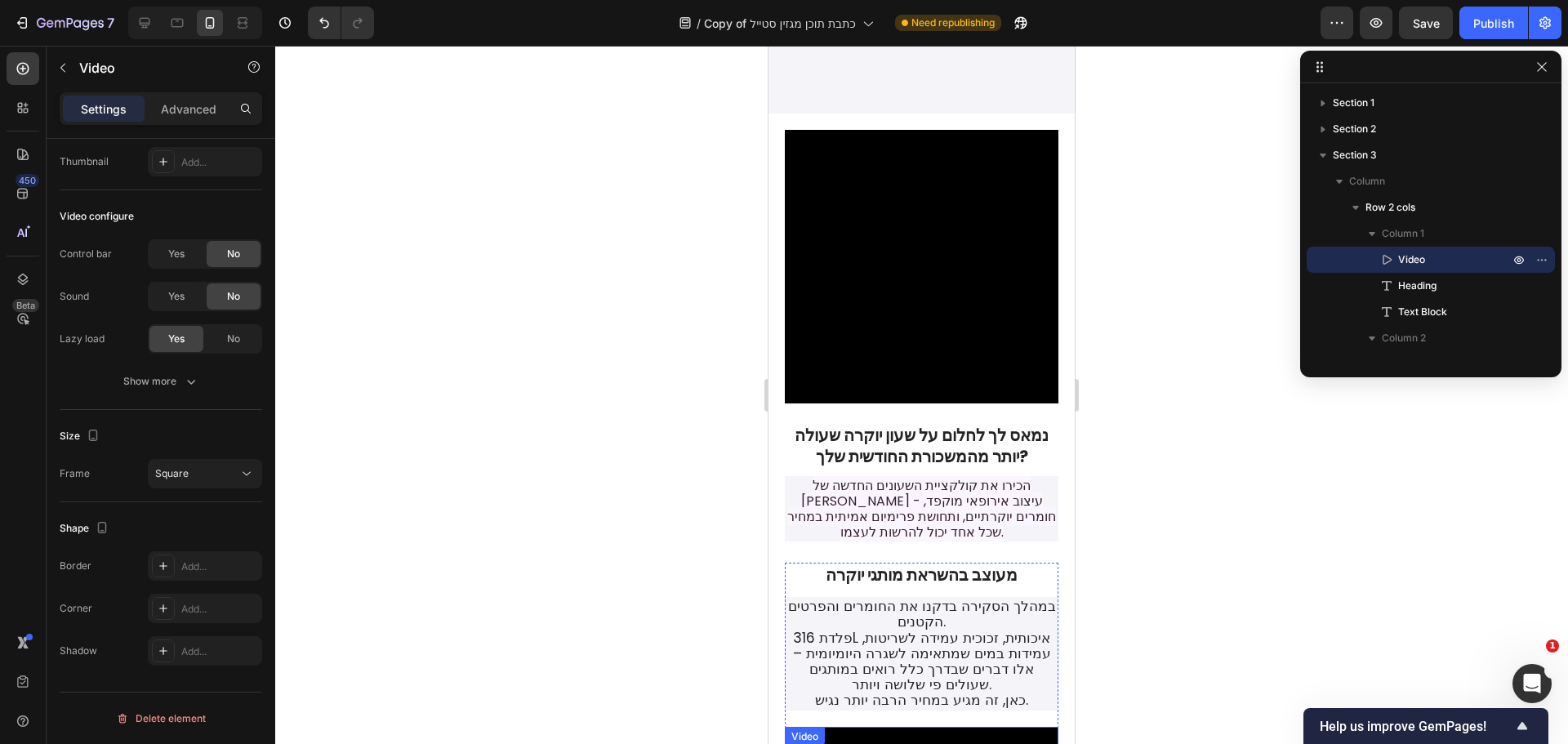
scroll to position [163, 0]
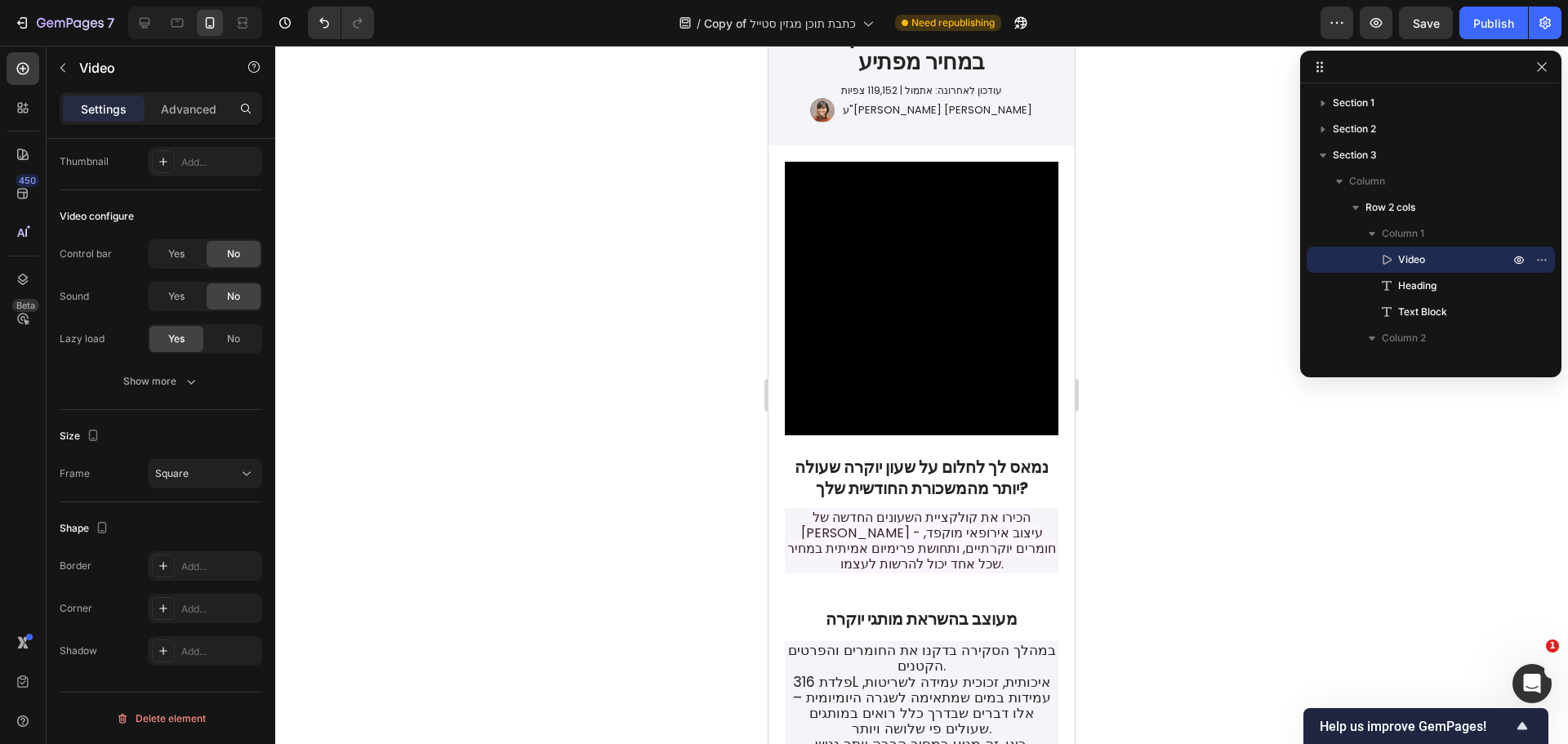
click at [965, 319] on video at bounding box center [921, 298] width 274 height 274
click at [149, 26] on icon at bounding box center [145, 22] width 16 height 16
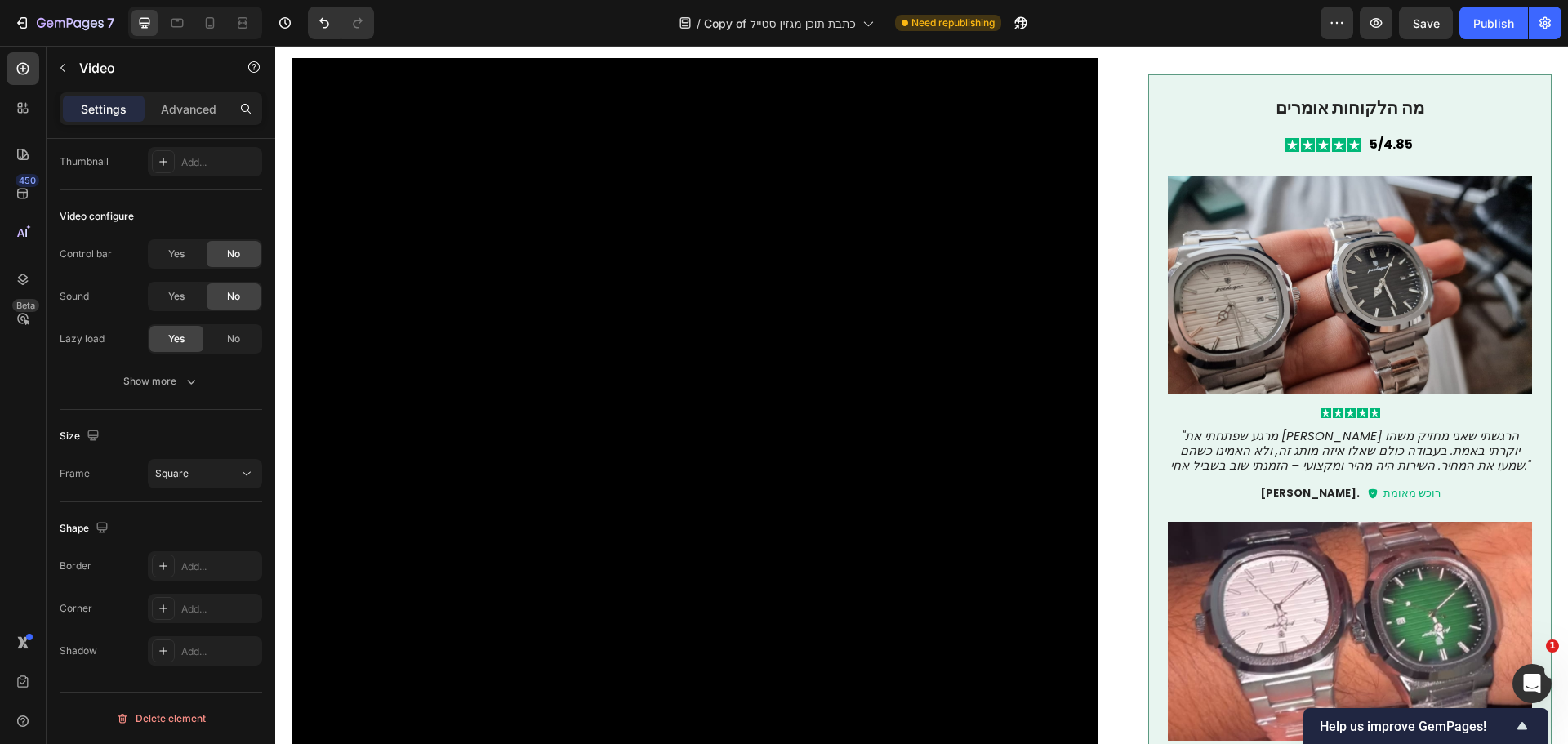
scroll to position [245, 0]
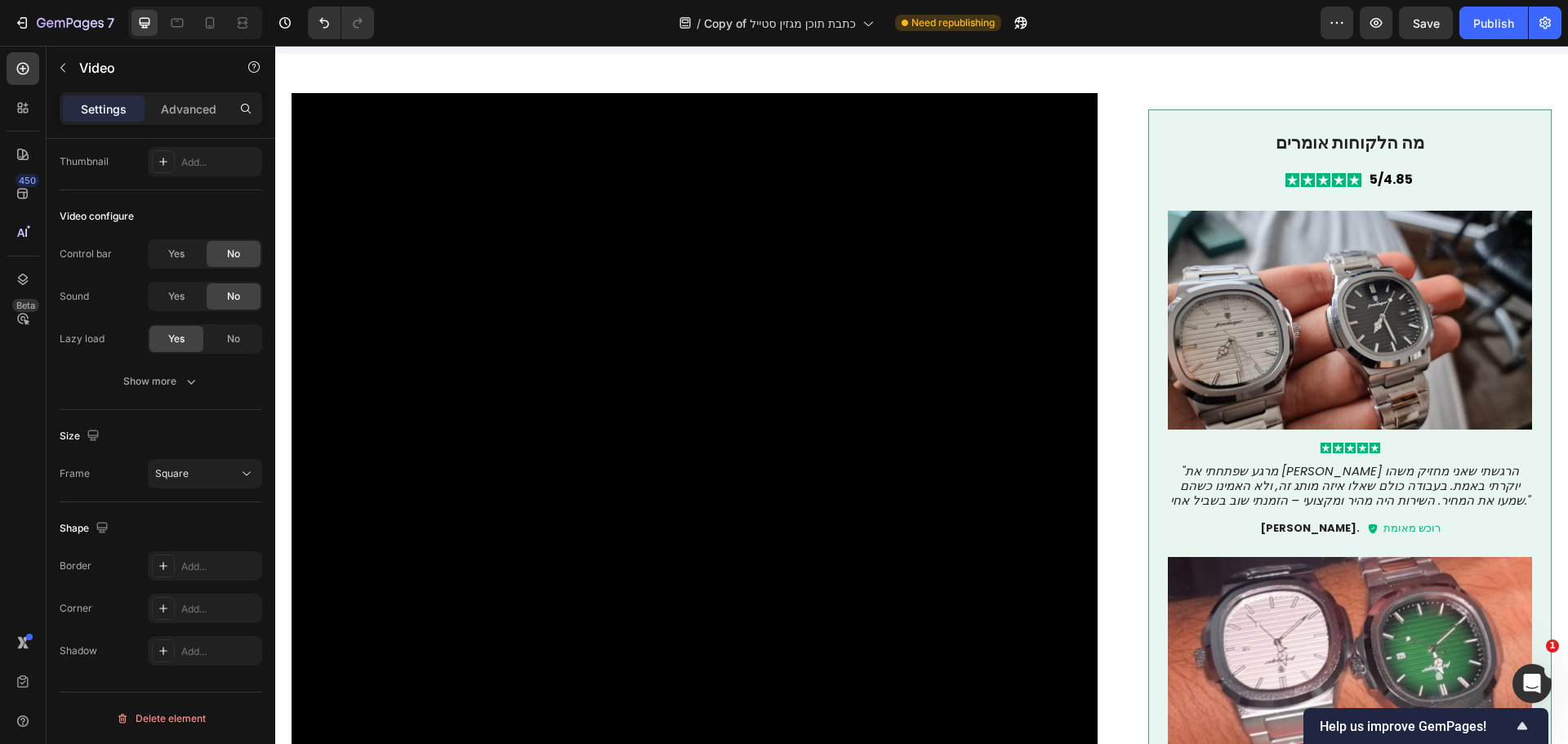
click at [878, 250] on video at bounding box center [695, 496] width 806 height 806
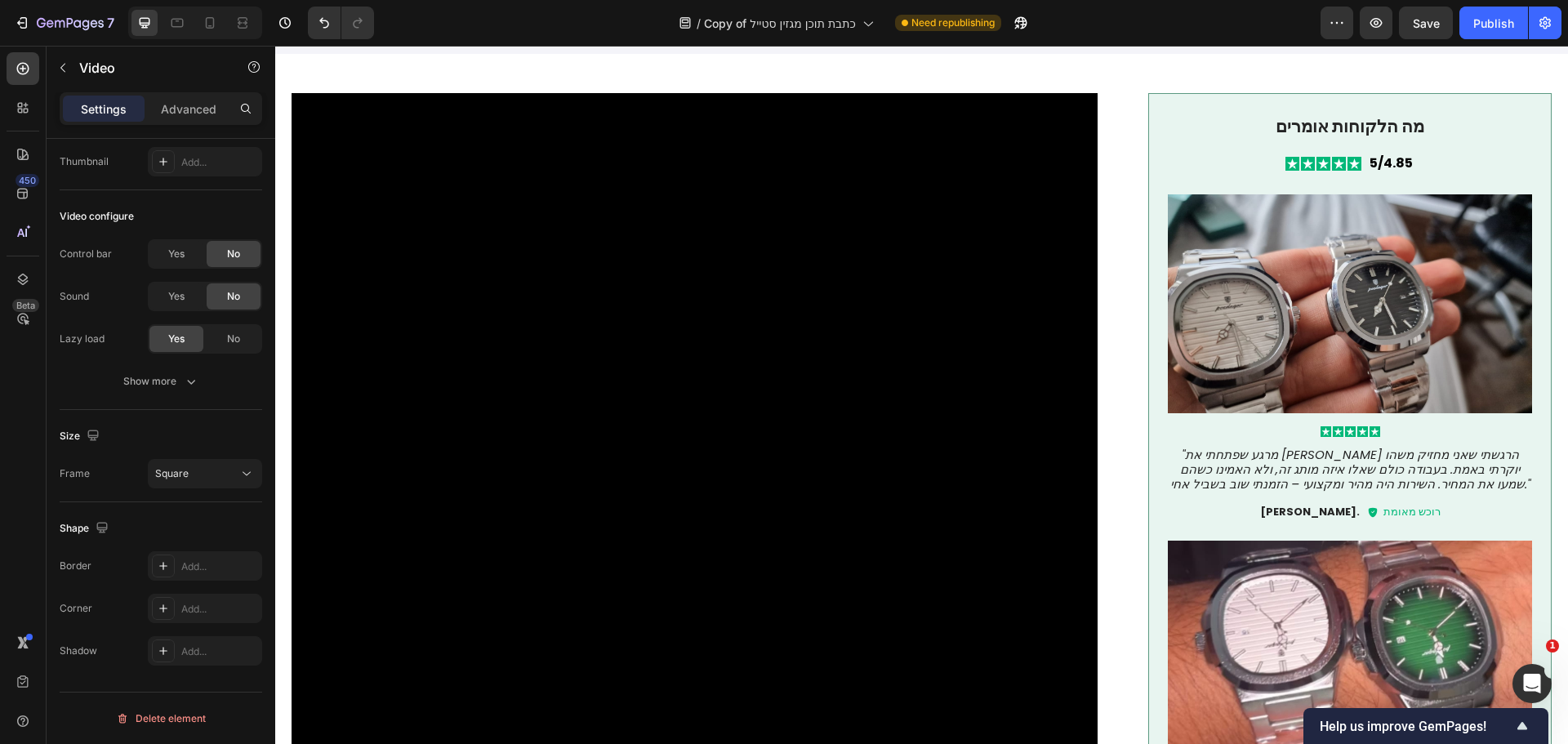
click at [618, 204] on video at bounding box center [695, 496] width 806 height 806
click at [530, 276] on video at bounding box center [695, 496] width 806 height 806
click at [819, 192] on video at bounding box center [695, 496] width 806 height 806
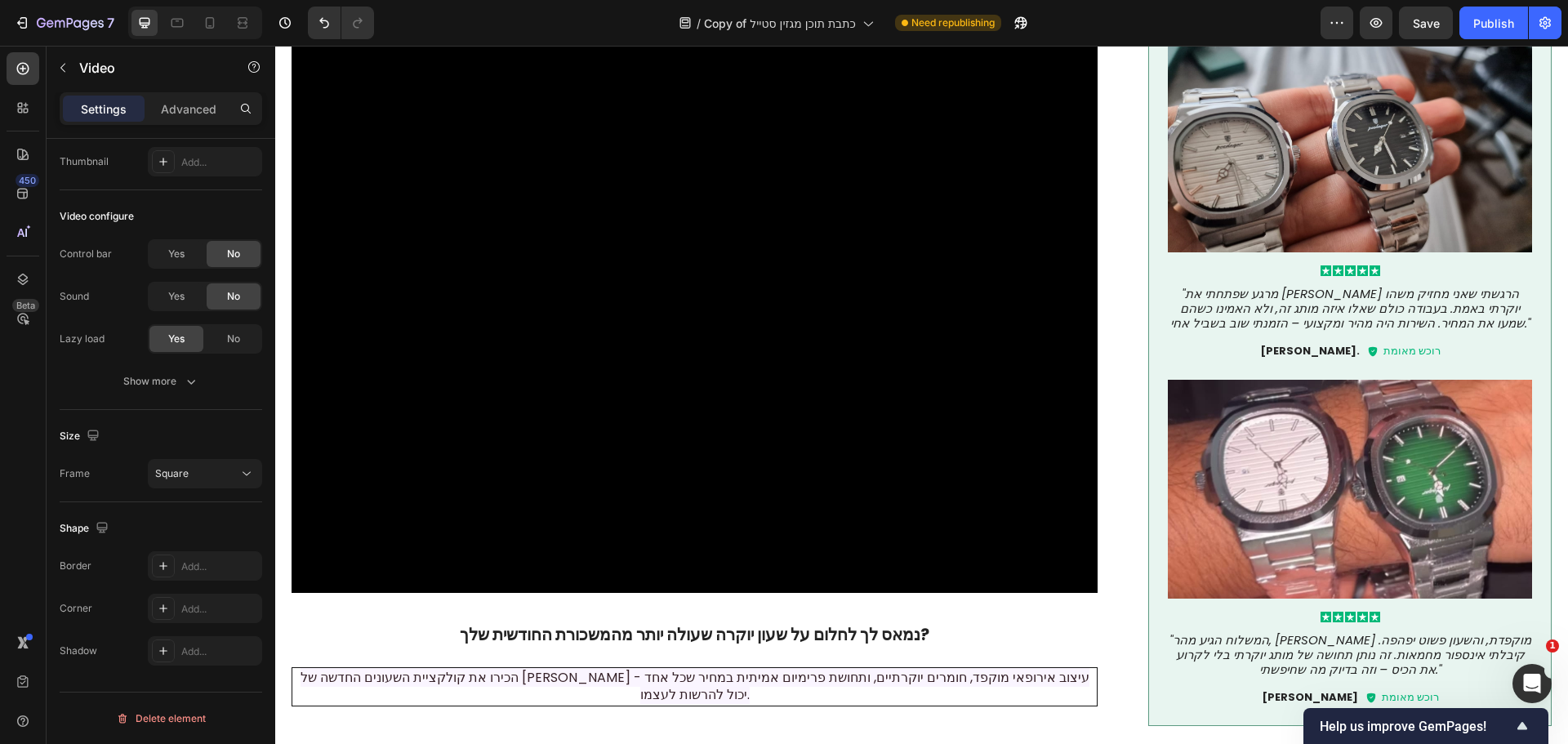
scroll to position [572, 0]
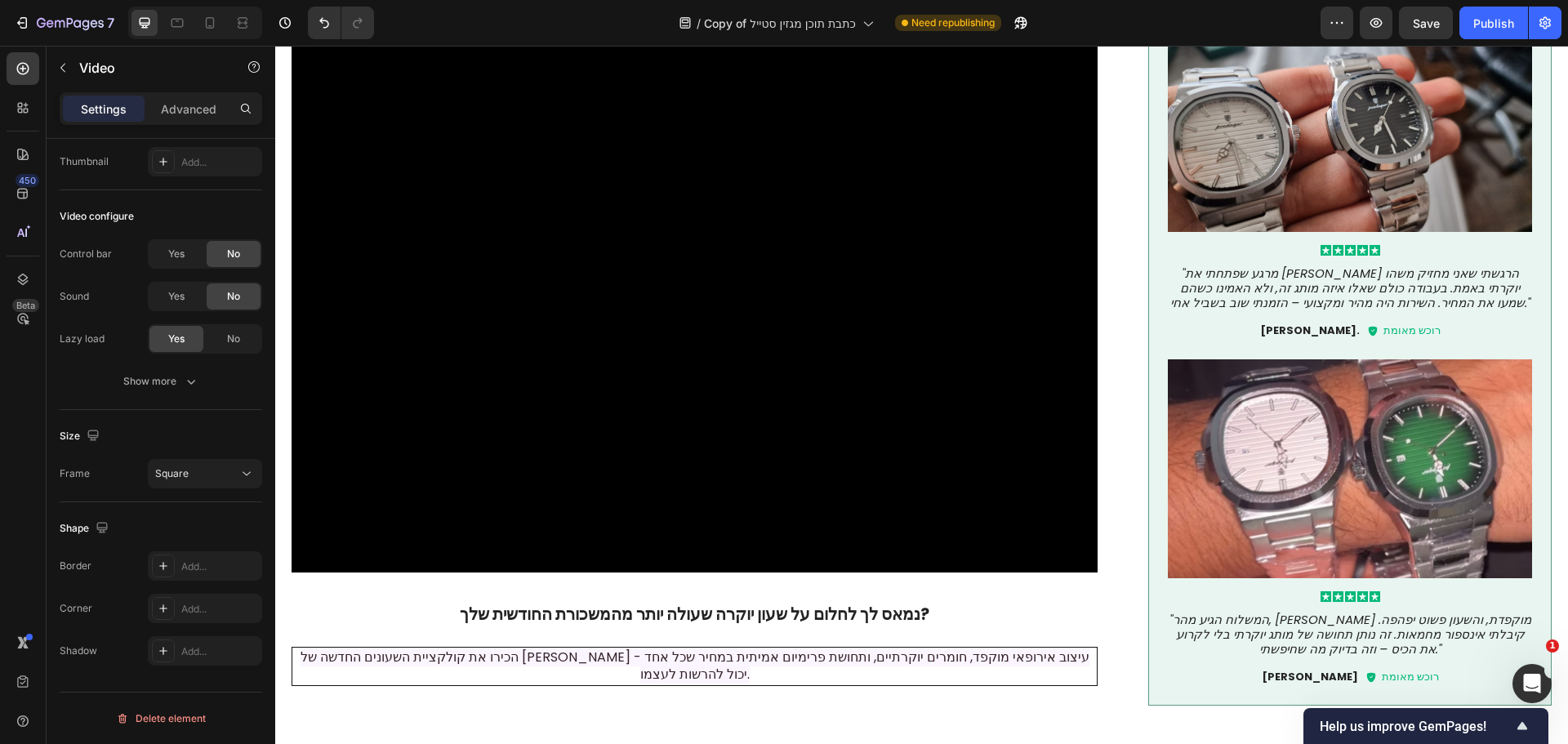
click at [587, 249] on video at bounding box center [695, 170] width 806 height 806
click at [489, 462] on video at bounding box center [695, 170] width 806 height 806
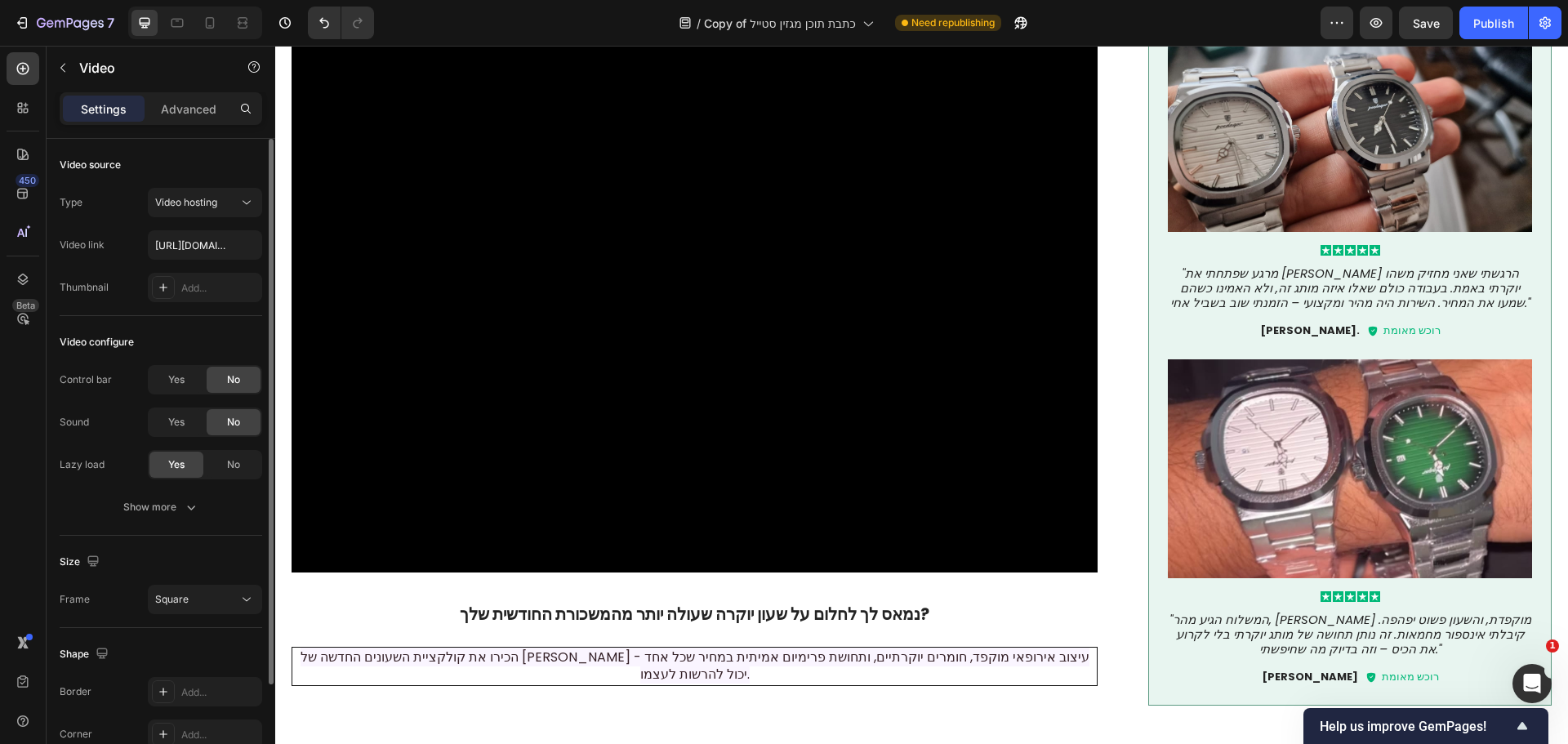
scroll to position [82, 0]
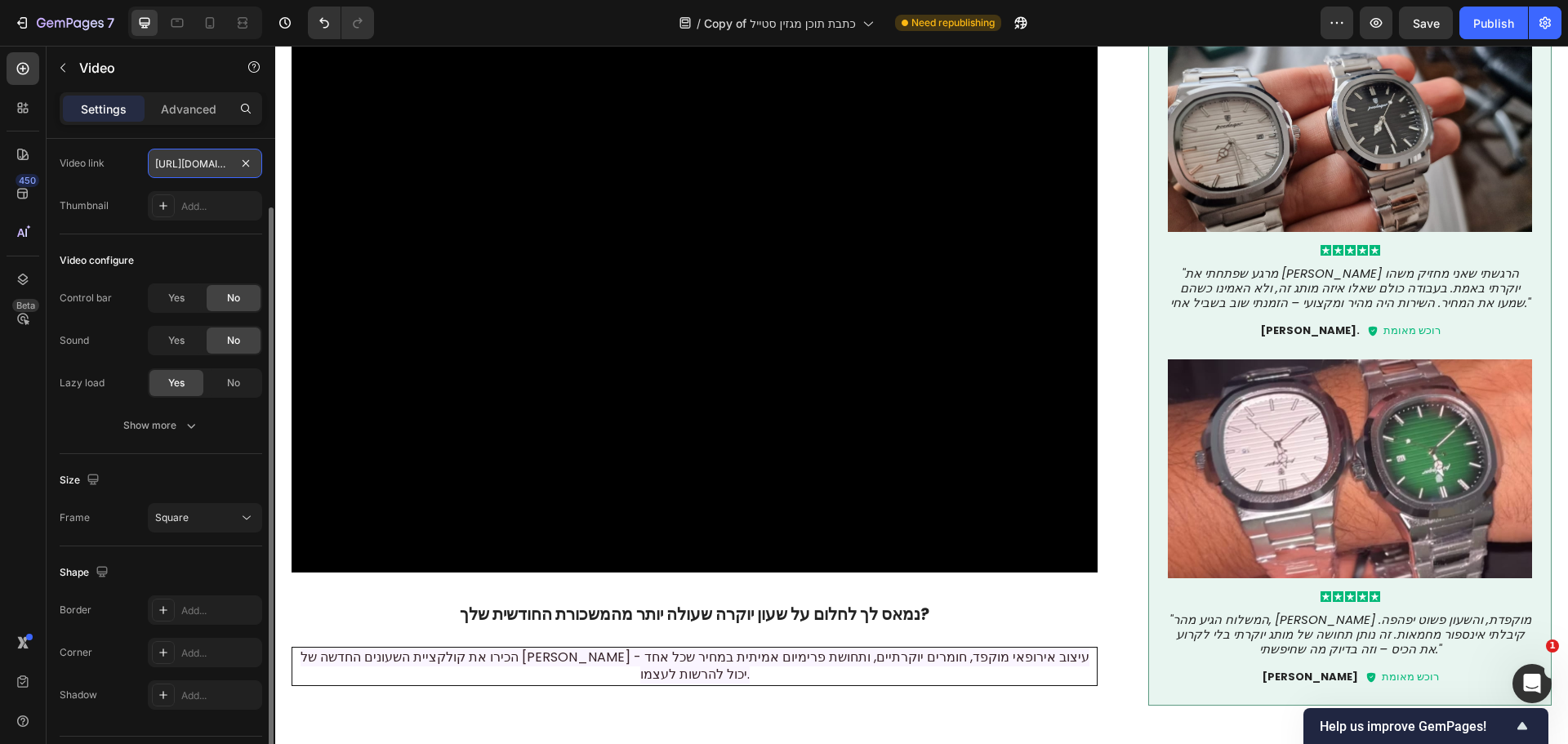
click at [200, 162] on input "[URL][DOMAIN_NAME]" at bounding box center [205, 163] width 114 height 30
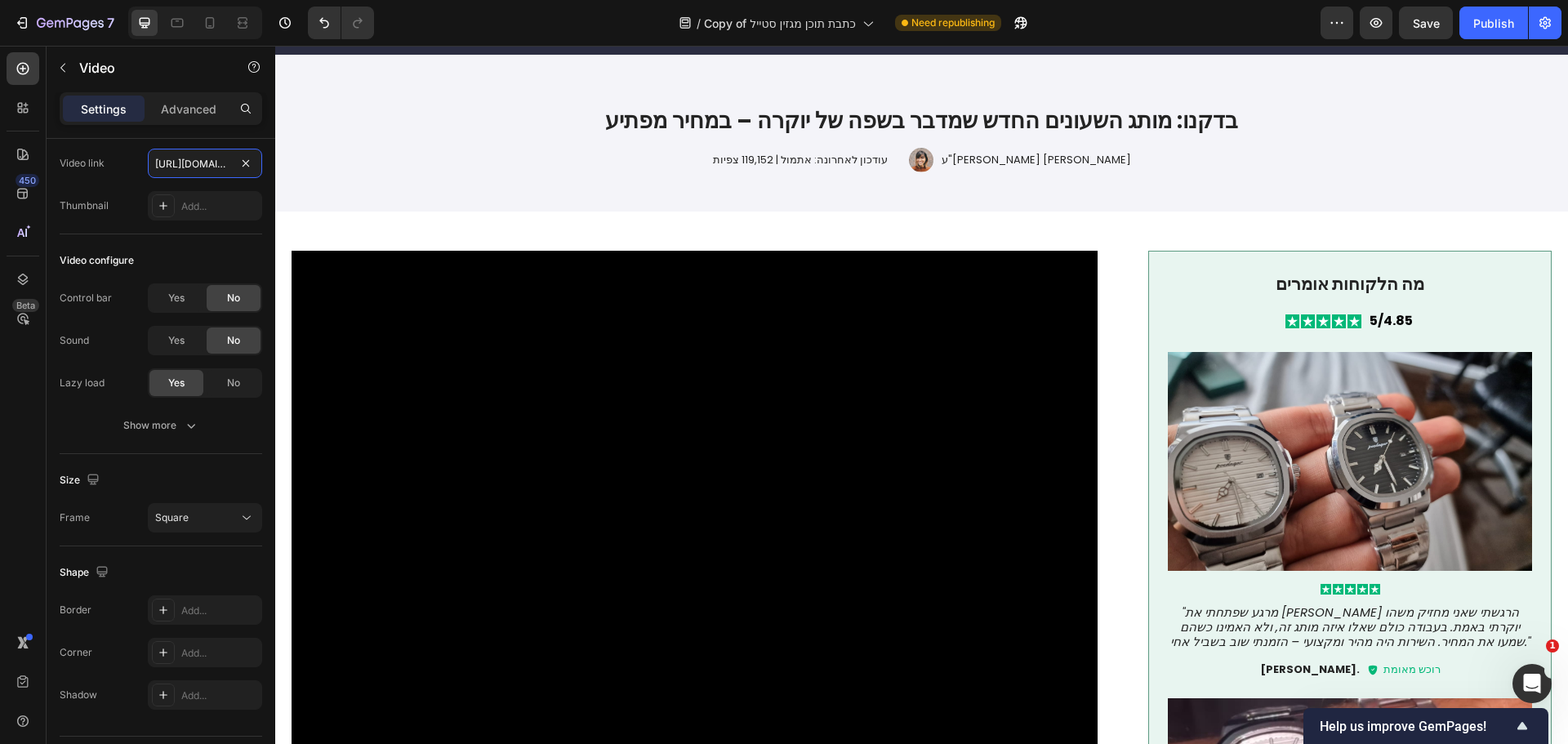
scroll to position [0, 0]
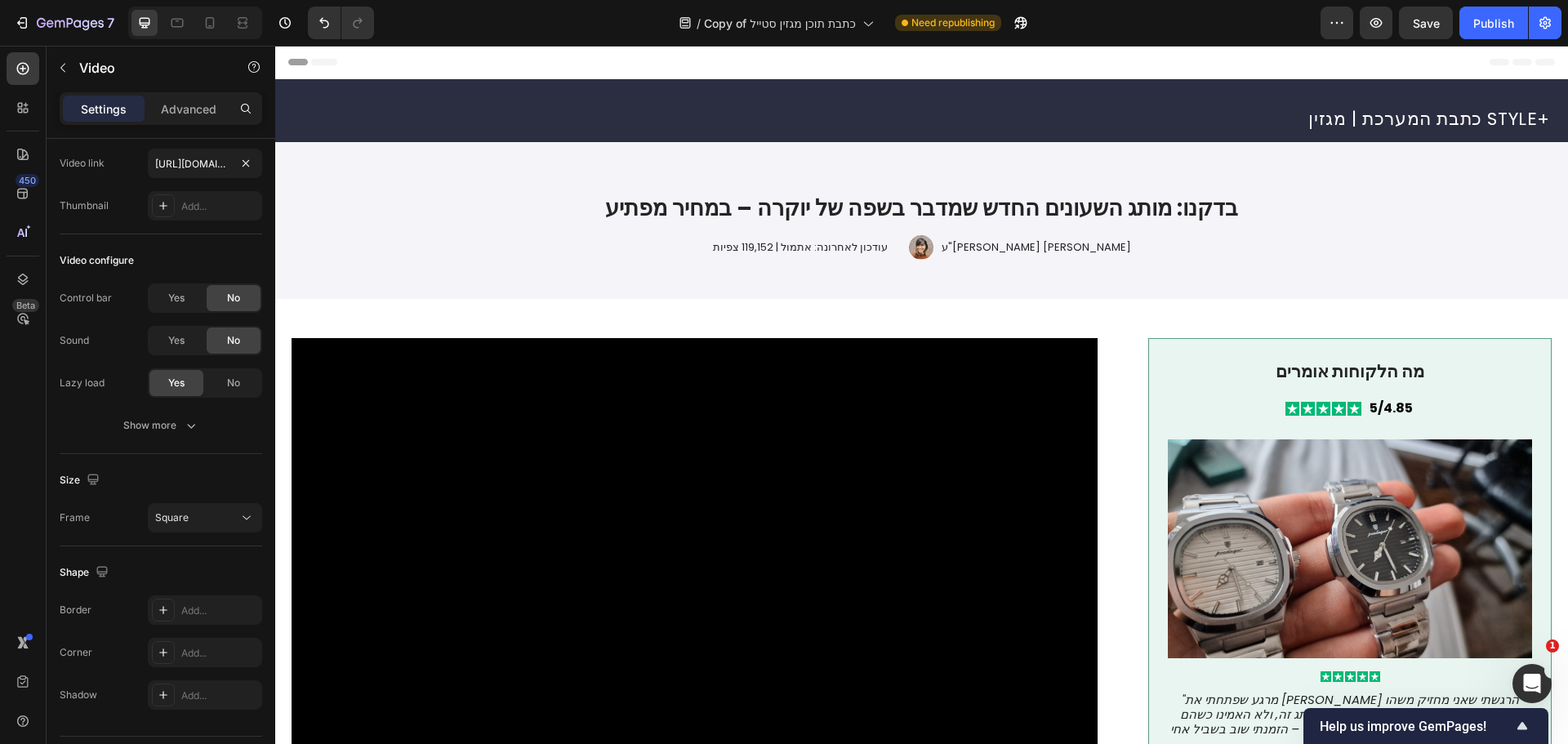
click at [582, 444] on video at bounding box center [695, 741] width 806 height 806
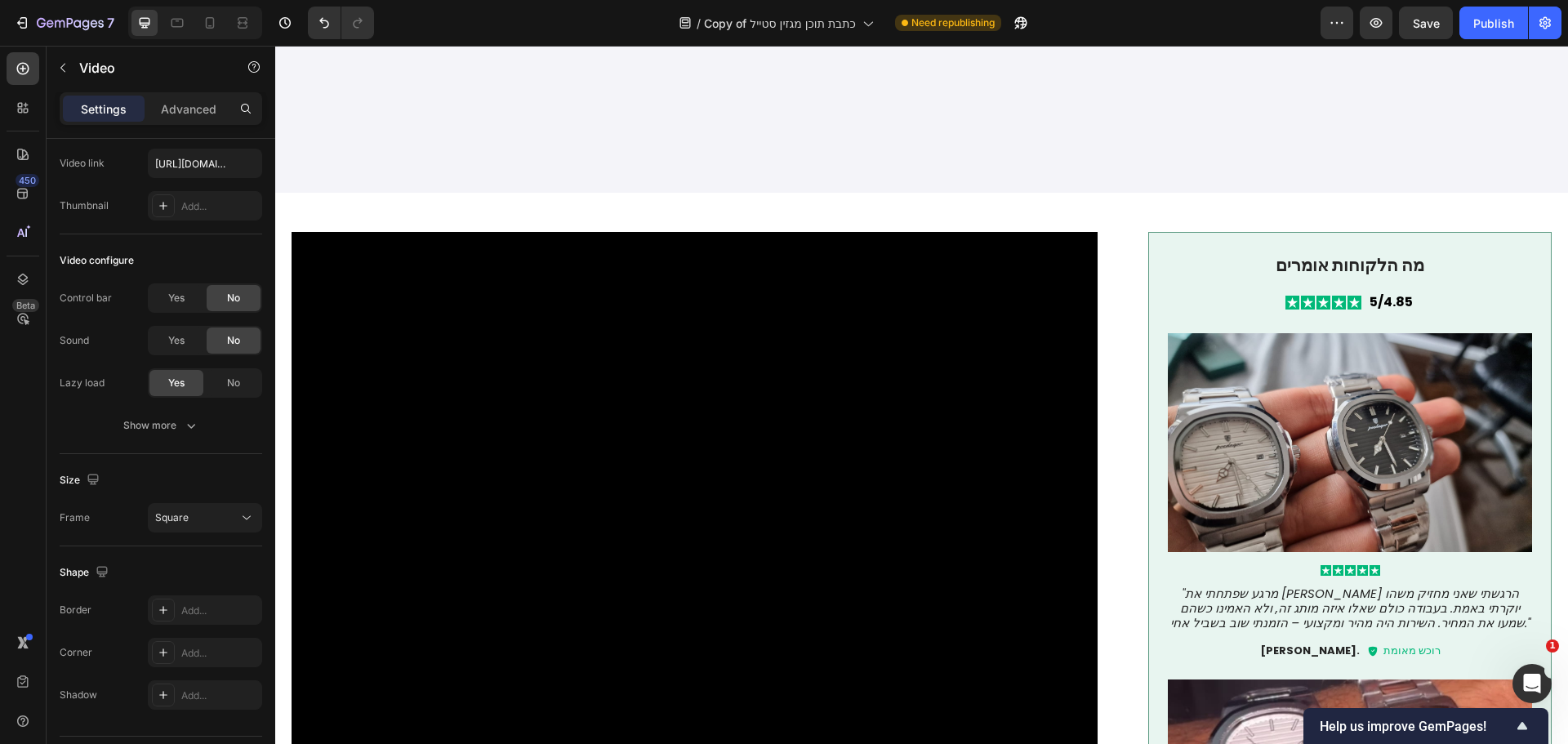
scroll to position [327, 0]
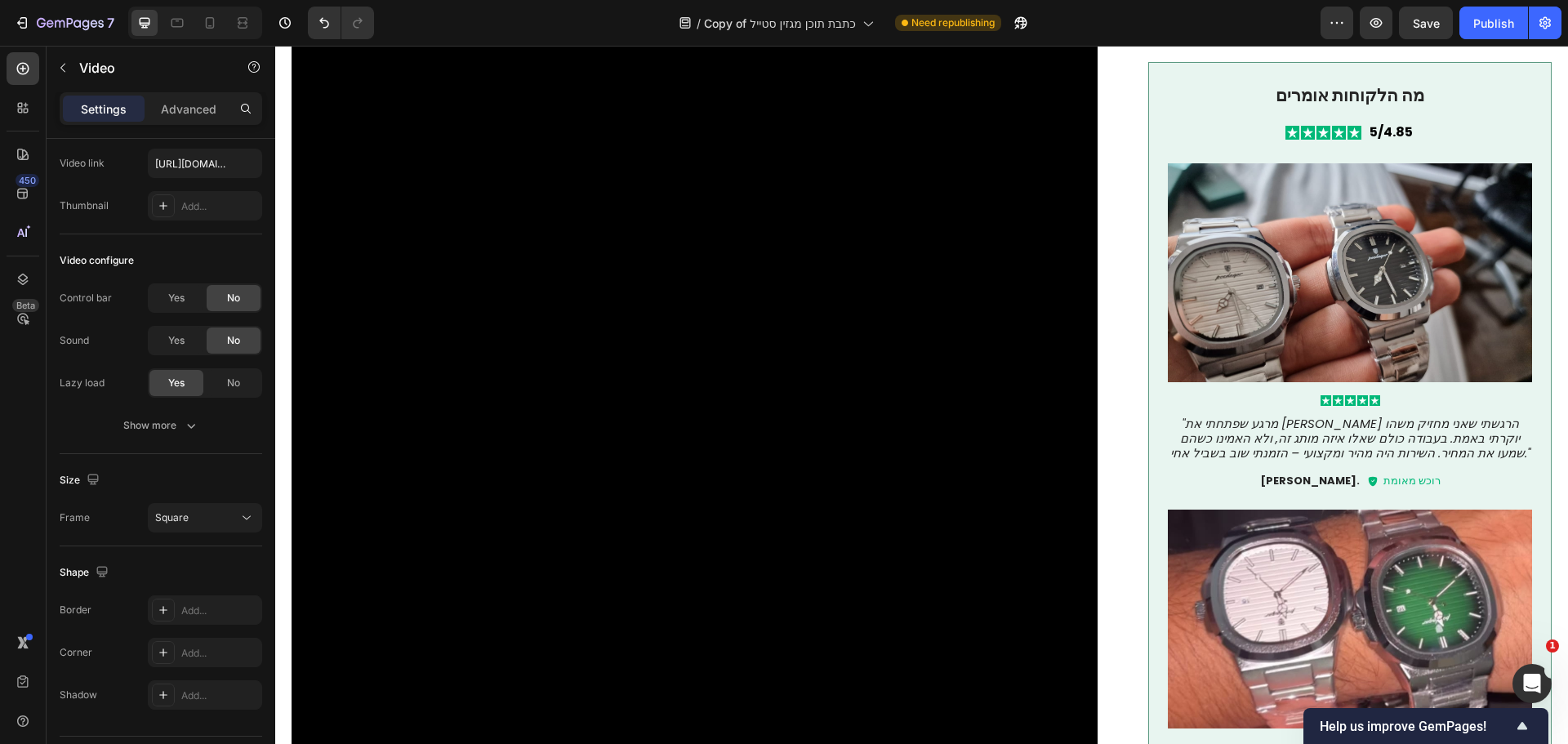
click at [430, 255] on video at bounding box center [695, 425] width 806 height 806
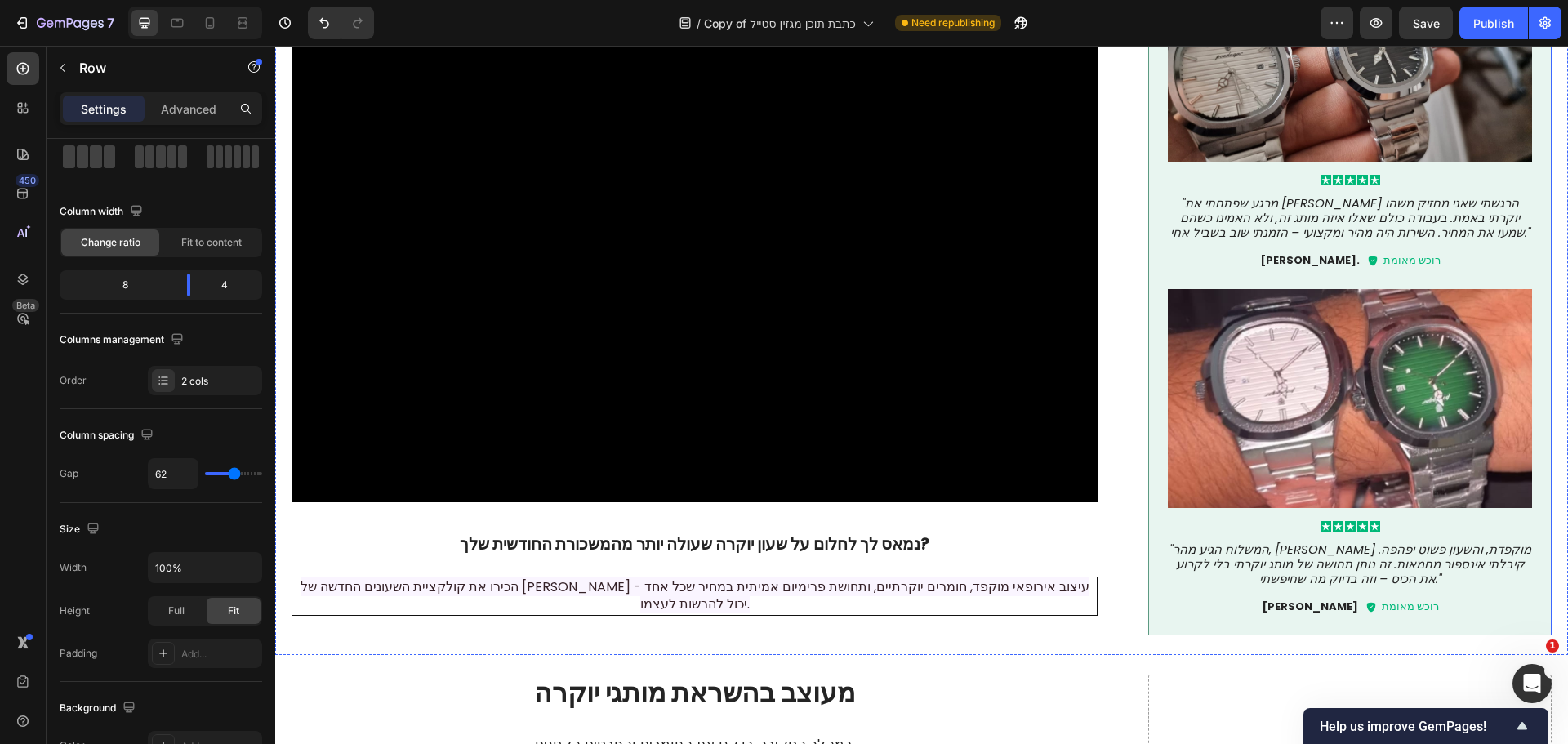
click at [399, 512] on div "Video נמאס לך לחלום על שעון יוקרה שעולה יותר מהמשכורת החודשית שלך? Heading הכיר…" at bounding box center [695, 166] width 806 height 939
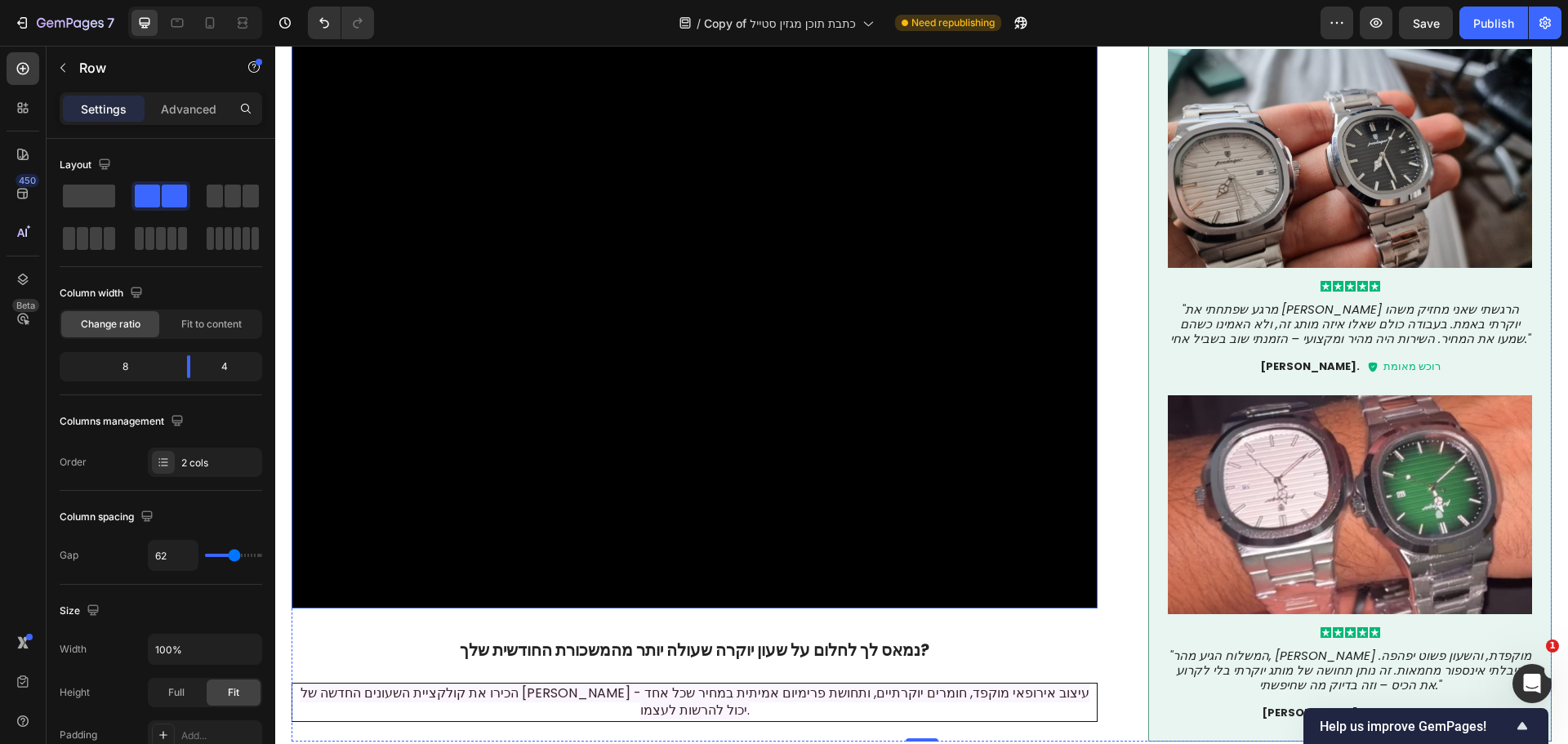
scroll to position [82, 0]
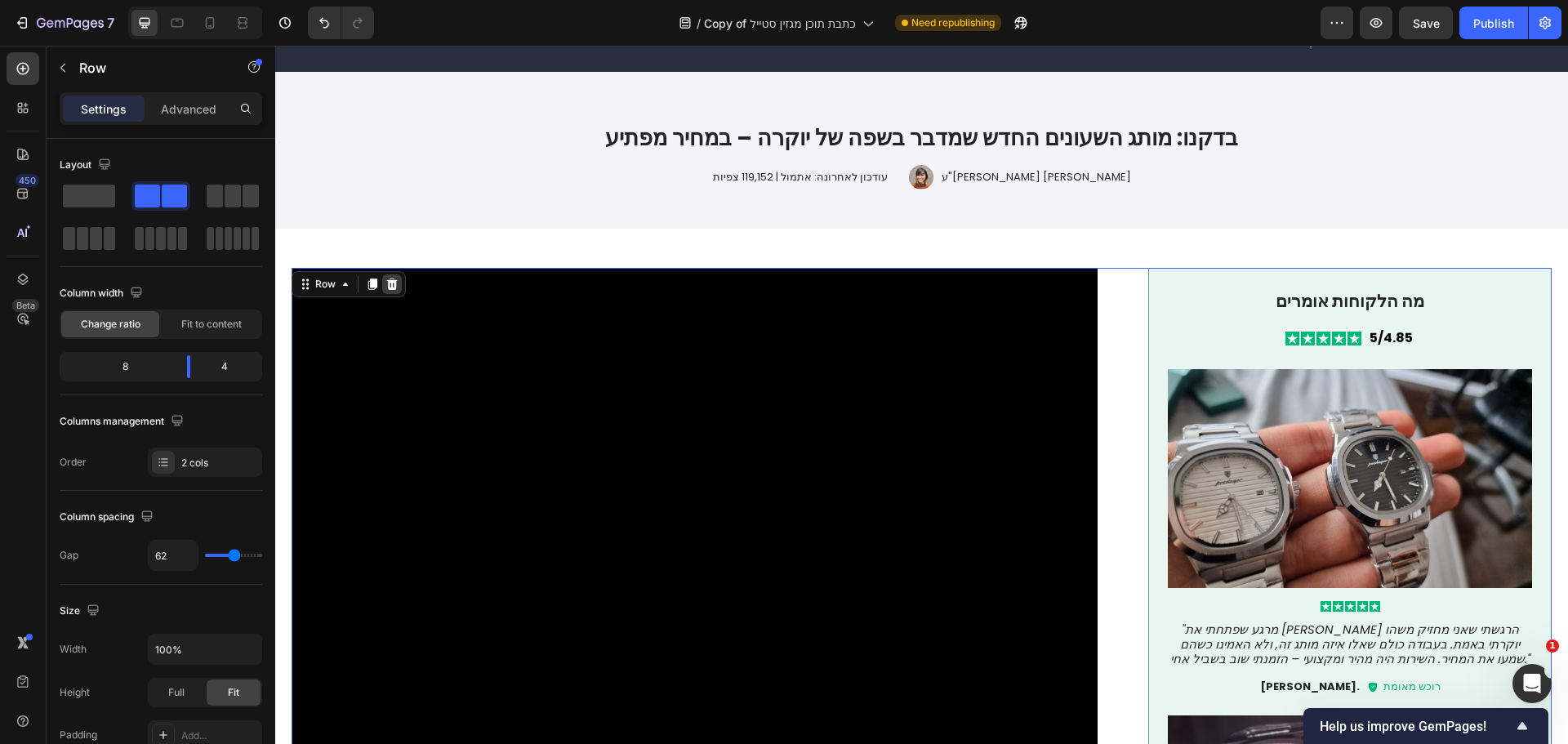
click at [393, 285] on icon at bounding box center [391, 284] width 13 height 13
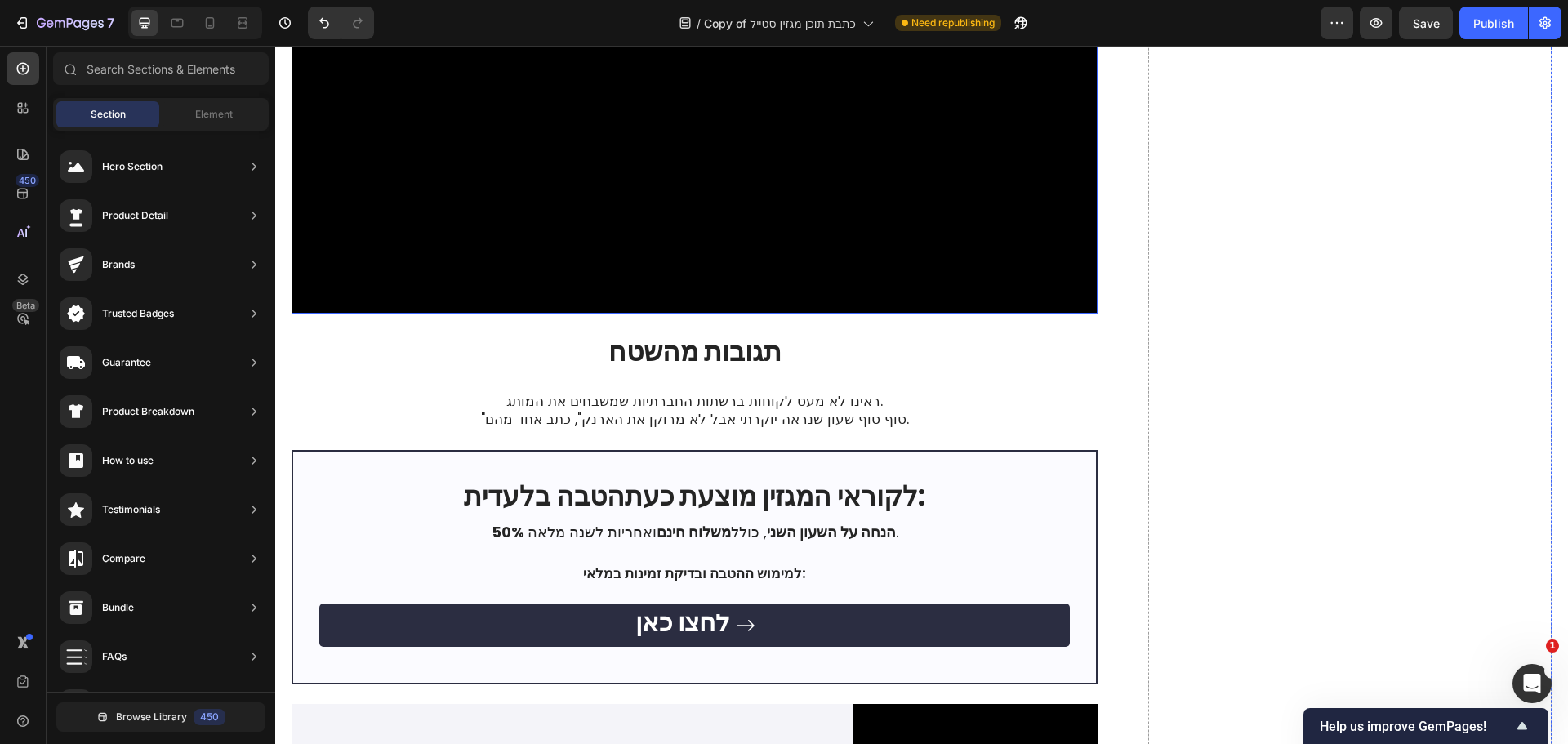
scroll to position [408, 0]
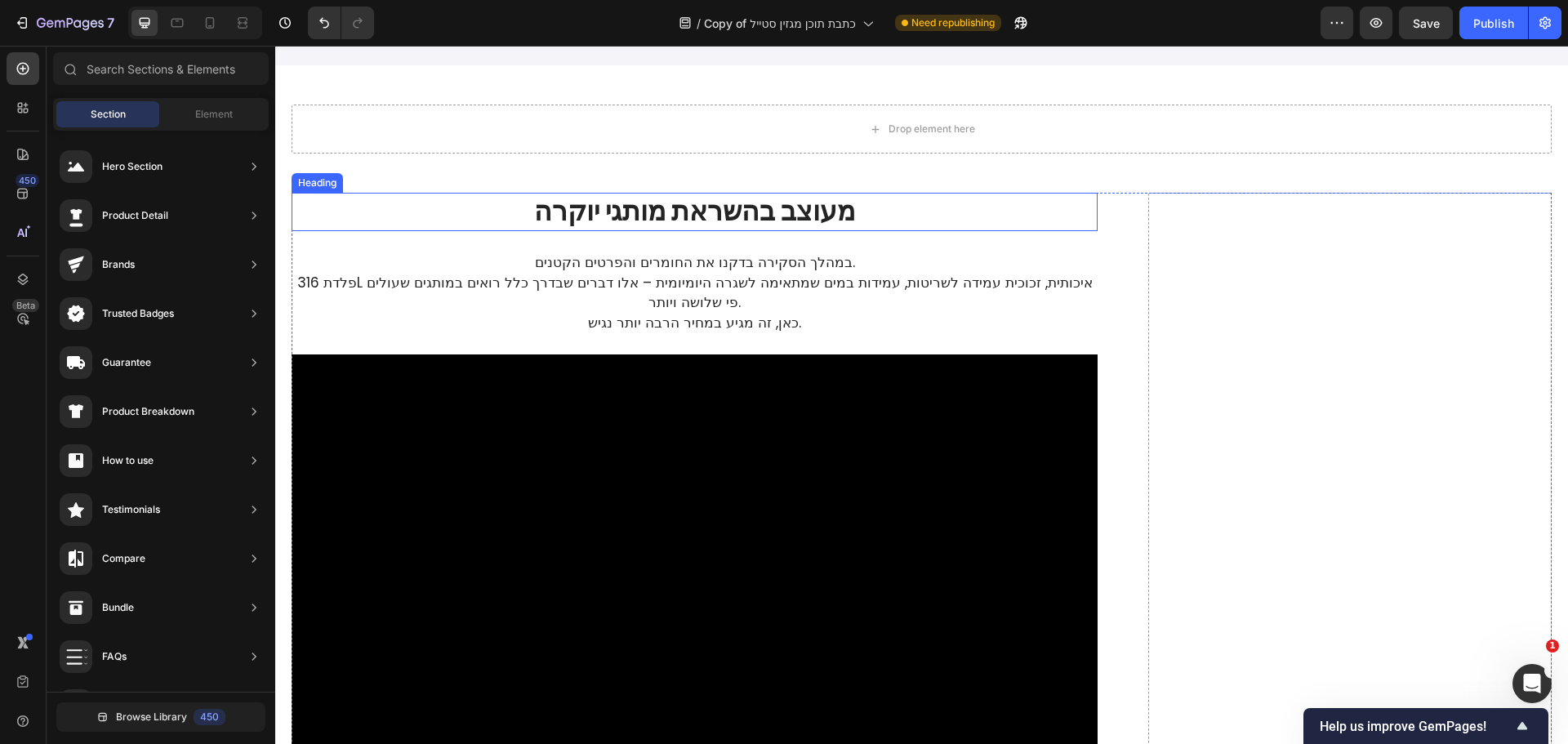
click at [387, 207] on h2 "מעוצב בהשראת מותגי יוקרה" at bounding box center [695, 212] width 806 height 39
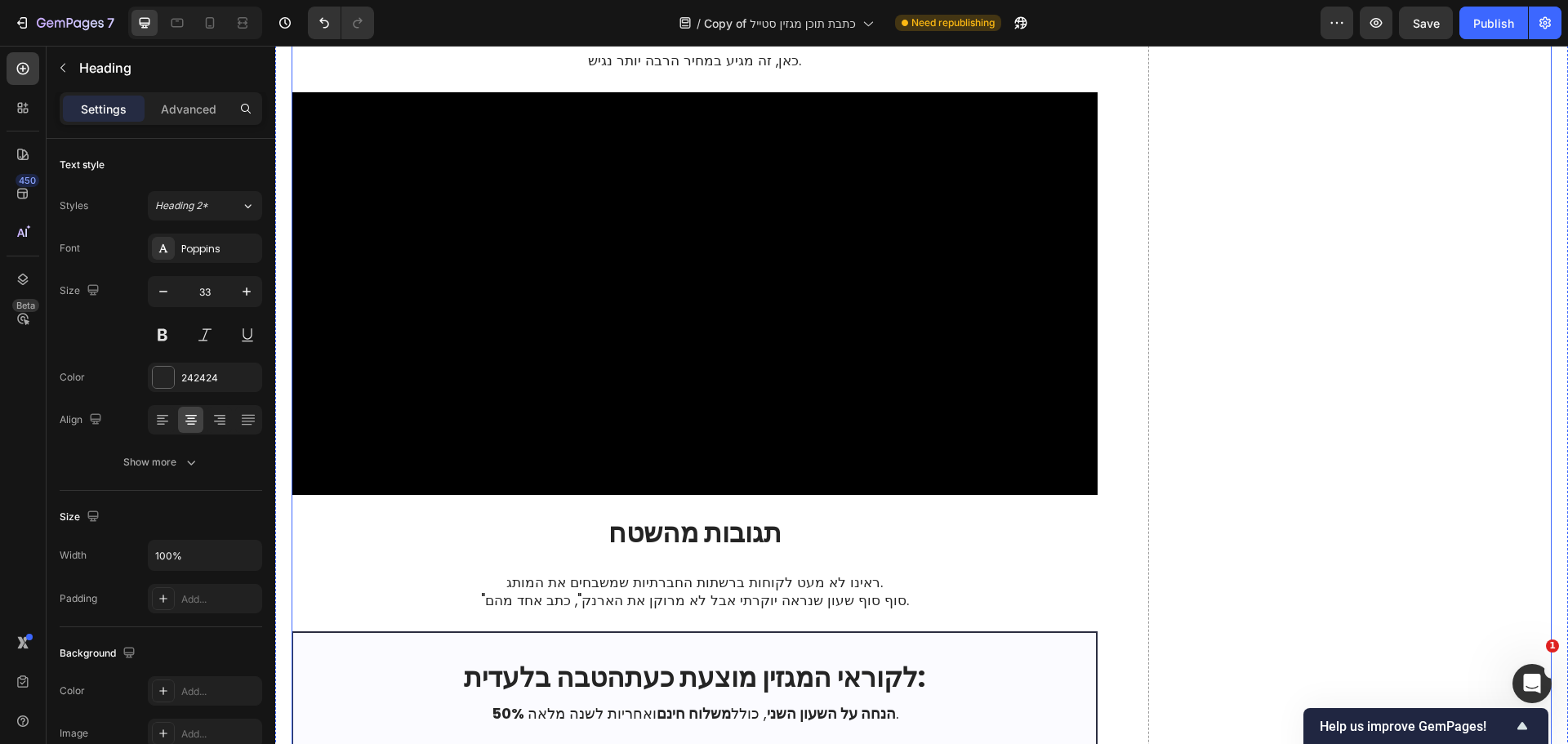
scroll to position [735, 0]
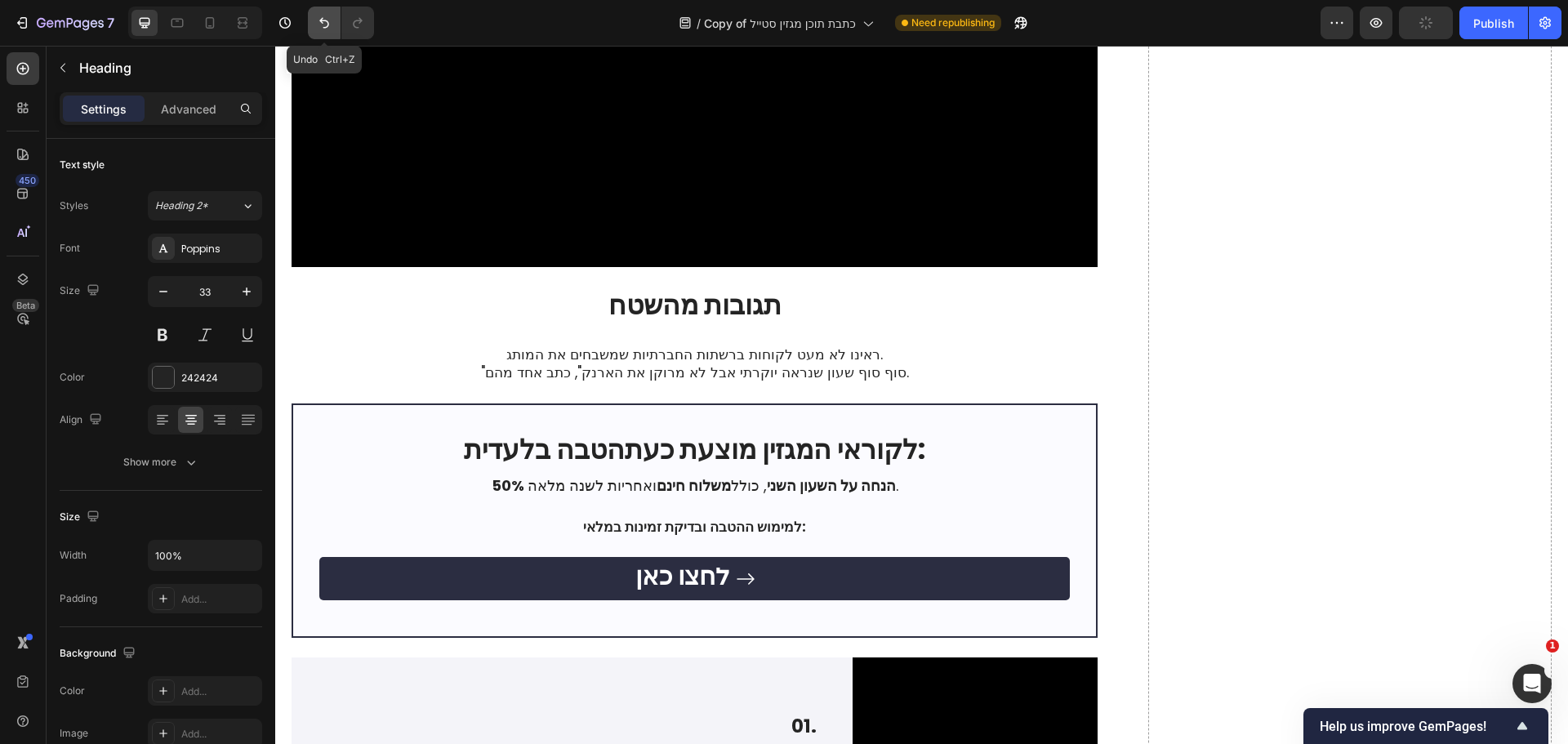
click at [327, 24] on icon "Undo/Redo" at bounding box center [324, 22] width 16 height 16
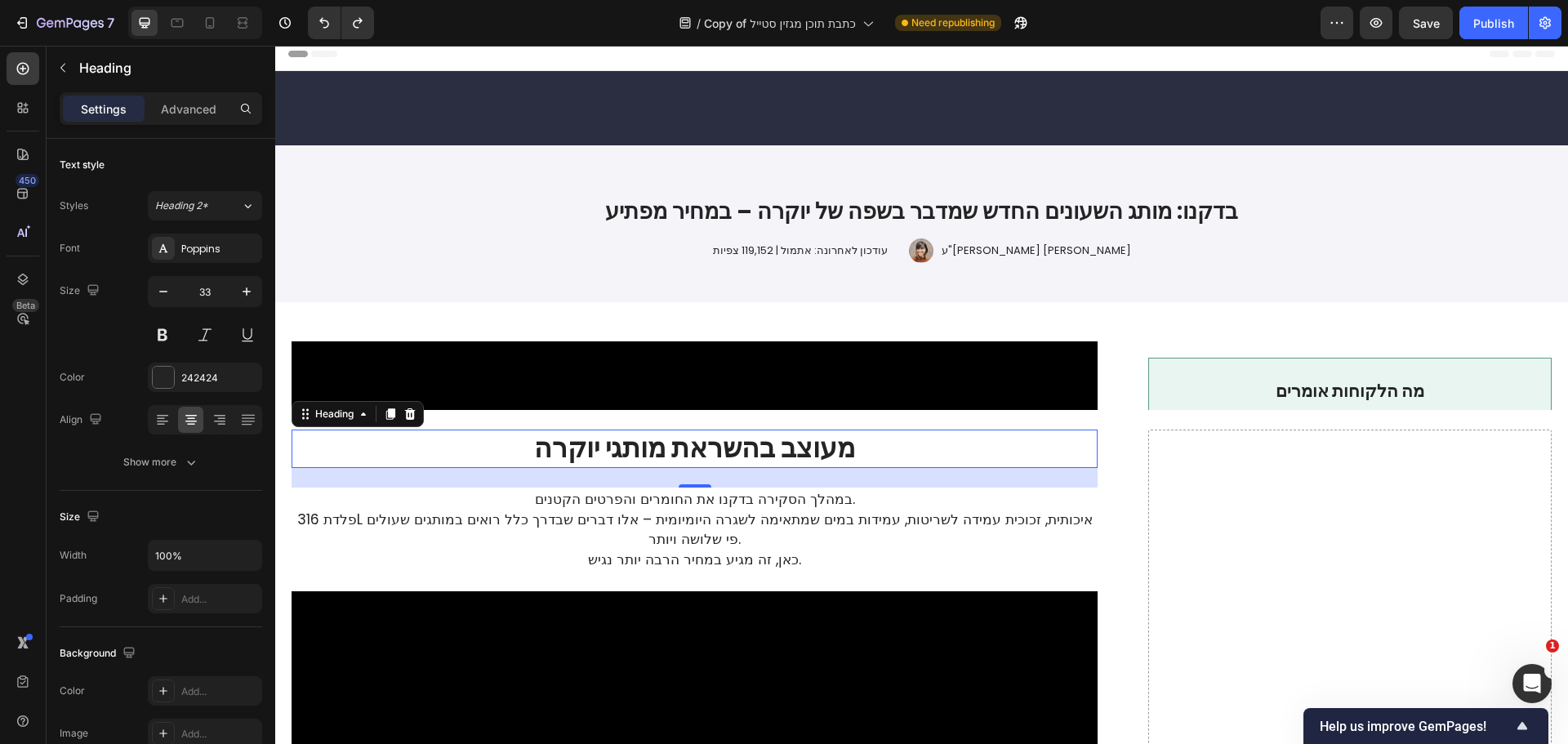
scroll to position [0, 0]
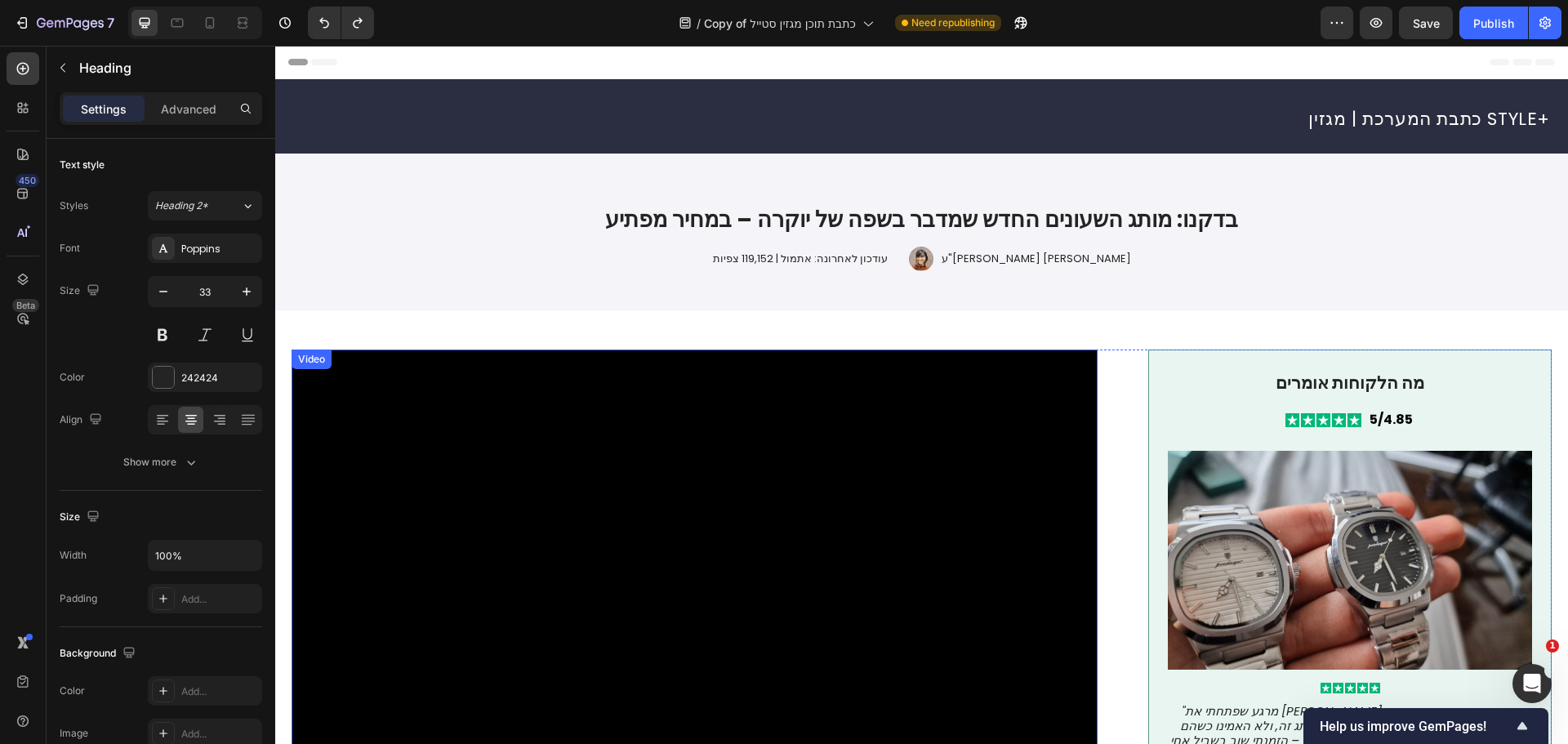
click at [554, 387] on video at bounding box center [695, 752] width 806 height 806
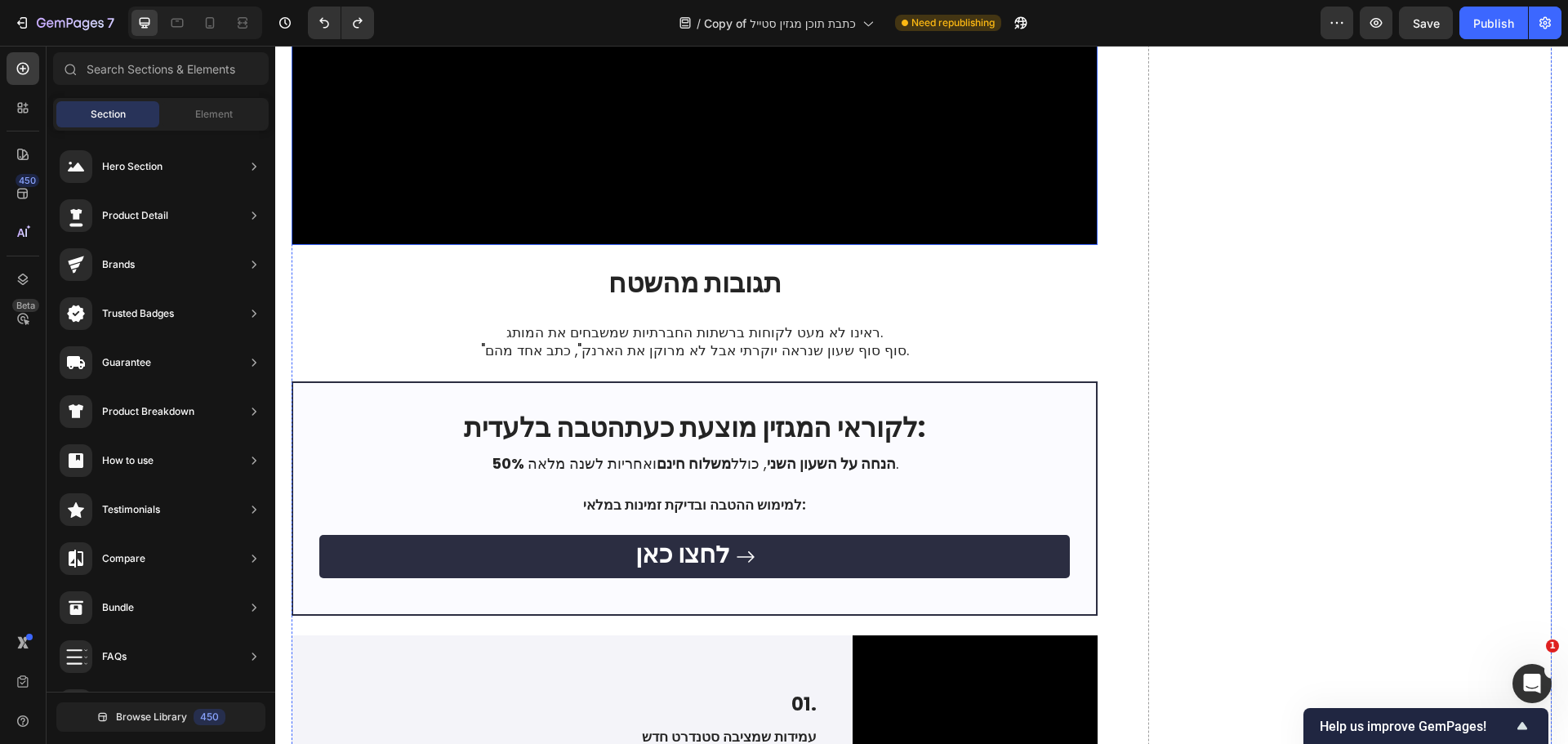
scroll to position [1393, 0]
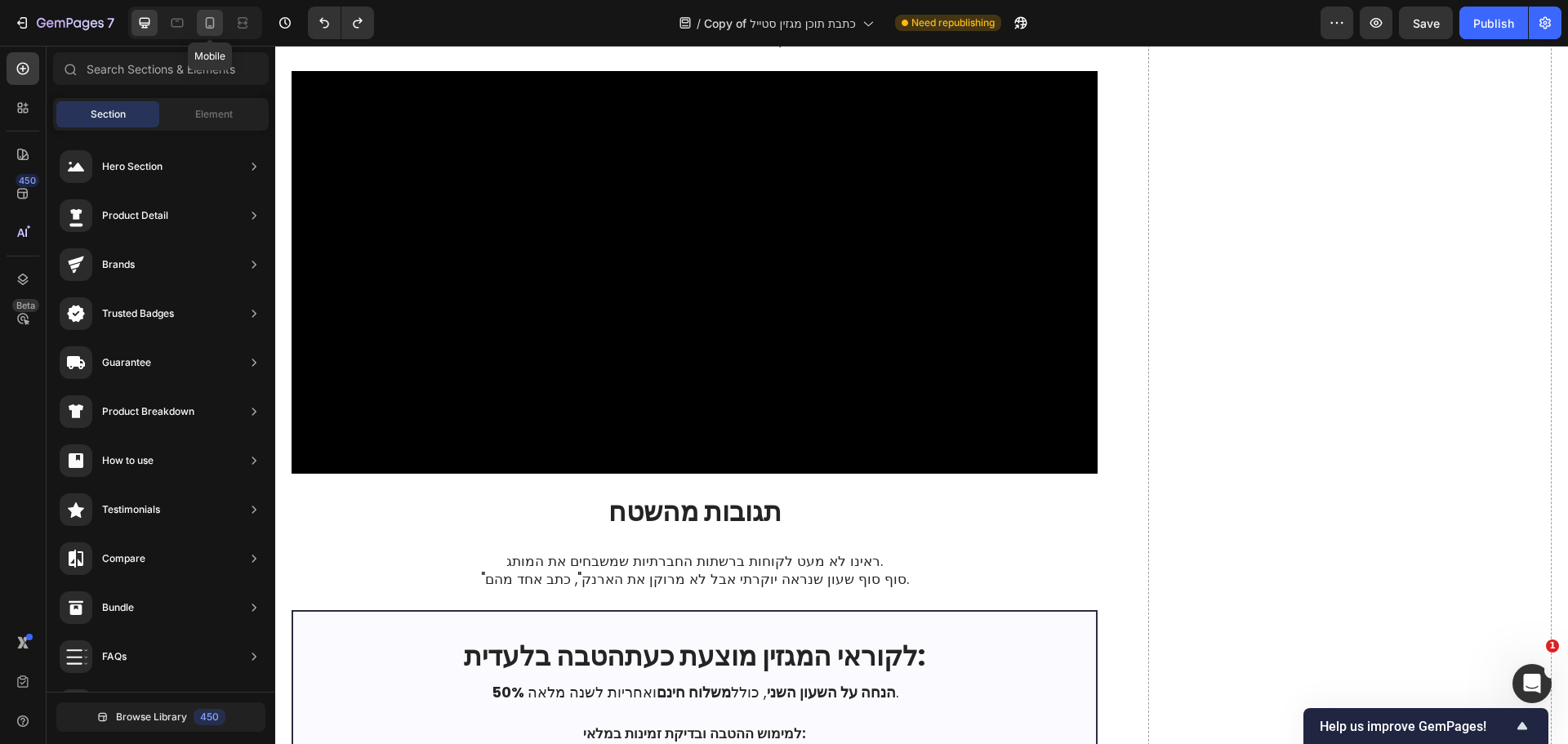
click at [207, 30] on icon at bounding box center [210, 22] width 16 height 16
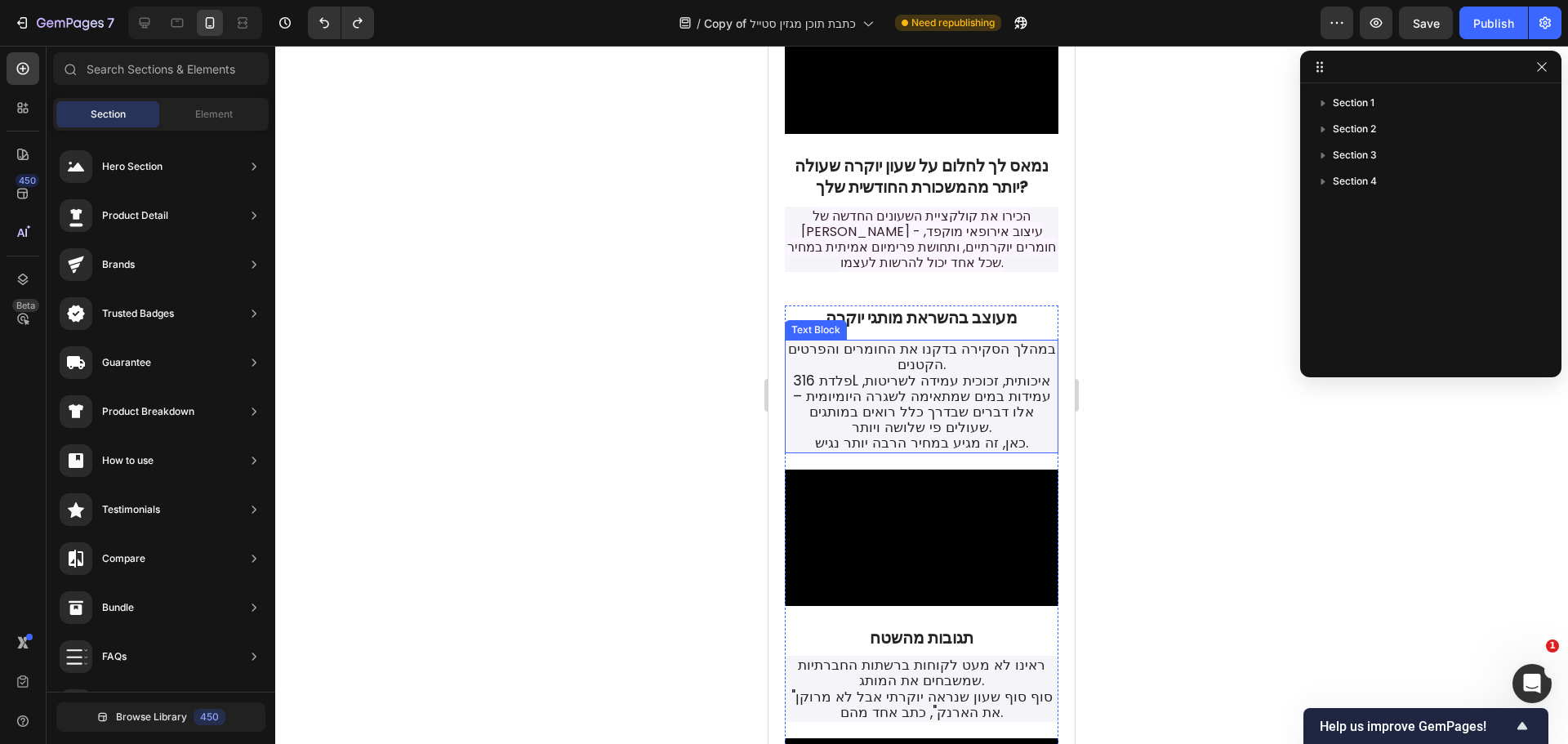
scroll to position [572, 0]
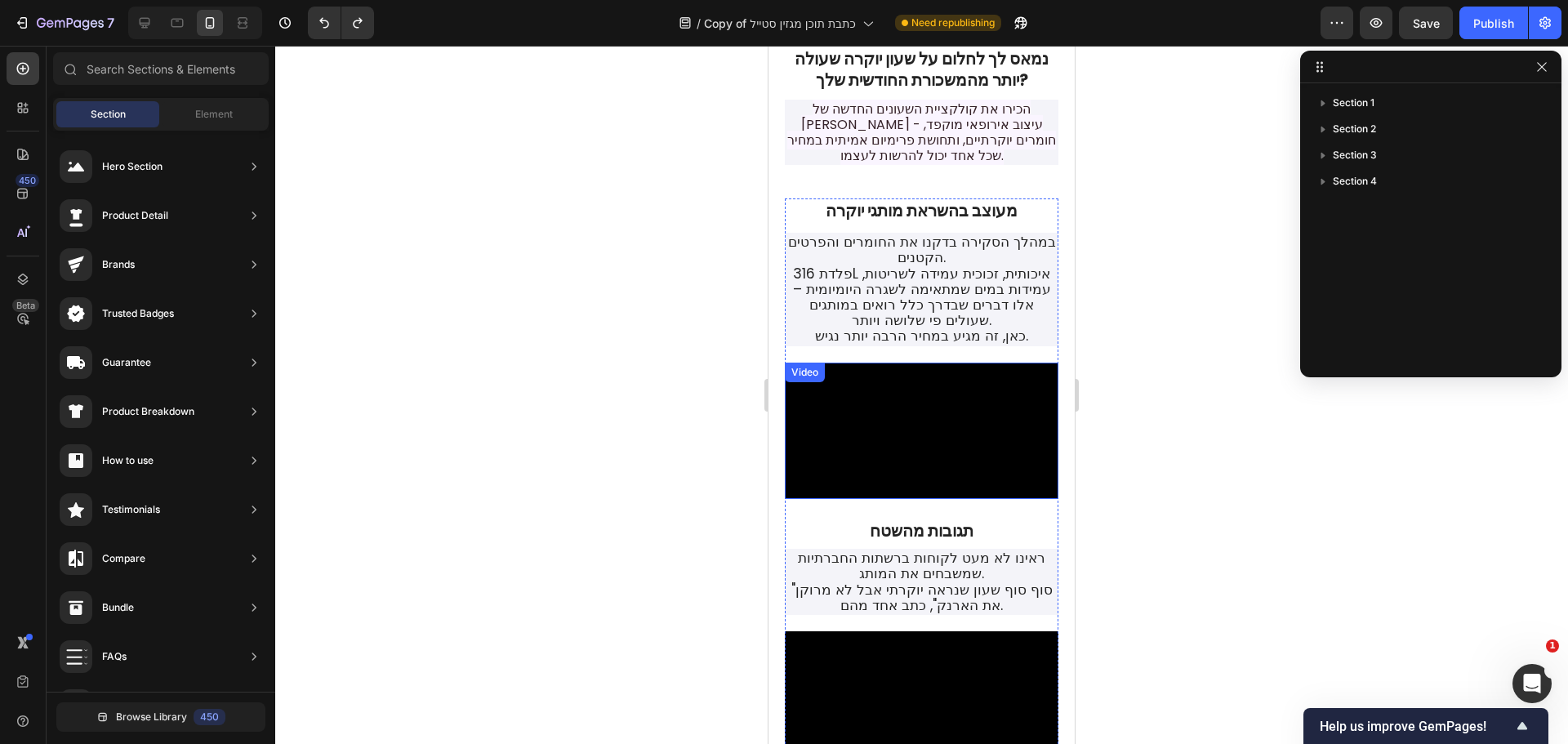
click at [1010, 434] on video at bounding box center [921, 431] width 274 height 137
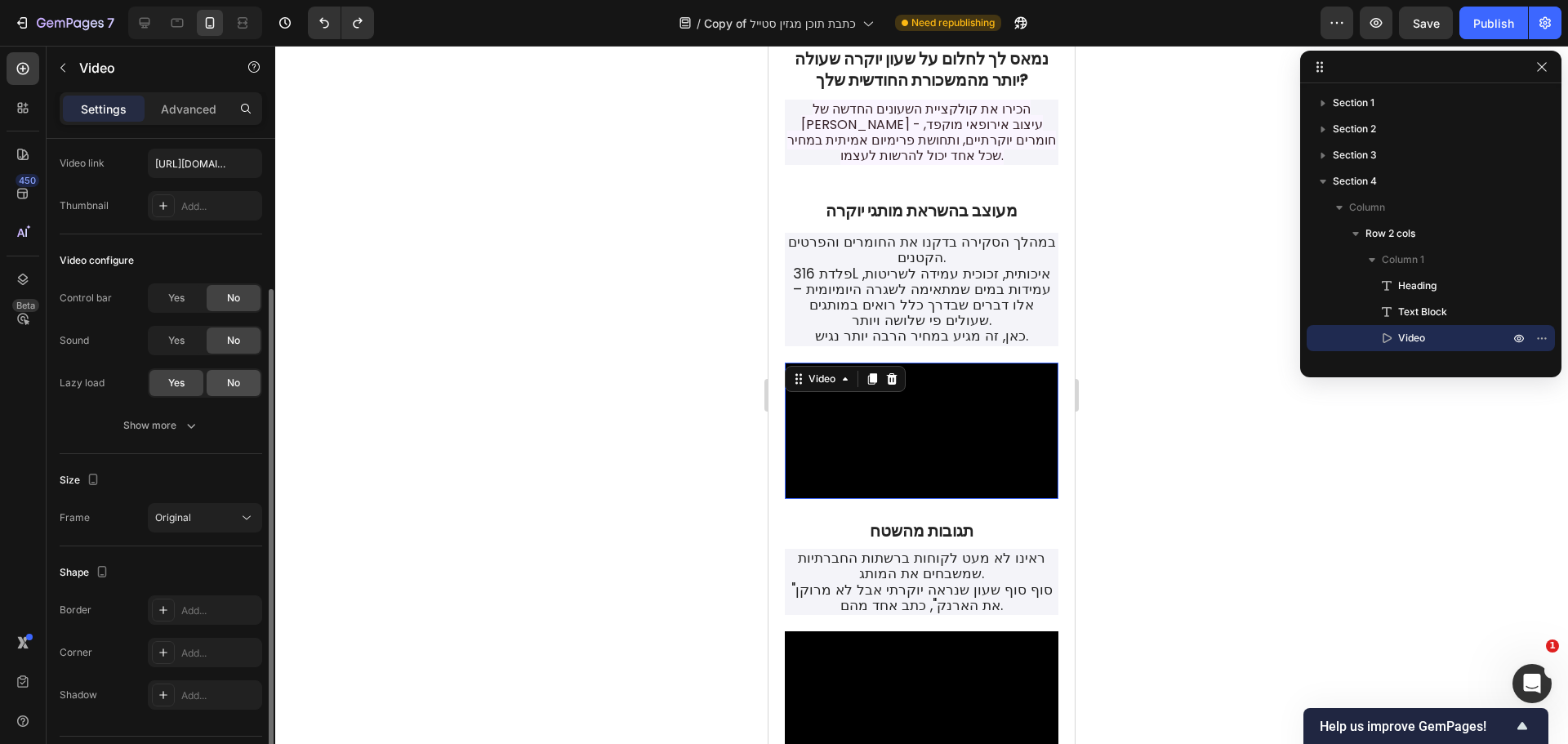
scroll to position [126, 0]
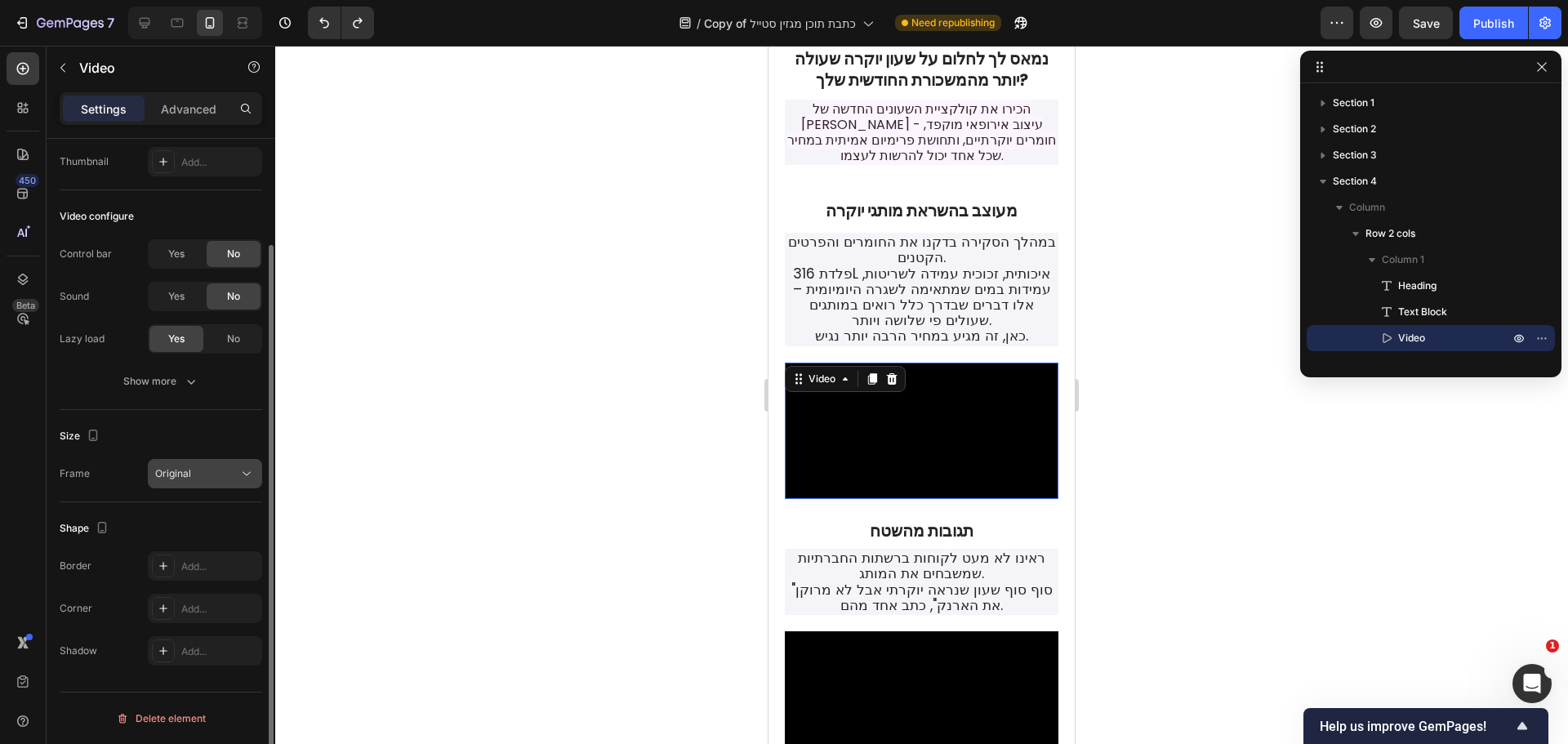
click at [217, 468] on div "Original" at bounding box center [197, 474] width 83 height 14
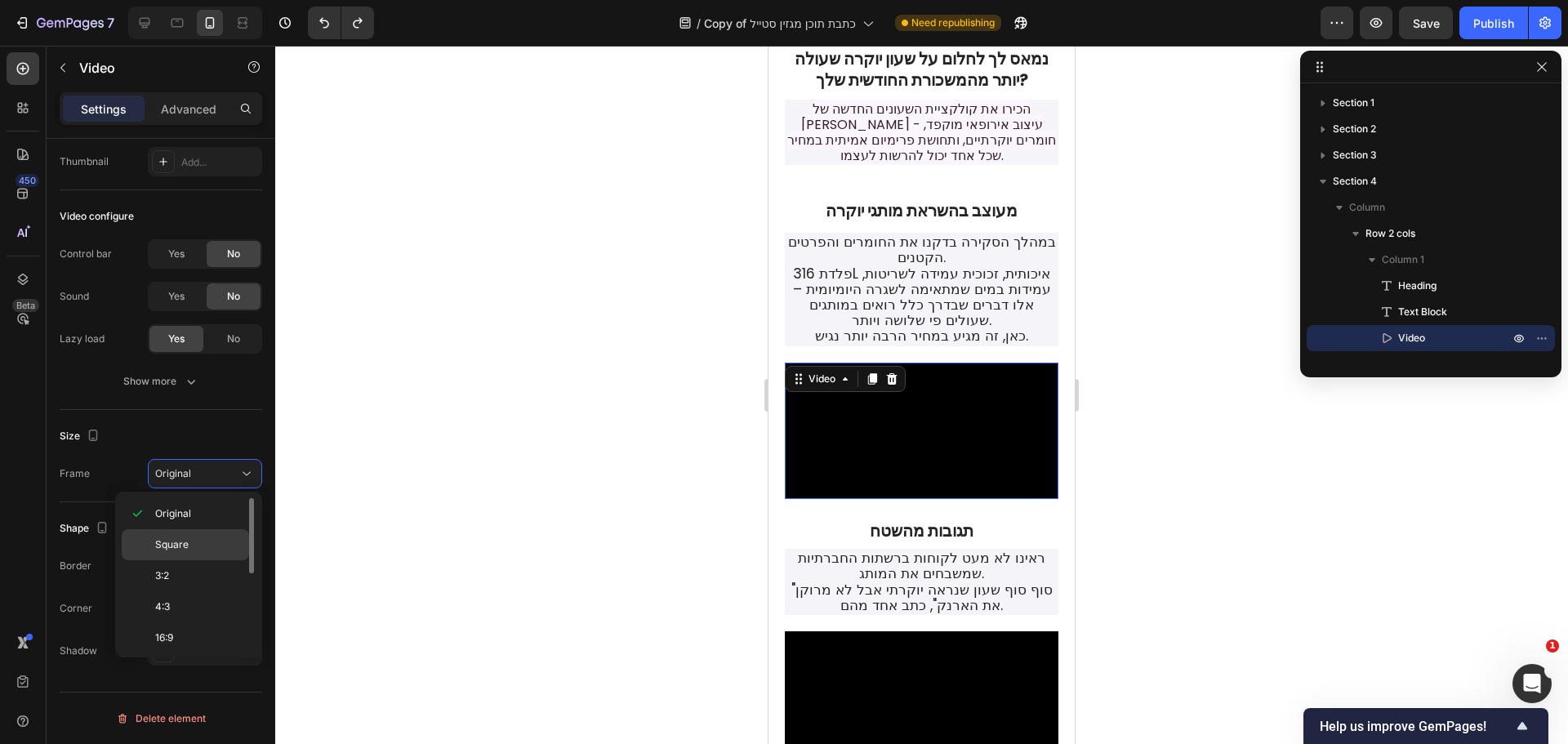
click at [194, 532] on div "Square" at bounding box center [186, 545] width 127 height 31
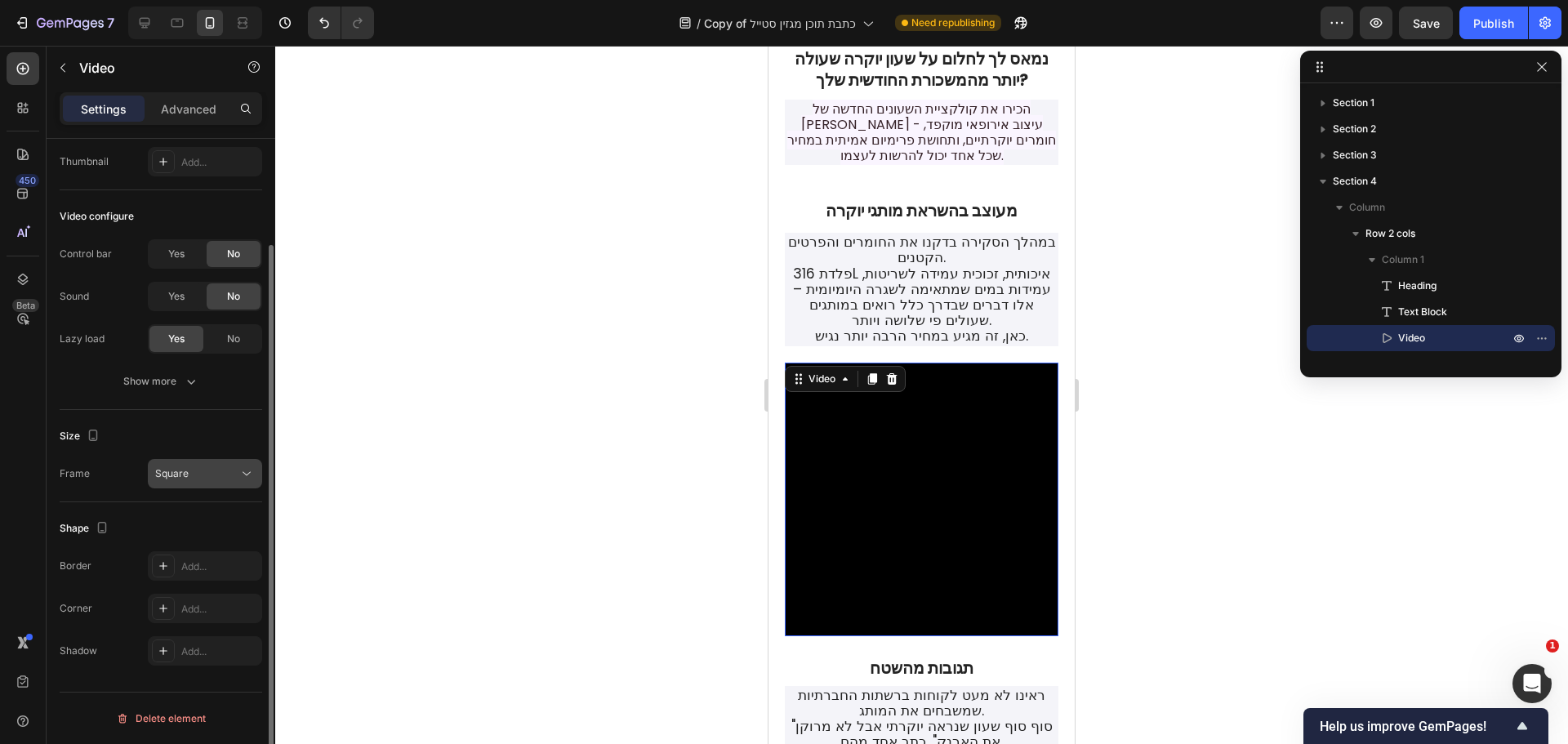
click at [193, 477] on div "Square" at bounding box center [197, 474] width 83 height 14
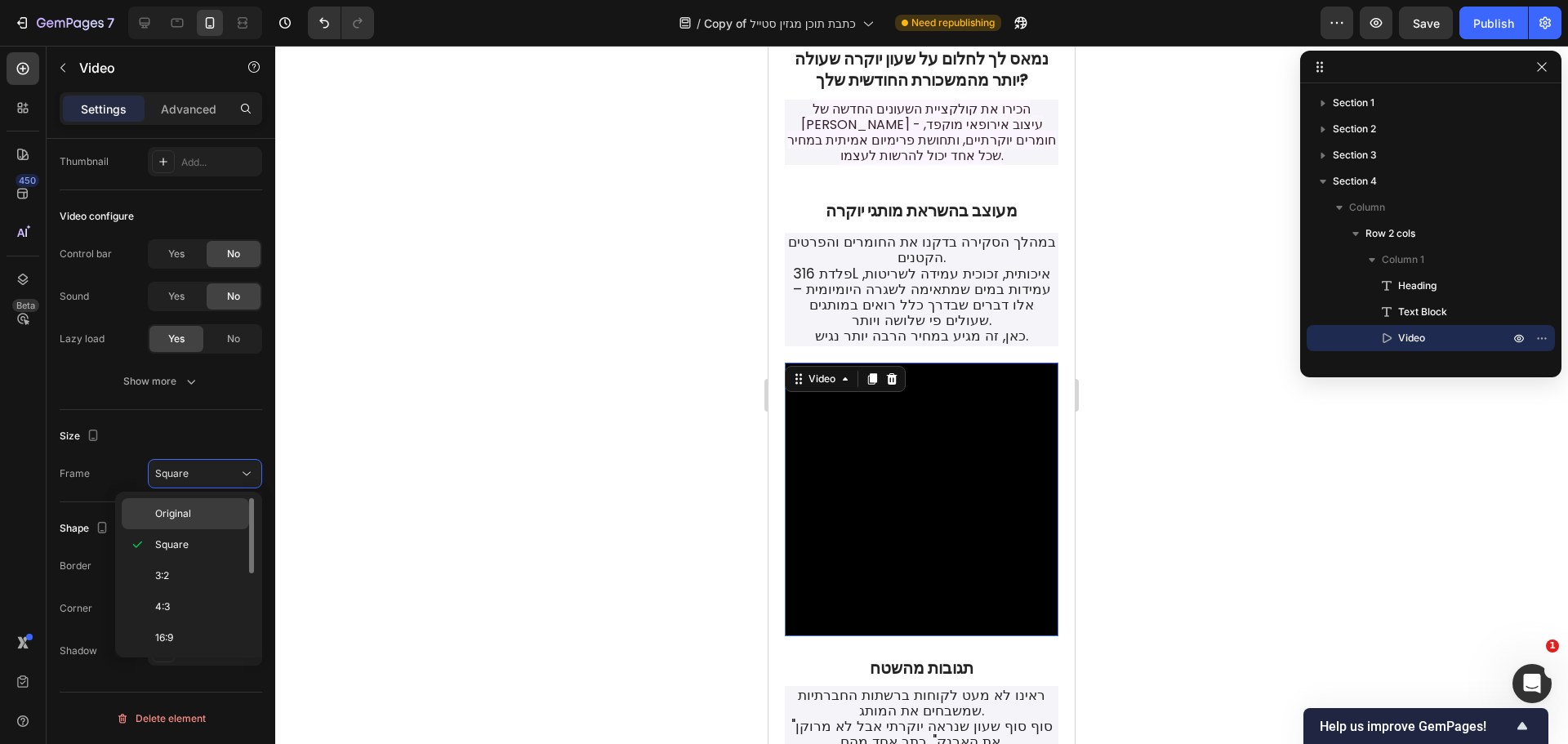
click at [191, 501] on div "Original" at bounding box center [186, 513] width 127 height 31
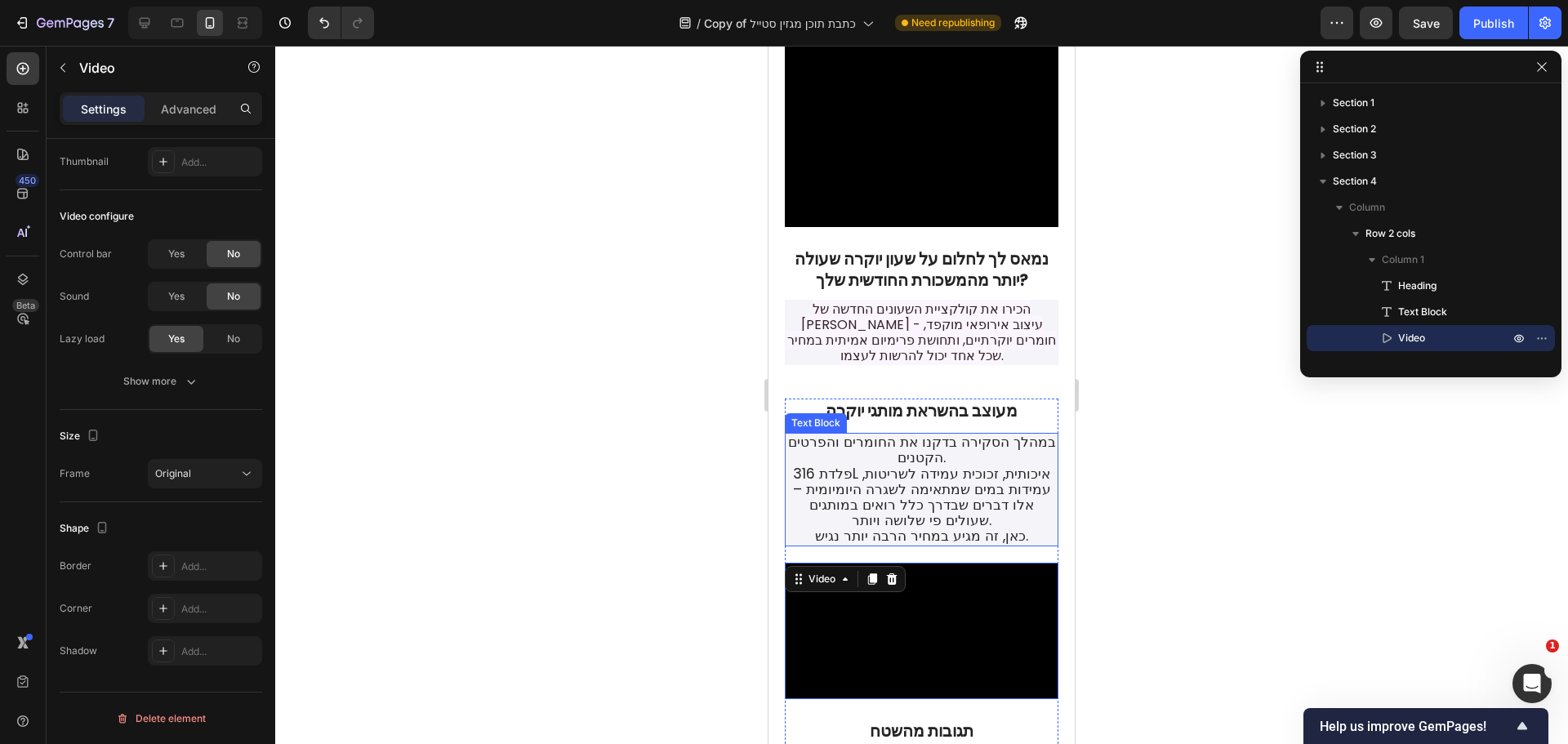
scroll to position [327, 0]
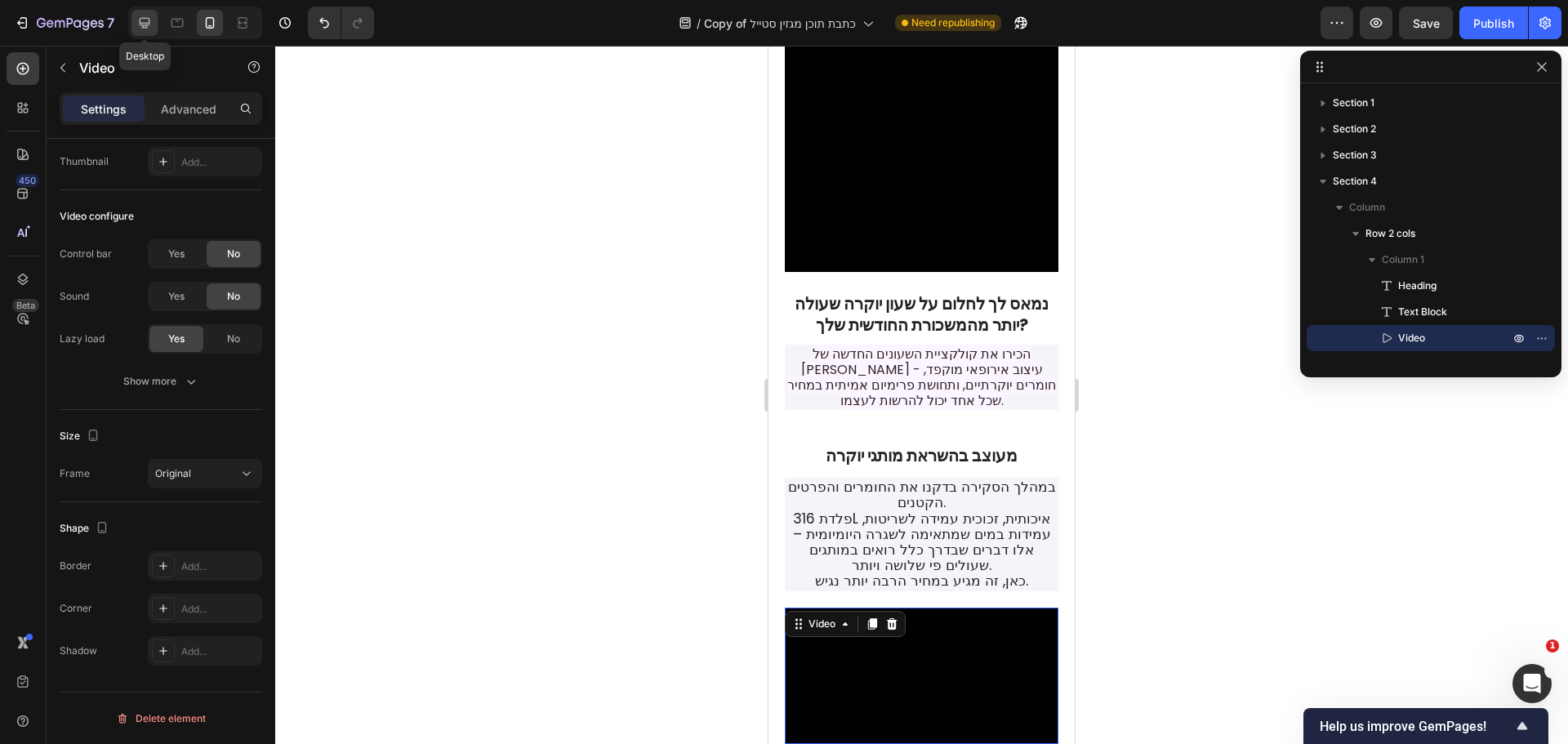
click at [157, 22] on div at bounding box center [144, 22] width 26 height 26
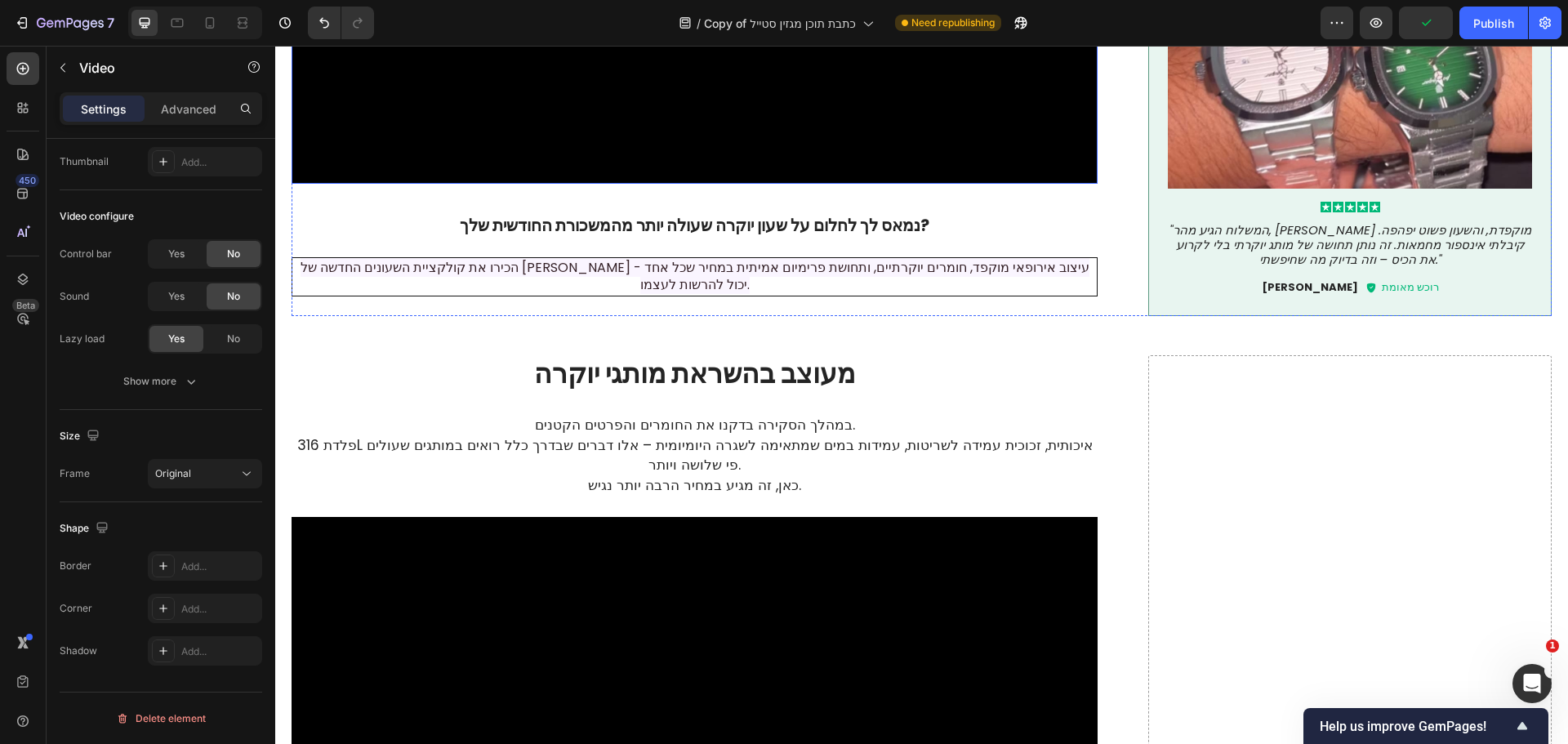
scroll to position [980, 0]
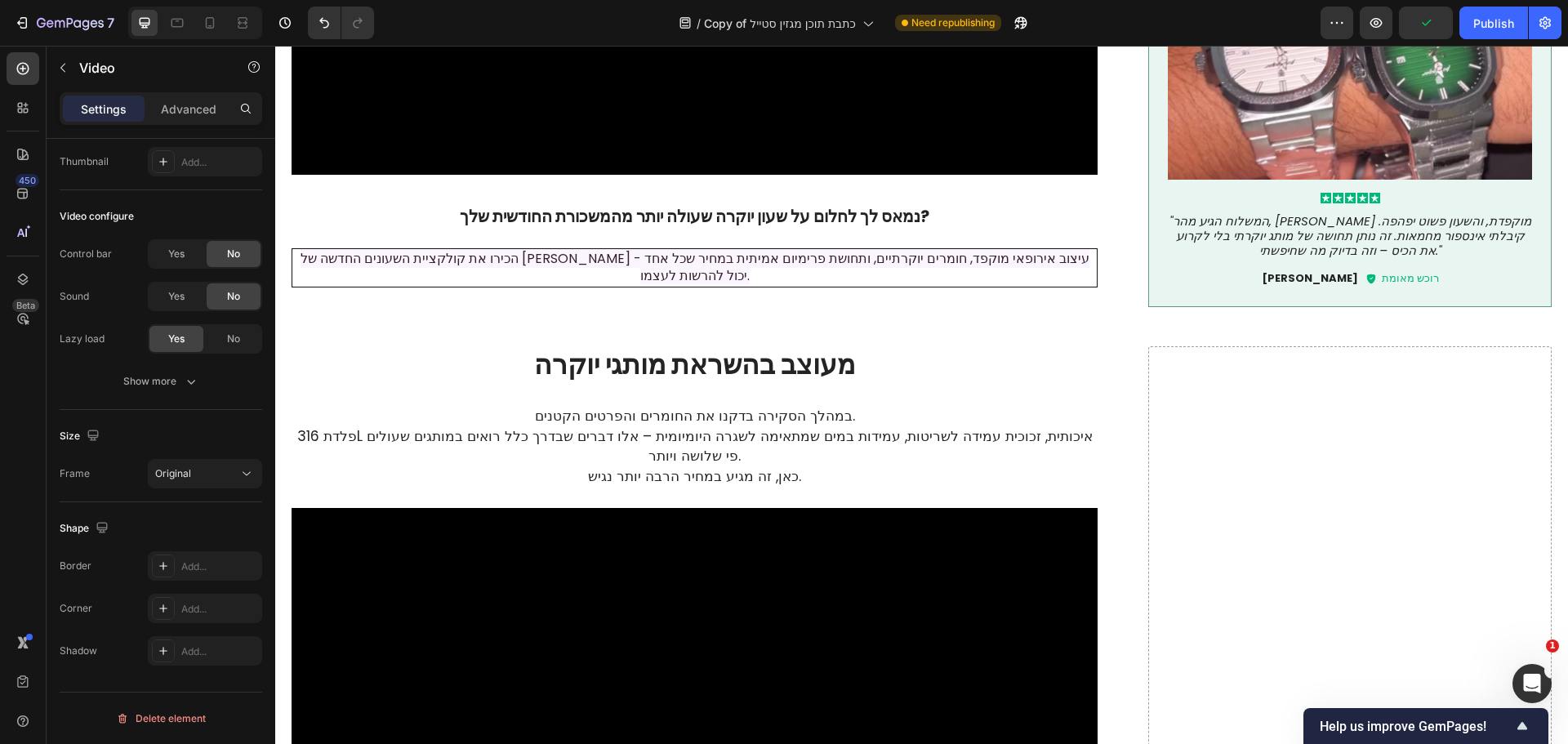
click at [800, 553] on video at bounding box center [695, 709] width 806 height 403
click at [402, 547] on video at bounding box center [695, 709] width 806 height 403
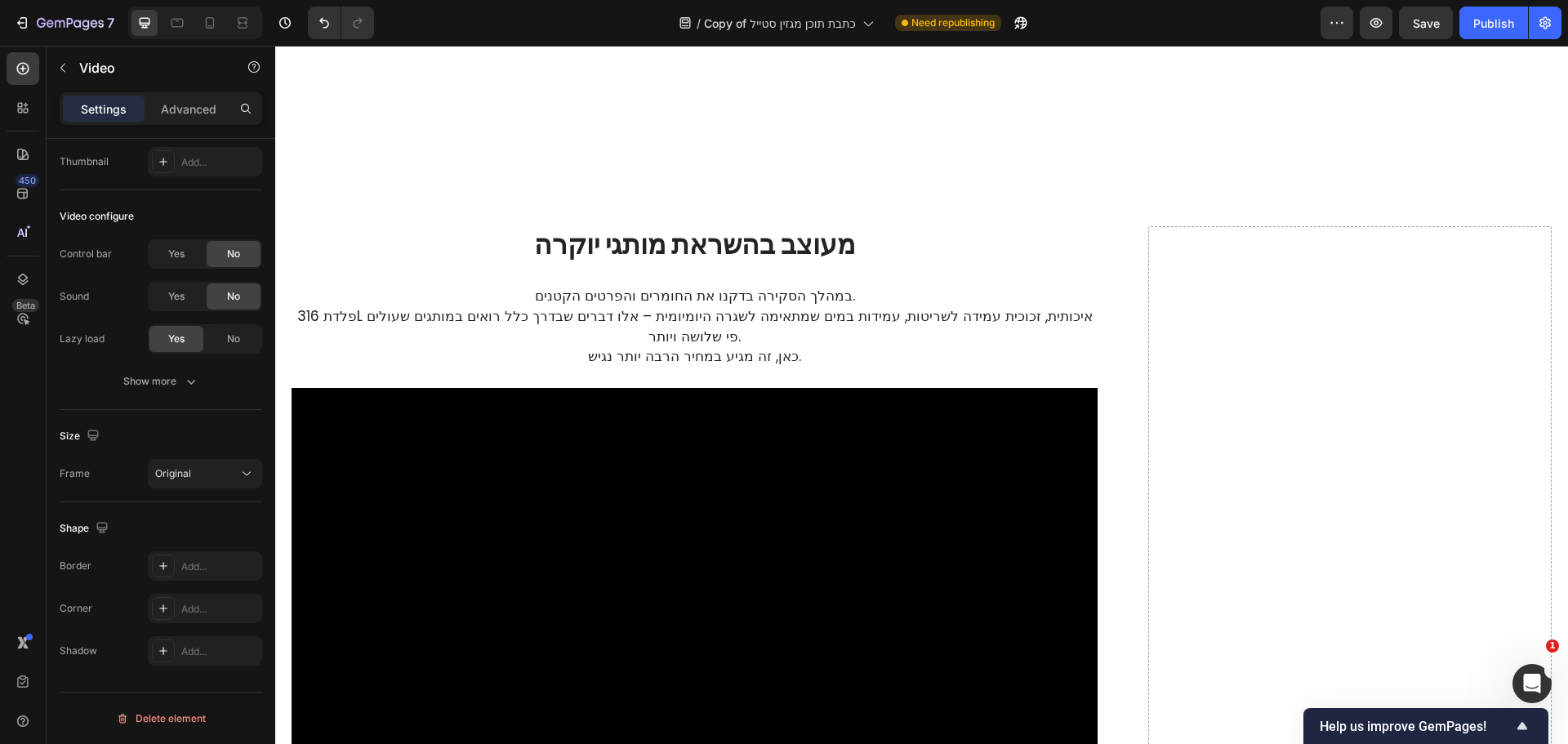
scroll to position [1307, 0]
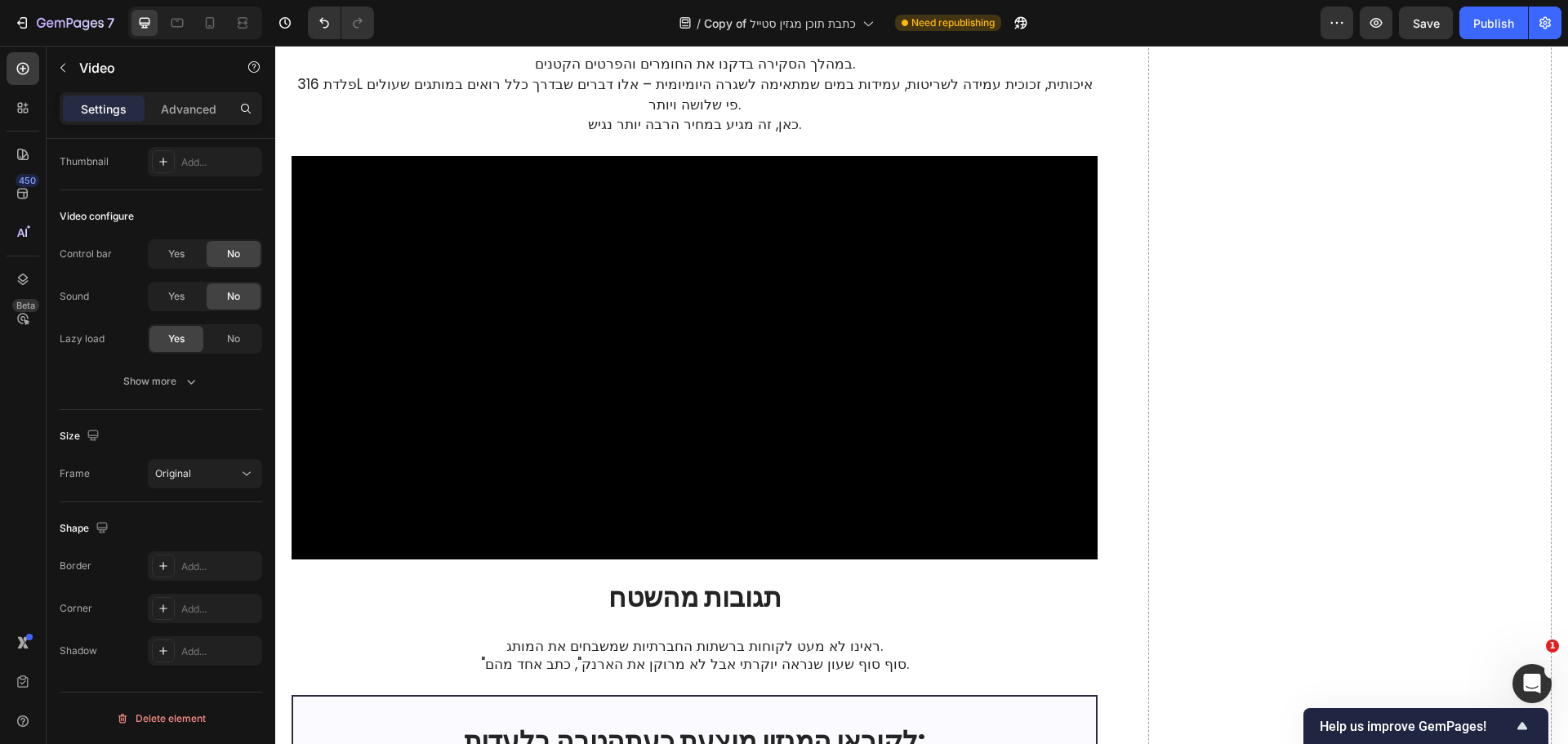
click at [773, 363] on video at bounding box center [695, 357] width 806 height 403
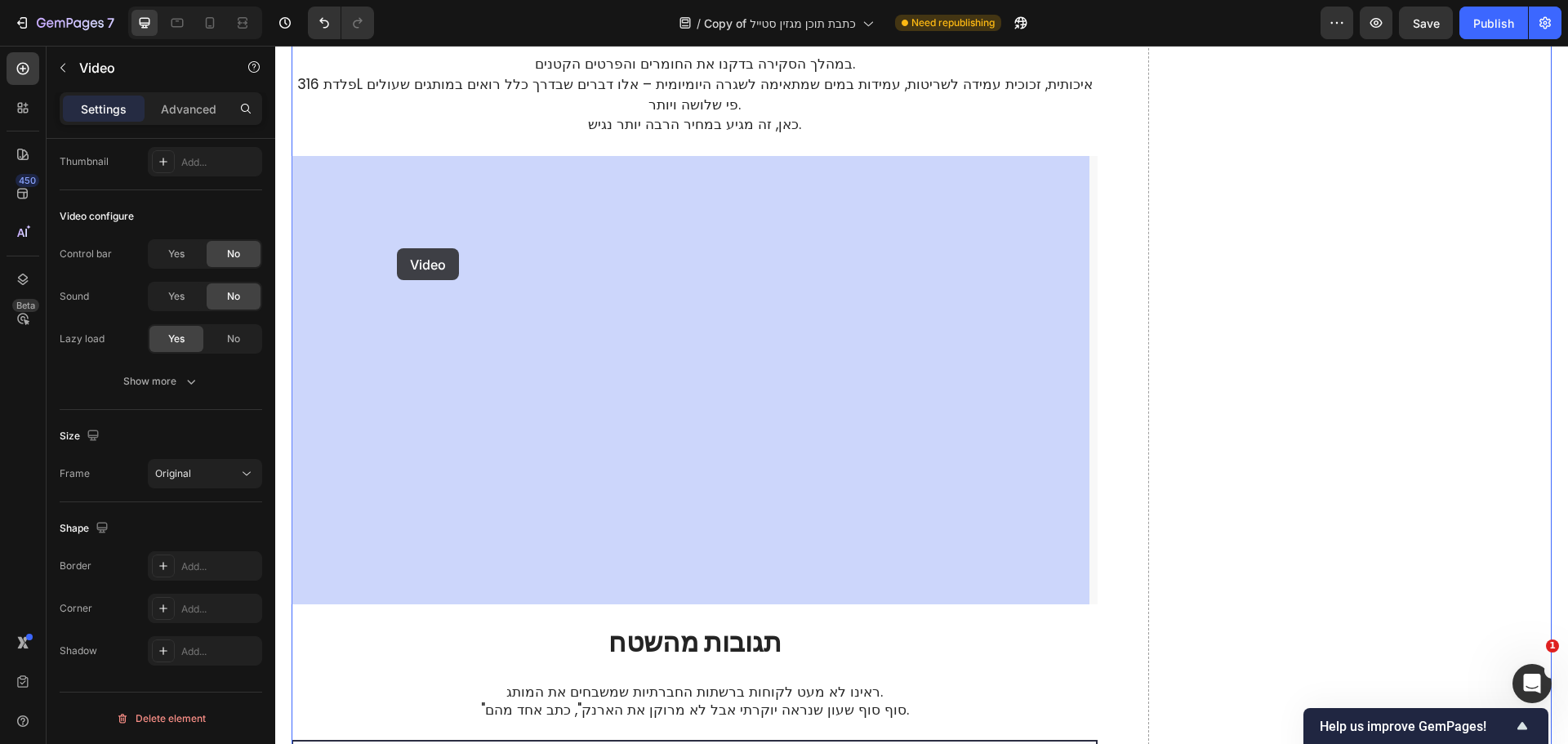
drag, startPoint x: 389, startPoint y: 295, endPoint x: 396, endPoint y: 259, distance: 36.7
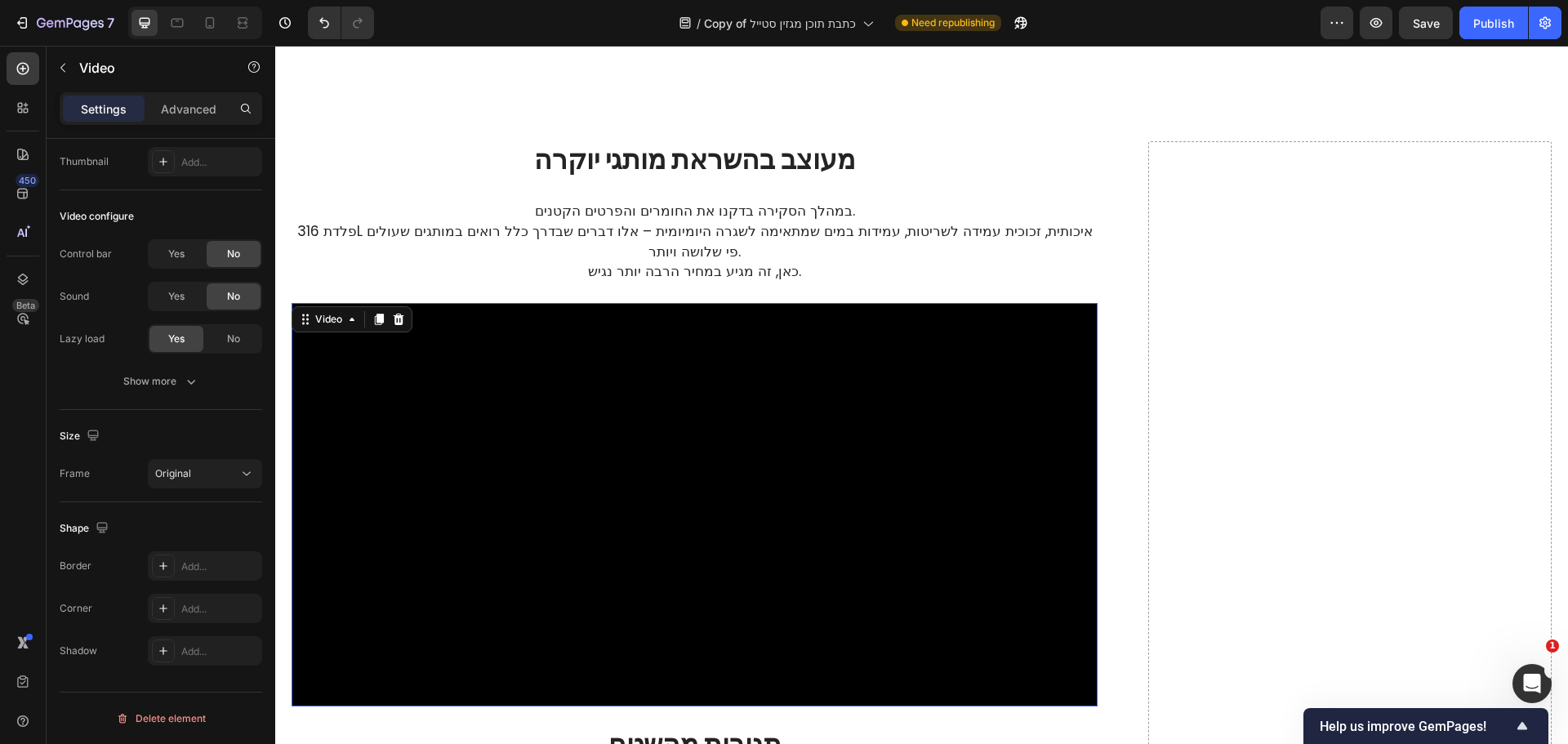
scroll to position [1143, 0]
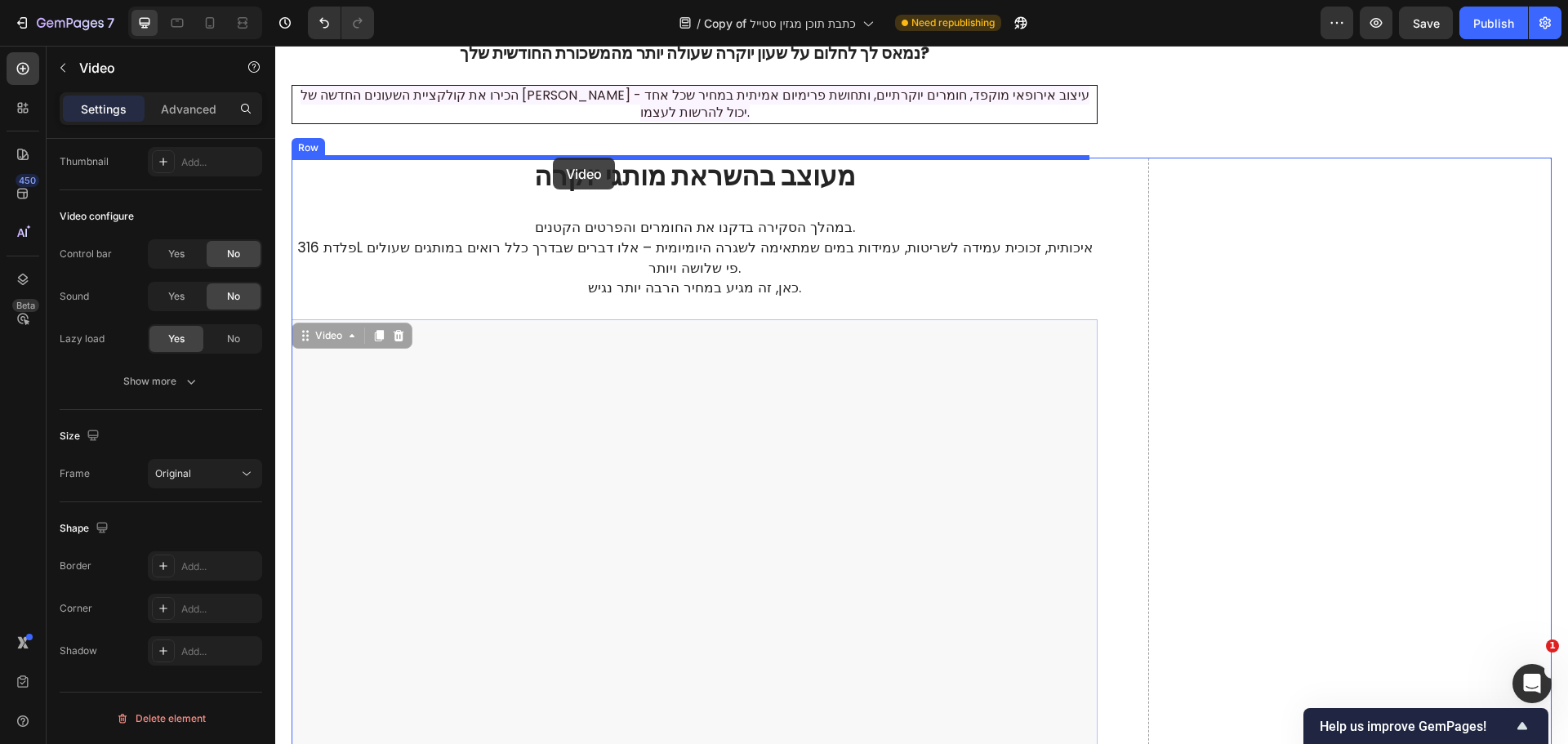
drag, startPoint x: 454, startPoint y: 346, endPoint x: 553, endPoint y: 158, distance: 212.5
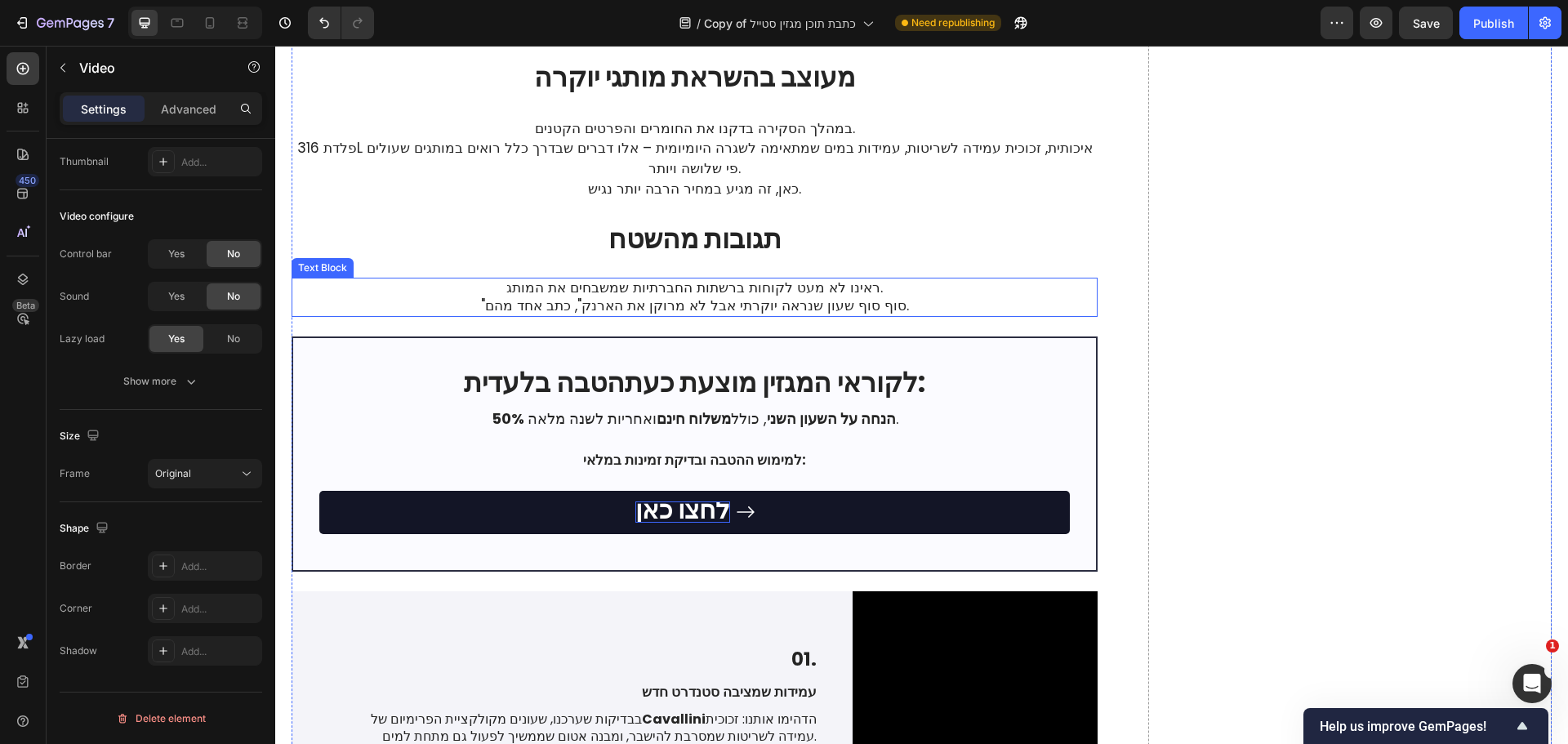
scroll to position [1715, 0]
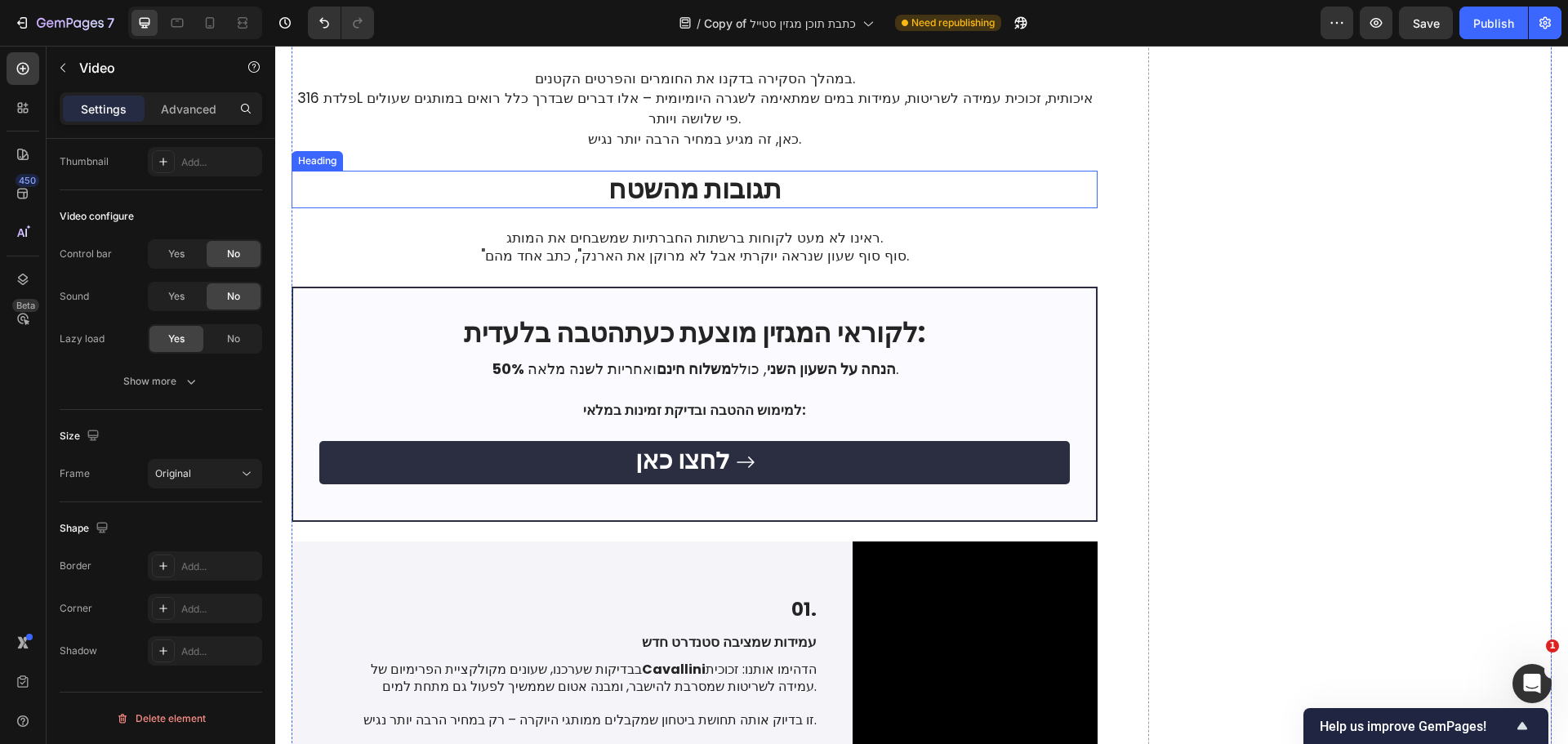
click at [732, 209] on h2 "תגובות מהשטח" at bounding box center [695, 189] width 806 height 39
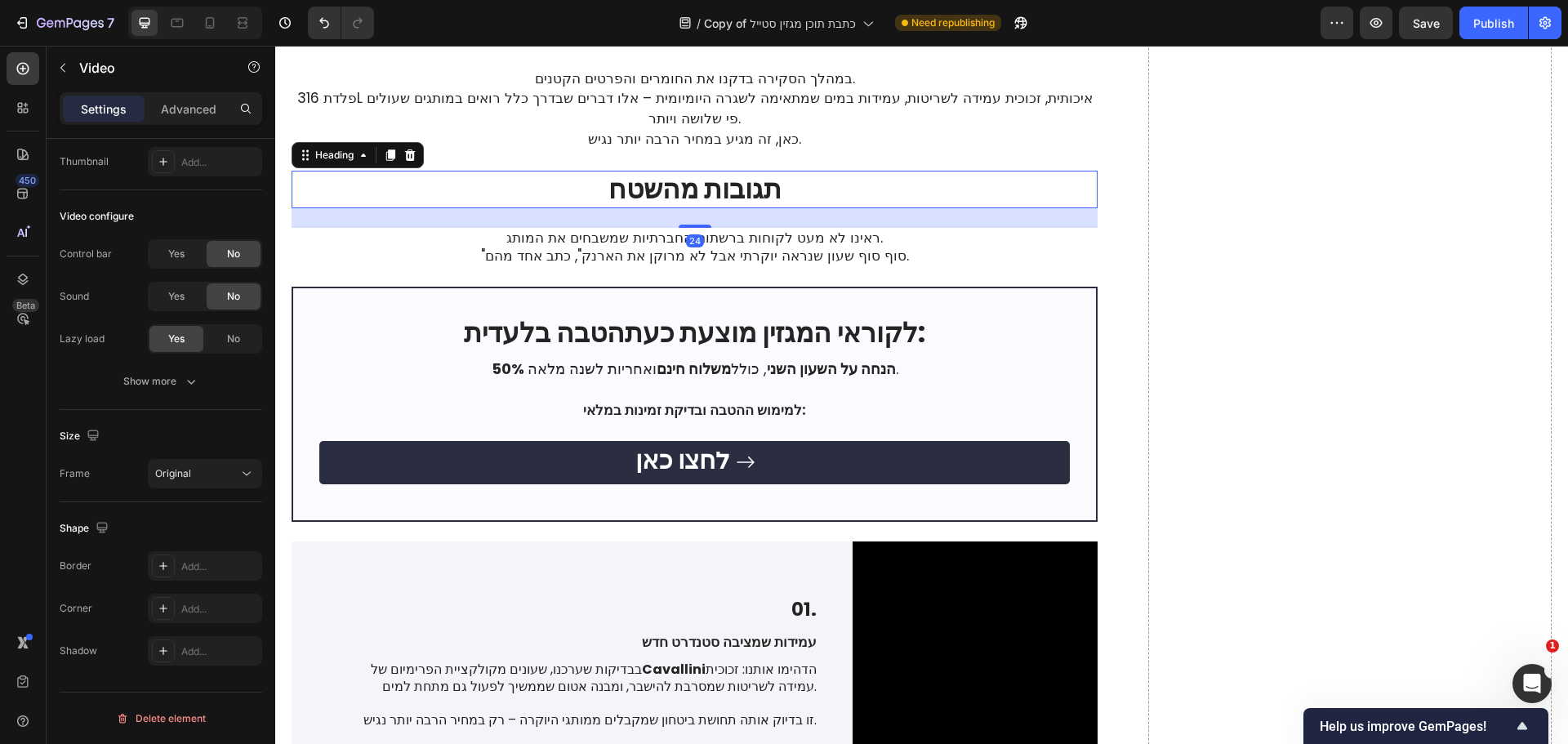
scroll to position [0, 0]
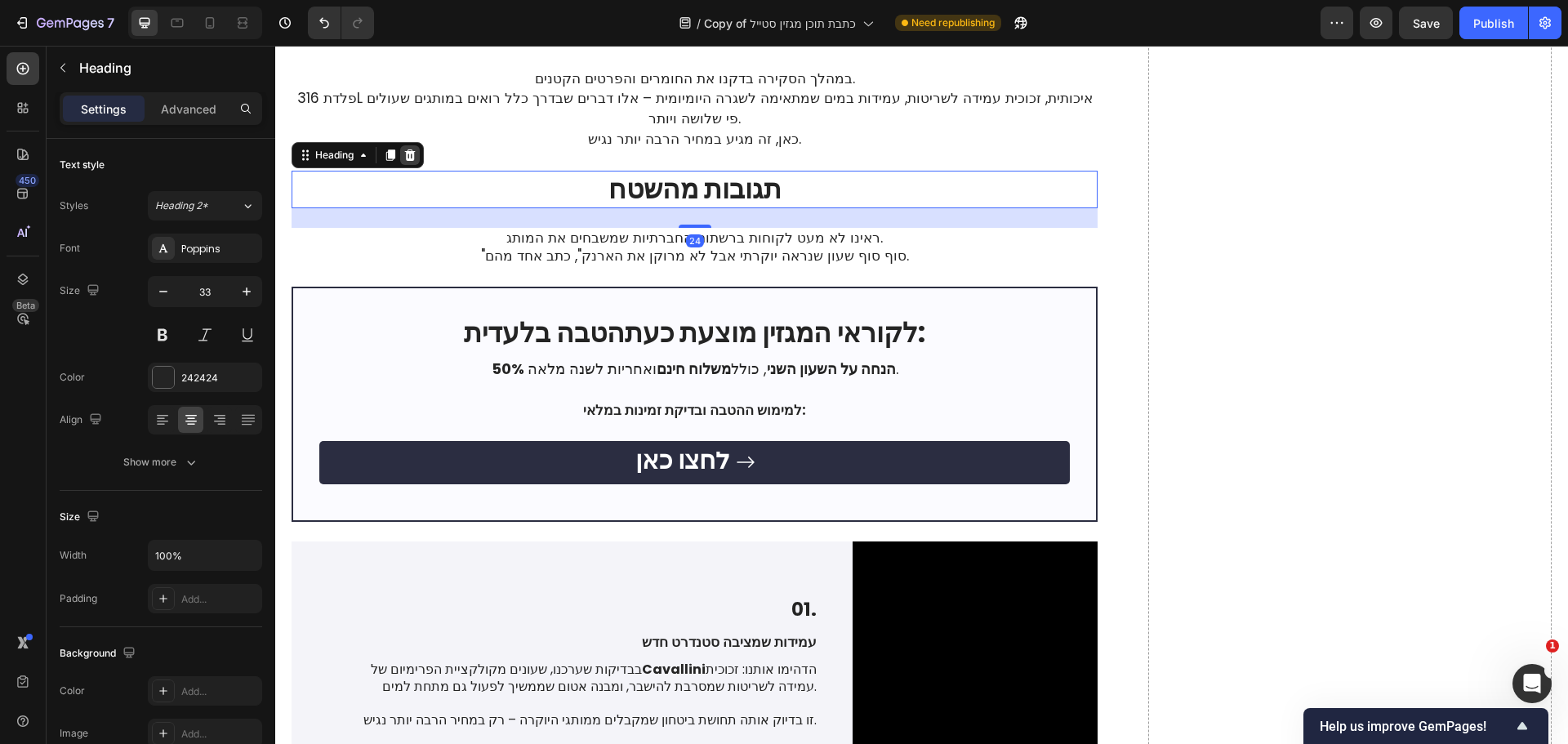
click at [416, 162] on icon at bounding box center [409, 155] width 13 height 13
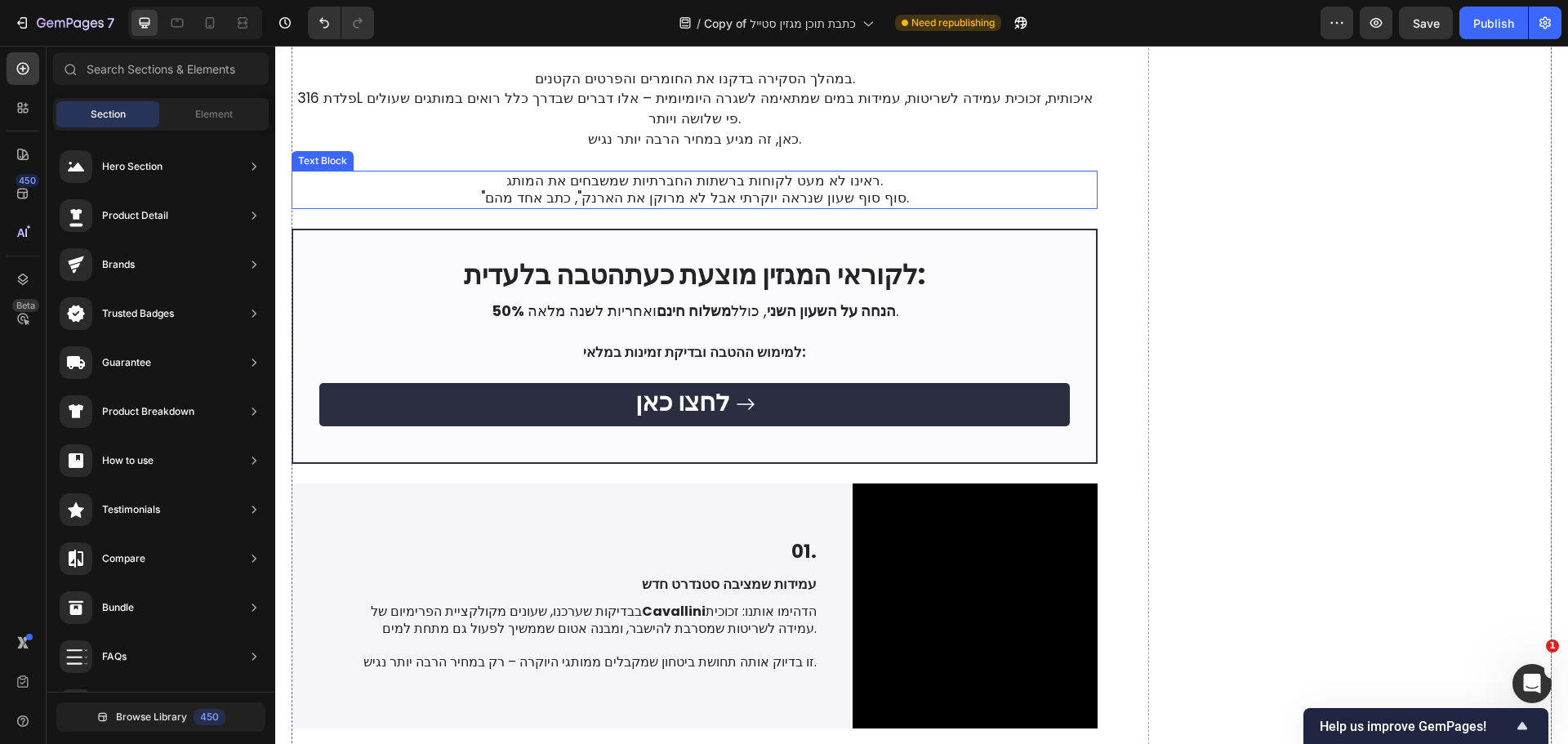
click at [556, 207] on span ""סוף סוף שעון שנראה יוקרתי אבל לא מרוקן את הארנק", כתב אחד מהם." at bounding box center [695, 197] width 428 height 20
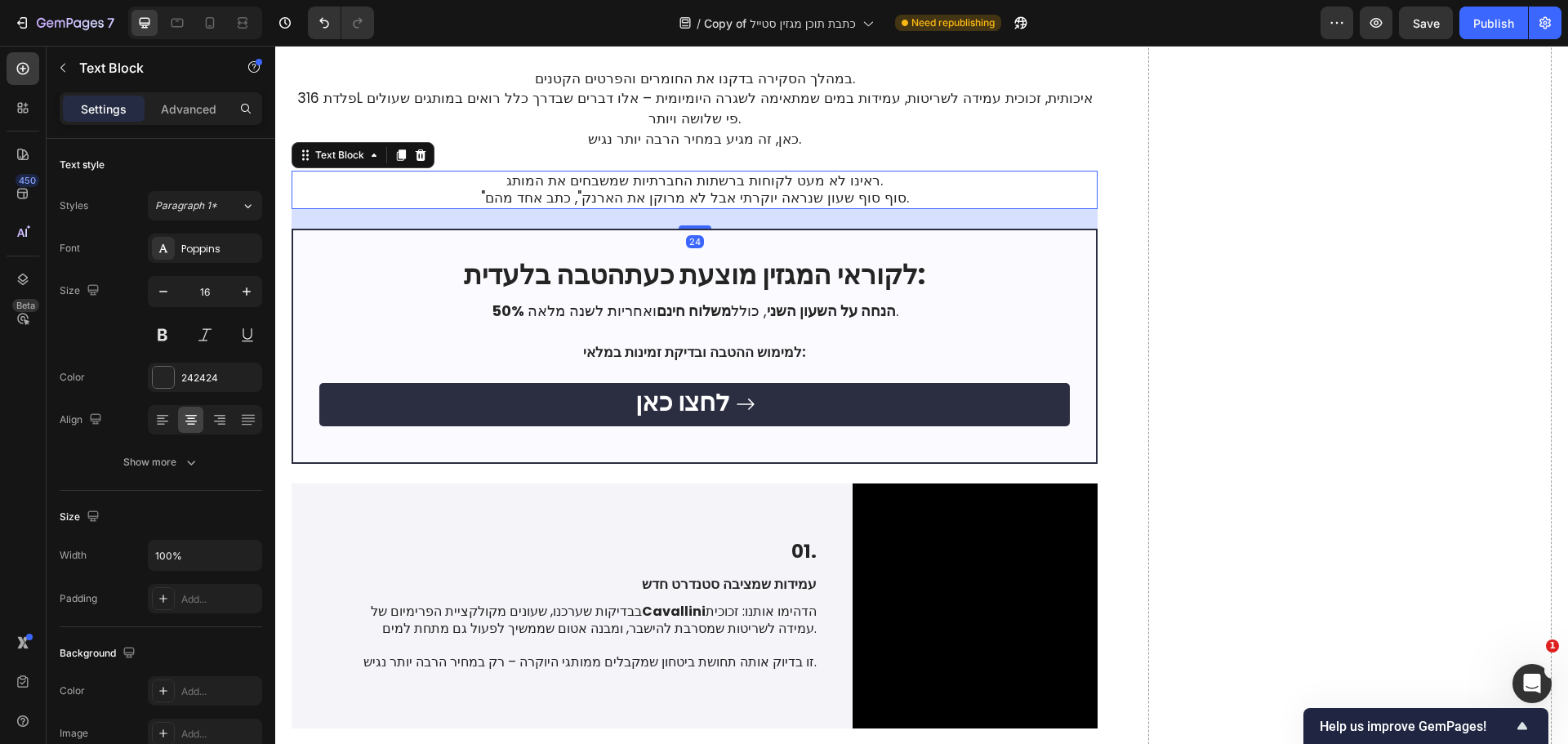
click at [427, 165] on div at bounding box center [421, 155] width 20 height 20
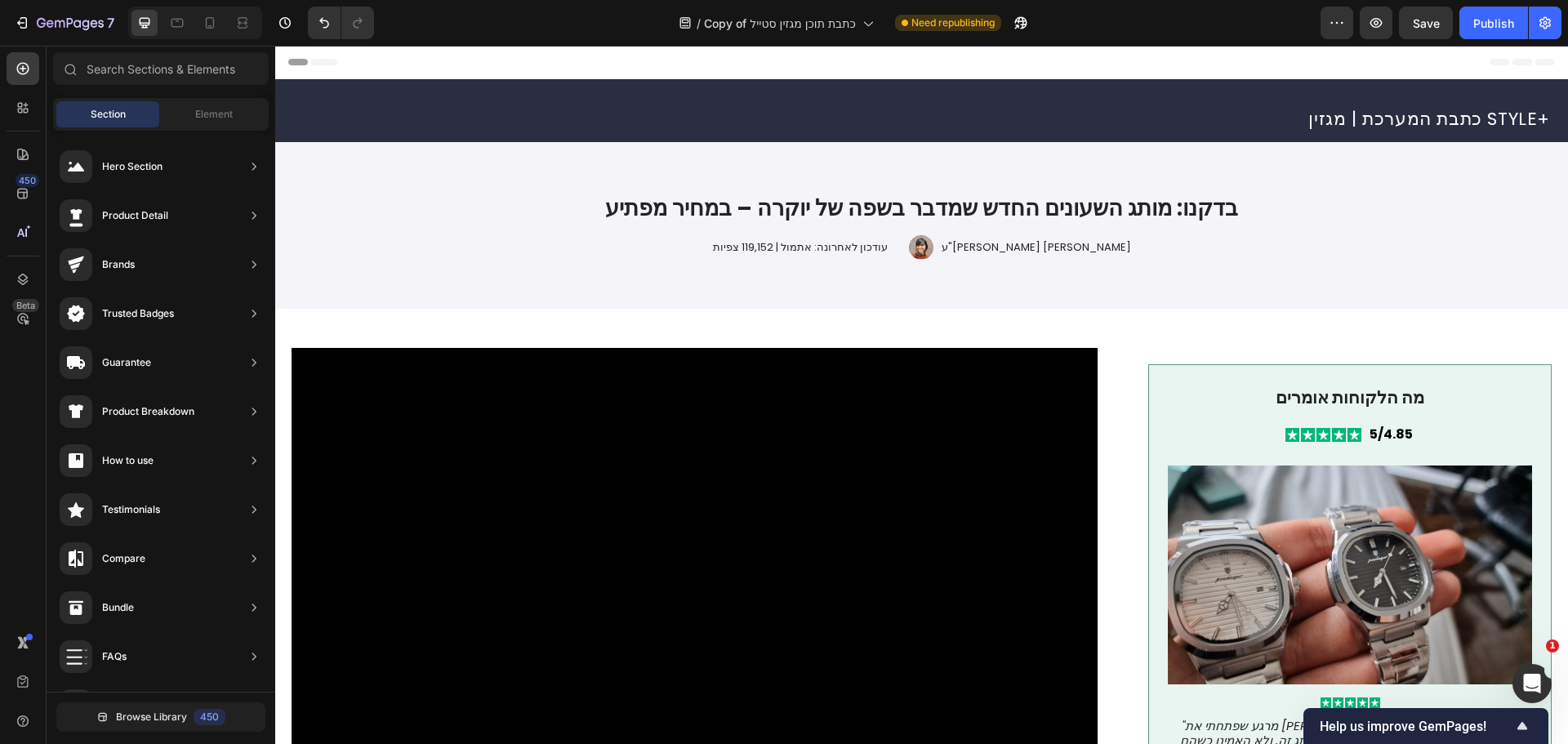
scroll to position [77, 0]
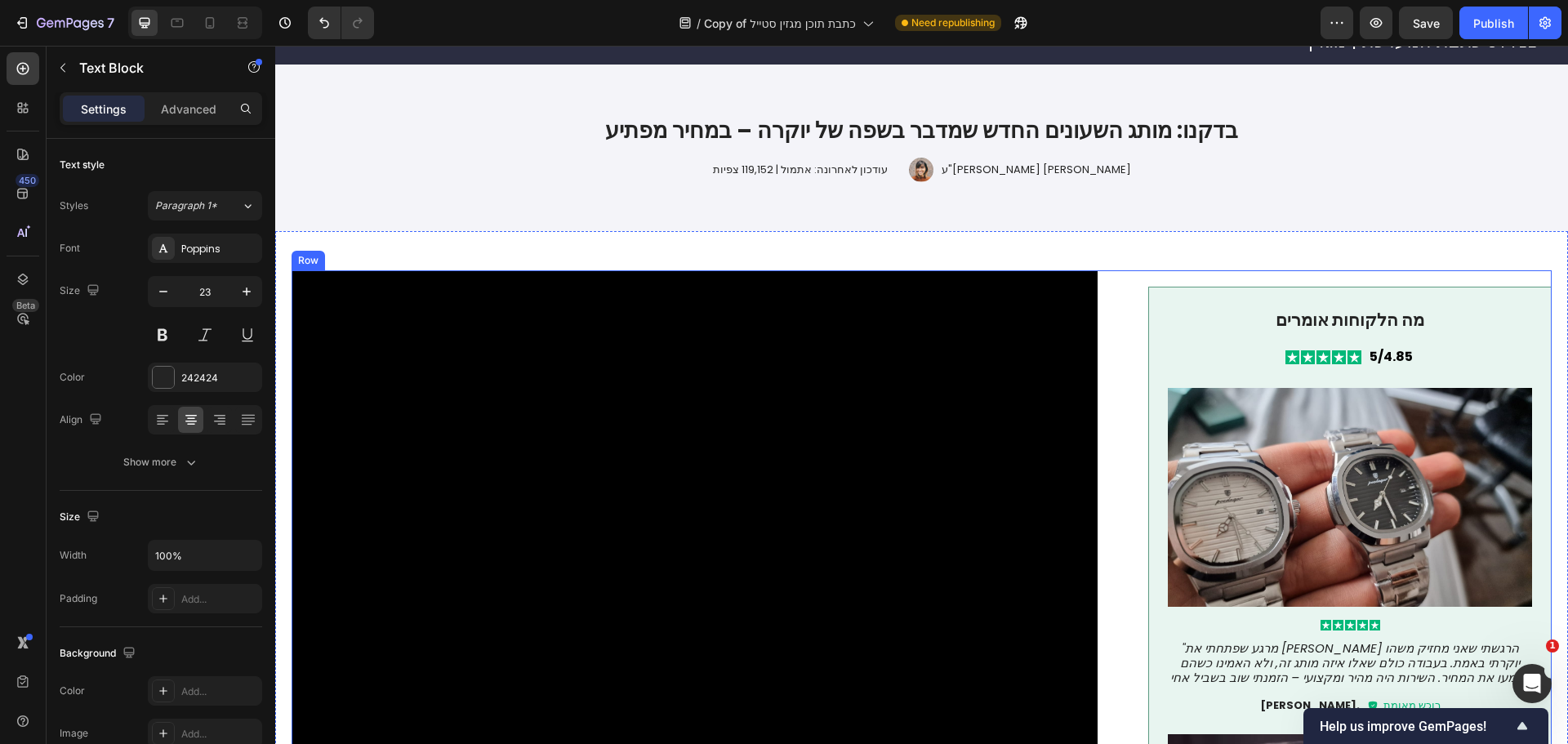
click at [1169, 314] on p "מה הלקוחות אומרים" at bounding box center [1350, 319] width 361 height 24
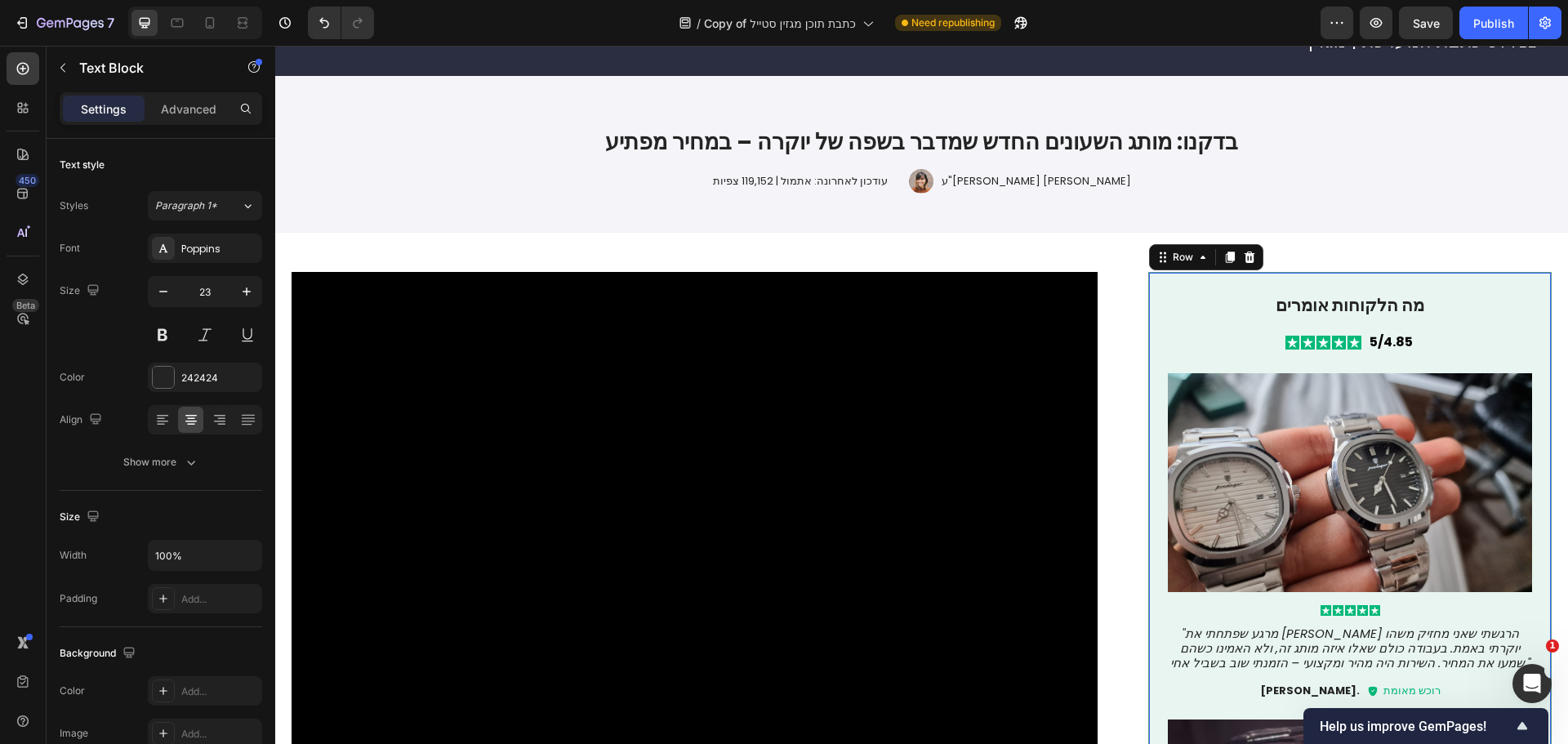
click at [1148, 279] on div "מה הלקוחות אומרים Text Block Icon Icon Icon Icon Icon Icon List 5/4.85 Text Blo…" at bounding box center [1349, 669] width 403 height 793
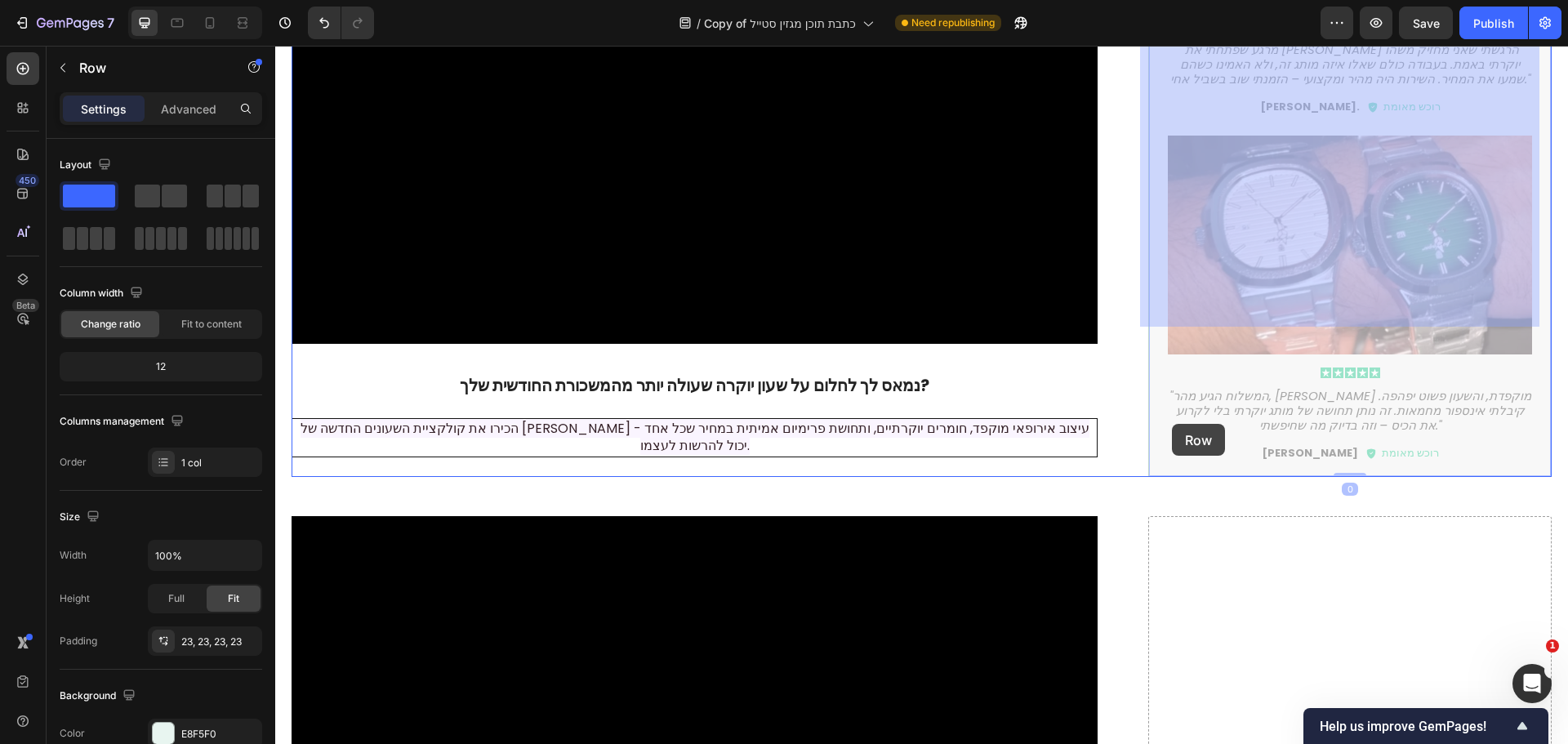
scroll to position [812, 0]
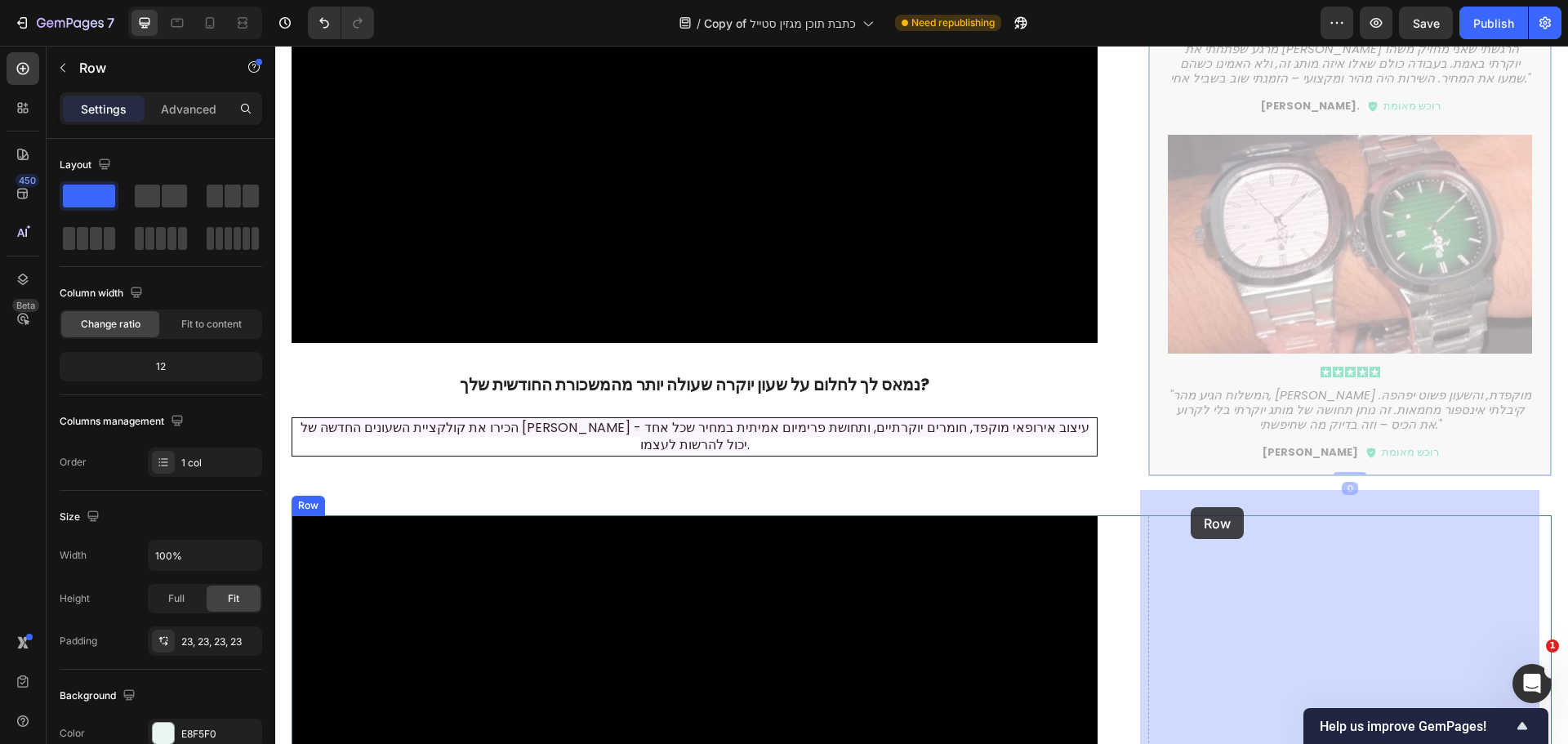
drag, startPoint x: 1152, startPoint y: 258, endPoint x: 1191, endPoint y: 507, distance: 252.0
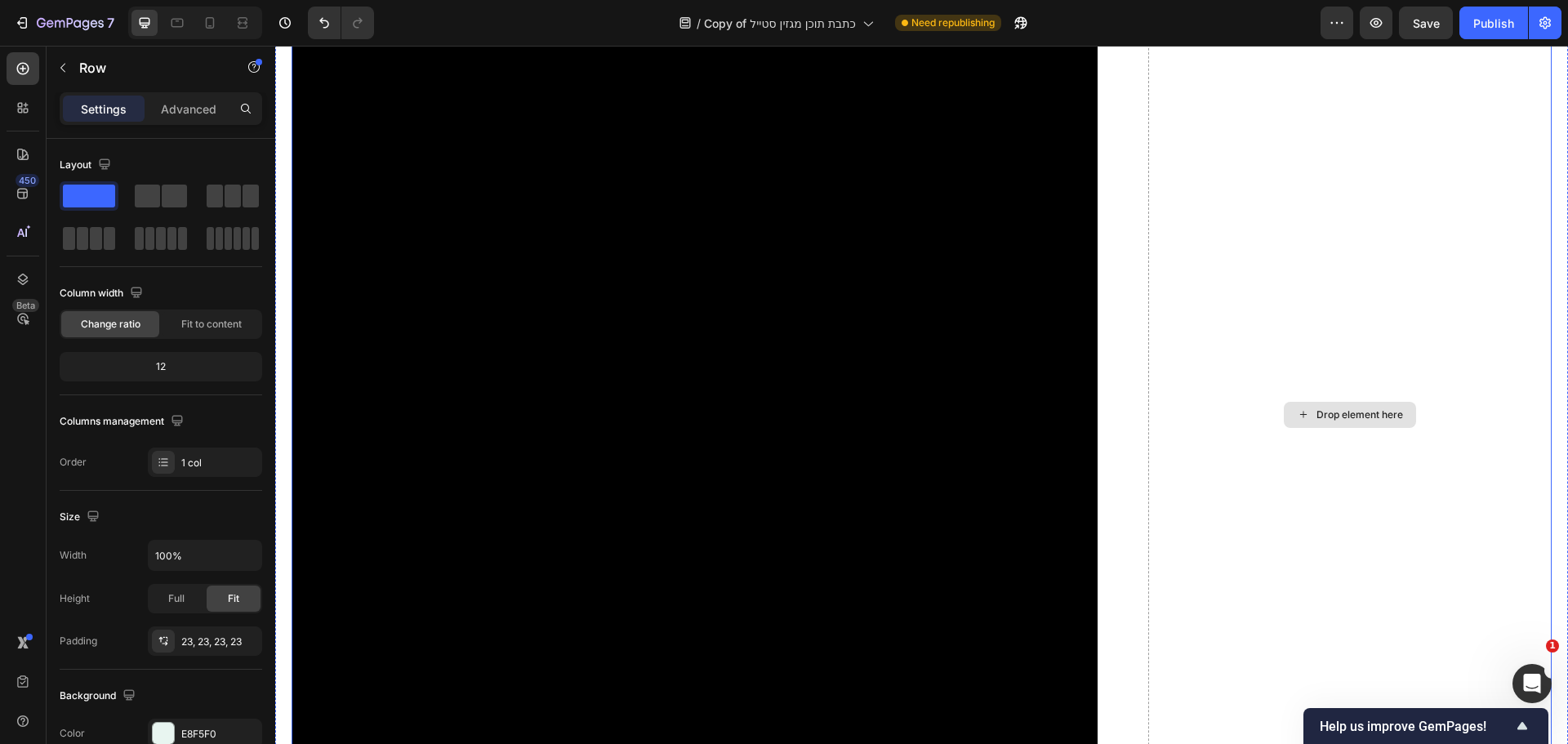
click at [1252, 301] on div "Drop element here" at bounding box center [1349, 415] width 403 height 939
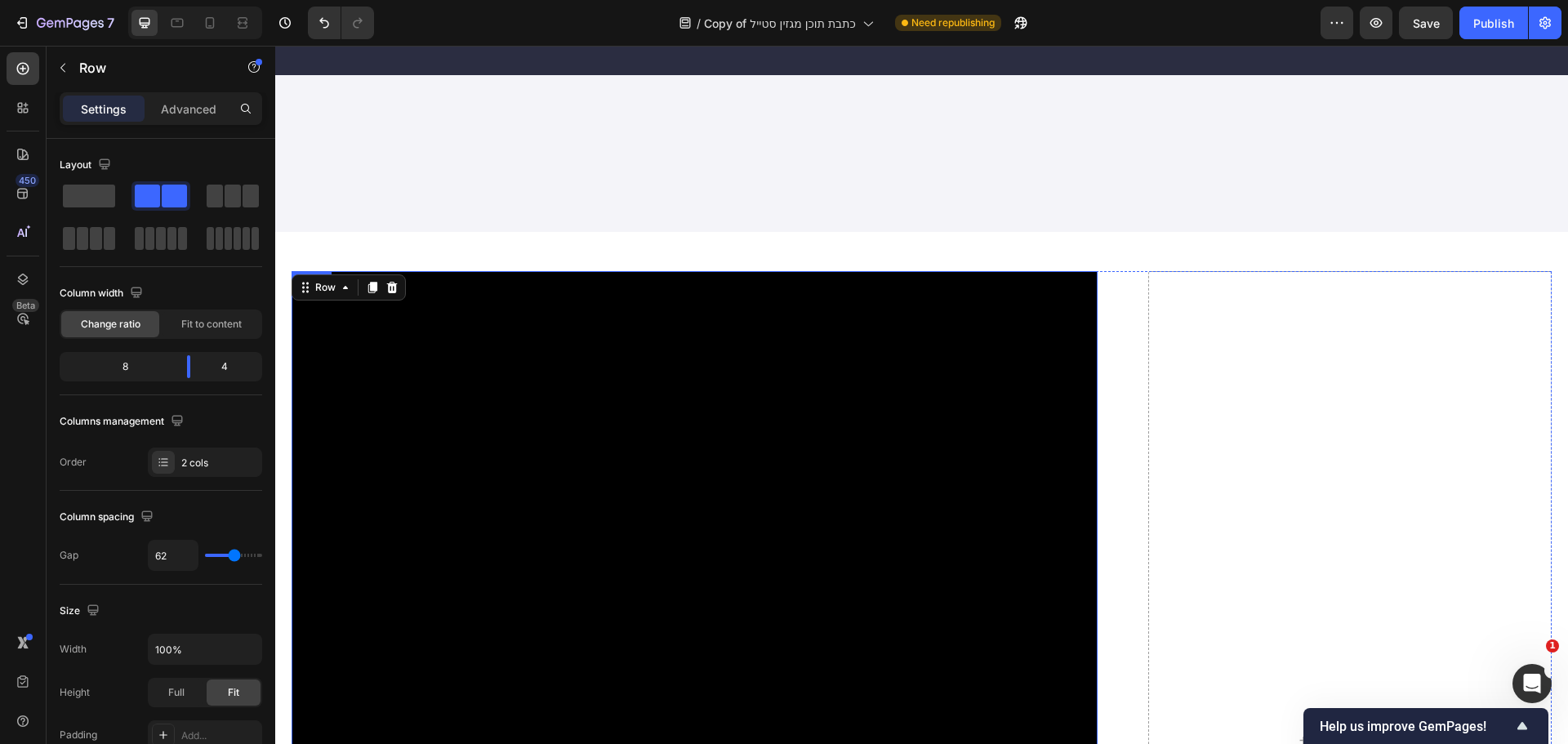
scroll to position [77, 0]
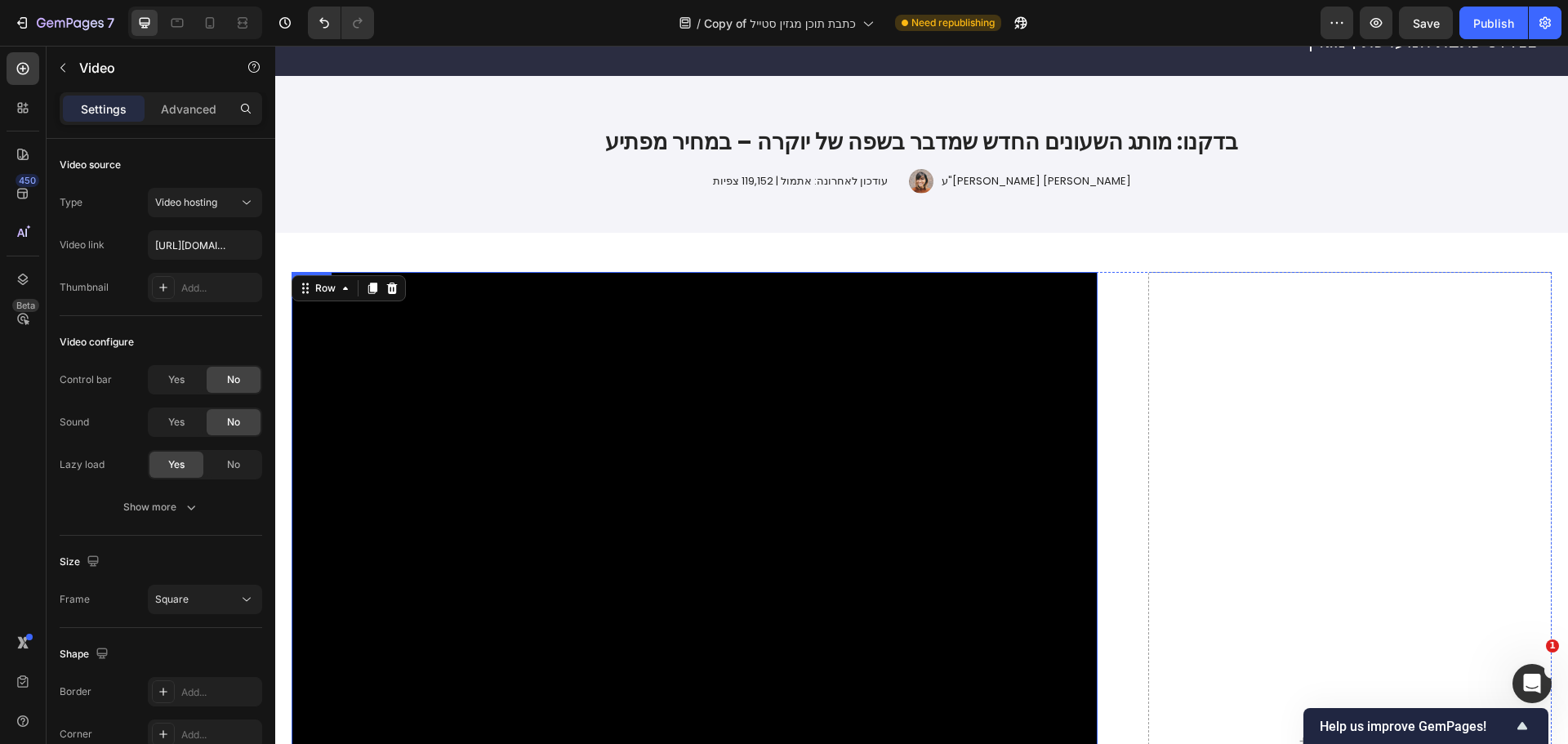
click at [962, 292] on video at bounding box center [695, 675] width 806 height 806
click at [404, 285] on icon at bounding box center [399, 288] width 13 height 13
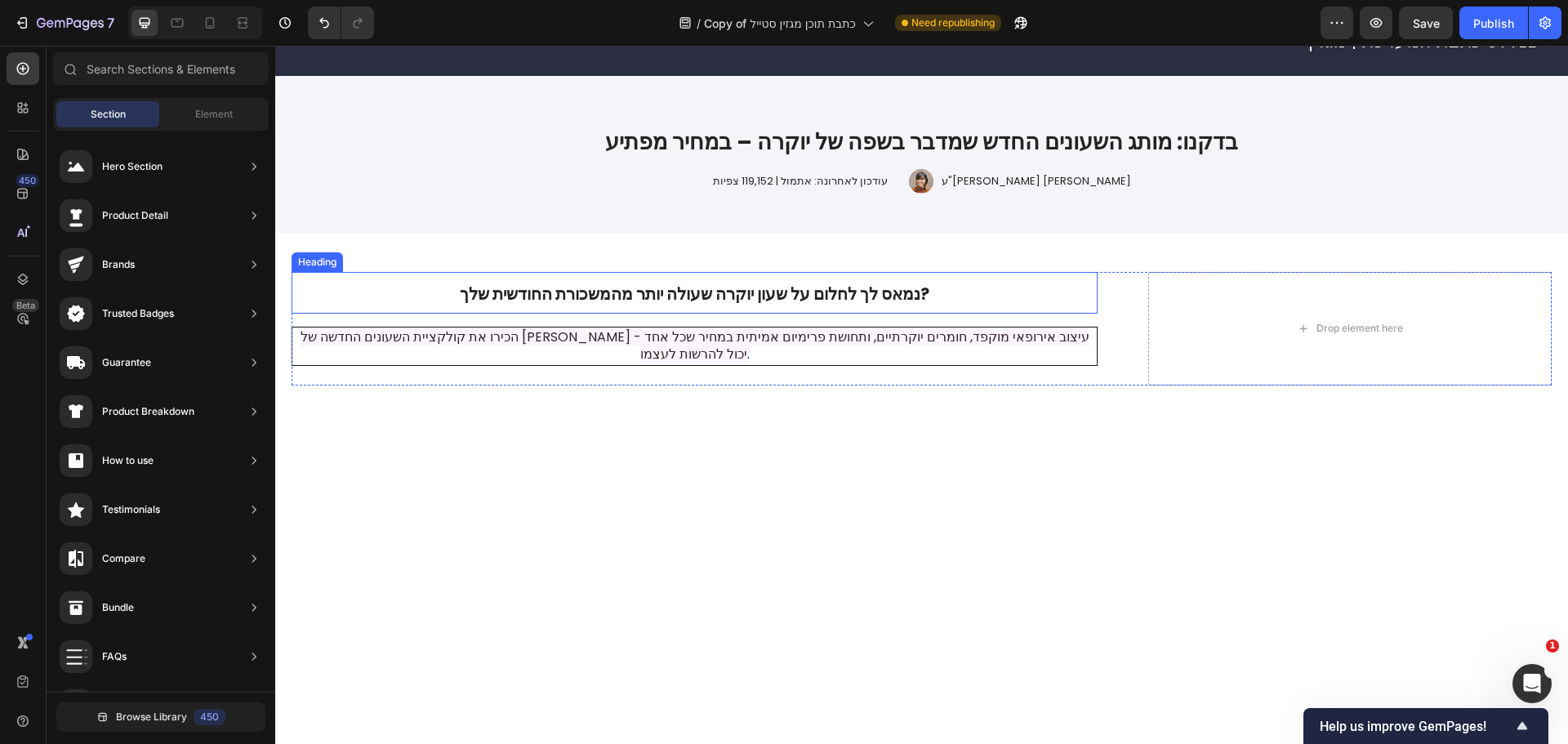
click at [1047, 282] on h2 "נמאס לך לחלום על שעון יוקרה שעולה יותר מהמשכורת החודשית שלך?" at bounding box center [695, 293] width 806 height 41
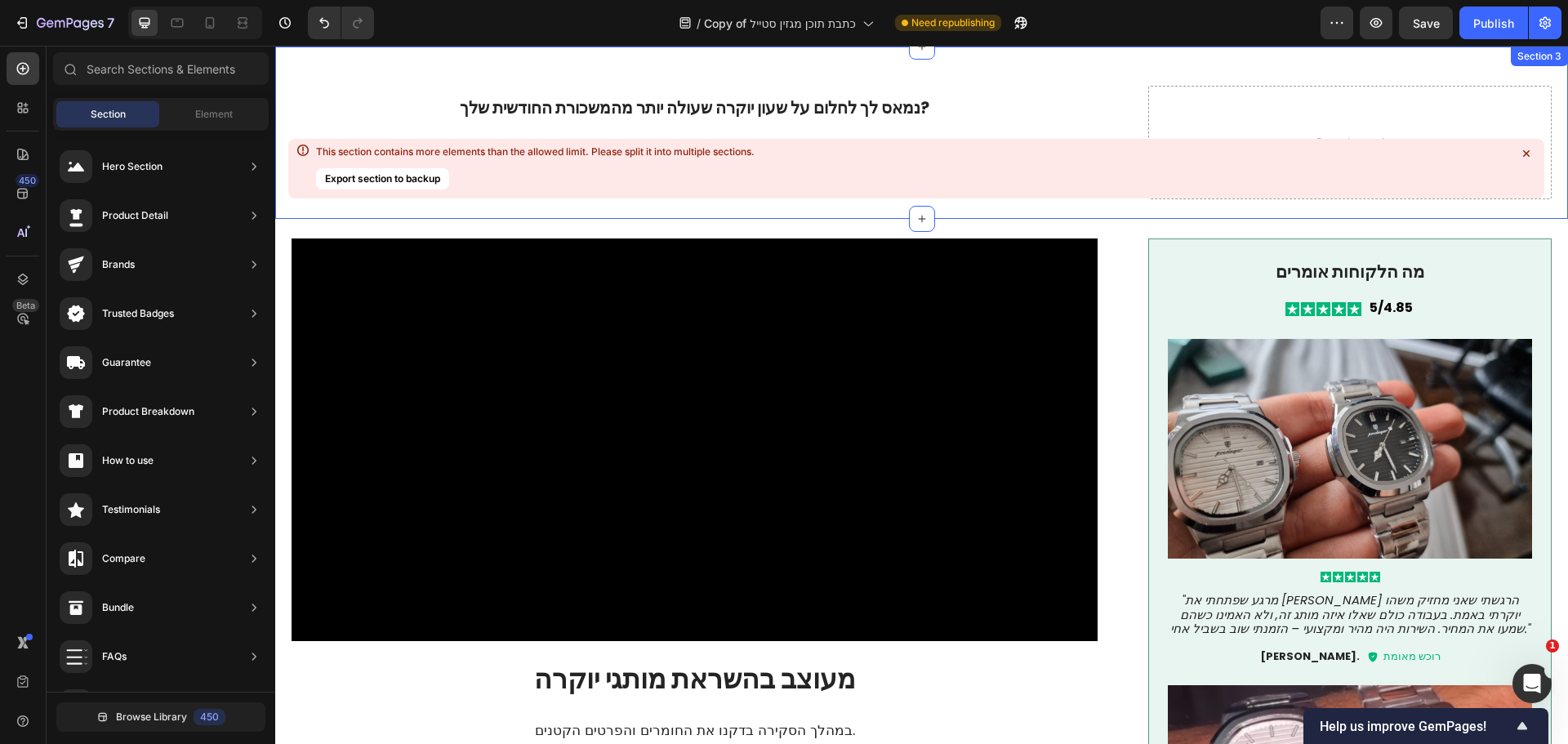
scroll to position [92, 0]
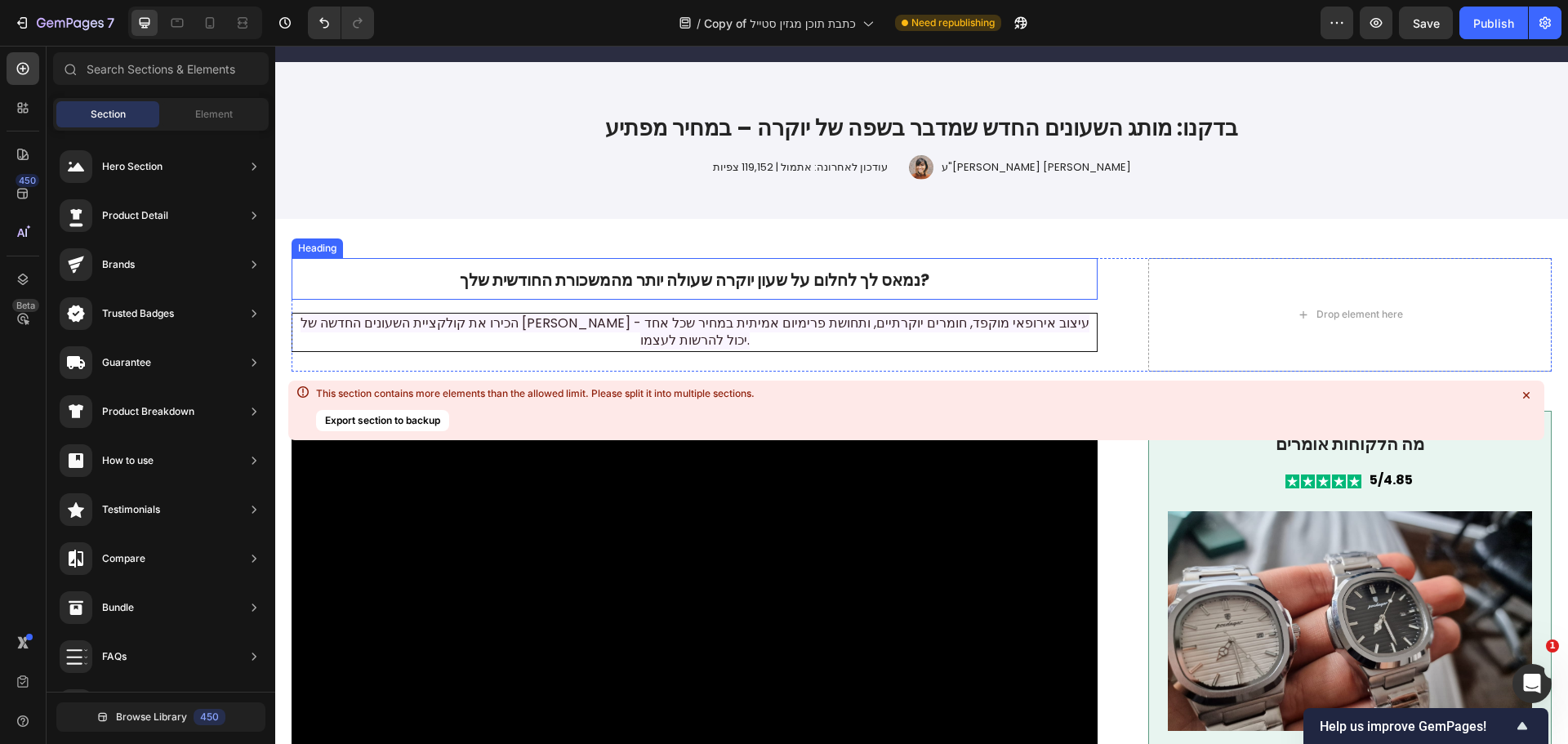
click at [994, 276] on h2 "נמאס לך לחלום על שעון יוקרה שעולה יותר מהמשכורת החודשית שלך?" at bounding box center [695, 279] width 806 height 41
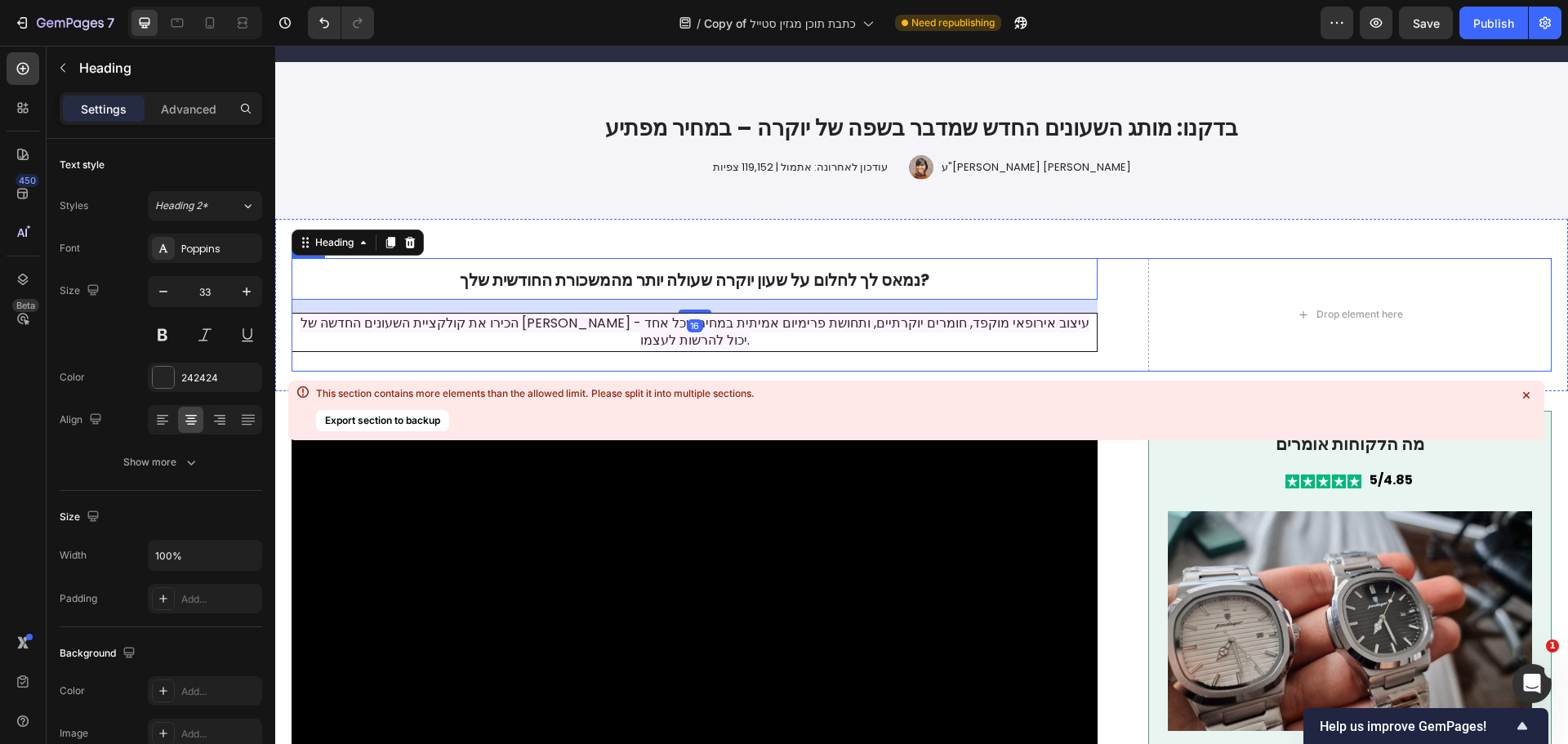
click at [1124, 276] on div "נמאס לך לחלום על שעון יוקרה שעולה יותר מהמשכורת החודשית שלך? Heading 16 הכירו א…" at bounding box center [922, 315] width 1260 height 113
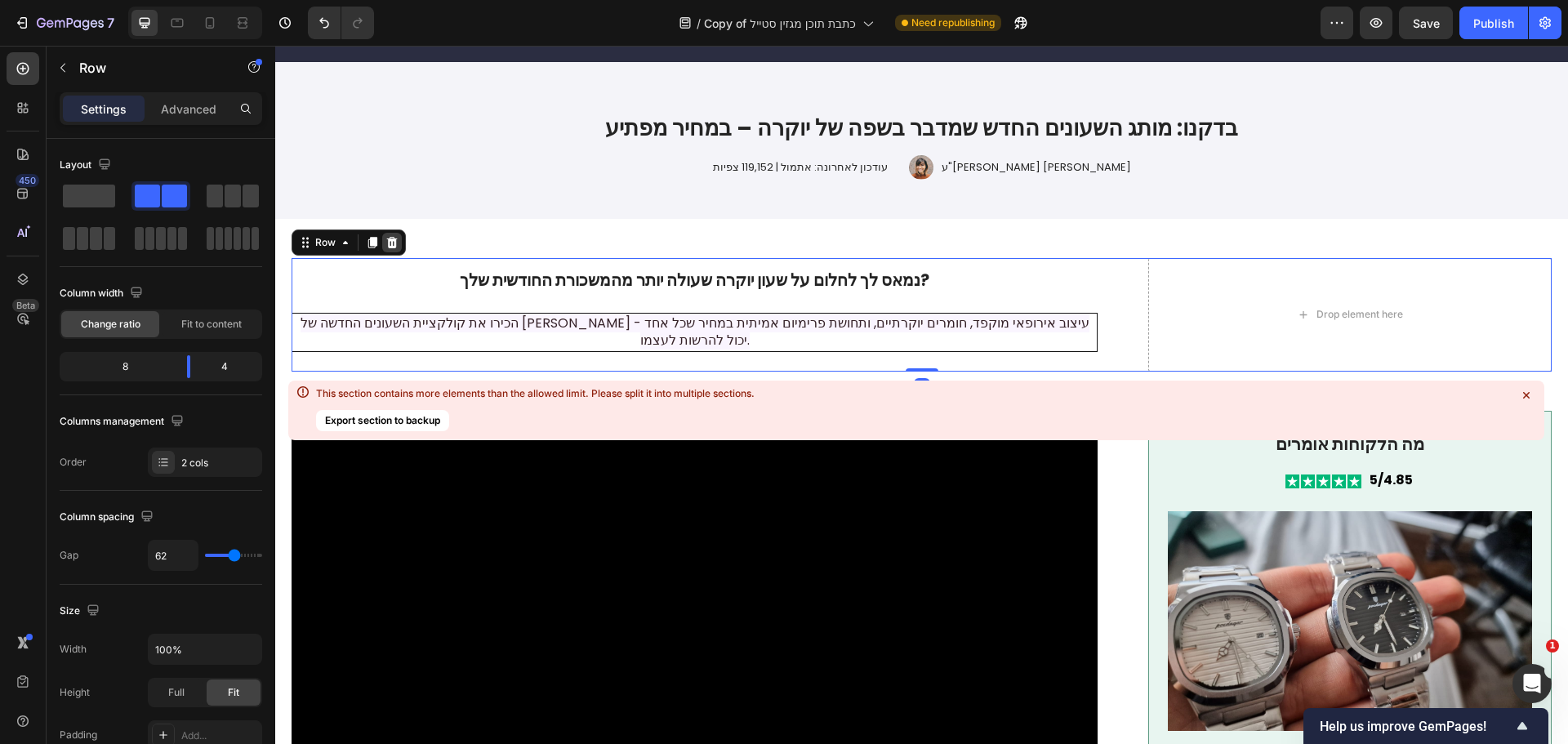
click at [393, 245] on icon at bounding box center [391, 242] width 13 height 13
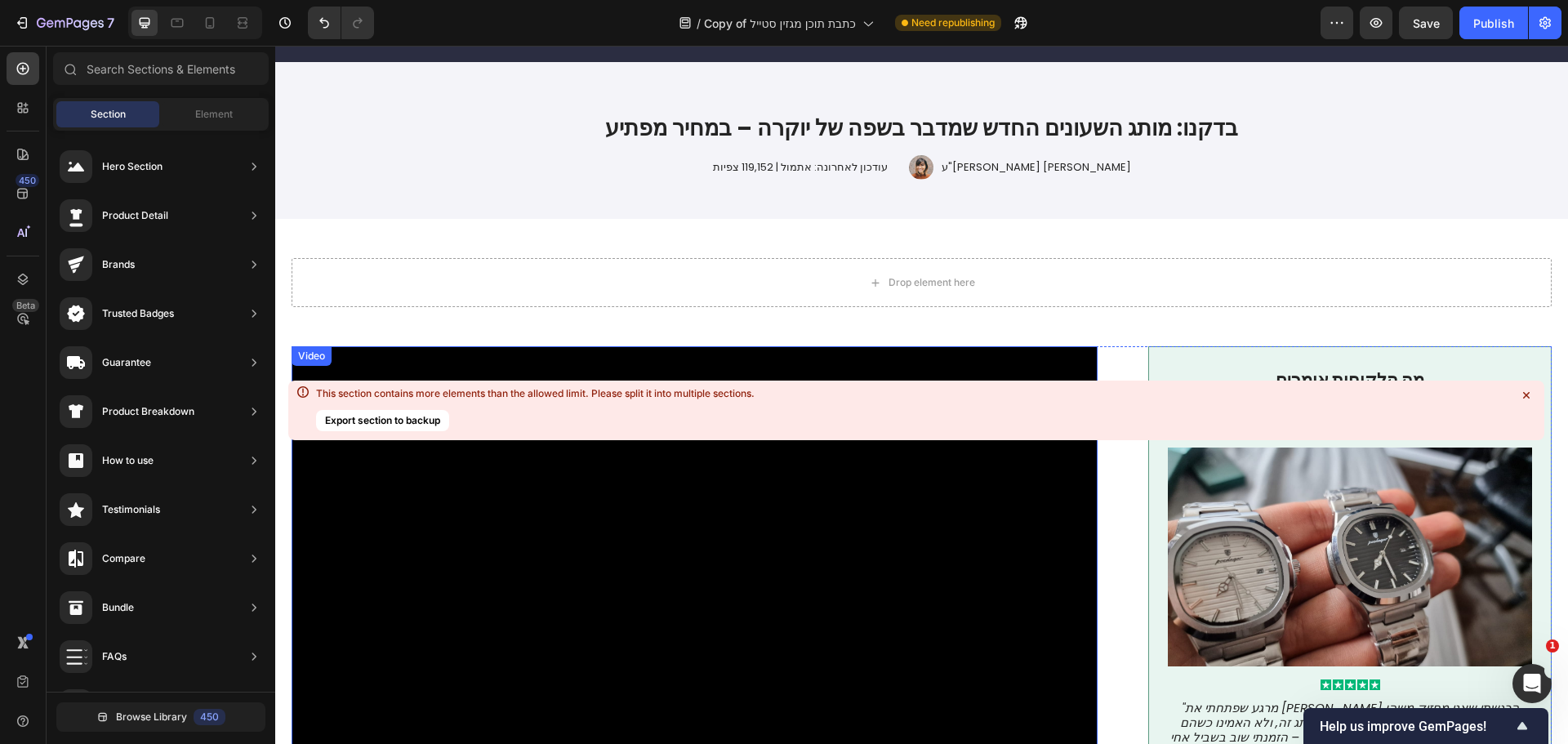
click at [1527, 395] on icon at bounding box center [1526, 395] width 6 height 6
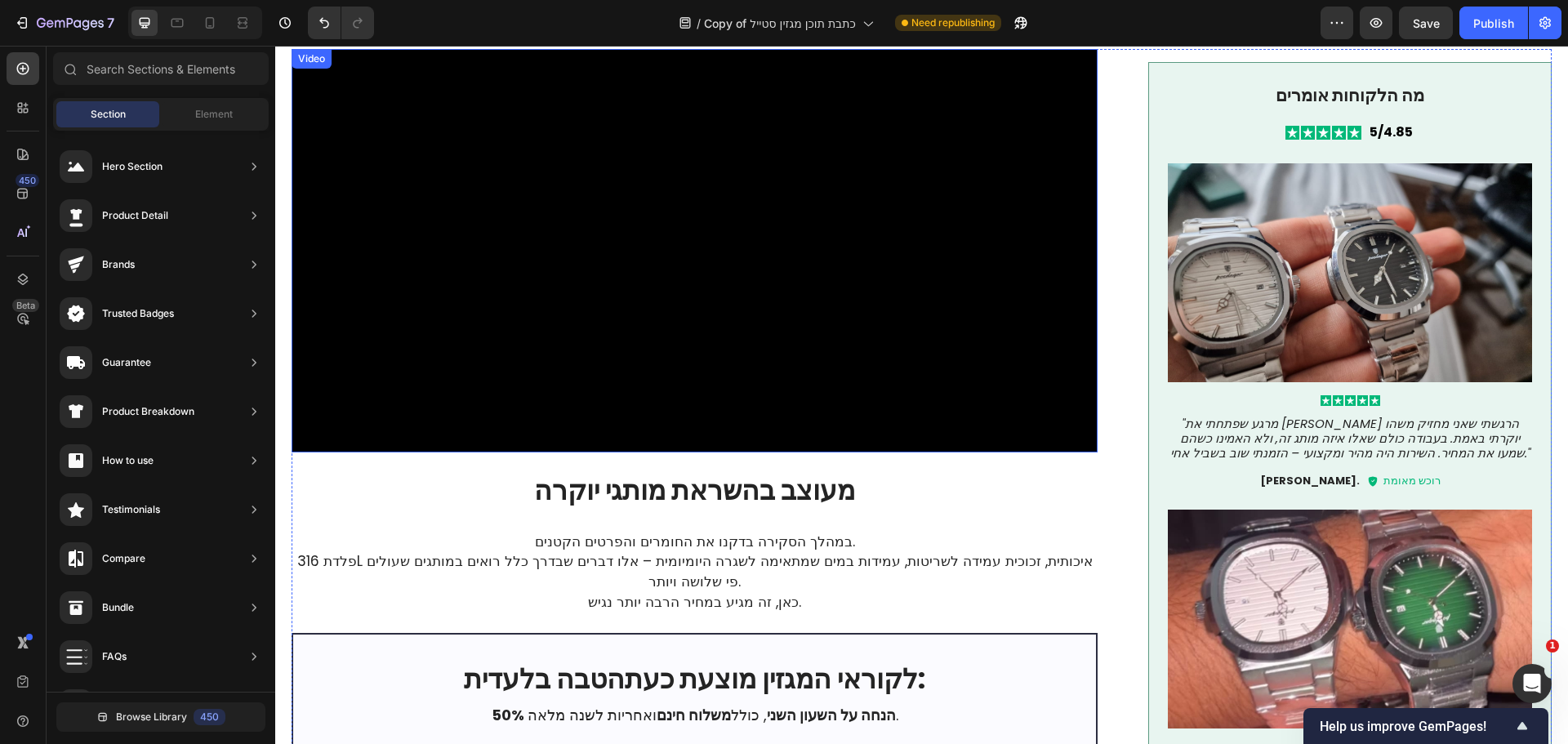
scroll to position [418, 0]
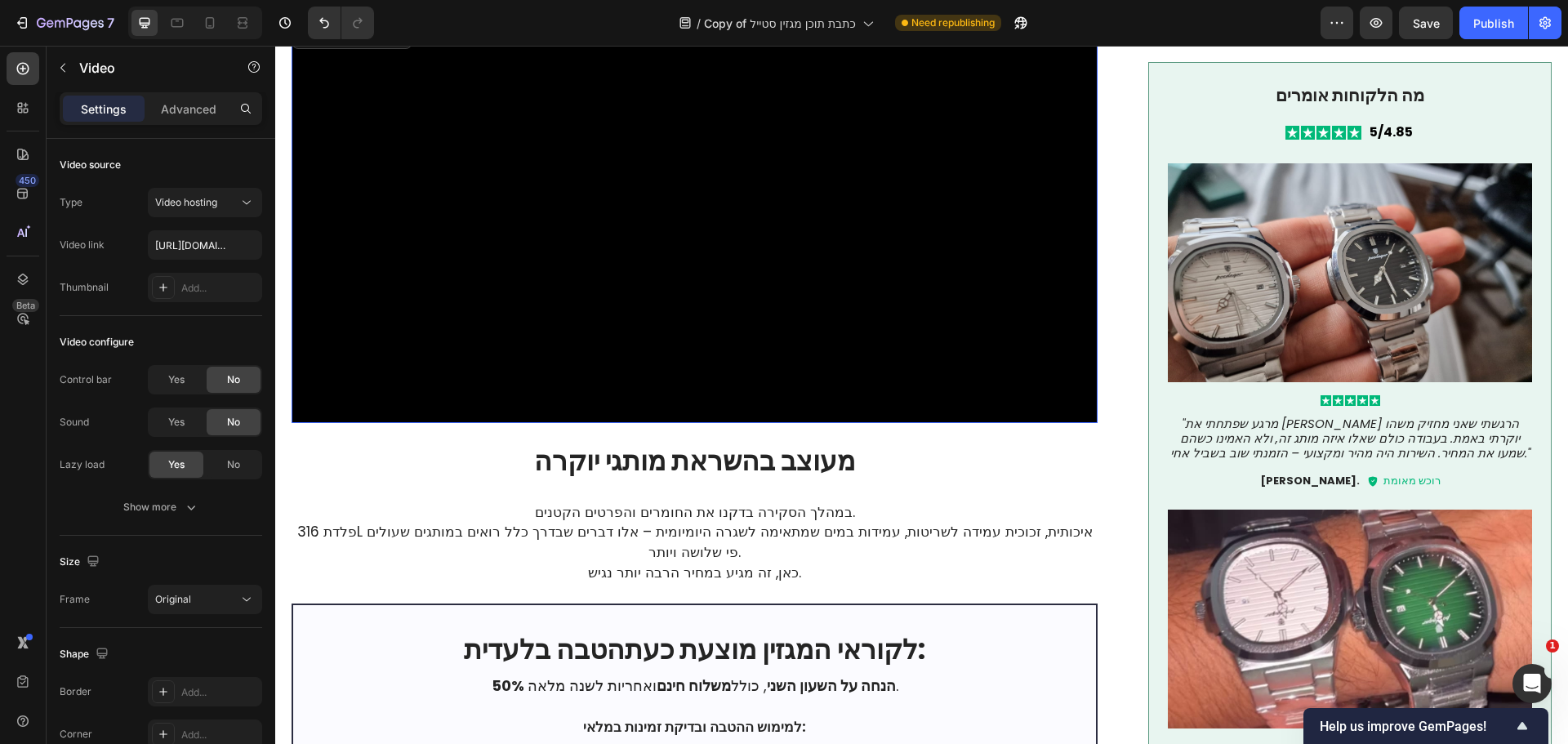
click at [503, 223] on video at bounding box center [695, 221] width 806 height 403
click at [192, 246] on input "[URL][DOMAIN_NAME]" at bounding box center [205, 245] width 114 height 30
paste input "414bdf4a401a42c58f302b9e76668f0f"
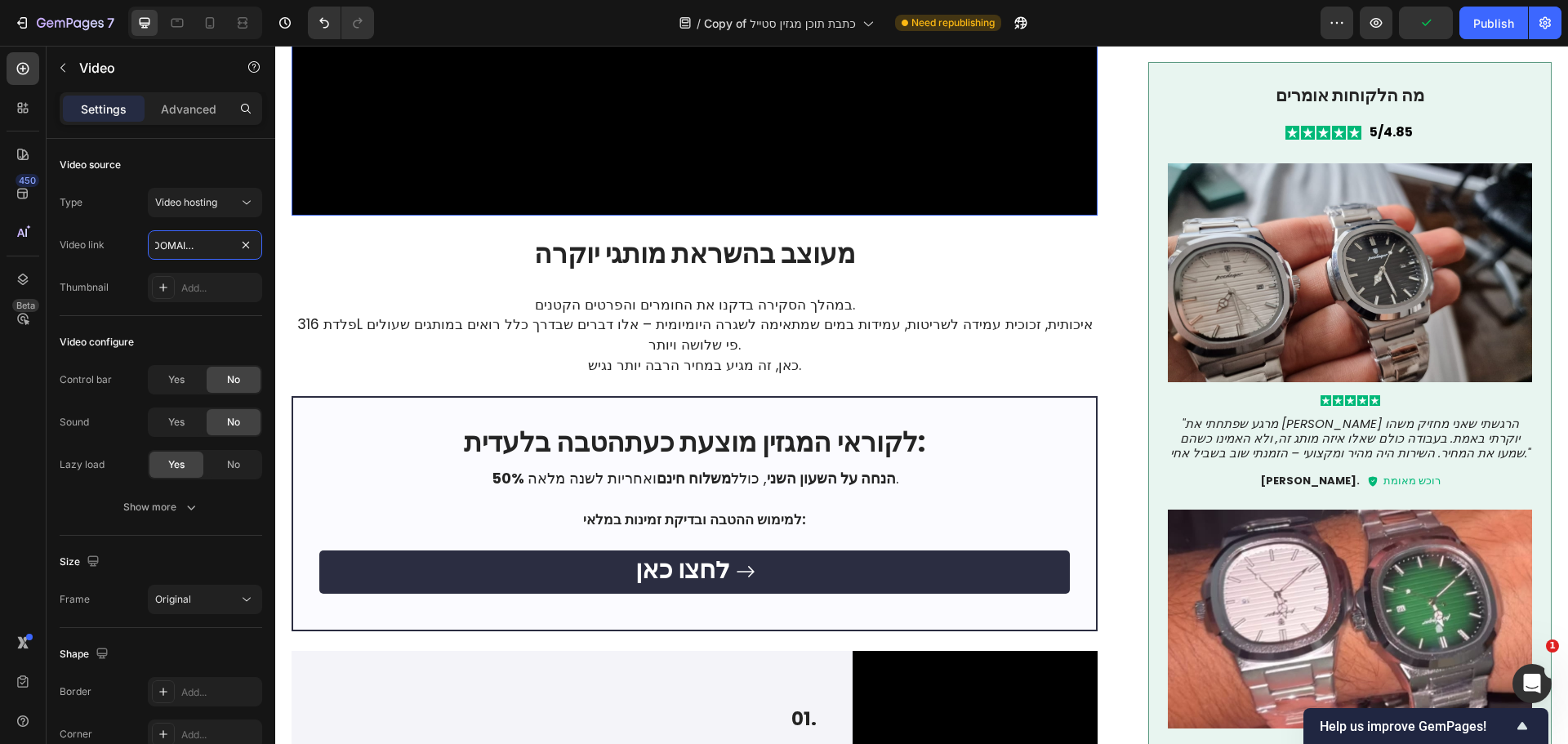
scroll to position [745, 0]
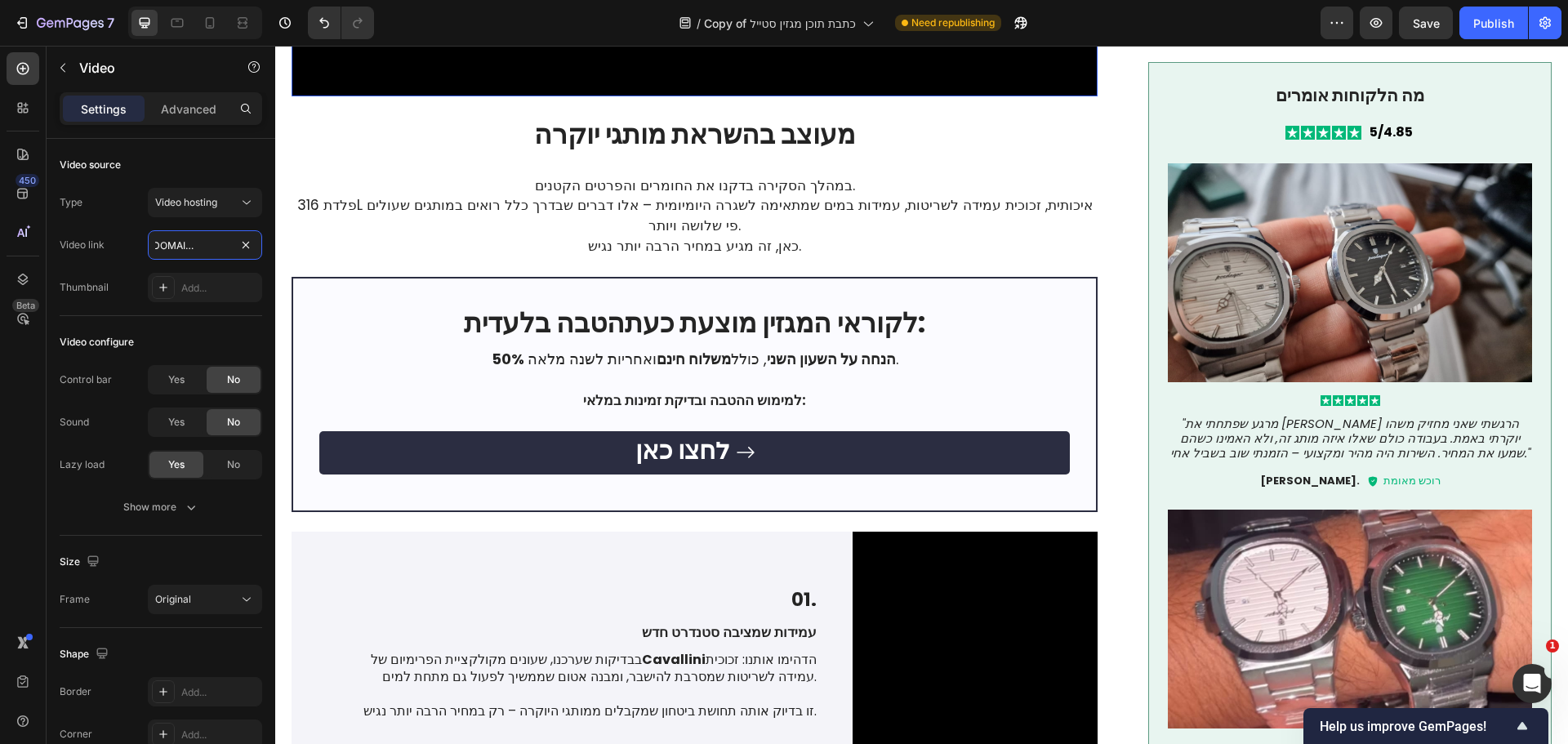
type input "[URL][DOMAIN_NAME]"
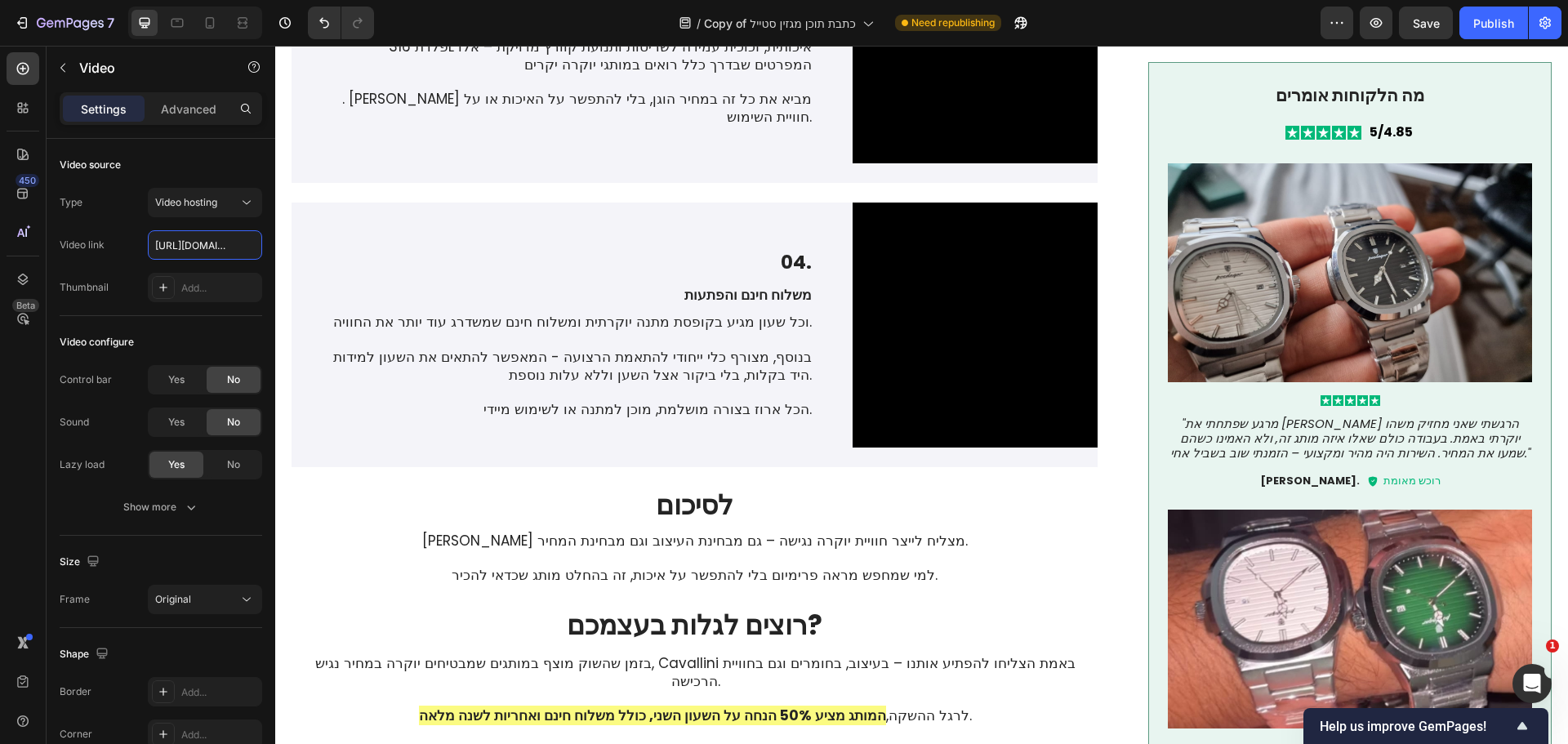
scroll to position [1888, 0]
click at [198, 13] on div at bounding box center [209, 22] width 26 height 26
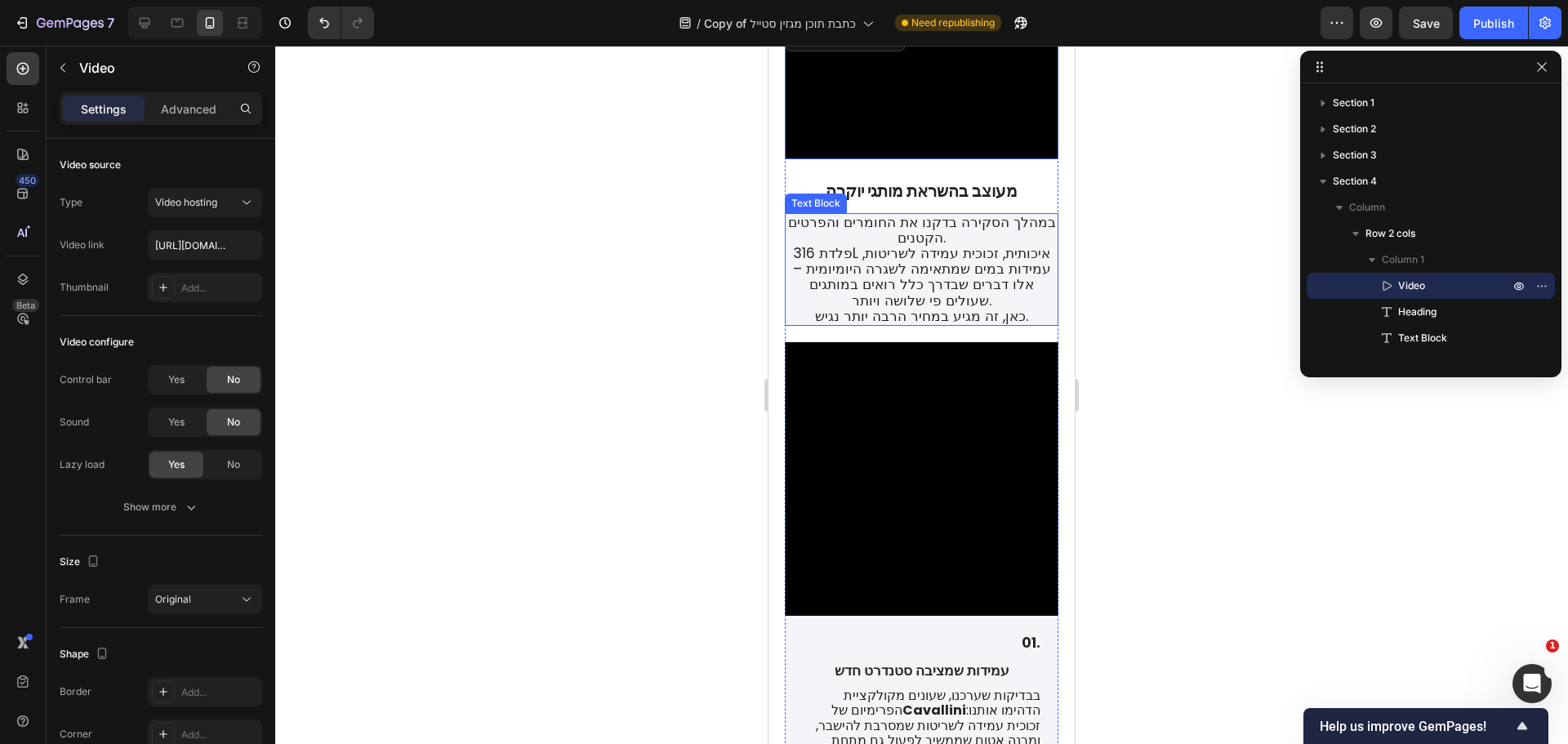
scroll to position [490, 0]
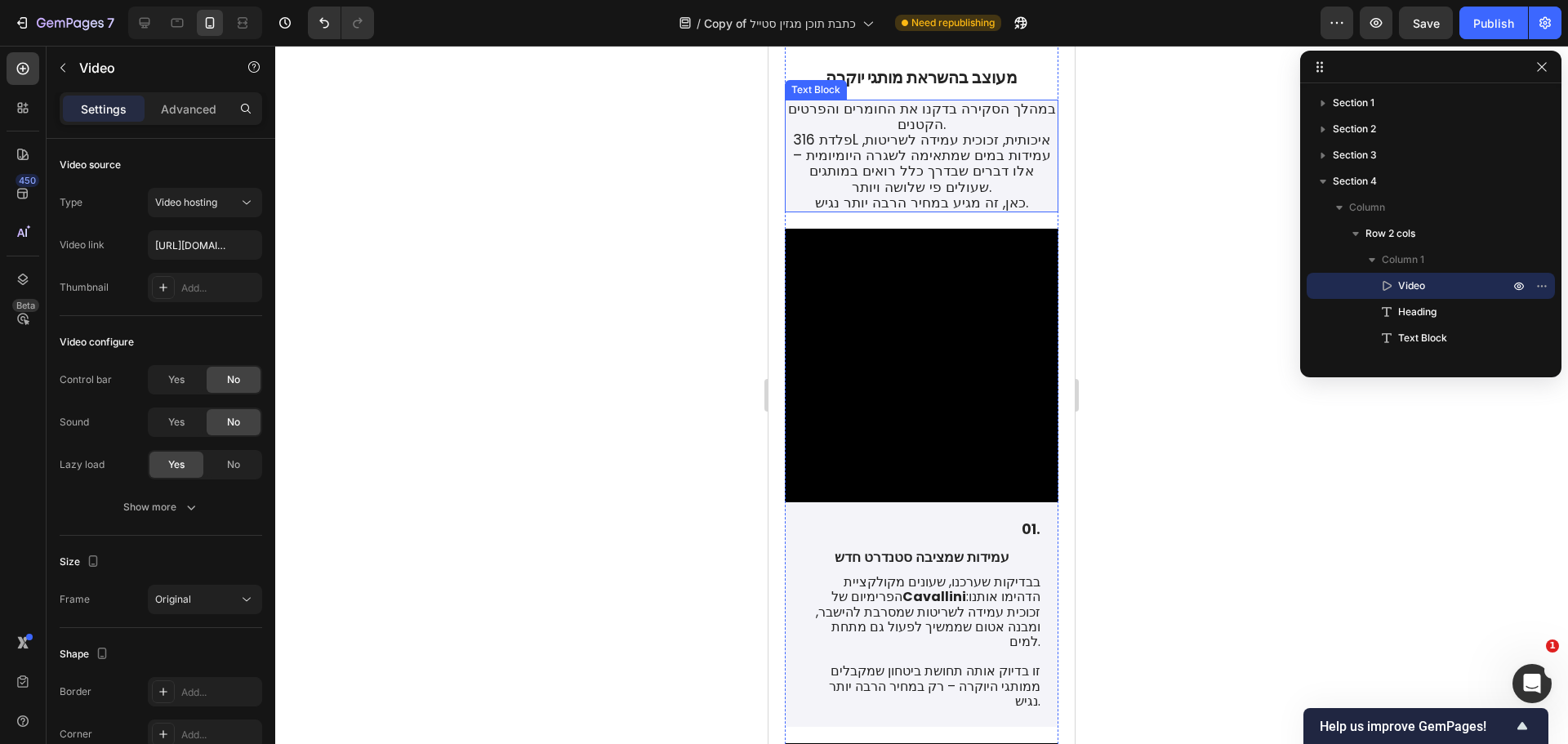
click at [971, 197] on span "פלדת 316L איכותית, זכוכית עמידה לשריטות, עמידות במים שמתאימה לשגרה היומיומית – …" at bounding box center [922, 163] width 258 height 67
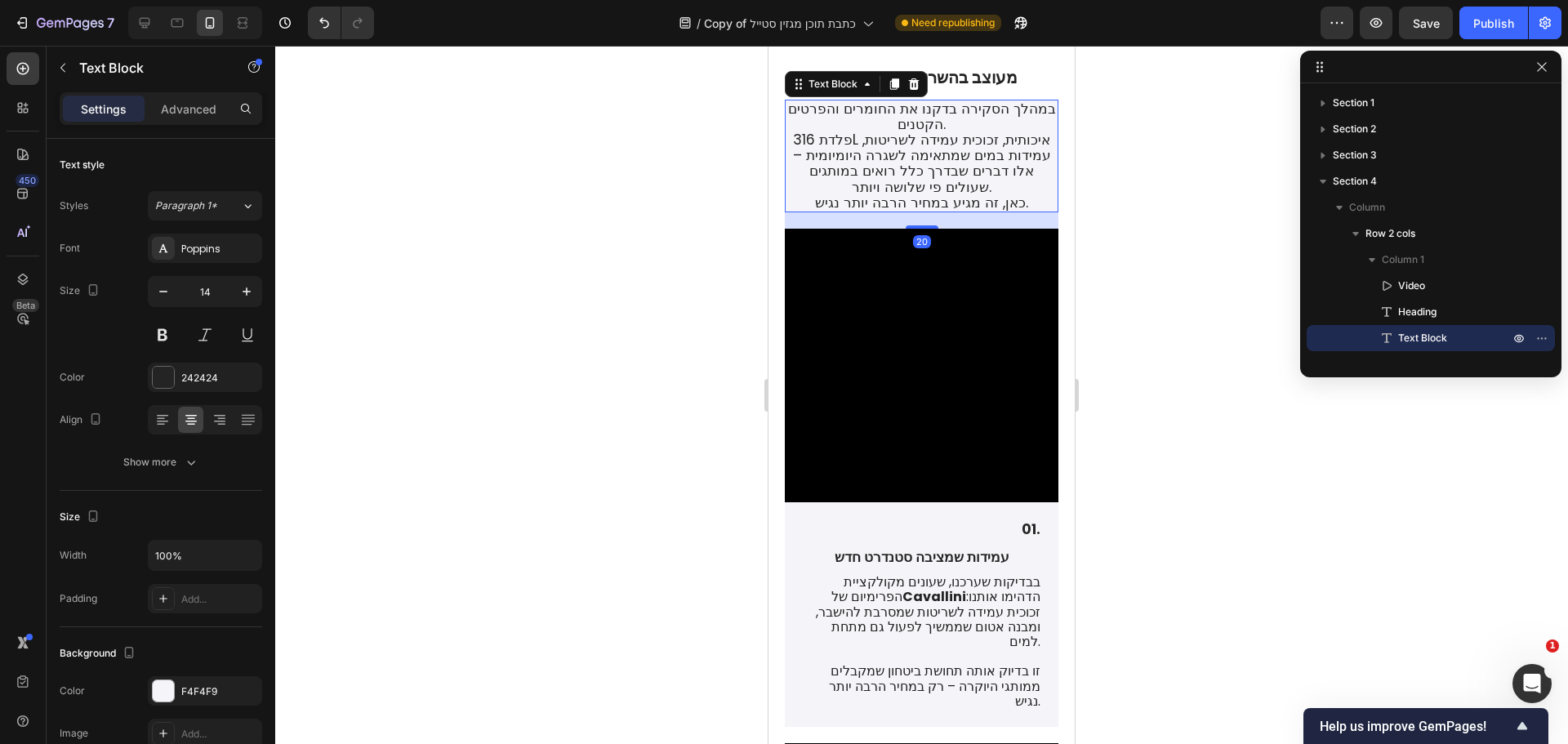
click at [971, 197] on span "פלדת 316L איכותית, זכוכית עמידה לשריטות, עמידות במים שמתאימה לשגרה היומיומית – …" at bounding box center [922, 163] width 258 height 67
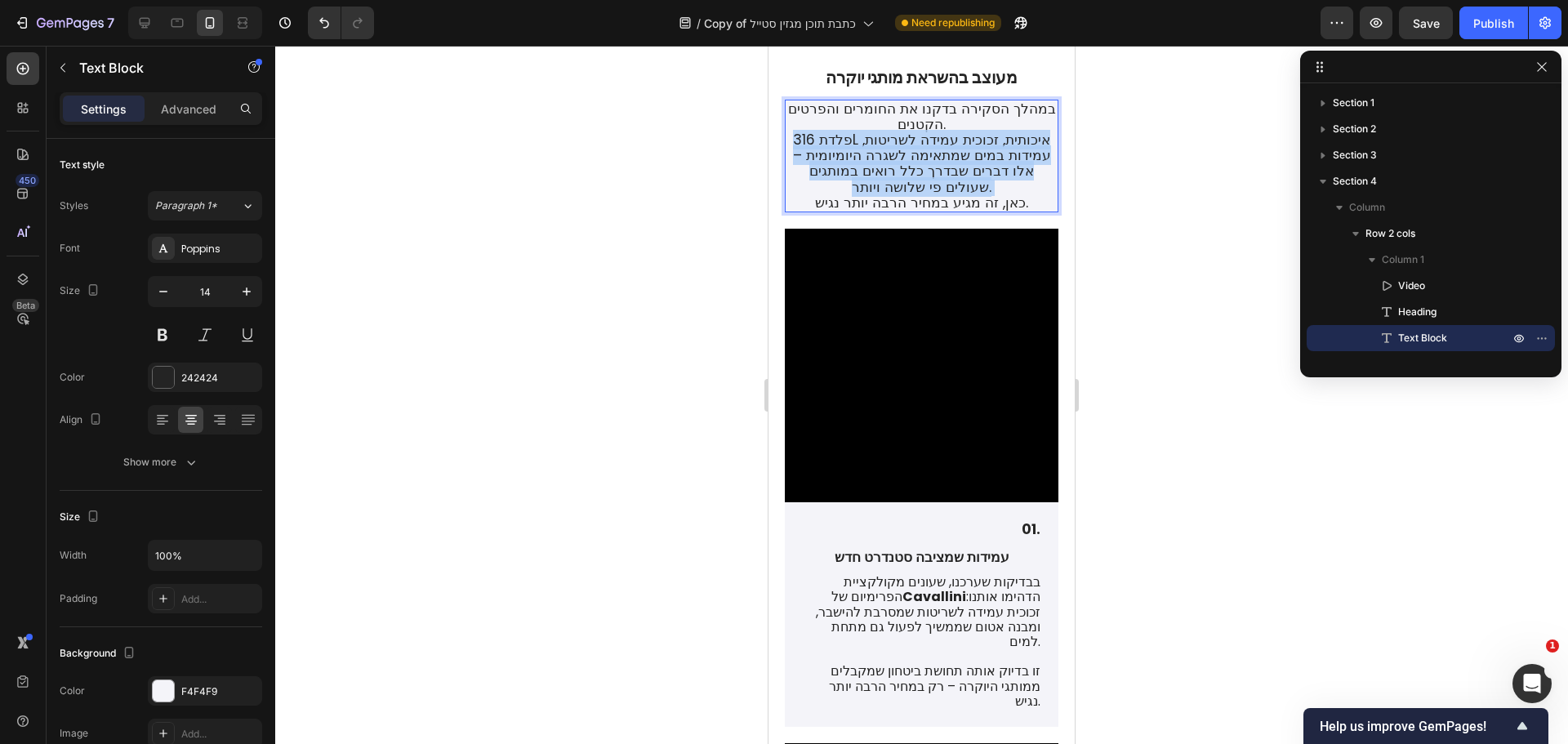
click at [971, 197] on span "פלדת 316L איכותית, זכוכית עמידה לשריטות, עמידות במים שמתאימה לשגרה היומיומית – …" at bounding box center [922, 163] width 258 height 67
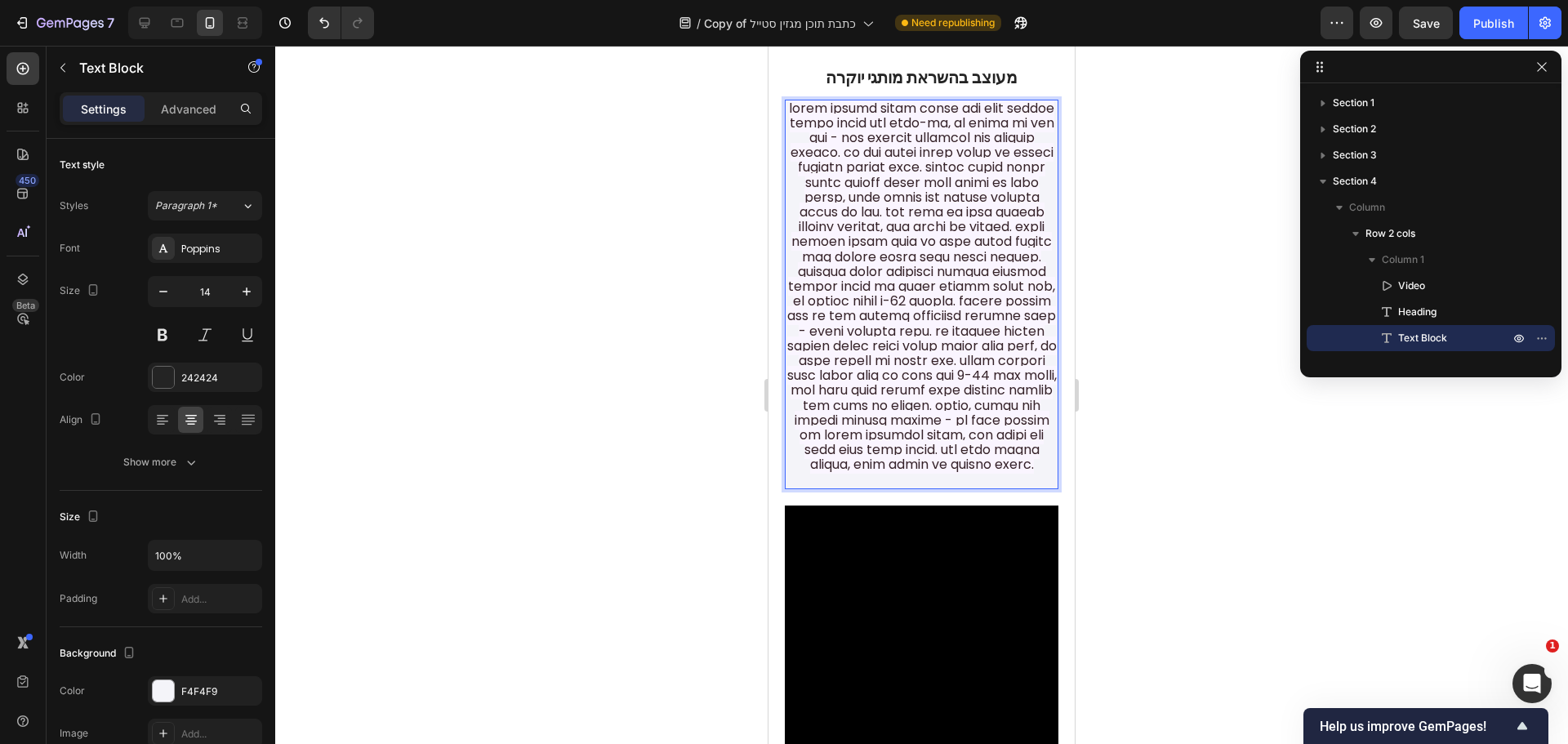
click at [892, 232] on span "Rich Text Editor. Editing area: main" at bounding box center [922, 286] width 269 height 376
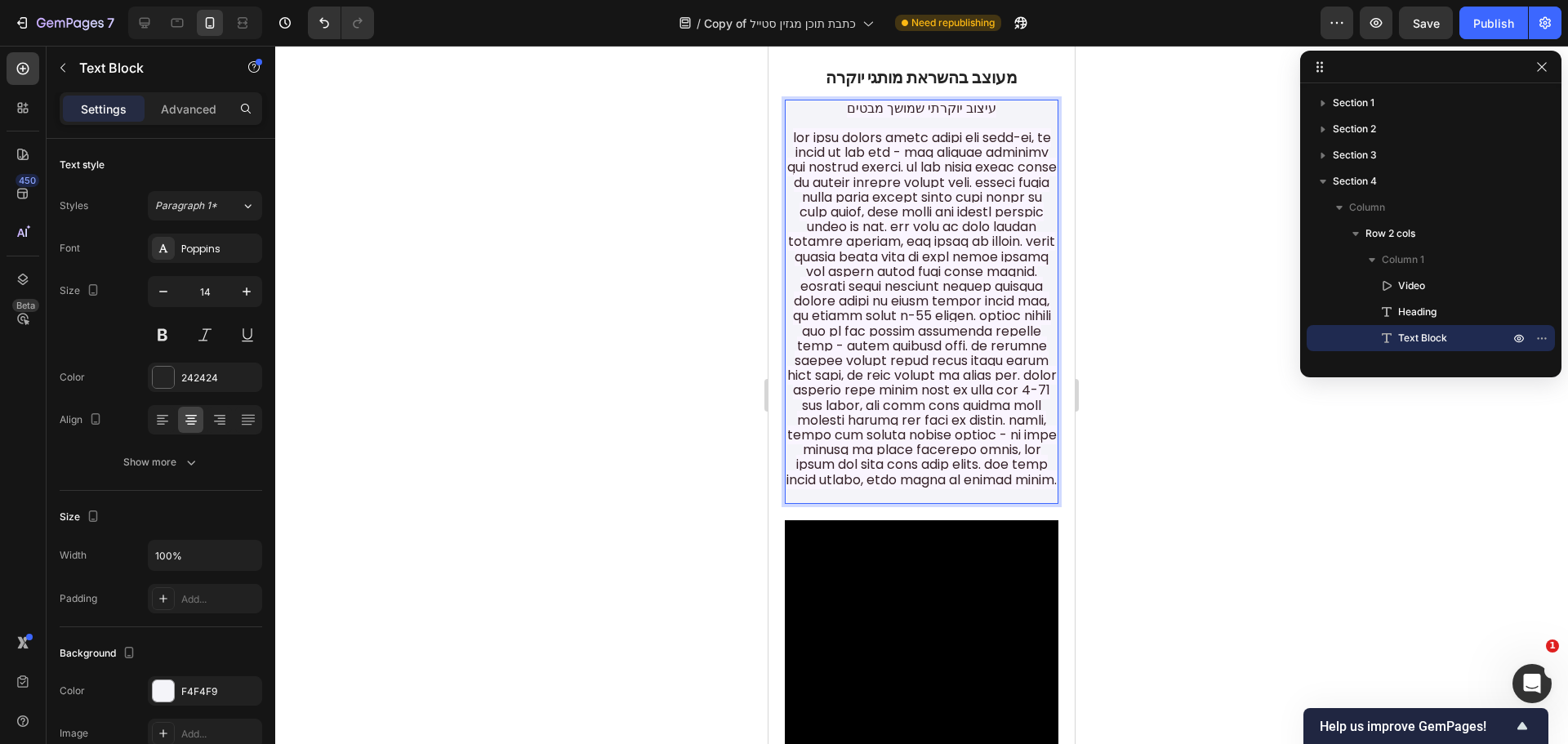
click at [961, 293] on span "Rich Text Editor. Editing area: main" at bounding box center [921, 309] width 270 height 361
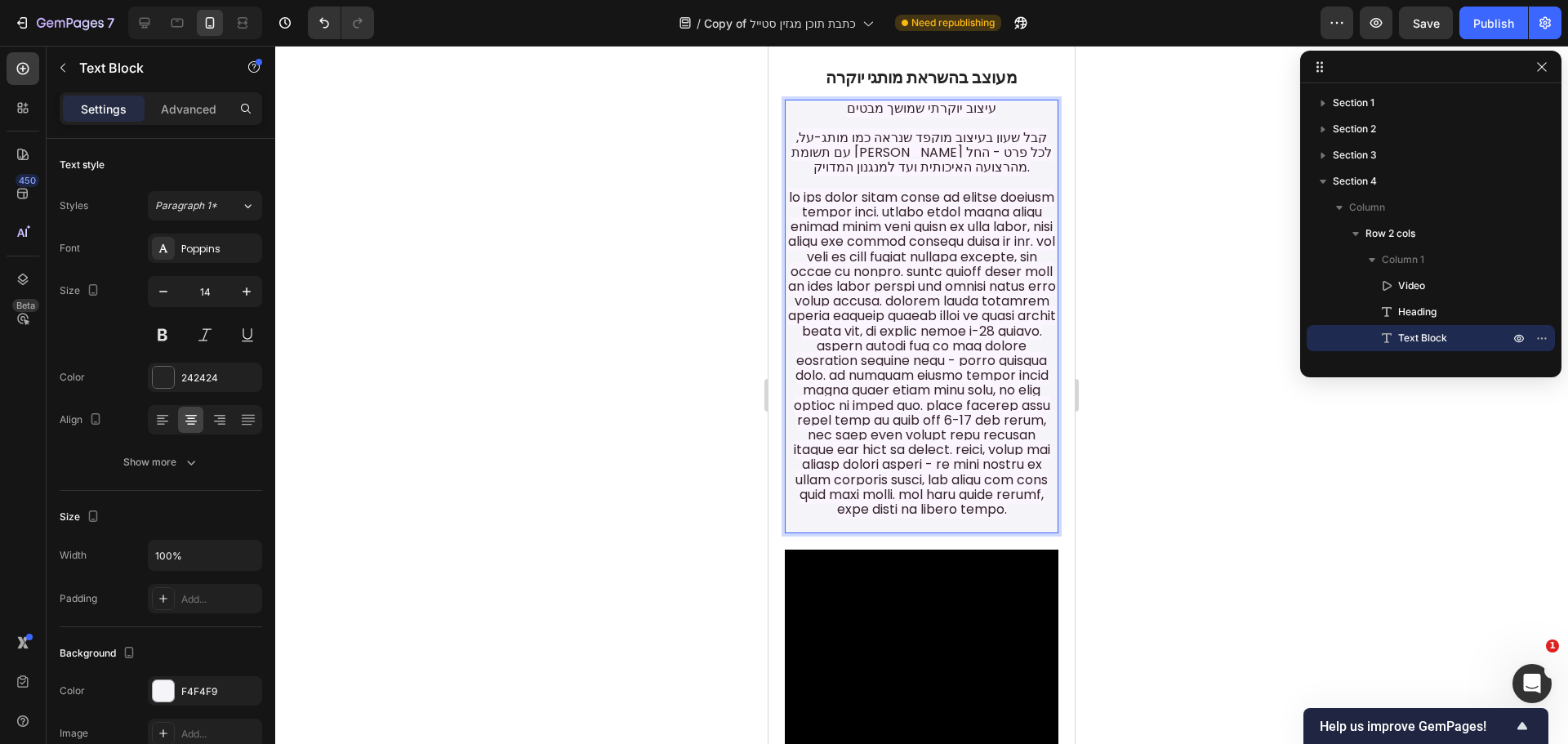
click at [968, 340] on span "Rich Text Editor. Editing area: main" at bounding box center [922, 353] width 267 height 330
click at [938, 354] on span "Rich Text Editor. Editing area: main" at bounding box center [921, 368] width 268 height 302
click at [935, 352] on span "Rich Text Editor. Editing area: main" at bounding box center [921, 368] width 268 height 302
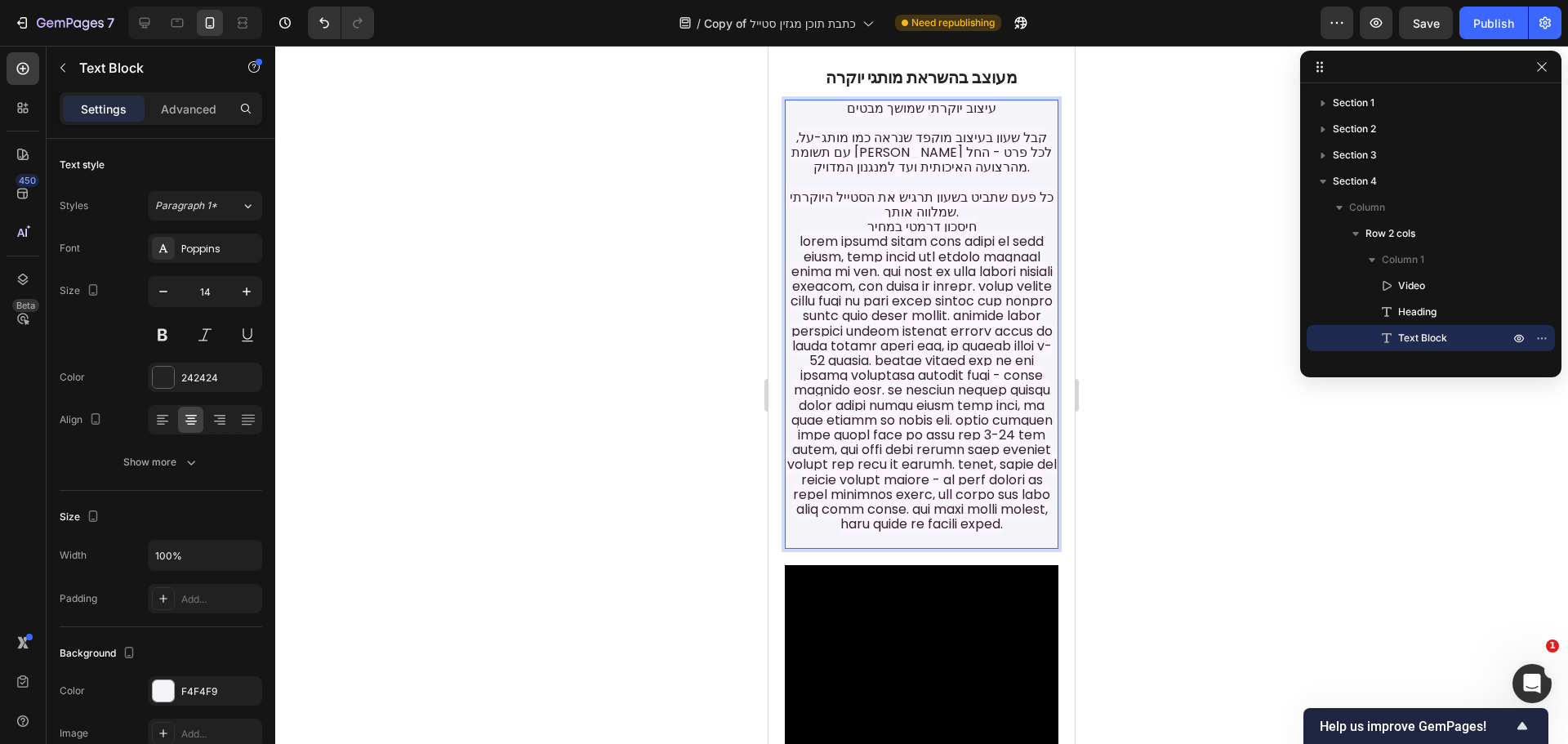
click at [970, 336] on p "עיצוב יוקרתי שמושך מבטים קבל שעון בעיצוב מוקפד שנראה כמו מותג-על, עם תשומת [PER…" at bounding box center [921, 324] width 270 height 446
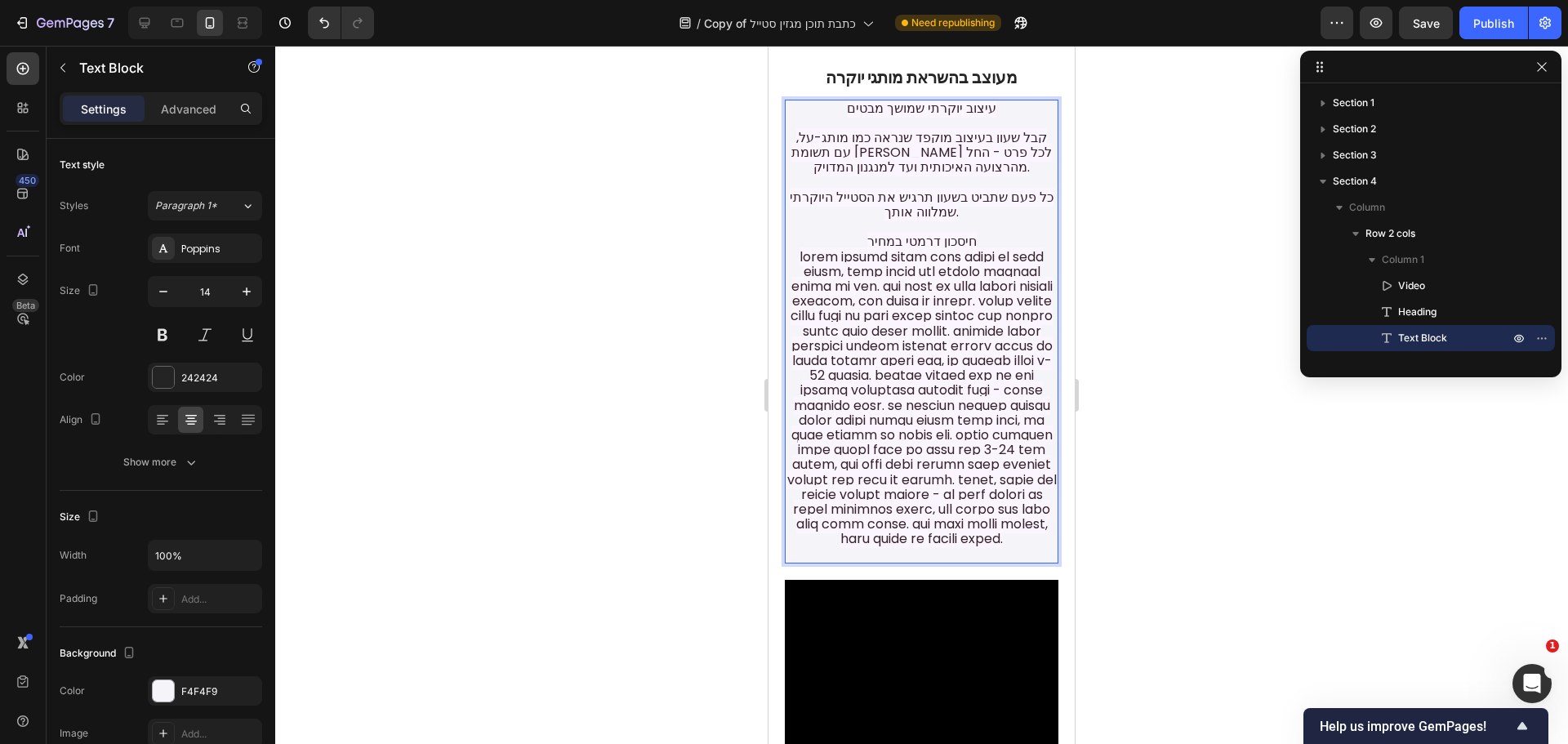
click at [849, 365] on p "עיצוב יוקרתי שמושך מבטים קבל שעון בעיצוב מוקפד שנראה כמו מותג-על, עם תשומת [PER…" at bounding box center [921, 331] width 270 height 460
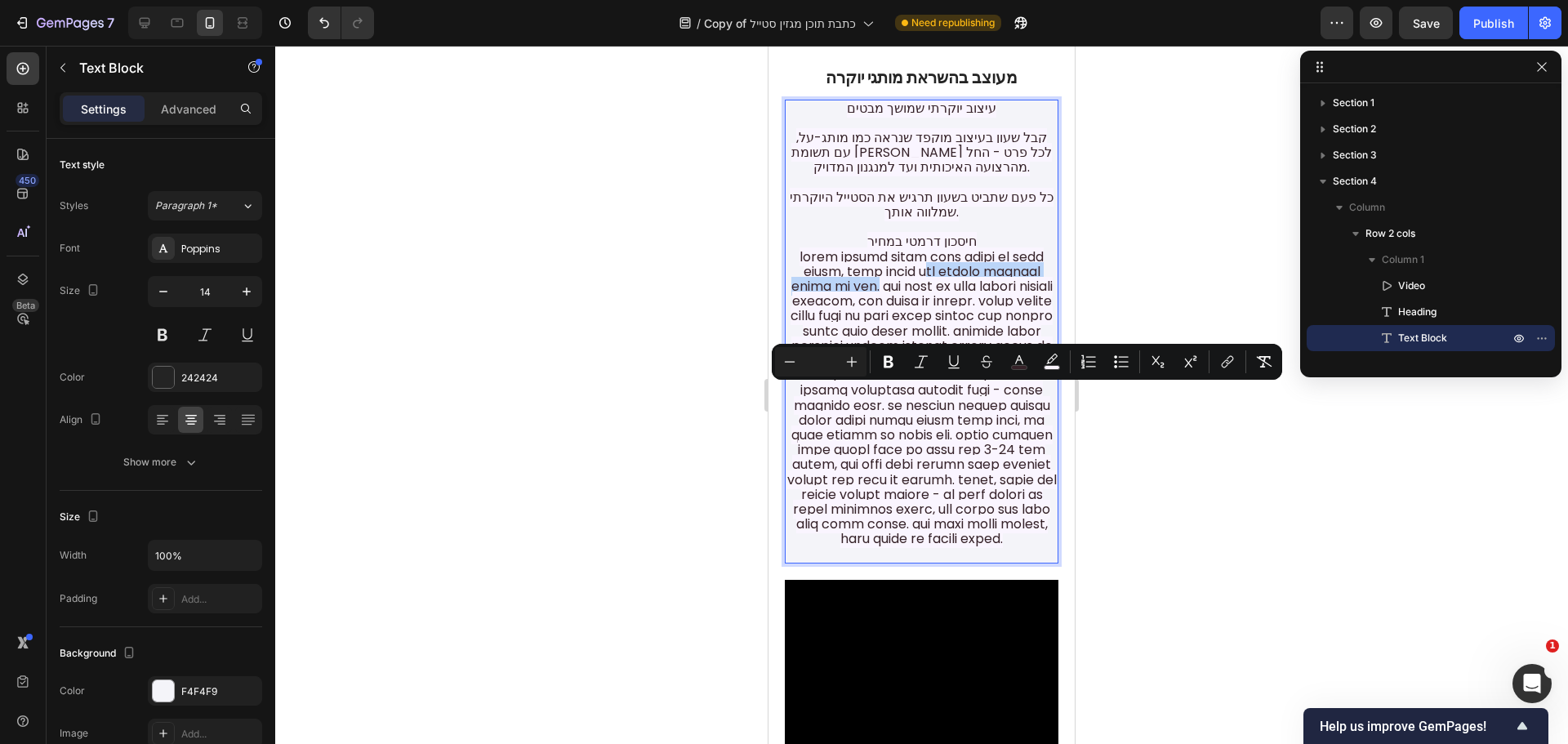
drag, startPoint x: 797, startPoint y: 398, endPoint x: 974, endPoint y: 399, distance: 177.0
click at [974, 399] on span "Rich Text Editor. Editing area: main" at bounding box center [922, 398] width 269 height 302
drag, startPoint x: 976, startPoint y: 396, endPoint x: 797, endPoint y: 398, distance: 179.0
click at [797, 398] on span "Rich Text Editor. Editing area: main" at bounding box center [922, 398] width 269 height 302
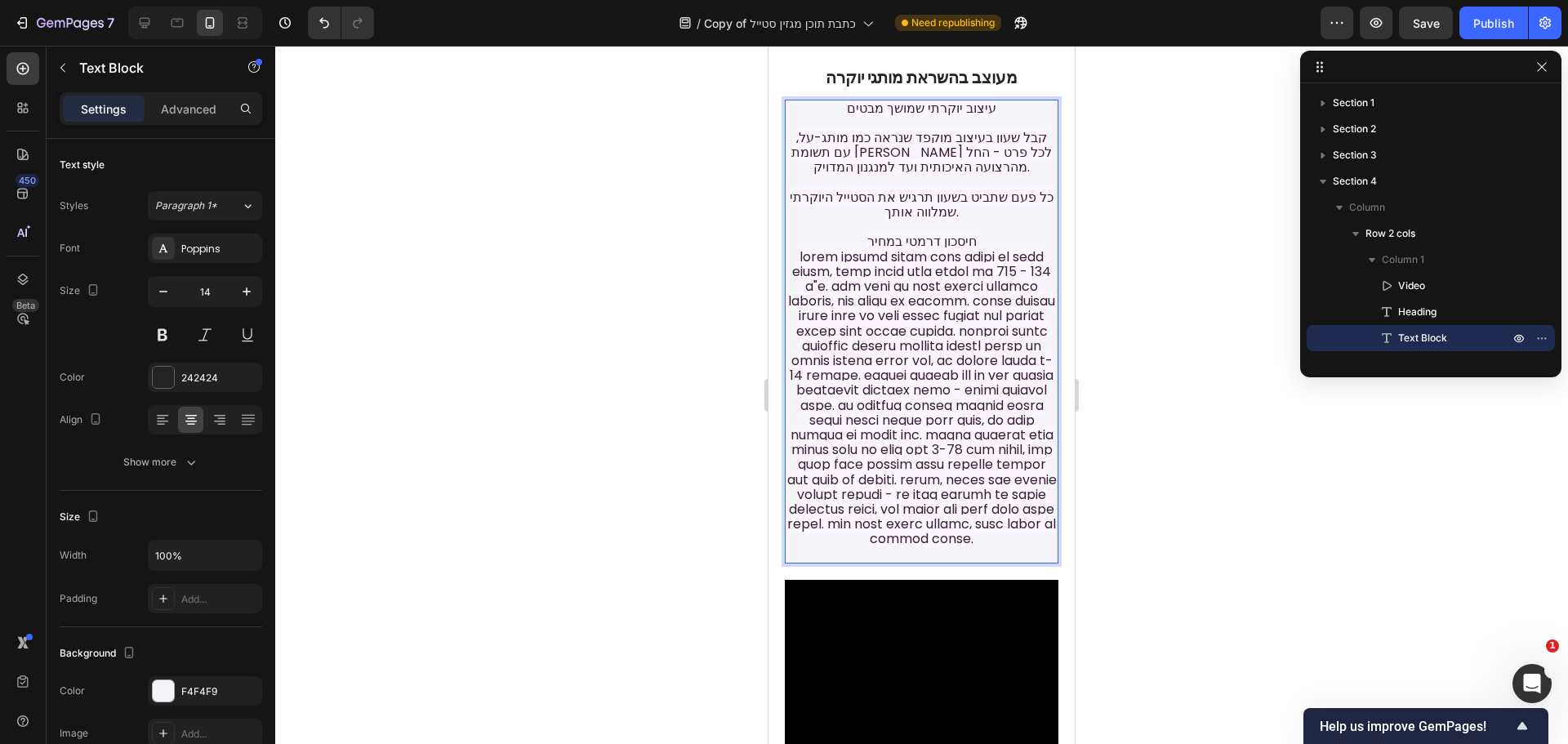
click at [796, 401] on span "Rich Text Editor. Editing area: main" at bounding box center [922, 398] width 269 height 302
click at [800, 394] on span "Rich Text Editor. Editing area: main" at bounding box center [922, 398] width 269 height 302
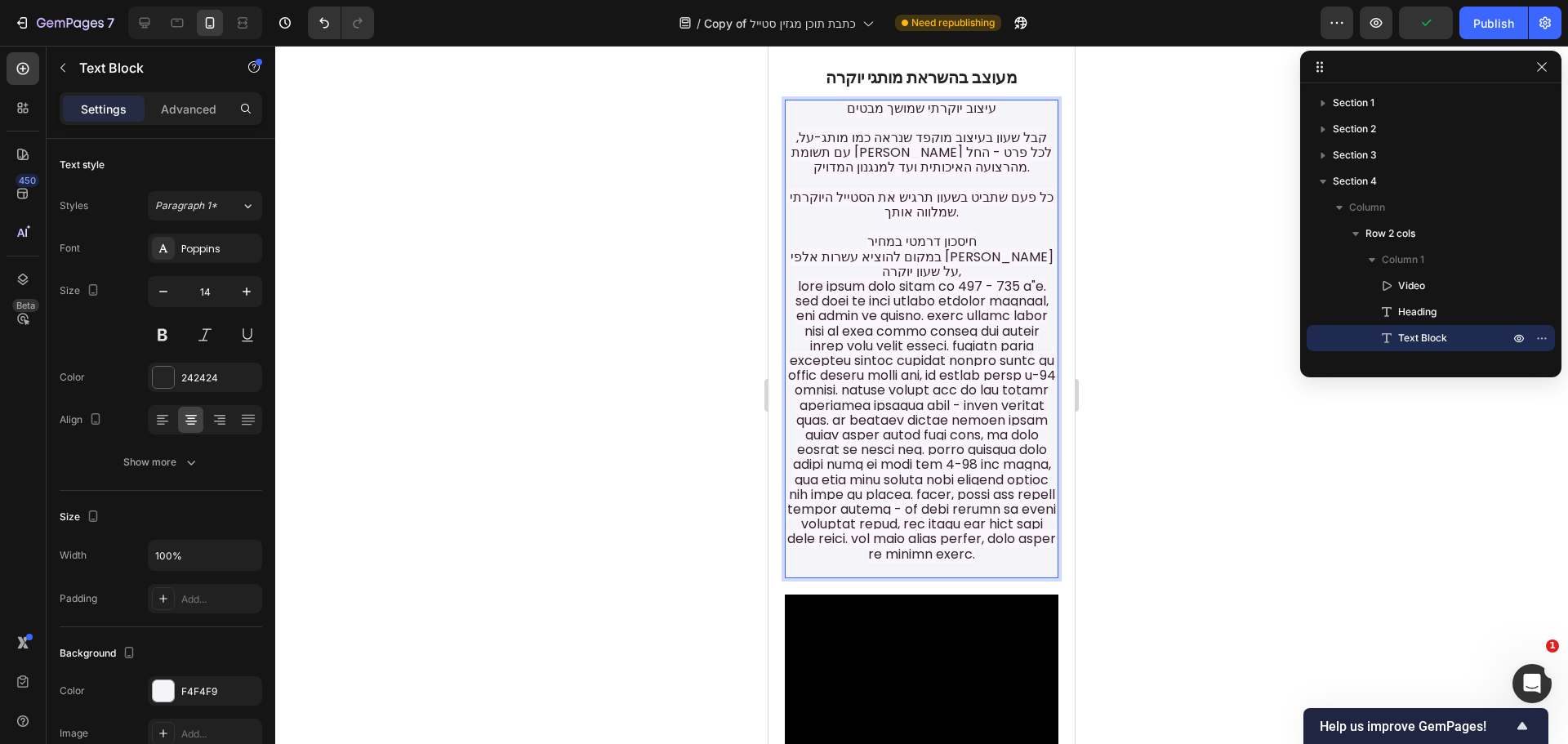
click at [1034, 398] on p "עיצוב יוקרתי שמושך מבטים קבל שעון בעיצוב מוקפד שנראה כמו מותג-על, עם תשומת [PER…" at bounding box center [921, 339] width 270 height 476
click at [933, 430] on span "Rich Text Editor. Editing area: main" at bounding box center [922, 427] width 269 height 271
click at [929, 430] on span "Rich Text Editor. Editing area: main" at bounding box center [922, 427] width 269 height 271
click at [932, 430] on span "Rich Text Editor. Editing area: main" at bounding box center [922, 427] width 269 height 271
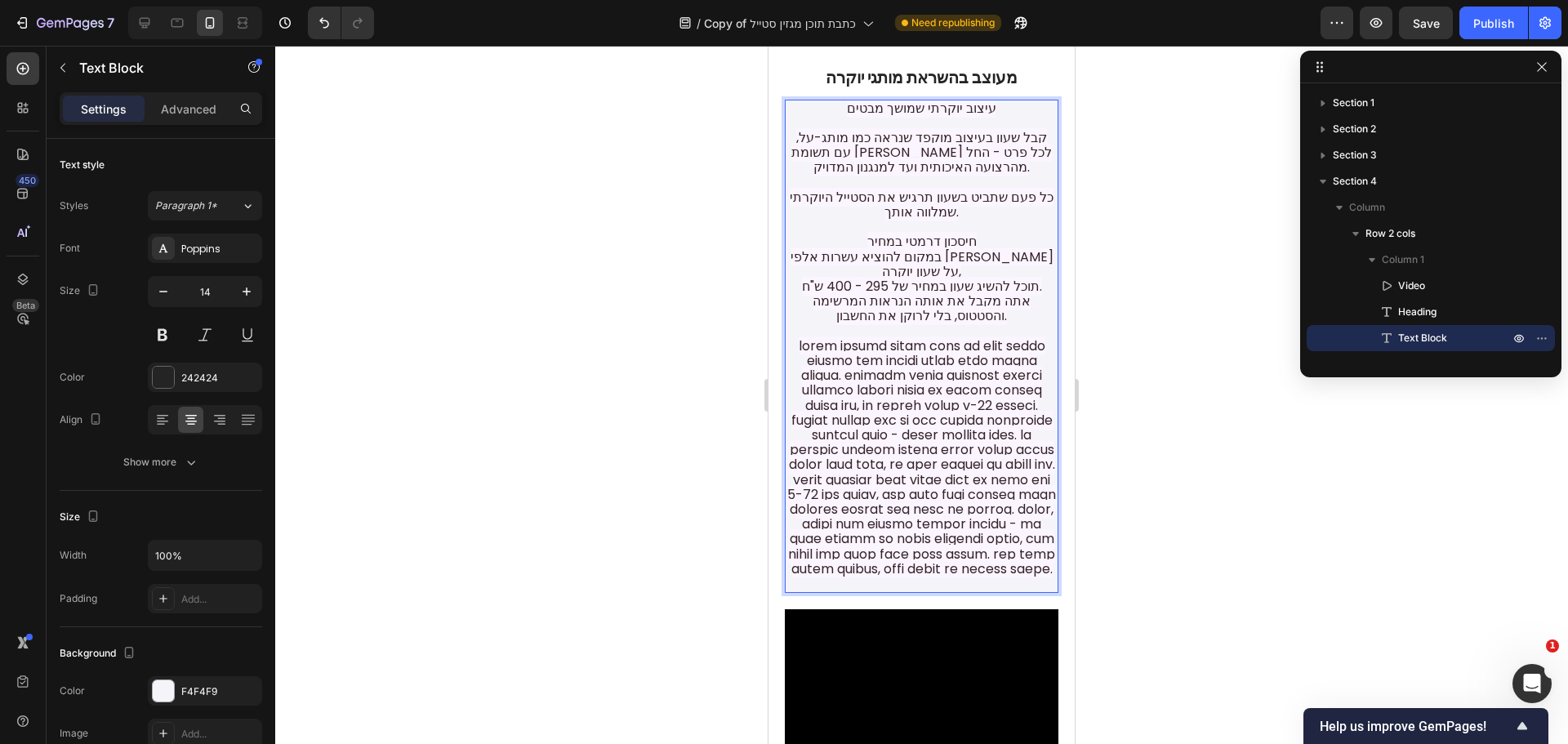
click at [904, 457] on span "Rich Text Editor. Editing area: main" at bounding box center [921, 457] width 268 height 241
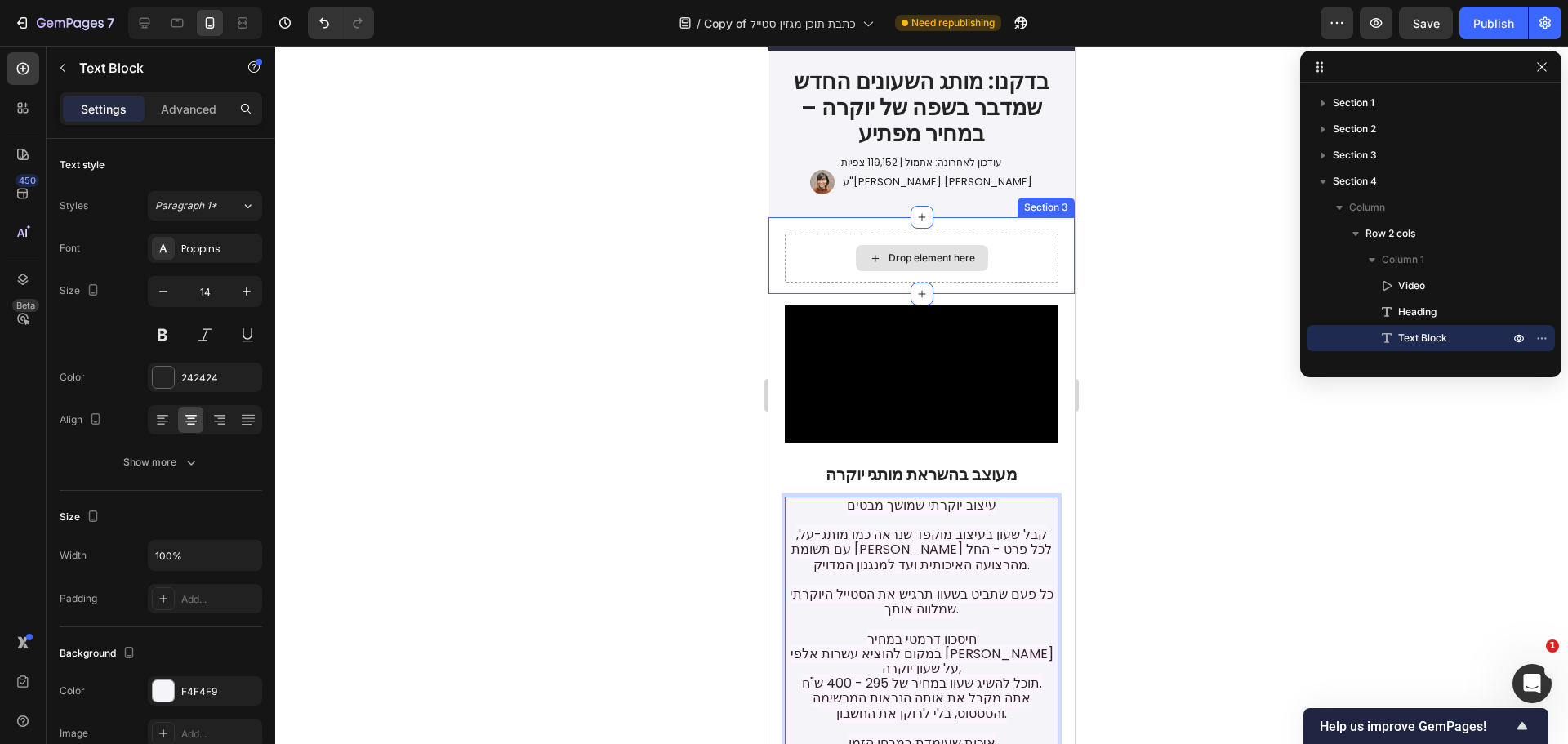
scroll to position [80, 0]
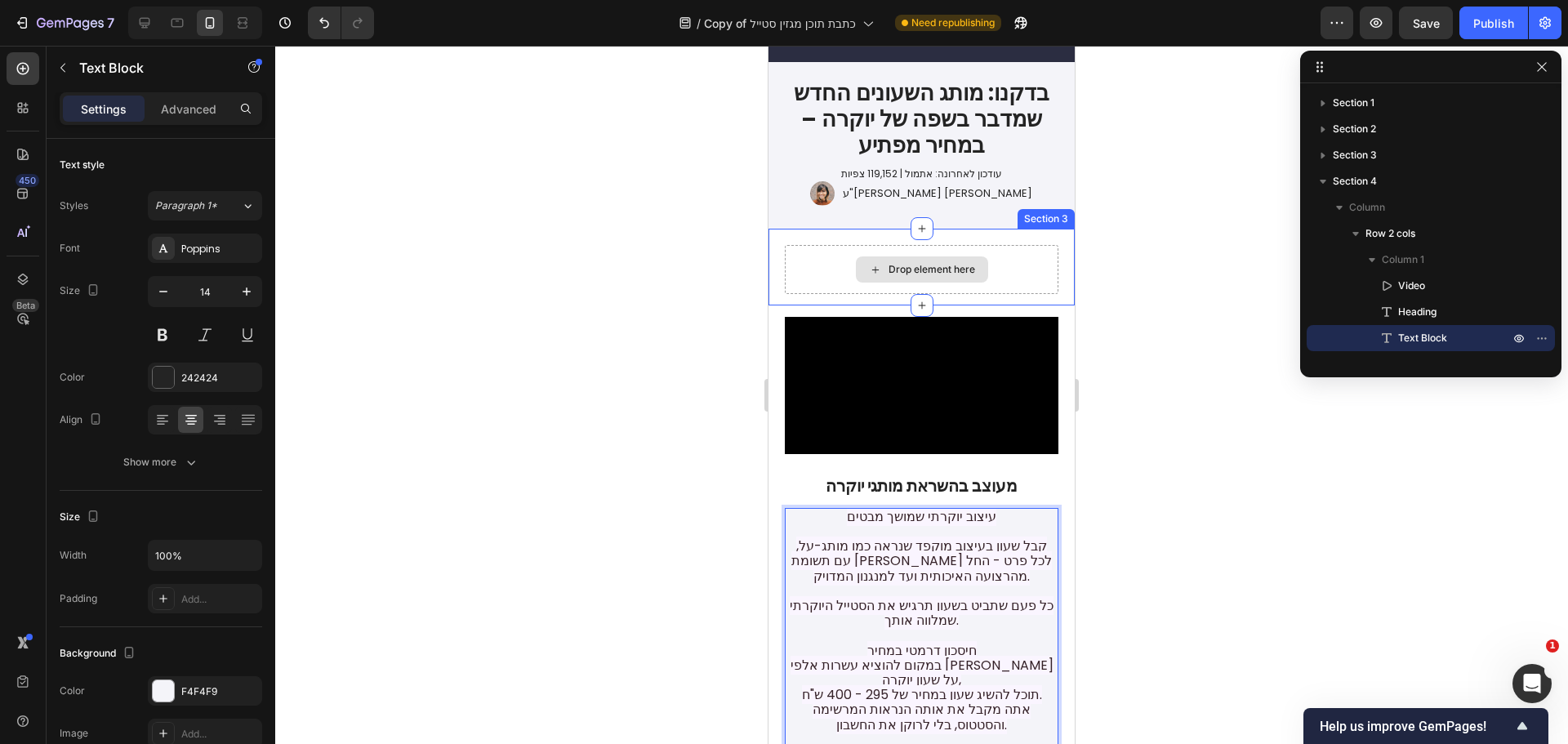
click at [1020, 260] on div "Drop element here" at bounding box center [921, 269] width 274 height 49
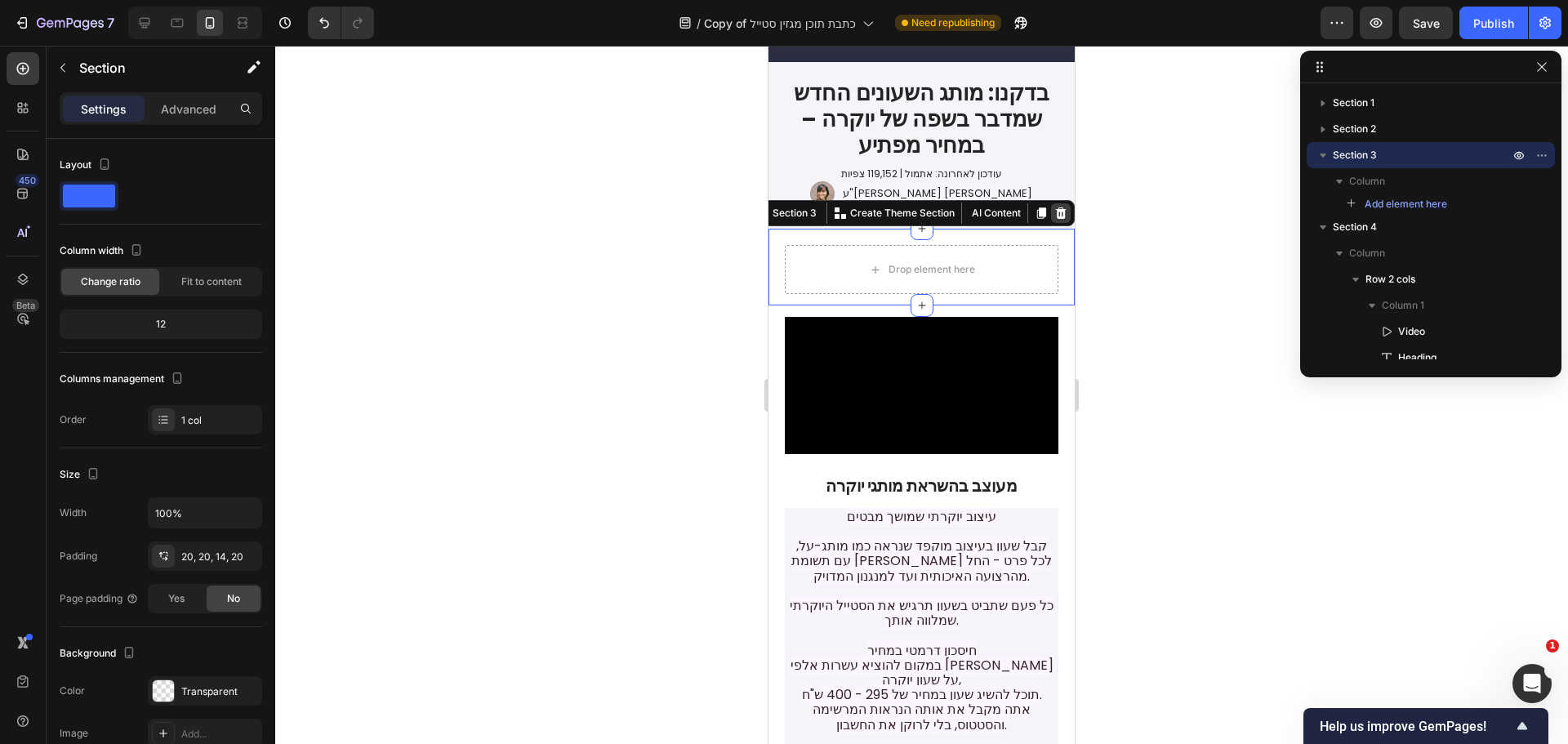
click at [1056, 215] on icon at bounding box center [1061, 213] width 11 height 12
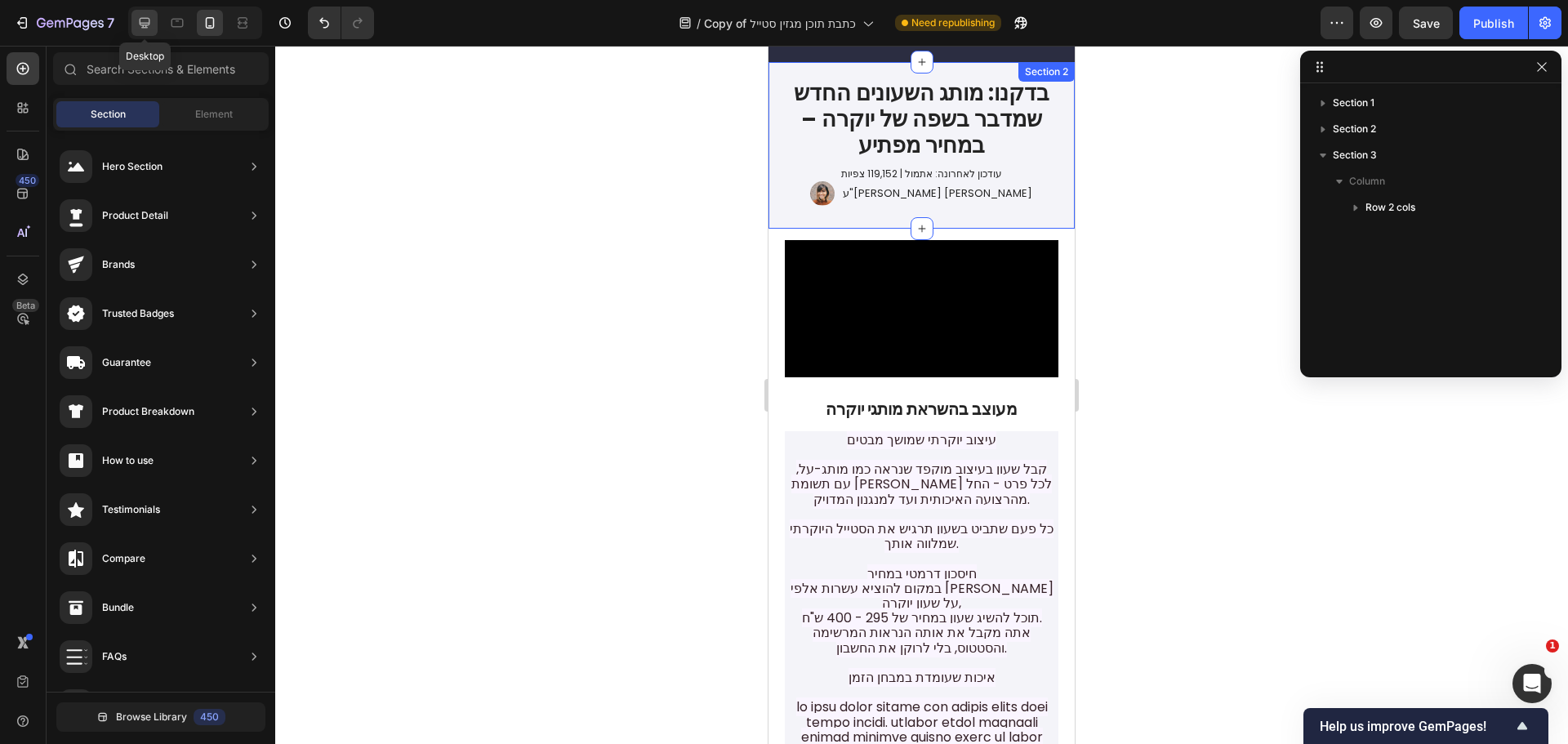
click at [149, 26] on icon at bounding box center [145, 22] width 16 height 16
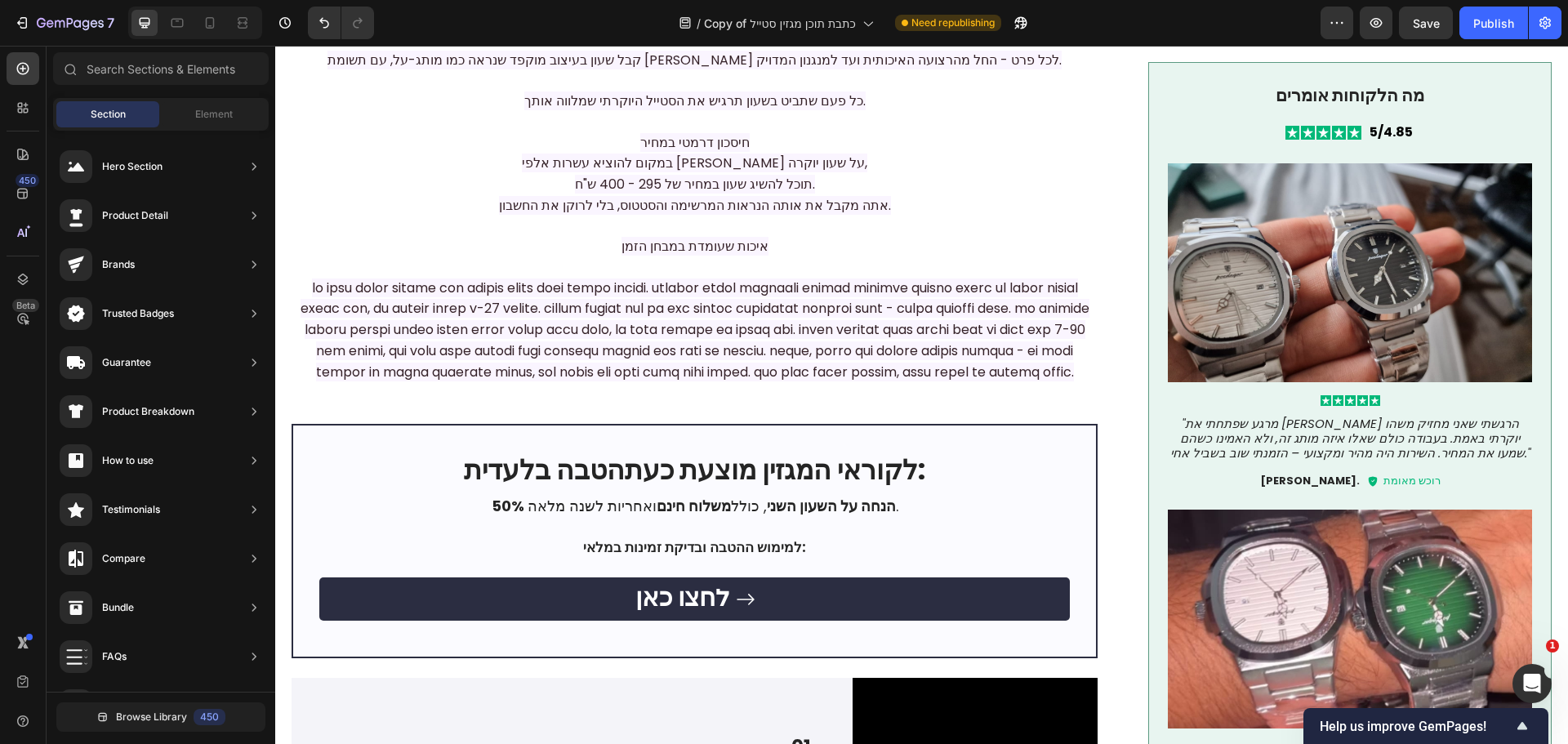
scroll to position [814, 0]
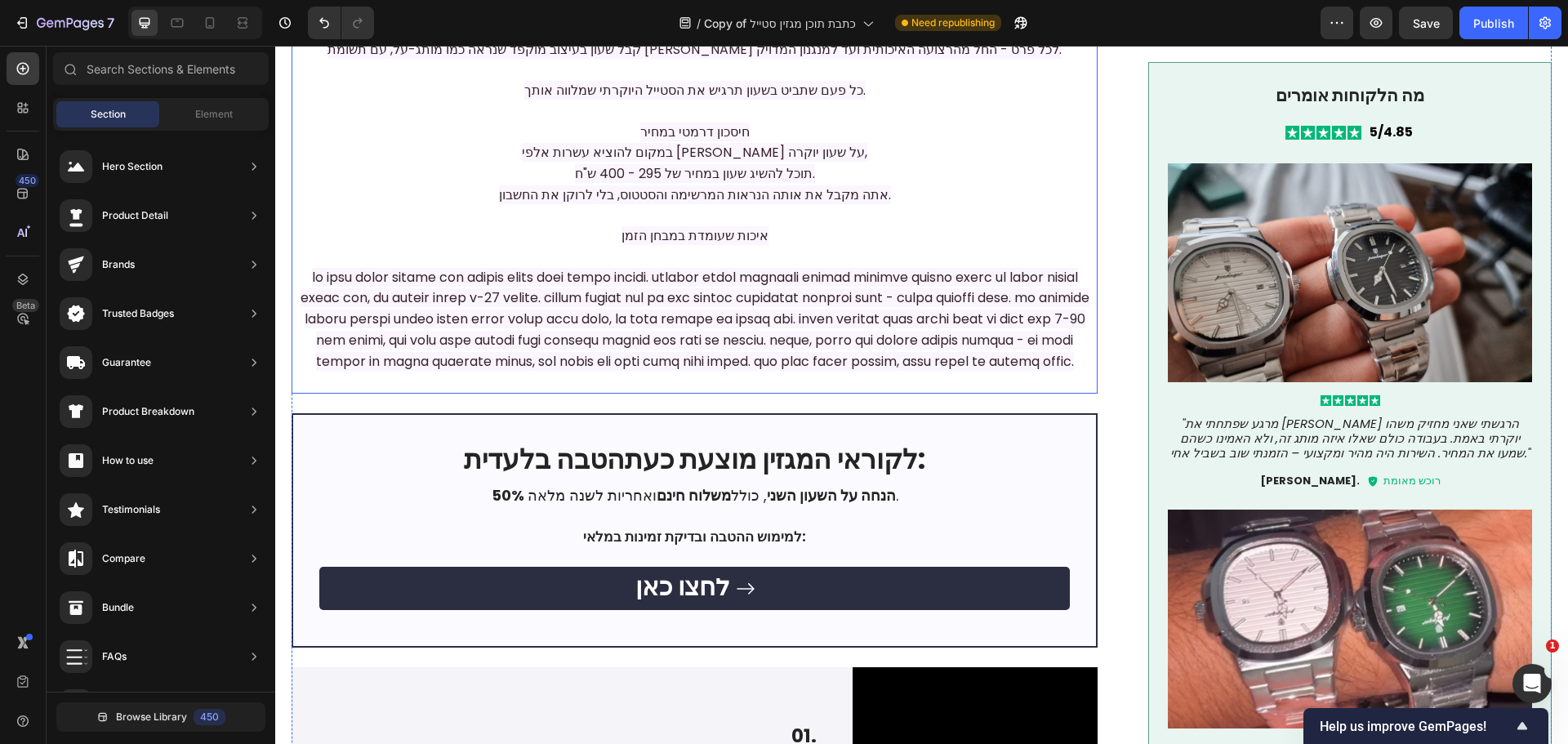
click at [703, 183] on span "תוכל להשיג שעון במחיר של 295 - 400 ש"ח." at bounding box center [695, 173] width 240 height 19
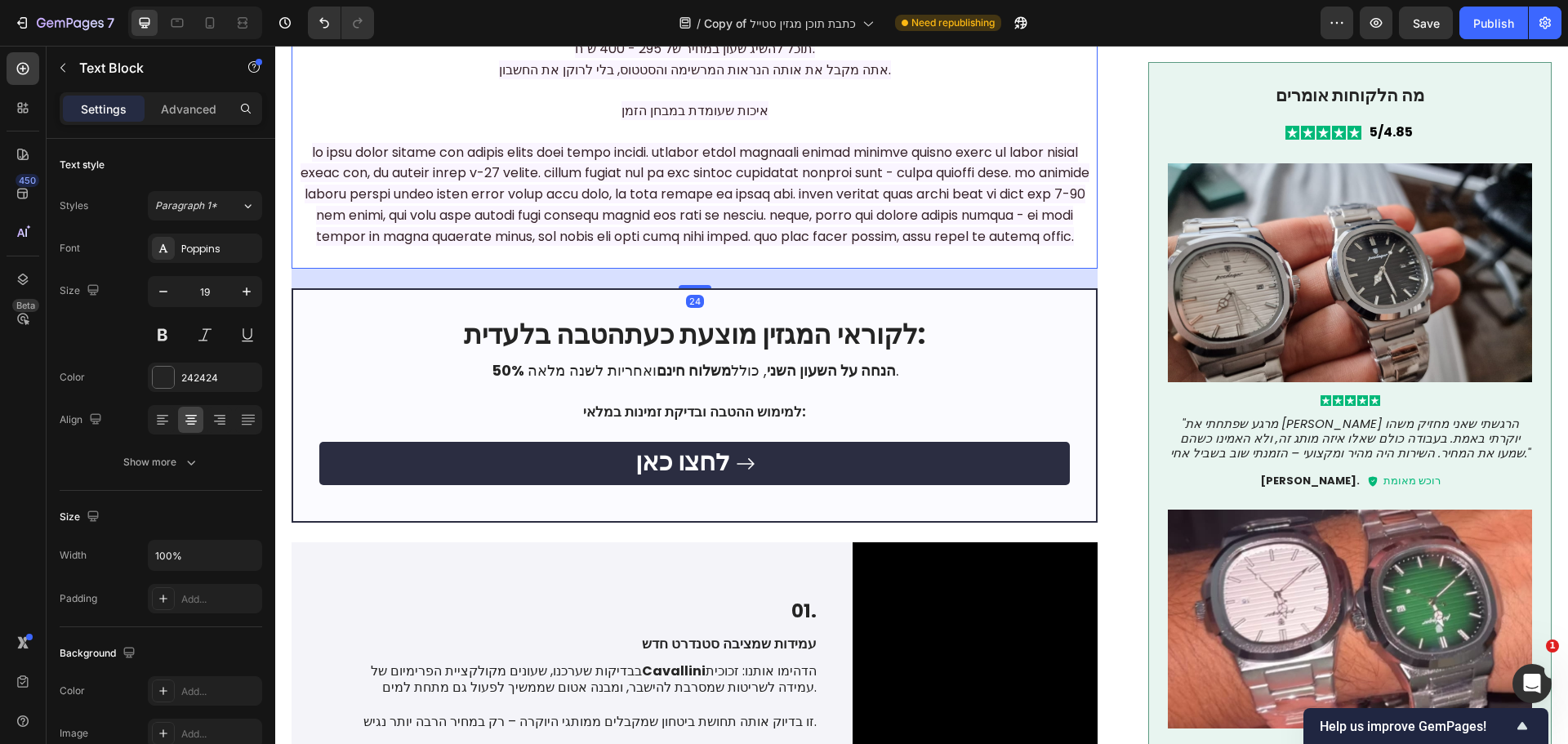
scroll to position [896, 0]
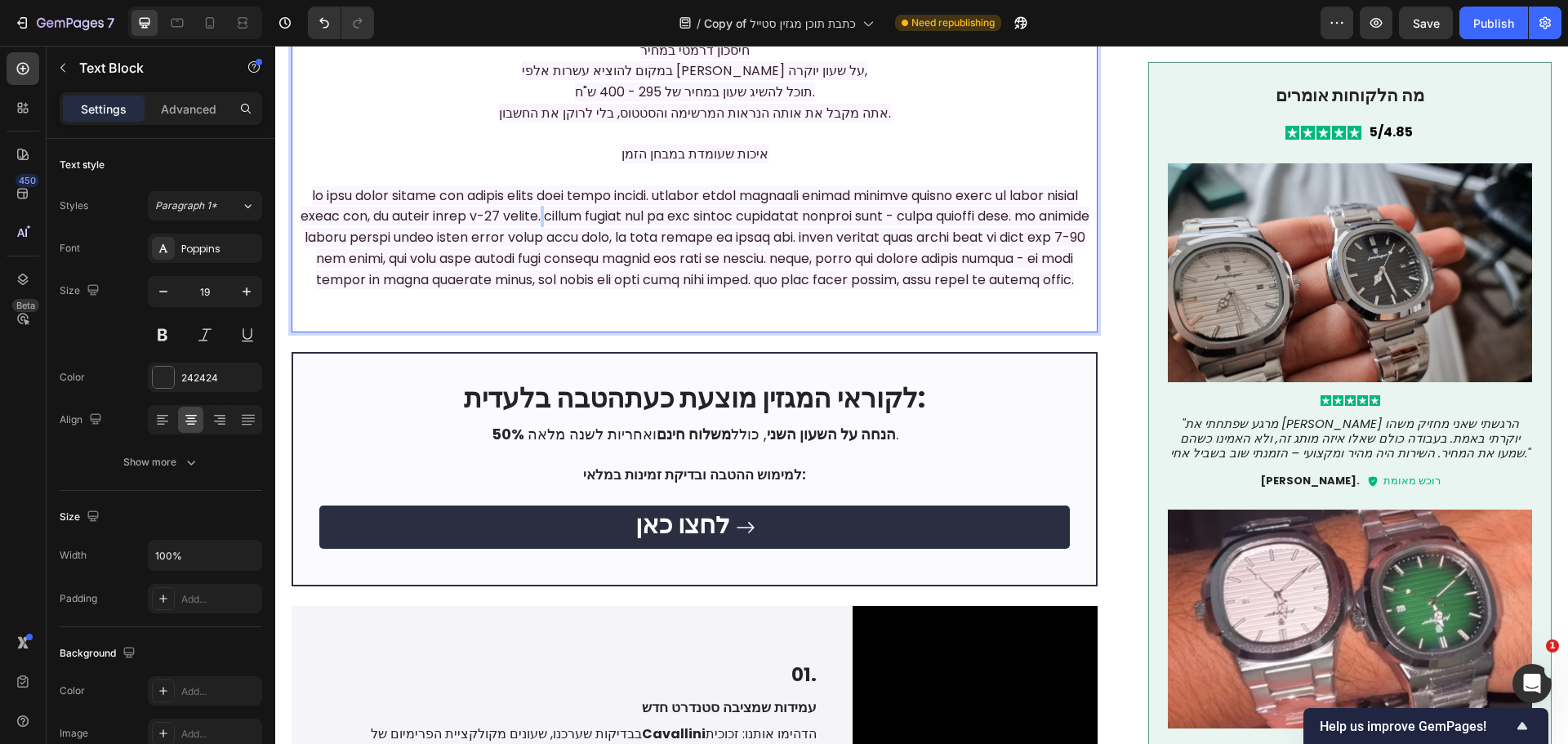
click at [925, 289] on span "Rich Text Editor. Editing area: main" at bounding box center [695, 237] width 789 height 103
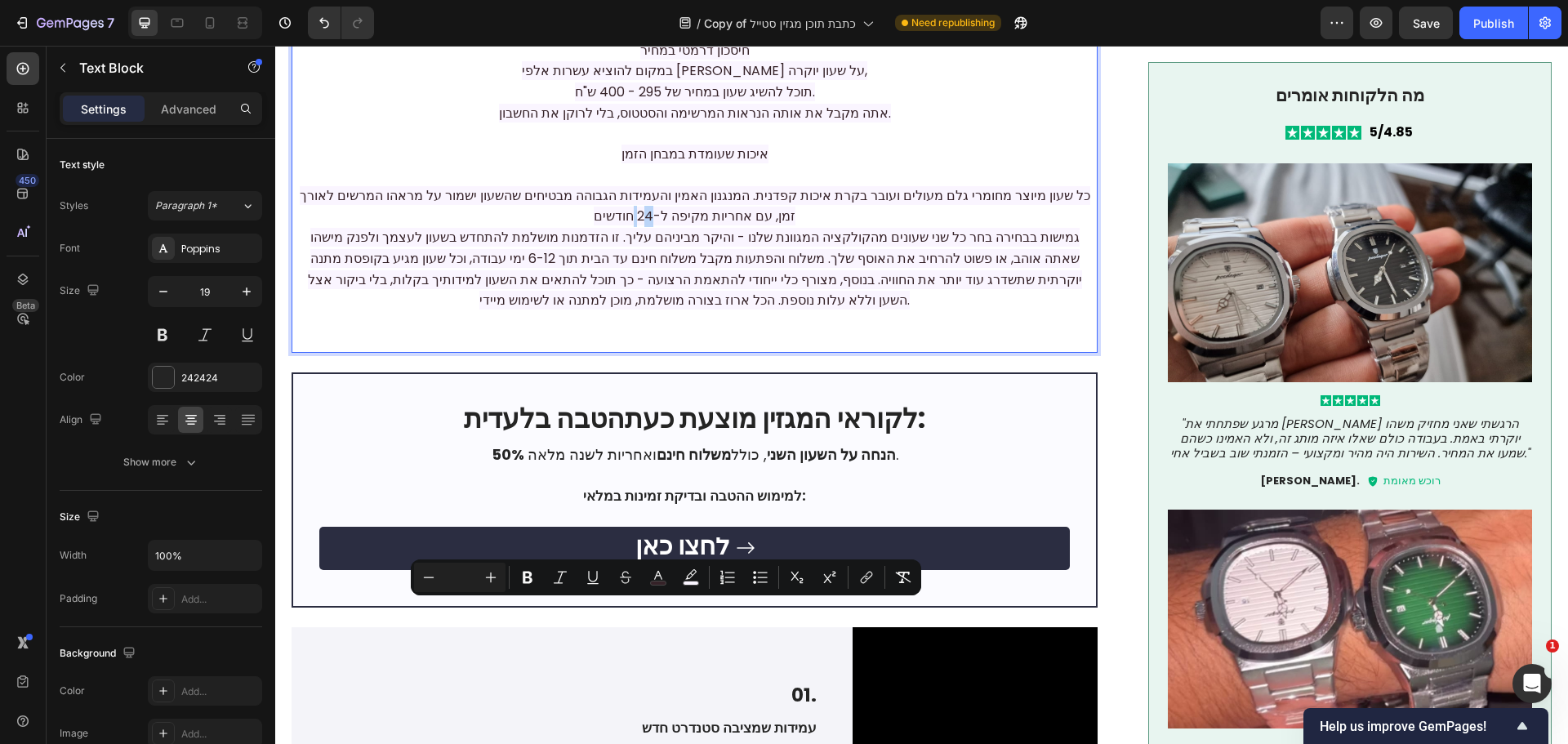
drag, startPoint x: 658, startPoint y: 612, endPoint x: 670, endPoint y: 611, distance: 12.0
click at [670, 226] on span "כל שעון מיוצר מחומרי גלם מעולים ועובר בקרת איכות קפדנית. המנגנון האמין והעמידות…" at bounding box center [695, 206] width 791 height 40
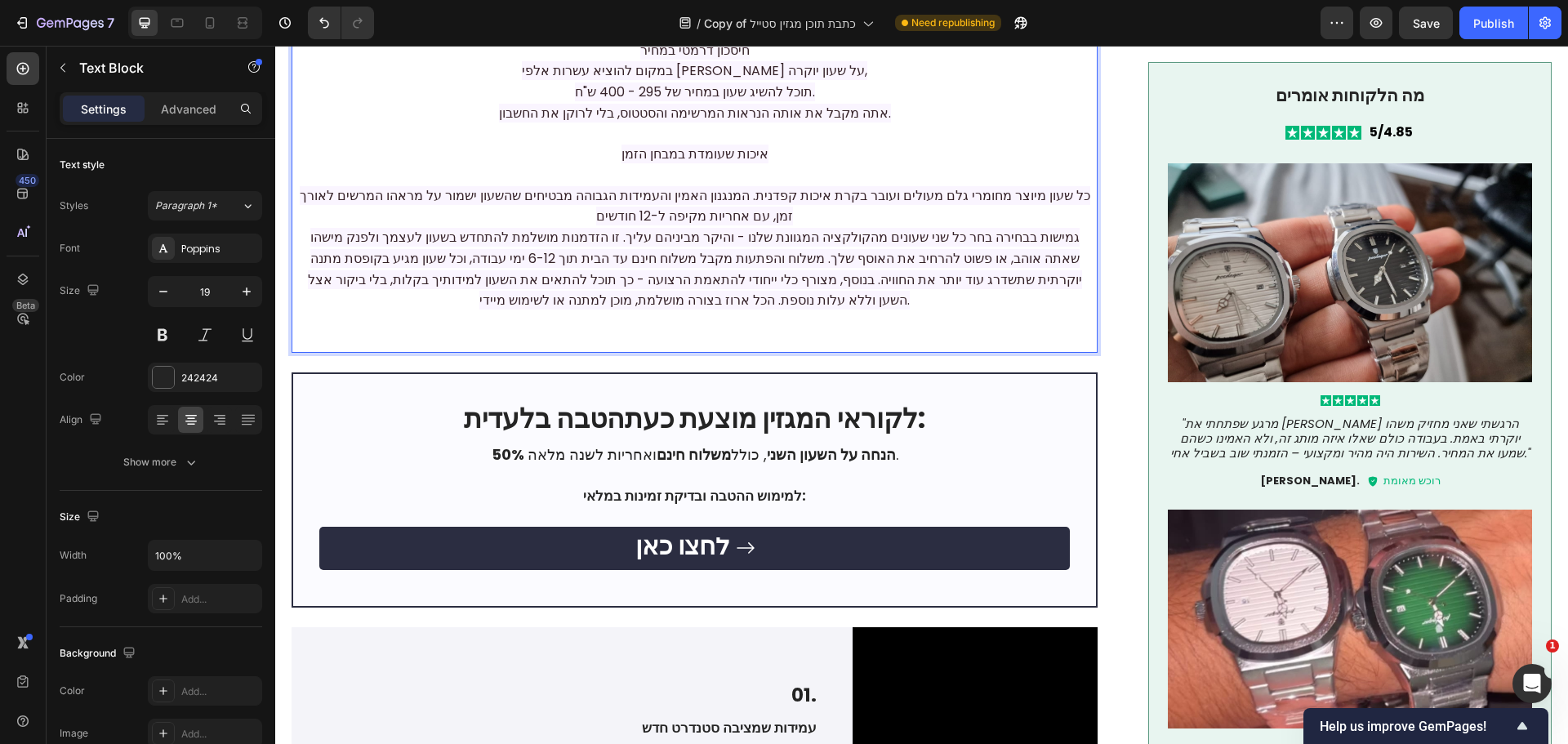
click at [790, 352] on p "עיצוב יוקרתי שמושך מבטים קבל שעון בעיצוב מוקפד שנראה כמו מותג-על, עם תשומת [PER…" at bounding box center [695, 134] width 802 height 435
click at [1003, 310] on span "גמישות בבחירה בחר כל שני שעונים מהקולקציה המגוונת שלנו - והיקר מביניהם עליך. זו…" at bounding box center [695, 268] width 775 height 82
click at [1003, 310] on span "גמישות בבחירה בחר כל שני שעונים מהקולקציה המגוונת שלנו - והיקר מביניהם עליך. זו…" at bounding box center [695, 268] width 775 height 82
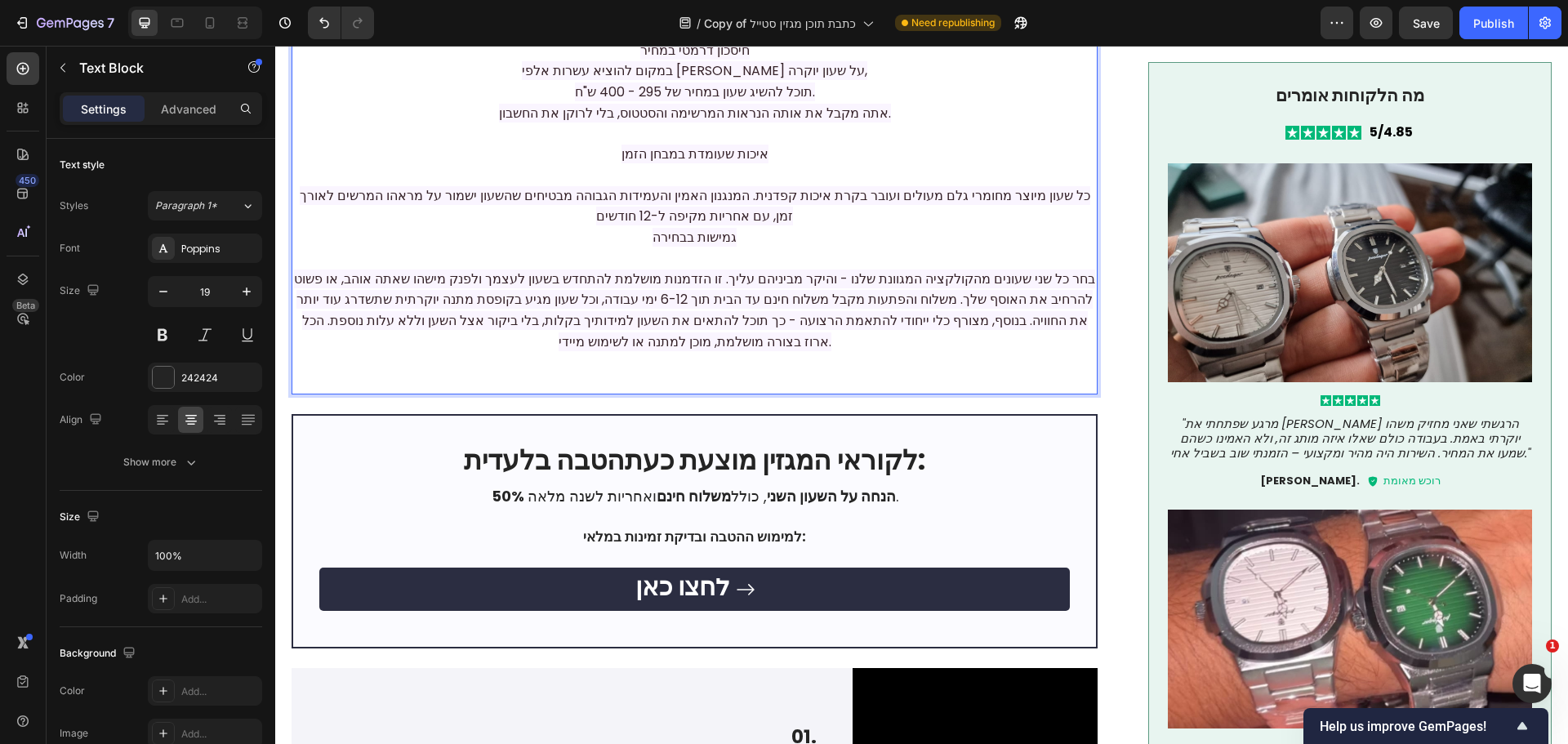
click at [765, 393] on p "עיצוב יוקרתי שמושך מבטים קבל שעון בעיצוב מוקפד שנראה כמו מותג-על, עם תשומת [PER…" at bounding box center [695, 154] width 802 height 476
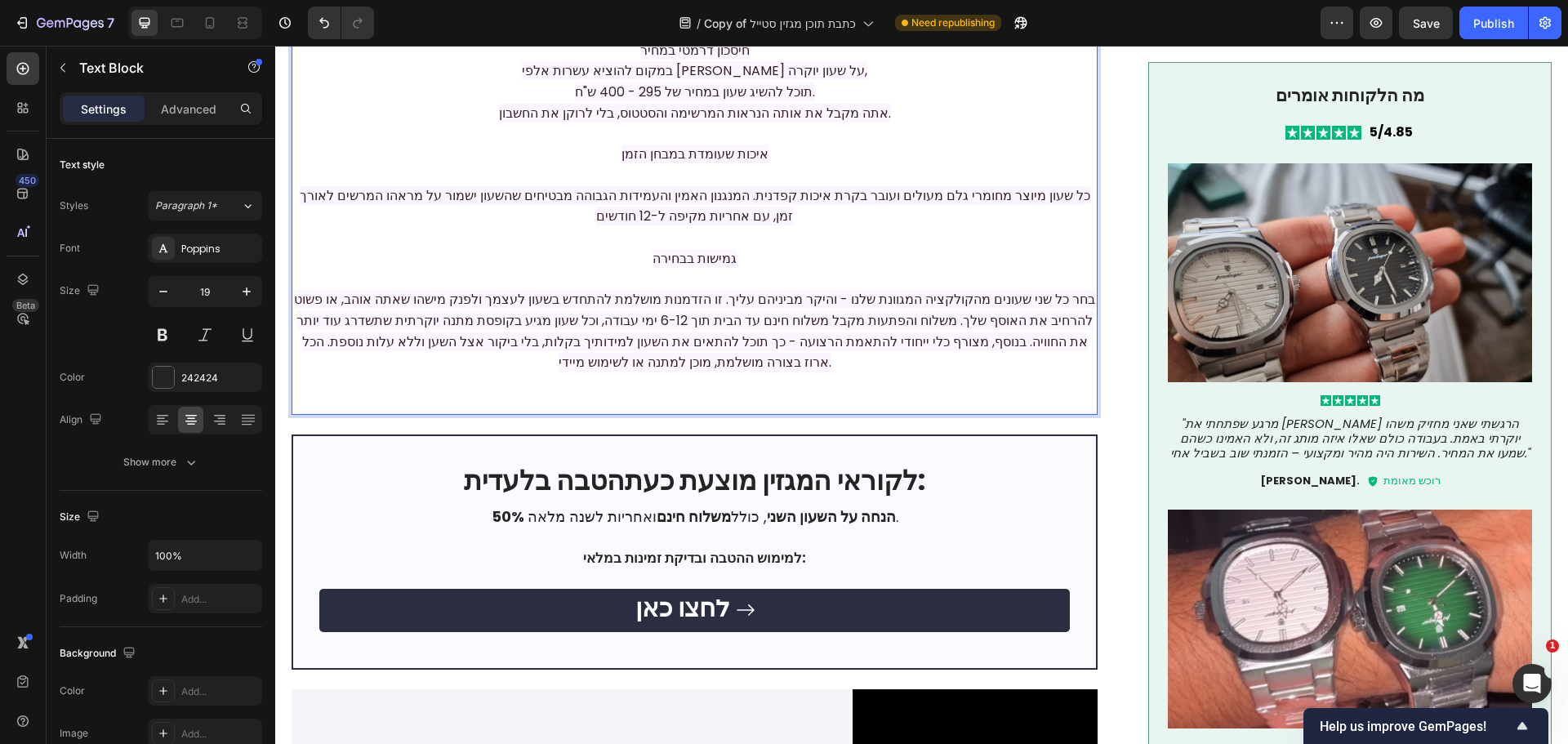
click at [771, 385] on p "עיצוב יוקרתי שמושך מבטים קבל שעון בעיצוב מוקפד שנראה כמו מותג-על, עם תשומת [PER…" at bounding box center [695, 165] width 802 height 497
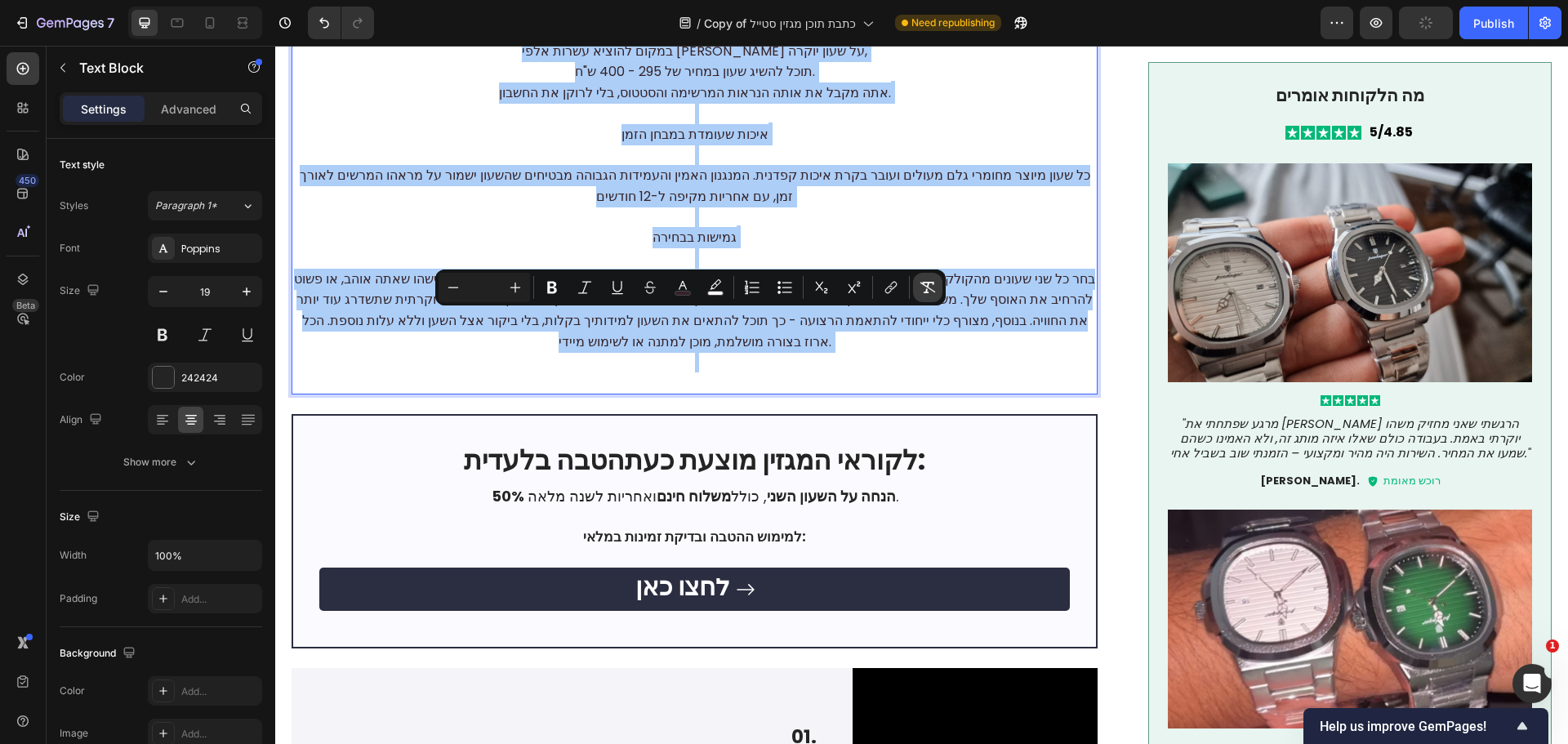
click at [922, 284] on icon "Editor contextual toolbar" at bounding box center [927, 287] width 15 height 12
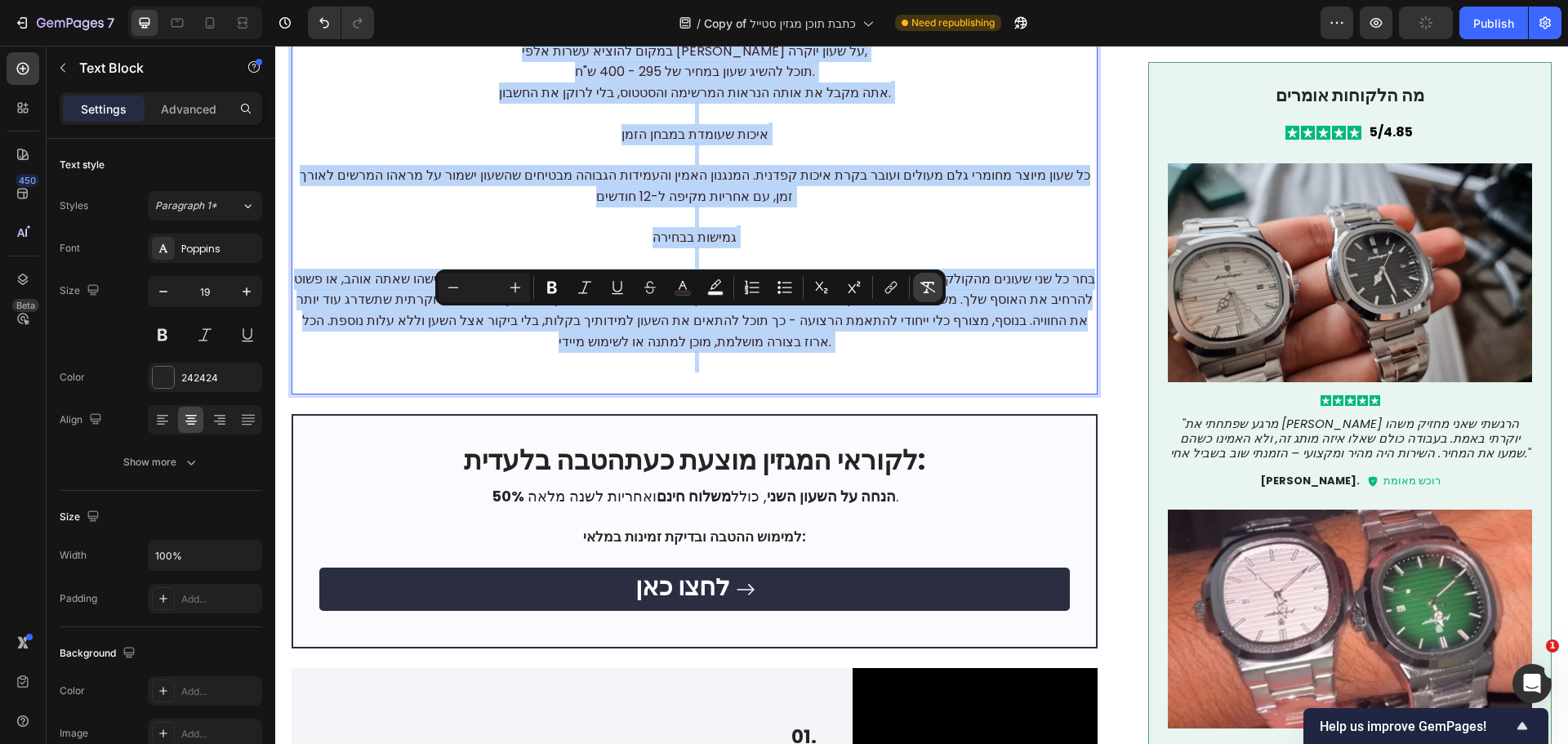
type input "19"
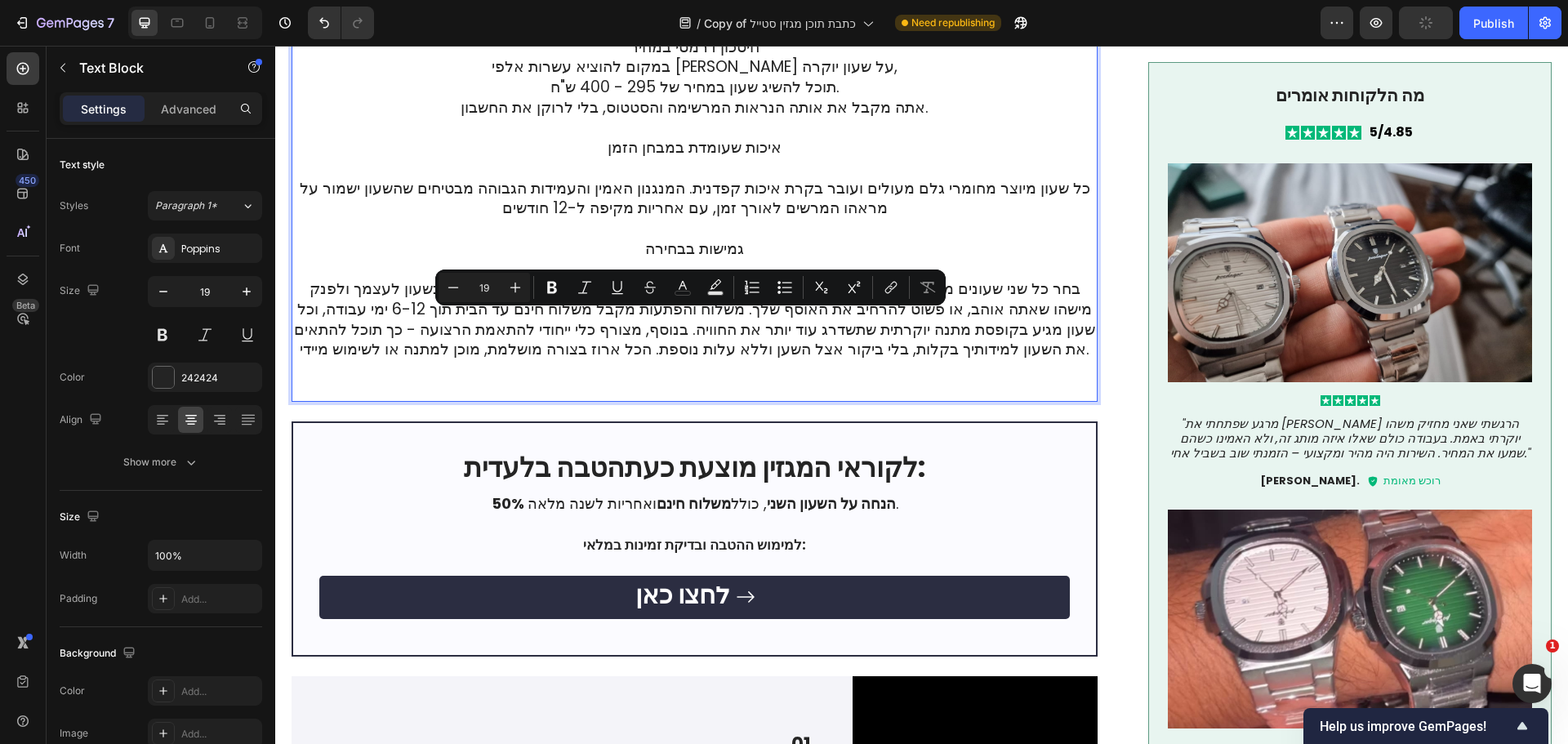
click at [885, 379] on p "עיצוב יוקרתי שמושך מבטים קבל שעון בעיצוב מוקפד שנראה כמו מותג-על, עם תשומת [PER…" at bounding box center [695, 159] width 802 height 485
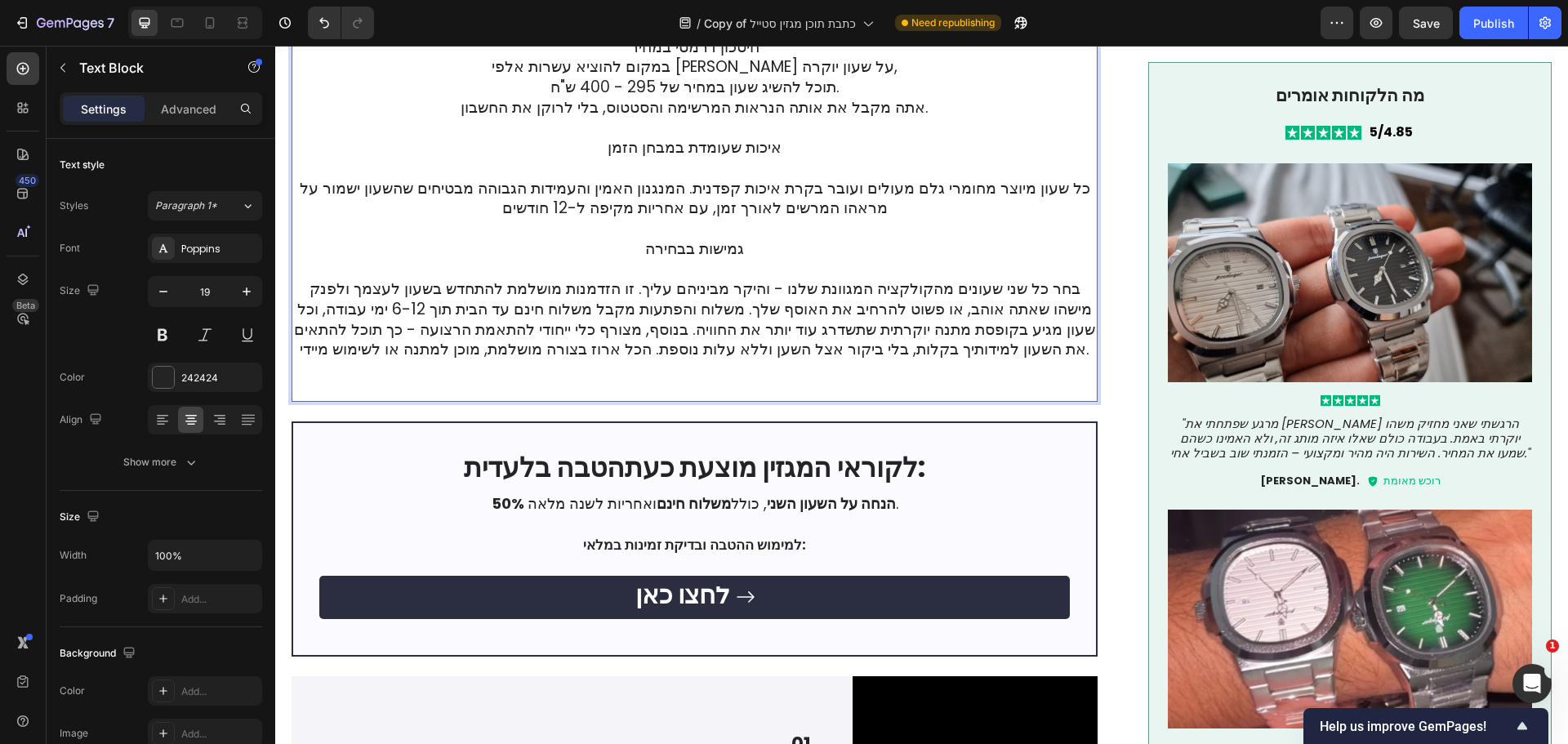
click at [719, 321] on p "עיצוב יוקרתי שמושך מבטים קבל שעון בעיצוב מוקפד שנראה כמו מותג-על, עם תשומת [PER…" at bounding box center [695, 159] width 802 height 485
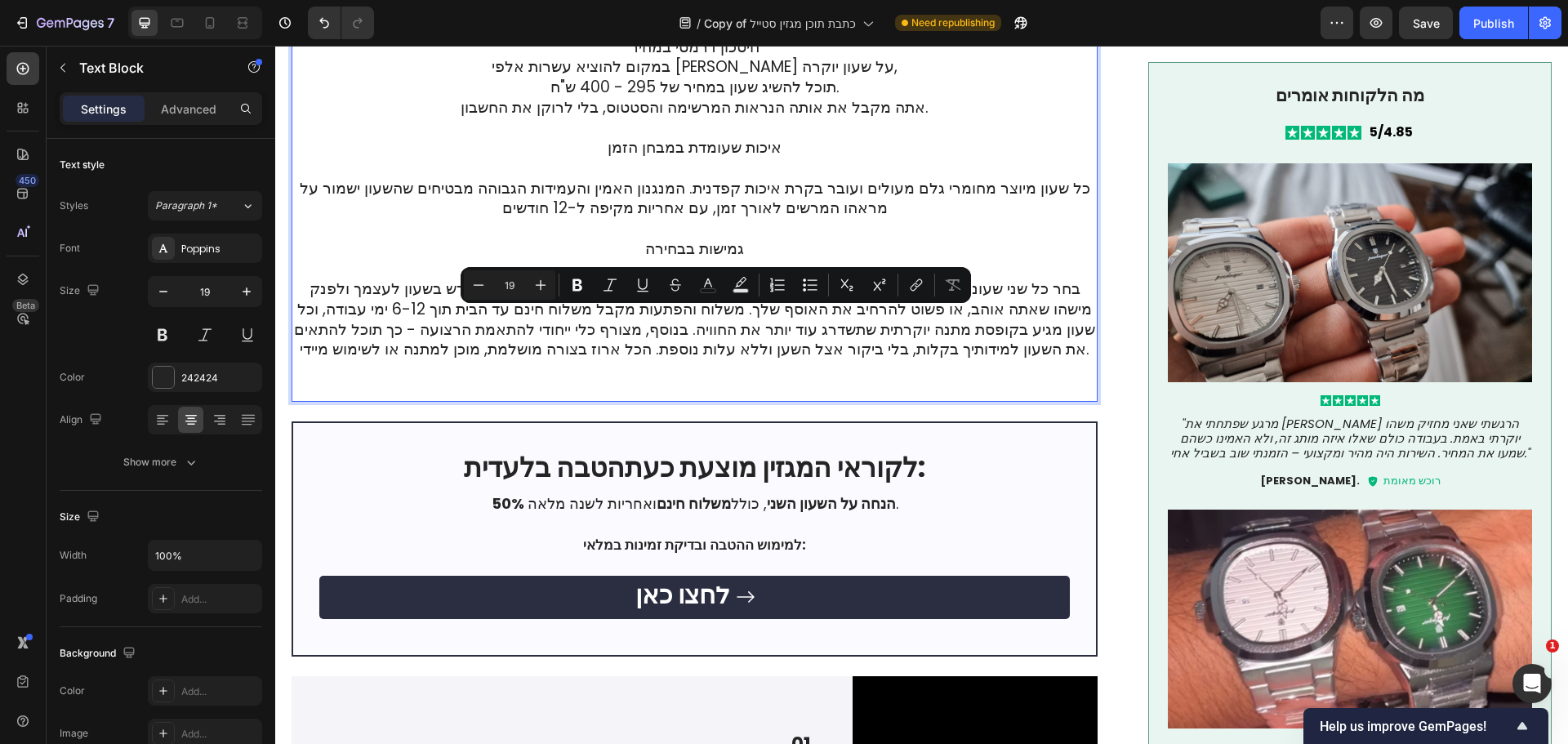
click at [719, 321] on p "עיצוב יוקרתי שמושך מבטים קבל שעון בעיצוב מוקפד שנראה כמו מותג-על, עם תשומת [PER…" at bounding box center [695, 159] width 802 height 485
click at [557, 286] on icon "Editor contextual toolbar" at bounding box center [552, 284] width 16 height 16
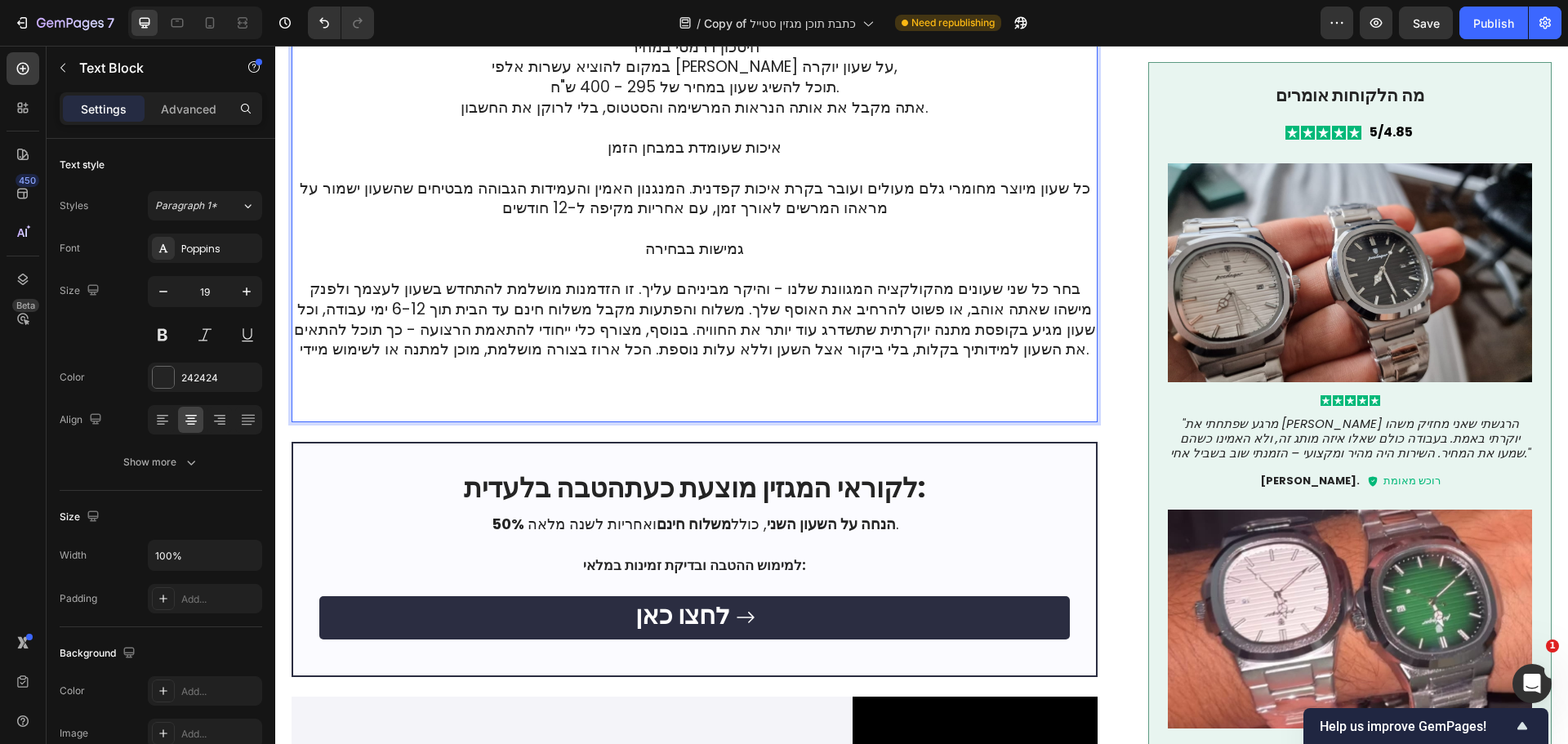
click at [704, 421] on p "עיצוב יוקרתי שמושך מבטים קבל שעון בעיצוב מוקפד שנראה כמו מותג-על, עם תשומת [PER…" at bounding box center [695, 169] width 802 height 504
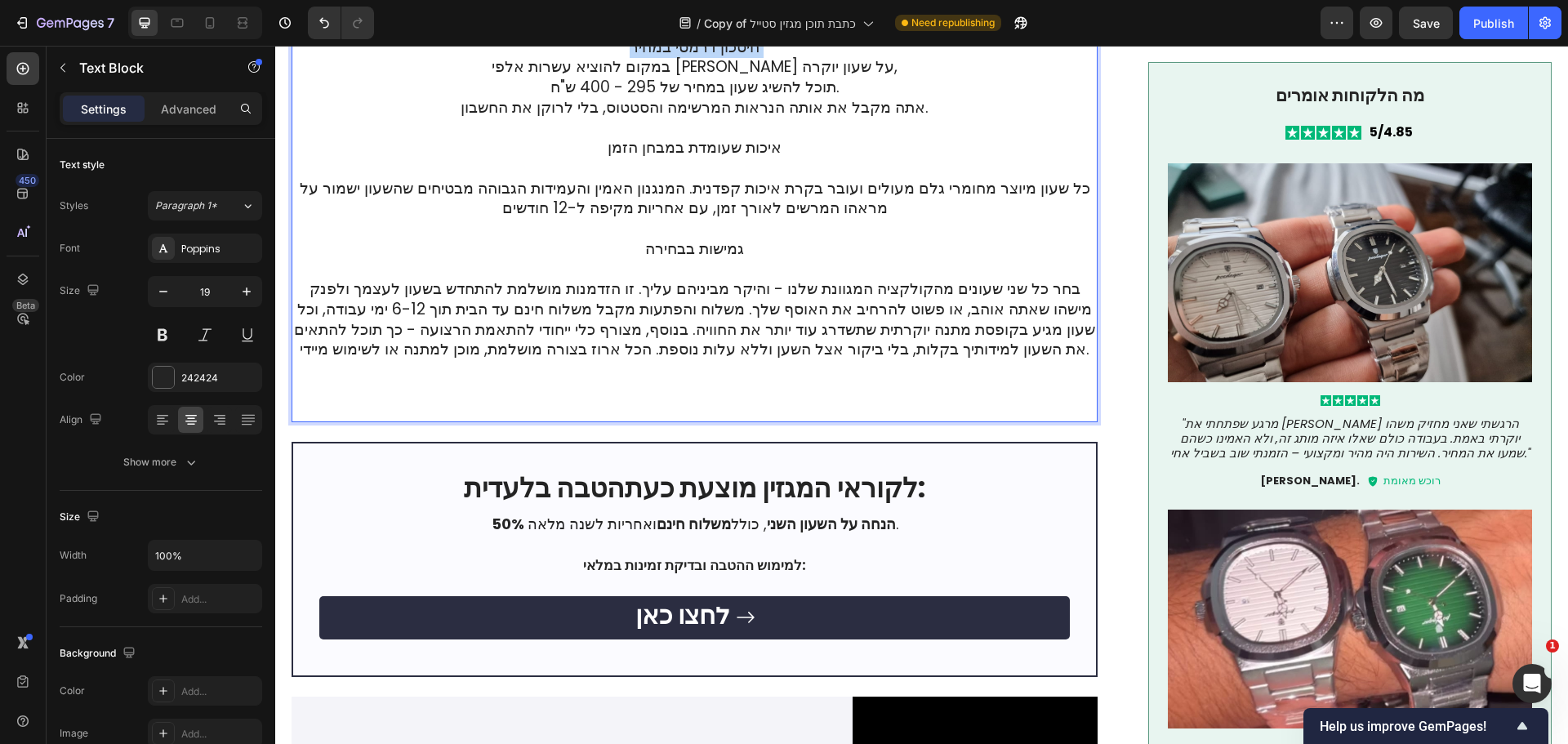
click at [704, 421] on p "עיצוב יוקרתי שמושך מבטים קבל שעון בעיצוב מוקפד שנראה כמו מותג-על, עם תשומת [PER…" at bounding box center [695, 169] width 802 height 504
click at [792, 421] on p "עיצוב יוקרתי שמושך מבטים קבל שעון בעיצוב מוקפד שנראה כמו מותג-על, עם תשומת [PER…" at bounding box center [695, 169] width 802 height 504
click at [793, 421] on p "עיצוב יוקרתי שמושך מבטים קבל שעון בעיצוב מוקפד שנראה כמו מותג-על, עם תשומת [PER…" at bounding box center [695, 169] width 802 height 504
click at [761, 420] on p "עיצוב יוקרתי שמושך מבטים קבל שעון בעיצוב מוקפד שנראה כמו מותג-על, עם תשומת [PER…" at bounding box center [695, 169] width 802 height 504
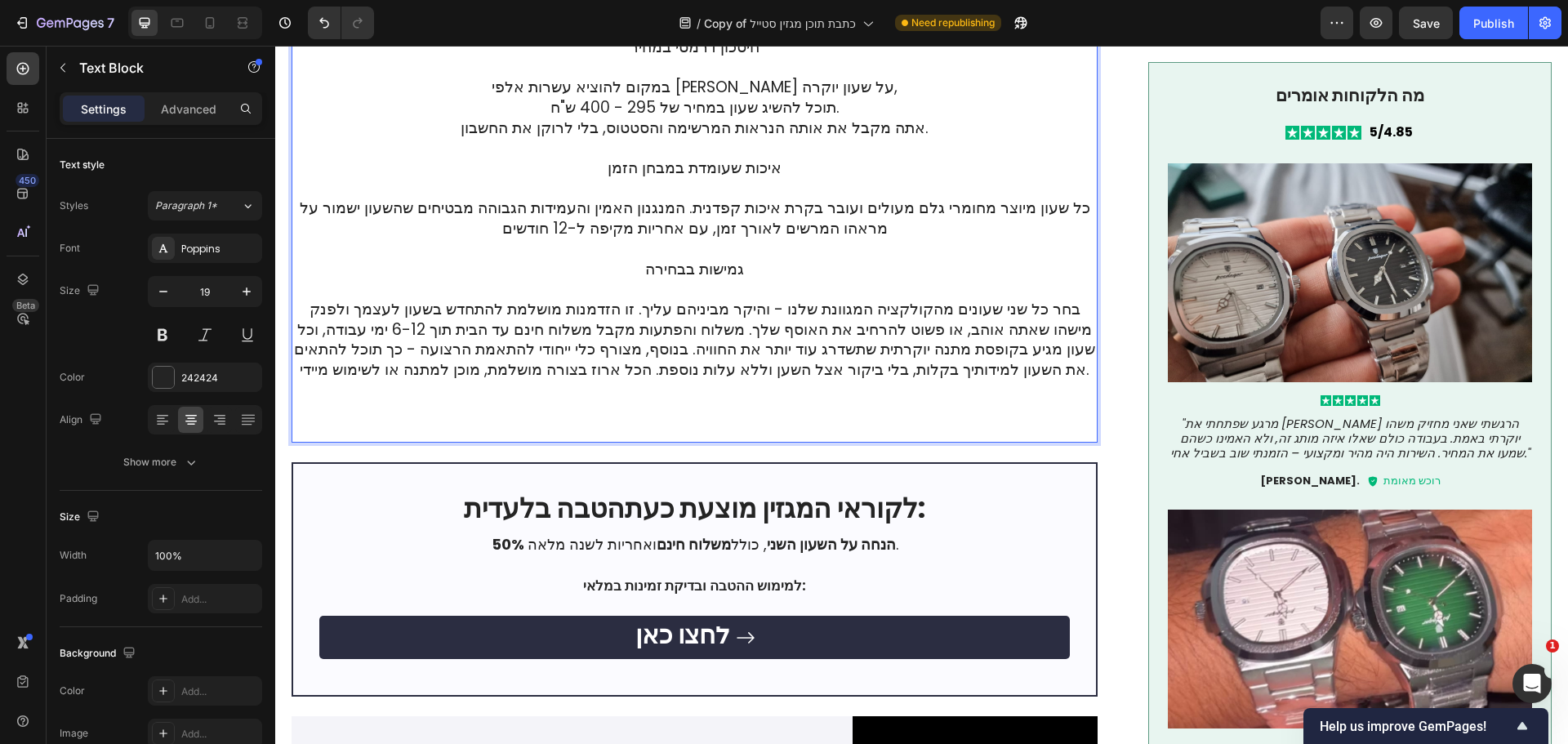
click at [699, 417] on p "עיצוב יוקרתי שמושך מבטים קבל שעון בעיצוב מוקפד שנראה כמו מותג-על, עם תשומת [PER…" at bounding box center [695, 179] width 802 height 524
click at [825, 430] on p "עיצוב יוקרתי שמושך מבטים קבל שעון בעיצוב מוקפד שנראה כמו מותג-על, עם תשומת [PER…" at bounding box center [695, 179] width 802 height 524
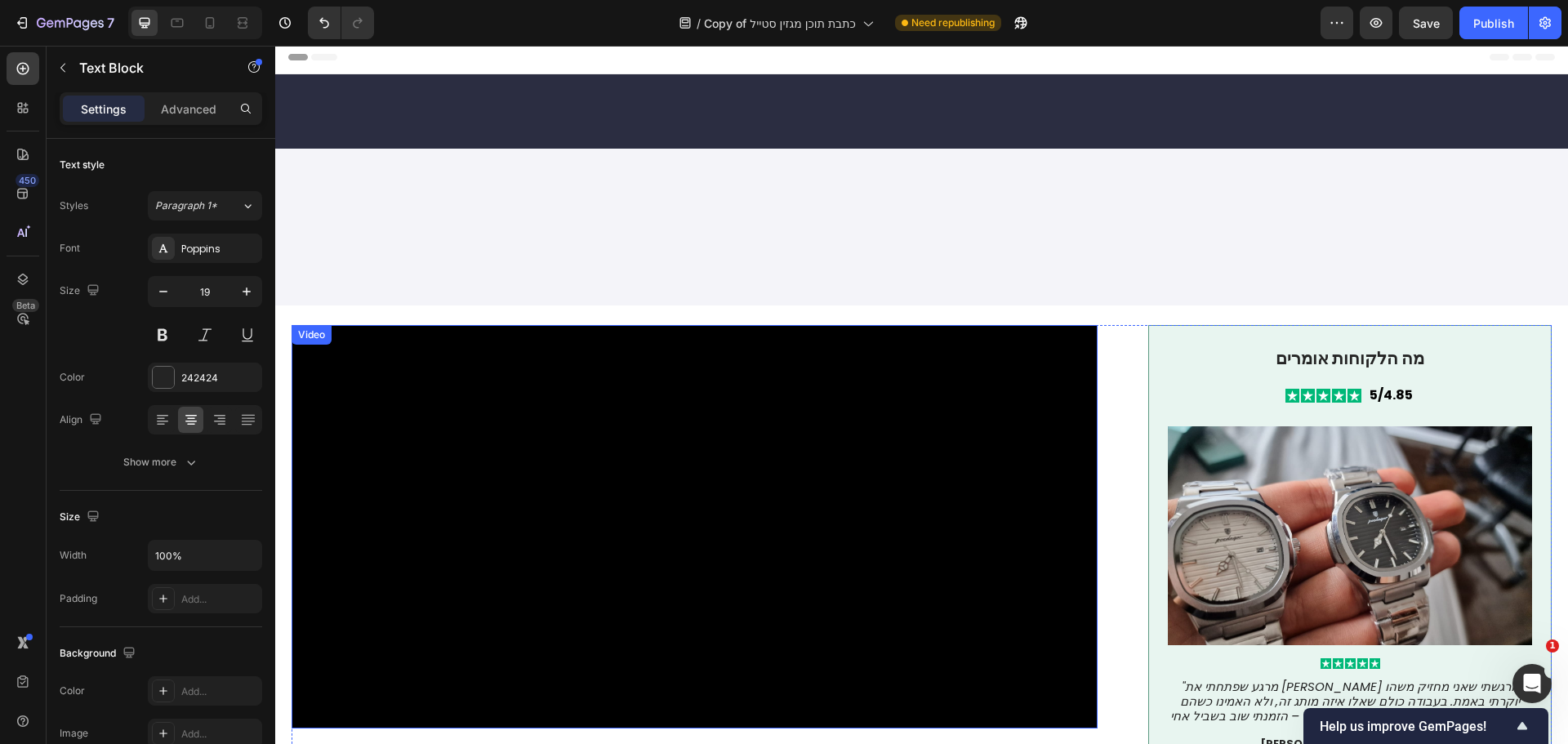
scroll to position [0, 0]
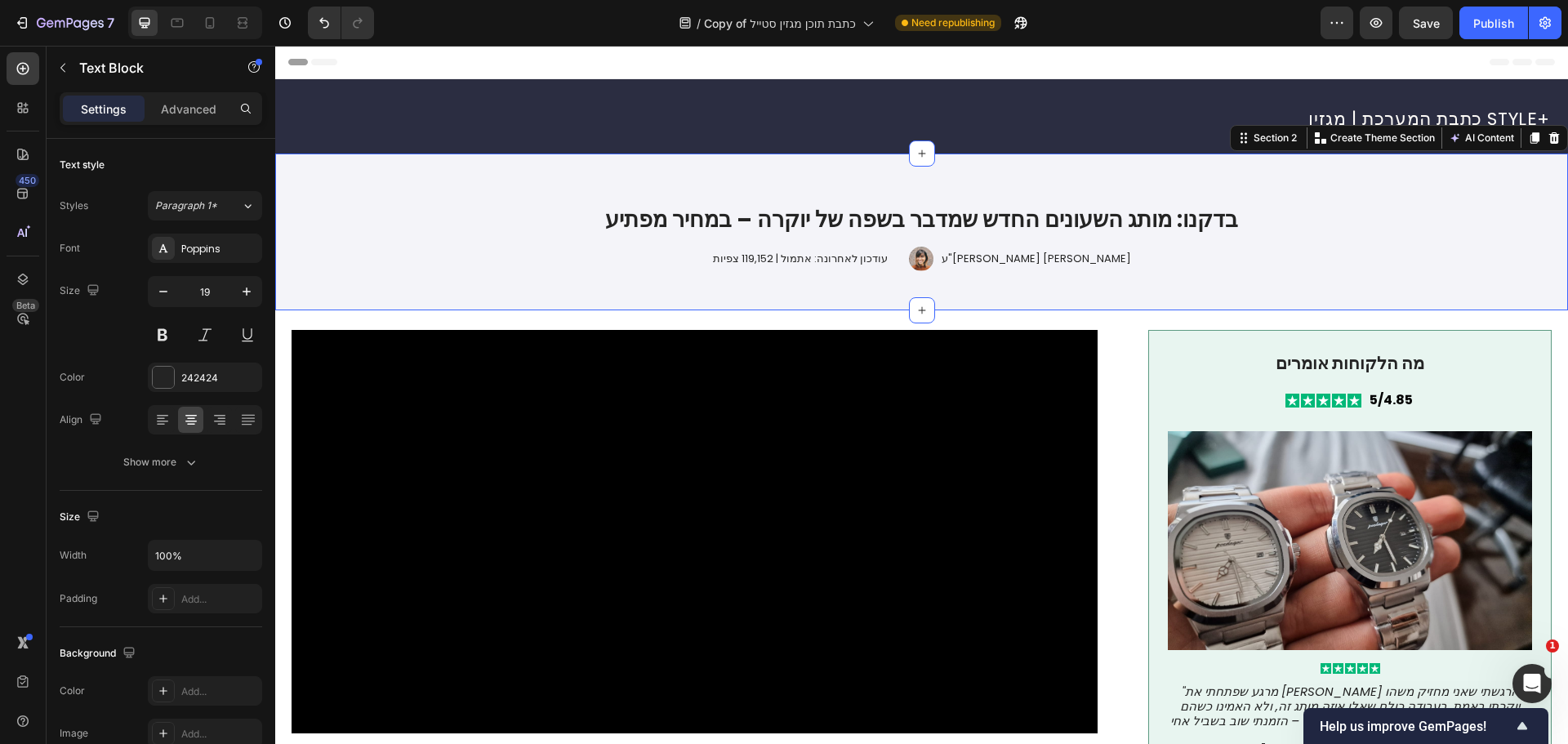
click at [1324, 173] on div "בדקנו: מותג השעונים החדש שמדבר בשפה של יוקרה – במחיר מפתיע Heading Image ע"י [P…" at bounding box center [922, 232] width 1292 height 157
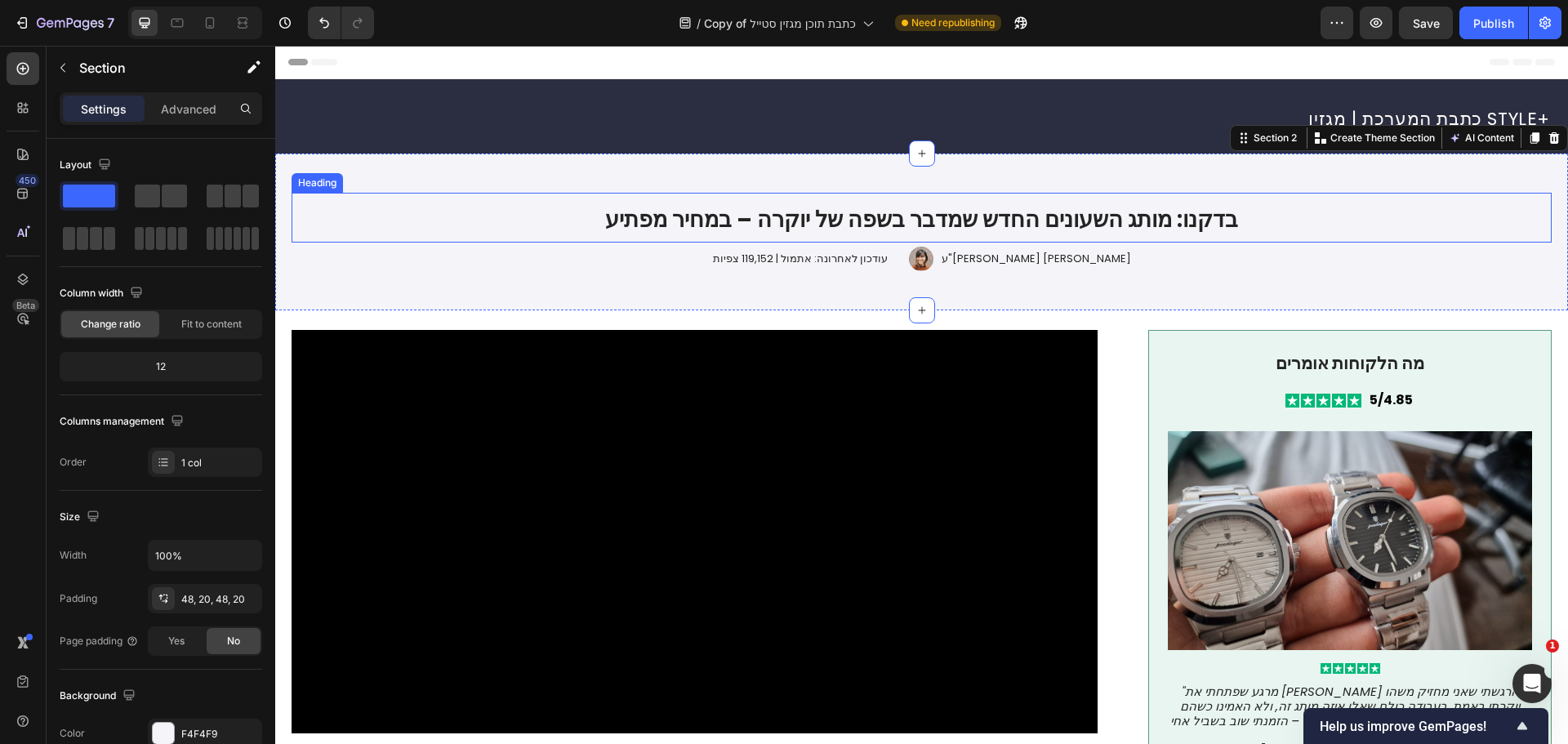
click at [1314, 212] on h1 "בדקנו: מותג השעונים החדש שמדבר בשפה של יוקרה – במחיר מפתיע" at bounding box center [922, 218] width 1260 height 50
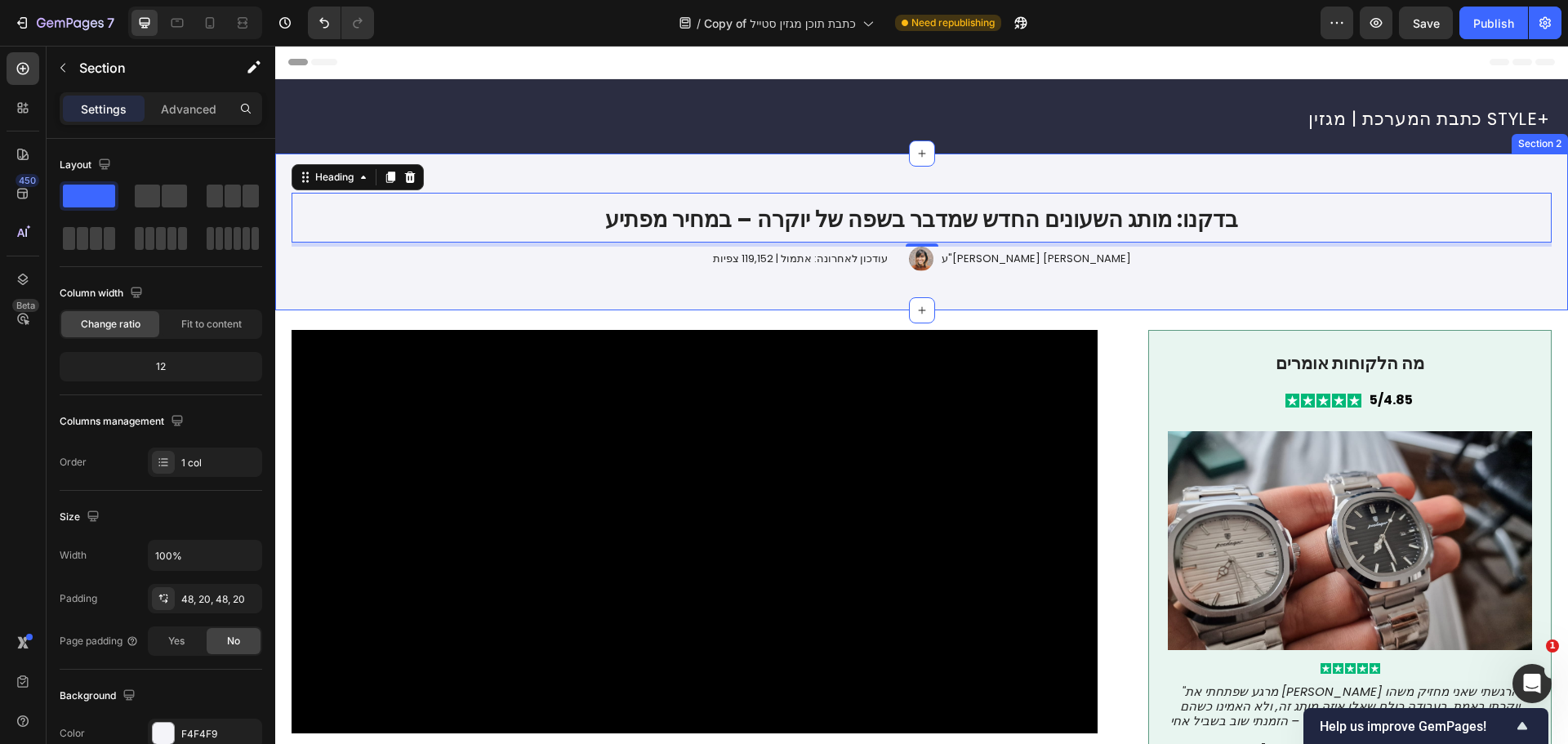
click at [978, 174] on div "בדקנו: מותג השעונים החדש שמדבר בשפה של יוקרה – במחיר מפתיע Heading 5 Image ע"י …" at bounding box center [922, 232] width 1292 height 157
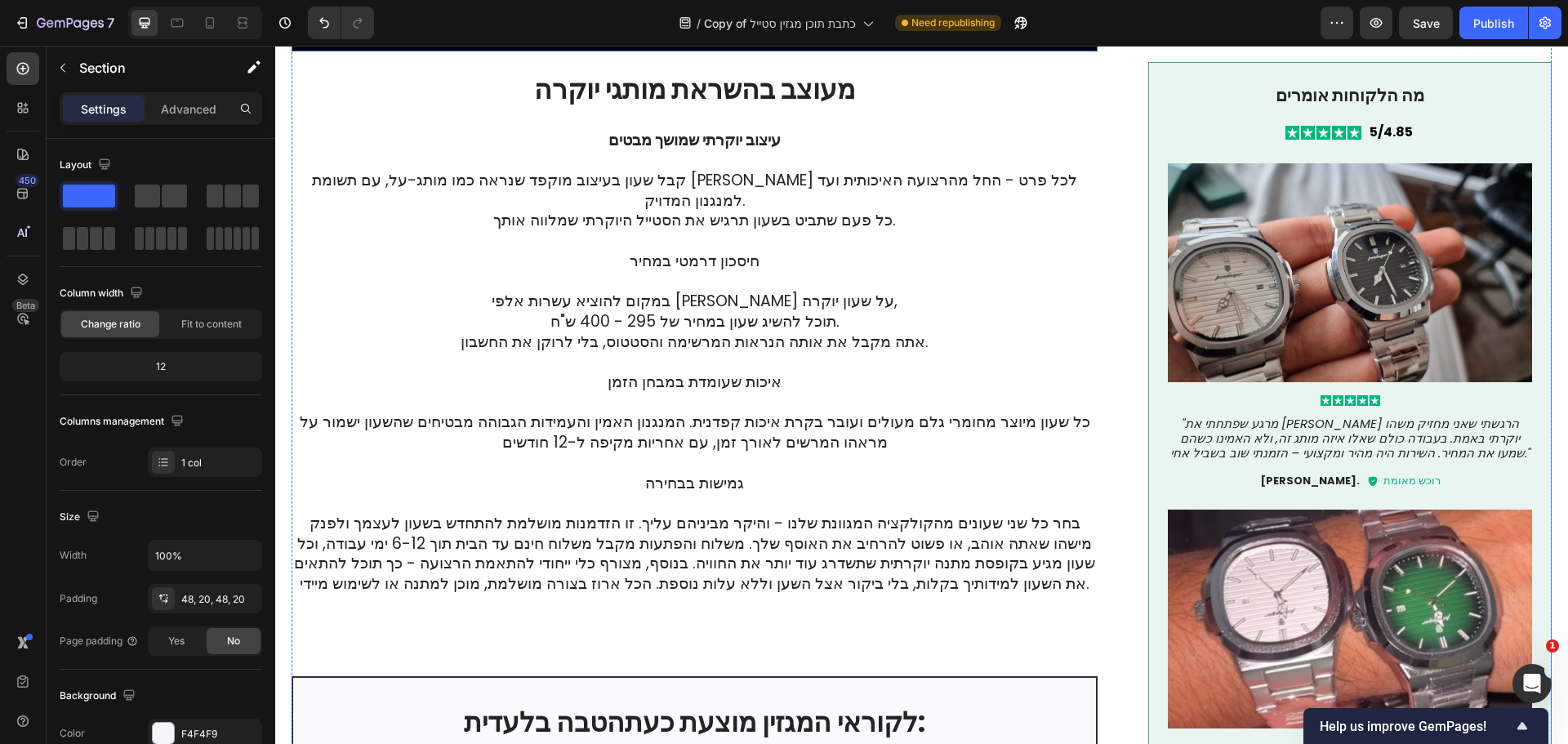
scroll to position [817, 0]
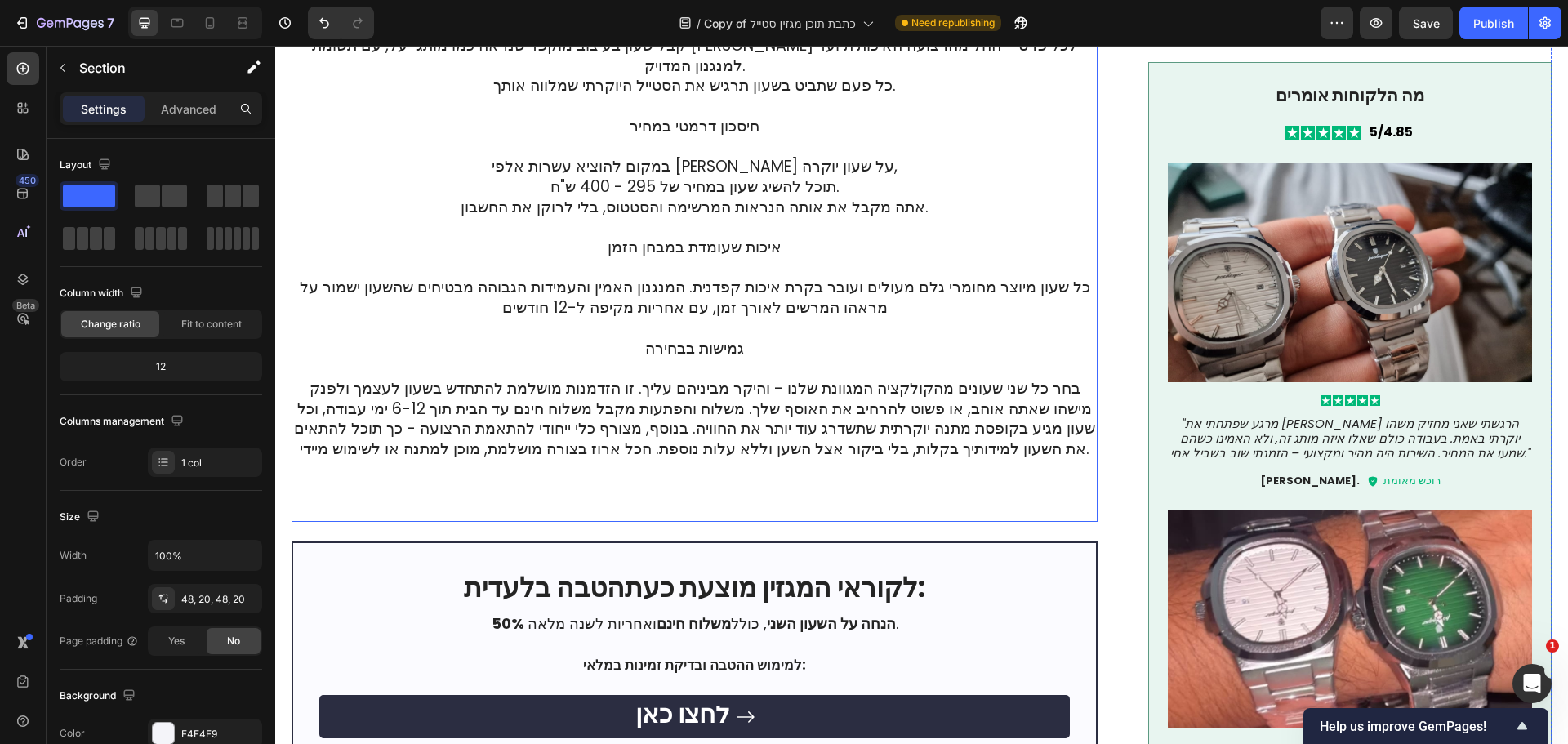
click at [711, 496] on p "עיצוב יוקרתי שמושך מבטים קבל שעון בעיצוב מוקפד שנראה כמו מותג-על, עם תשומת [PER…" at bounding box center [695, 258] width 802 height 524
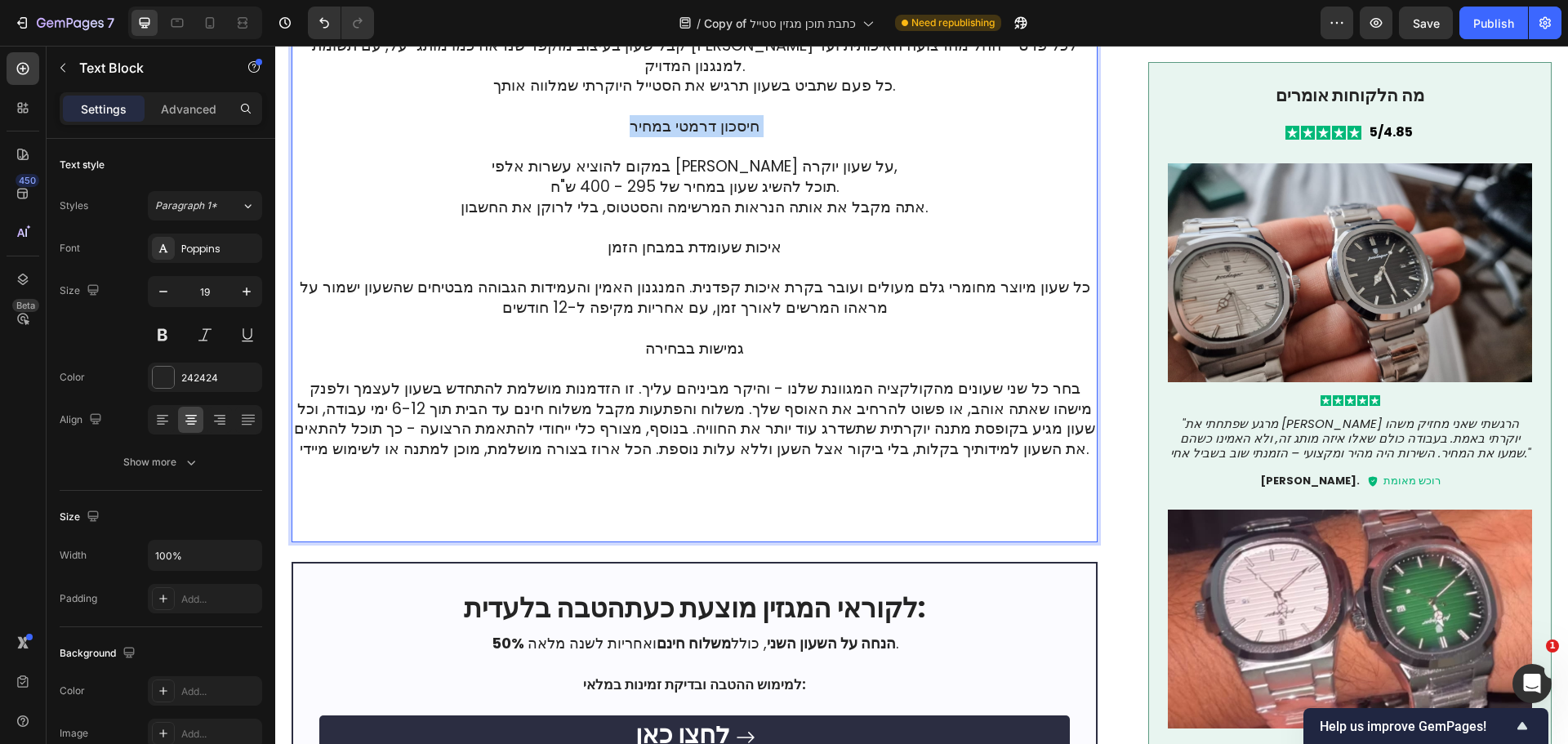
click at [711, 496] on p "עיצוב יוקרתי שמושך מבטים קבל שעון בעיצוב מוקפד שנראה כמו מותג-על, עם תשומת [PER…" at bounding box center [695, 267] width 802 height 545
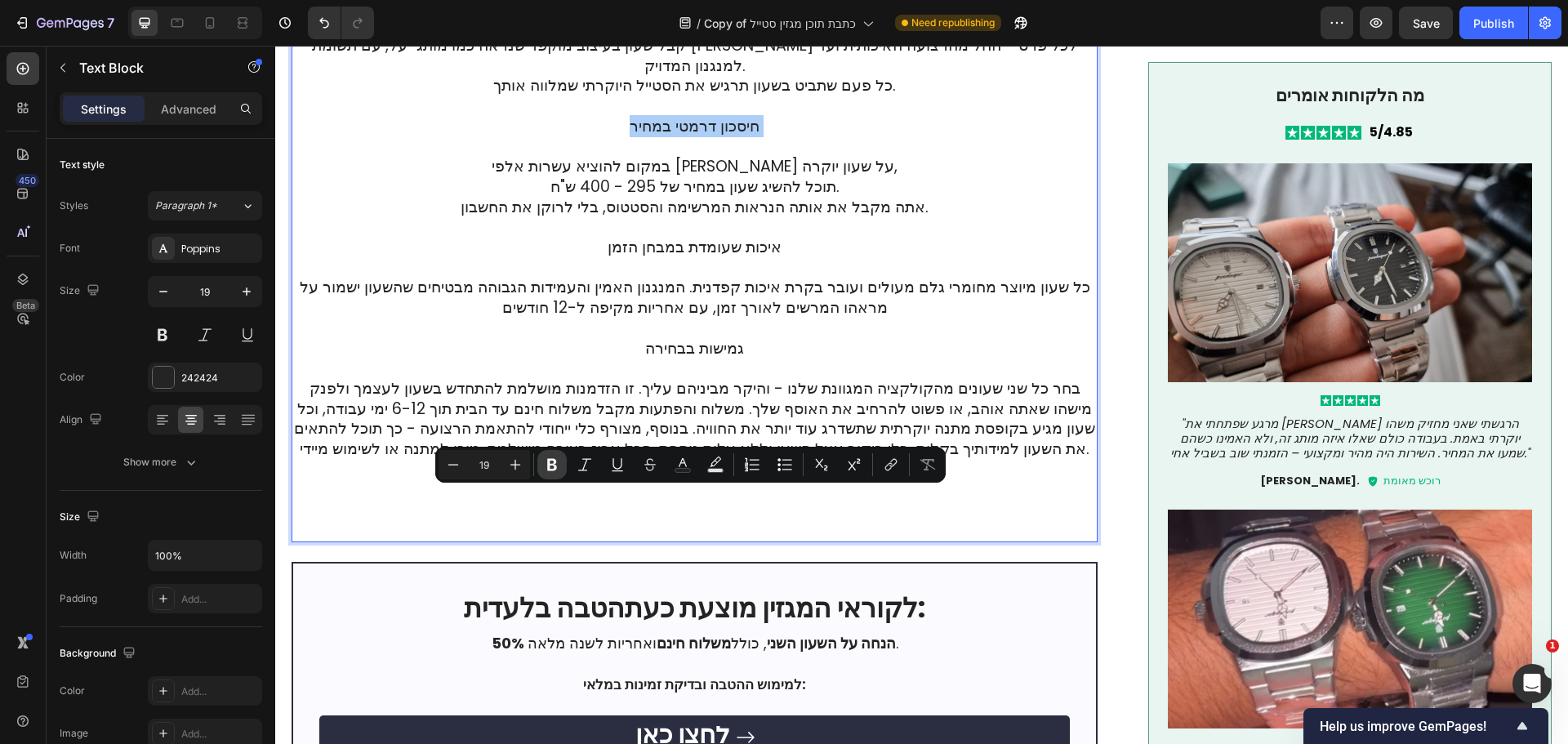
click at [543, 467] on button "Bold" at bounding box center [552, 464] width 30 height 30
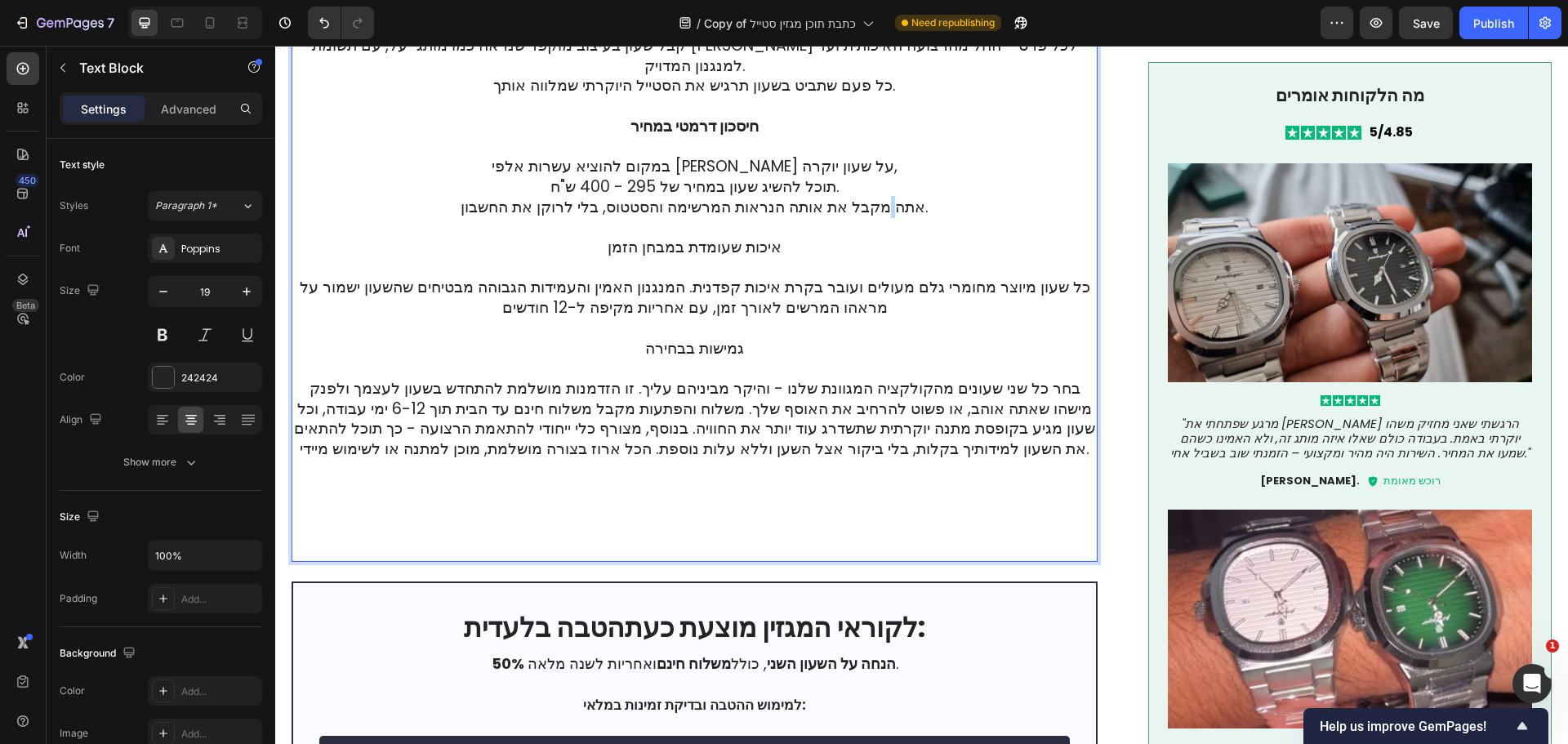
click at [880, 561] on p "עיצוב יוקרתי שמושך מבטים קבל שעון בעיצוב מוקפד שנראה כמו מותג-על, עם תשומת [PER…" at bounding box center [695, 278] width 802 height 565
click at [840, 561] on p "עיצוב יוקרתי שמושך מבטים קבל שעון בעיצוב מוקפד שנראה כמו מותג-על, עם תשומת [PER…" at bounding box center [695, 278] width 802 height 565
click at [845, 561] on p "עיצוב יוקרתי שמושך מבטים קבל שעון בעיצוב מוקפד שנראה כמו מותג-על, עם תשומת [PER…" at bounding box center [695, 278] width 802 height 565
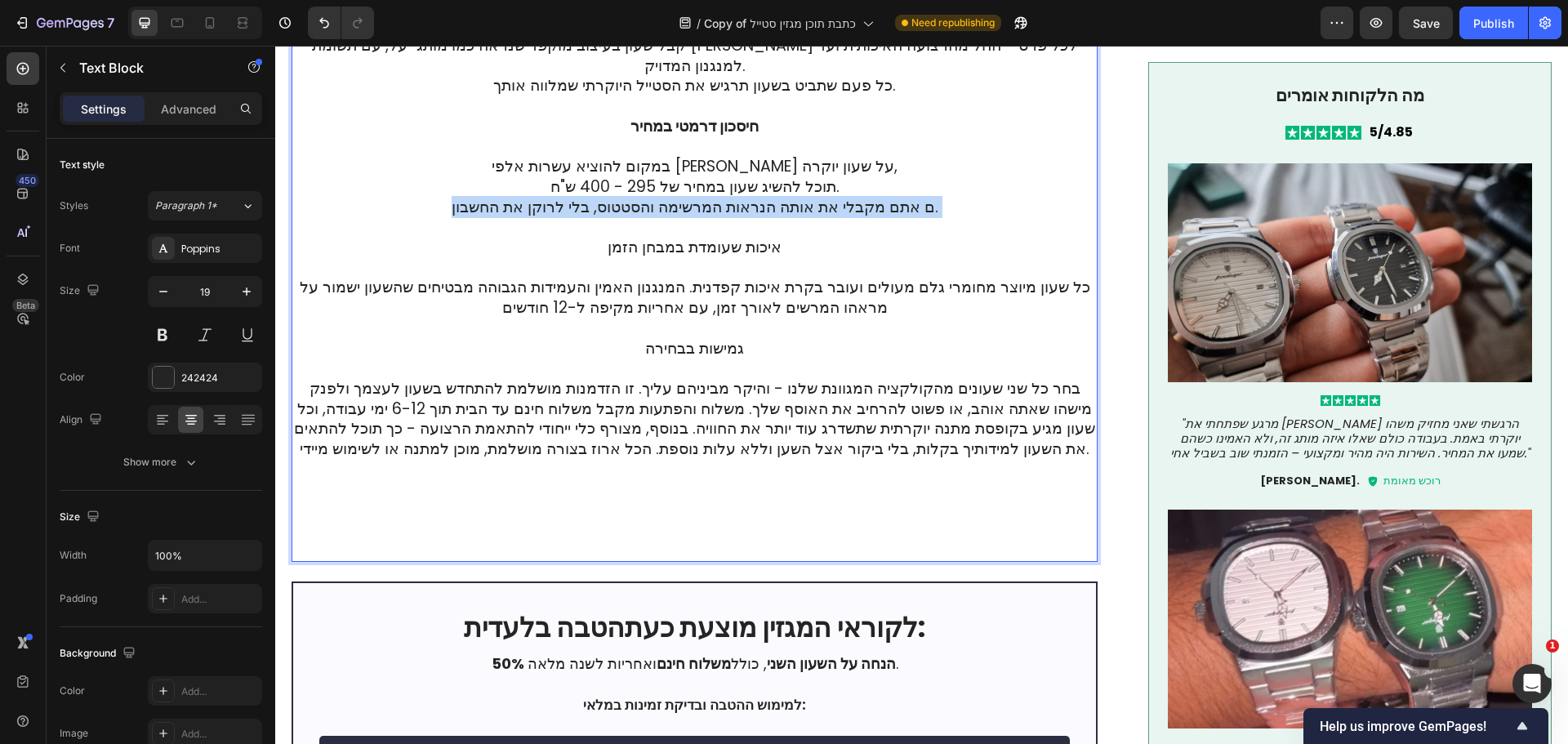
click at [847, 561] on p "עיצוב יוקרתי שמושך מבטים קבל שעון בעיצוב מוקפד שנראה כמו מותג-על, עם תשומת [PER…" at bounding box center [695, 278] width 802 height 565
click at [854, 561] on p "עיצוב יוקרתי שמושך מבטים קבל שעון בעיצוב מוקפד שנראה כמו מותג-על, עם תשומת [PER…" at bounding box center [695, 278] width 802 height 565
click at [905, 561] on p "עיצוב יוקרתי שמושך מבטים קבל שעון בעיצוב מוקפד שנראה כמו מותג-על, עם תשומת [PER…" at bounding box center [695, 278] width 802 height 565
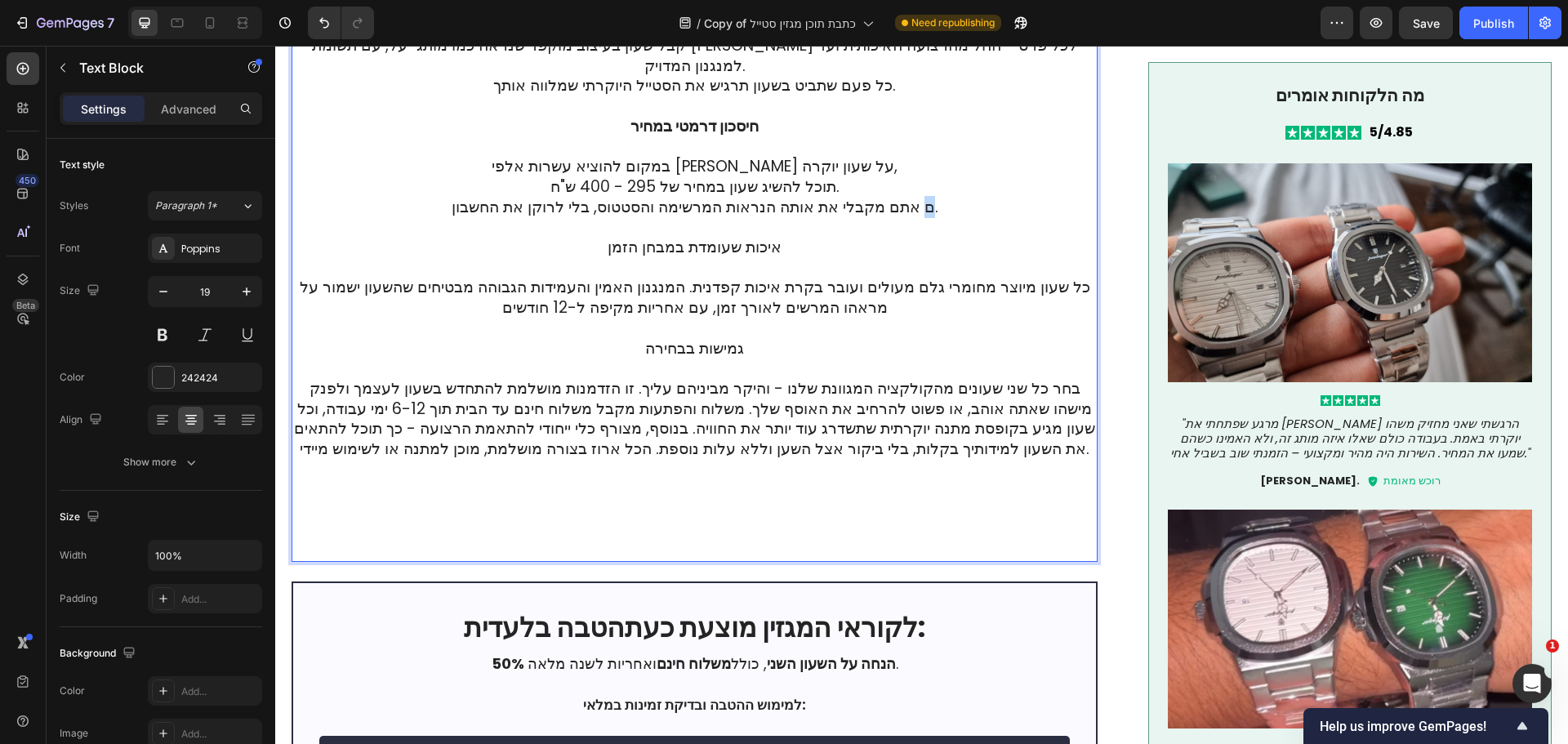
click at [910, 561] on p "עיצוב יוקרתי שמושך מבטים קבל שעון בעיצוב מוקפד שנראה כמו מותג-על, עם תשומת [PER…" at bounding box center [695, 278] width 802 height 565
click at [863, 561] on p "עיצוב יוקרתי שמושך מבטים קבל שעון בעיצוב מוקפד שנראה כמו מותג-על, עם תשומת [PER…" at bounding box center [695, 278] width 802 height 565
click at [839, 561] on p "עיצוב יוקרתי שמושך מבטים קבל שעון בעיצוב מוקפד שנראה כמו מותג-על, עם תשומת [PER…" at bounding box center [695, 278] width 802 height 565
click at [856, 561] on p "עיצוב יוקרתי שמושך מבטים קבל שעון בעיצוב מוקפד שנראה כמו מותג-על, עם תשומת [PER…" at bounding box center [695, 278] width 802 height 565
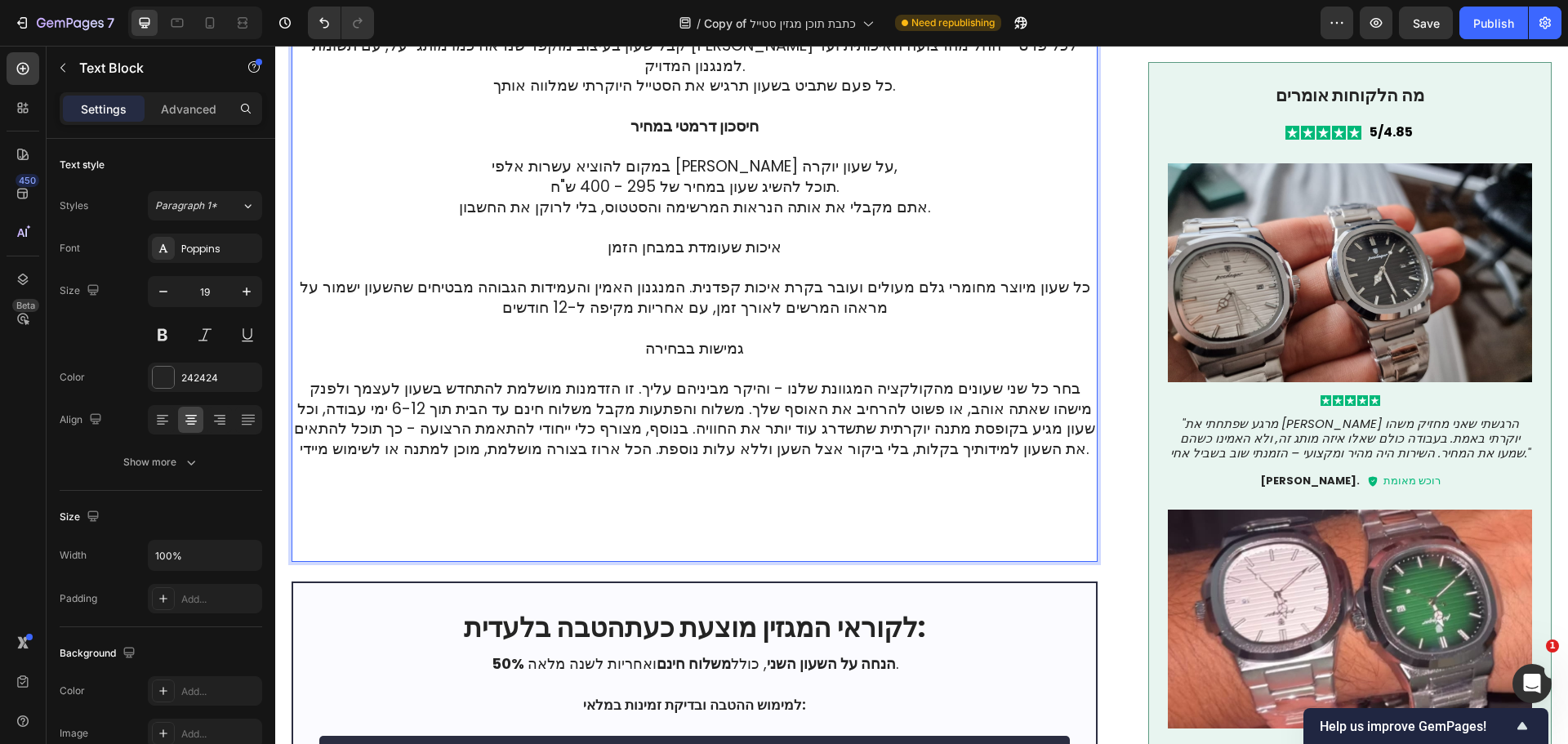
click at [856, 561] on p "עיצוב יוקרתי שמושך מבטים קבל שעון בעיצוב מוקפד שנראה כמו מותג-על, עם תשומת [PER…" at bounding box center [695, 278] width 802 height 565
click at [845, 561] on p "עיצוב יוקרתי שמושך מבטים קבל שעון בעיצוב מוקפד שנראה כמו מותג-על, עם תשומת [PER…" at bounding box center [695, 278] width 802 height 565
click at [846, 561] on p "עיצוב יוקרתי שמושך מבטים קבל שעון בעיצוב מוקפד שנראה כמו מותג-על, עם תשומת [PER…" at bounding box center [695, 278] width 802 height 565
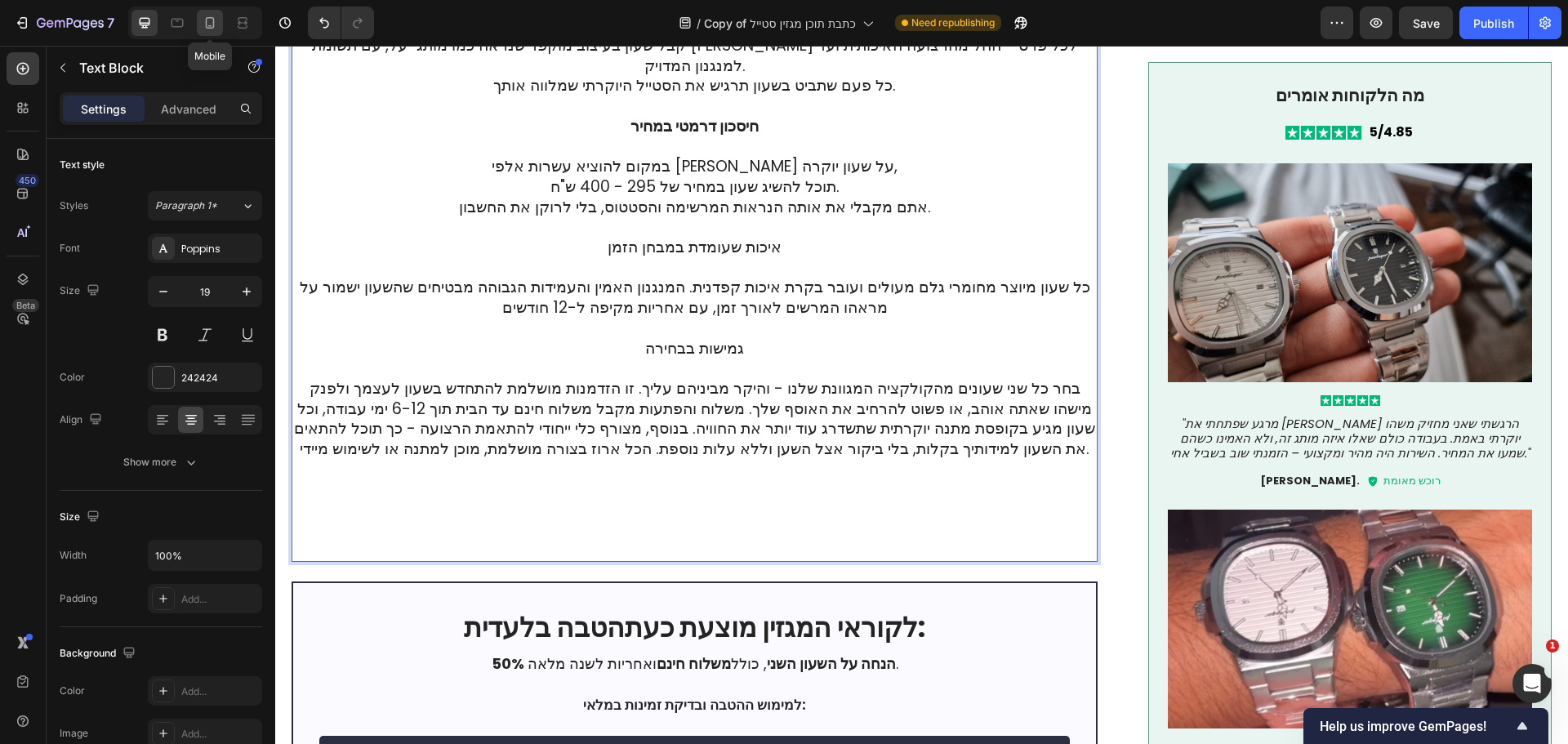
click at [205, 19] on icon at bounding box center [210, 22] width 16 height 16
type input "14"
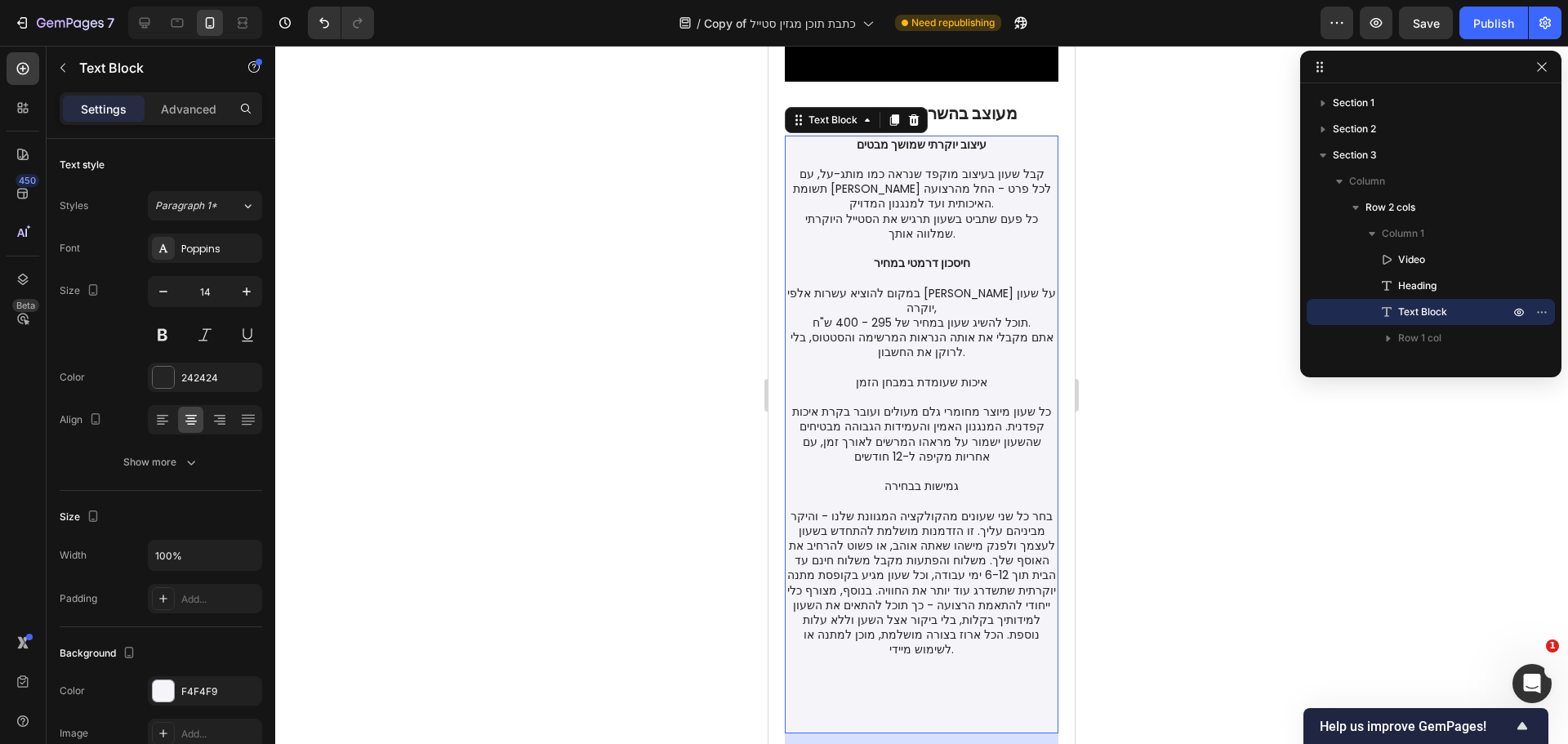
scroll to position [371, 0]
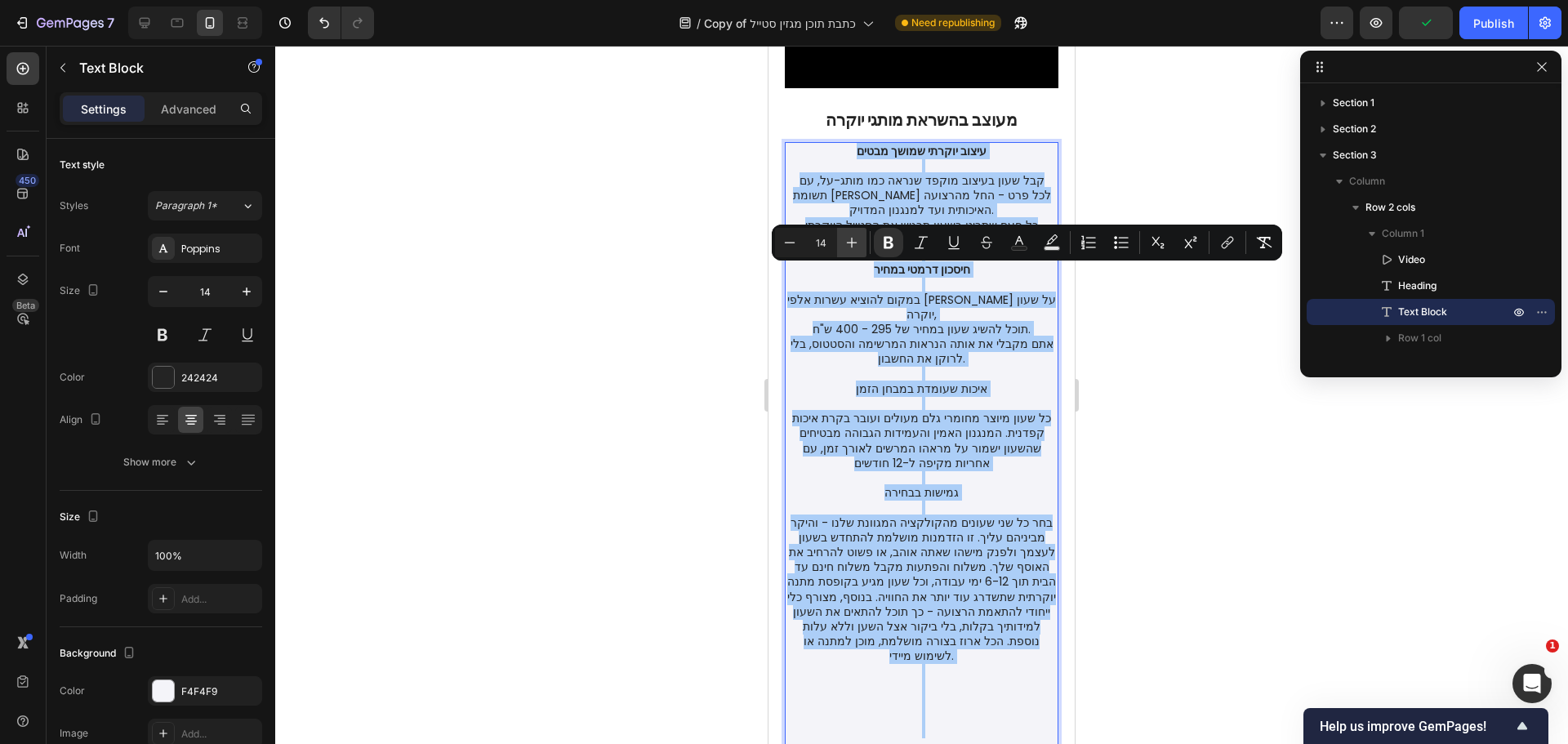
click at [848, 241] on icon "Editor contextual toolbar" at bounding box center [852, 242] width 16 height 16
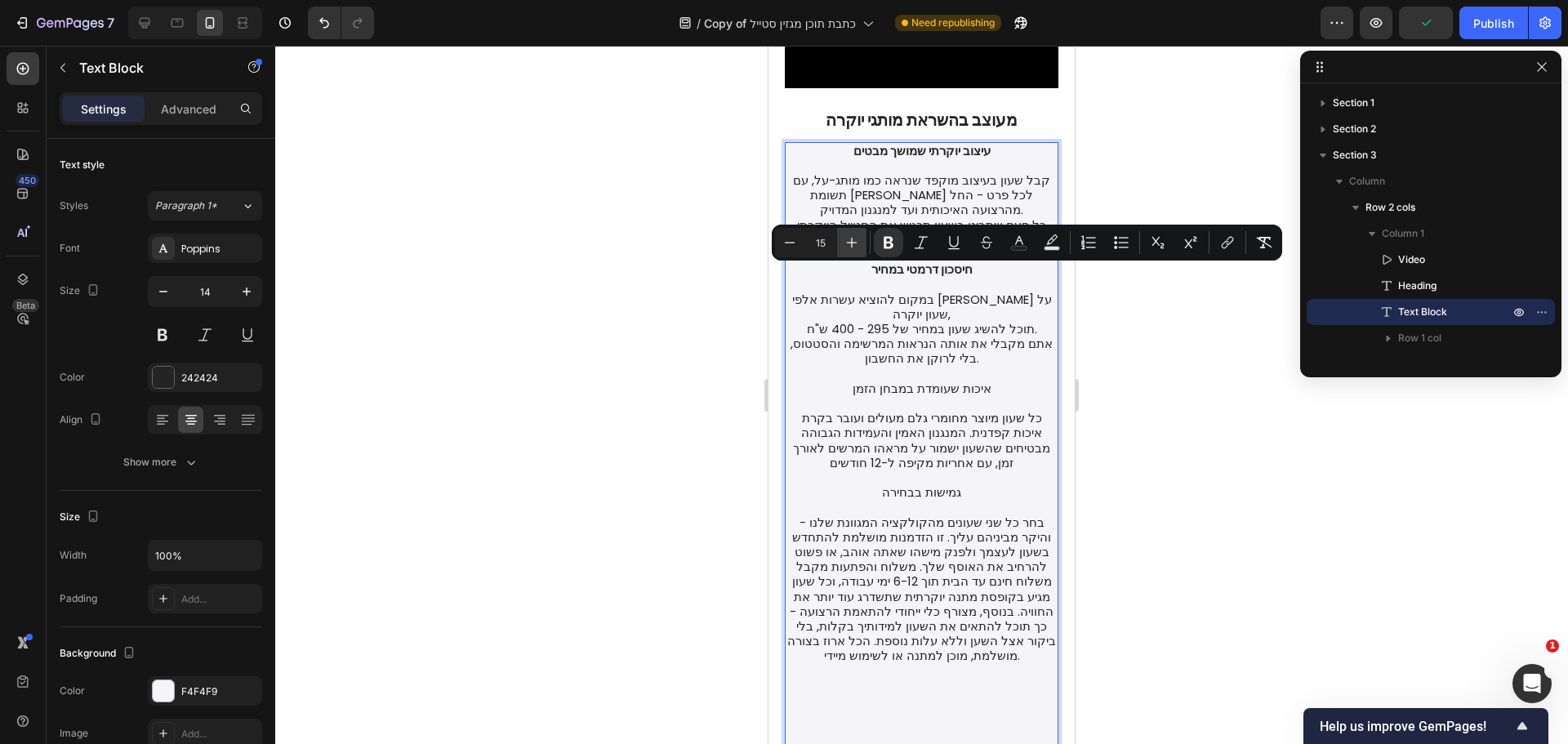
click at [848, 241] on icon "Editor contextual toolbar" at bounding box center [852, 242] width 16 height 16
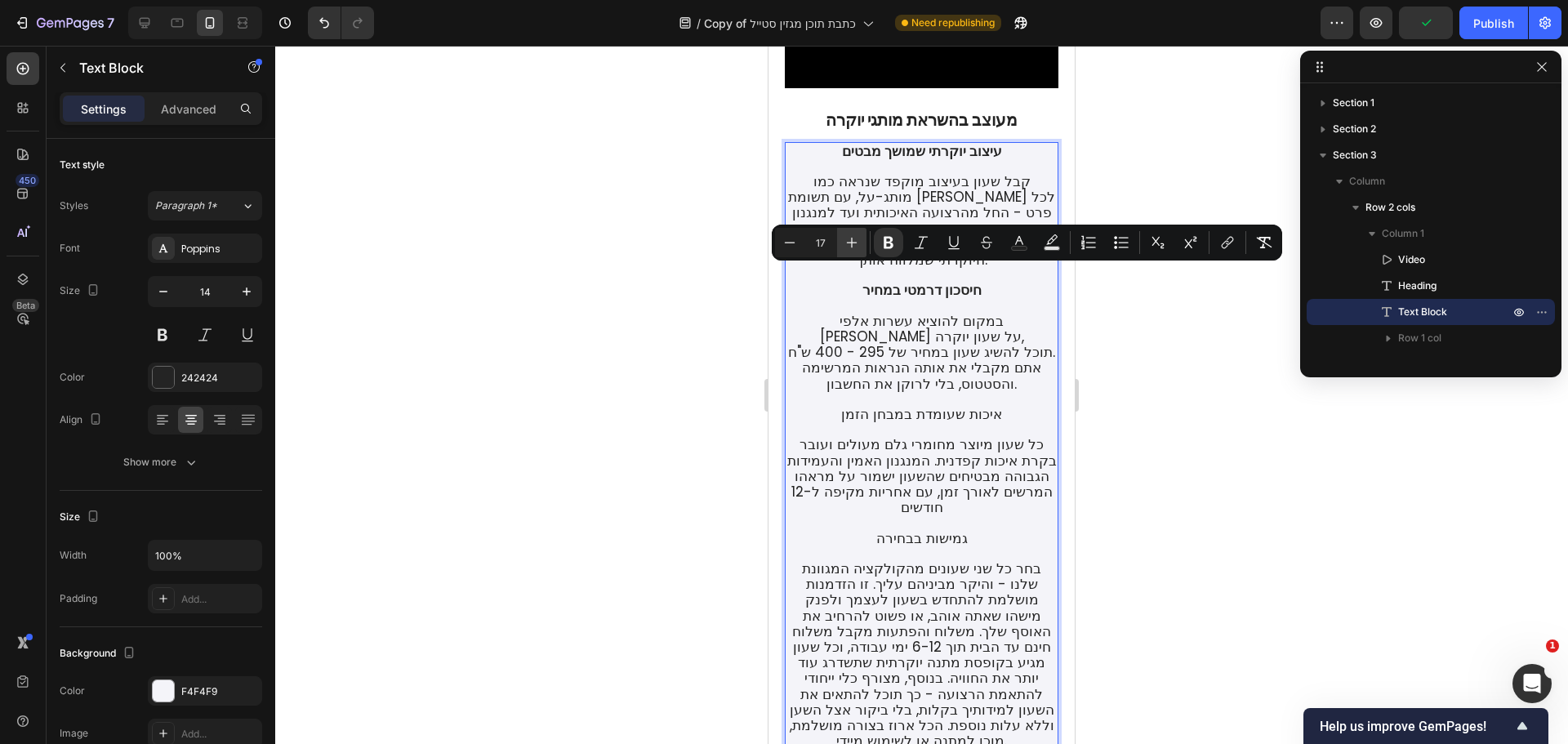
click at [848, 241] on icon "Editor contextual toolbar" at bounding box center [852, 242] width 16 height 16
type input "18"
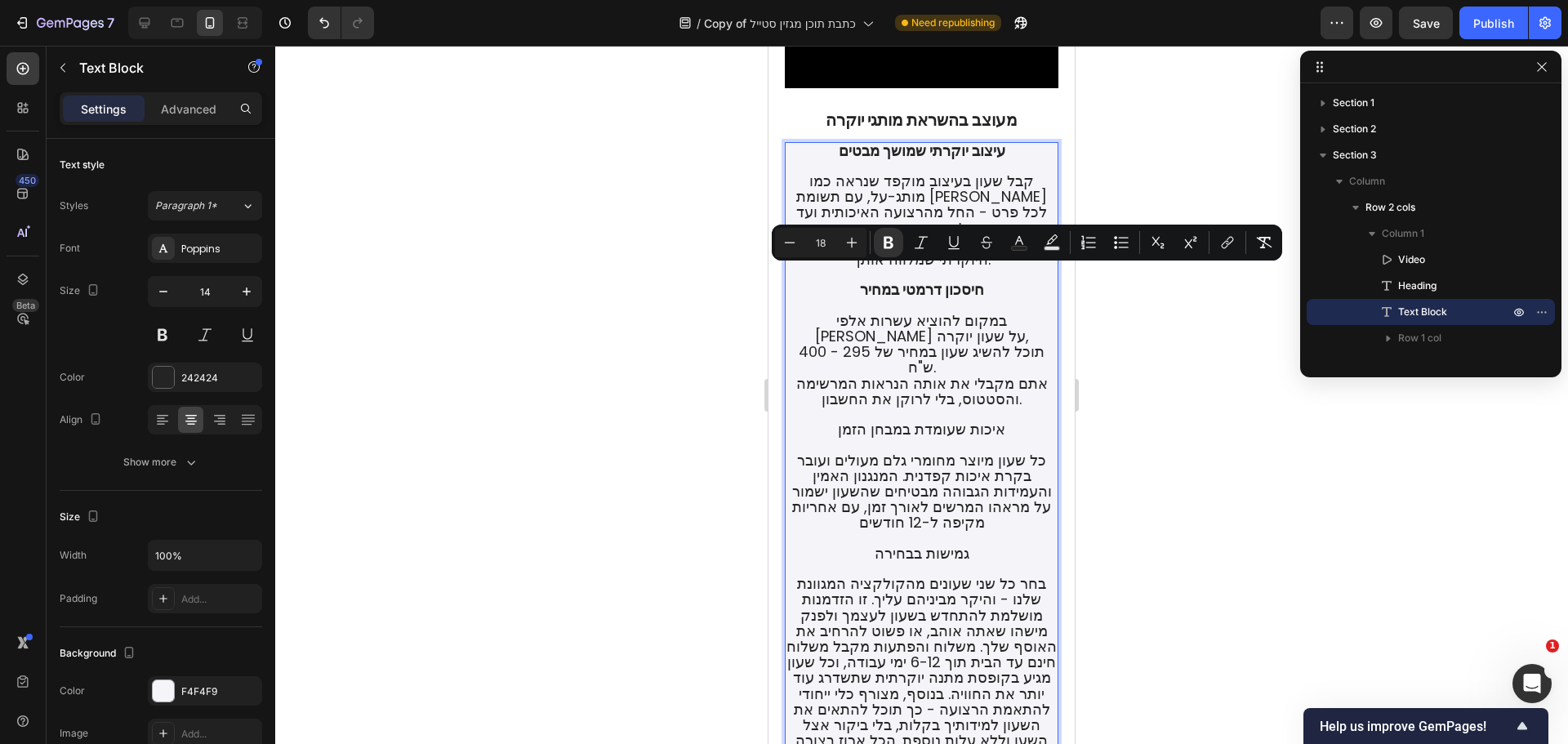
click at [889, 269] on span "כל פעם שתביט בשעון תרגיש את הסטייל היוקרתי שמלווה אותך." at bounding box center [922, 251] width 248 height 36
click at [972, 300] on strong "חיסכון דרמטי במחיר" at bounding box center [922, 289] width 124 height 21
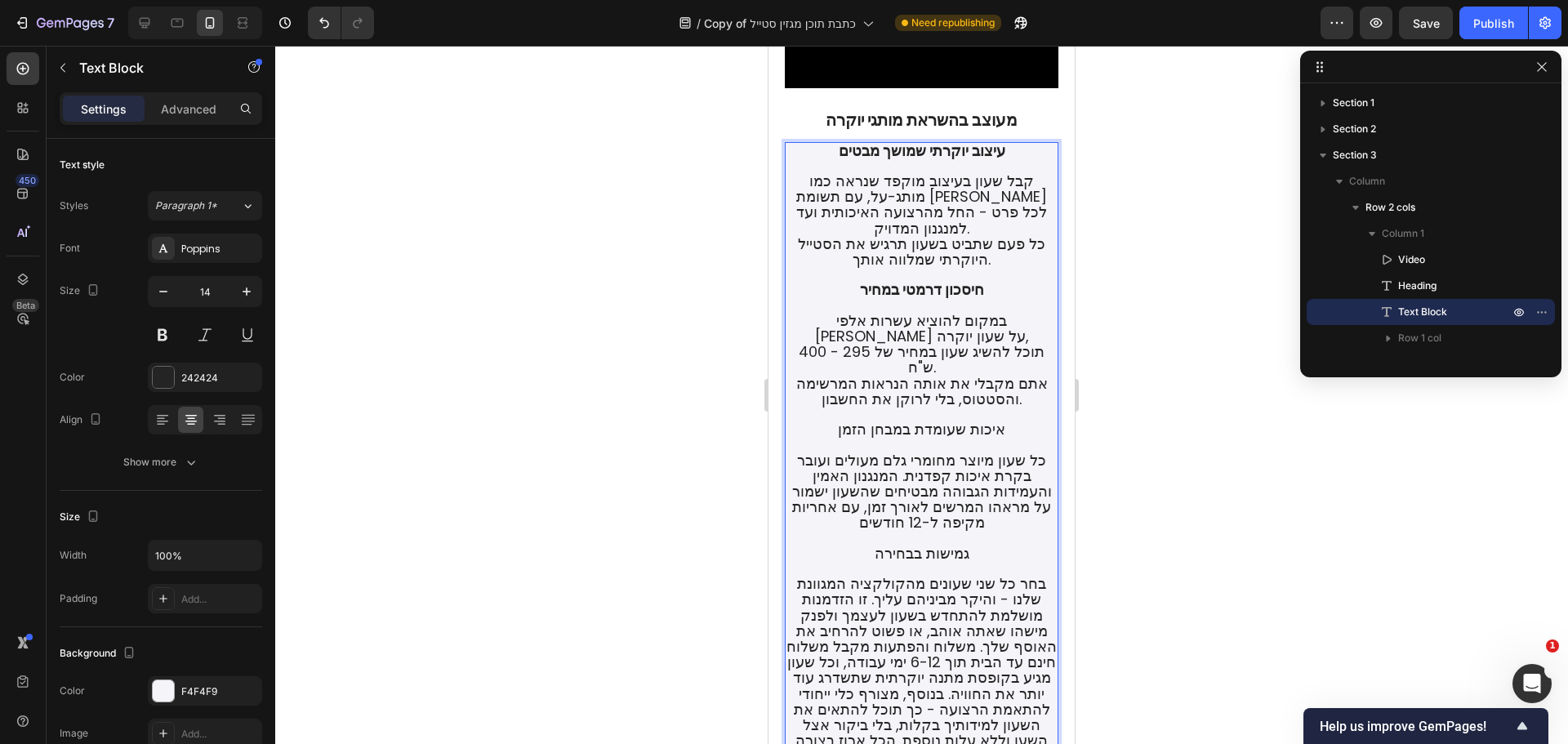
click at [980, 409] on span "אתם מקבלי את אותה הנראות המרשימה והסטטוס, בלי לרוקן את החשבון." at bounding box center [922, 391] width 251 height 36
click at [947, 440] on span "איכות שעומדת במבחן הזמן" at bounding box center [922, 429] width 168 height 21
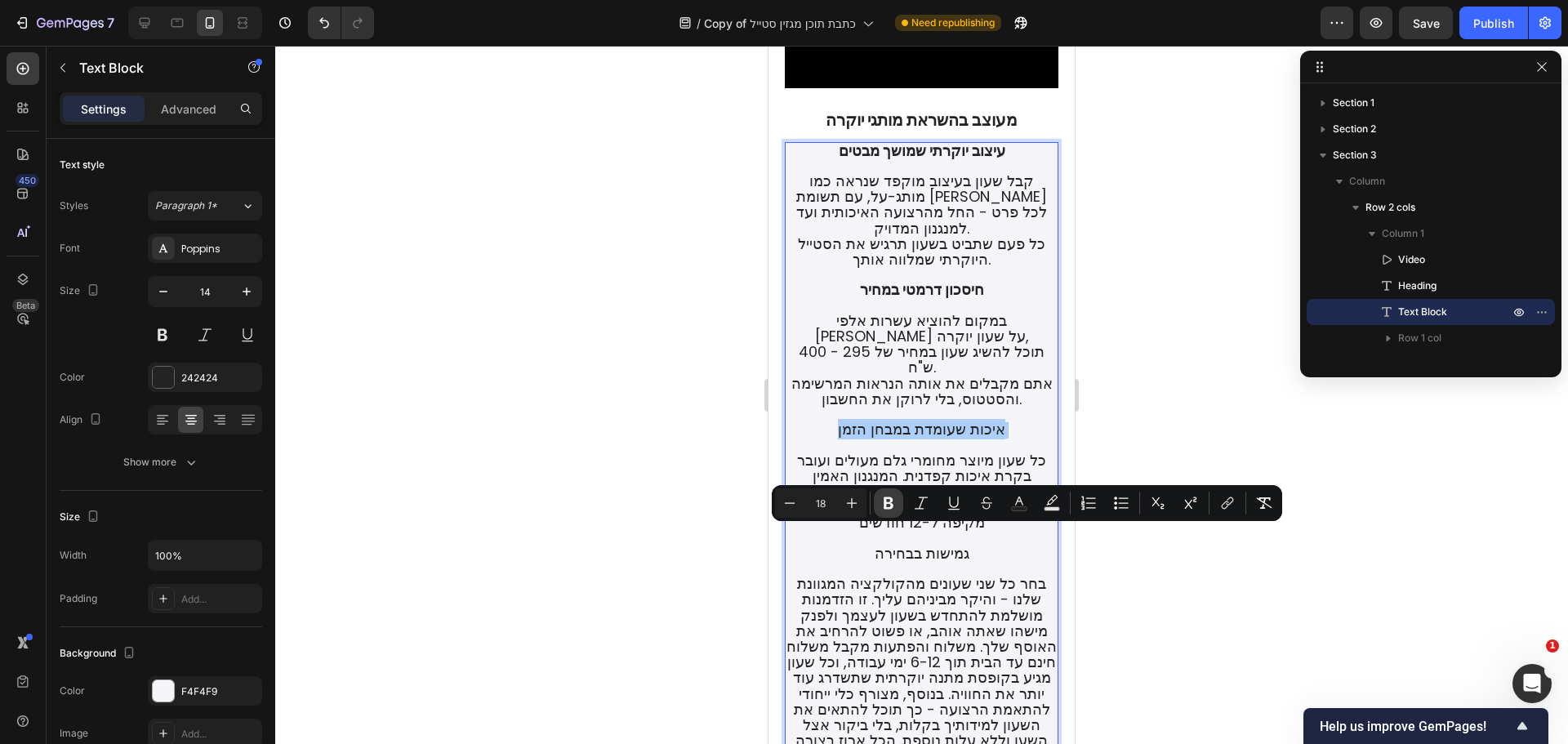
click at [891, 503] on icon "Editor contextual toolbar" at bounding box center [888, 503] width 10 height 13
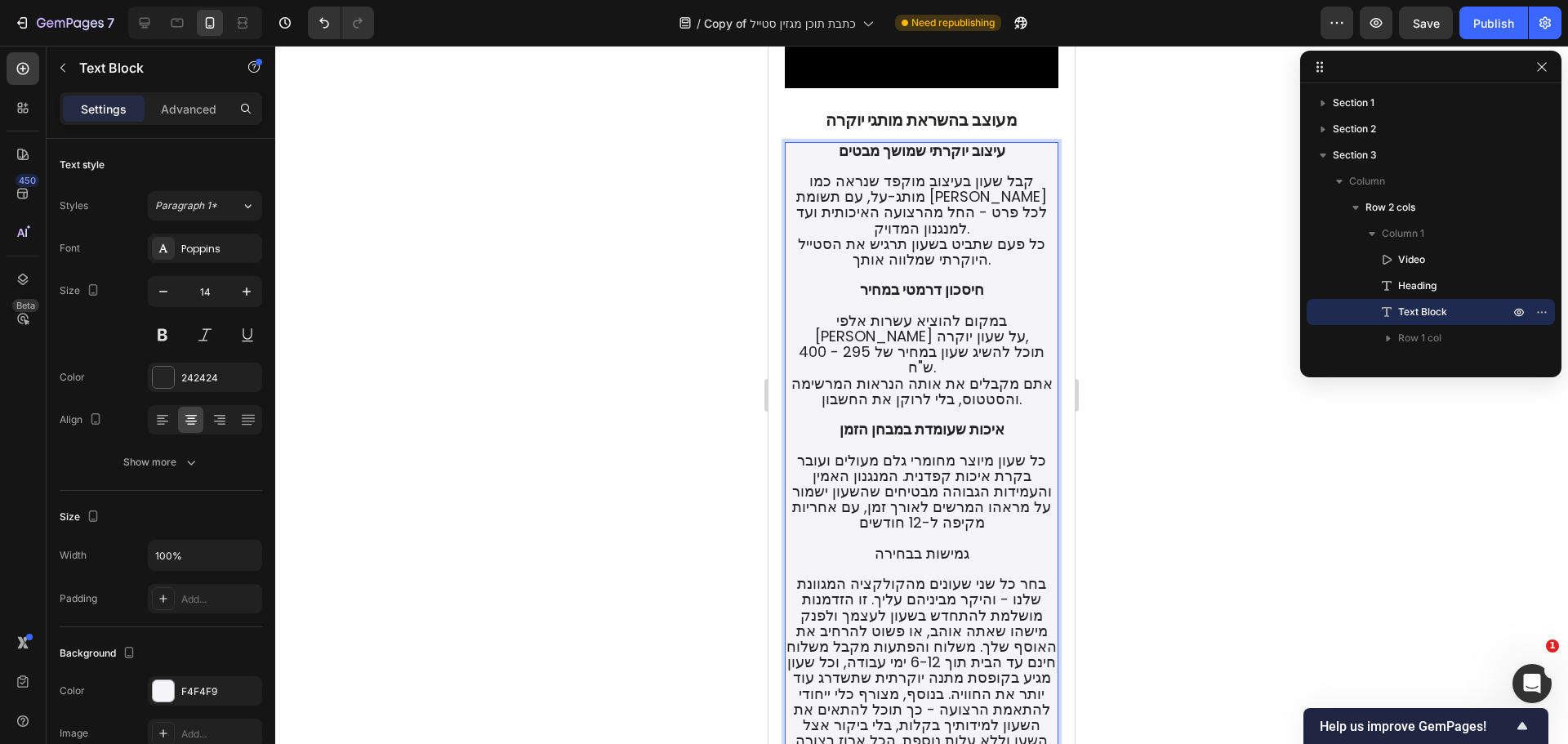
click at [959, 533] on span "כל שעון מיוצר מחומרי גלם מעולים ועובר בקרת איכות קפדנית. המנגנון האמין והעמידות…" at bounding box center [922, 491] width 259 height 83
click at [841, 377] on span "תוכל להשיג שעון במחיר של 295 - 400 ש"ח." at bounding box center [922, 359] width 246 height 36
click at [843, 377] on span "תוכל להשיג שעון במחיר של 295- 400 ש"ח." at bounding box center [922, 359] width 241 height 36
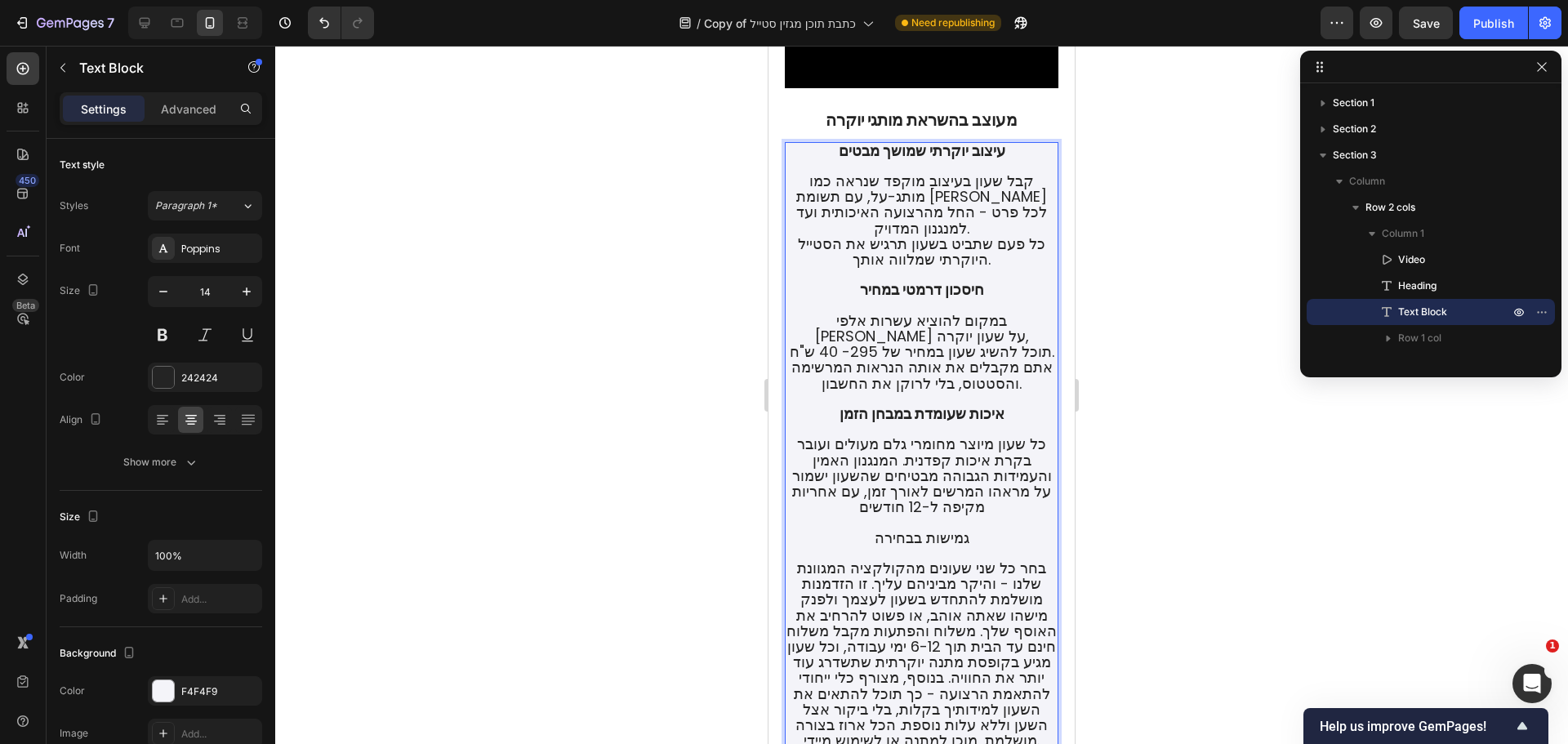
click at [829, 362] on span "תוכל להשיג שעון במחיר של 295- 40 ש"ח." at bounding box center [922, 351] width 265 height 21
click at [837, 362] on span "תוכל להשיג שעון במחיר של 295- 40 ש"ח." at bounding box center [922, 351] width 265 height 21
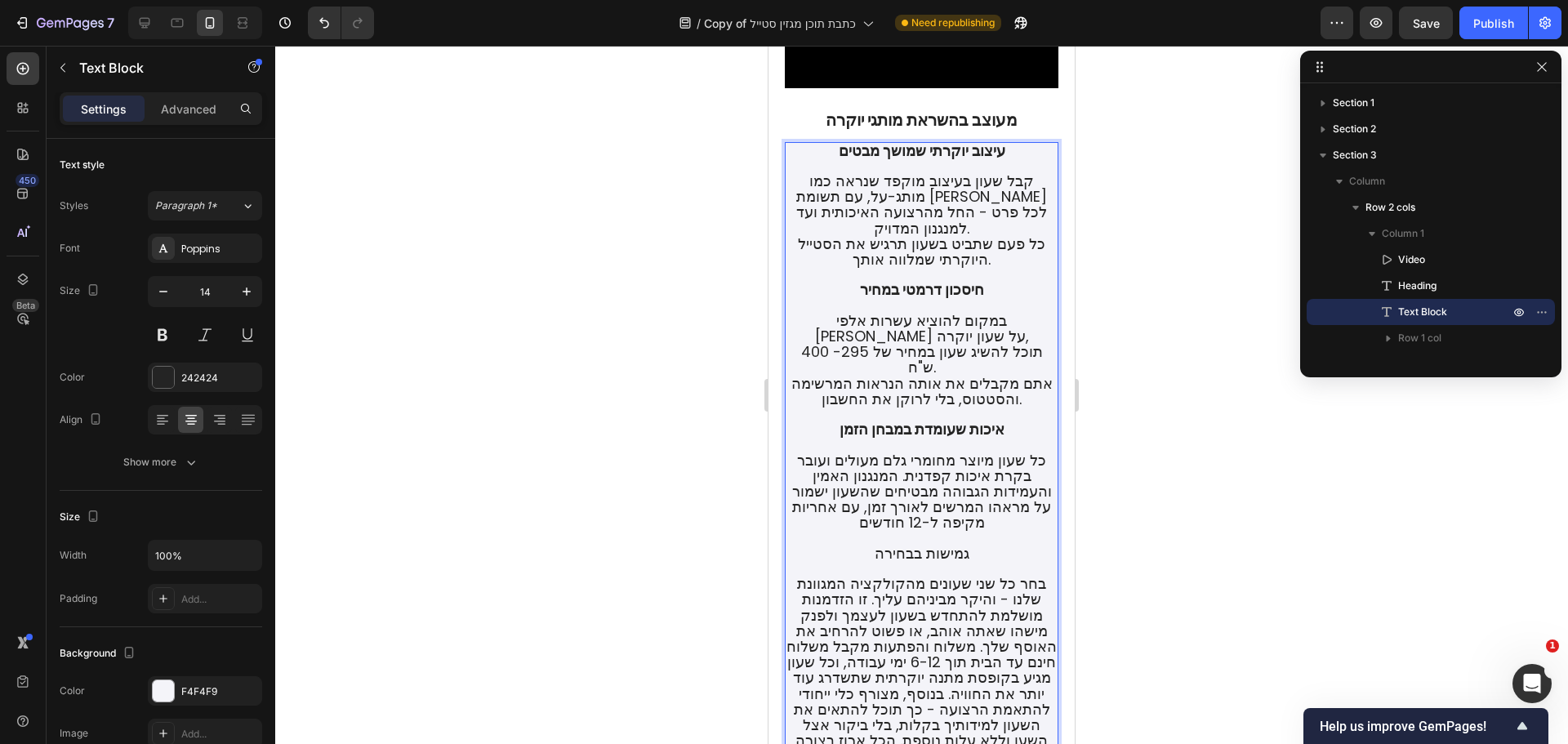
click at [854, 377] on span "תוכל להשיג שעון במחיר של 295- 400 ש"ח." at bounding box center [922, 359] width 241 height 36
click at [937, 478] on p "עיצוב יוקרתי שמושך מבטים קבל שעון בעיצוב מוקפד שנראה כמו מותג-על, עם תשומת [PER…" at bounding box center [921, 506] width 270 height 726
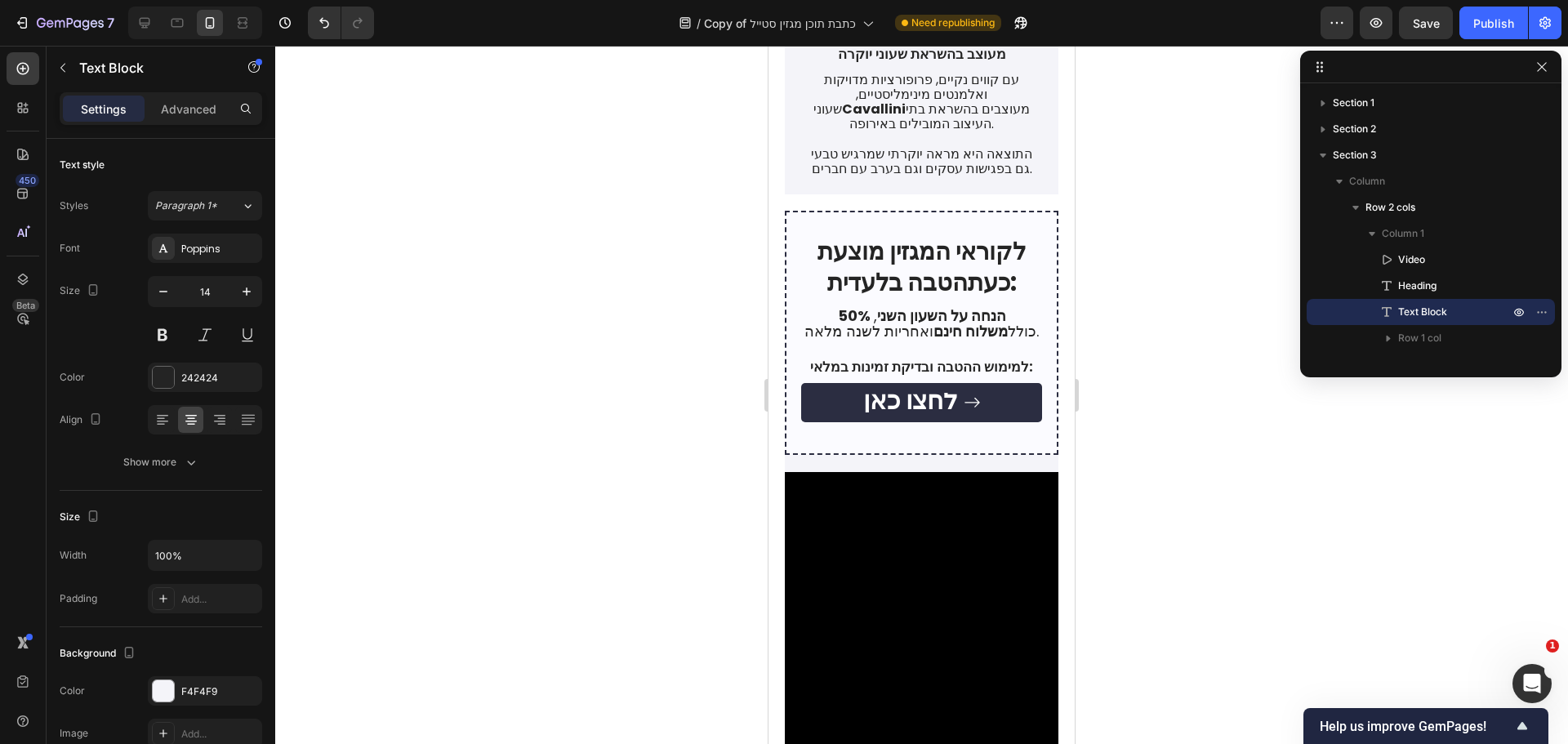
scroll to position [2086, 0]
